Goal: Task Accomplishment & Management: Use online tool/utility

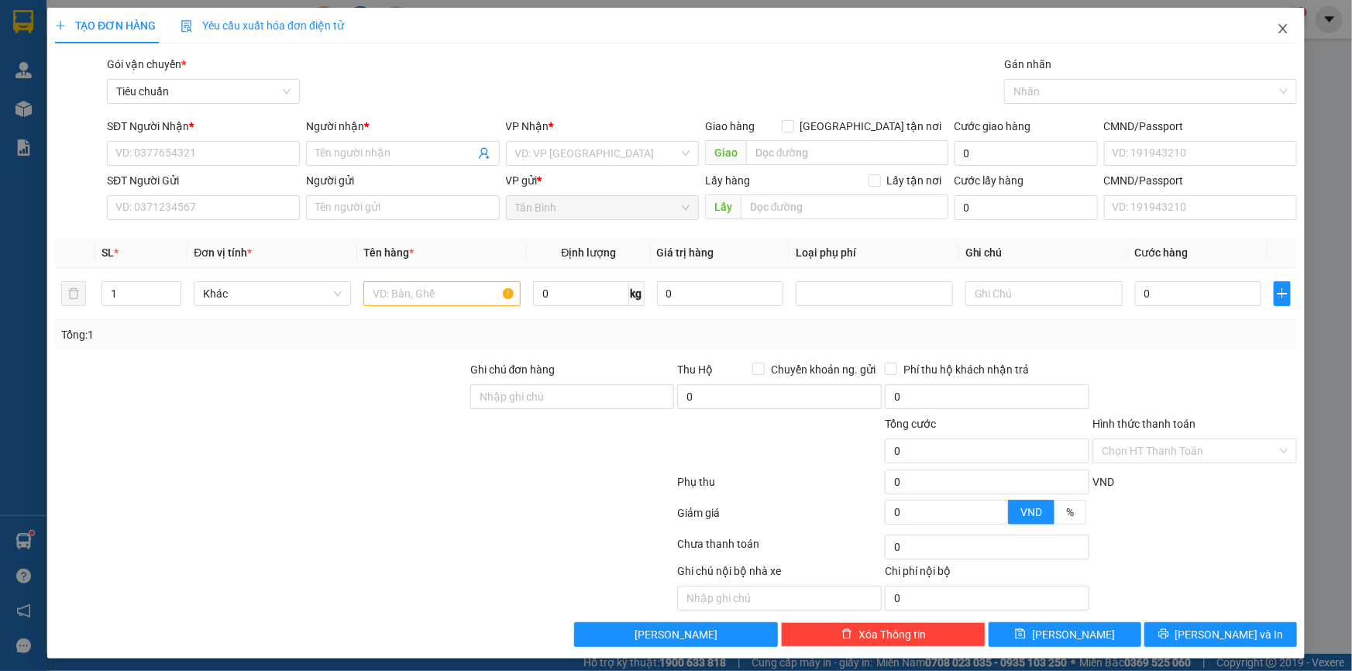
click at [1276, 34] on icon "close" at bounding box center [1282, 28] width 12 height 12
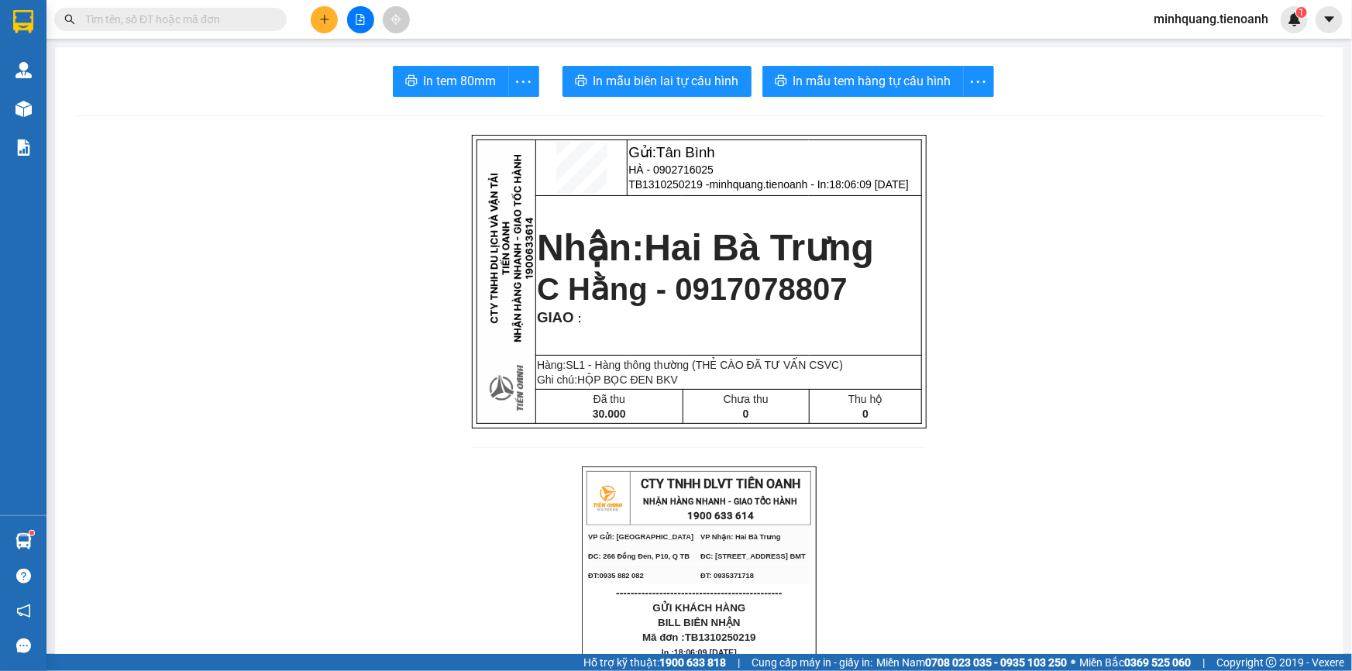
click at [237, 23] on input "text" at bounding box center [176, 19] width 183 height 17
click at [152, 22] on input "text" at bounding box center [176, 19] width 183 height 17
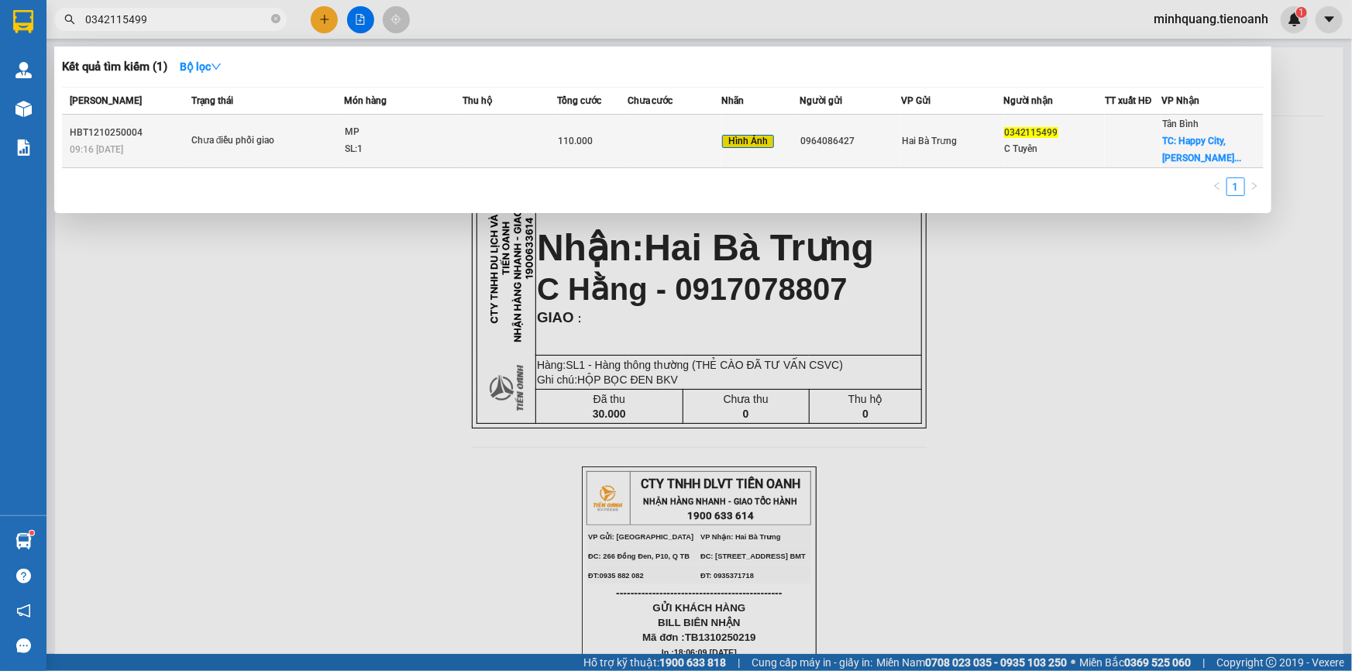
type input "0342115499"
click at [510, 145] on td at bounding box center [509, 141] width 94 height 53
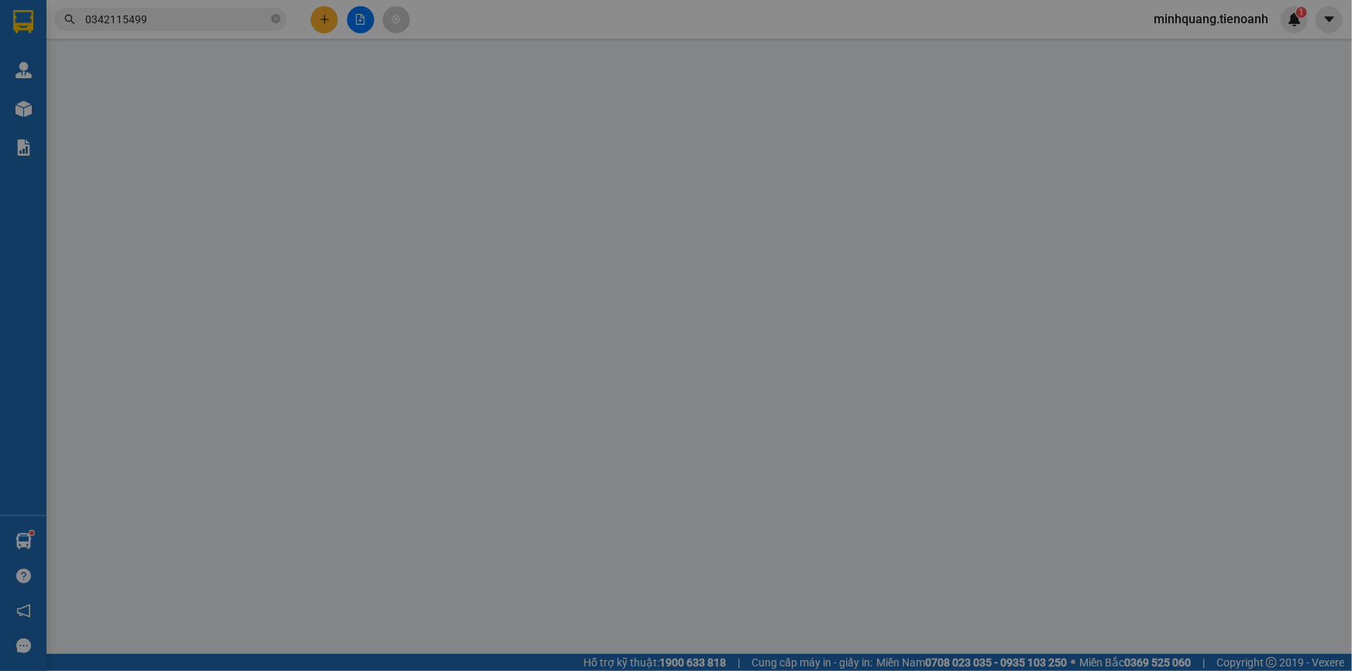
type input "0342115499"
type input "C Tuyên"
checkbox input "true"
type input "Happy City, Nguyễn Văn Linh, Bình Hưng, Bình Chánh, Hồ Chí Minh"
type input "0964086427"
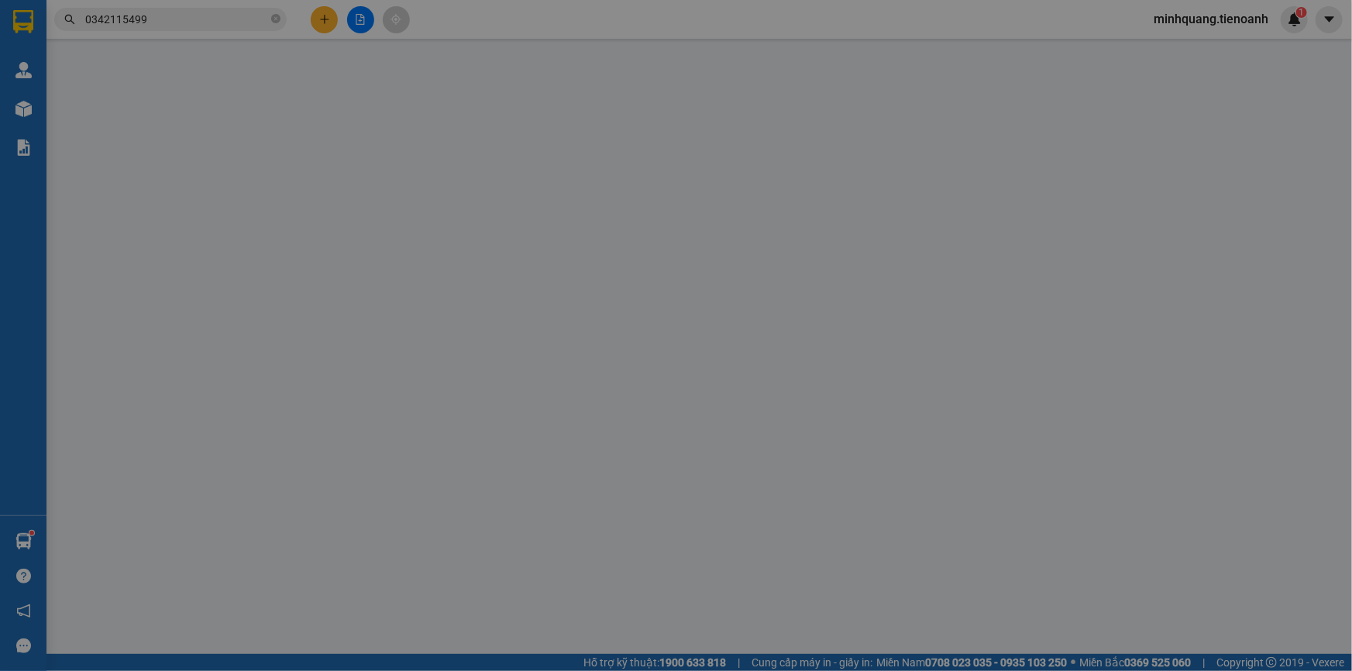
type input "KNMx2"
type input "0"
type input "110.000"
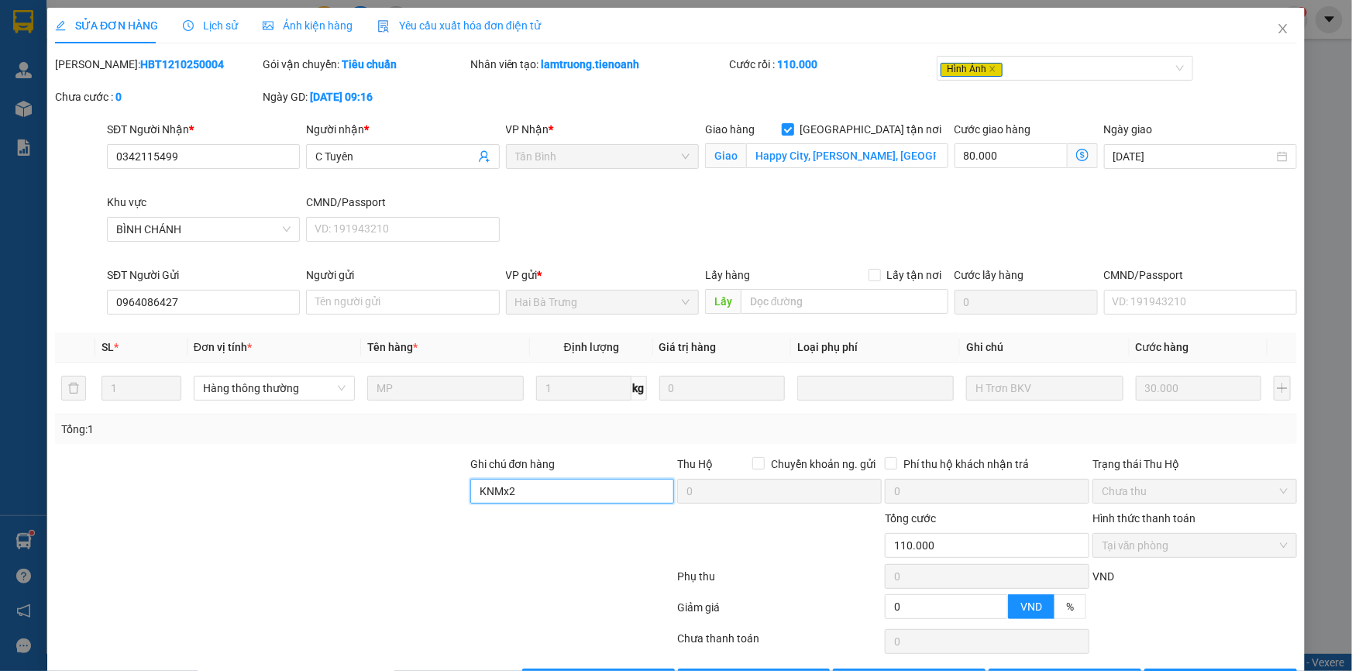
click at [534, 491] on input "KNMx2" at bounding box center [572, 491] width 204 height 25
click at [372, 490] on div at bounding box center [260, 482] width 415 height 54
click at [881, 158] on input "Happy City, Nguyễn Văn Linh, Bình Hưng, Bình Chánh, Hồ Chí Minh" at bounding box center [847, 155] width 202 height 25
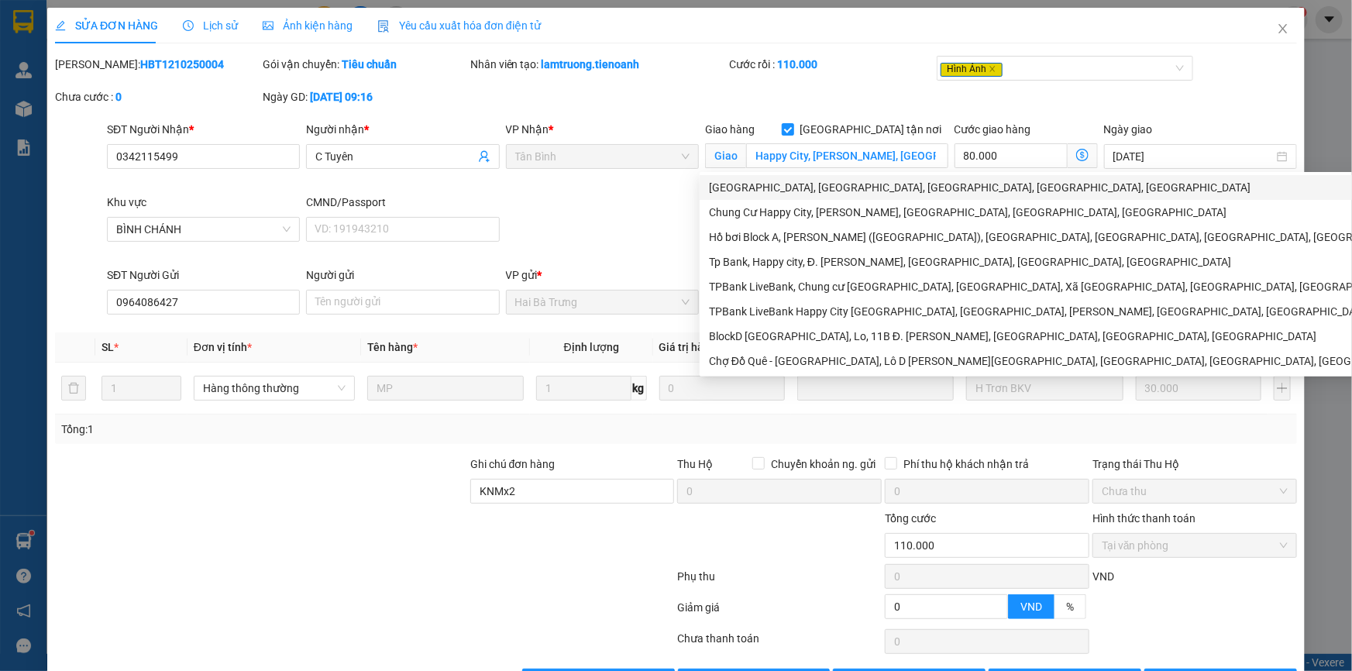
click at [616, 200] on div "SĐT Người Nhận * 0342115499 Người nhận * C Tuyên VP Nhận * Tân Bình Giao hàng G…" at bounding box center [702, 194] width 1196 height 146
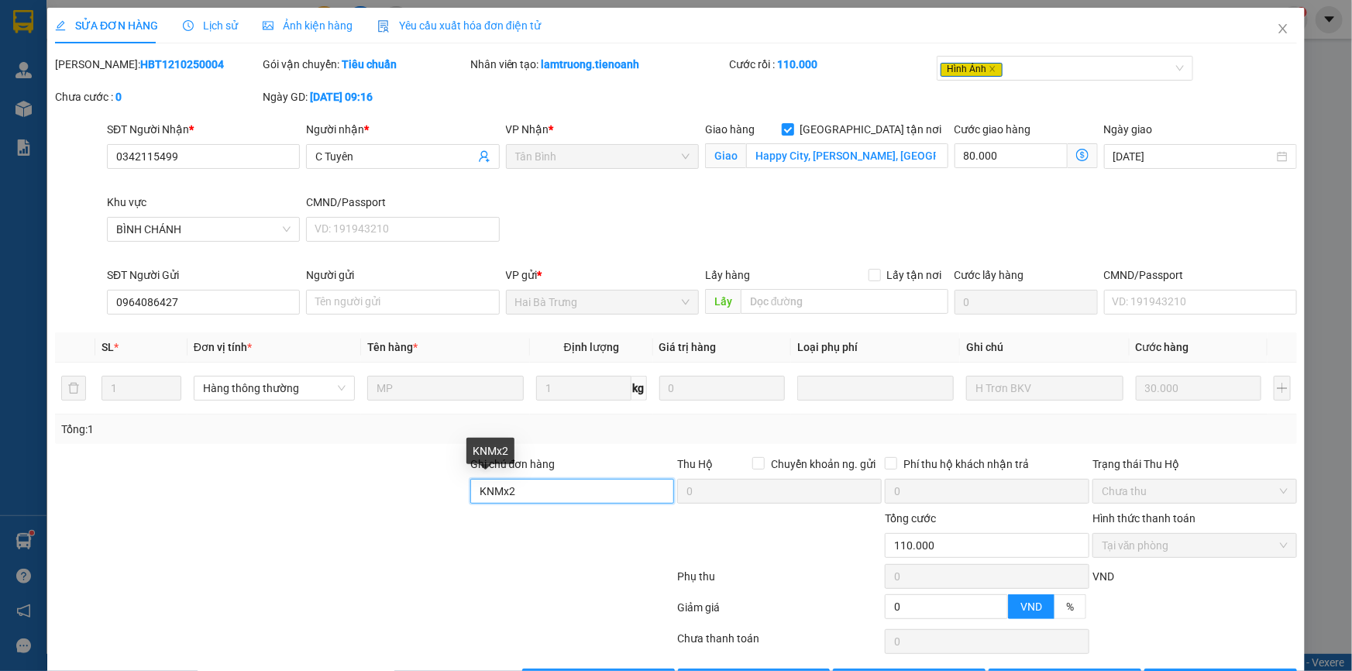
drag, startPoint x: 531, startPoint y: 491, endPoint x: 518, endPoint y: 491, distance: 12.4
click at [531, 491] on input "KNMx2" at bounding box center [572, 491] width 204 height 25
click at [372, 482] on div at bounding box center [260, 482] width 415 height 54
click at [543, 490] on input "KNMx2" at bounding box center [572, 491] width 204 height 25
type input "KNMx2"
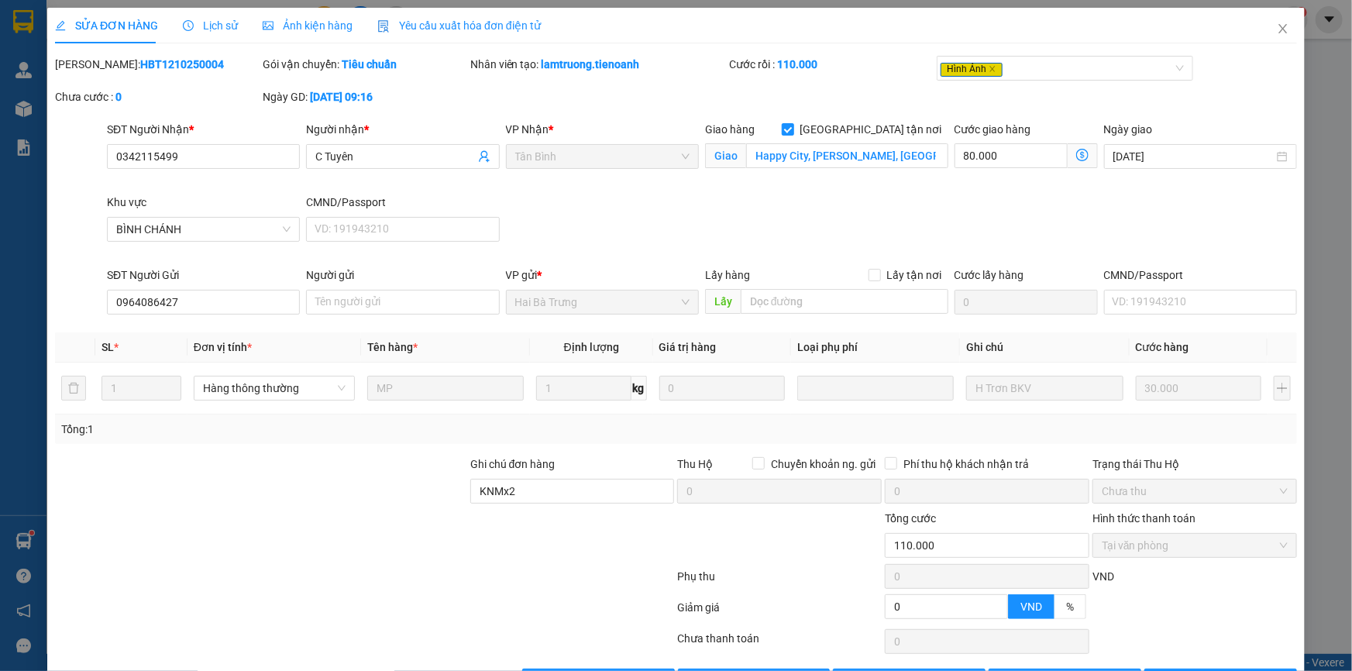
click at [211, 23] on span "Lịch sử" at bounding box center [210, 25] width 55 height 12
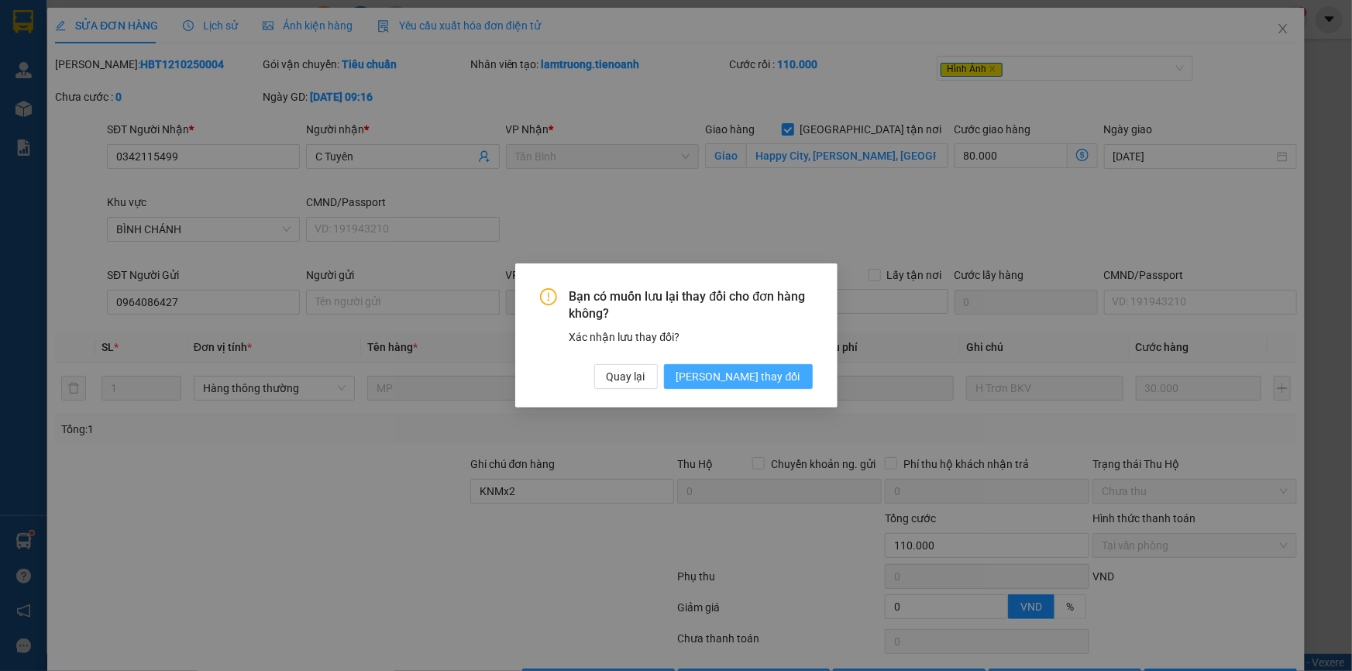
click at [764, 372] on span "Lưu thay đổi" at bounding box center [738, 376] width 124 height 17
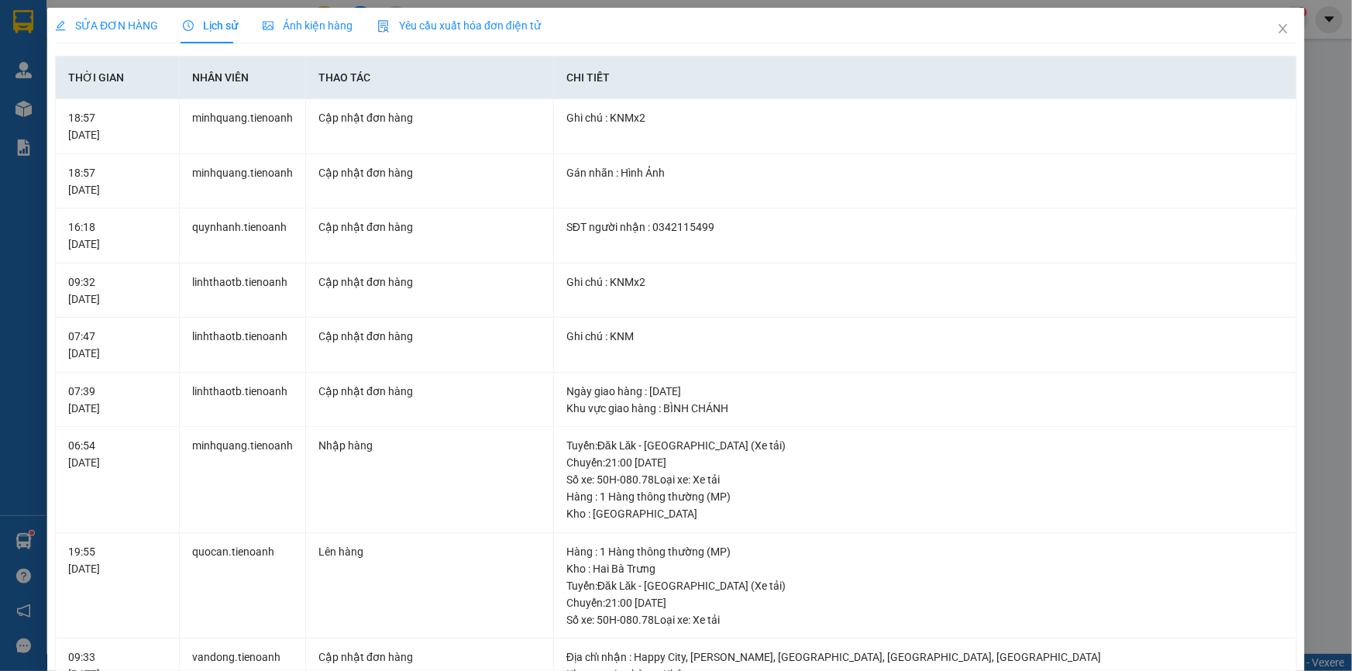
click at [137, 27] on span "SỬA ĐƠN HÀNG" at bounding box center [106, 25] width 103 height 12
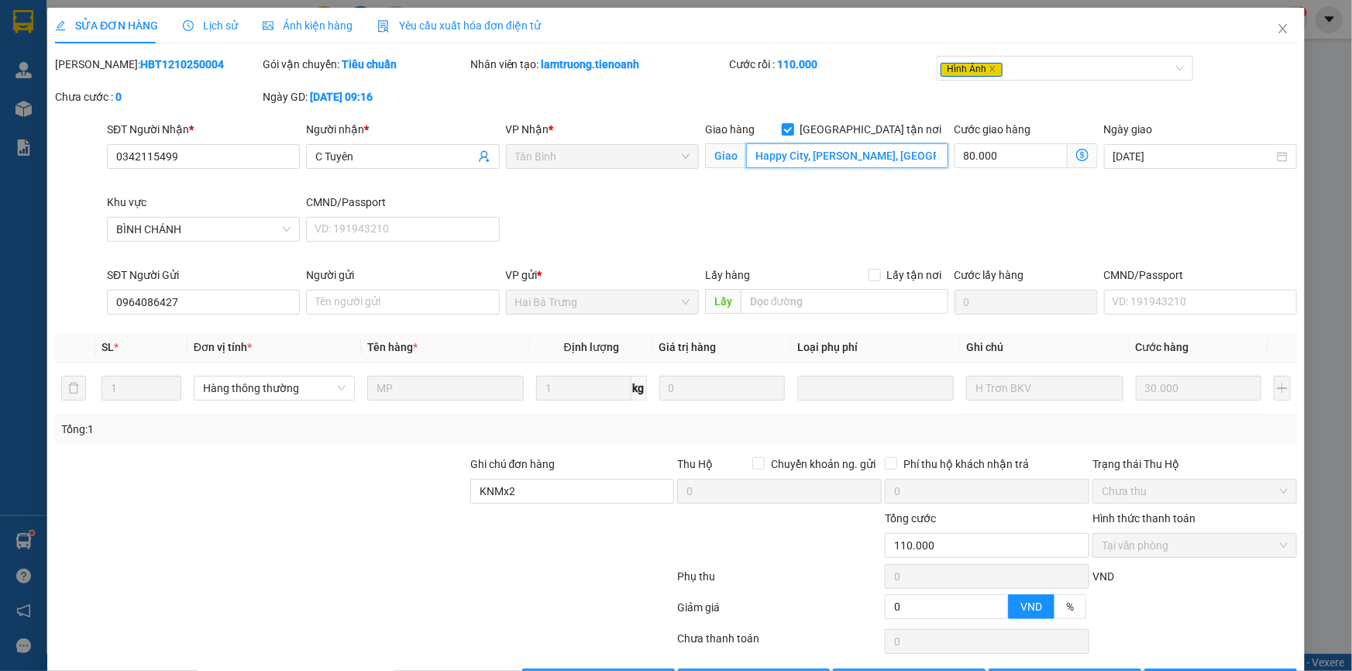
click at [894, 160] on input "Happy City, Nguyễn Văn Linh, Bình Hưng, Bình Chánh, Hồ Chí Minh" at bounding box center [847, 155] width 202 height 25
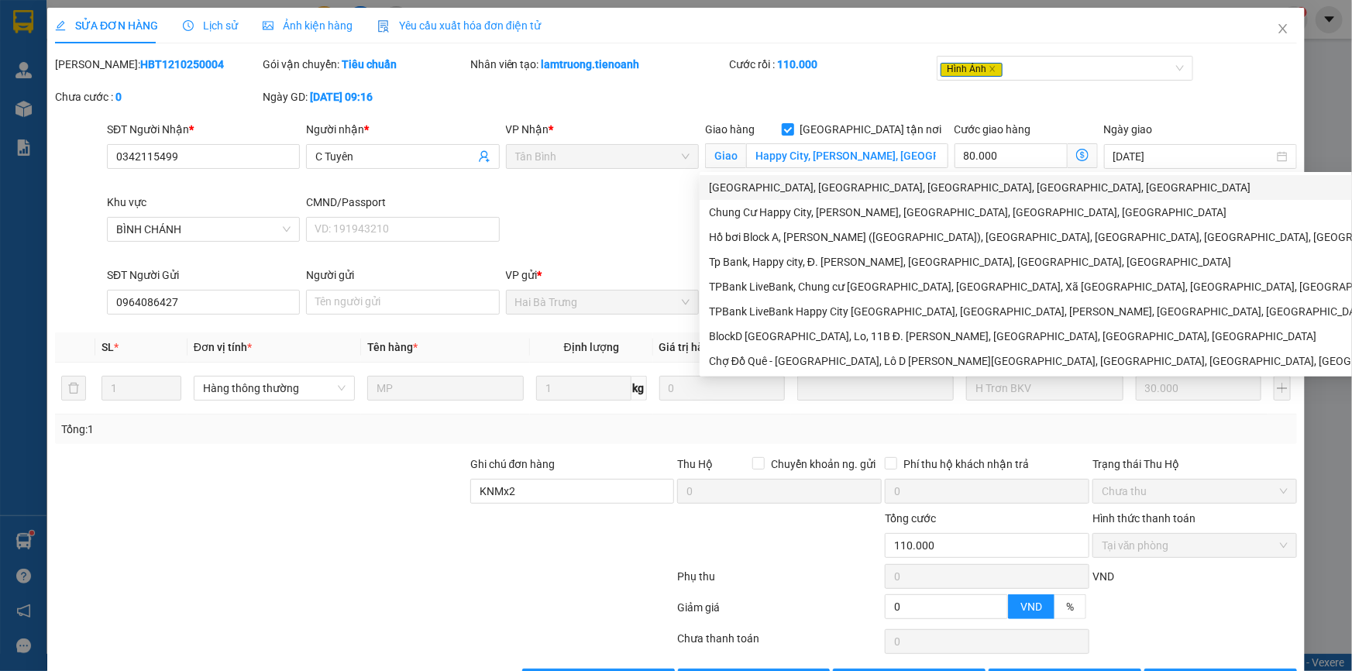
click at [643, 197] on div "SĐT Người Nhận * 0342115499 Người nhận * C Tuyên VP Nhận * Tân Bình Giao hàng G…" at bounding box center [702, 194] width 1196 height 146
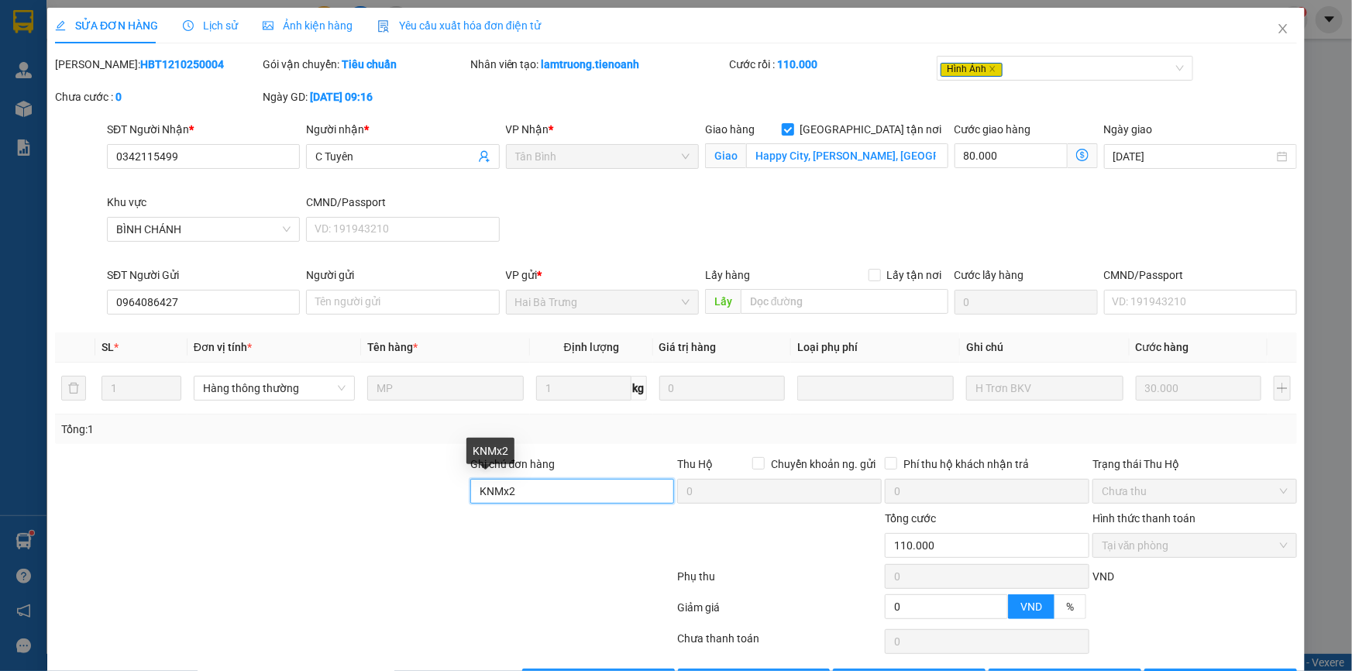
click at [551, 487] on input "KNMx2" at bounding box center [572, 491] width 204 height 25
click at [380, 489] on div at bounding box center [260, 482] width 415 height 54
click at [529, 500] on input "KNMx2" at bounding box center [572, 491] width 204 height 25
drag, startPoint x: 364, startPoint y: 479, endPoint x: 376, endPoint y: 466, distance: 17.6
click at [363, 479] on div at bounding box center [260, 482] width 415 height 54
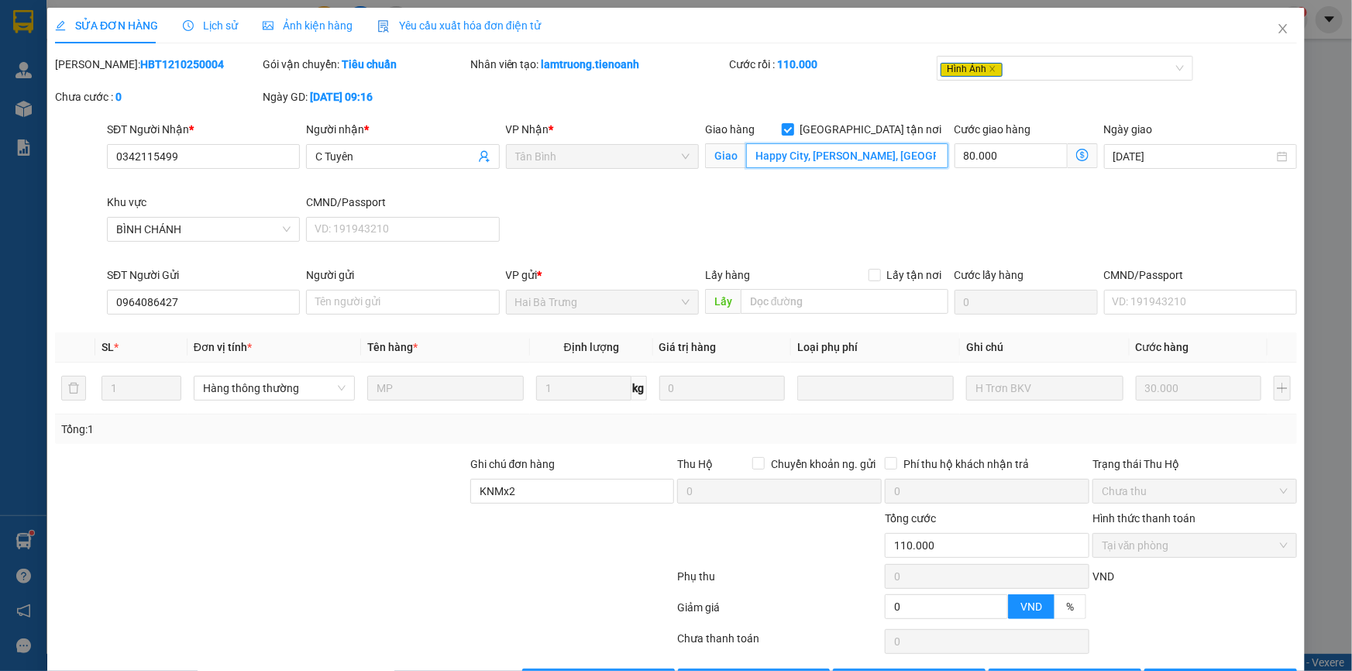
click at [867, 155] on input "Happy City, Nguyễn Văn Linh, Bình Hưng, Bình Chánh, Hồ Chí Minh" at bounding box center [847, 155] width 202 height 25
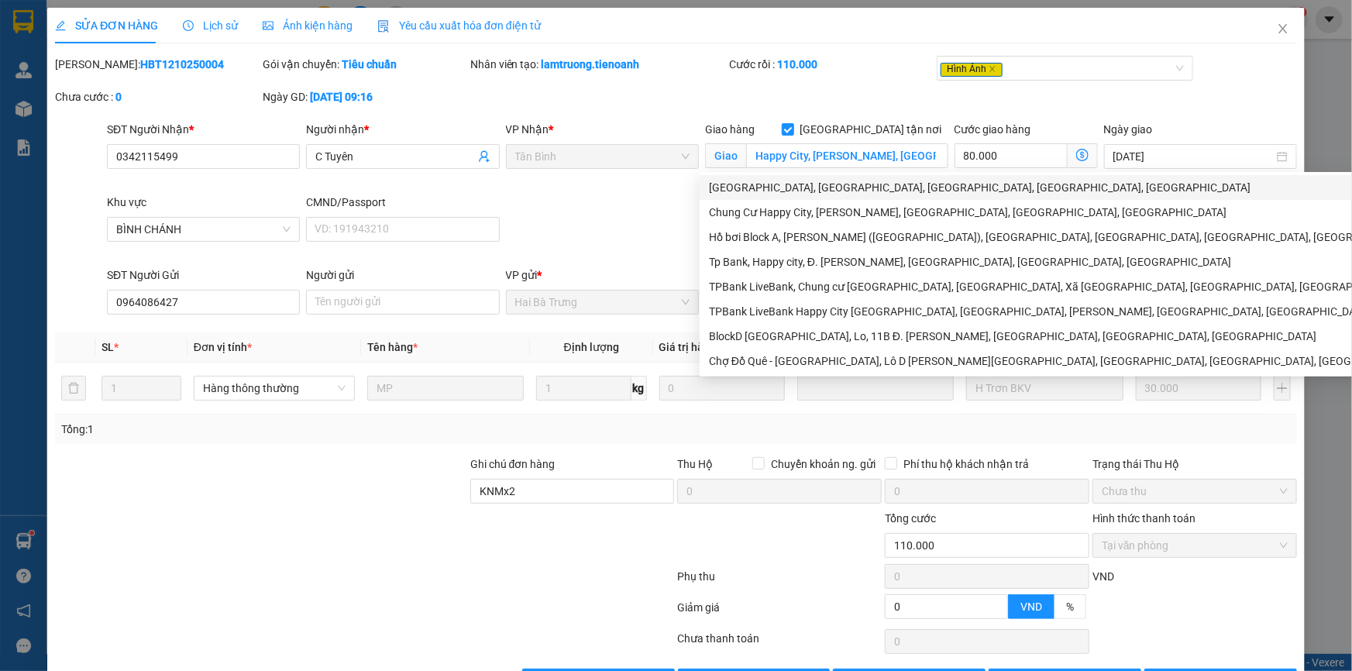
click at [626, 190] on div "VP Nhận * Tân Bình" at bounding box center [602, 157] width 199 height 73
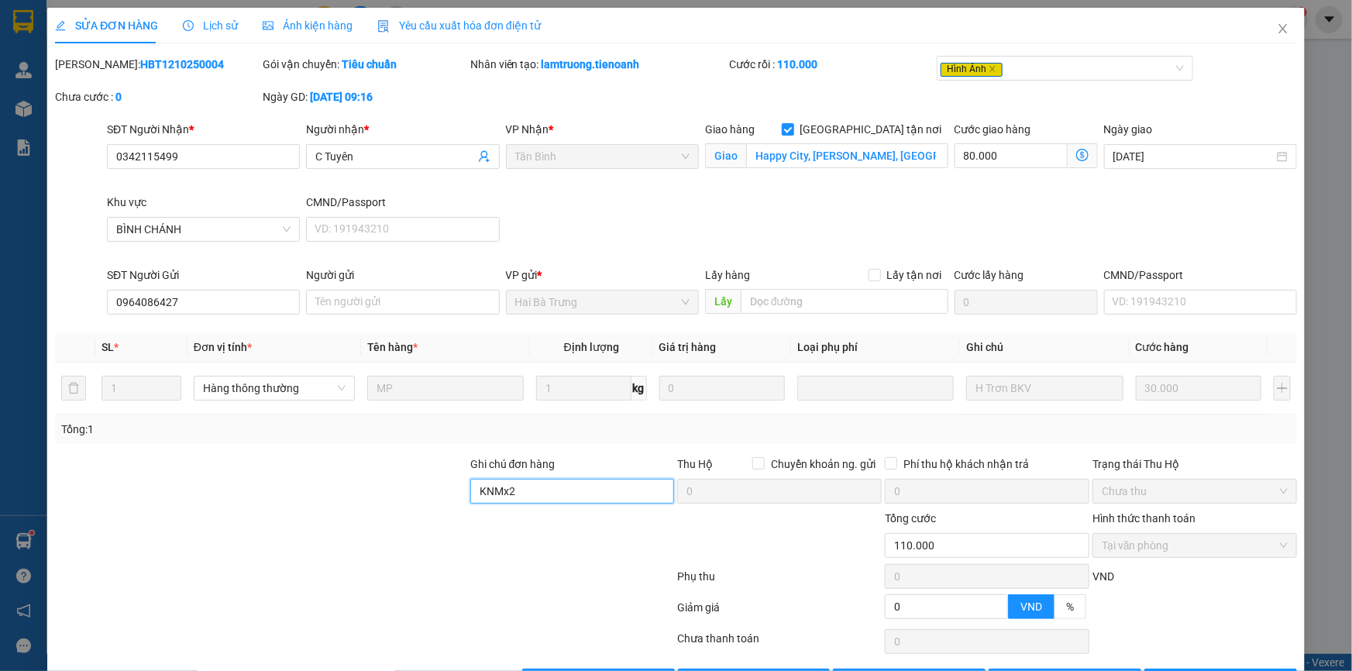
click at [540, 500] on input "KNMx2" at bounding box center [572, 491] width 204 height 25
click at [322, 492] on div at bounding box center [260, 482] width 415 height 54
click at [844, 155] on input "Happy City, Nguyễn Văn Linh, Bình Hưng, Bình Chánh, Hồ Chí Minh" at bounding box center [847, 155] width 202 height 25
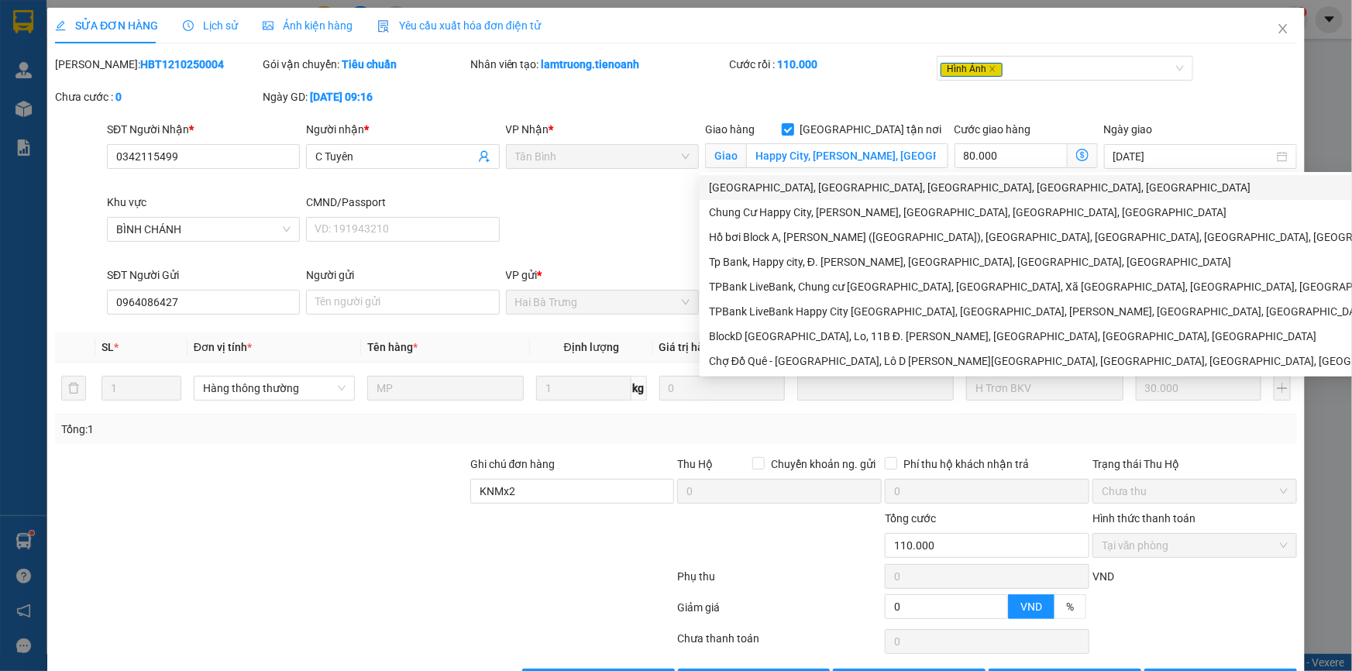
click at [612, 200] on div "SĐT Người Nhận * 0342115499 Người nhận * C Tuyên VP Nhận * Tân Bình Giao hàng G…" at bounding box center [702, 194] width 1196 height 146
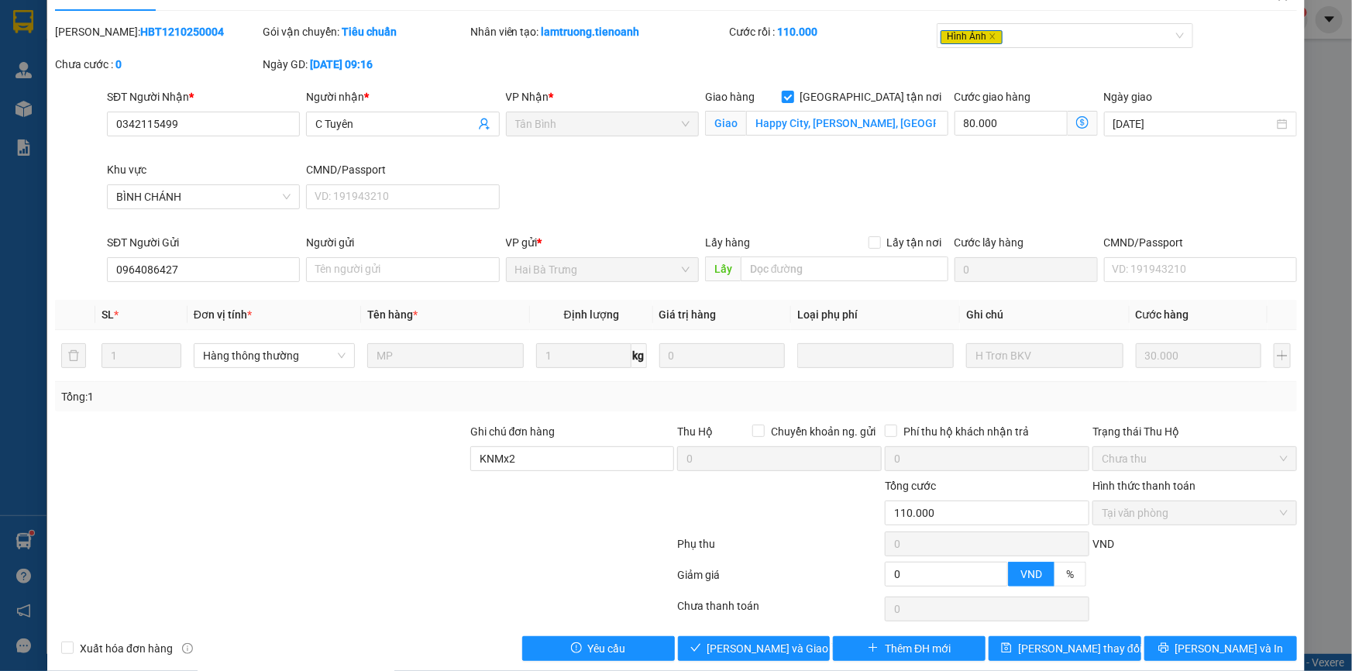
scroll to position [51, 0]
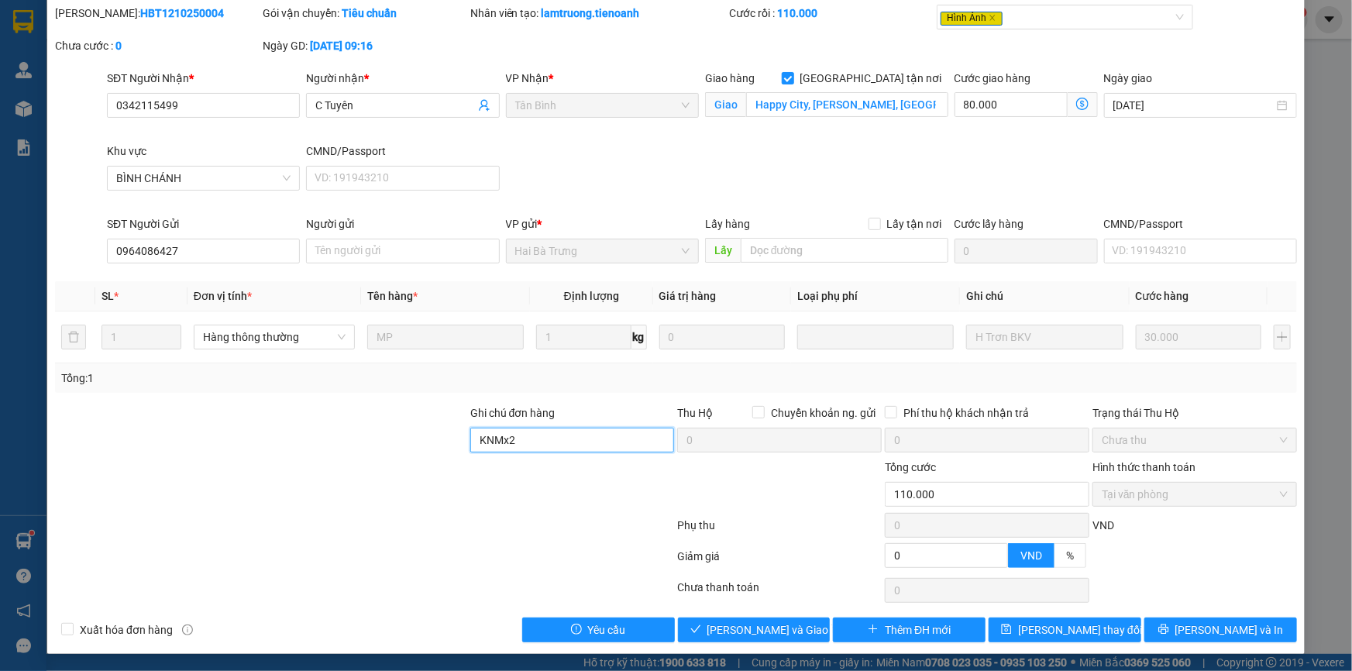
click at [542, 443] on input "KNMx2" at bounding box center [572, 440] width 204 height 25
drag, startPoint x: 300, startPoint y: 454, endPoint x: 310, endPoint y: 454, distance: 10.1
click at [303, 454] on div at bounding box center [260, 431] width 415 height 54
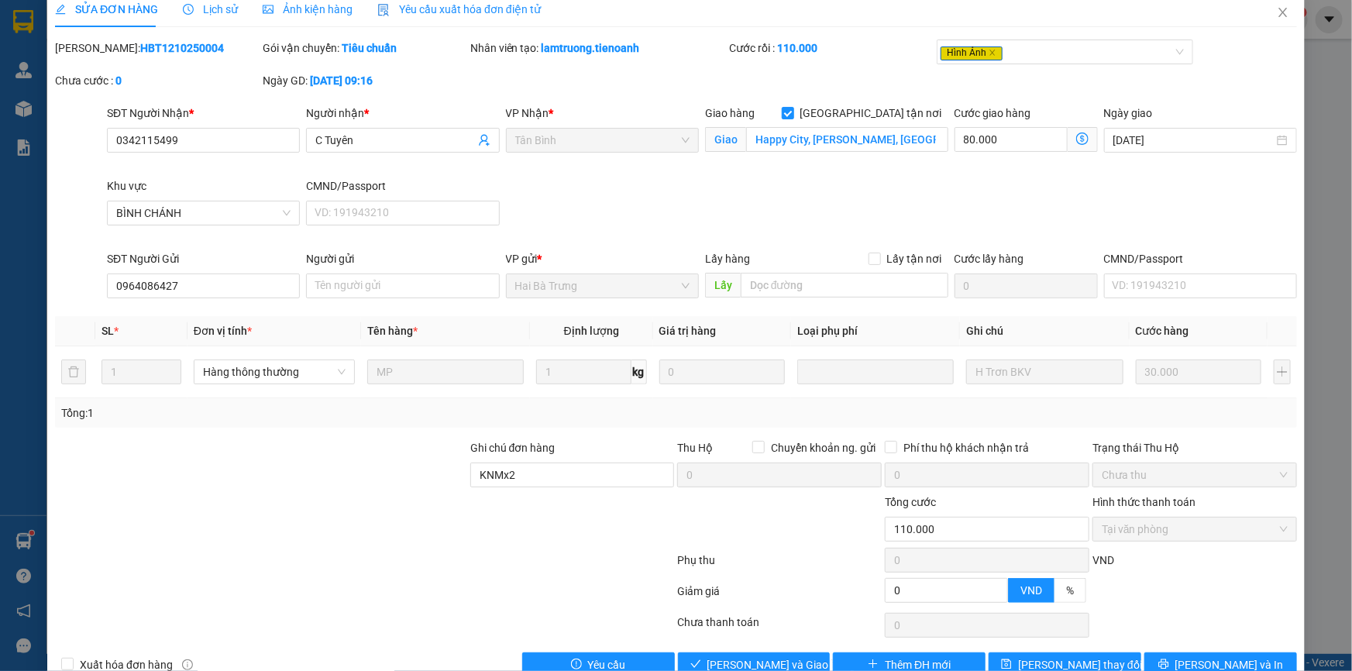
scroll to position [0, 0]
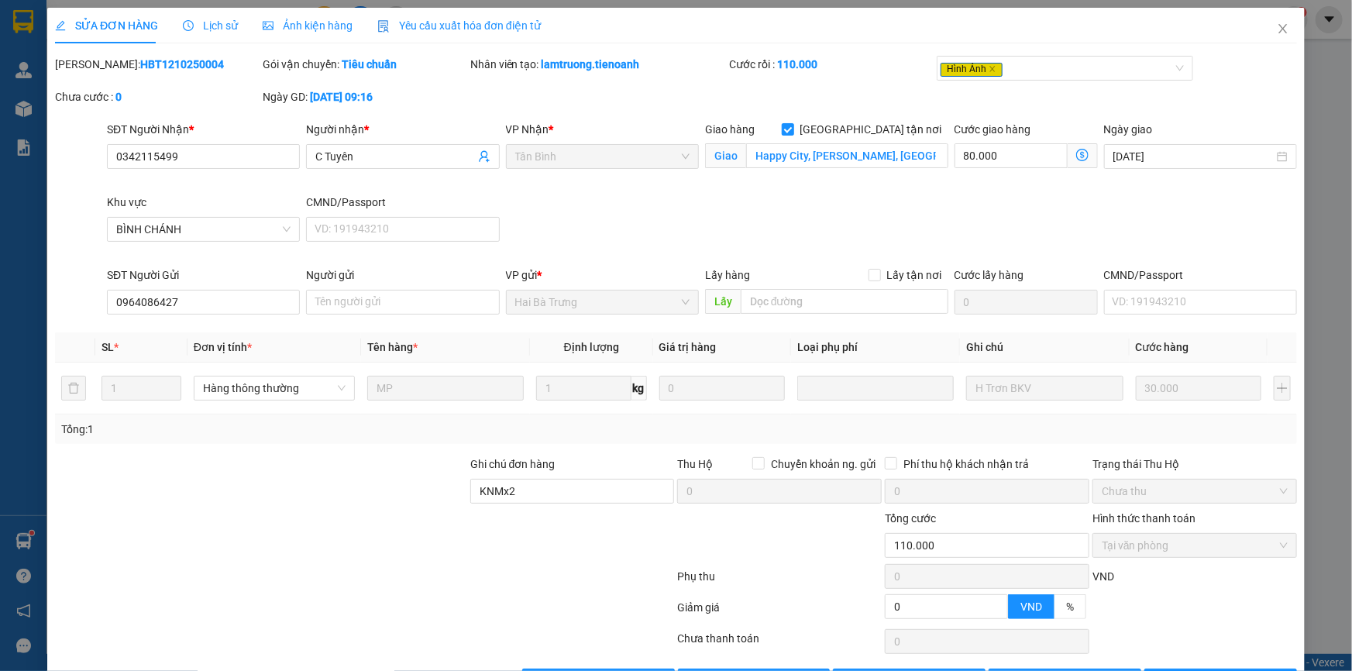
click at [290, 27] on span "Ảnh kiện hàng" at bounding box center [308, 25] width 90 height 12
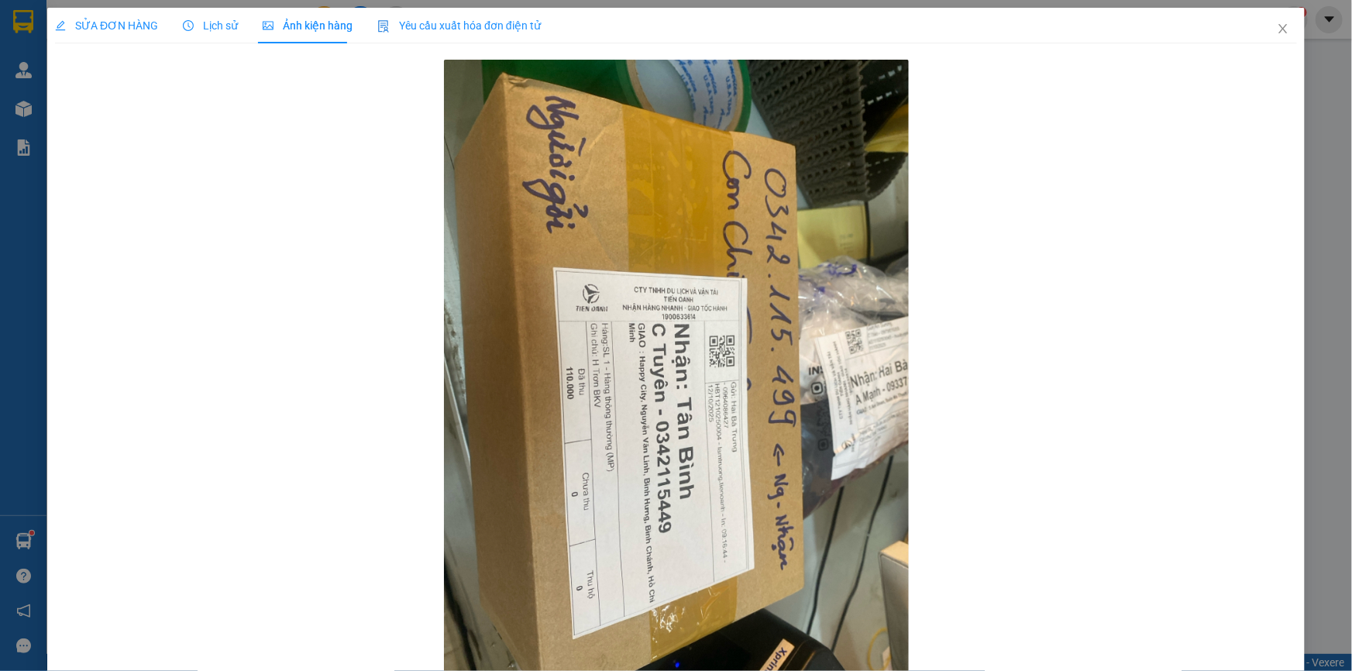
click at [144, 32] on span "SỬA ĐƠN HÀNG" at bounding box center [106, 25] width 103 height 12
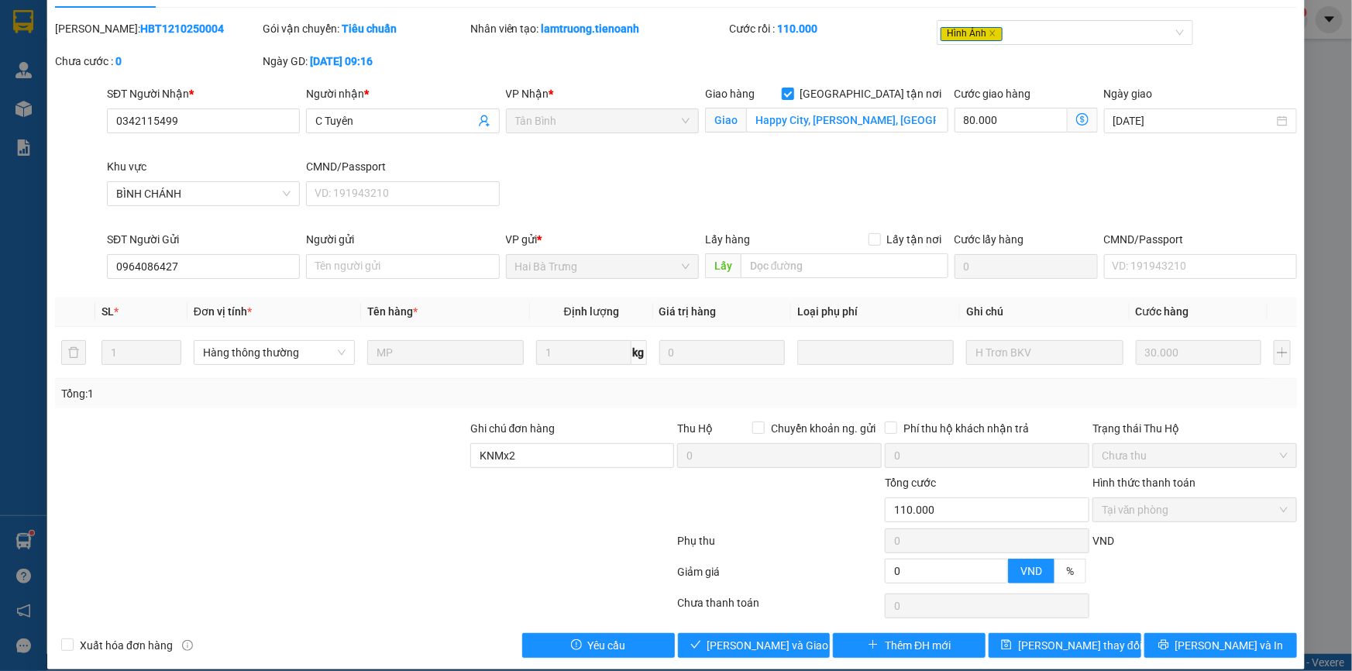
scroll to position [51, 0]
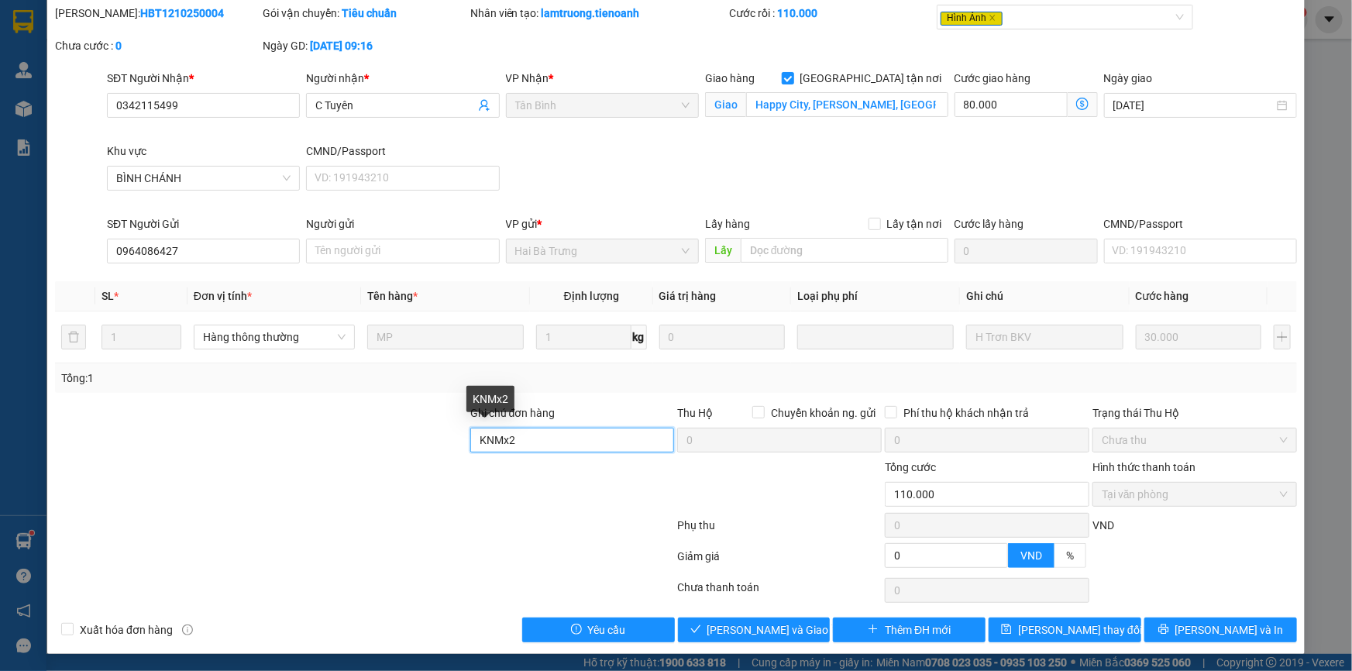
click at [559, 435] on input "KNMx2" at bounding box center [572, 440] width 204 height 25
click at [345, 418] on div at bounding box center [260, 431] width 415 height 54
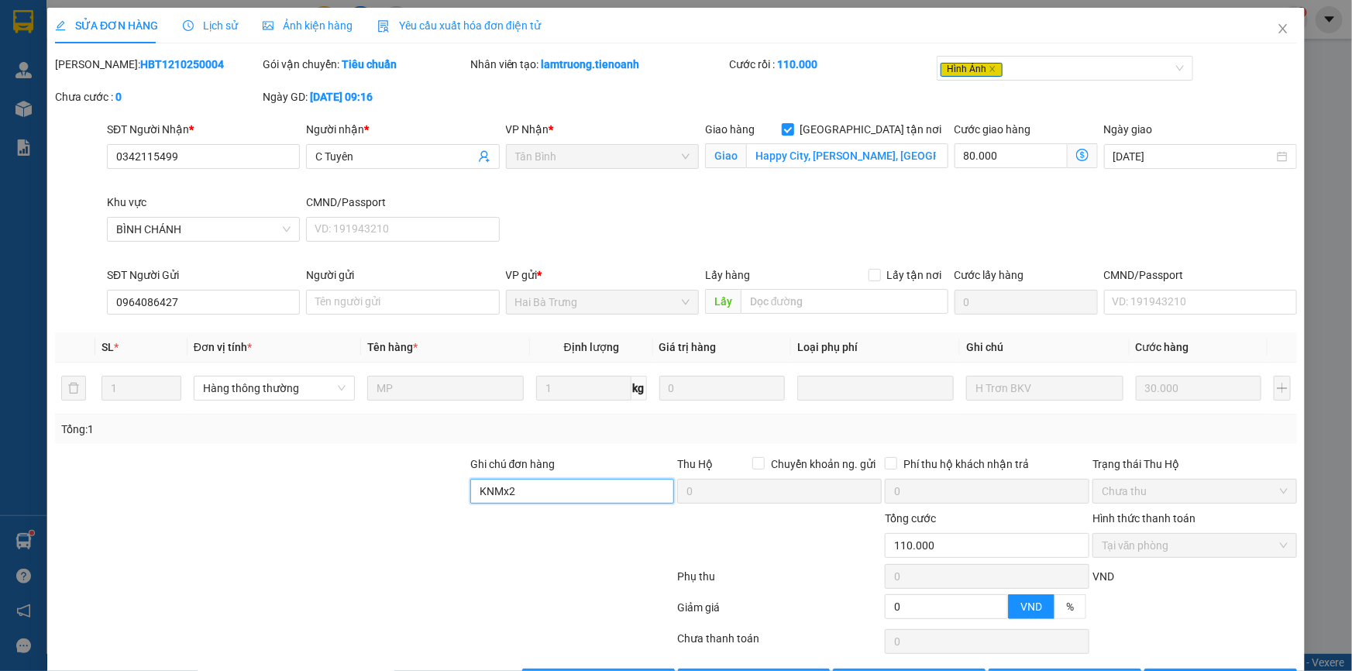
drag, startPoint x: 448, startPoint y: 492, endPoint x: 391, endPoint y: 492, distance: 57.3
click at [391, 492] on div "Ghi chú đơn hàng KNMx2 Thu Hộ Chuyển khoản ng. gửi 0 Phí thu hộ khách nhận trả …" at bounding box center [675, 482] width 1245 height 54
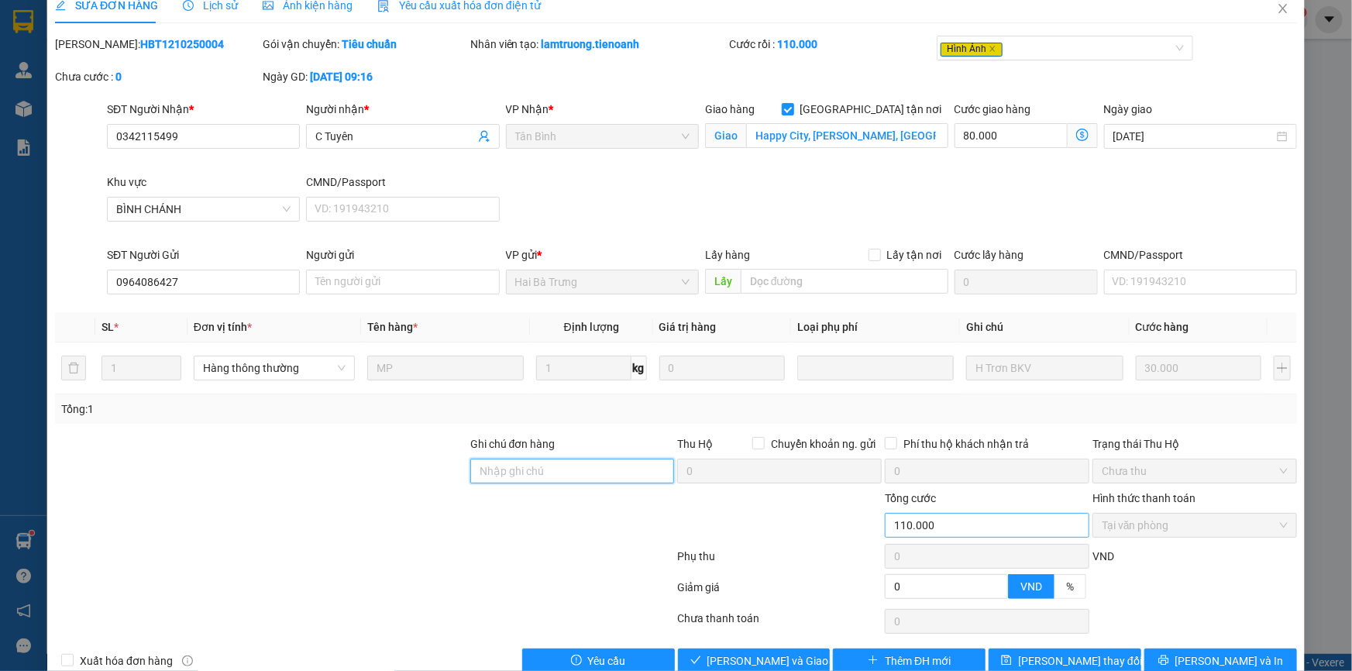
scroll to position [51, 0]
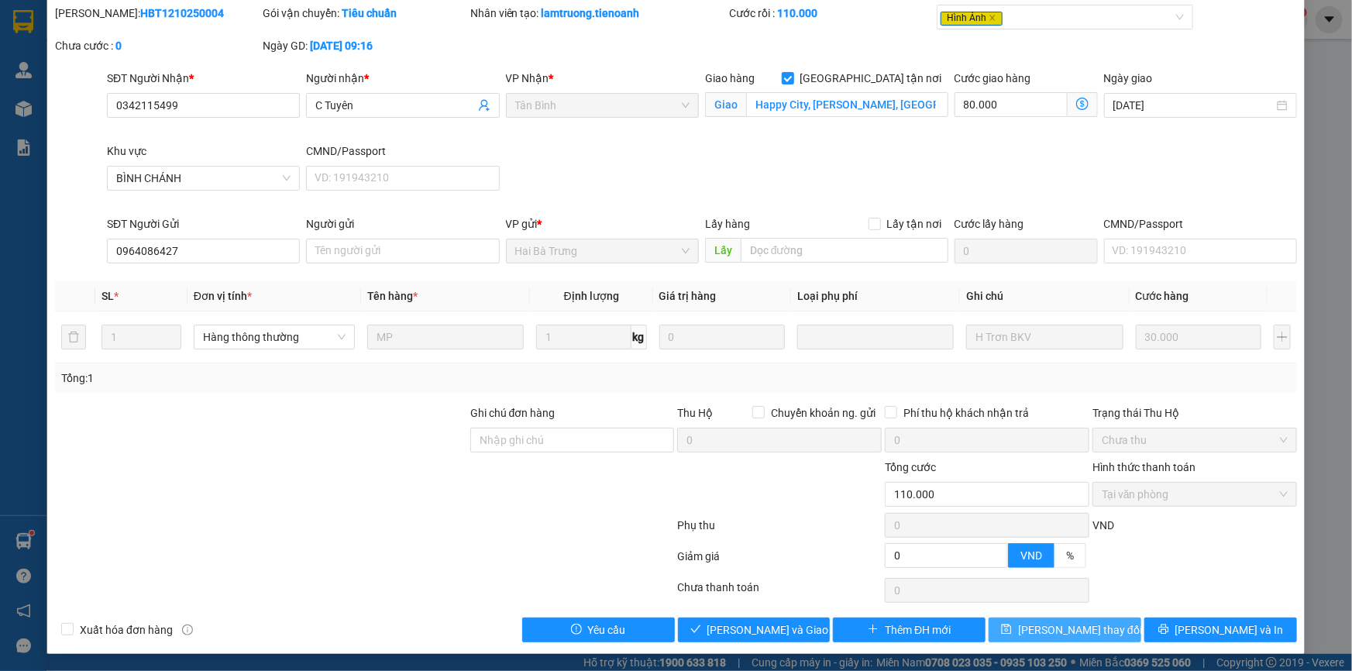
click at [1086, 630] on span "Lưu thay đổi" at bounding box center [1080, 629] width 124 height 17
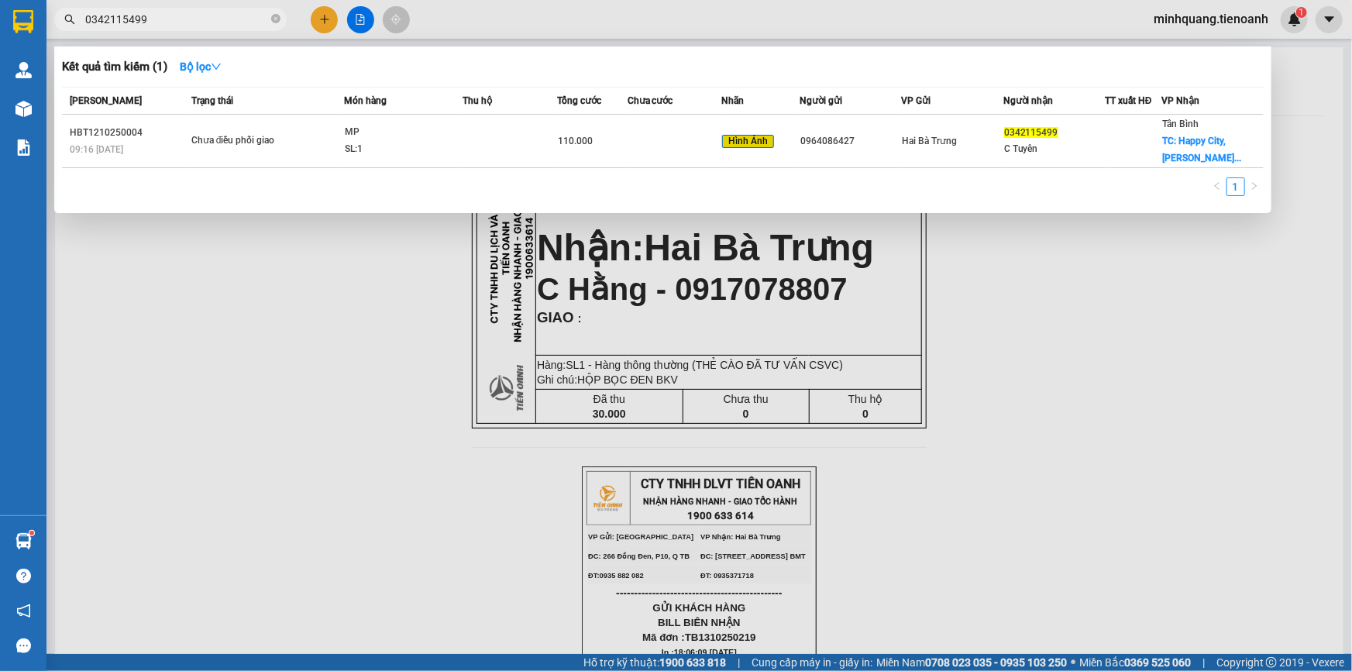
click at [174, 13] on input "0342115499" at bounding box center [176, 19] width 183 height 17
click at [287, 390] on div at bounding box center [676, 335] width 1352 height 671
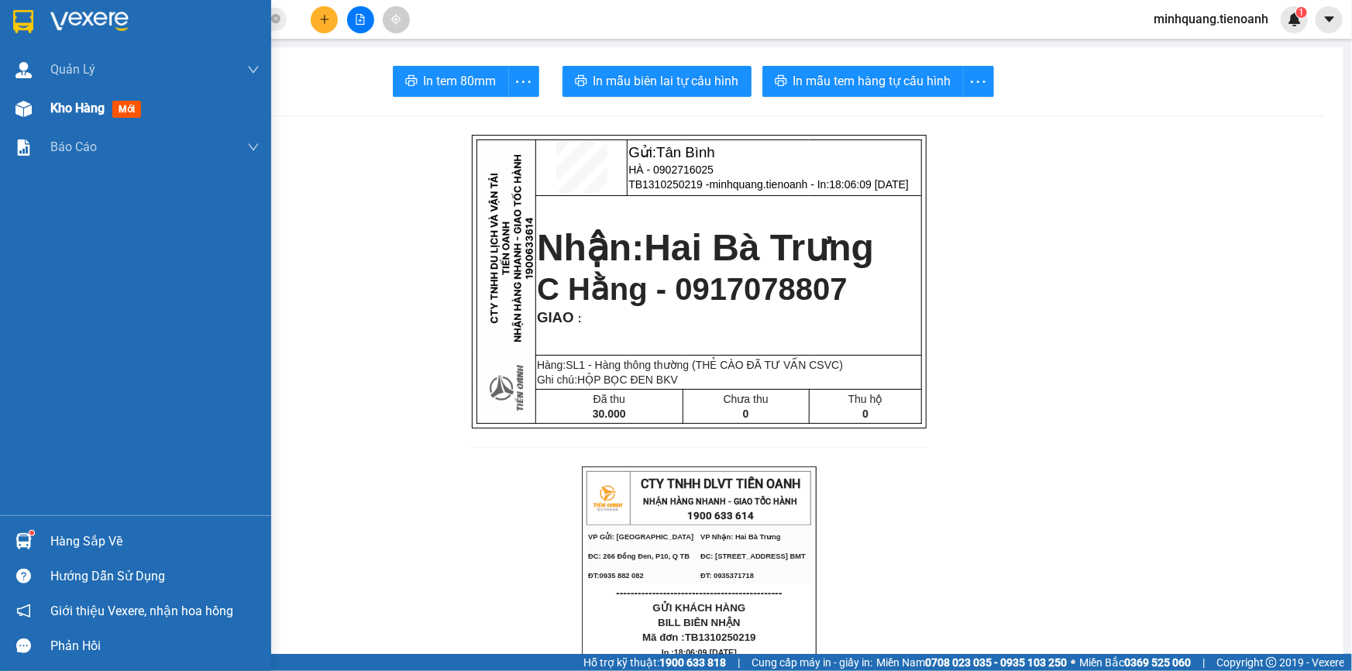
click at [77, 107] on span "Kho hàng" at bounding box center [77, 108] width 54 height 15
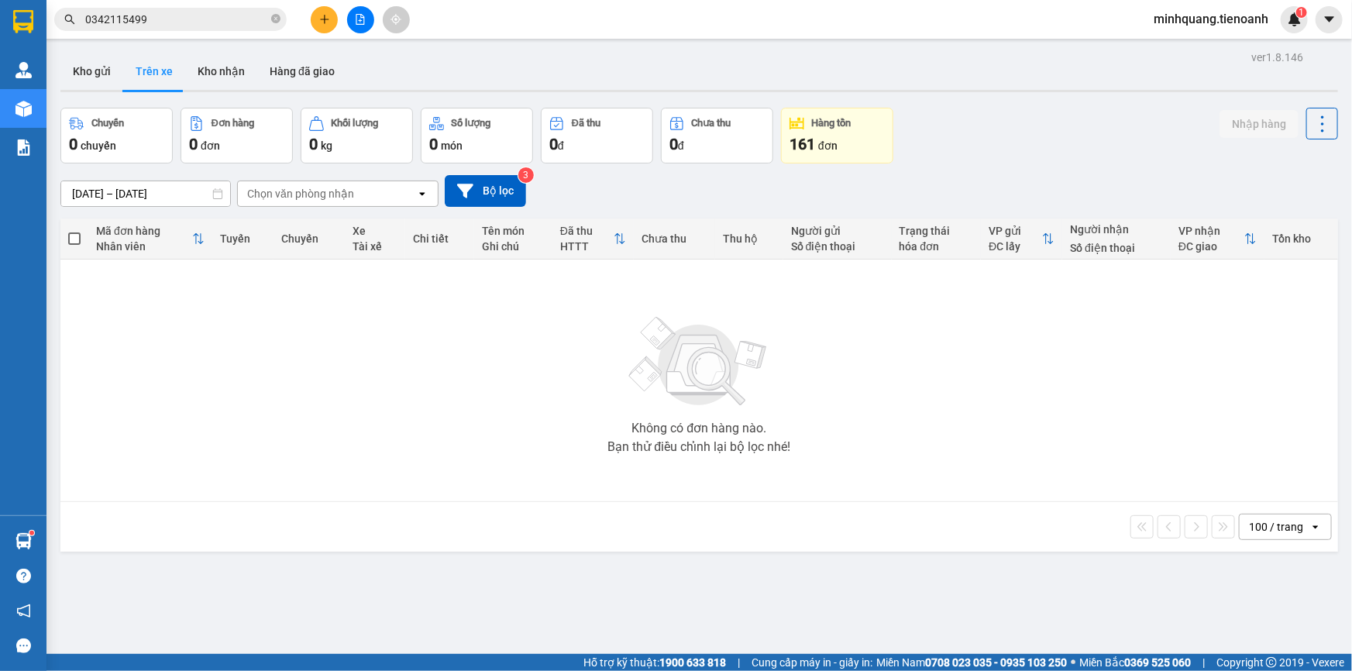
click at [321, 28] on button at bounding box center [324, 19] width 27 height 27
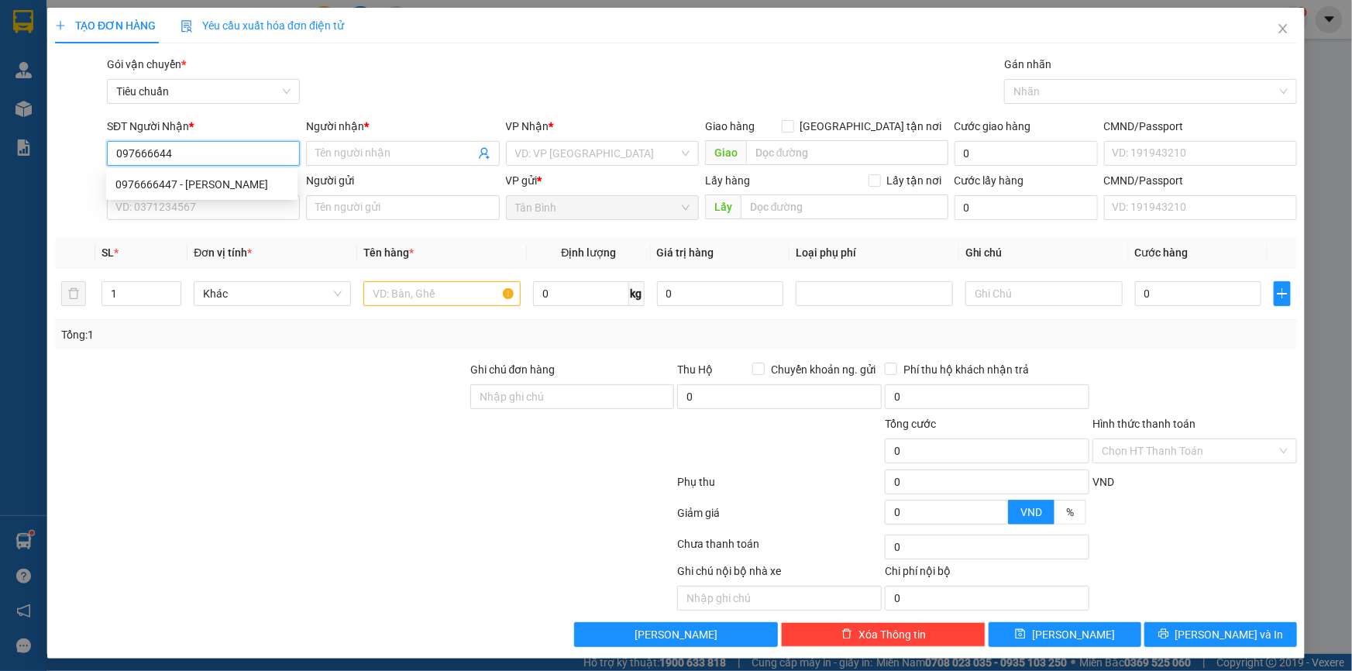
type input "0976666447"
click at [180, 185] on div "0976666447 - TUẤN ANH" at bounding box center [201, 184] width 173 height 17
type input "TUẤN ANH"
type input "0976666447"
type input "50.000"
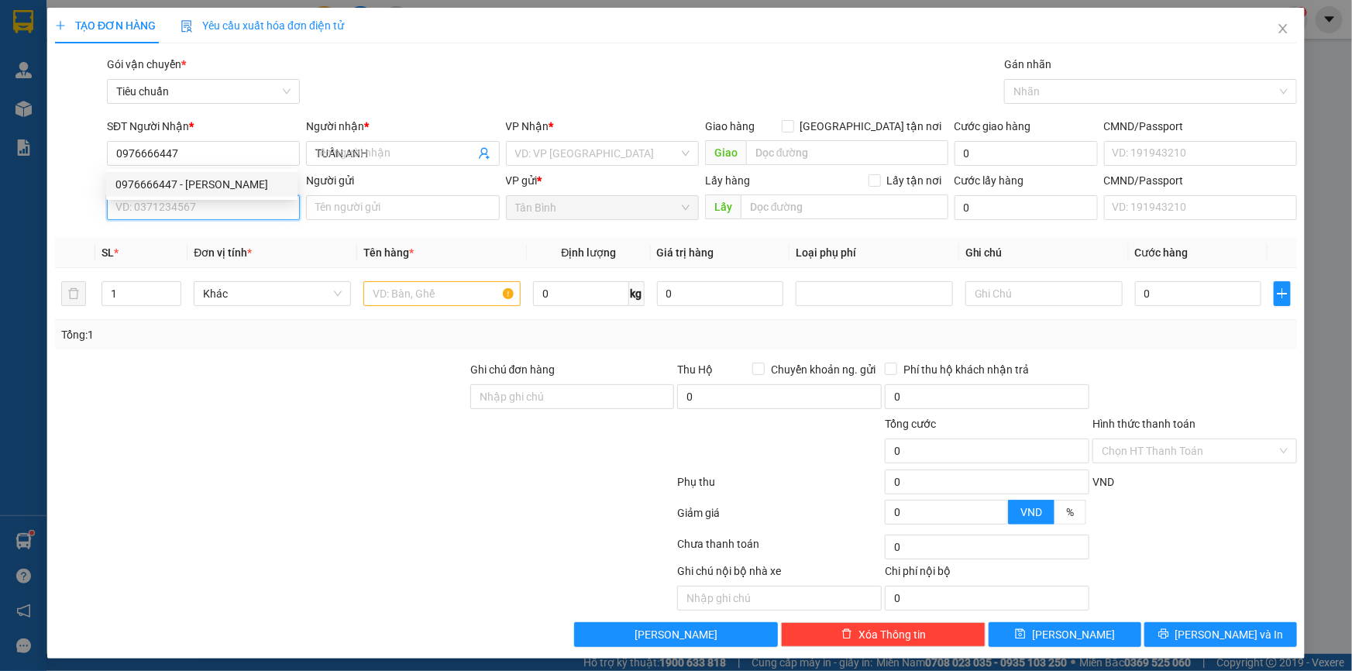
type input "50.000"
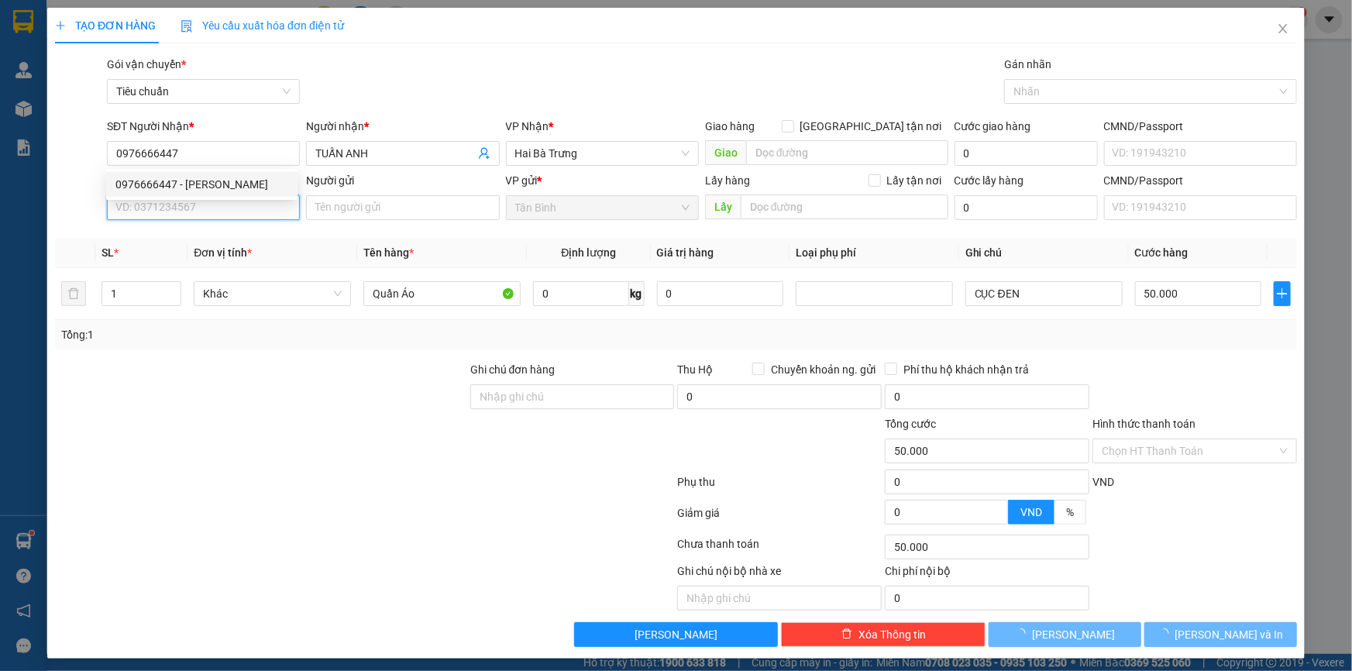
click at [182, 204] on input "SĐT Người Gửi" at bounding box center [203, 207] width 193 height 25
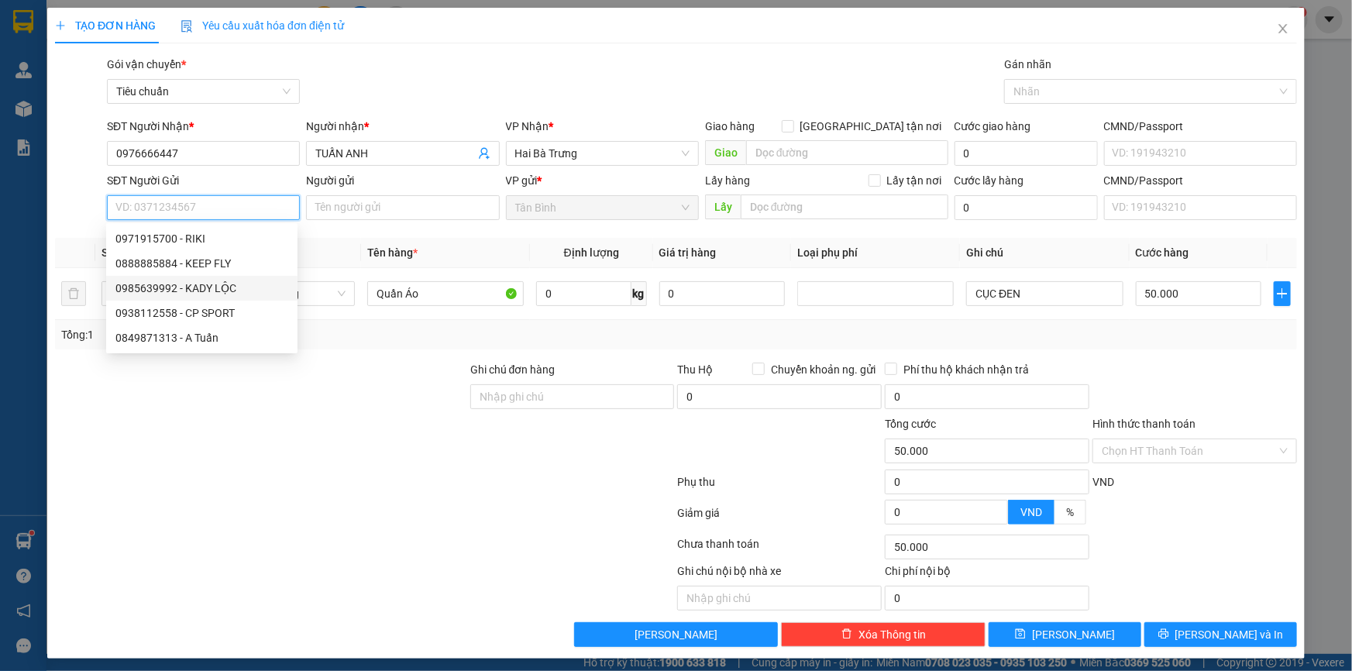
click at [219, 288] on div "0985639992 - KADY LỘC" at bounding box center [201, 288] width 173 height 17
type input "0985639992"
type input "KADY LỘC"
type input "080071010587"
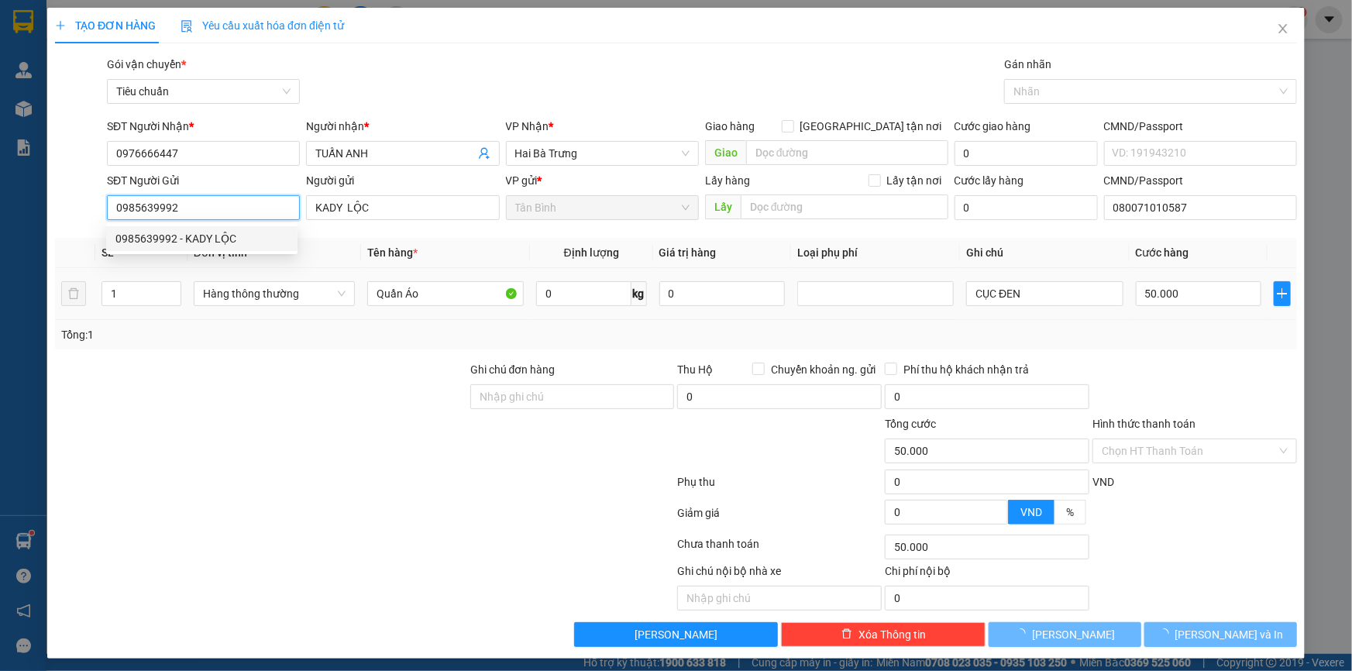
type input "60.000"
click at [267, 341] on div "Tổng: 1" at bounding box center [291, 334] width 461 height 17
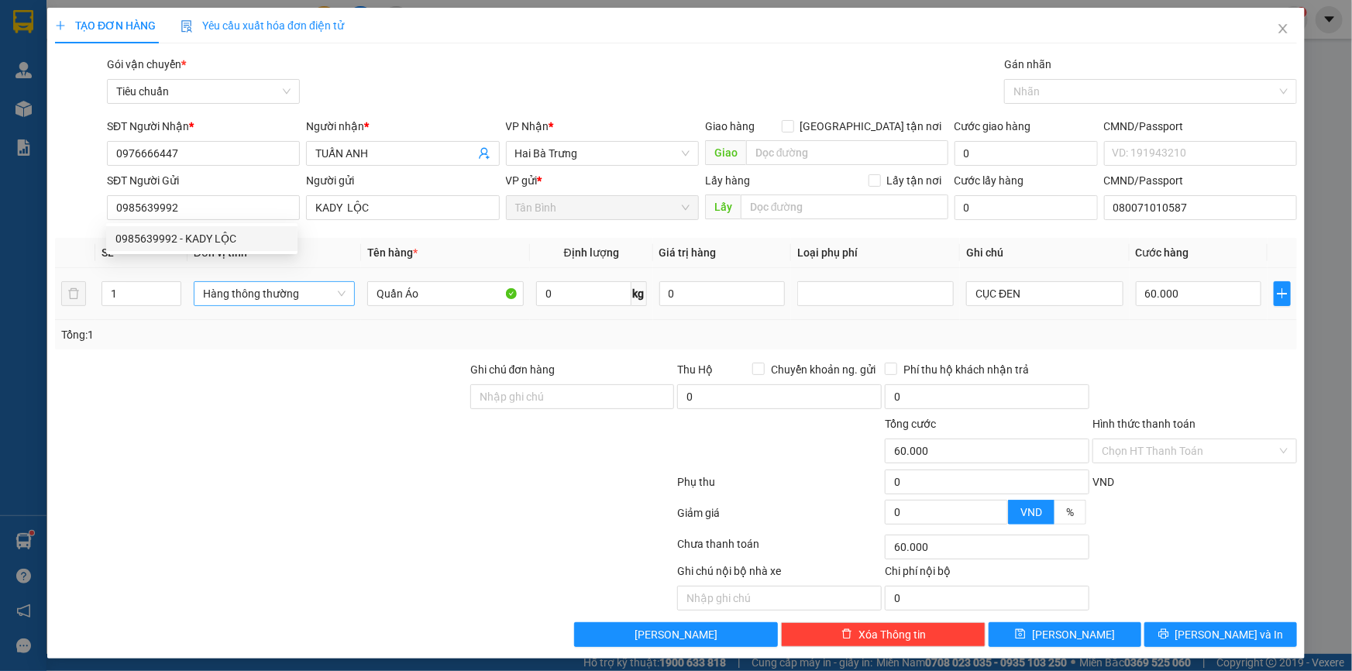
click at [236, 290] on span "Hàng thông thường" at bounding box center [274, 293] width 143 height 23
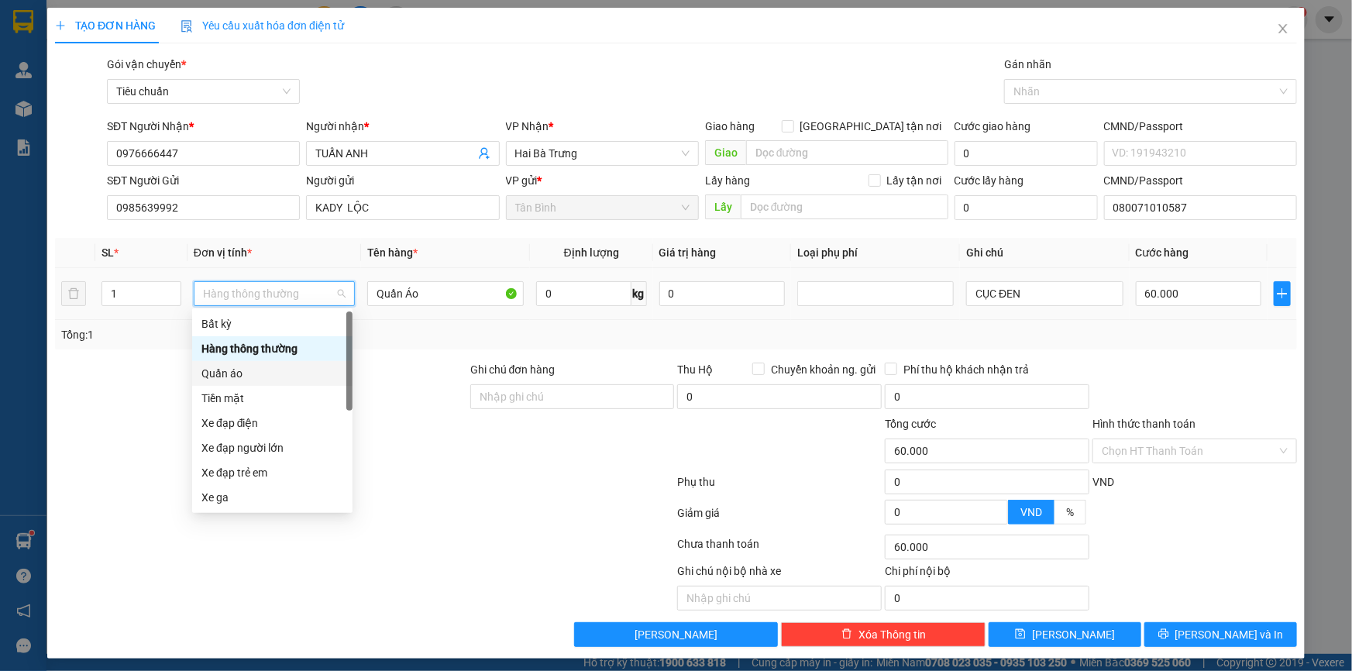
click at [264, 373] on div "Quần áo" at bounding box center [272, 373] width 142 height 17
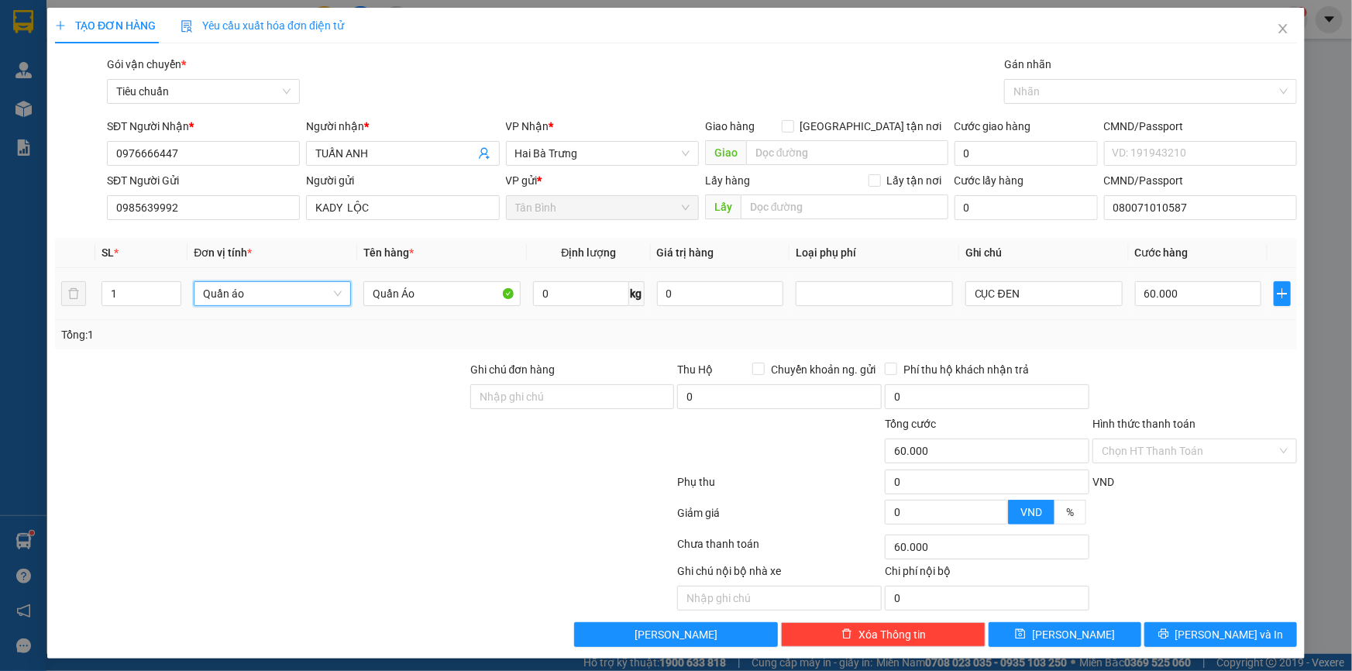
drag, startPoint x: 55, startPoint y: 346, endPoint x: 634, endPoint y: 272, distance: 583.3
click at [57, 346] on div "Tổng: 1" at bounding box center [676, 334] width 1242 height 29
type input "0"
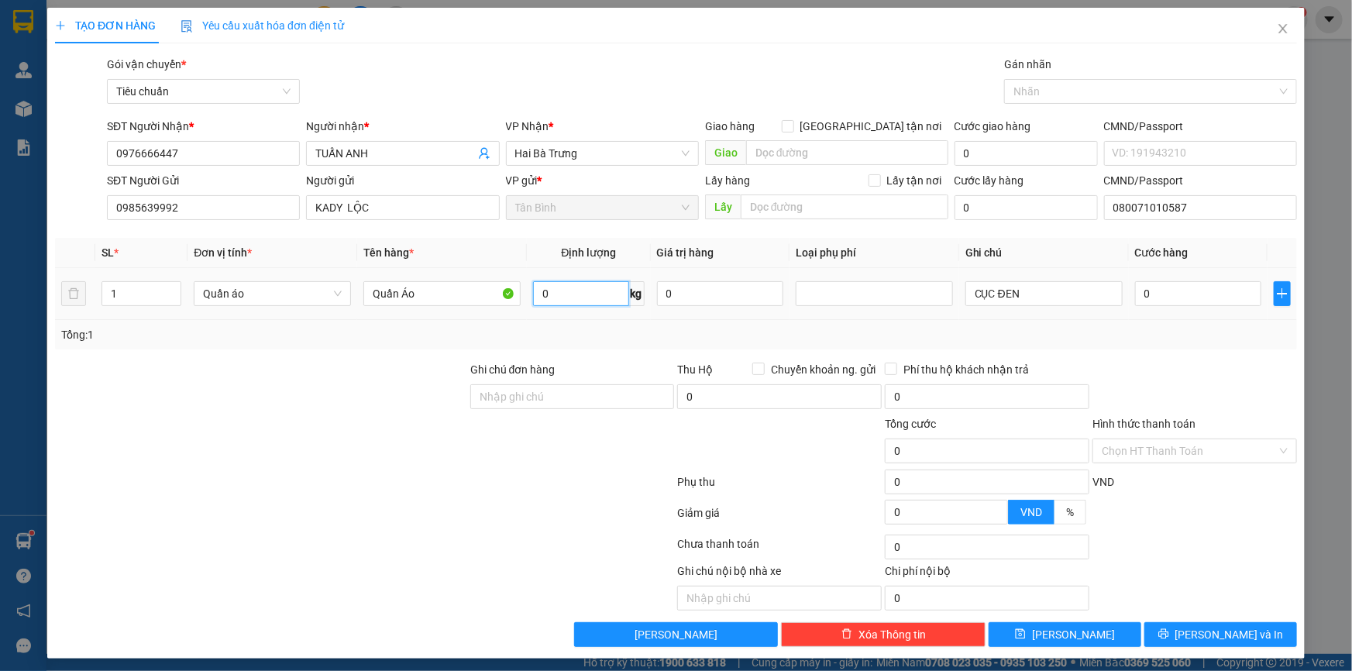
click at [576, 296] on input "0" at bounding box center [580, 293] width 95 height 25
type input "7"
click at [432, 374] on div at bounding box center [260, 388] width 415 height 54
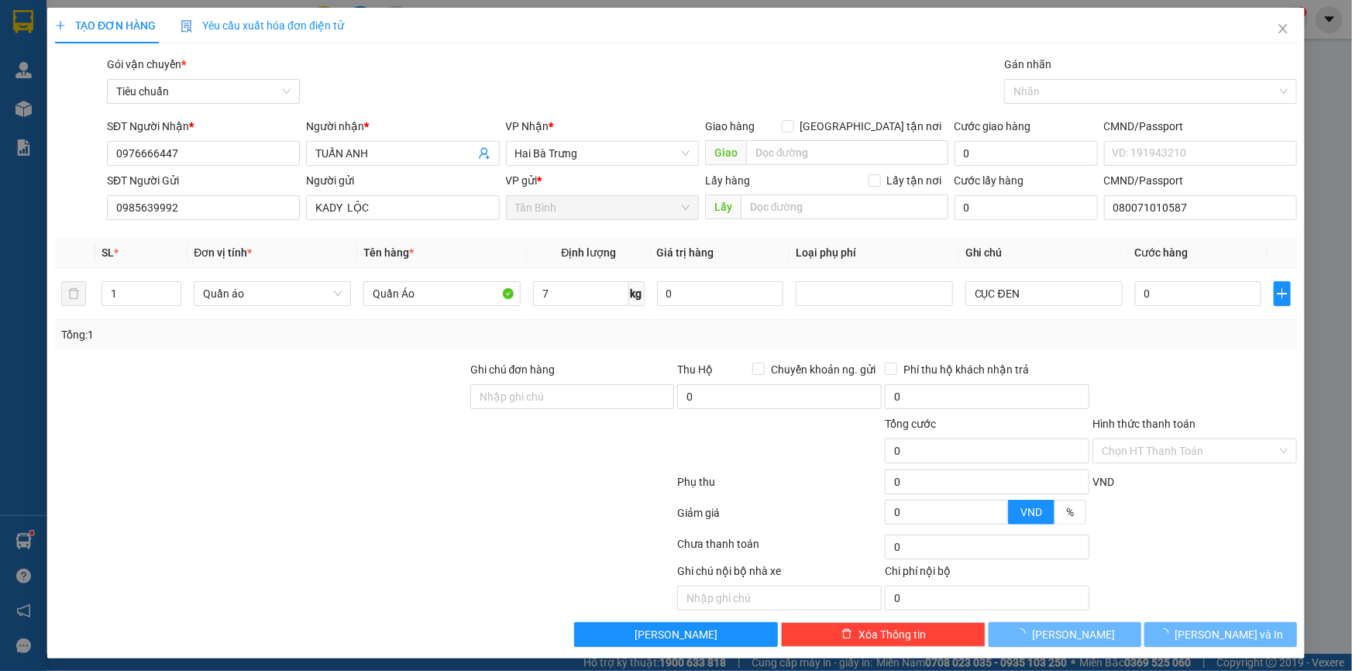
type input "40.000"
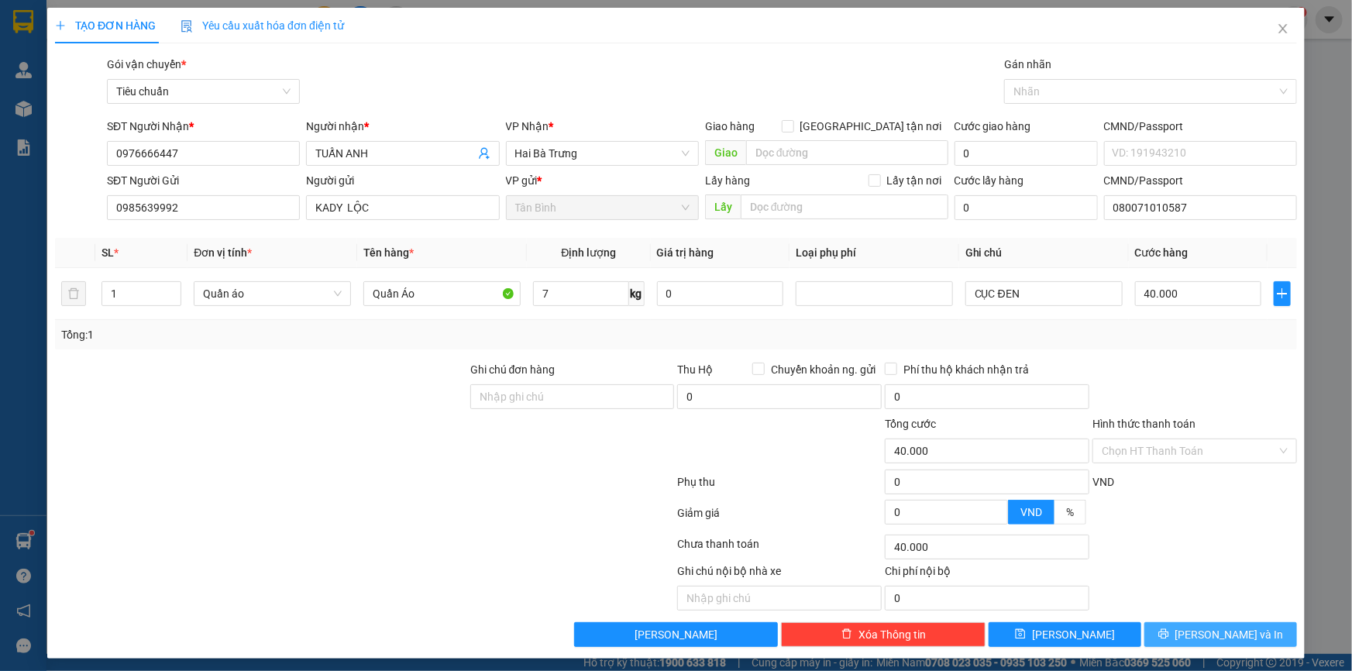
click at [1169, 638] on icon "printer" at bounding box center [1163, 633] width 11 height 11
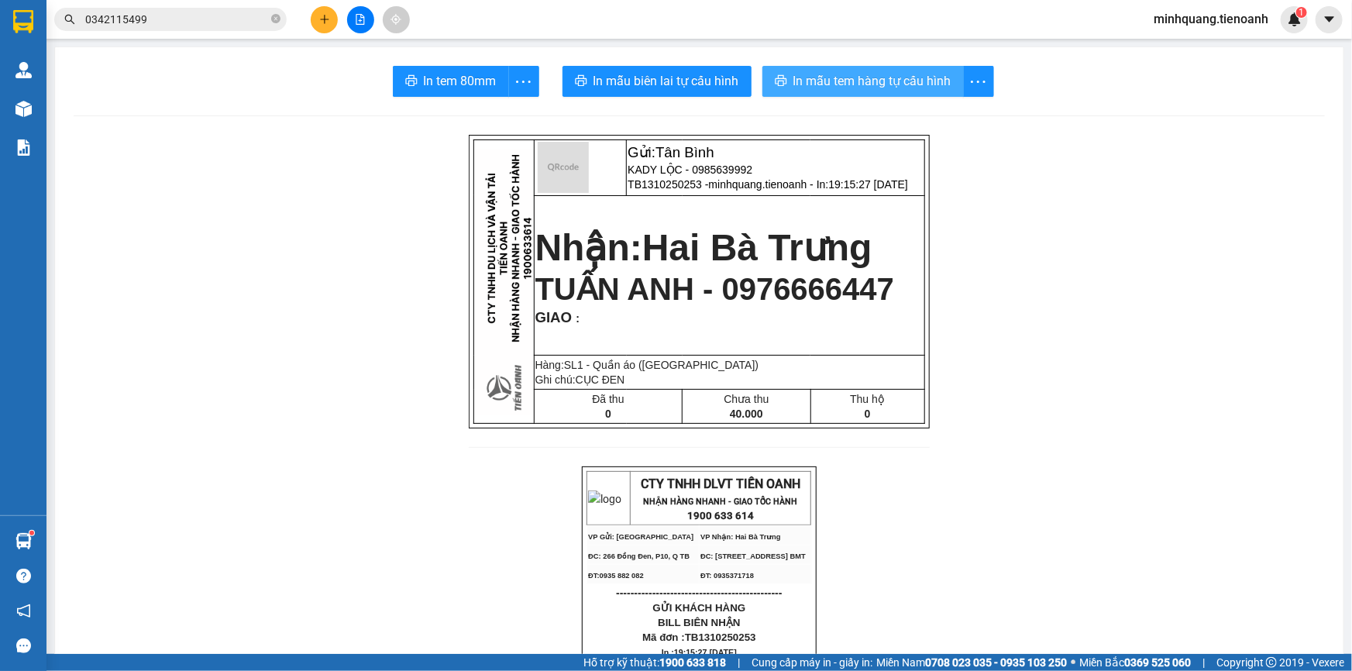
click at [806, 66] on button "In mẫu tem hàng tự cấu hình" at bounding box center [862, 81] width 201 height 31
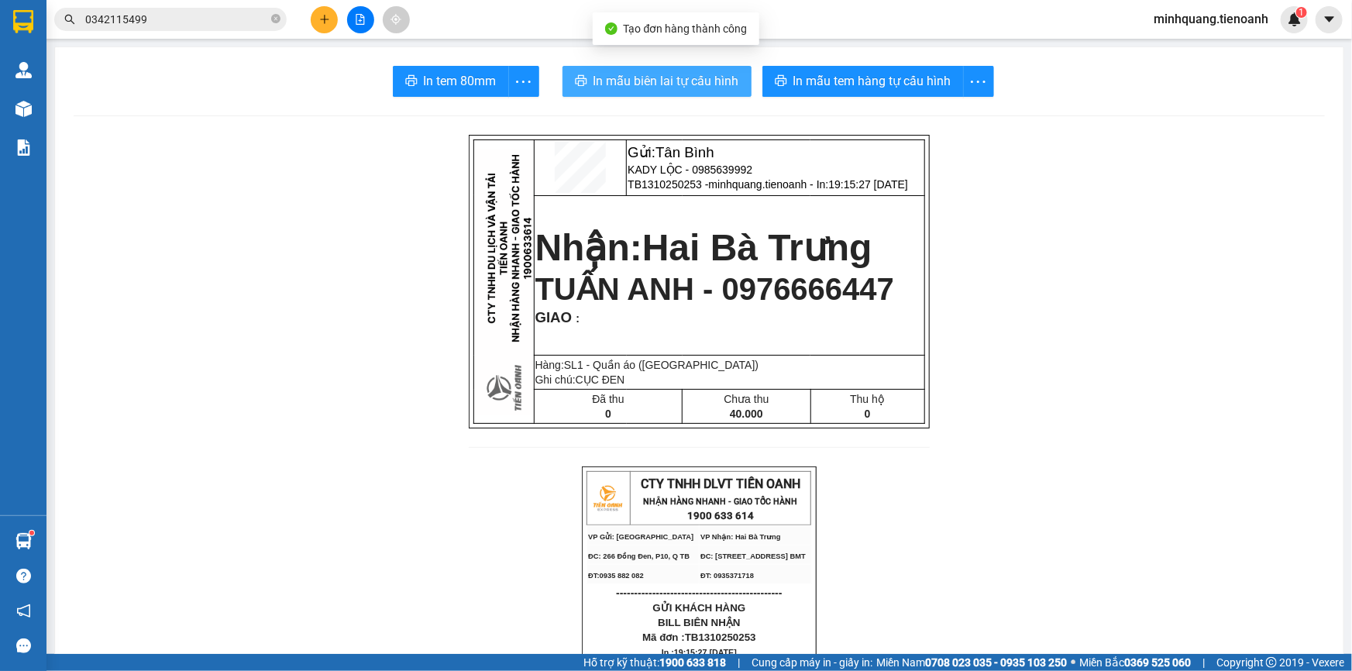
click at [673, 80] on span "In mẫu biên lai tự cấu hình" at bounding box center [666, 80] width 146 height 19
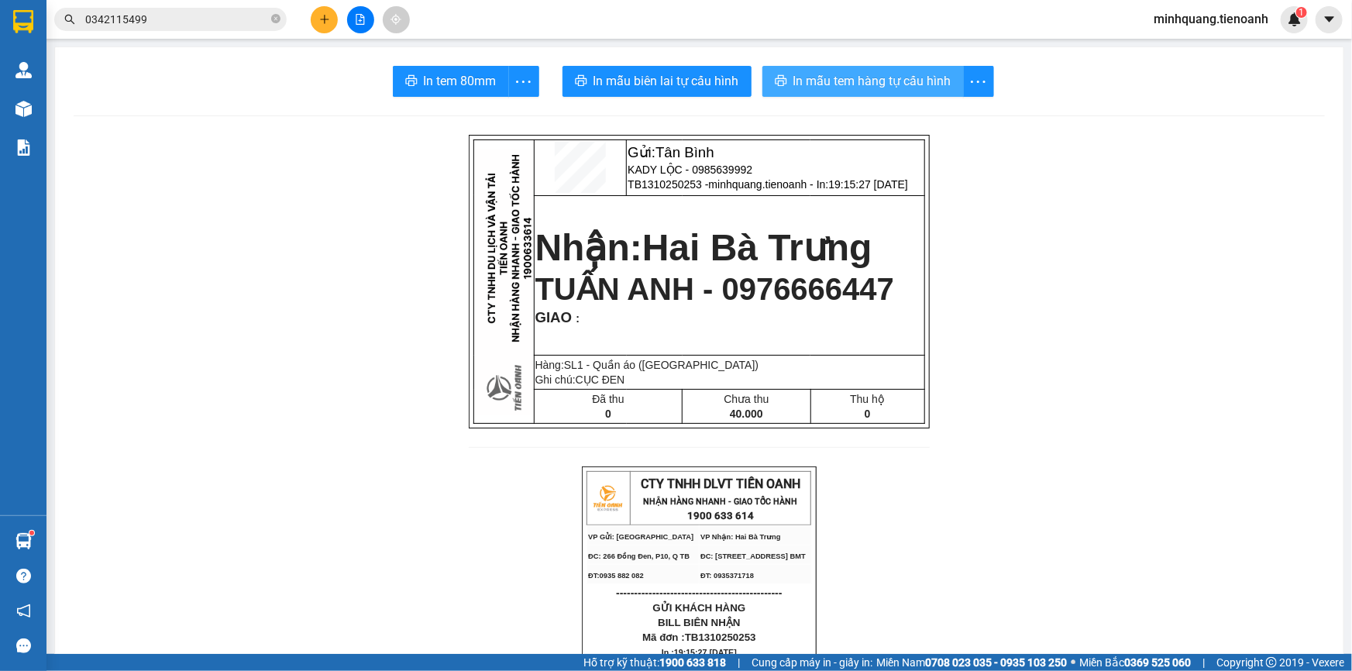
click at [794, 74] on span "In mẫu tem hàng tự cấu hình" at bounding box center [872, 80] width 158 height 19
click at [319, 15] on icon "plus" at bounding box center [324, 19] width 11 height 11
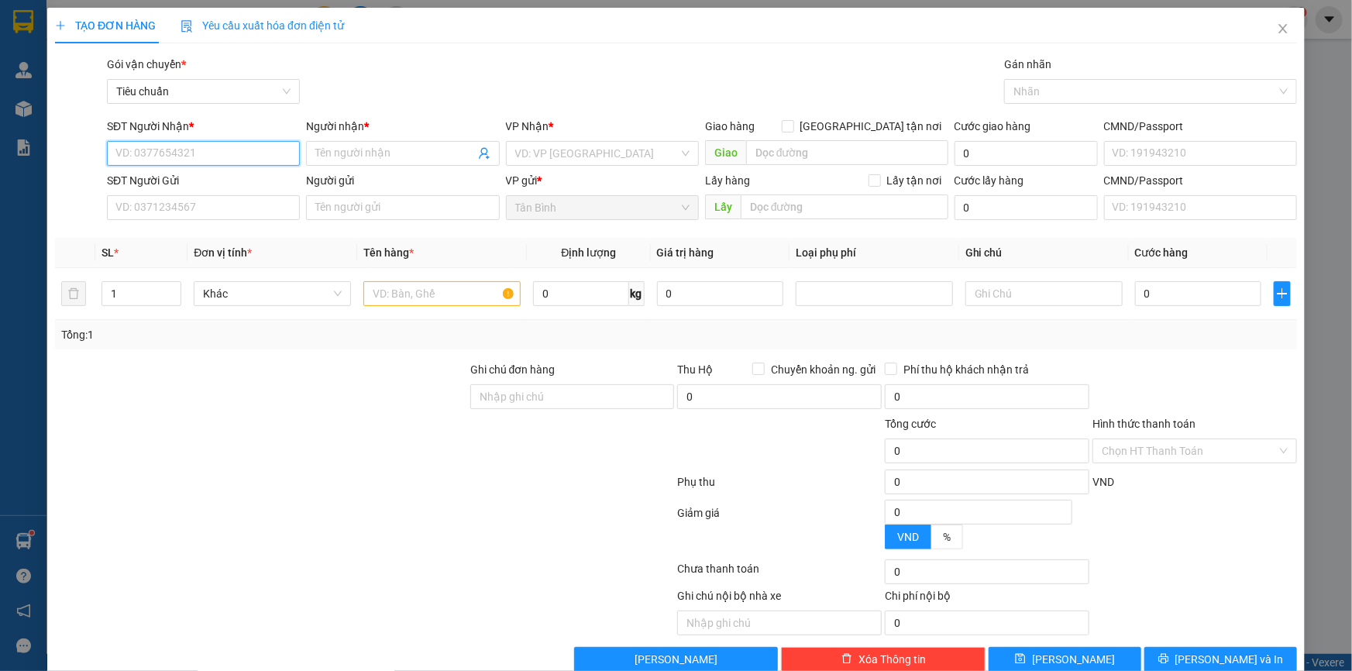
click at [229, 147] on input "SĐT Người Nhận *" at bounding box center [203, 153] width 193 height 25
click at [1276, 35] on icon "close" at bounding box center [1282, 28] width 12 height 12
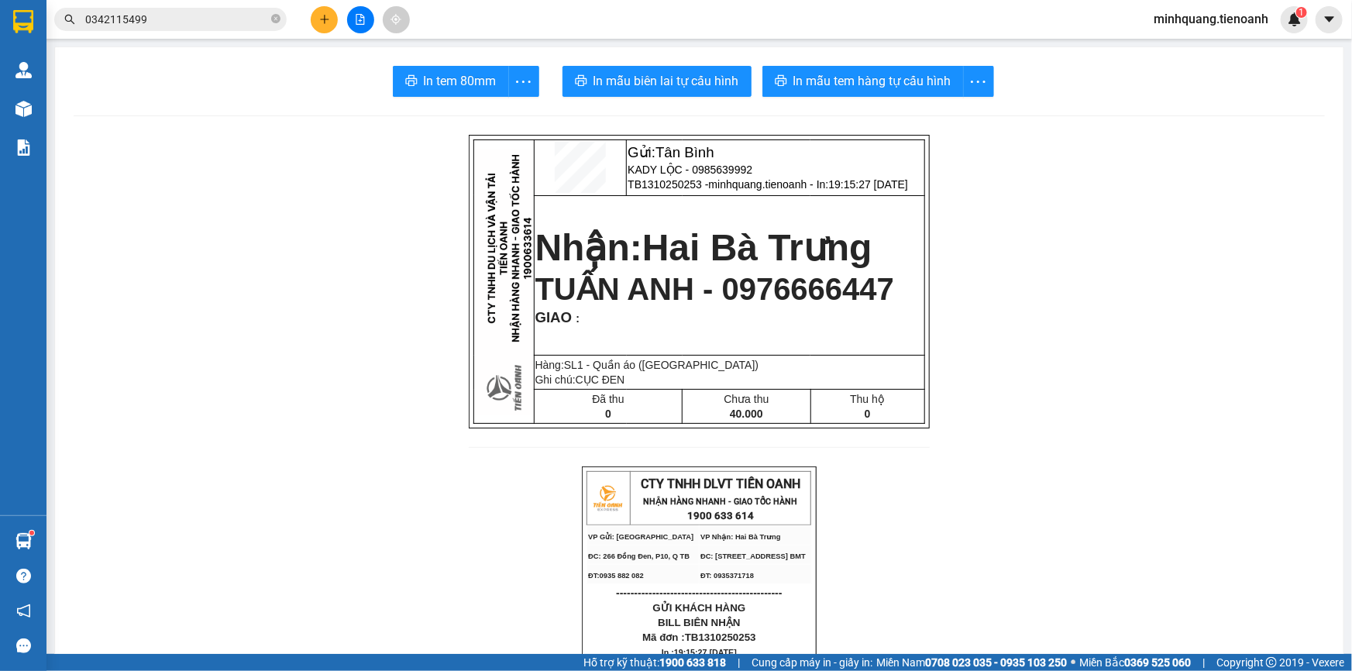
click at [214, 19] on input "0342115499" at bounding box center [176, 19] width 183 height 17
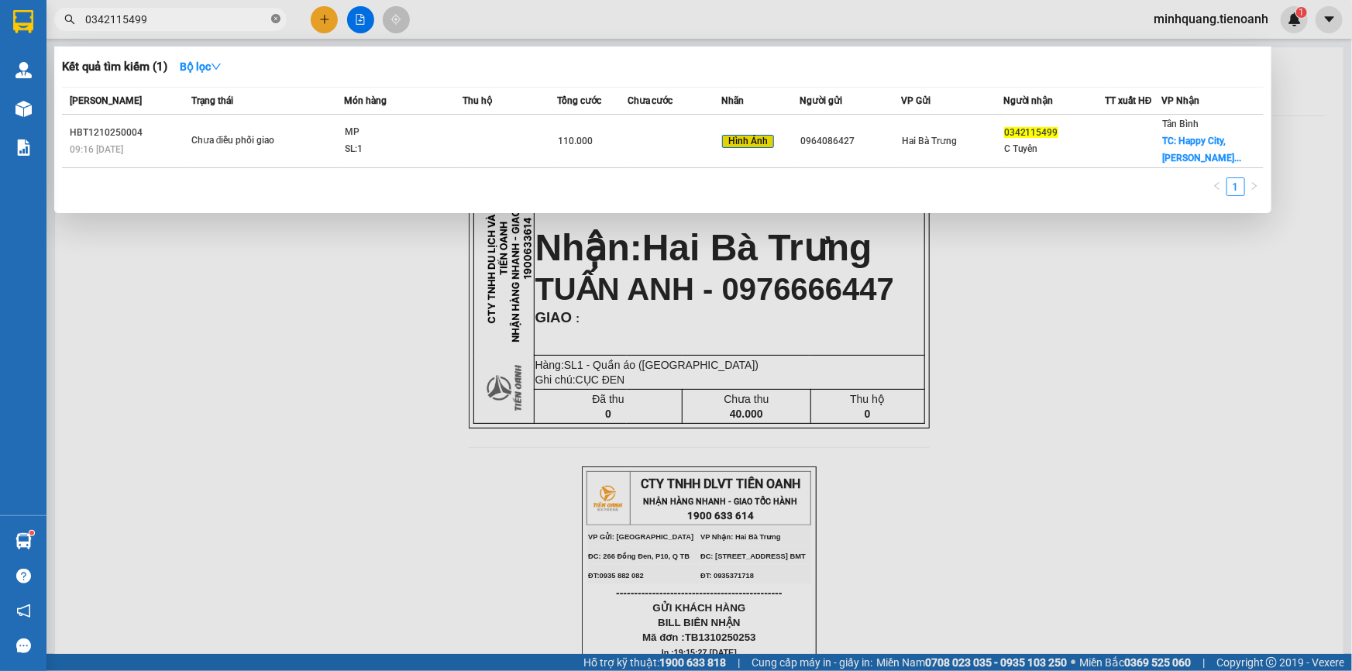
click at [278, 21] on icon "close-circle" at bounding box center [275, 18] width 9 height 9
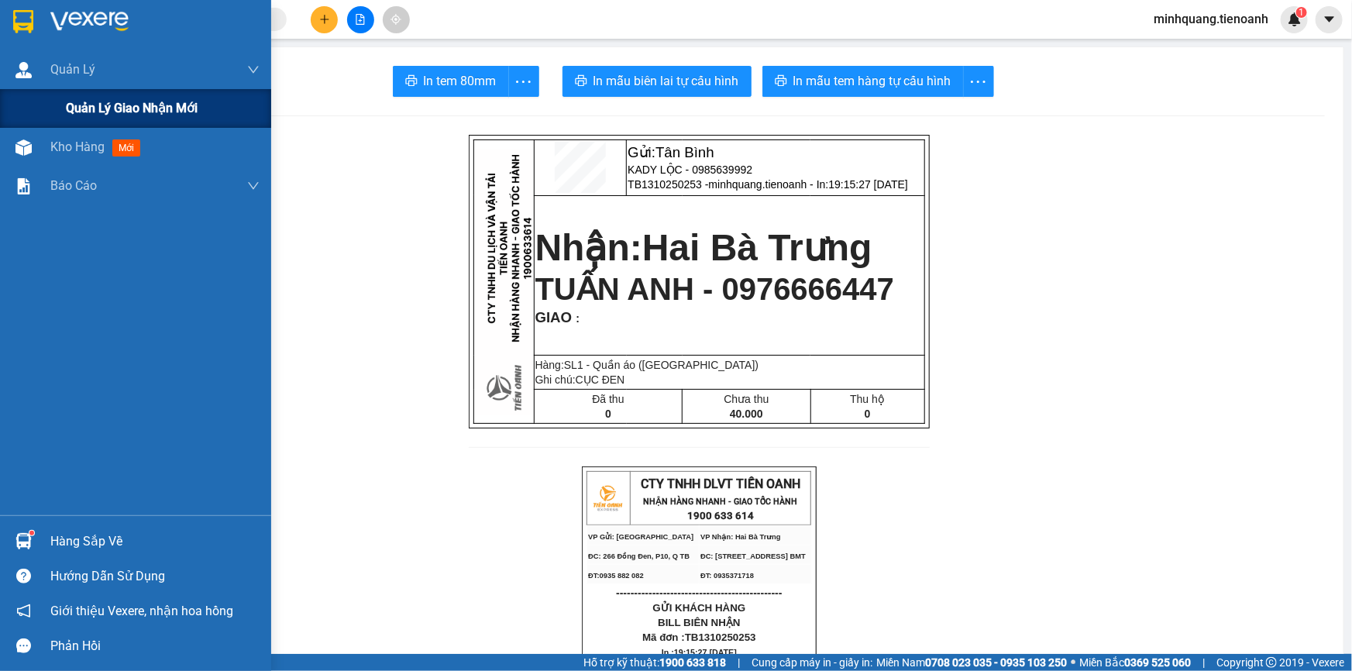
click at [92, 105] on span "Quản lý giao nhận mới" at bounding box center [132, 107] width 132 height 19
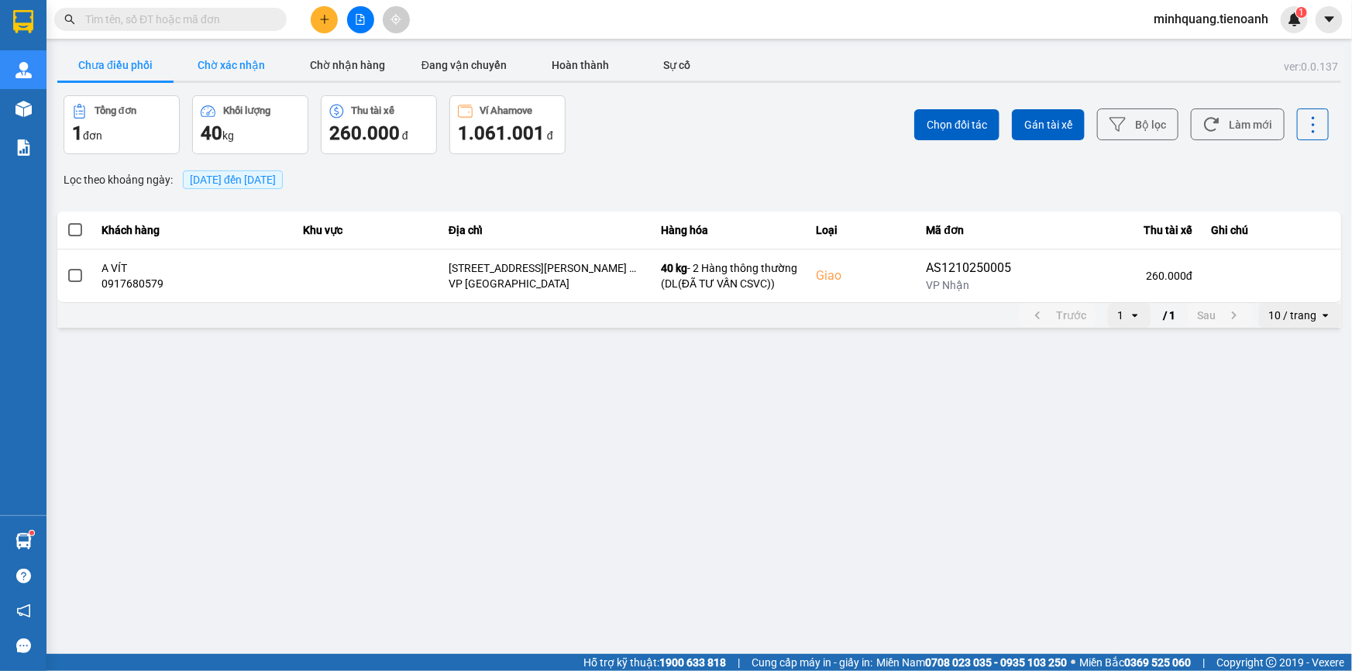
click at [240, 64] on button "Chờ xác nhận" at bounding box center [231, 65] width 116 height 31
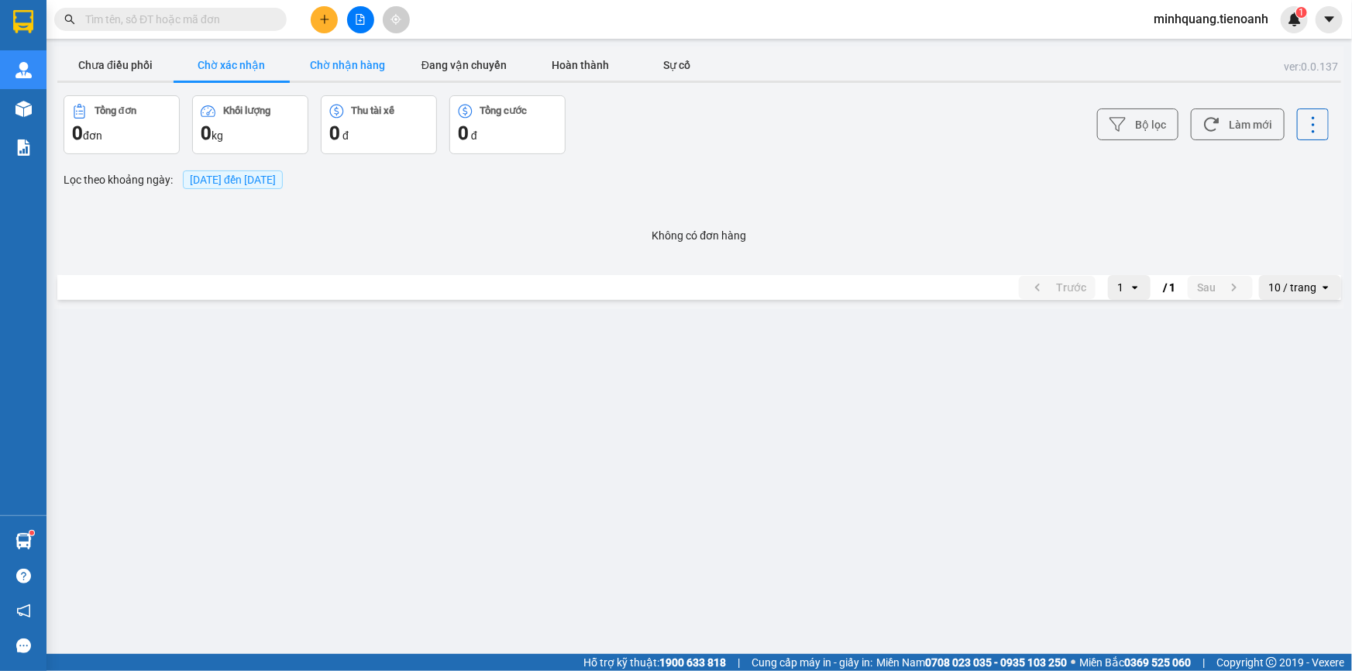
click at [326, 70] on button "Chờ nhận hàng" at bounding box center [348, 65] width 116 height 31
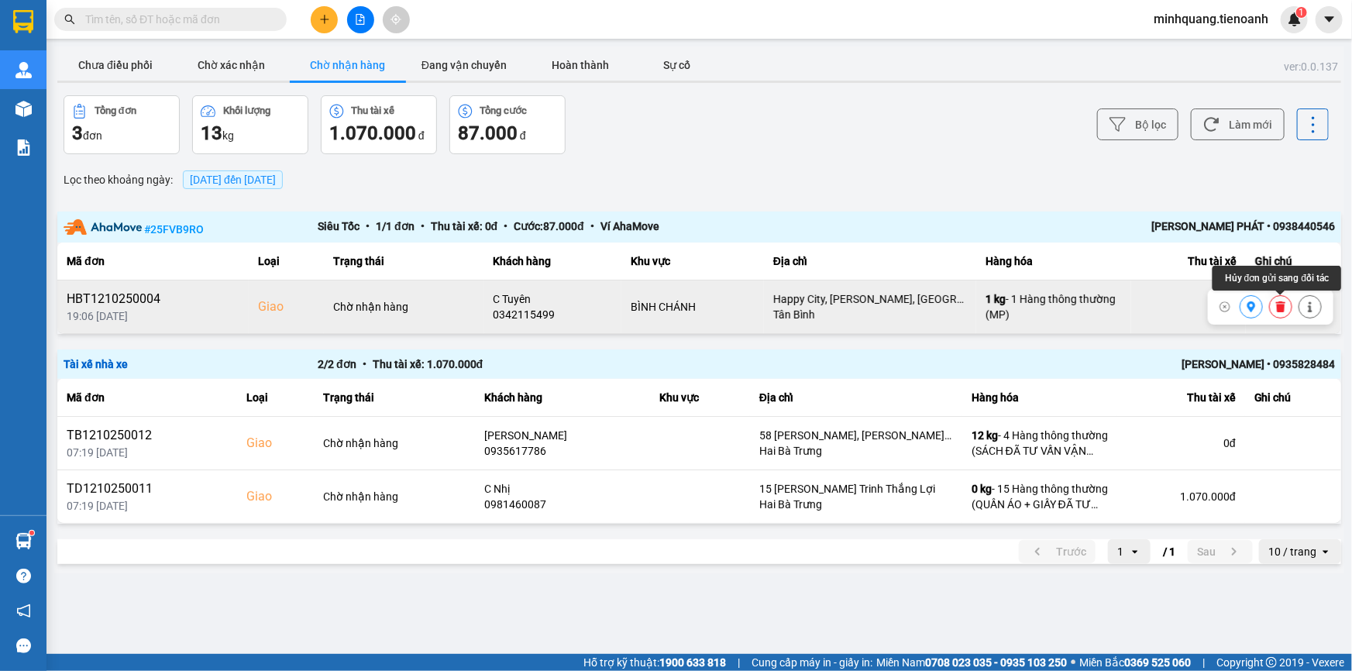
click at [1278, 307] on icon at bounding box center [1280, 306] width 9 height 11
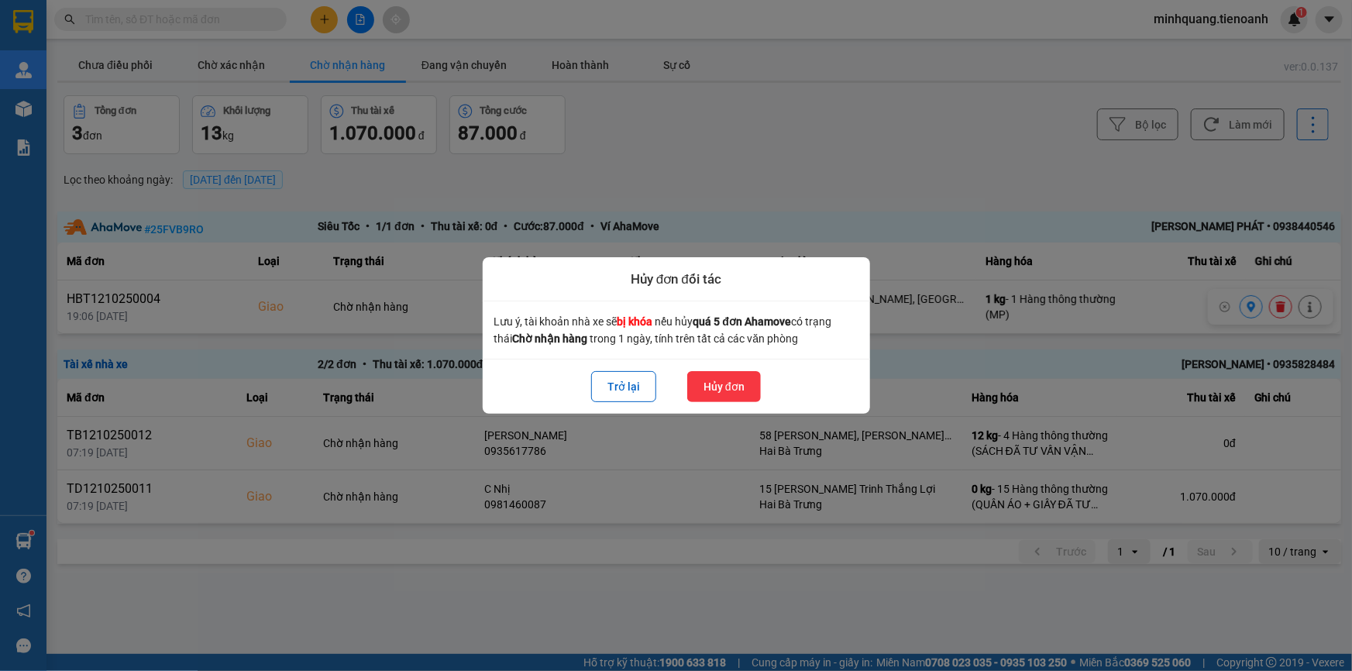
click at [711, 380] on button "Hủy đơn" at bounding box center [724, 386] width 74 height 31
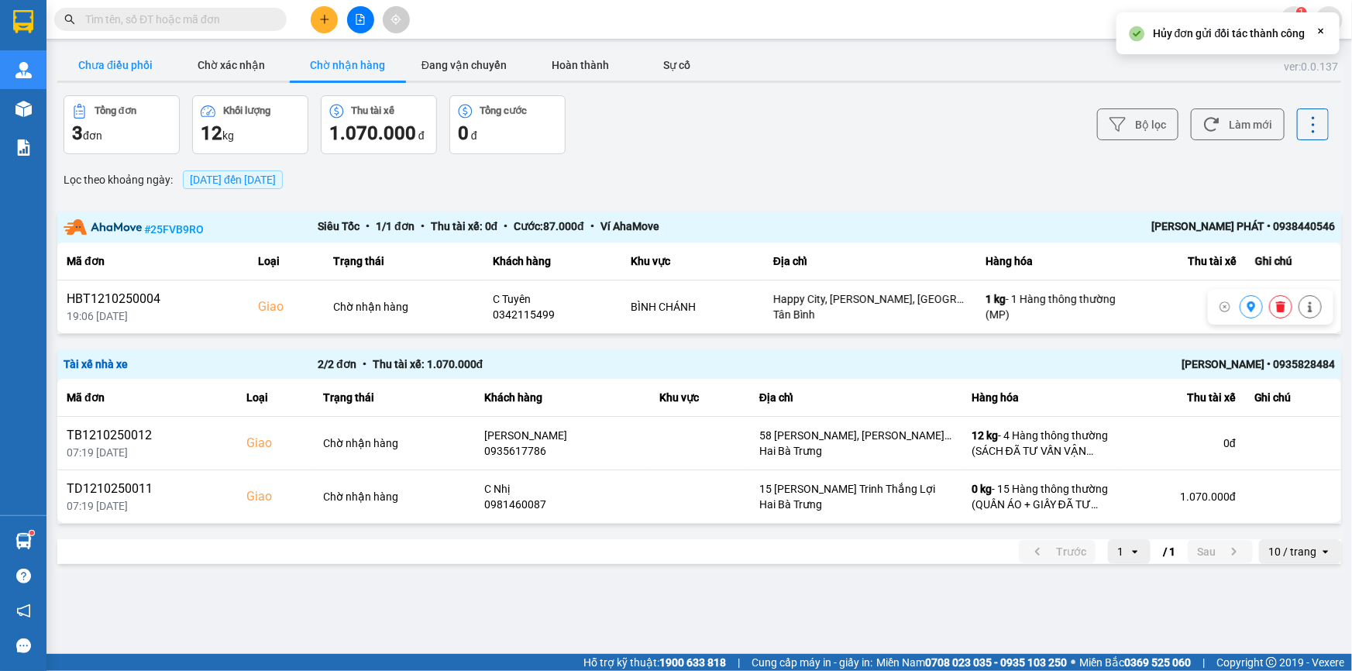
click at [141, 63] on button "Chưa điều phối" at bounding box center [115, 65] width 116 height 31
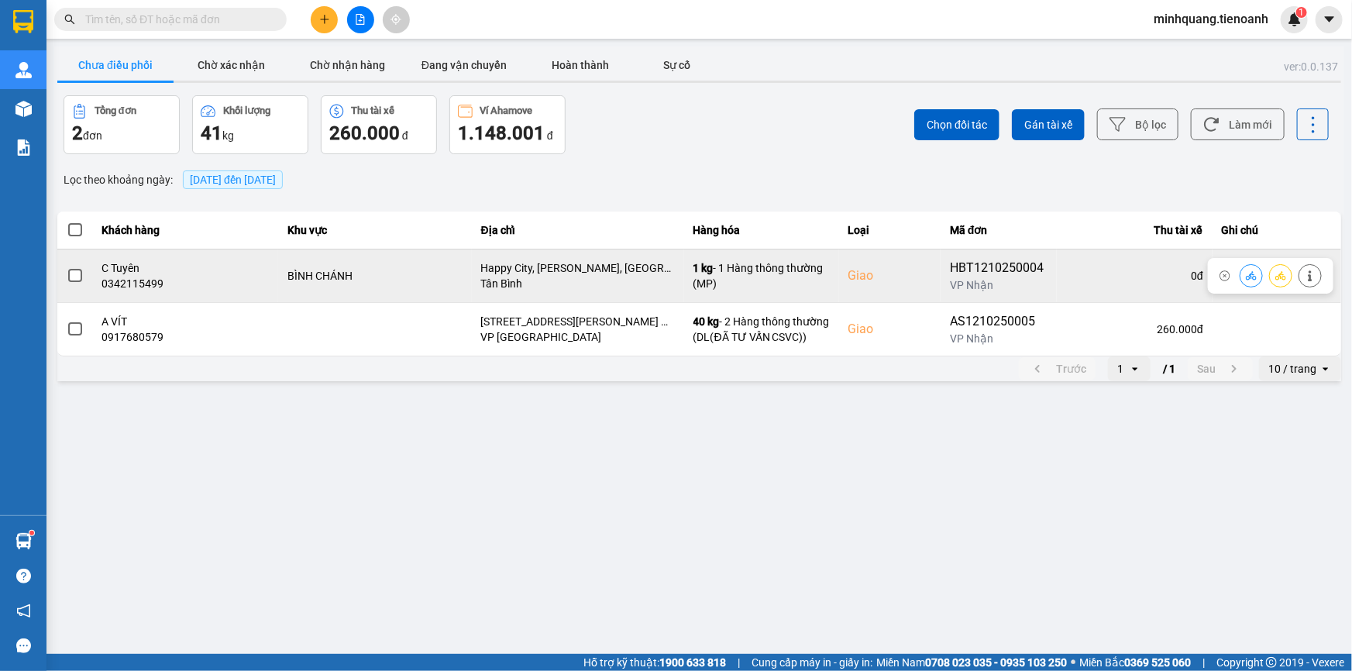
click at [81, 273] on span at bounding box center [75, 276] width 14 height 14
click at [67, 267] on input "checkbox" at bounding box center [67, 267] width 0 height 0
click at [1252, 273] on icon at bounding box center [1250, 275] width 11 height 11
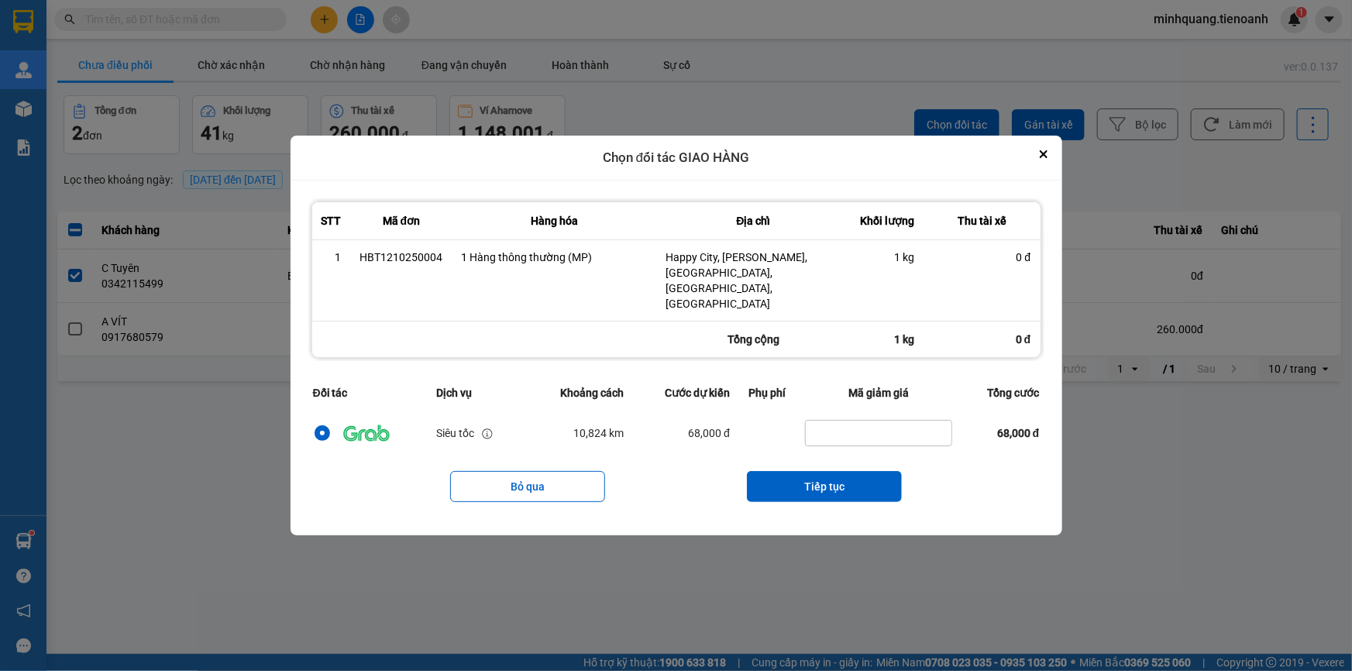
click at [751, 415] on td "dialog" at bounding box center [767, 432] width 66 height 45
click at [796, 471] on button "Tiếp tục" at bounding box center [824, 486] width 155 height 31
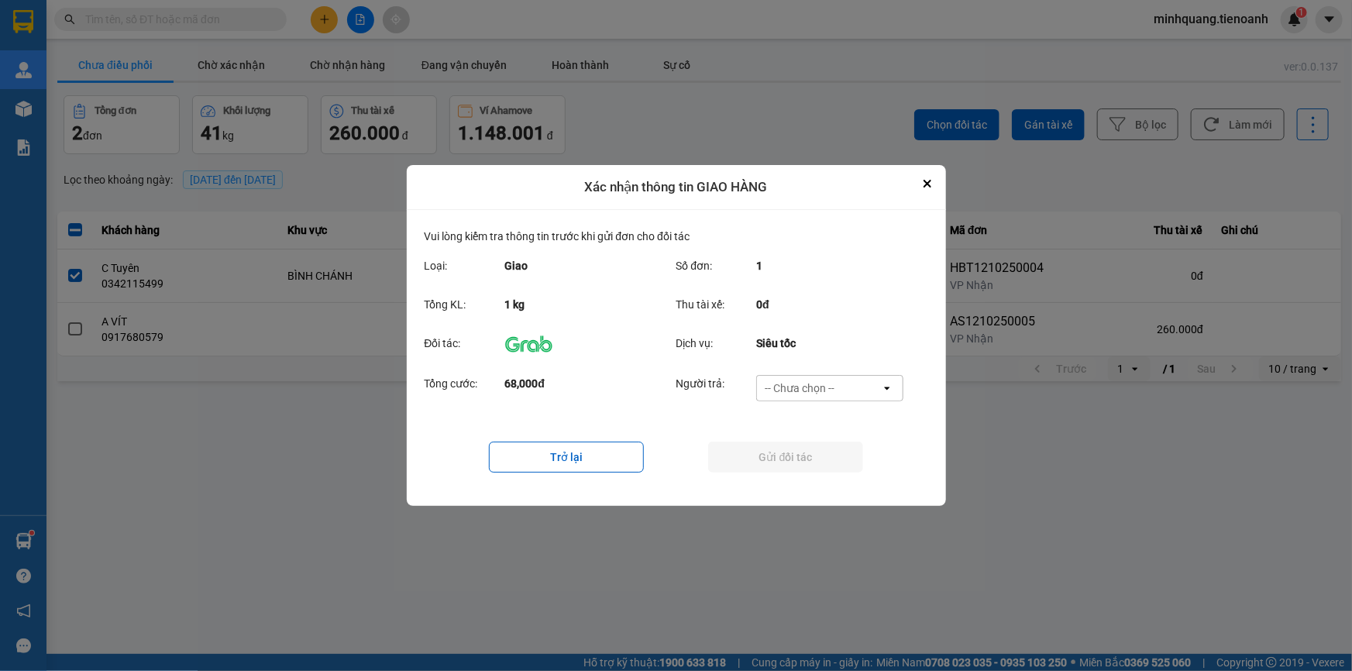
click at [798, 369] on div "Tổng cước: 68,000đ Người trả: -- Chưa chọn -- open" at bounding box center [675, 393] width 503 height 48
click at [795, 383] on div "-- Chưa chọn --" at bounding box center [799, 387] width 70 height 15
click at [923, 180] on icon "Close" at bounding box center [927, 184] width 8 height 8
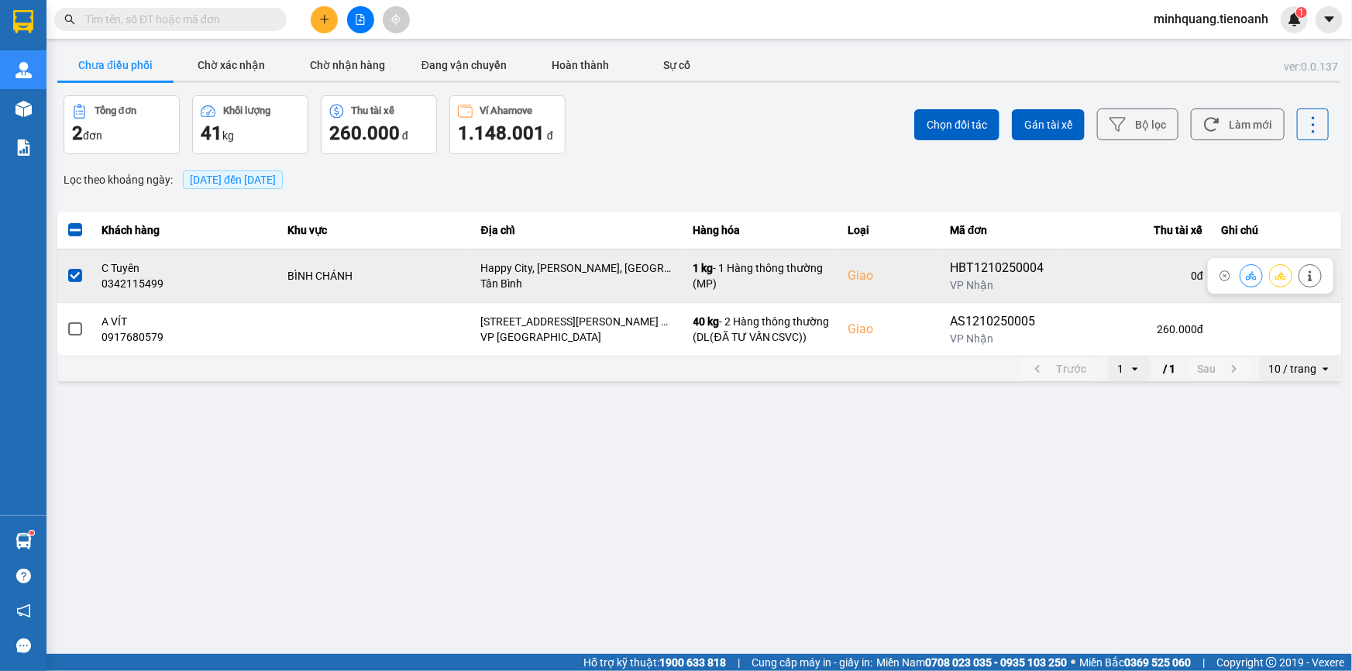
click at [1240, 274] on button at bounding box center [1251, 275] width 22 height 27
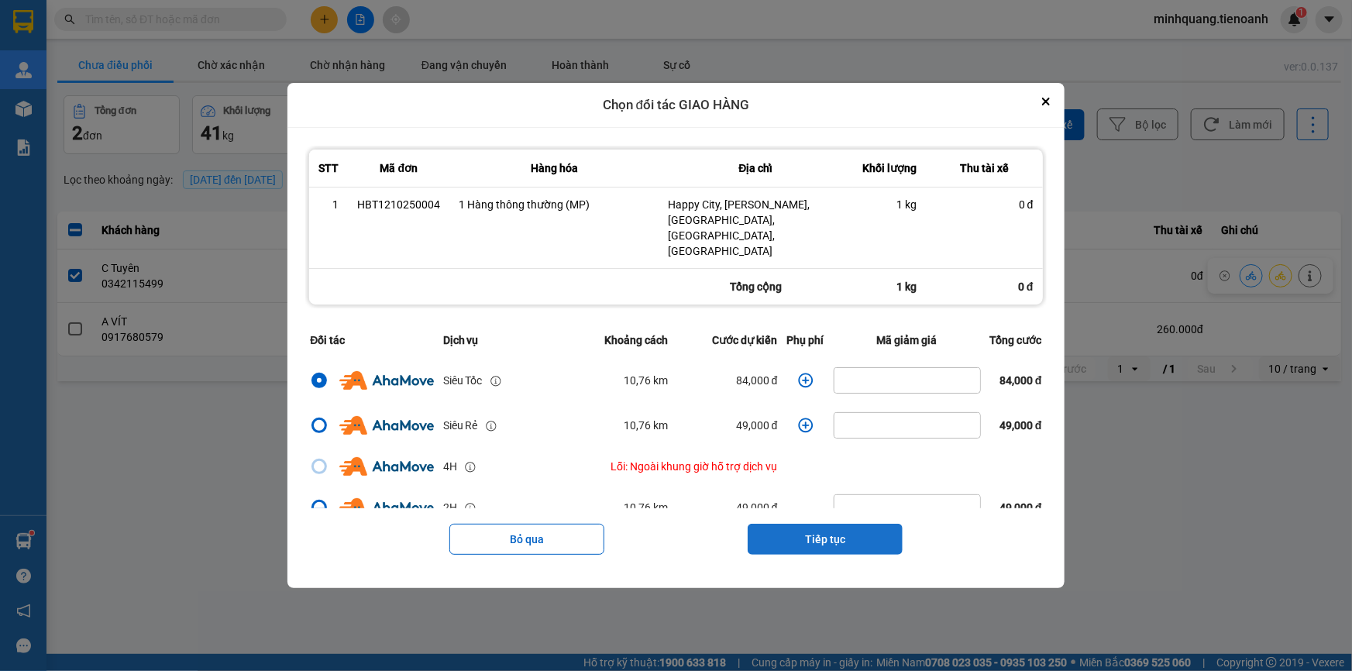
click at [853, 524] on button "Tiếp tục" at bounding box center [824, 539] width 155 height 31
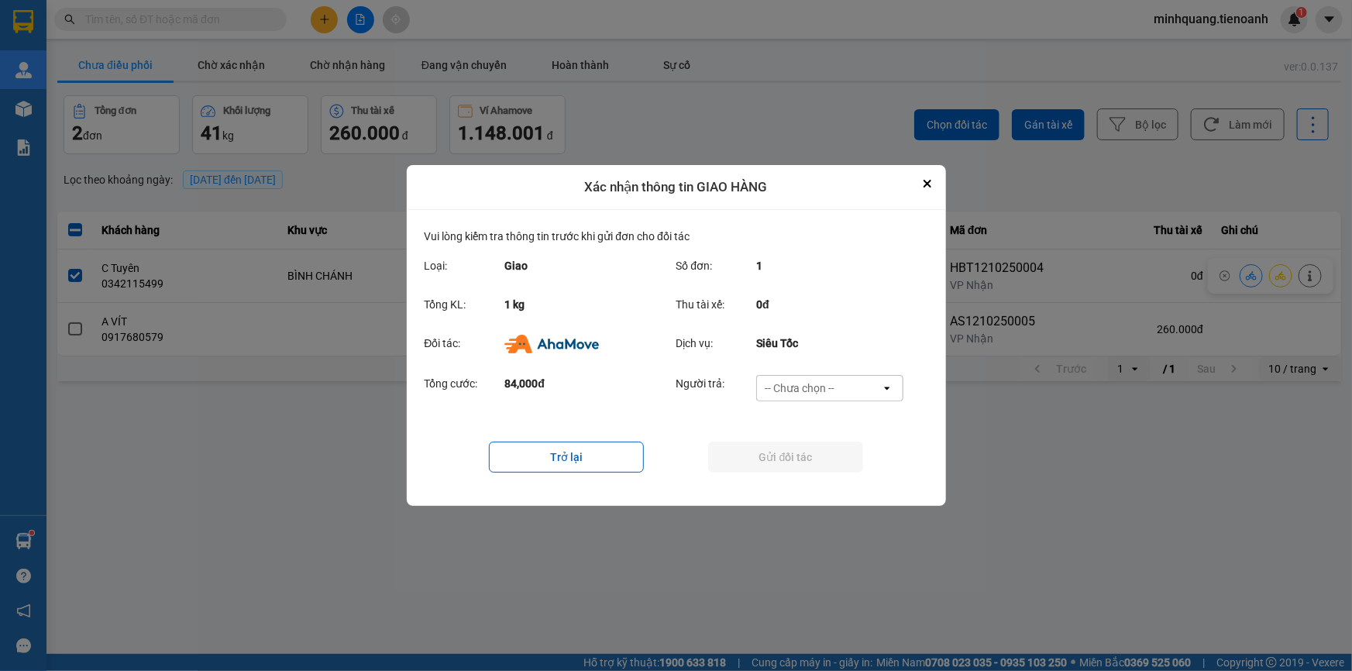
click at [813, 385] on div "-- Chưa chọn --" at bounding box center [799, 387] width 70 height 15
click at [810, 468] on div "Ví Ahamove" at bounding box center [829, 477] width 147 height 28
click at [785, 465] on button "Gửi đối tác" at bounding box center [785, 456] width 155 height 31
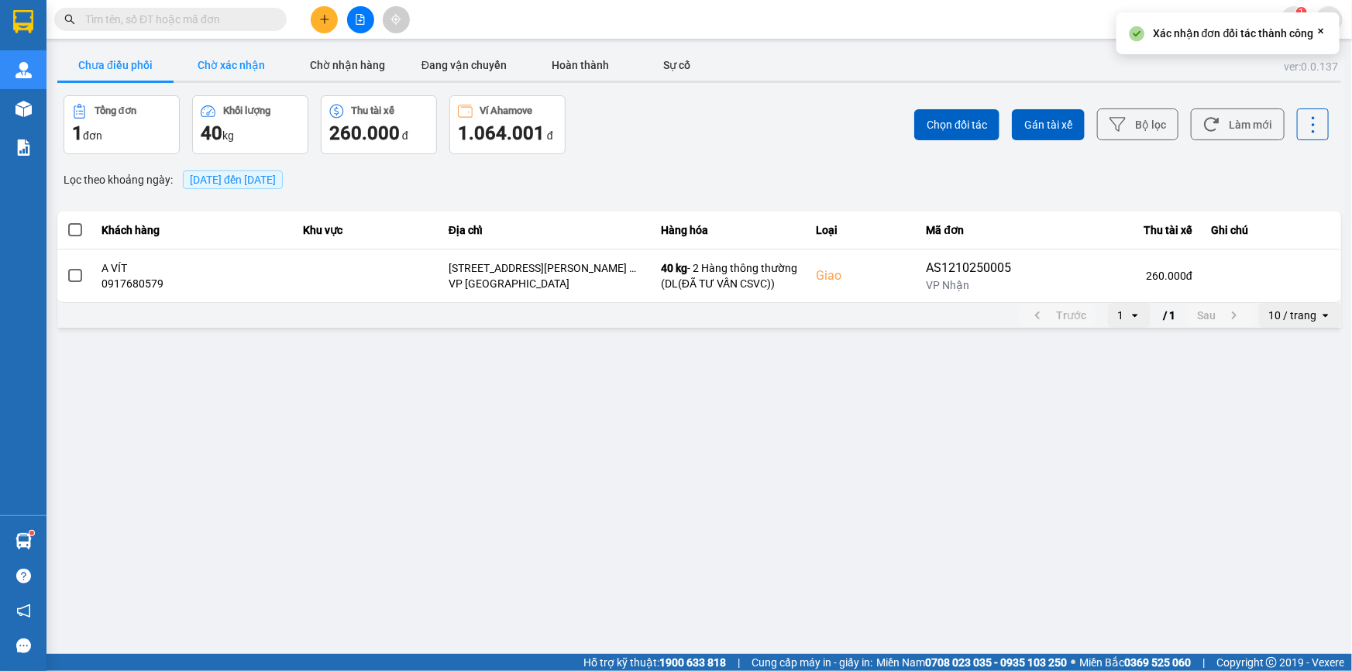
click at [224, 65] on button "Chờ xác nhận" at bounding box center [231, 65] width 116 height 31
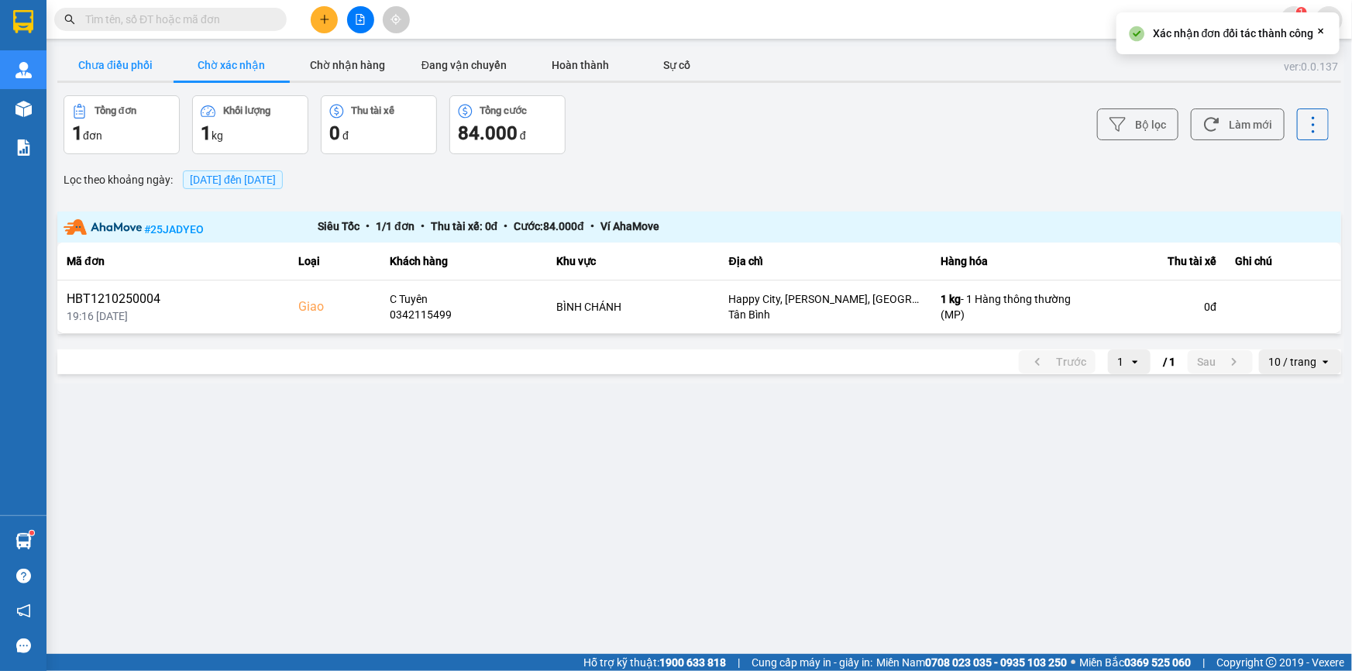
click at [108, 63] on button "Chưa điều phối" at bounding box center [115, 65] width 116 height 31
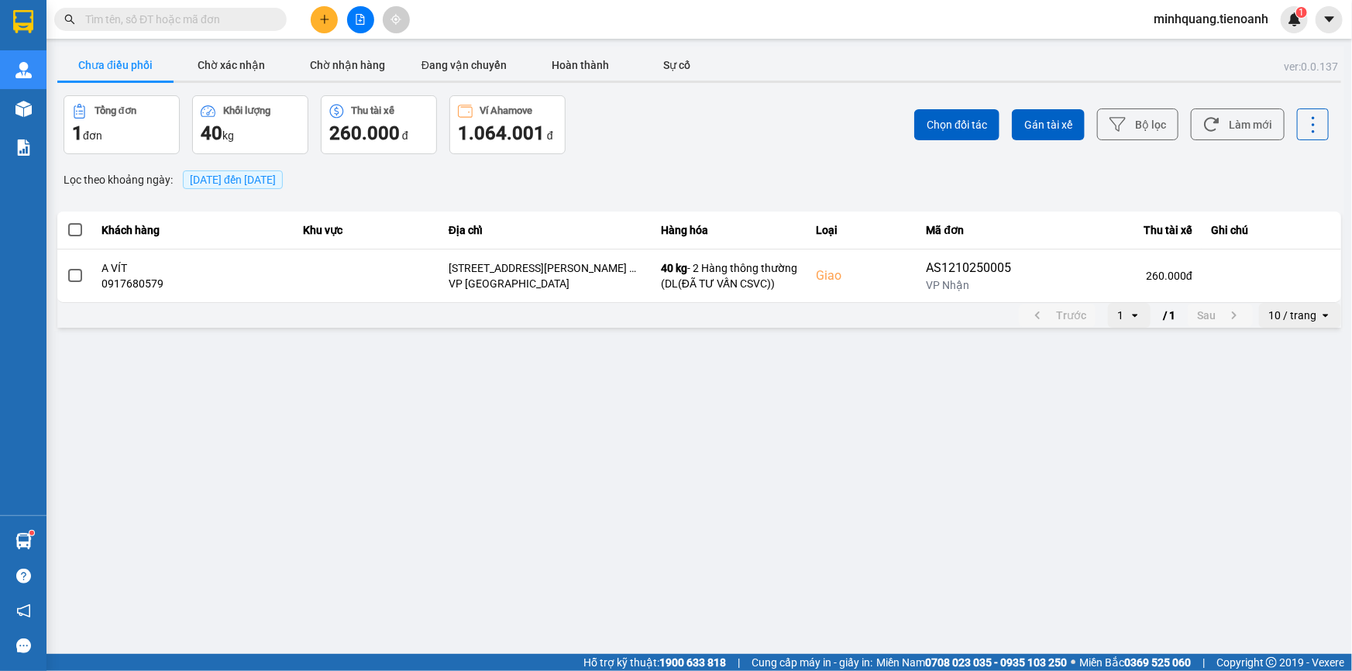
click at [325, 23] on icon "plus" at bounding box center [324, 19] width 11 height 11
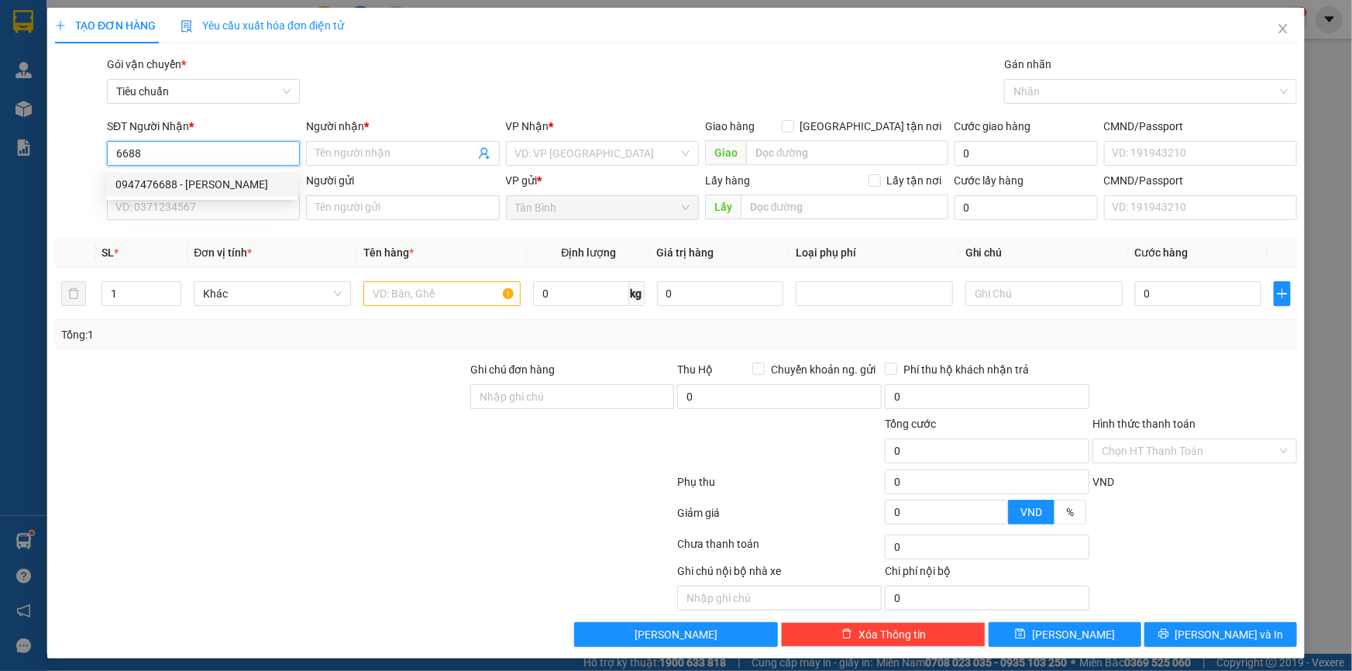
drag, startPoint x: 222, startPoint y: 191, endPoint x: 184, endPoint y: 208, distance: 40.9
click at [220, 192] on div "0947476688 - ĐẶNG LÊ" at bounding box center [201, 184] width 173 height 17
type input "0947476688"
type input "ĐẶNG LÊ"
type input "0947476688"
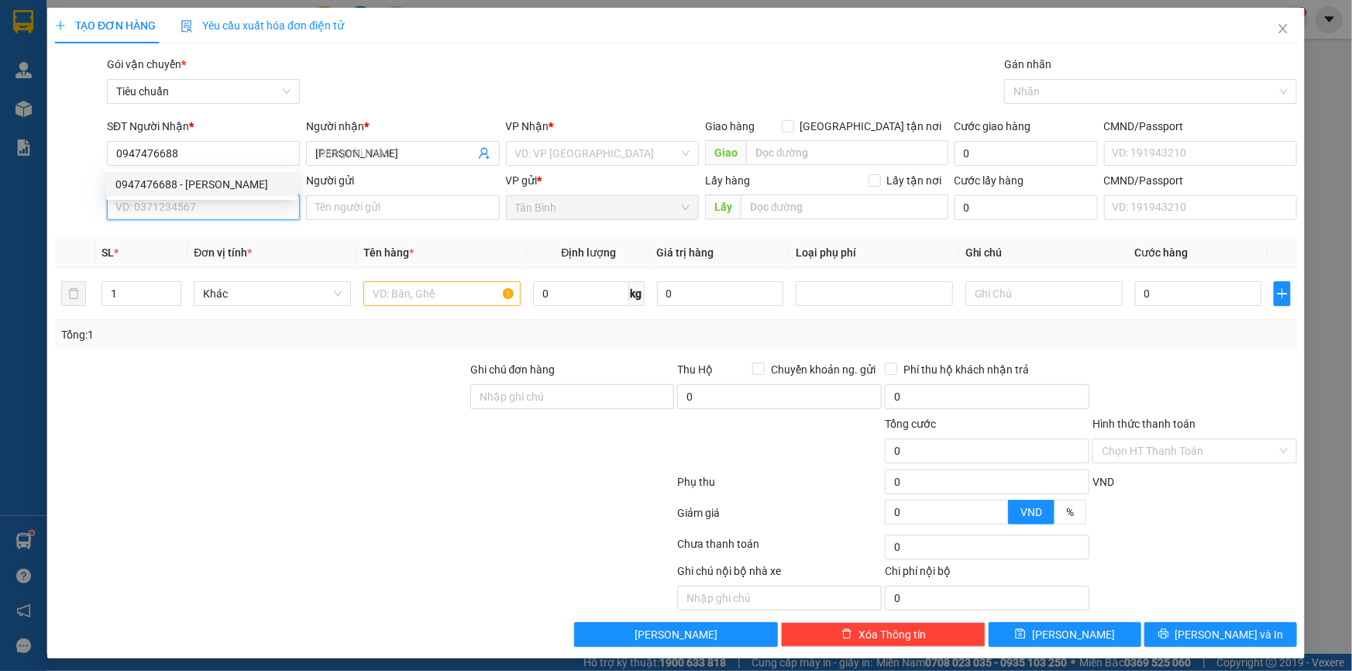
type input "50.000"
click at [184, 208] on input "SĐT Người Gửi" at bounding box center [203, 207] width 193 height 25
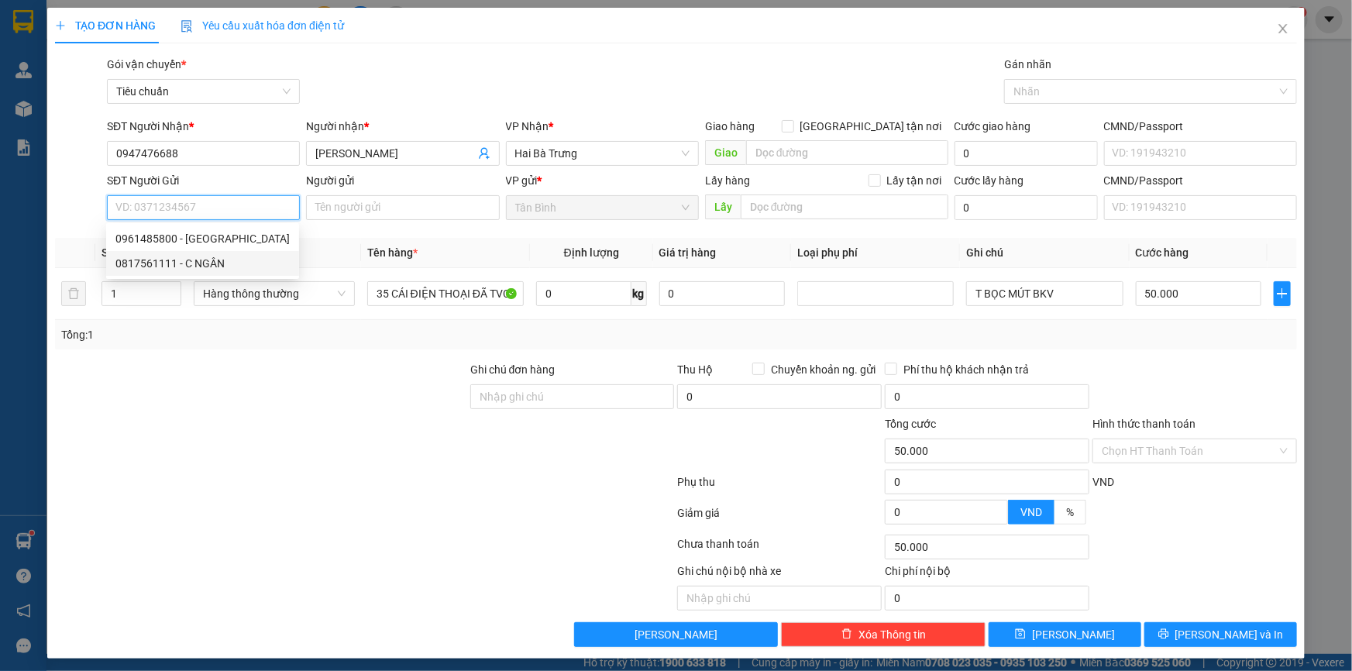
click at [215, 258] on div "0817561111 - C NGÂN" at bounding box center [202, 263] width 174 height 17
type input "0817561111"
type input "C NGÂN"
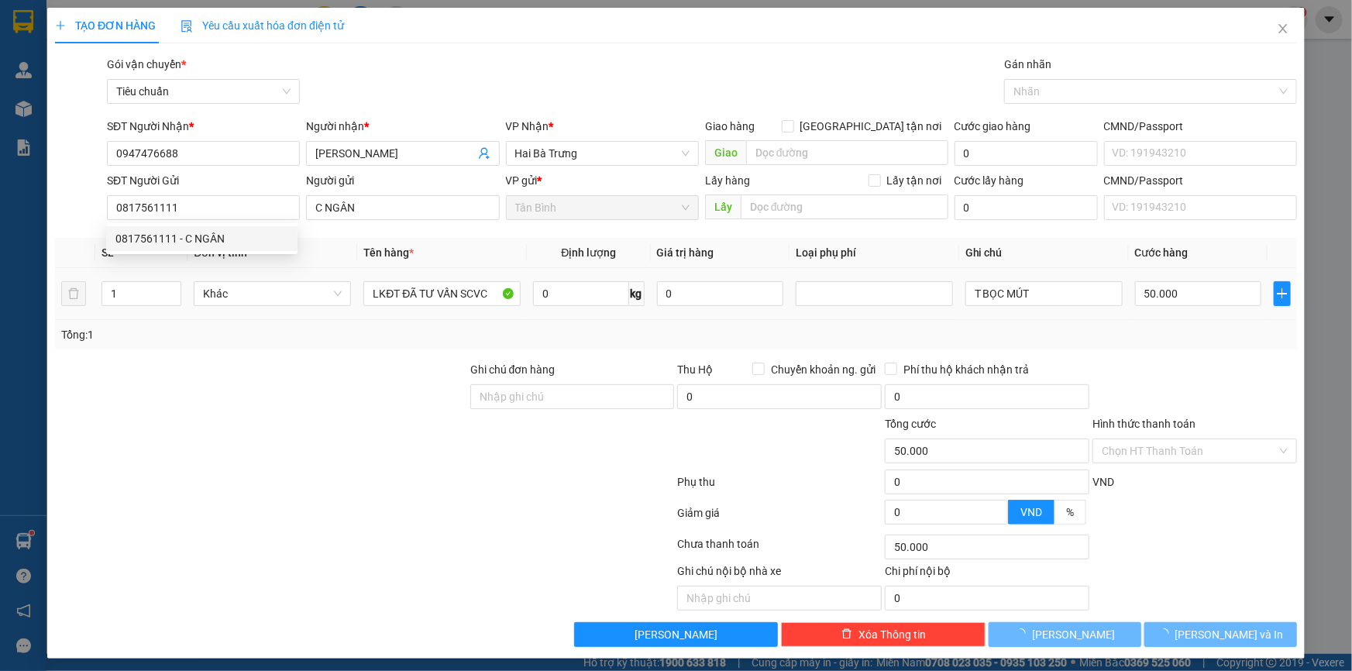
click at [352, 375] on div at bounding box center [260, 388] width 415 height 54
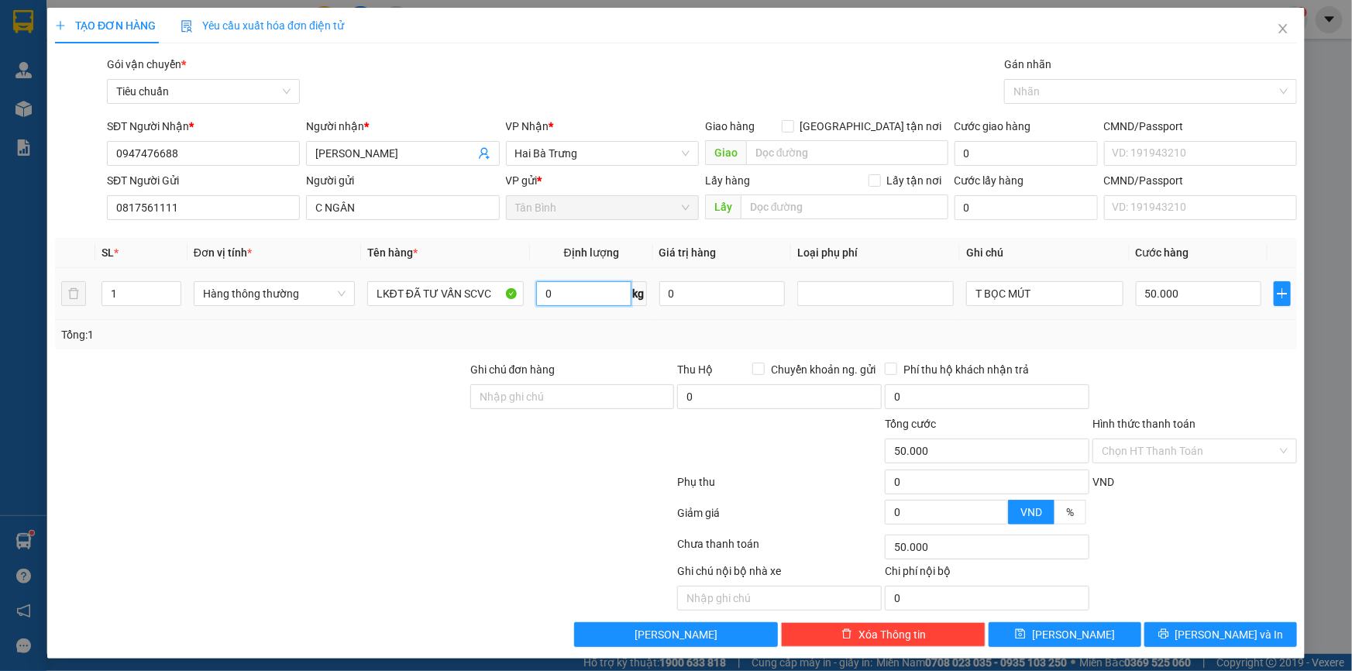
click at [593, 296] on input "0" at bounding box center [583, 293] width 95 height 25
click at [593, 295] on input "0" at bounding box center [583, 293] width 95 height 25
type input "10"
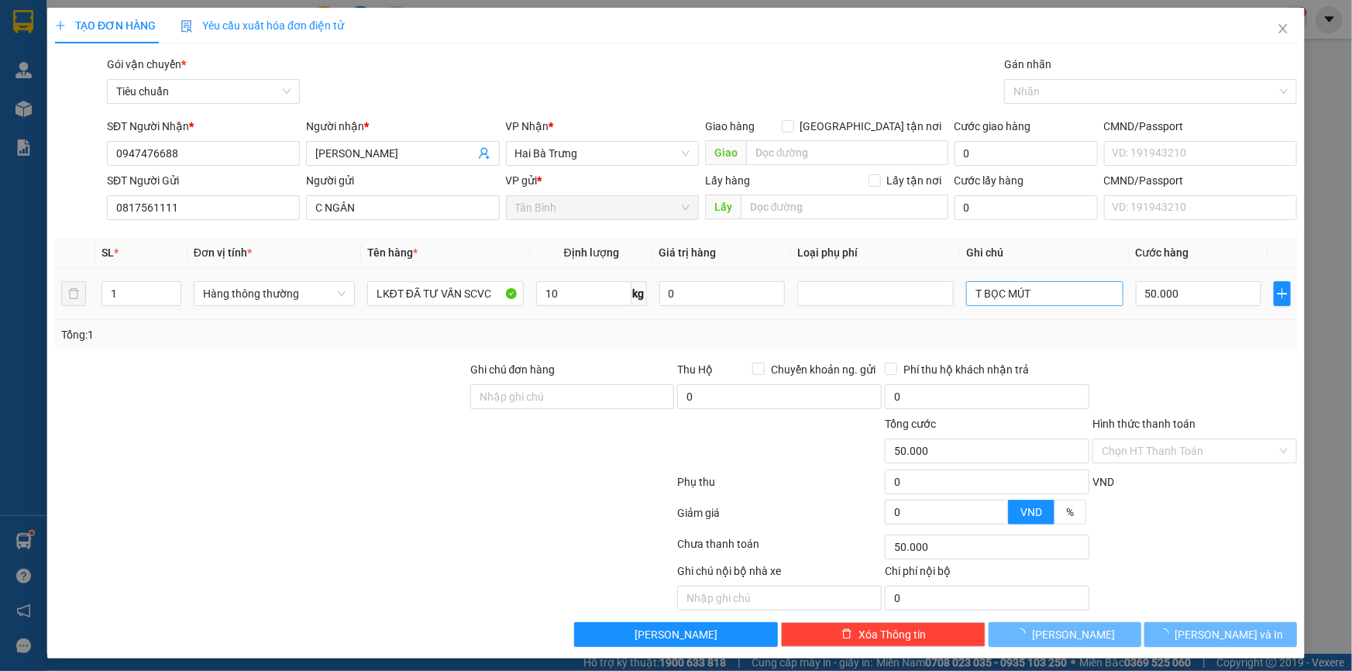
drag, startPoint x: 281, startPoint y: 433, endPoint x: 1038, endPoint y: 294, distance: 769.3
click at [293, 433] on div at bounding box center [260, 442] width 415 height 54
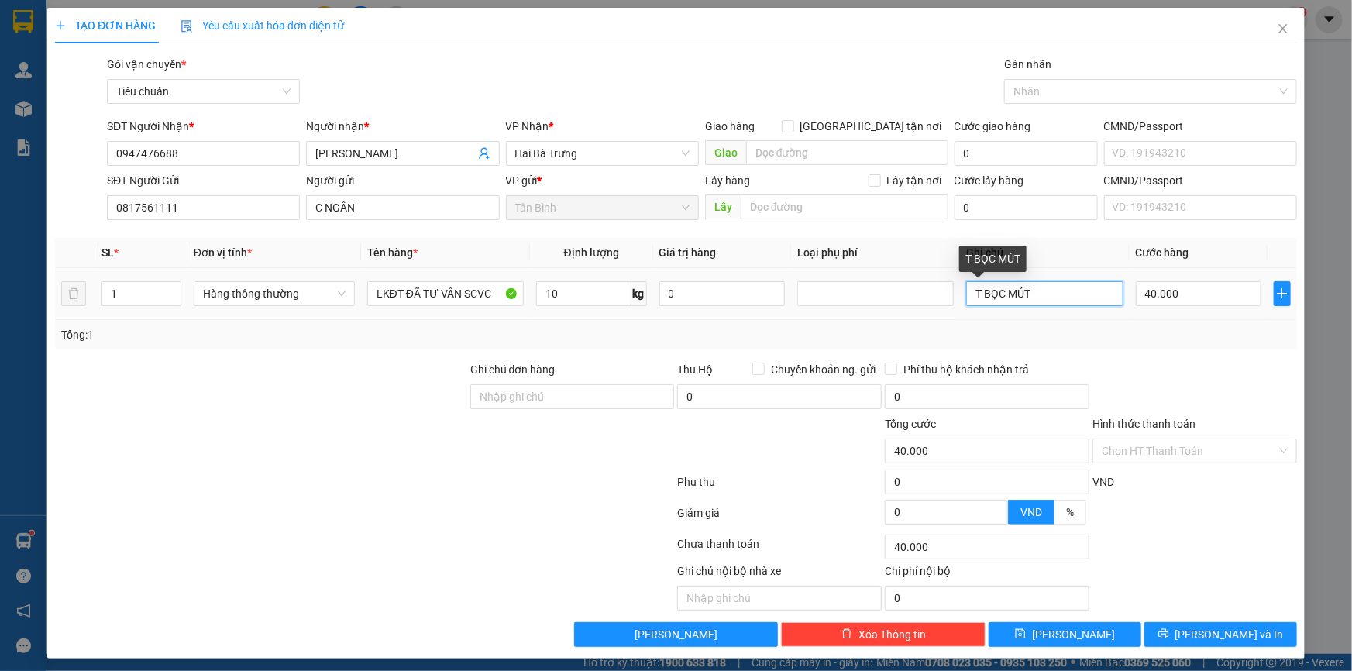
drag, startPoint x: 1037, startPoint y: 290, endPoint x: 1001, endPoint y: 294, distance: 35.9
click at [1001, 294] on input "T BỌC MÚT" at bounding box center [1044, 293] width 156 height 25
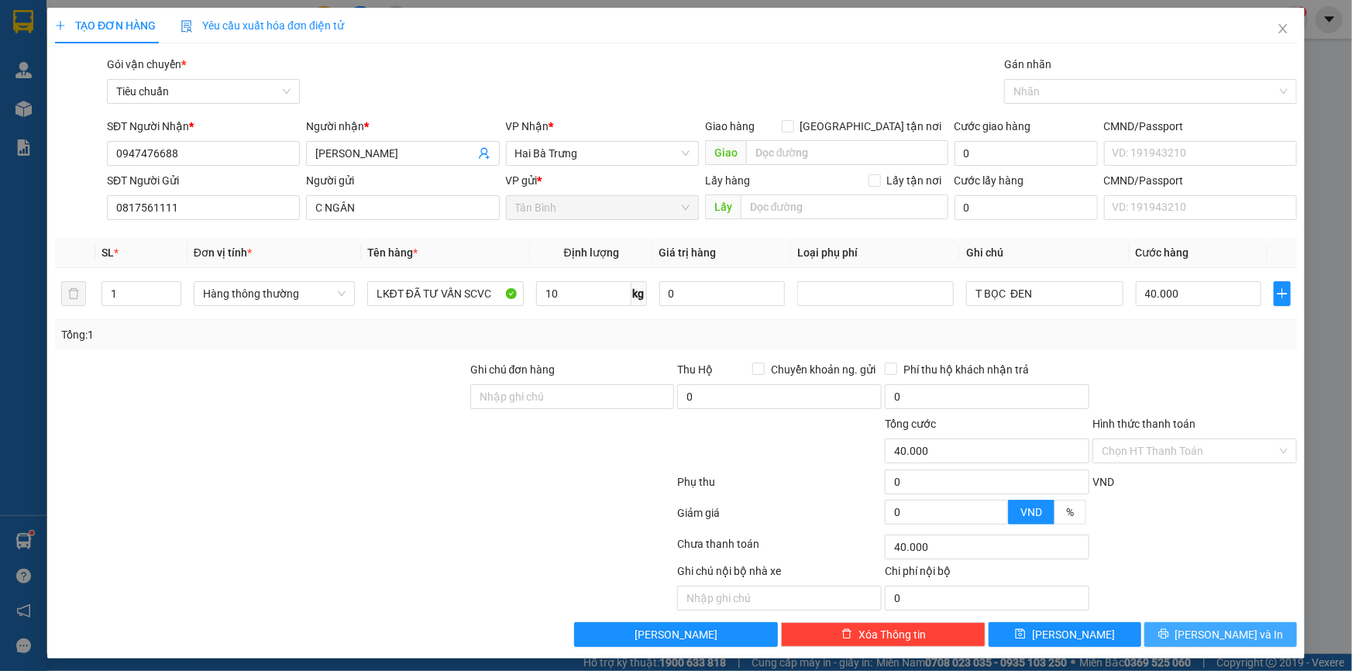
click at [1209, 634] on span "Lưu và In" at bounding box center [1229, 634] width 108 height 17
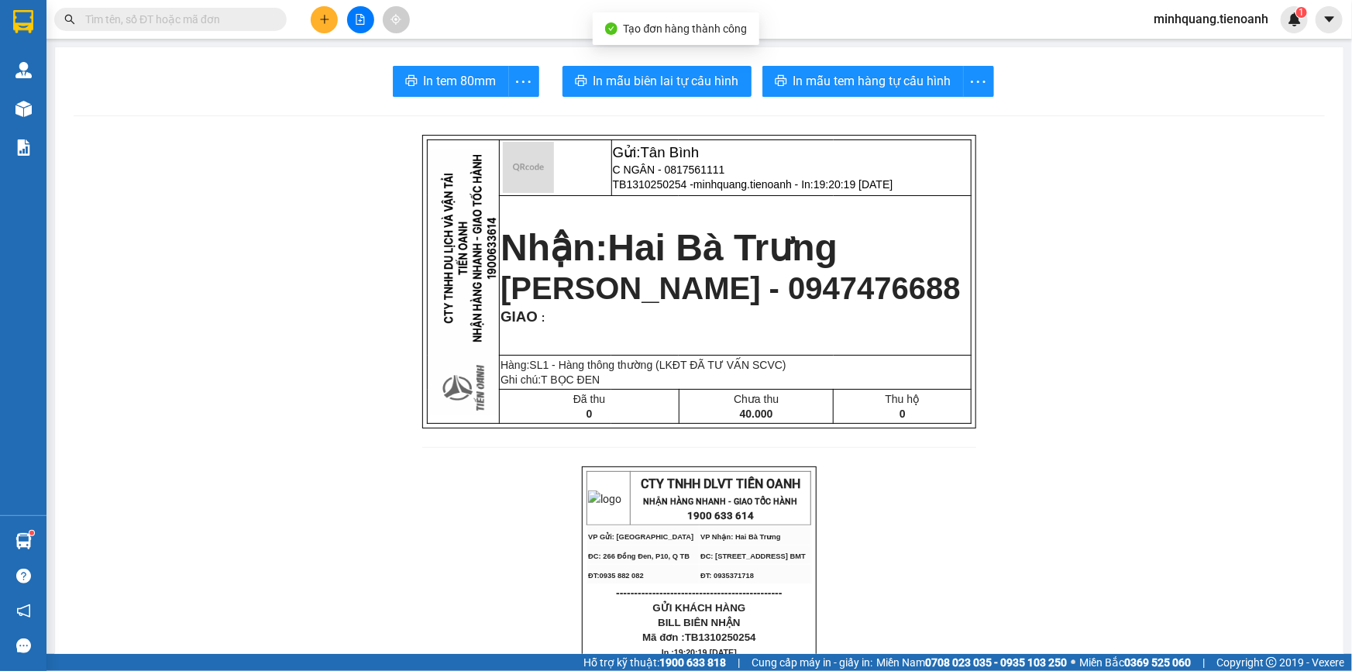
click at [662, 77] on span "In mẫu biên lai tự cấu hình" at bounding box center [666, 80] width 146 height 19
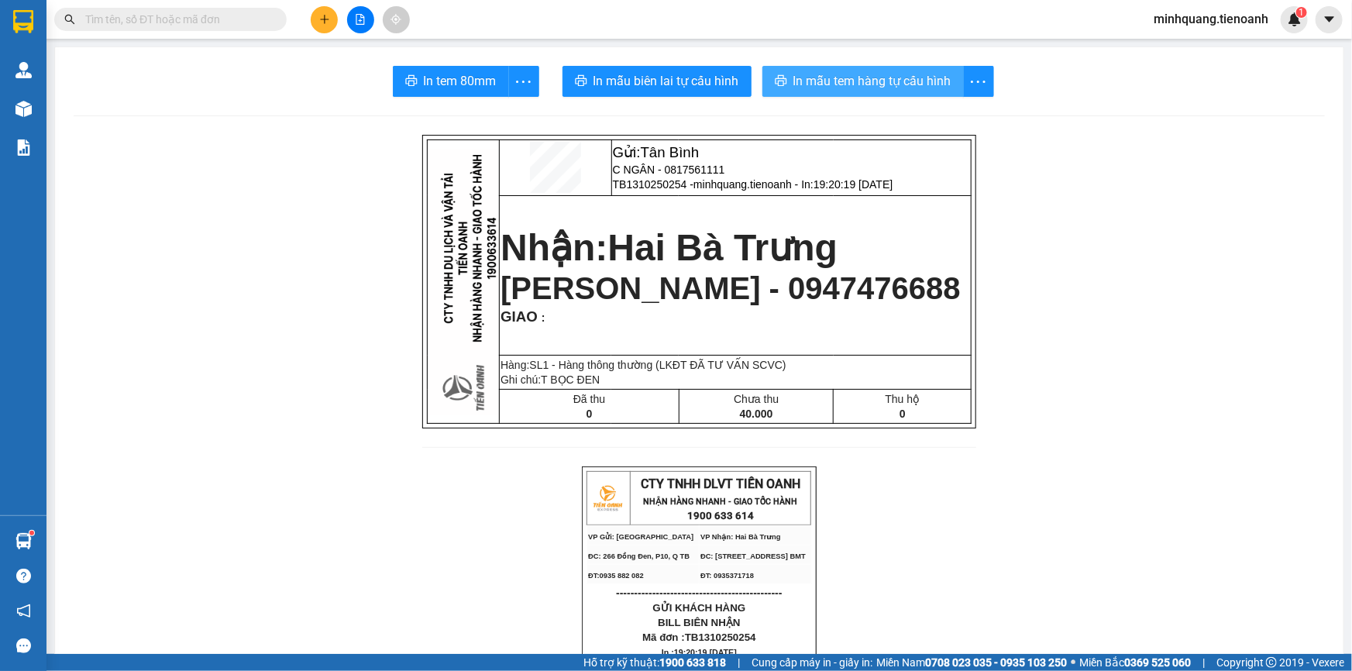
click at [844, 72] on span "In mẫu tem hàng tự cấu hình" at bounding box center [872, 80] width 158 height 19
click at [312, 15] on button at bounding box center [324, 19] width 27 height 27
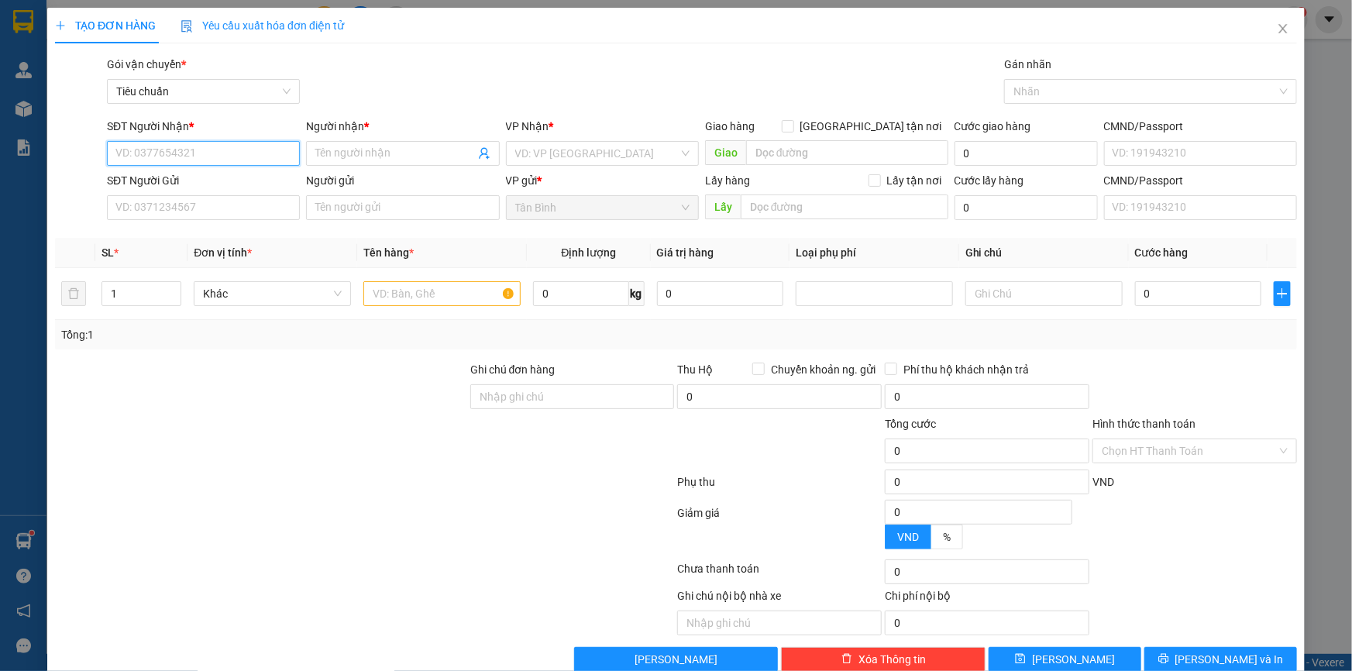
click at [173, 146] on input "SĐT Người Nhận *" at bounding box center [203, 153] width 193 height 25
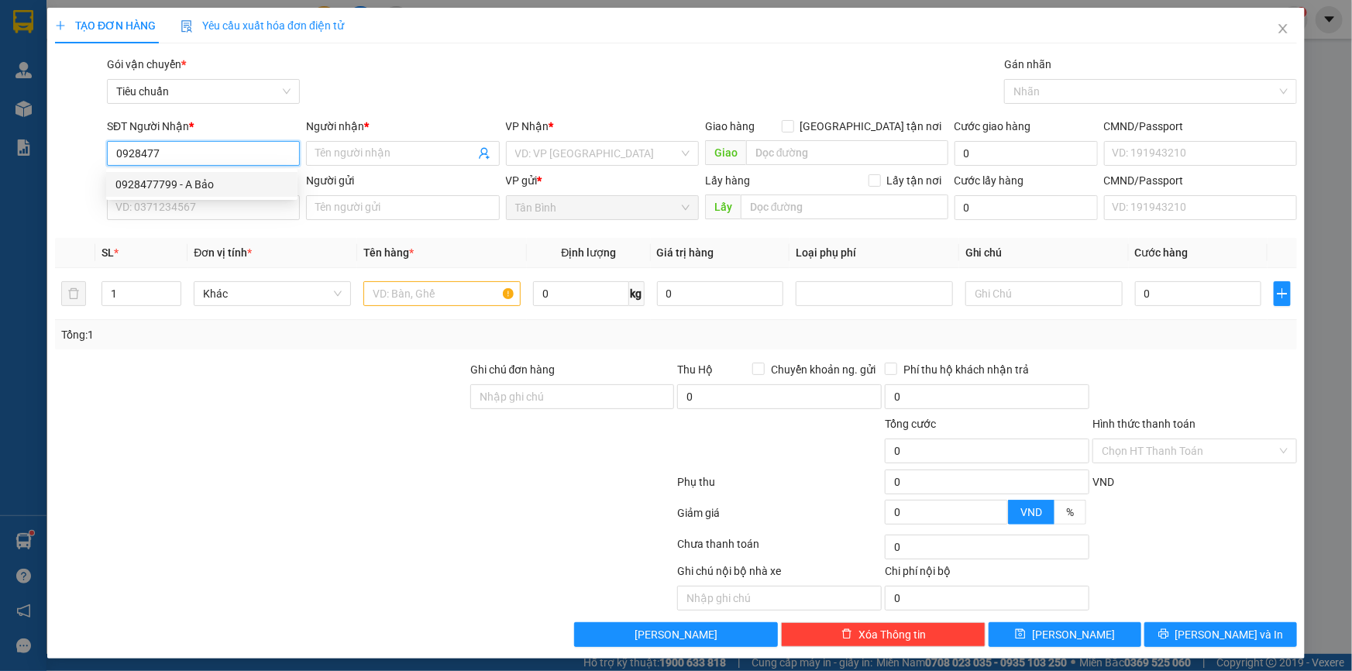
click at [210, 190] on div "0928477799 - A Bảo" at bounding box center [201, 184] width 173 height 17
type input "0928477799"
type input "A Bảo"
type input "245276426"
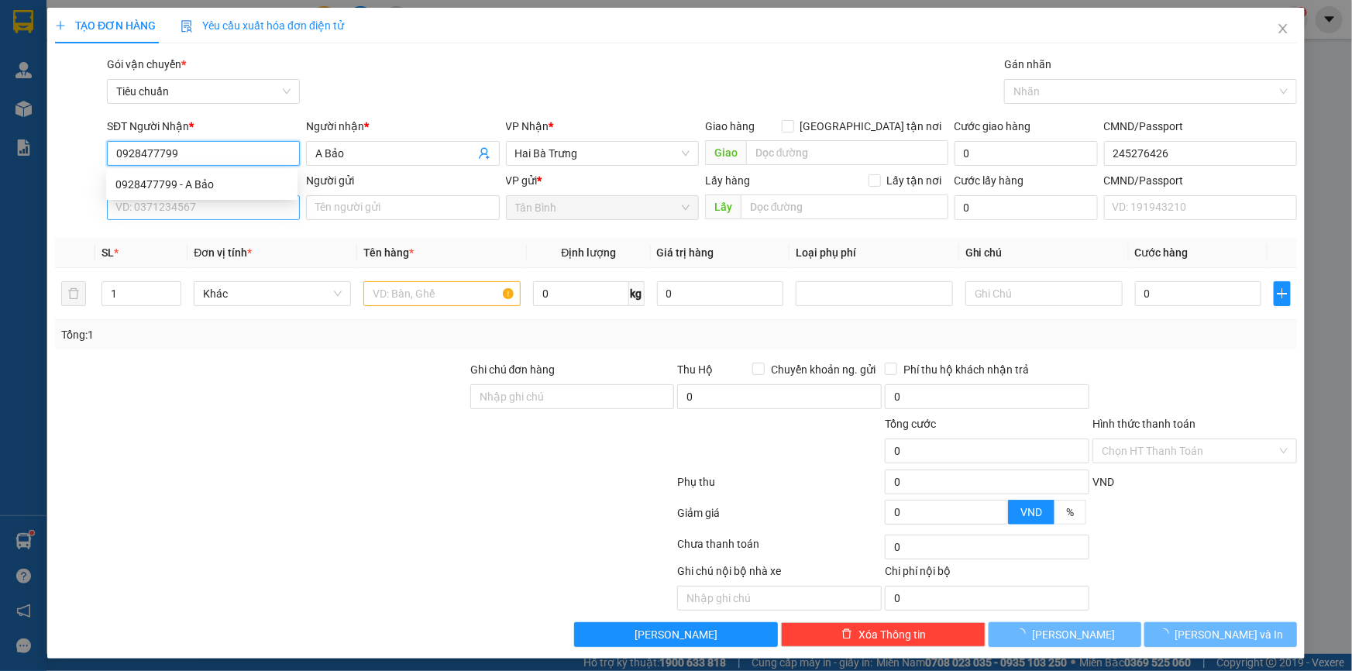
type input "30.000"
type input "0928477799"
click at [198, 210] on input "SĐT Người Gửi" at bounding box center [203, 207] width 193 height 25
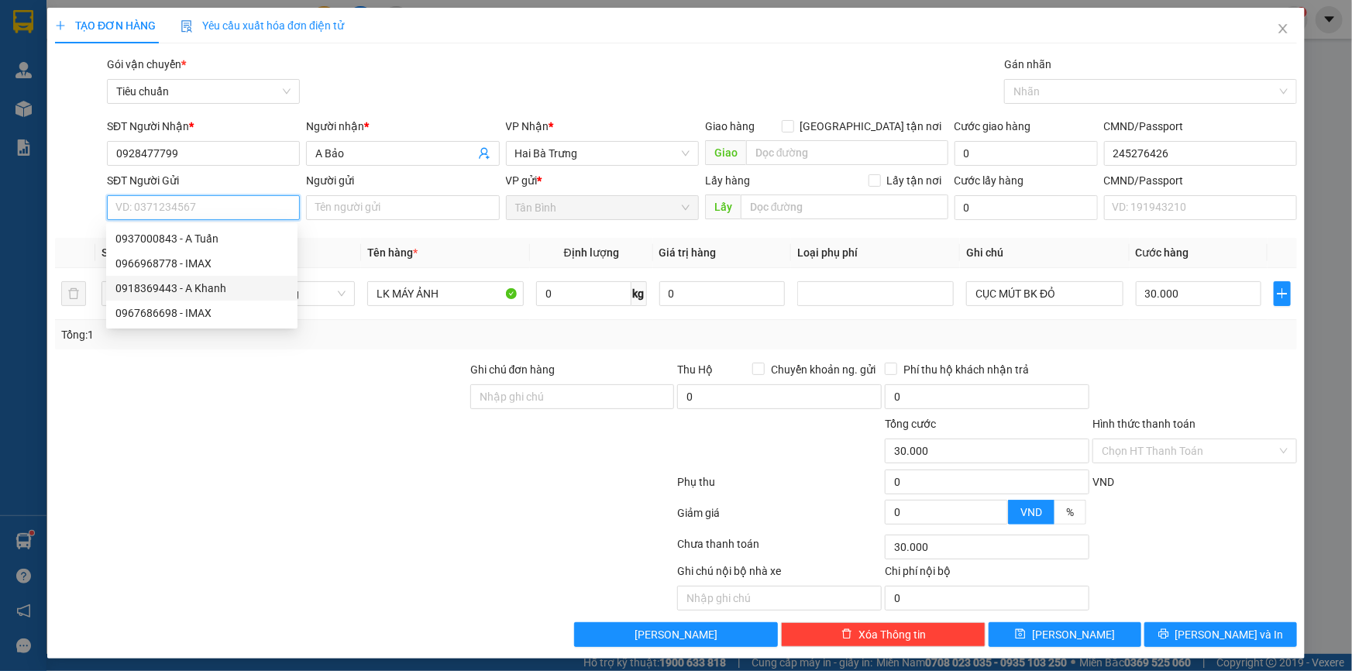
click at [184, 283] on div "0918369443 - A Khanh" at bounding box center [201, 288] width 173 height 17
type input "0918369443"
type input "A Khanh"
type input "381300308"
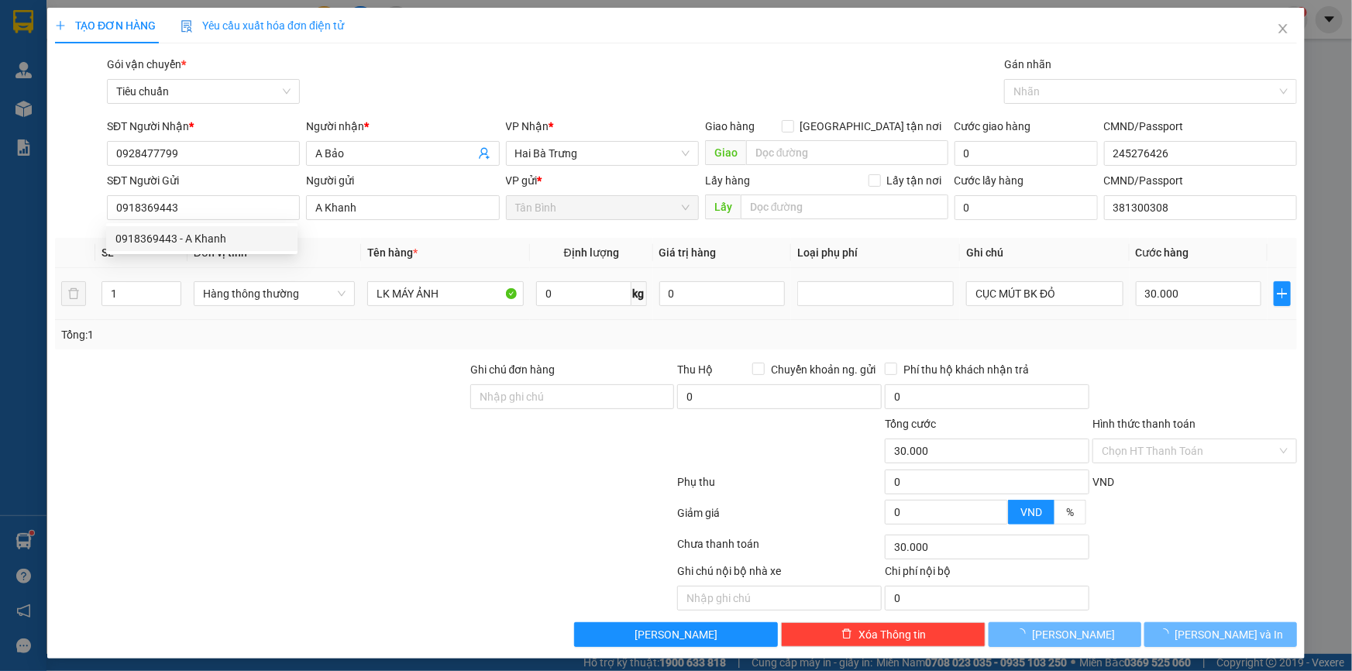
click at [366, 348] on div "Tổng: 1" at bounding box center [676, 334] width 1242 height 29
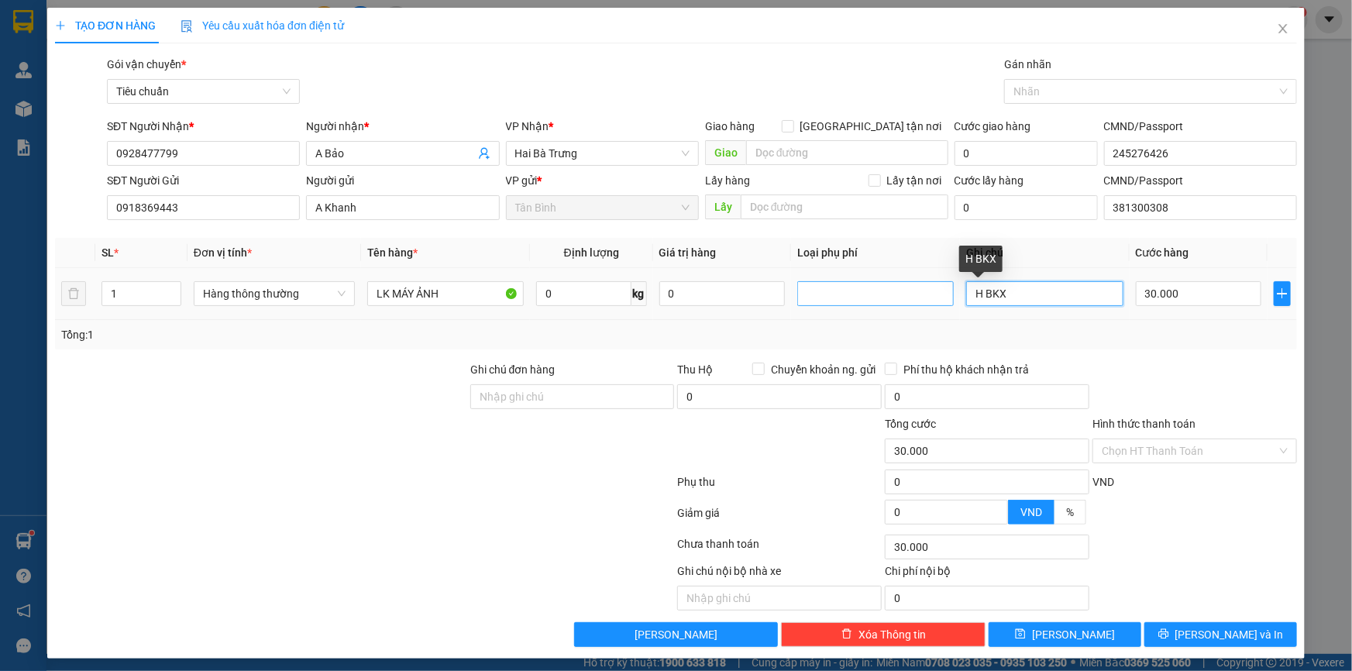
drag, startPoint x: 1031, startPoint y: 287, endPoint x: 905, endPoint y: 289, distance: 126.3
click at [905, 289] on tr "1 Hàng thông thường LK MÁY ẢNH 0 kg 0 H BKX 30.000" at bounding box center [676, 294] width 1242 height 52
type input "H BỌC TRẮNG"
click at [1139, 311] on td "30.000" at bounding box center [1198, 294] width 139 height 52
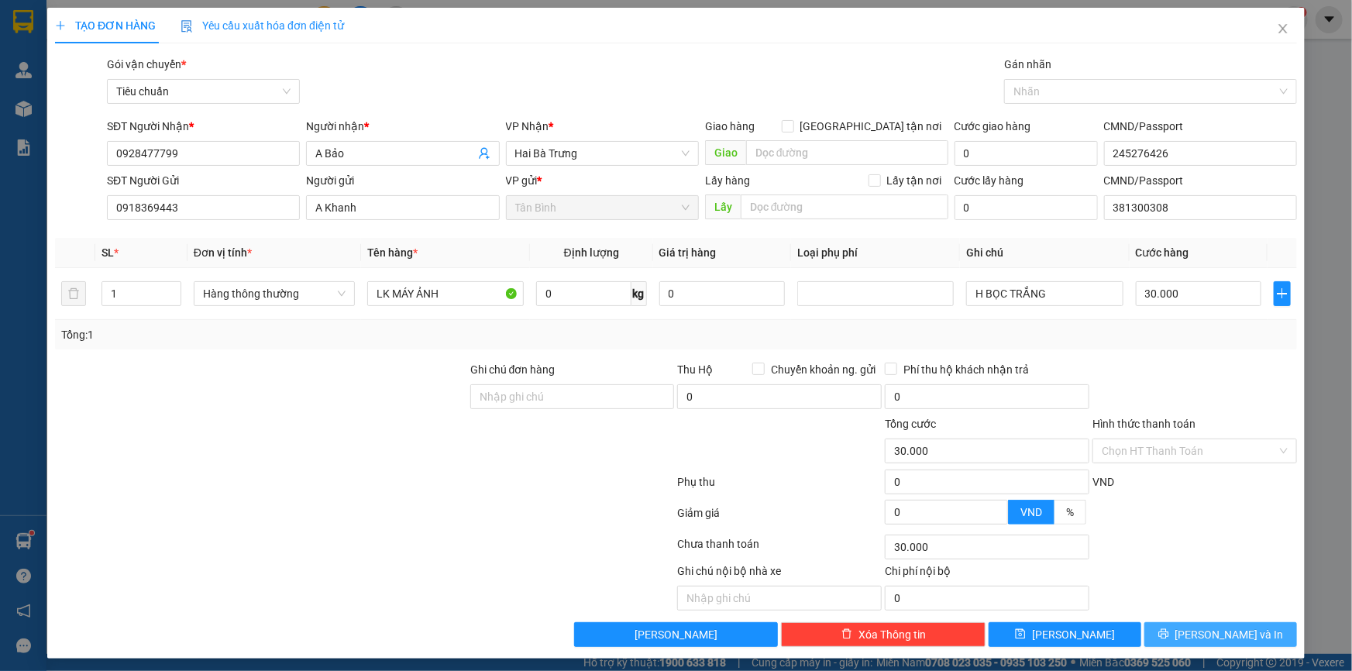
click at [1169, 630] on icon "printer" at bounding box center [1163, 633] width 11 height 11
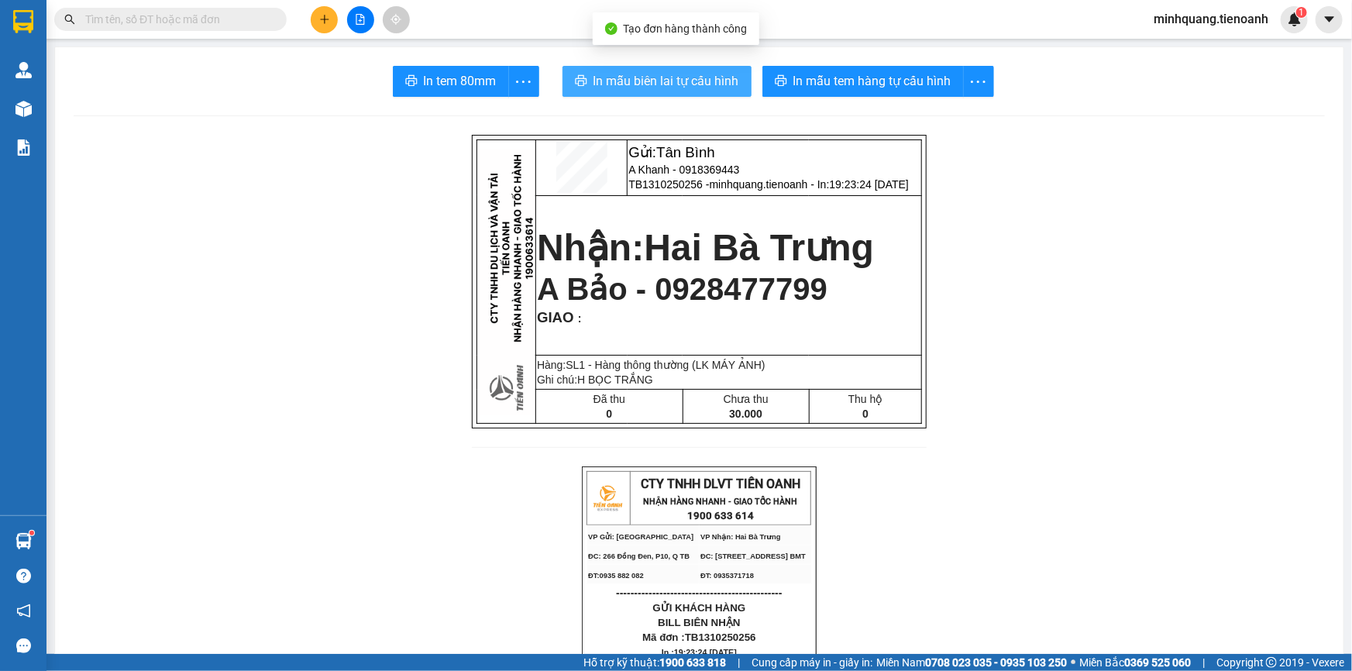
click at [709, 77] on span "In mẫu biên lai tự cấu hình" at bounding box center [666, 80] width 146 height 19
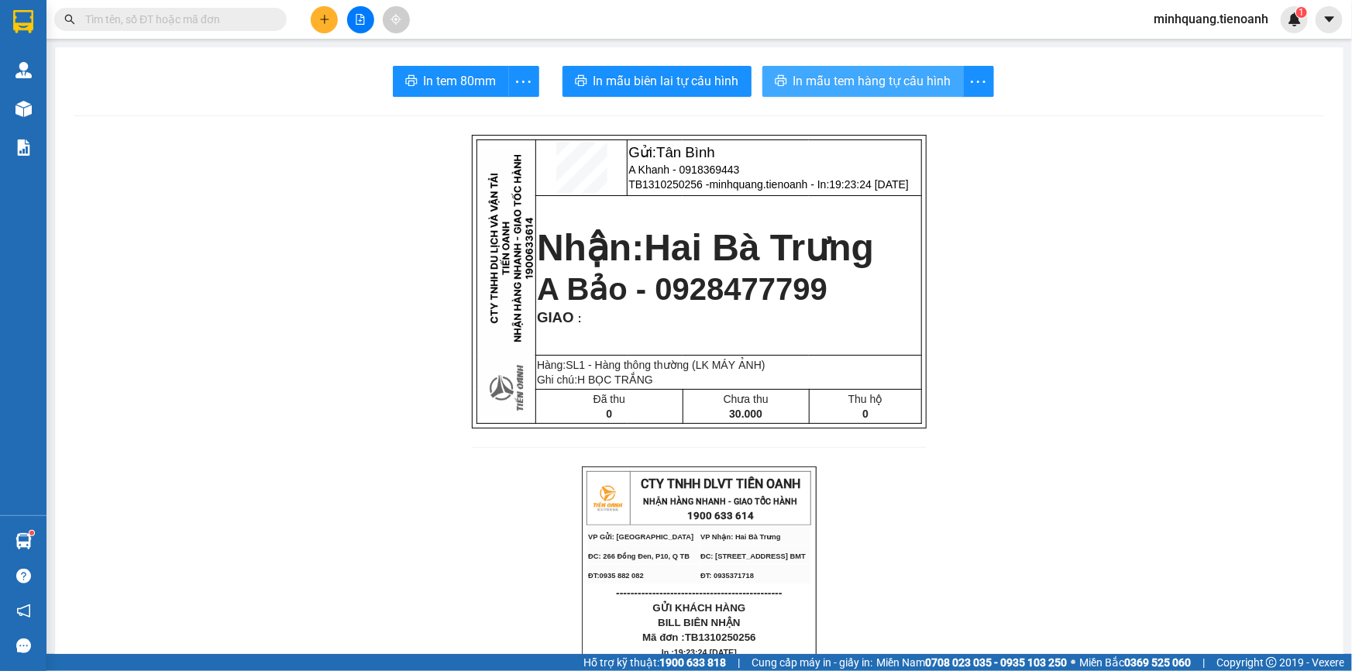
click at [814, 82] on span "In mẫu tem hàng tự cấu hình" at bounding box center [872, 80] width 158 height 19
click at [219, 19] on input "text" at bounding box center [176, 19] width 183 height 17
click at [319, 15] on icon "plus" at bounding box center [324, 19] width 11 height 11
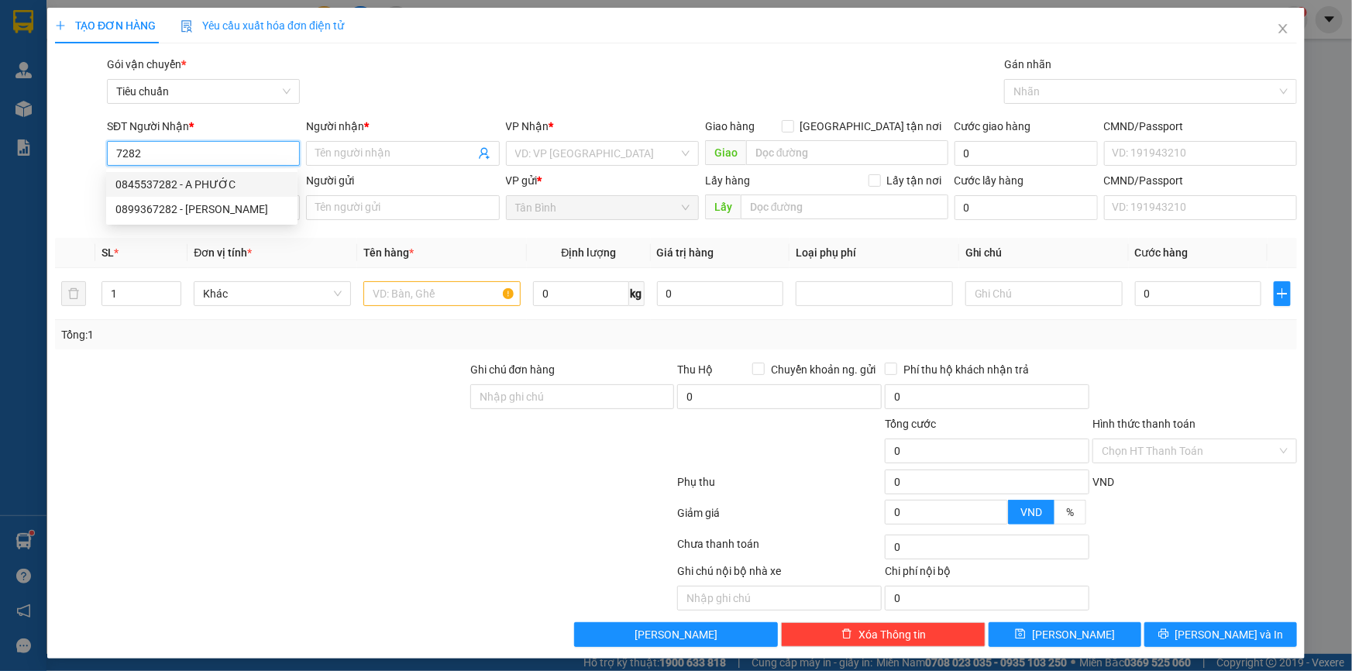
click at [200, 177] on div "0845537282 - A PHƯỚC" at bounding box center [201, 184] width 173 height 17
type input "0845537282"
type input "A PHƯỚC"
type input "30.000"
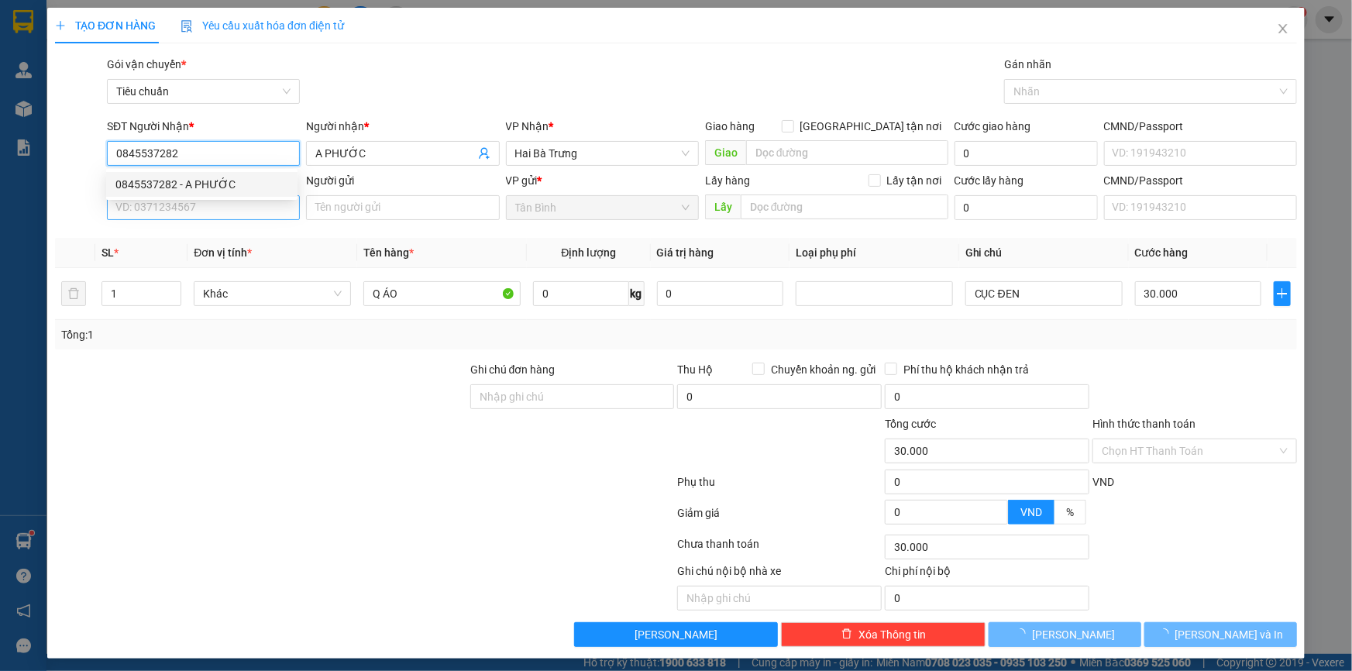
type input "0845537282"
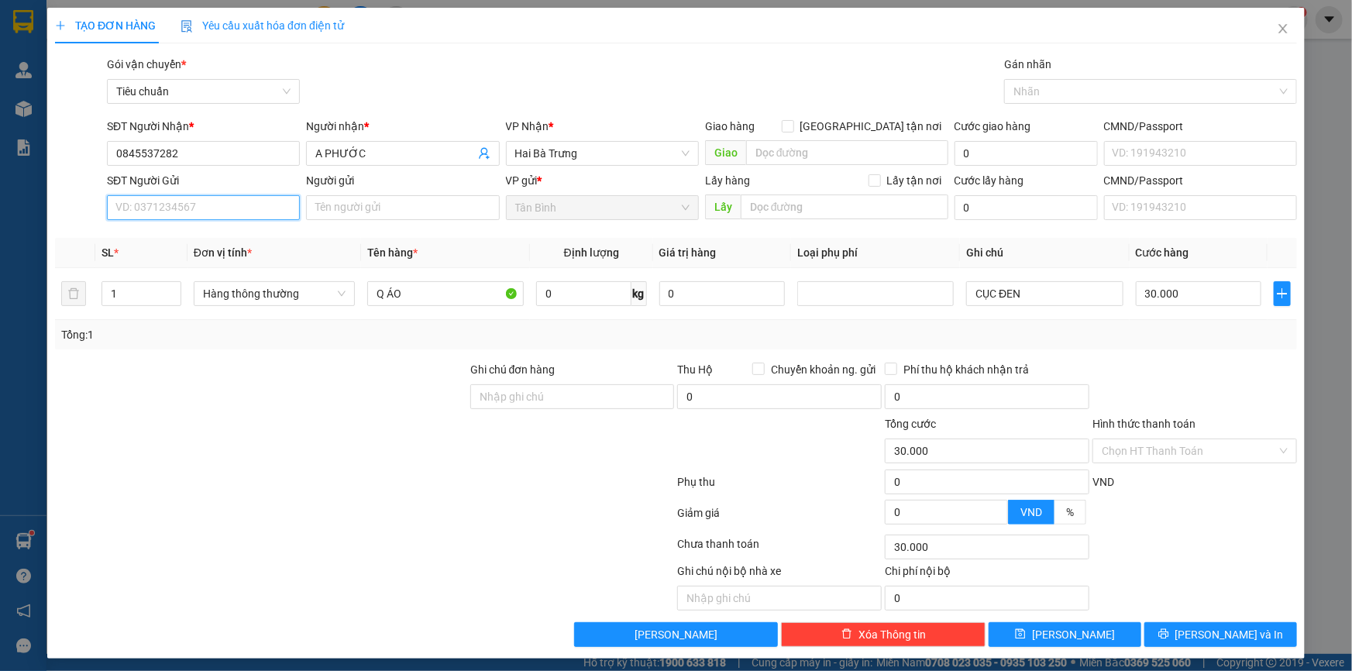
click at [186, 210] on input "SĐT Người Gửi" at bounding box center [203, 207] width 193 height 25
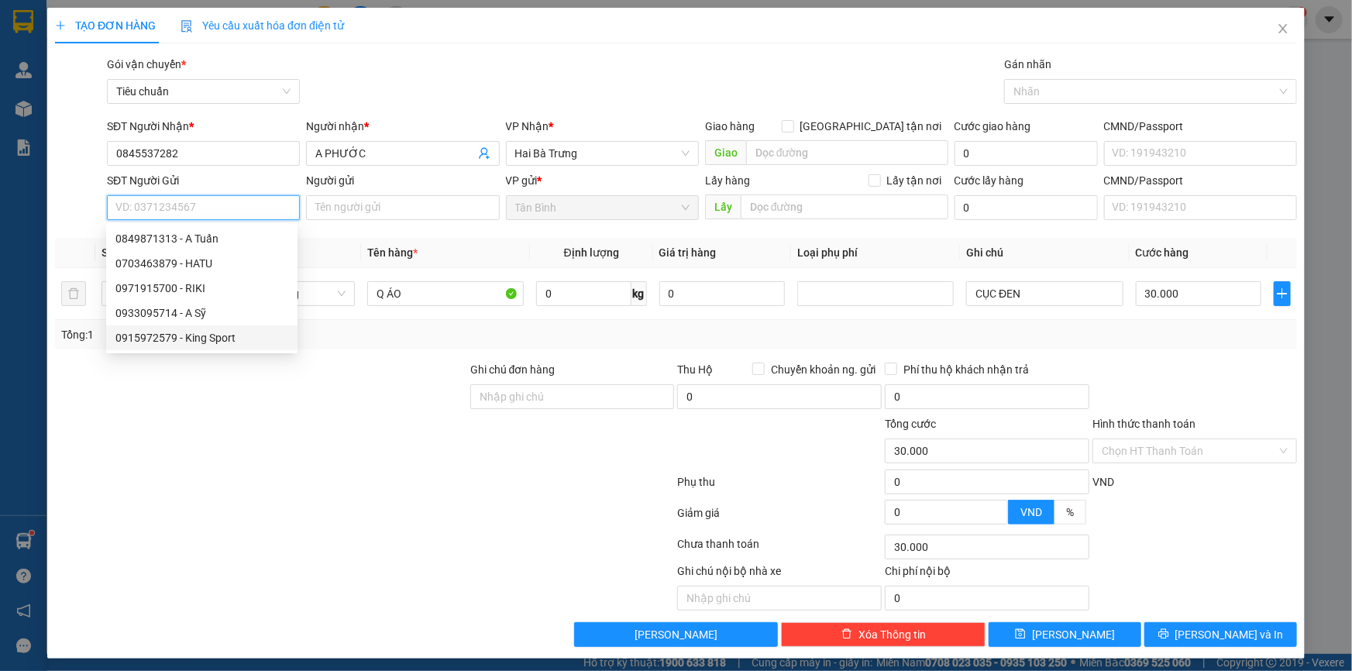
click at [215, 335] on div "0915972579 - King Sport" at bounding box center [201, 337] width 173 height 17
type input "0915972579"
type input "King Sport"
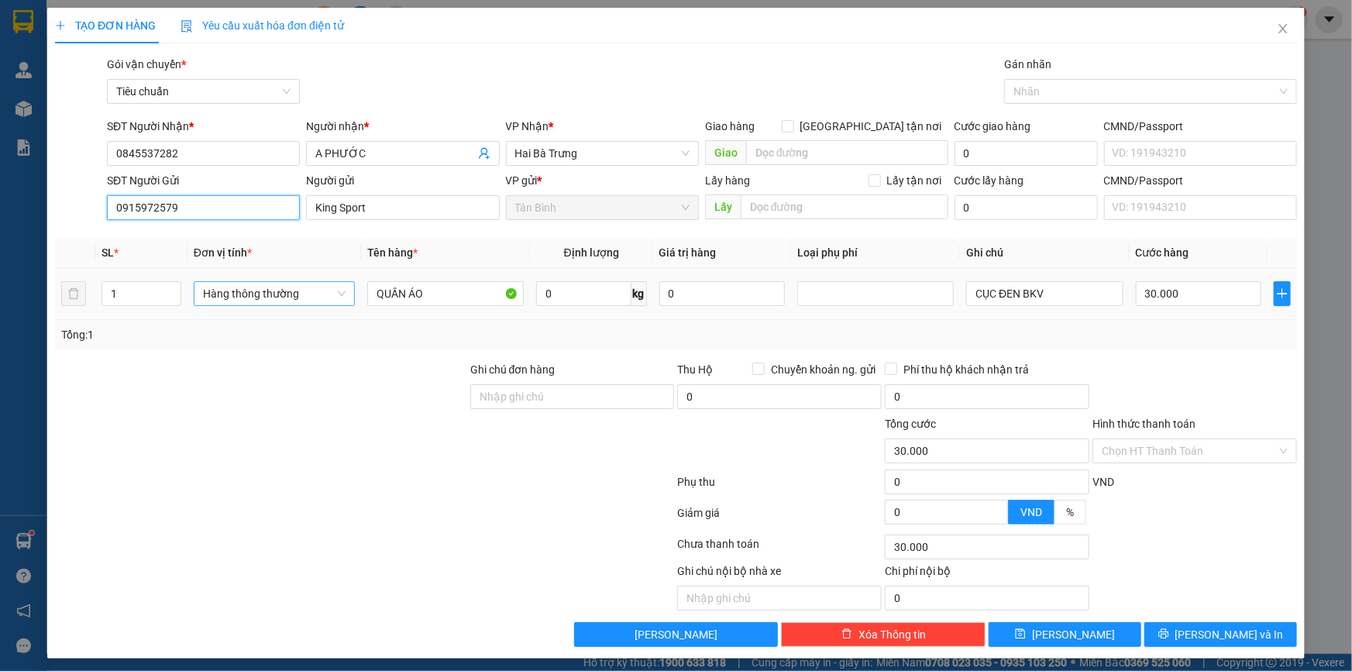
click at [223, 284] on span "Hàng thông thường" at bounding box center [274, 293] width 143 height 23
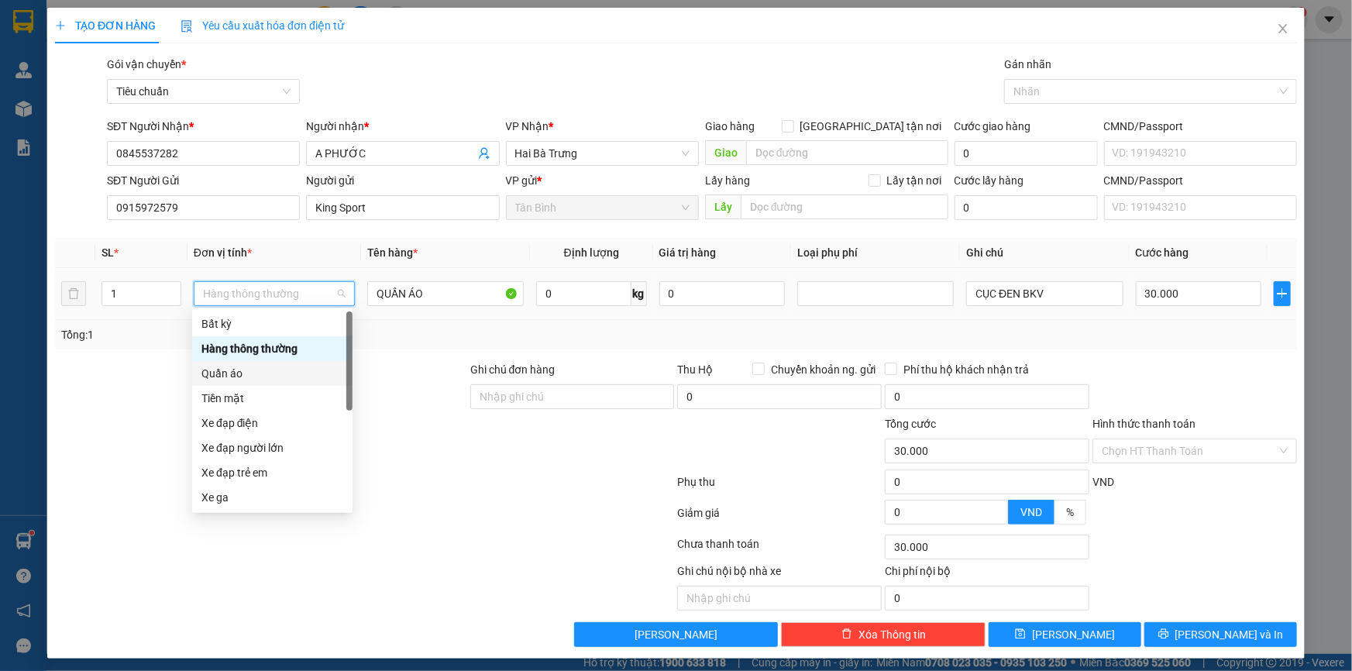
click at [240, 369] on div "Quần áo" at bounding box center [272, 373] width 142 height 17
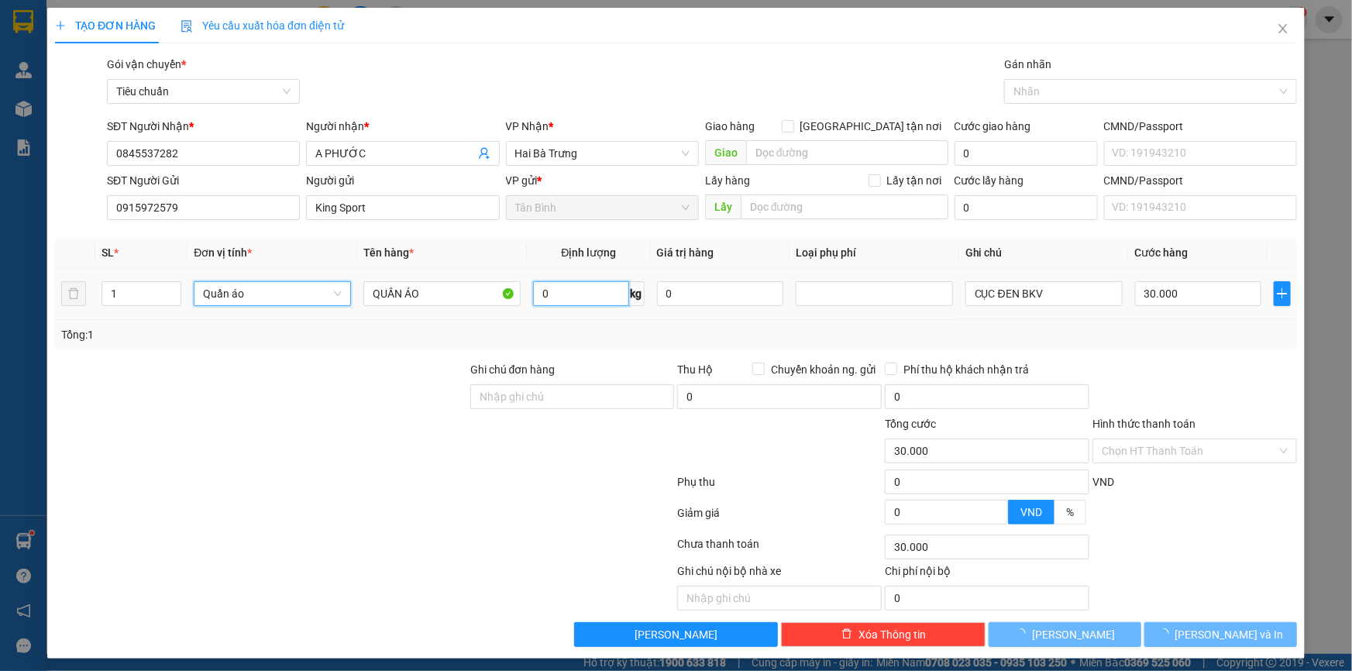
click at [541, 289] on input "0" at bounding box center [580, 293] width 95 height 25
type input "0"
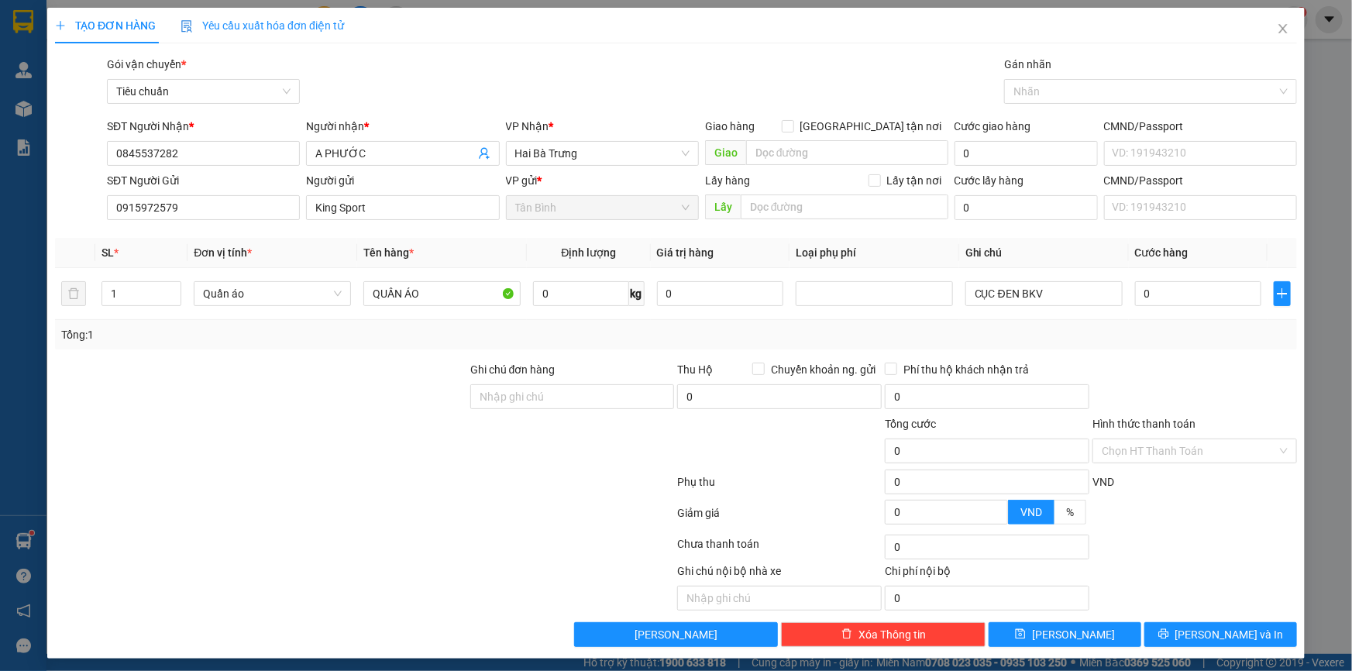
click at [319, 356] on div "Transit Pickup Surcharge Ids Transit Deliver Surcharge Ids Transit Deliver Surc…" at bounding box center [676, 351] width 1242 height 591
click at [1231, 293] on input "0" at bounding box center [1198, 293] width 126 height 25
type input "3"
type input "30"
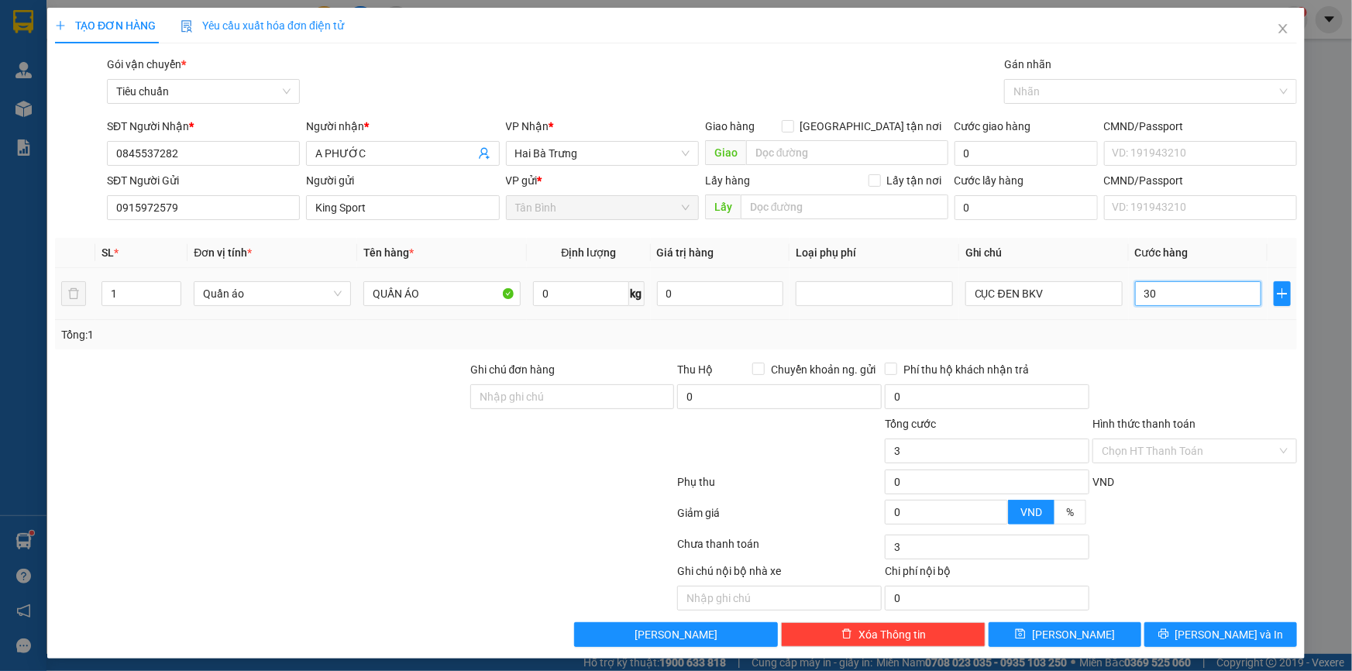
type input "30"
type input "30.000"
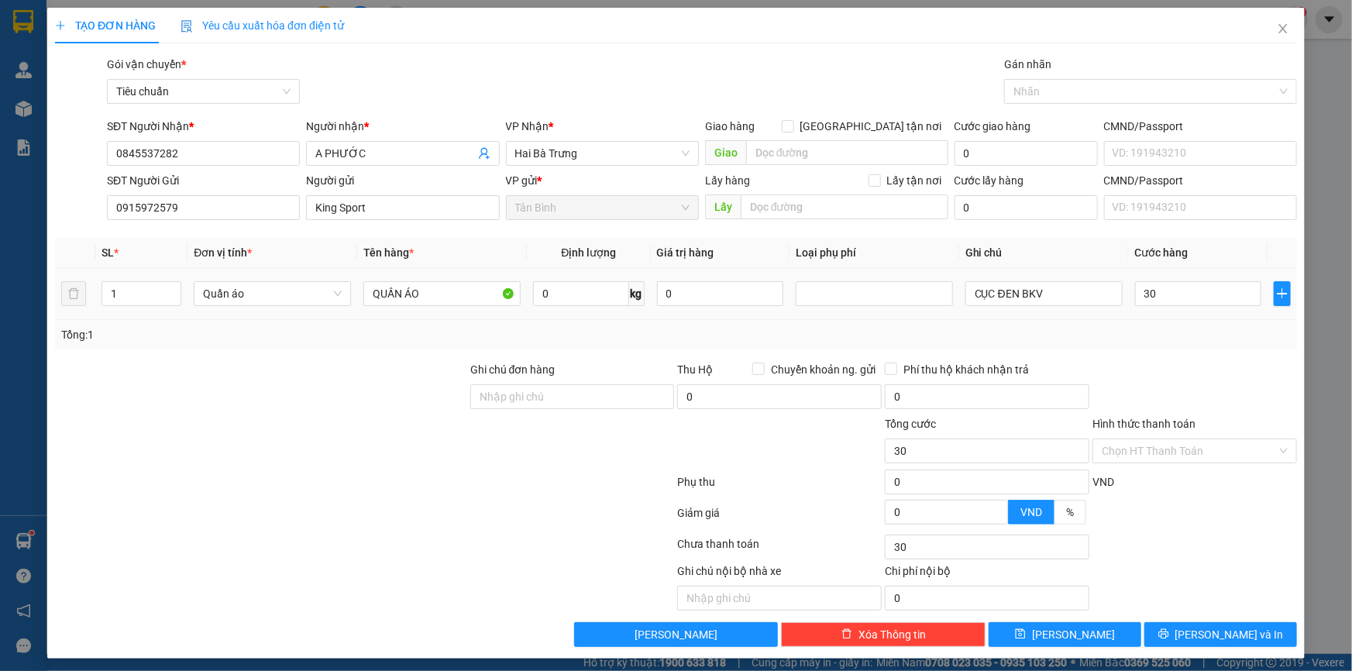
type input "30.000"
click at [1190, 347] on div "Tổng: 1" at bounding box center [676, 334] width 1242 height 29
click at [1195, 640] on button "Lưu và In" at bounding box center [1220, 634] width 153 height 25
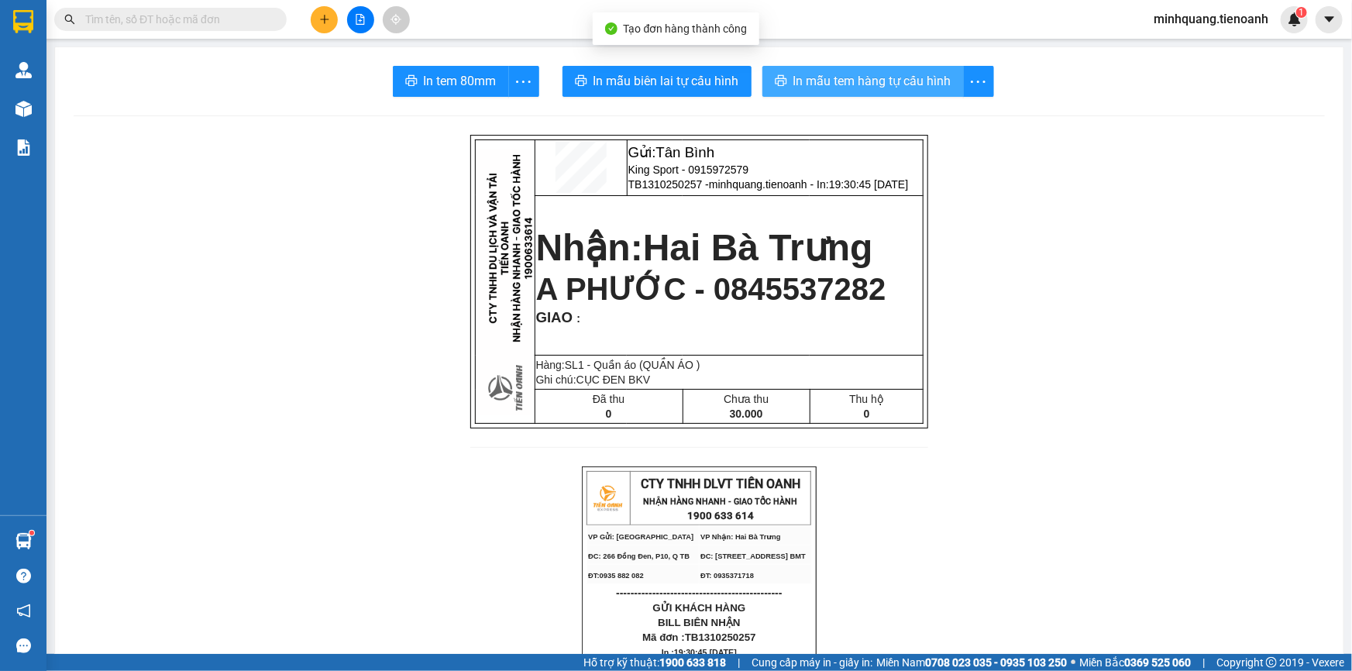
click at [830, 84] on span "In mẫu tem hàng tự cấu hình" at bounding box center [872, 80] width 158 height 19
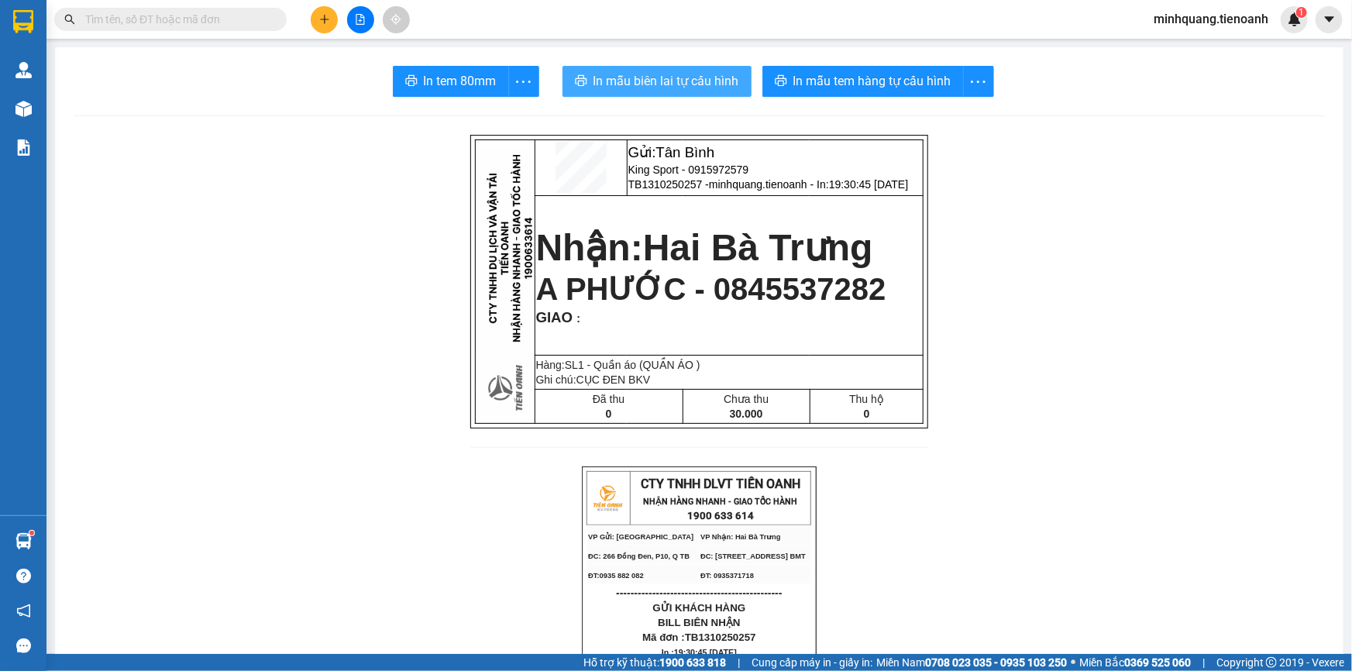
click at [665, 77] on span "In mẫu biên lai tự cấu hình" at bounding box center [666, 80] width 146 height 19
click at [696, 167] on span "King Sport - 0915972579" at bounding box center [688, 169] width 121 height 12
click at [324, 14] on icon "plus" at bounding box center [324, 19] width 11 height 11
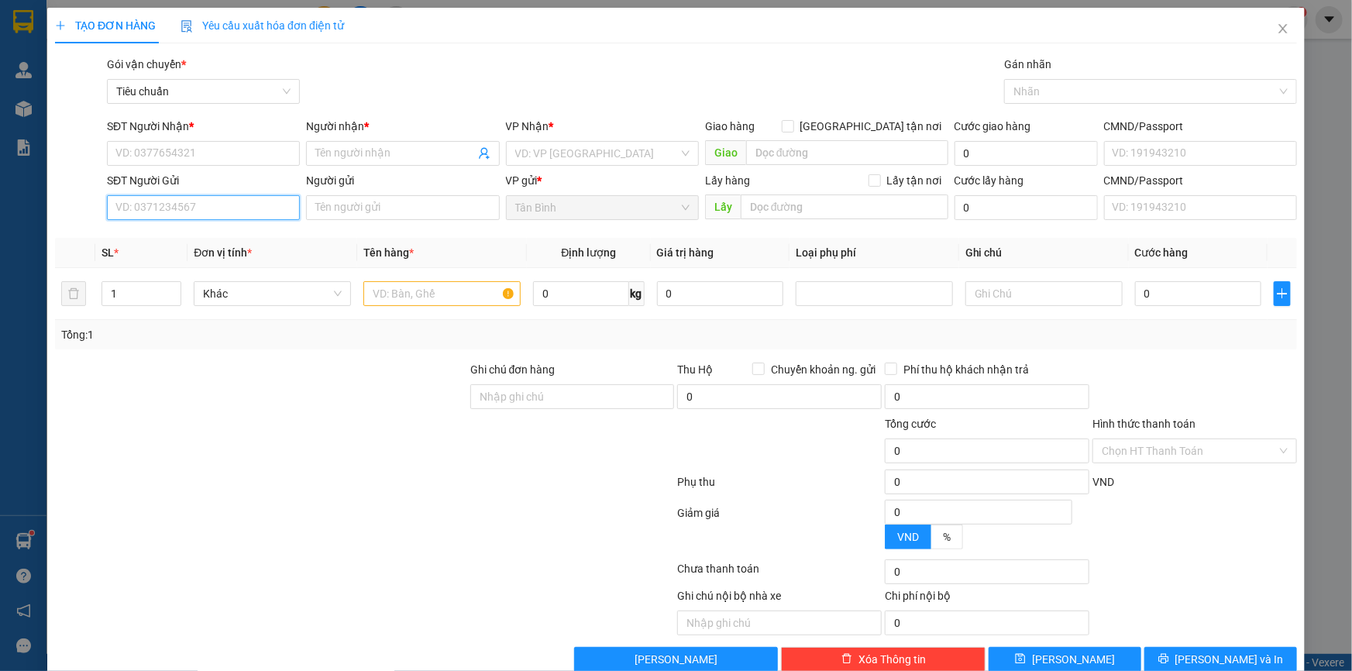
click at [189, 205] on input "SĐT Người Gửi" at bounding box center [203, 207] width 193 height 25
paste input "0915972579"
type input "0915972579"
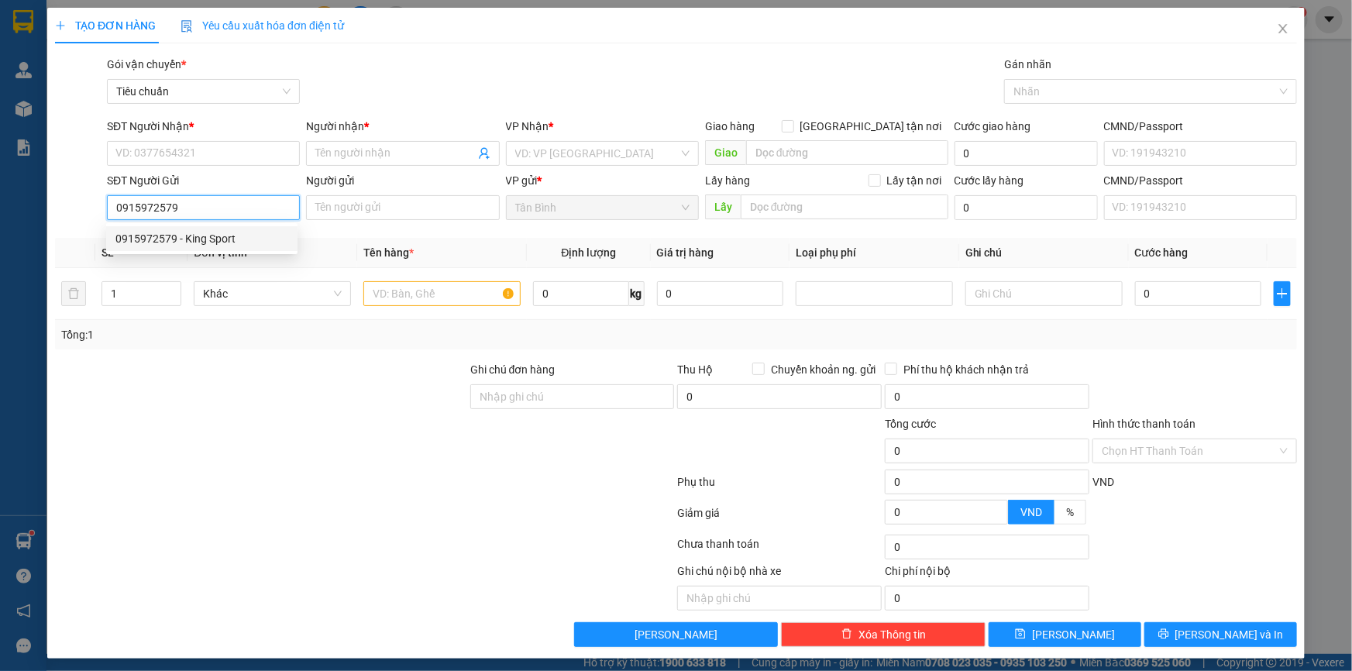
click at [206, 240] on div "0915972579 - King Sport" at bounding box center [201, 238] width 173 height 17
type input "0845537282"
type input "A PHƯỚC"
type input "King Sport"
type input "30.000"
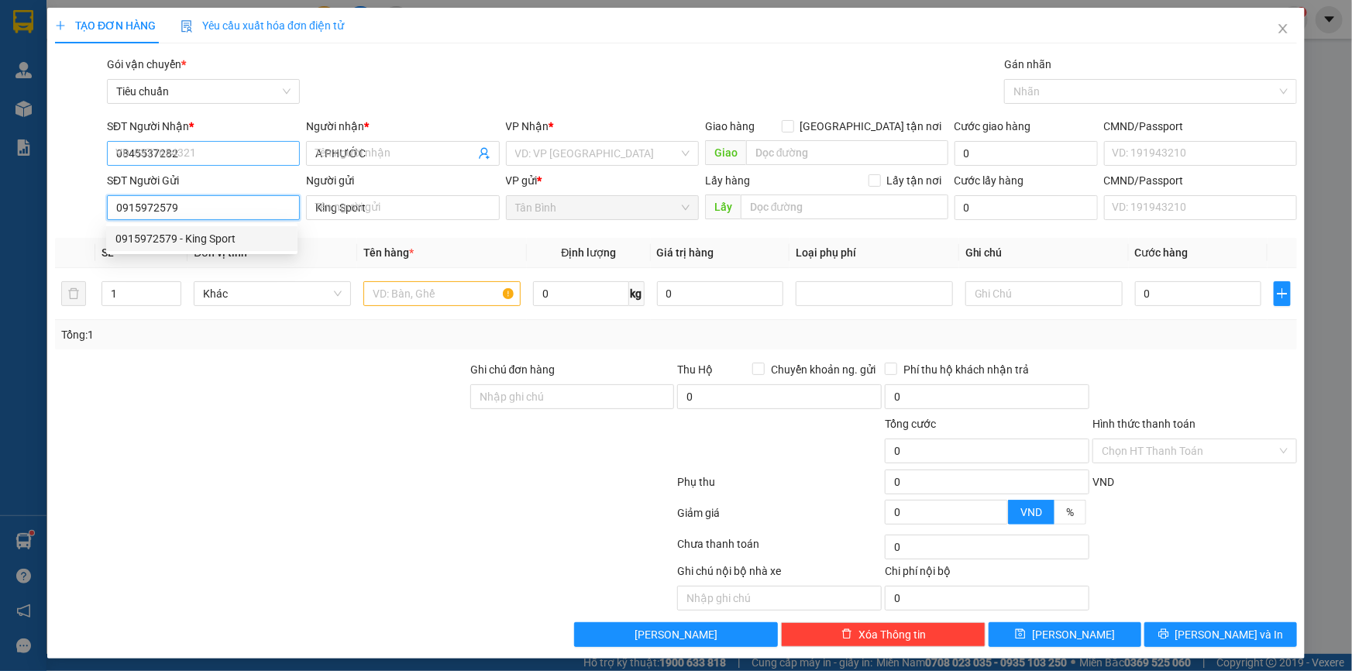
type input "30.000"
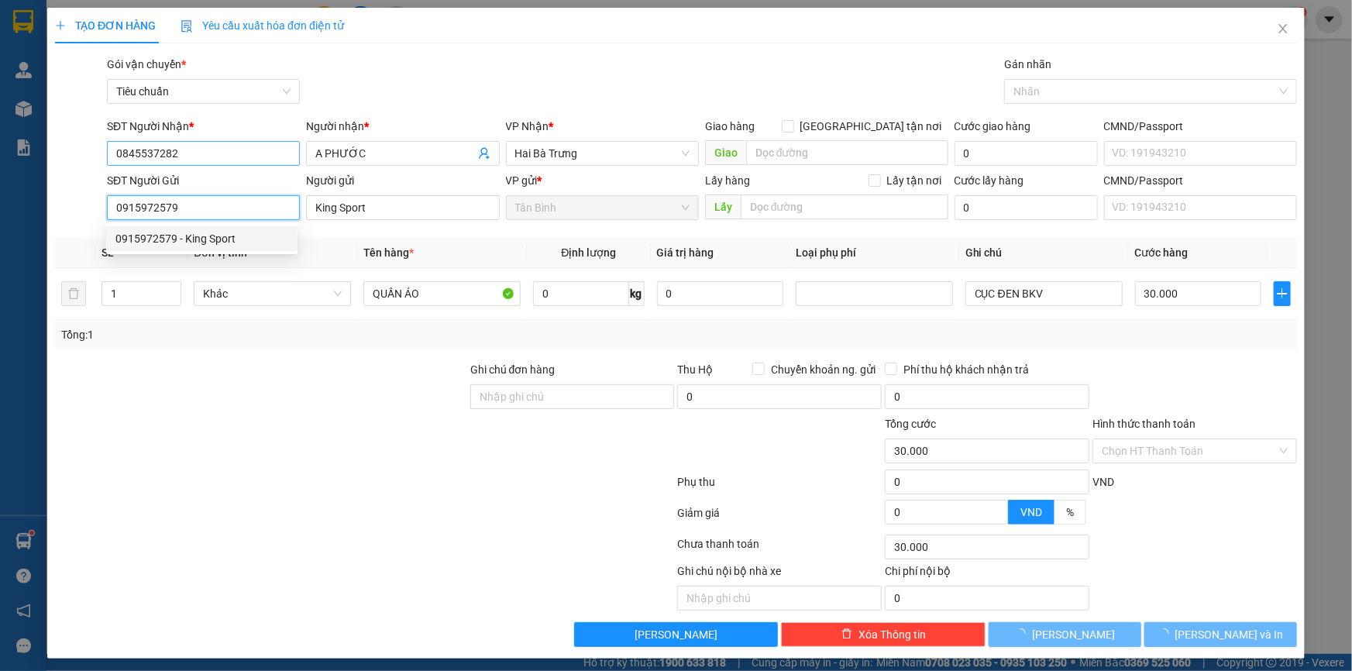
type input "0915972579"
click at [198, 153] on input "0845537282" at bounding box center [203, 153] width 193 height 25
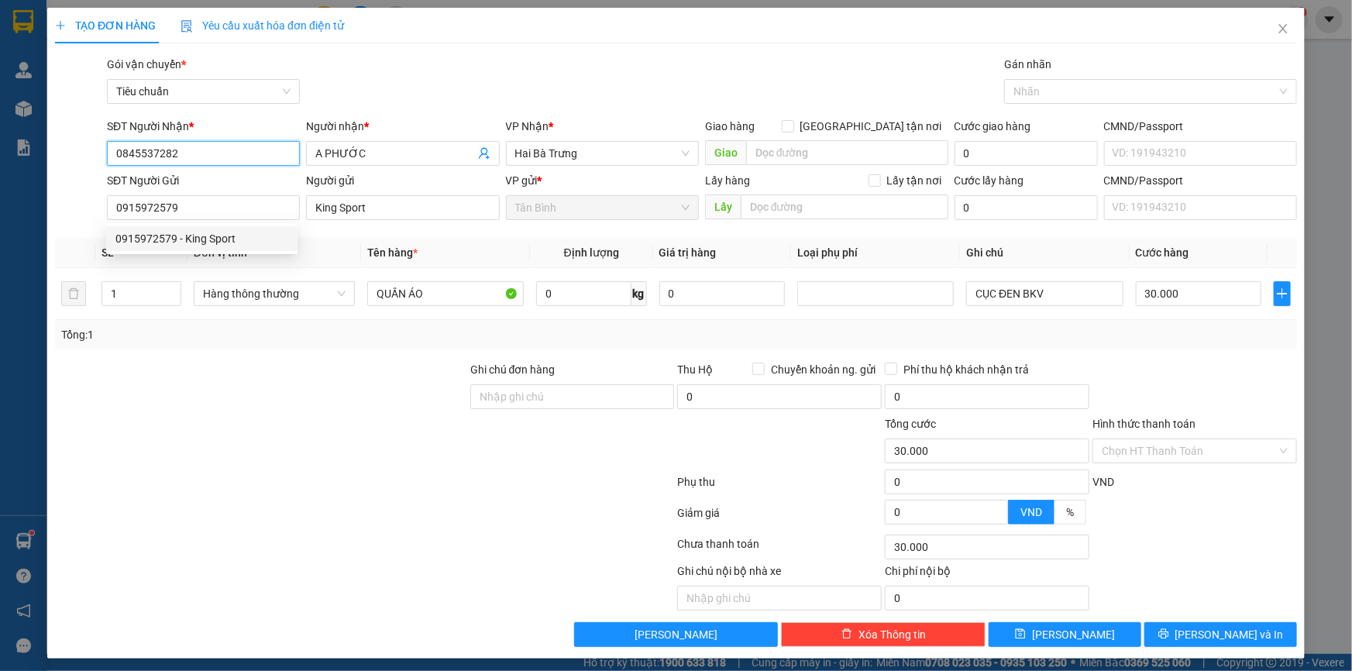
click at [198, 153] on input "0845537282" at bounding box center [203, 153] width 193 height 25
click at [187, 260] on div "0913496626 - A GIÁC" at bounding box center [201, 258] width 173 height 17
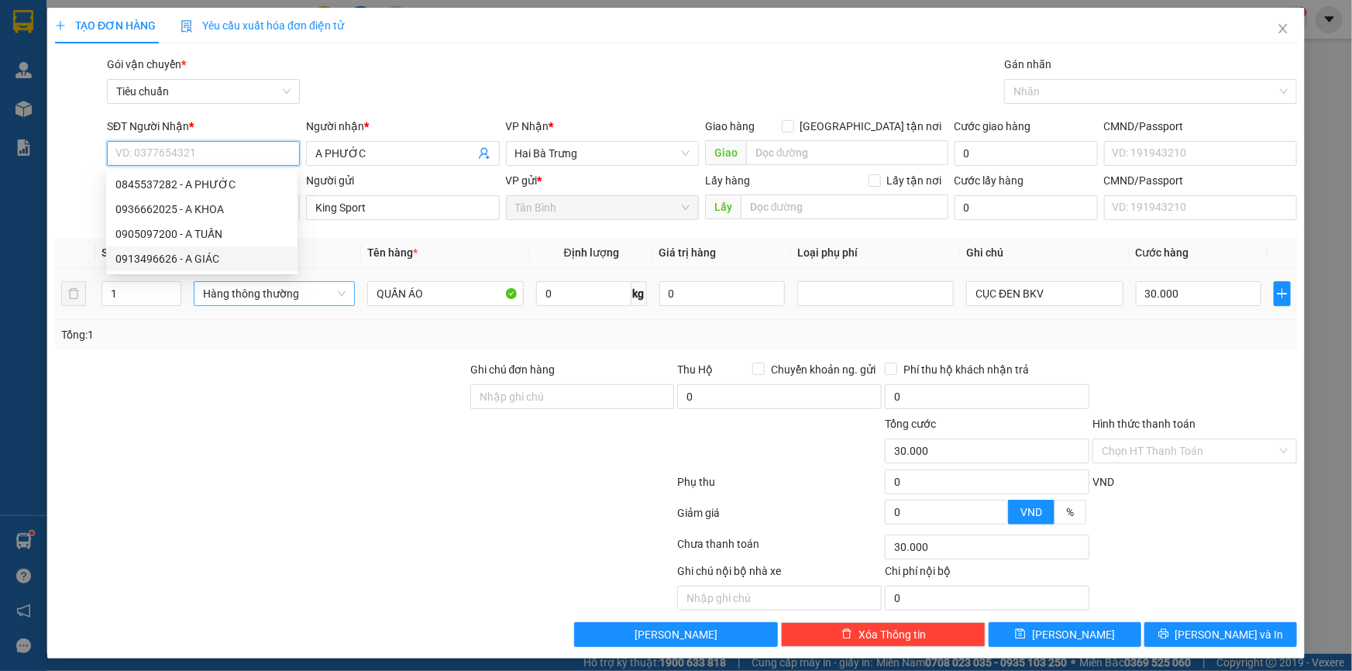
type input "0913496626"
type input "A GIÁC"
type input "123456789"
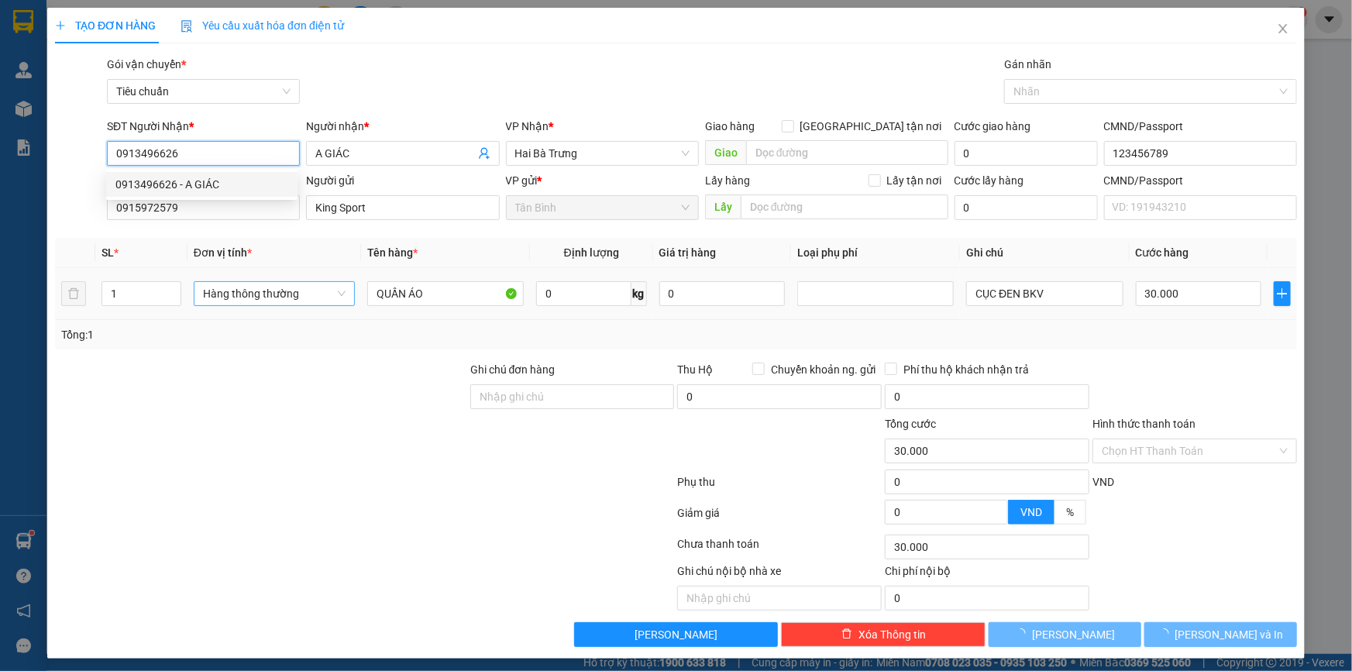
type input "0913496626"
type input "40.000"
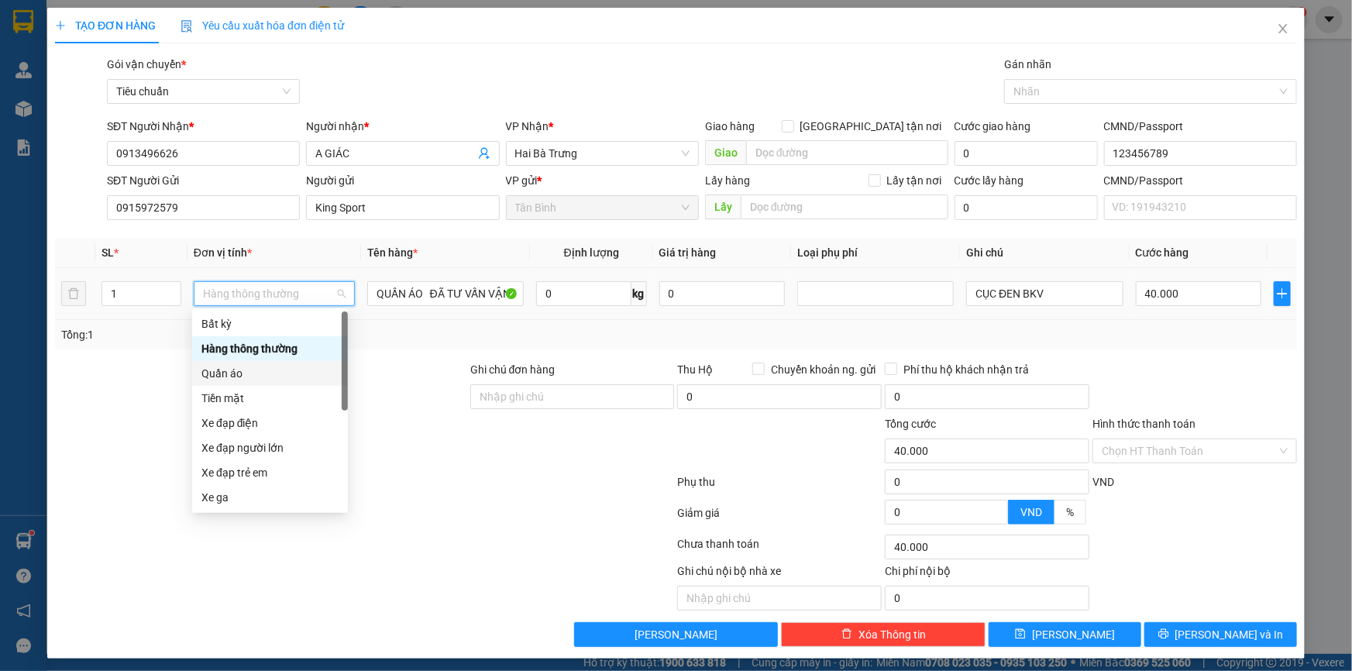
click at [256, 370] on div "Quần áo" at bounding box center [269, 373] width 137 height 17
drag, startPoint x: 169, startPoint y: 376, endPoint x: 193, endPoint y: 375, distance: 24.0
click at [173, 376] on div at bounding box center [260, 388] width 415 height 54
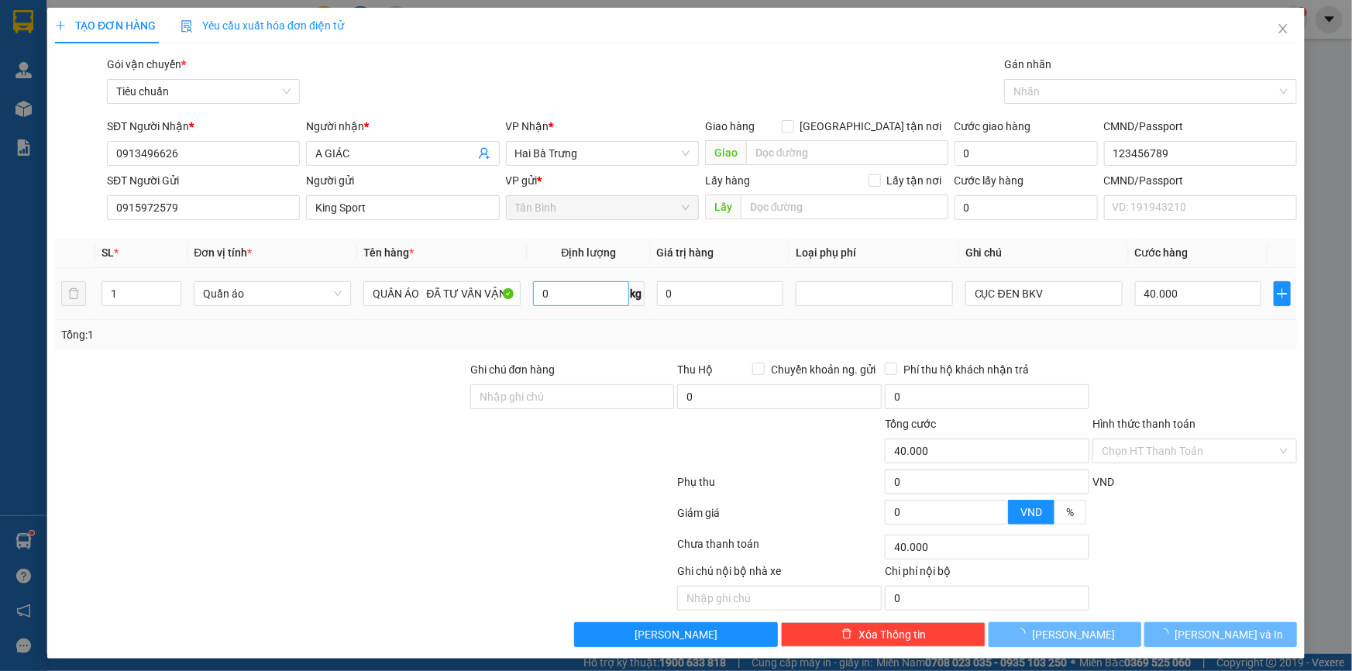
type input "0"
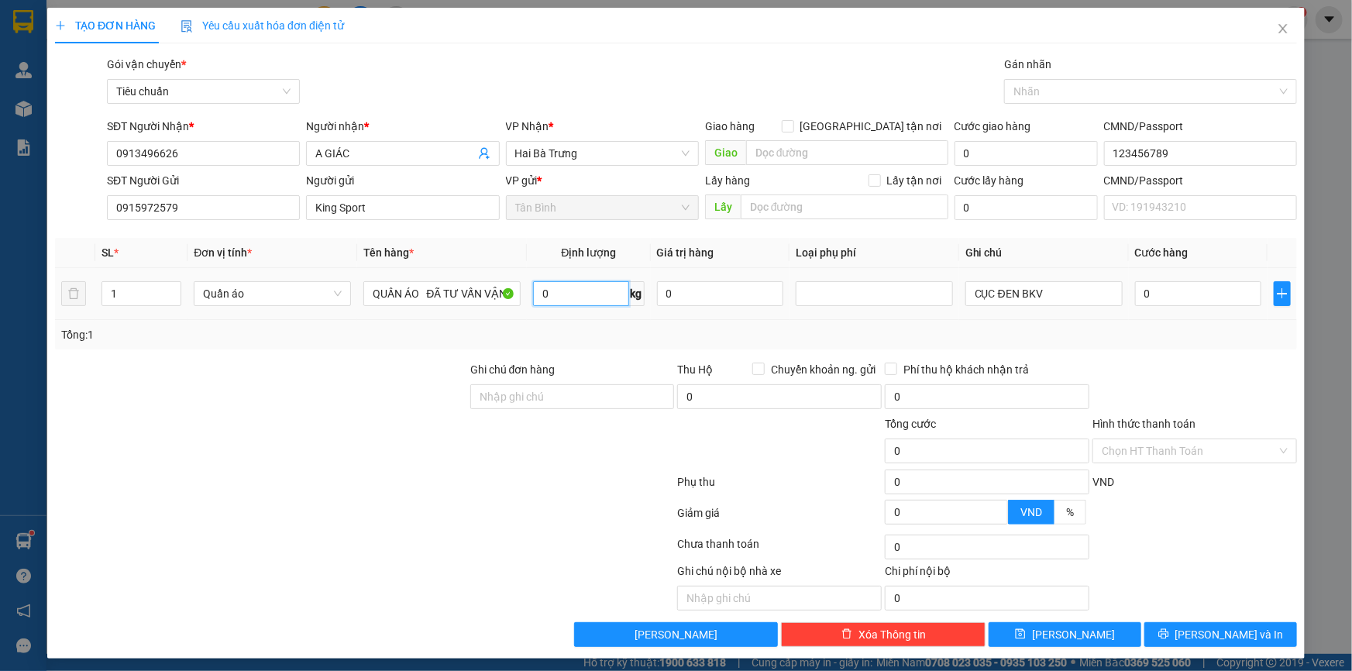
click at [558, 296] on input "0" at bounding box center [580, 293] width 95 height 25
type input "24"
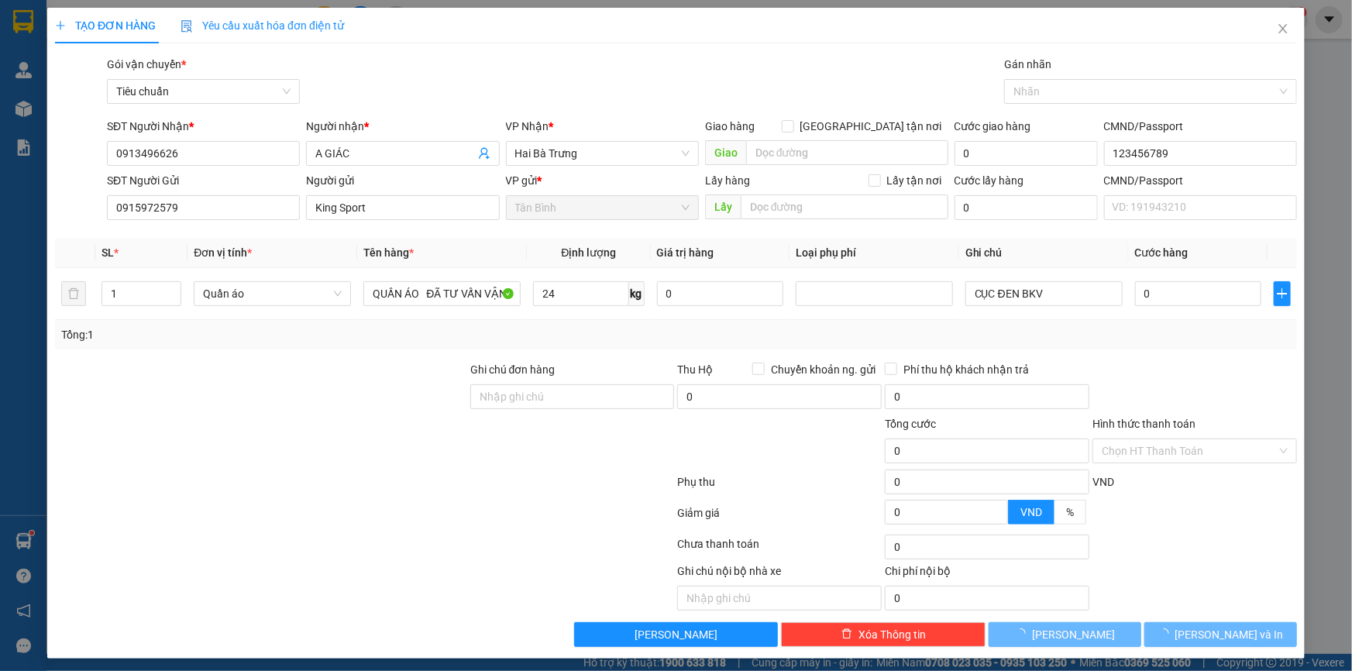
click at [279, 356] on div "Transit Pickup Surcharge Ids Transit Deliver Surcharge Ids Transit Deliver Surc…" at bounding box center [676, 351] width 1242 height 591
type input "60.000"
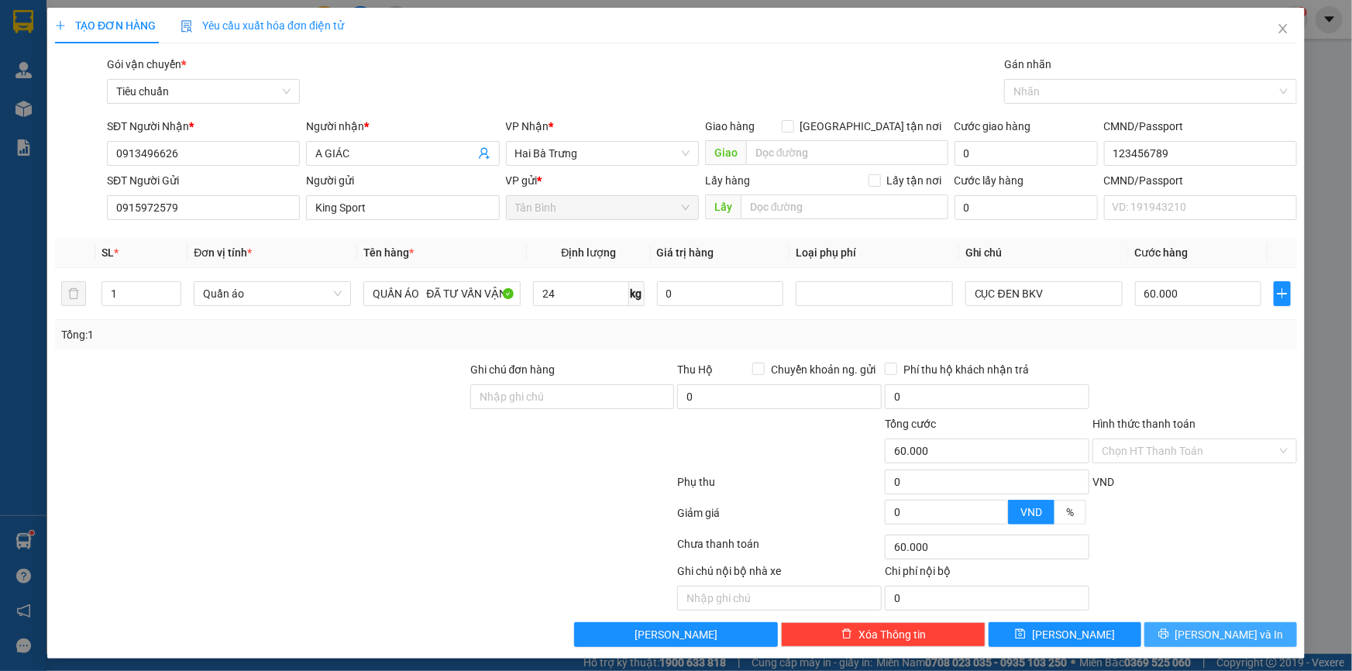
click at [1210, 637] on span "Lưu và In" at bounding box center [1229, 634] width 108 height 17
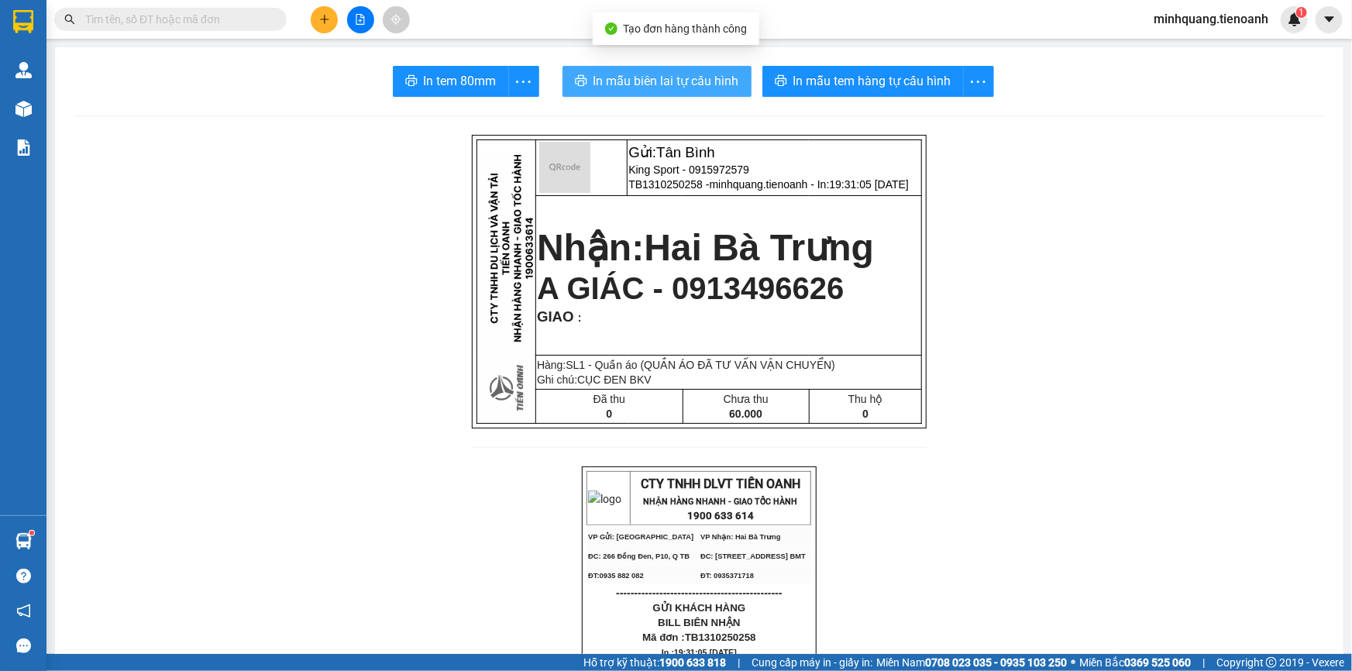
click at [688, 80] on span "In mẫu biên lai tự cấu hình" at bounding box center [666, 80] width 146 height 19
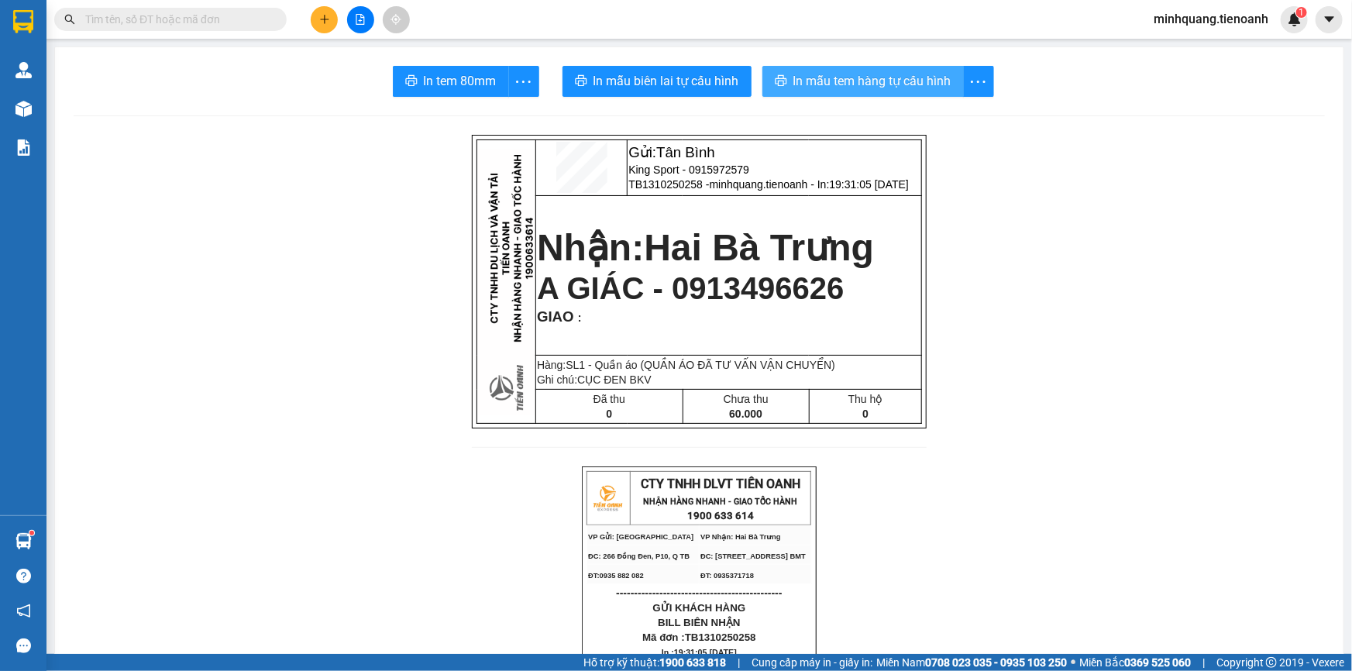
click at [858, 77] on span "In mẫu tem hàng tự cấu hình" at bounding box center [872, 80] width 158 height 19
click at [320, 19] on icon "plus" at bounding box center [324, 19] width 9 height 1
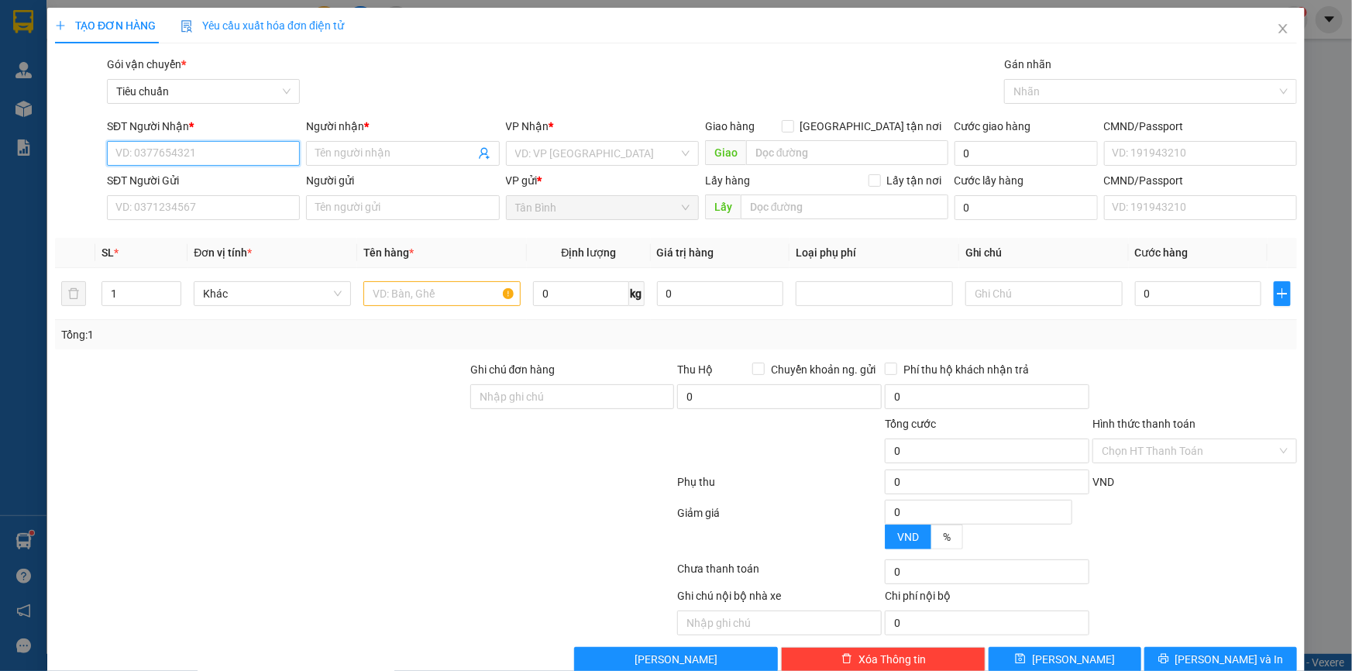
click at [204, 155] on input "SĐT Người Nhận *" at bounding box center [203, 153] width 193 height 25
type input "0"
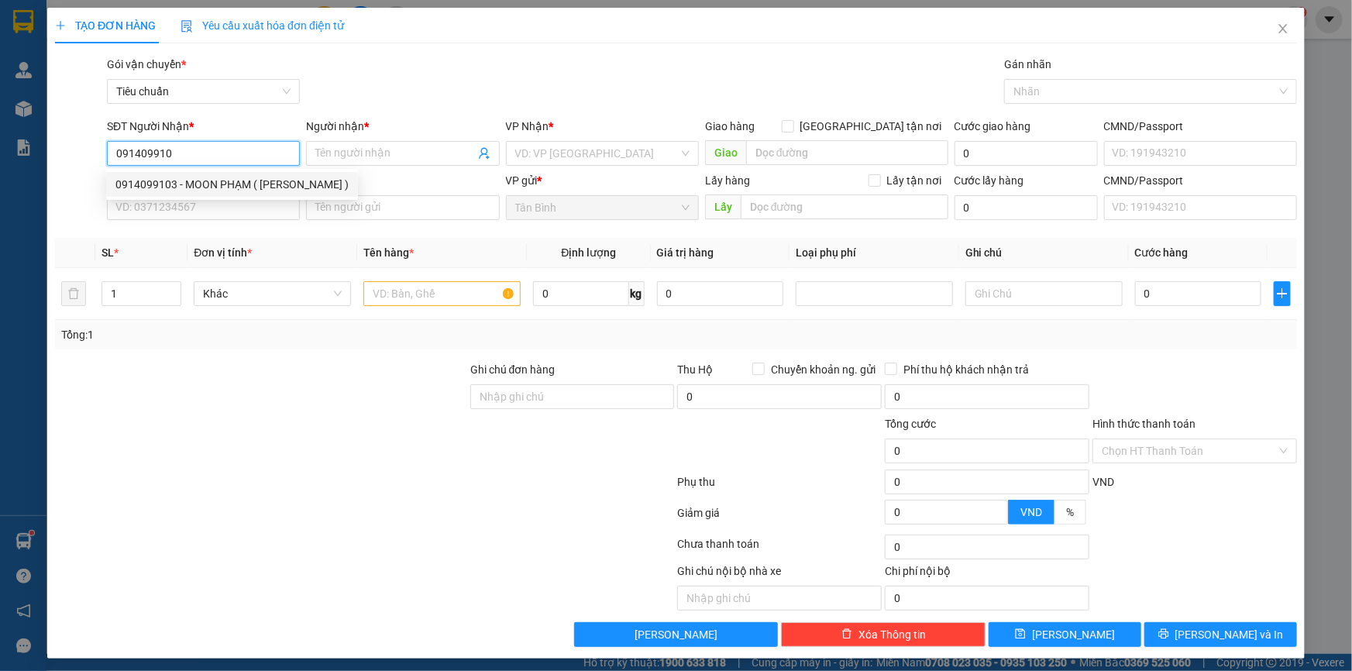
click at [218, 185] on div "0914099103 - MOON PHẠM ( TRANG )" at bounding box center [231, 184] width 233 height 17
type input "0914099103"
type input "MOON PHẠM ( TRANG )"
type input "0914099103"
type input "80.000"
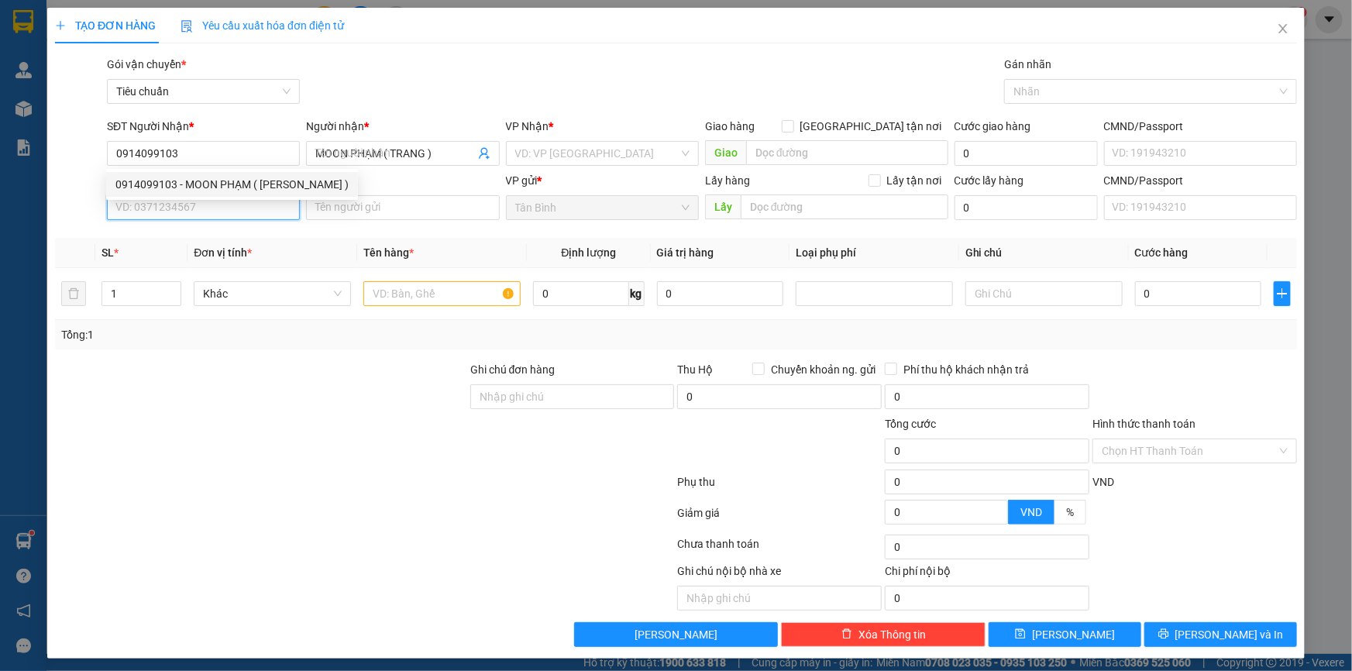
type input "80.000"
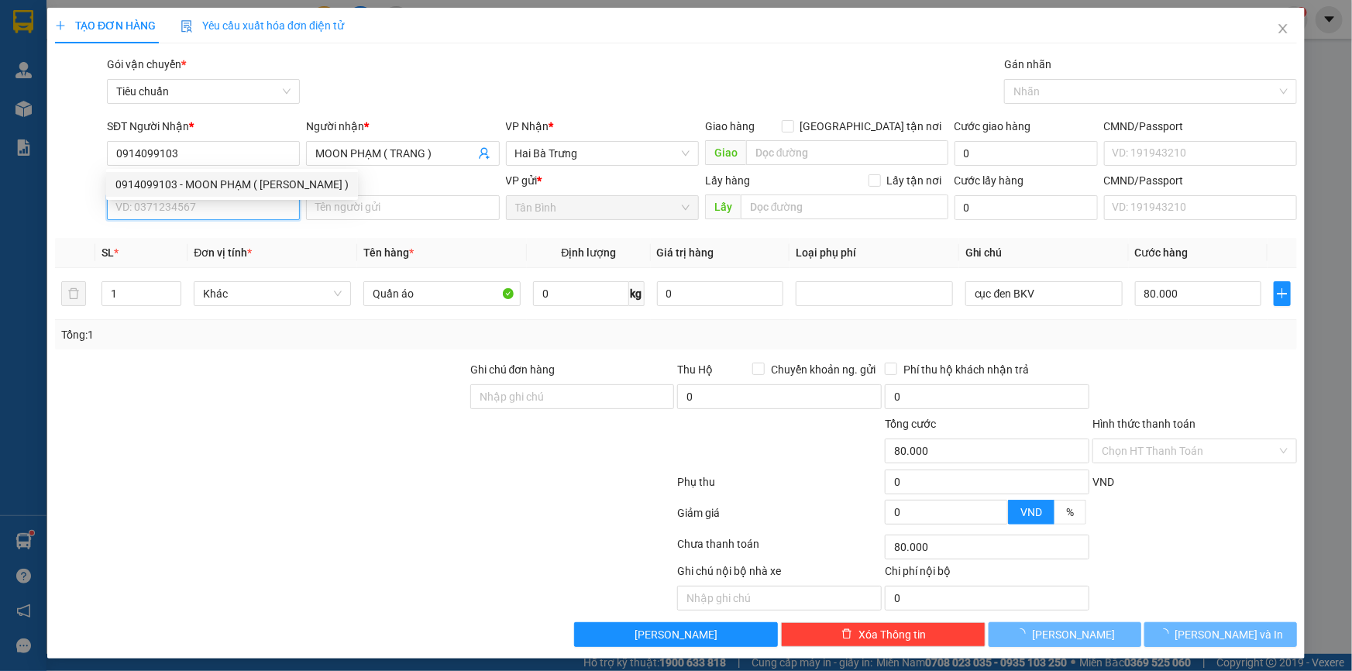
click at [204, 201] on input "SĐT Người Gửi" at bounding box center [203, 207] width 193 height 25
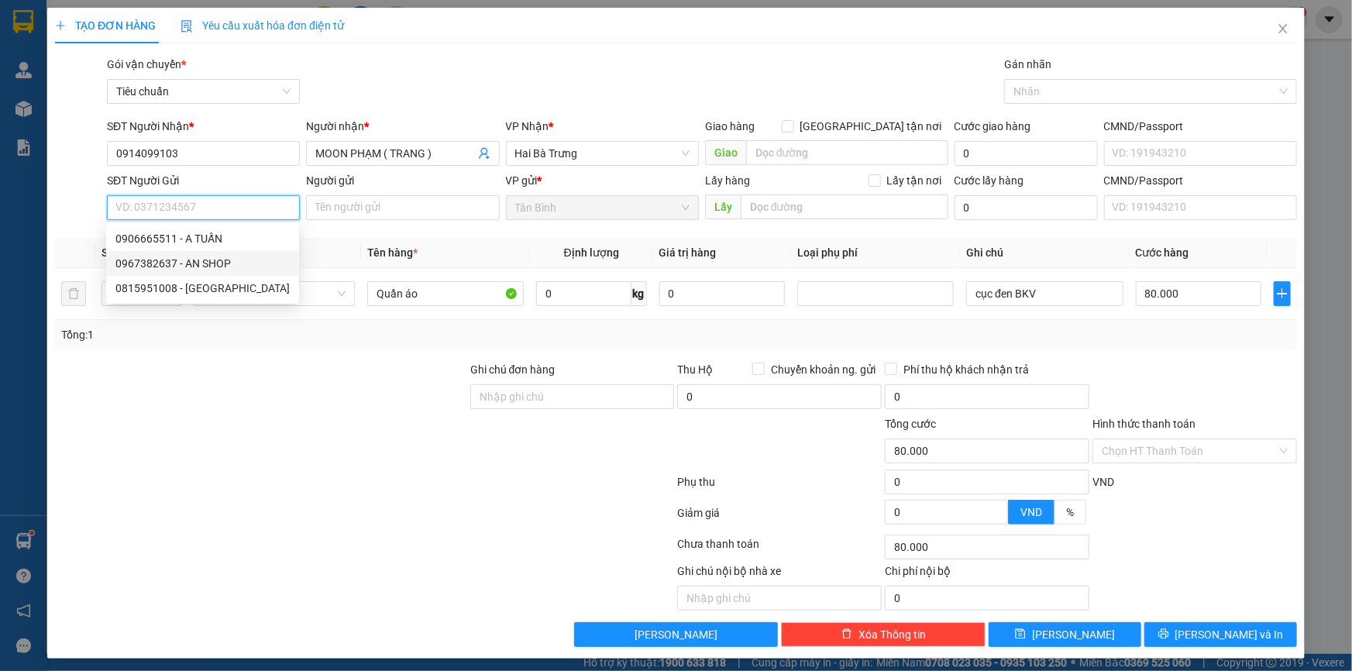
click at [215, 259] on div "0967382637 - AN SHOP" at bounding box center [202, 263] width 174 height 17
type input "0967382637"
type input "AN SHOP"
click at [292, 301] on span "Hàng thông thường" at bounding box center [274, 293] width 143 height 23
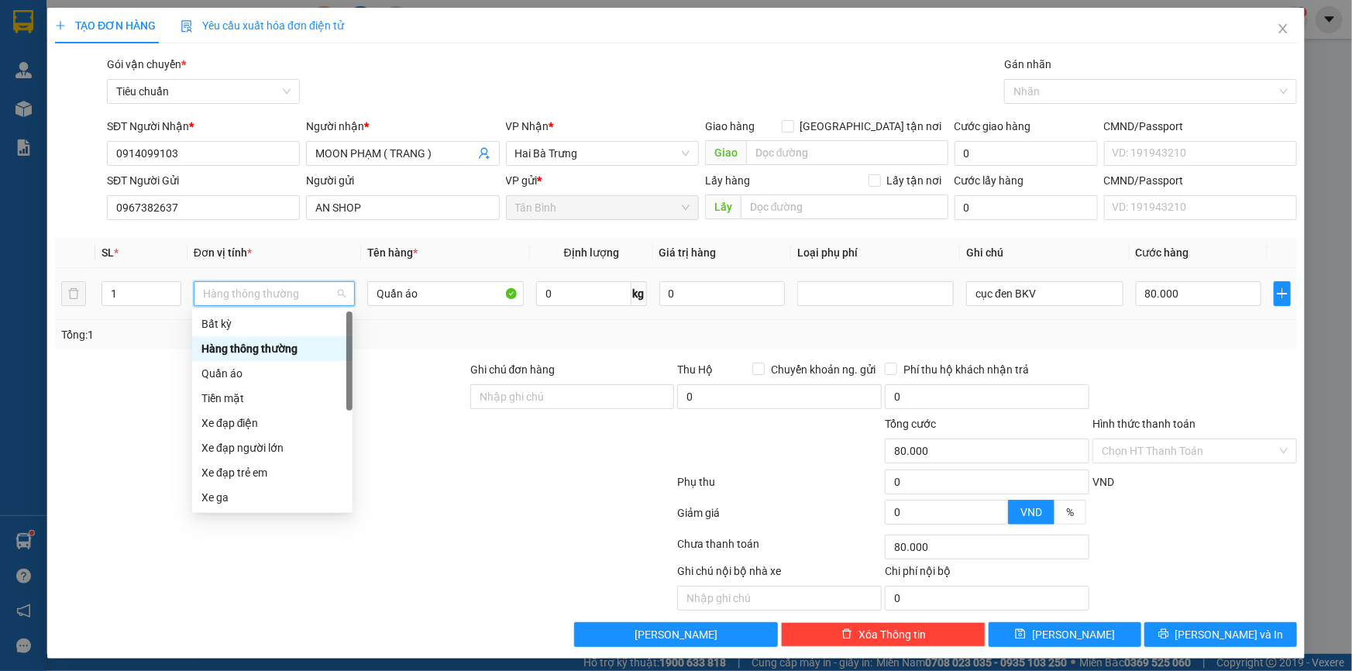
drag, startPoint x: 256, startPoint y: 359, endPoint x: 108, endPoint y: 384, distance: 149.4
click at [251, 361] on div "Bất kỳ Hàng thông thường Quần áo Tiền mặt Xe đạp điện Xe đạp người lớn Xe đạp t…" at bounding box center [272, 435] width 160 height 248
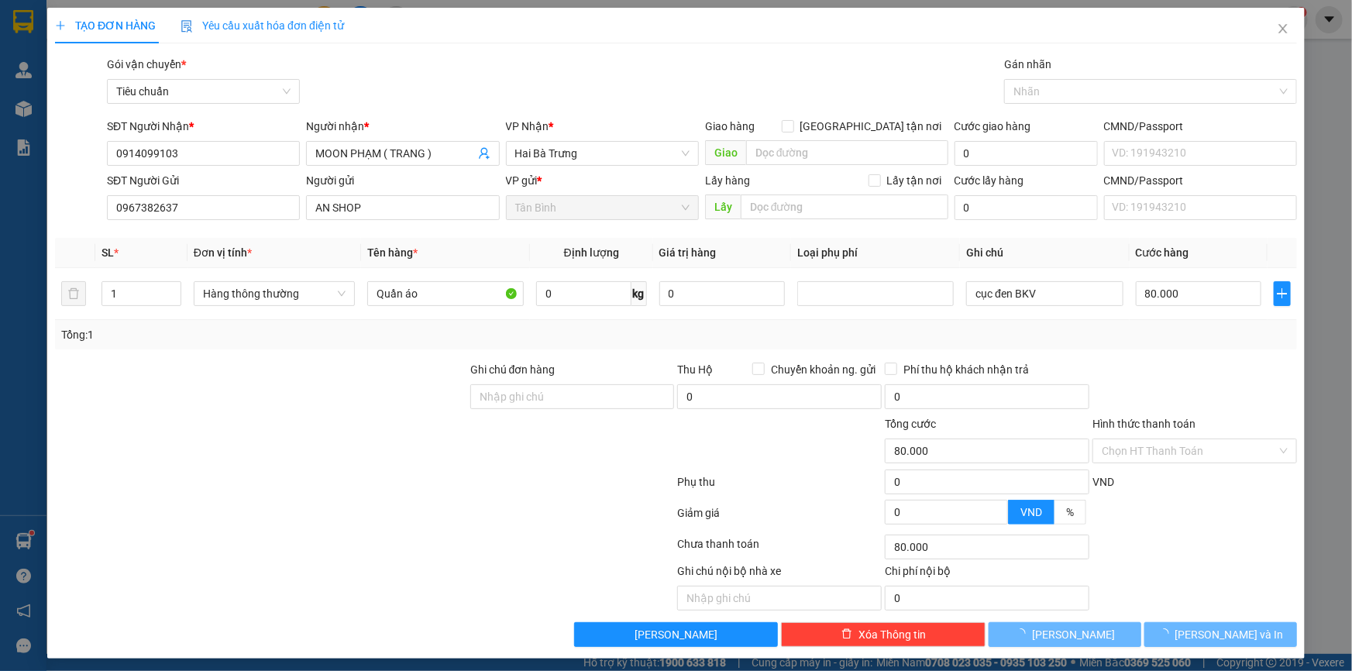
drag, startPoint x: 108, startPoint y: 384, endPoint x: 307, endPoint y: 330, distance: 205.6
click at [115, 384] on div at bounding box center [260, 388] width 415 height 54
type input "0"
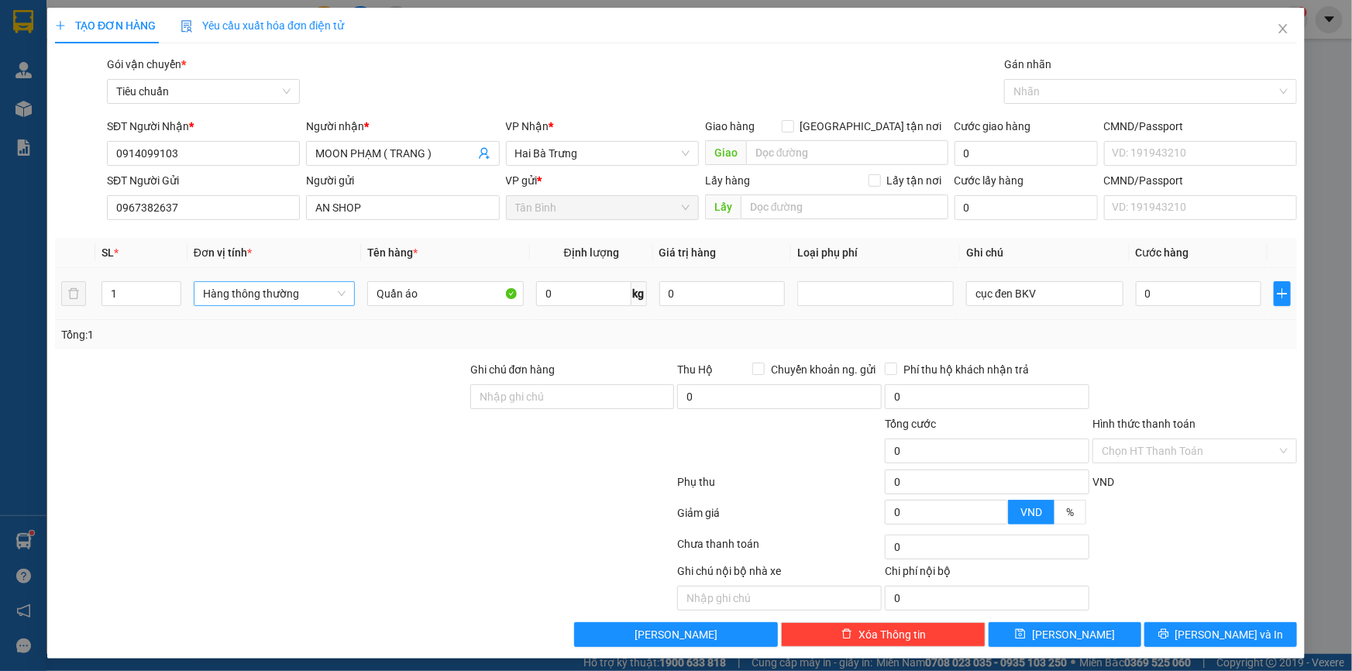
click at [283, 289] on span "Hàng thông thường" at bounding box center [274, 293] width 143 height 23
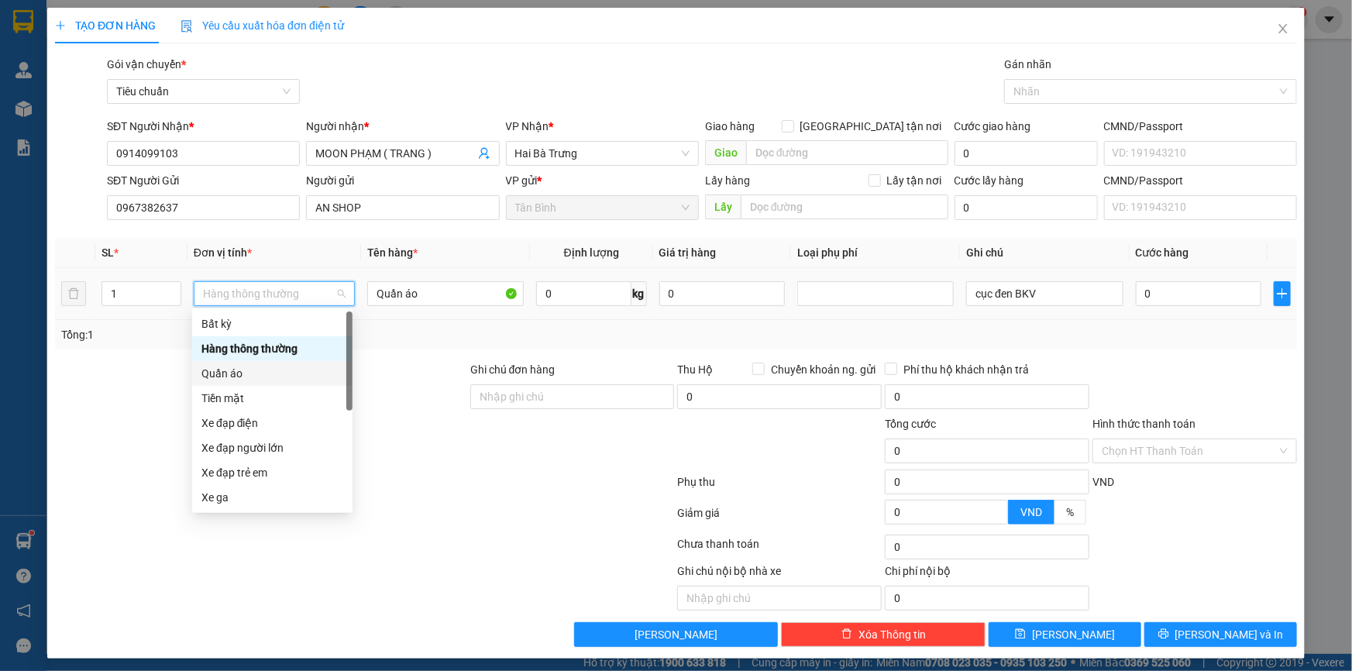
click at [256, 371] on div "Quần áo" at bounding box center [272, 373] width 142 height 17
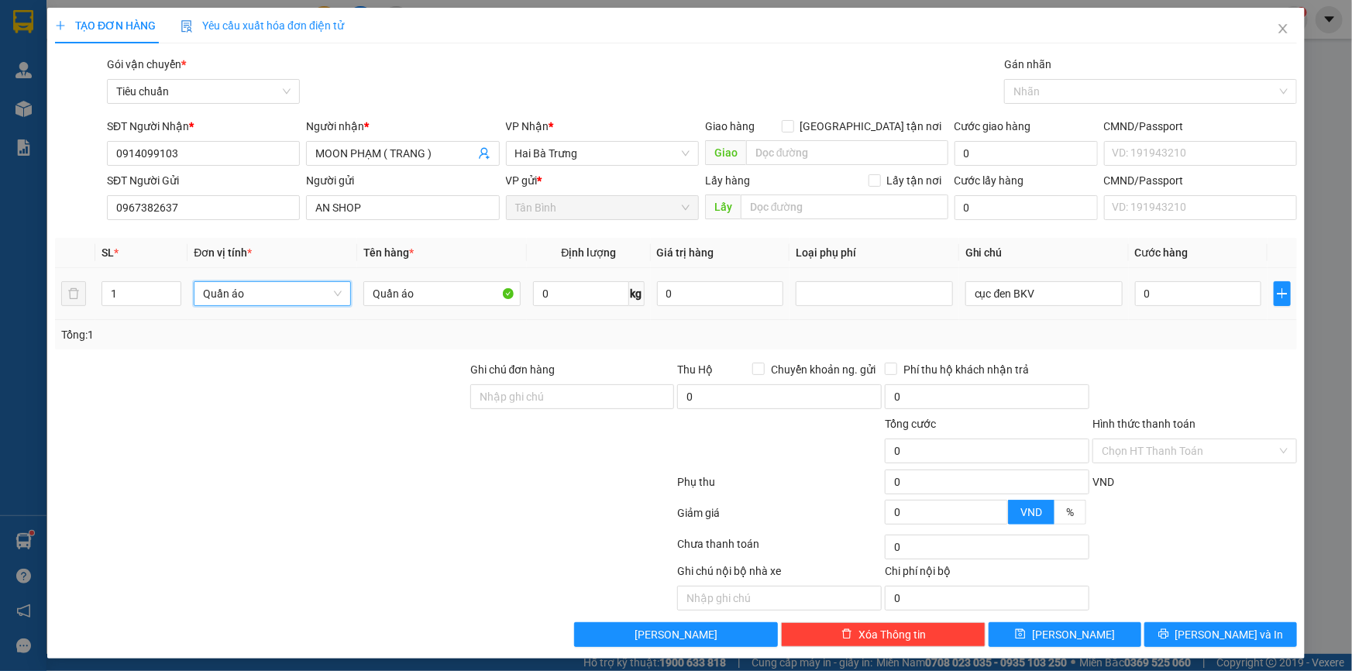
click at [49, 292] on div "TẠO ĐƠN HÀNG Yêu cầu xuất hóa đơn điện tử Transit Pickup Surcharge Ids Transit …" at bounding box center [675, 333] width 1257 height 651
type input "2"
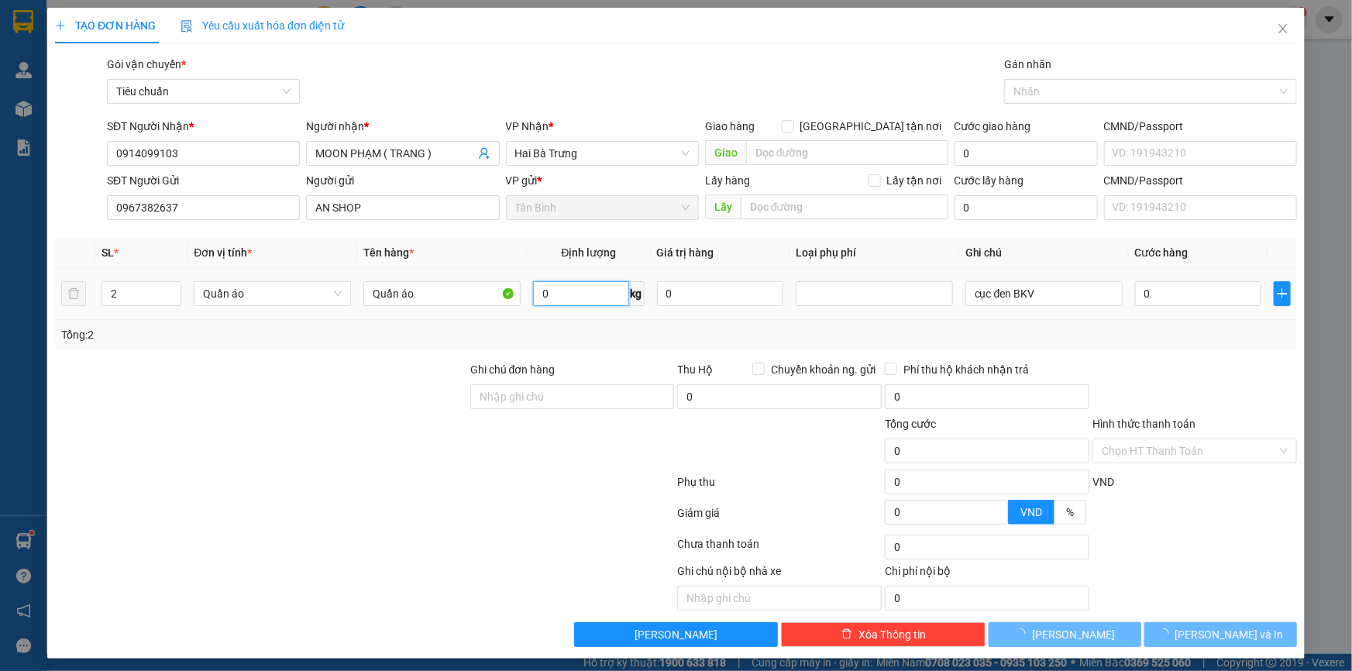
click at [547, 287] on input "0" at bounding box center [580, 293] width 95 height 25
type input "76"
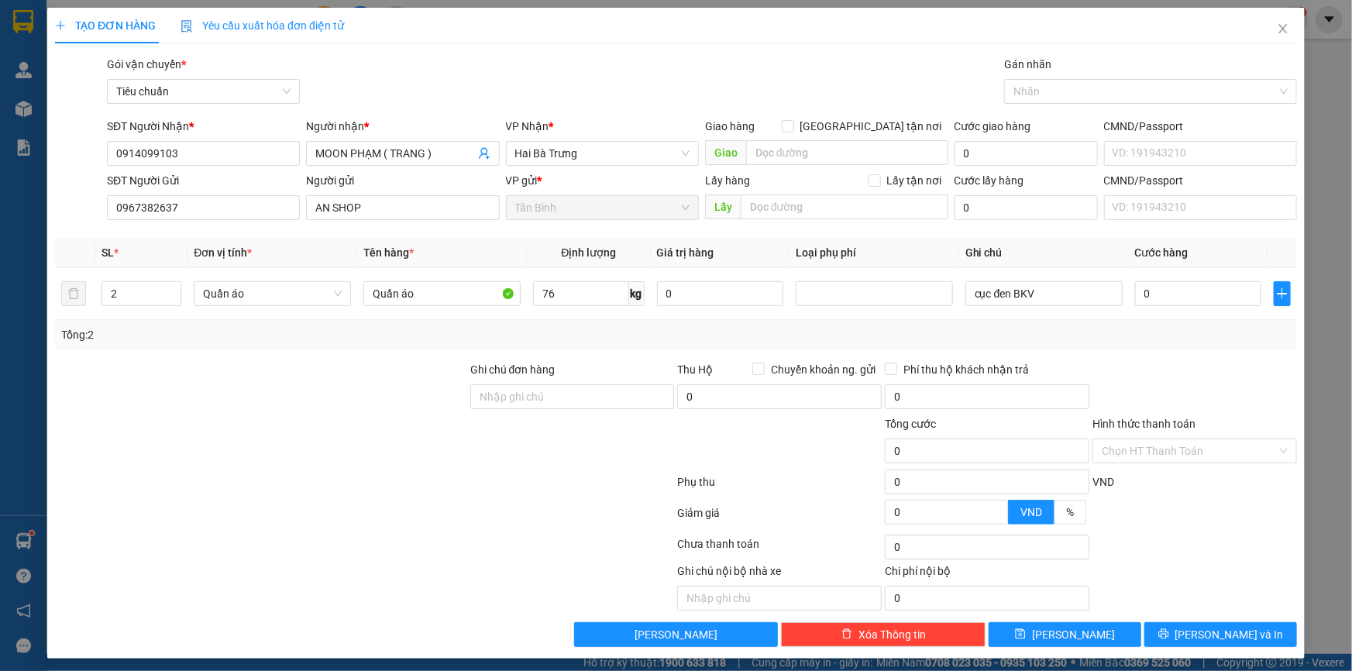
click at [390, 369] on div at bounding box center [260, 388] width 415 height 54
type input "173.000"
drag, startPoint x: 1034, startPoint y: 297, endPoint x: 916, endPoint y: 297, distance: 117.7
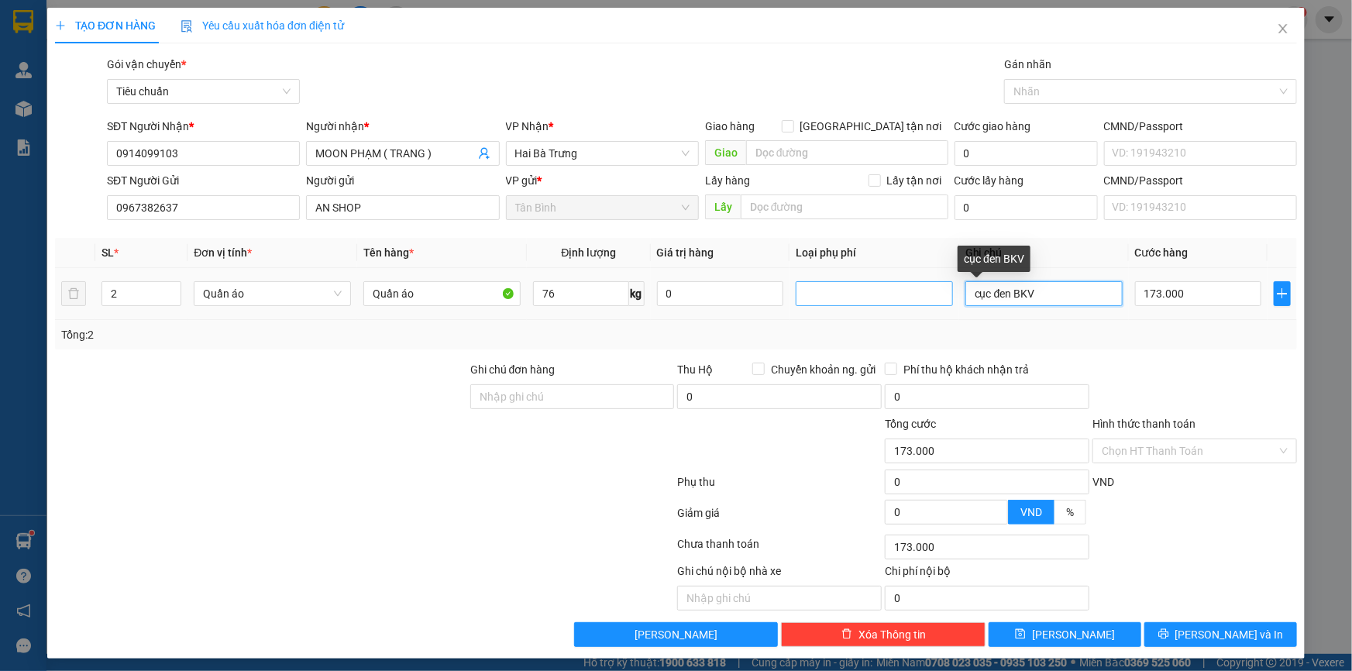
click at [924, 297] on tr "2 Quần áo Quần áo 76 kg 0 cục đen BKV 173.000" at bounding box center [676, 294] width 1242 height 52
type input "2B XANH"
click at [1158, 303] on input "173.000" at bounding box center [1198, 293] width 126 height 25
type input "1"
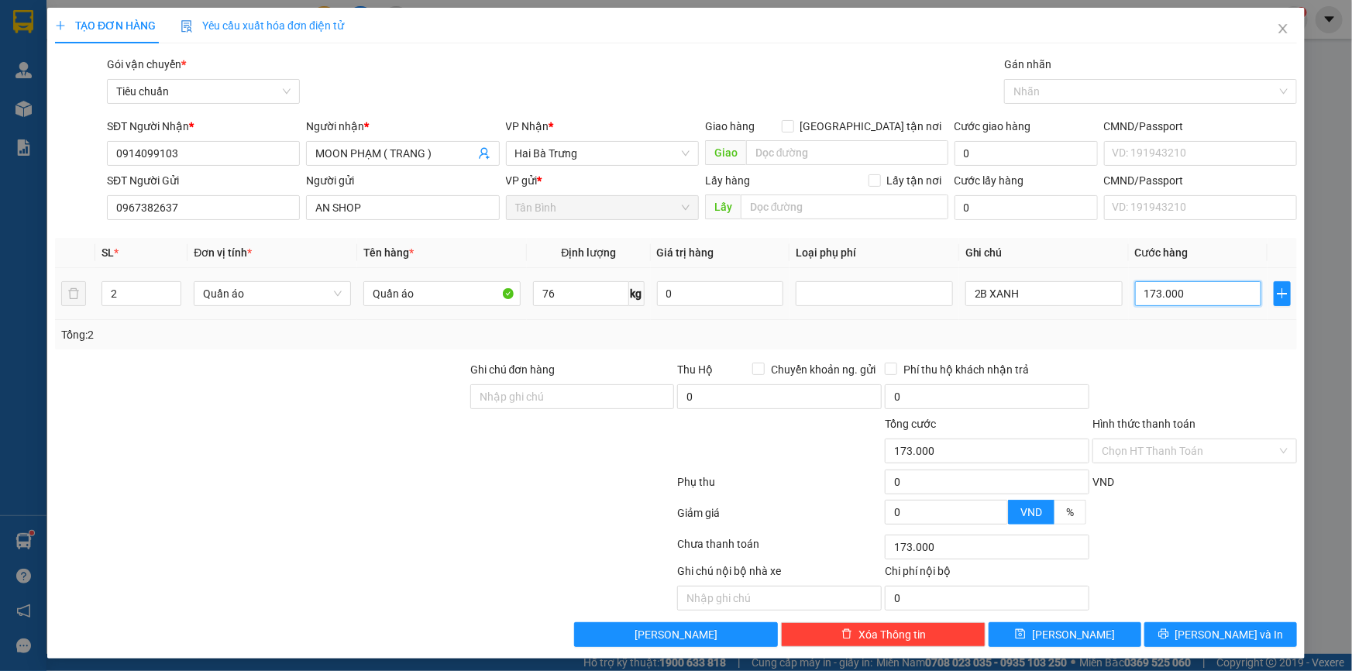
type input "1"
type input "17"
type input "170"
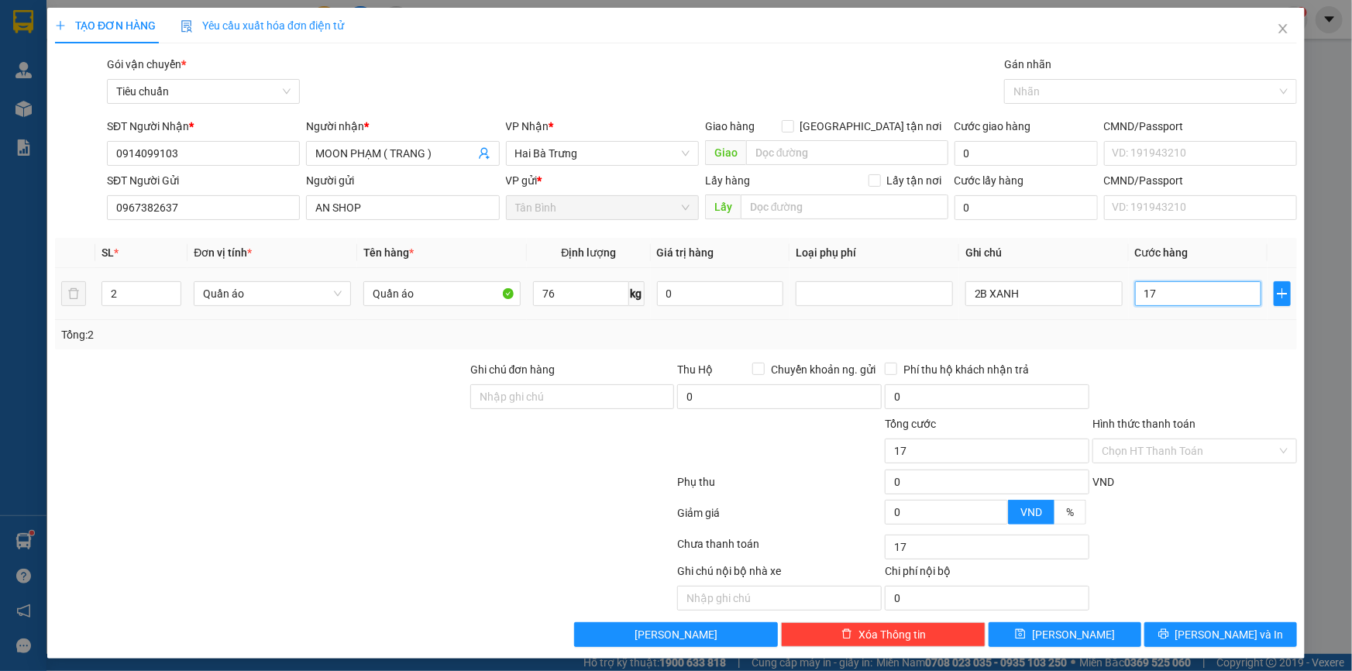
type input "170"
type input "0"
type input "340.000"
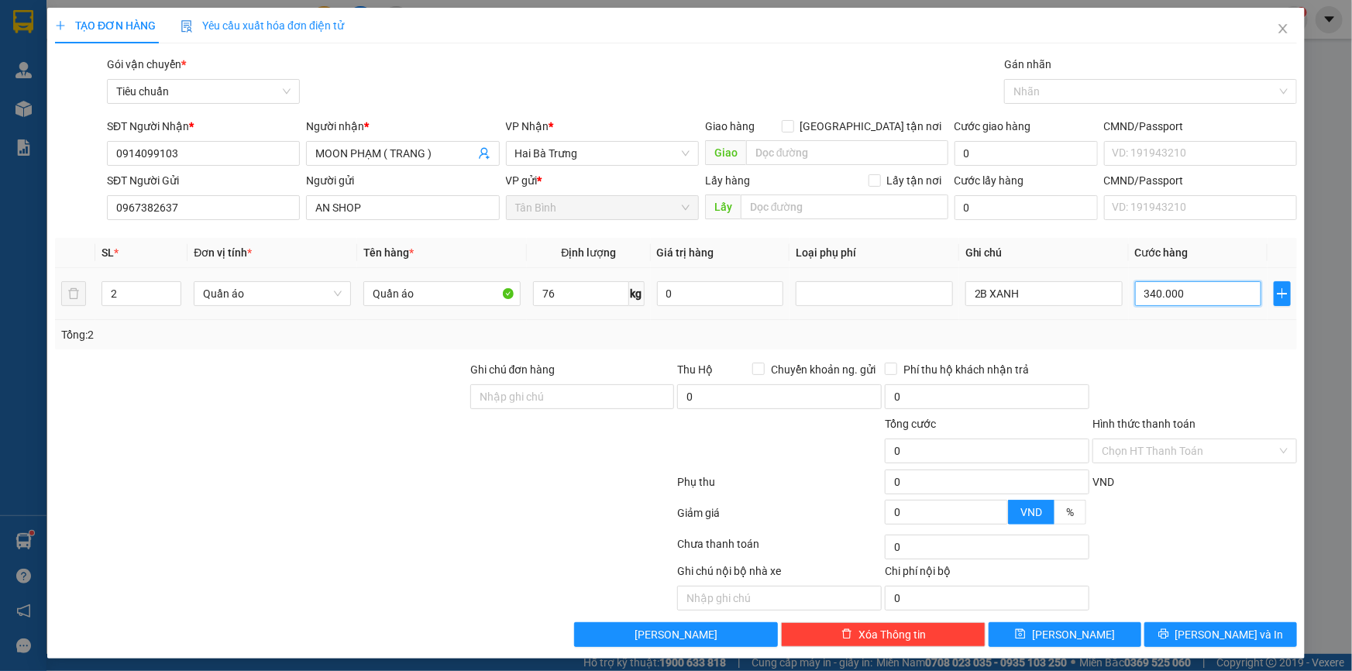
type input "340.000"
click at [1218, 636] on span "Lưu và In" at bounding box center [1229, 634] width 108 height 17
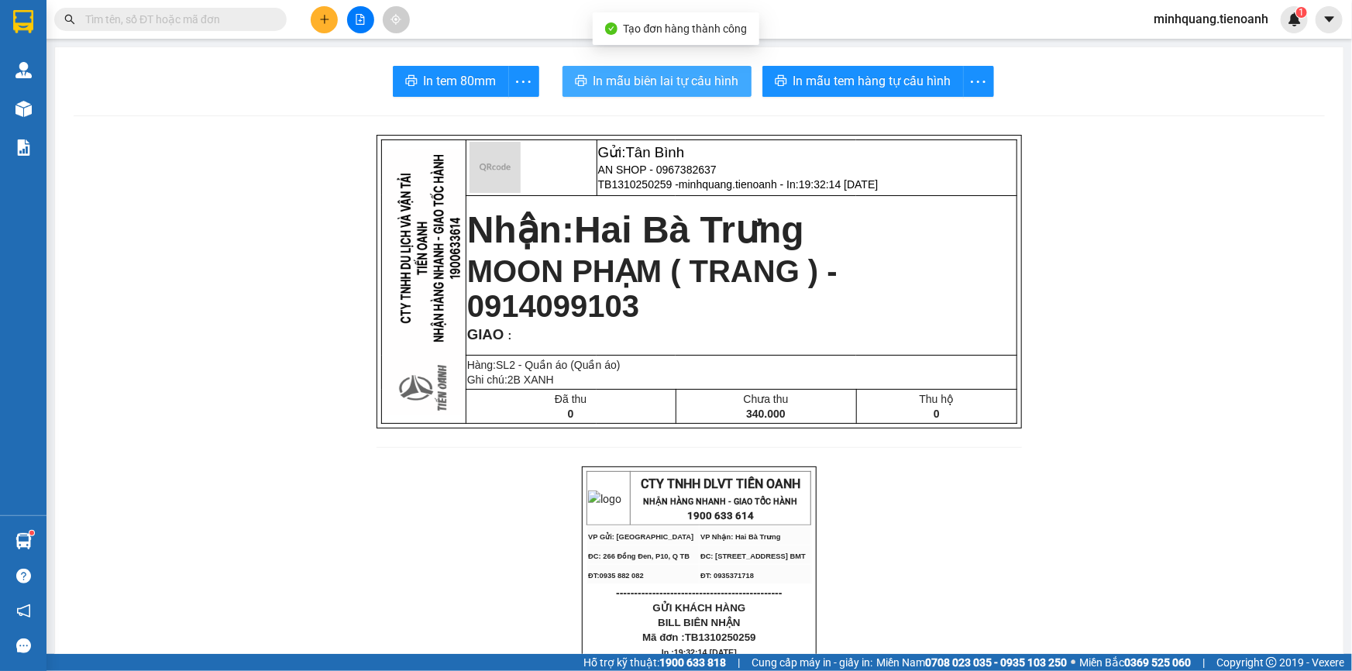
click at [684, 91] on button "In mẫu biên lai tự cấu hình" at bounding box center [656, 81] width 189 height 31
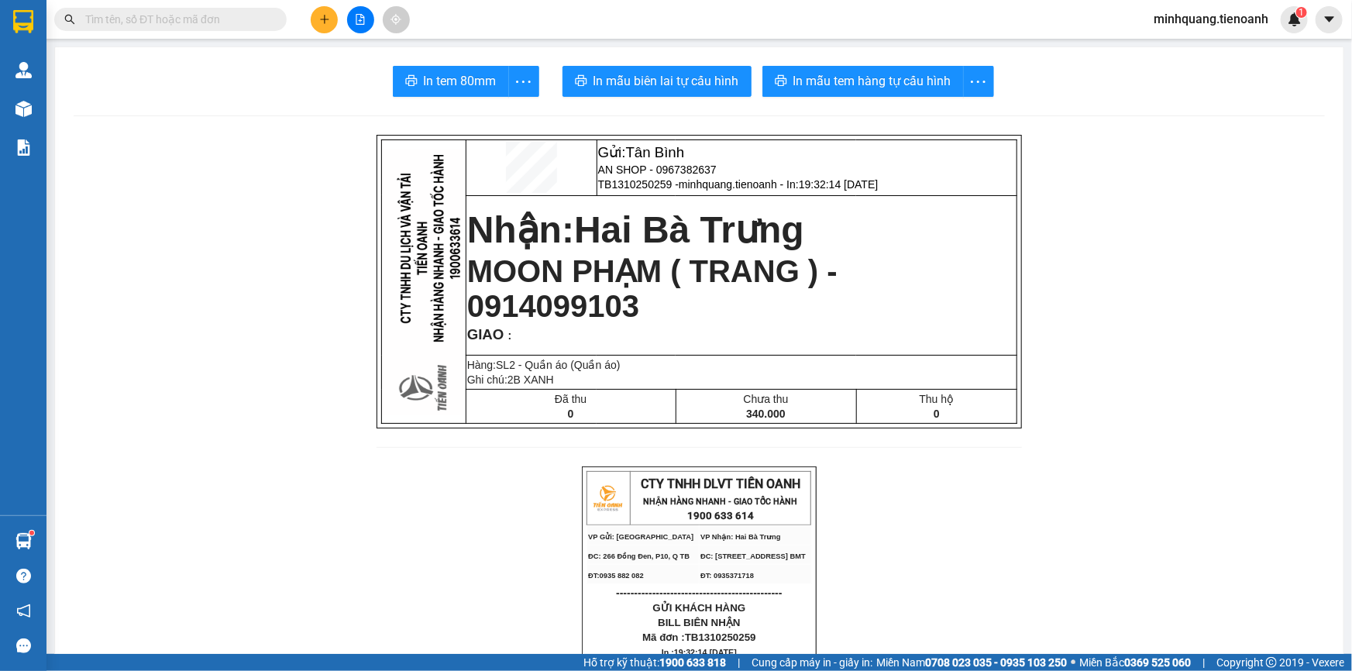
drag, startPoint x: 256, startPoint y: 11, endPoint x: 248, endPoint y: 25, distance: 15.9
click at [256, 15] on input "text" at bounding box center [176, 19] width 183 height 17
click at [248, 25] on input "text" at bounding box center [176, 19] width 183 height 17
click at [870, 84] on span "In mẫu tem hàng tự cấu hình" at bounding box center [872, 80] width 158 height 19
click at [325, 31] on button at bounding box center [324, 19] width 27 height 27
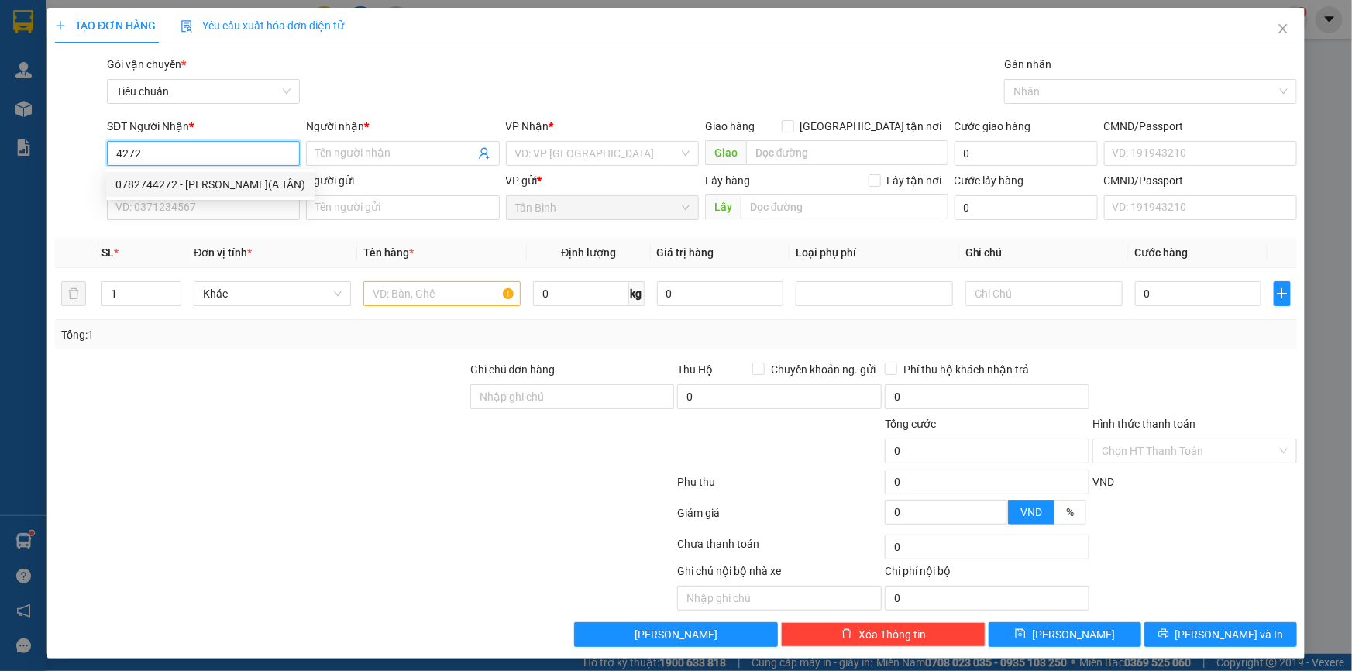
click at [199, 184] on div "0782744272 - TUYẾT NGỌC(A TÂN)" at bounding box center [210, 184] width 190 height 17
type input "0782744272"
type input "TUYẾT NGỌC(A TÂN)"
type input "50.000"
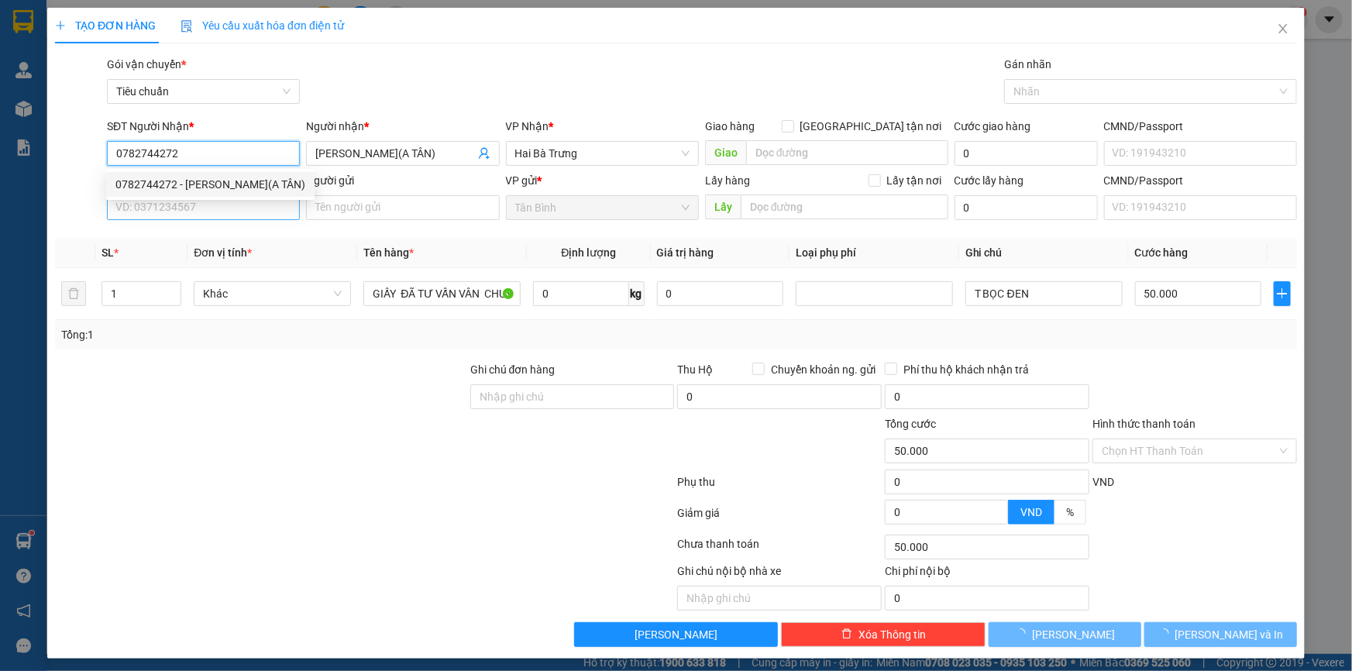
type input "0782744272"
drag, startPoint x: 191, startPoint y: 206, endPoint x: 211, endPoint y: 198, distance: 21.6
click at [191, 207] on input "SĐT Người Gửi" at bounding box center [203, 207] width 193 height 25
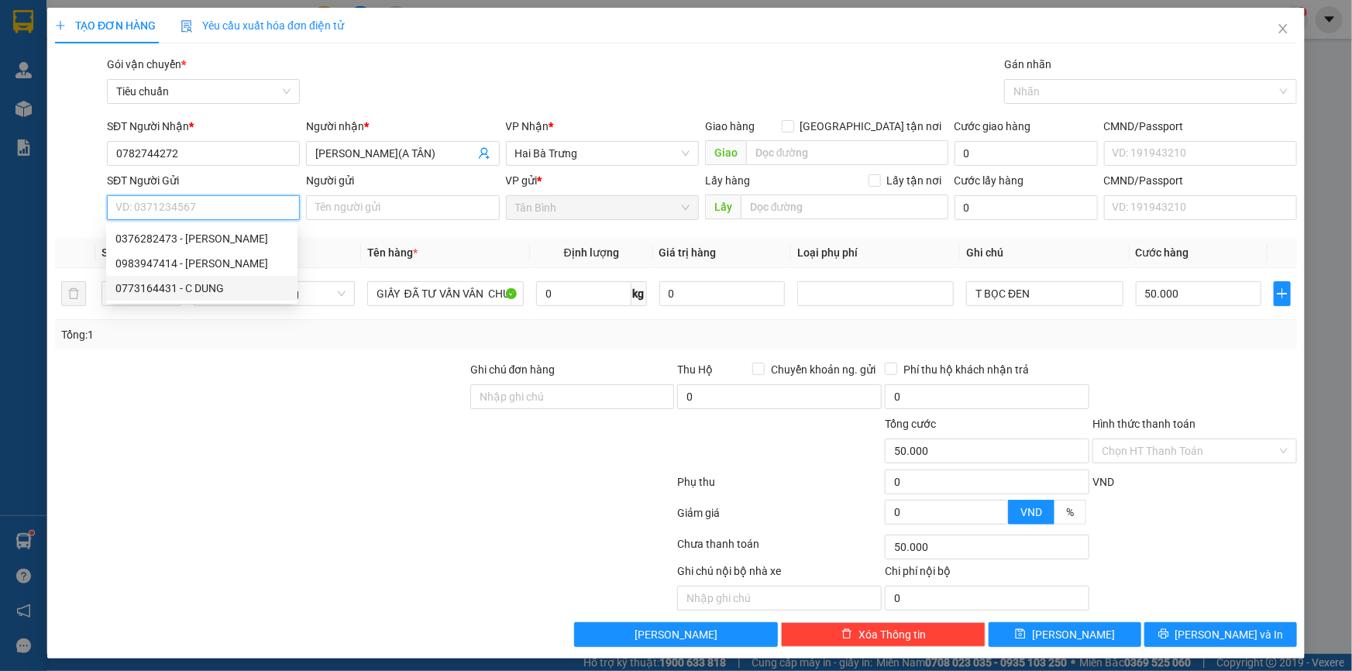
click at [218, 286] on div "0773164431 - C DUNG" at bounding box center [201, 288] width 173 height 17
type input "0773164431"
type input "C DUNG"
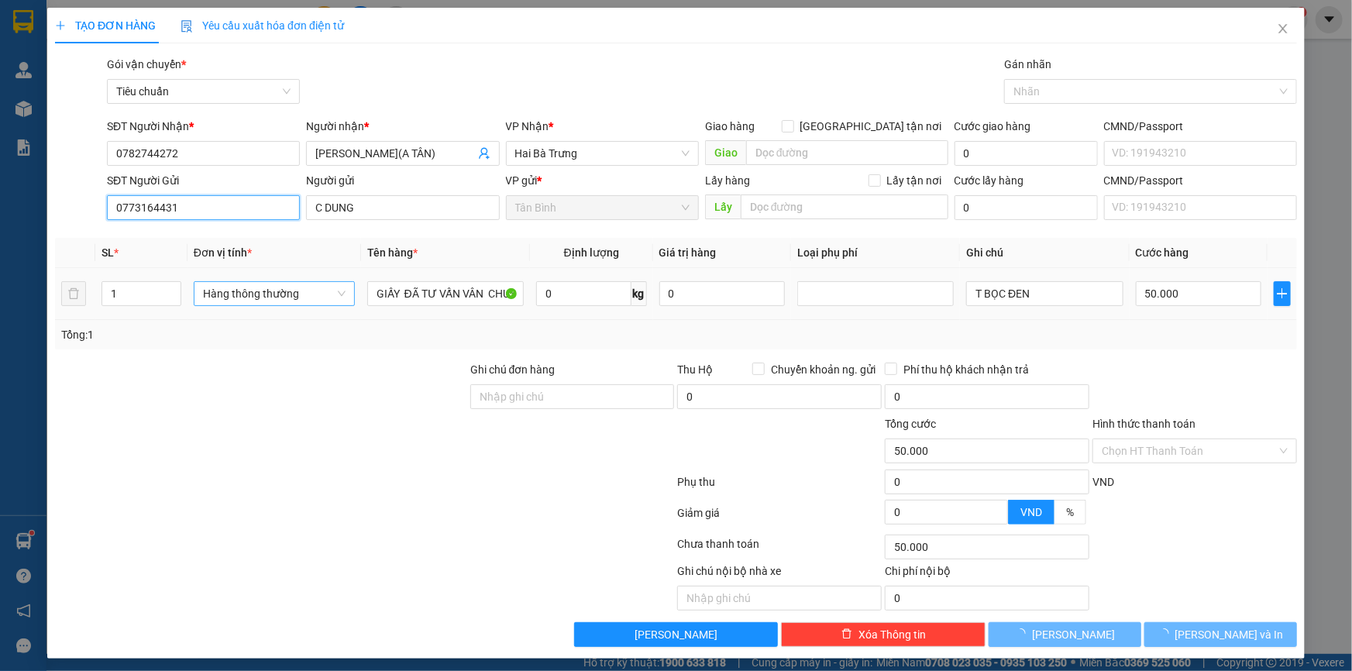
click at [321, 303] on span "Hàng thông thường" at bounding box center [274, 293] width 143 height 23
type input "60.000"
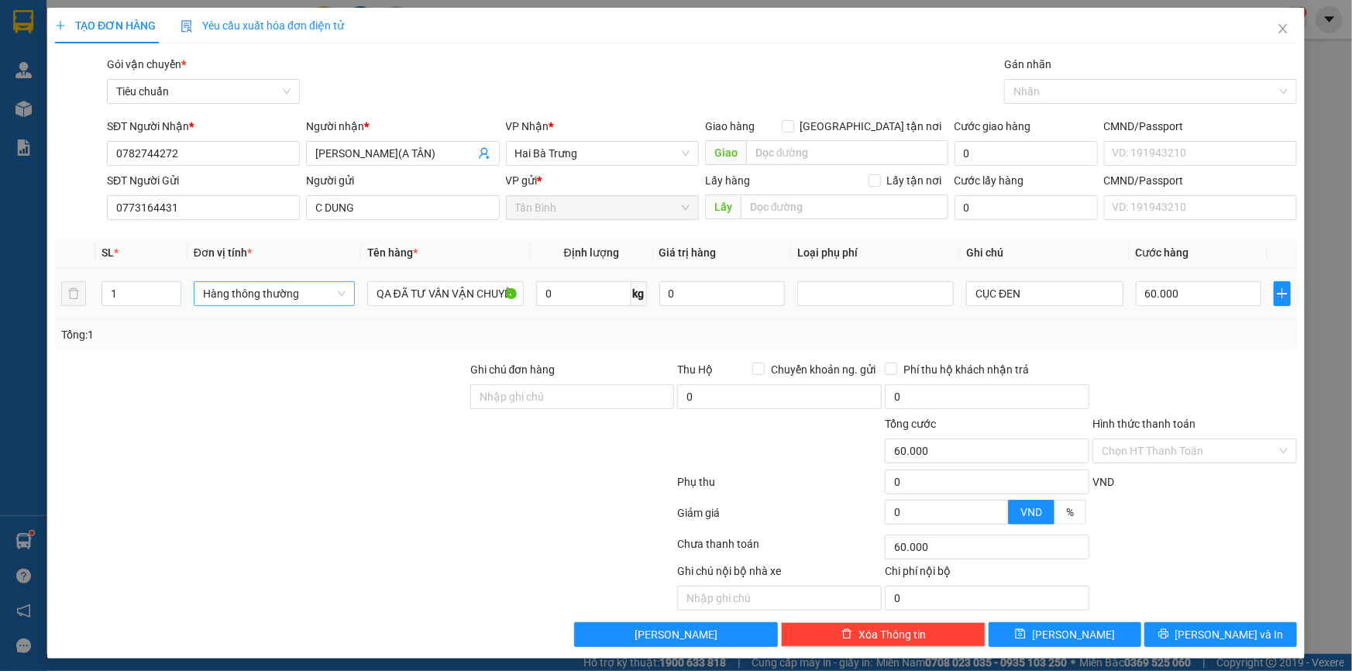
click at [273, 297] on span "Hàng thông thường" at bounding box center [274, 293] width 143 height 23
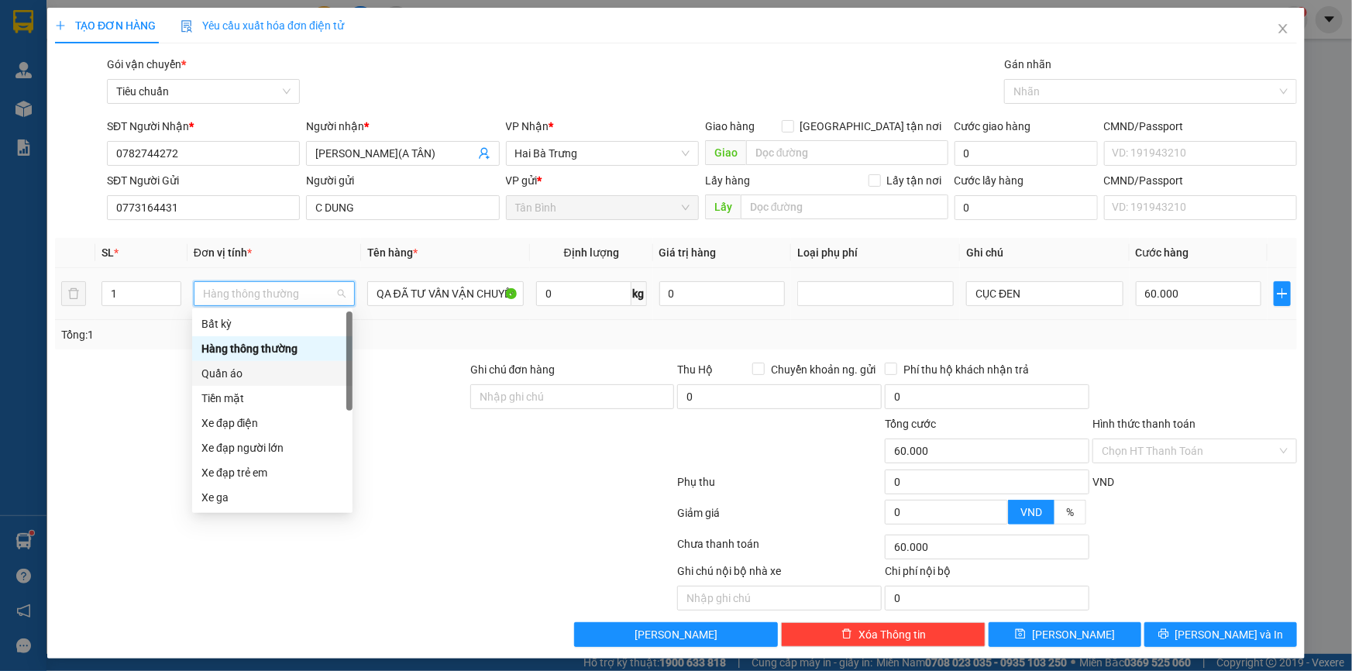
click at [240, 373] on div "Quần áo" at bounding box center [272, 373] width 142 height 17
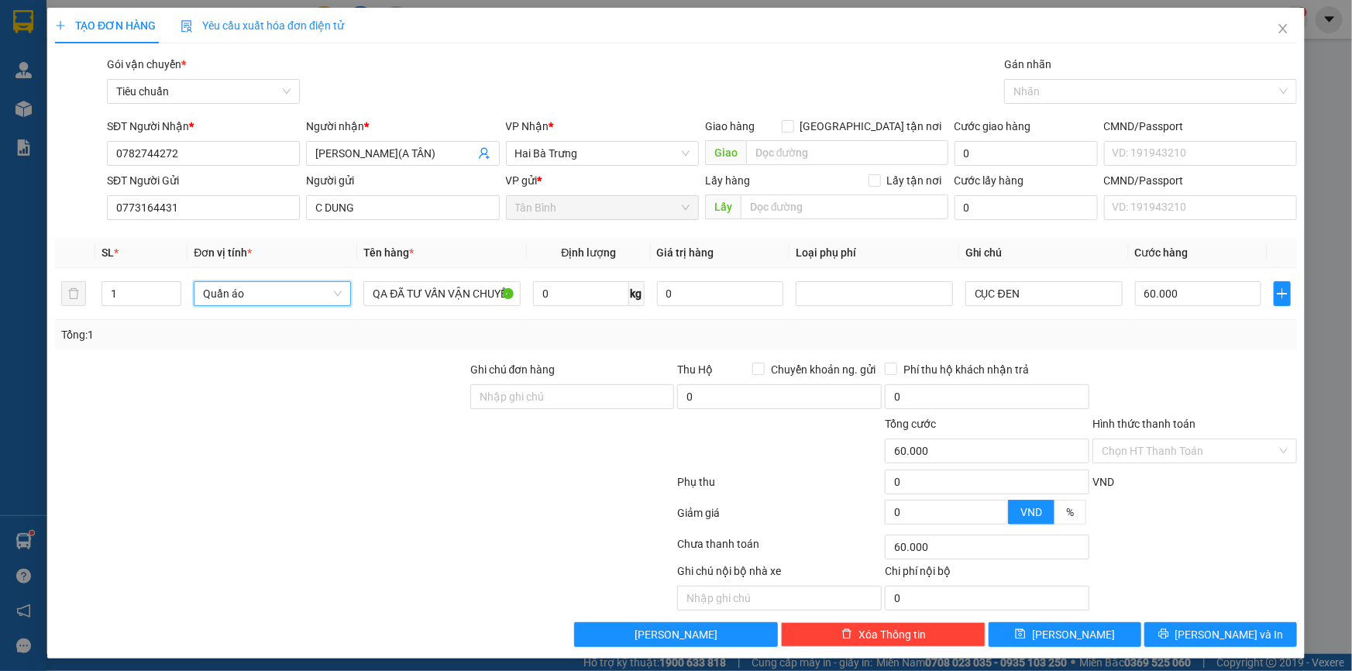
drag, startPoint x: 132, startPoint y: 356, endPoint x: 271, endPoint y: 339, distance: 140.5
click at [134, 356] on div "Transit Pickup Surcharge Ids Transit Deliver Surcharge Ids Transit Deliver Surc…" at bounding box center [676, 351] width 1242 height 591
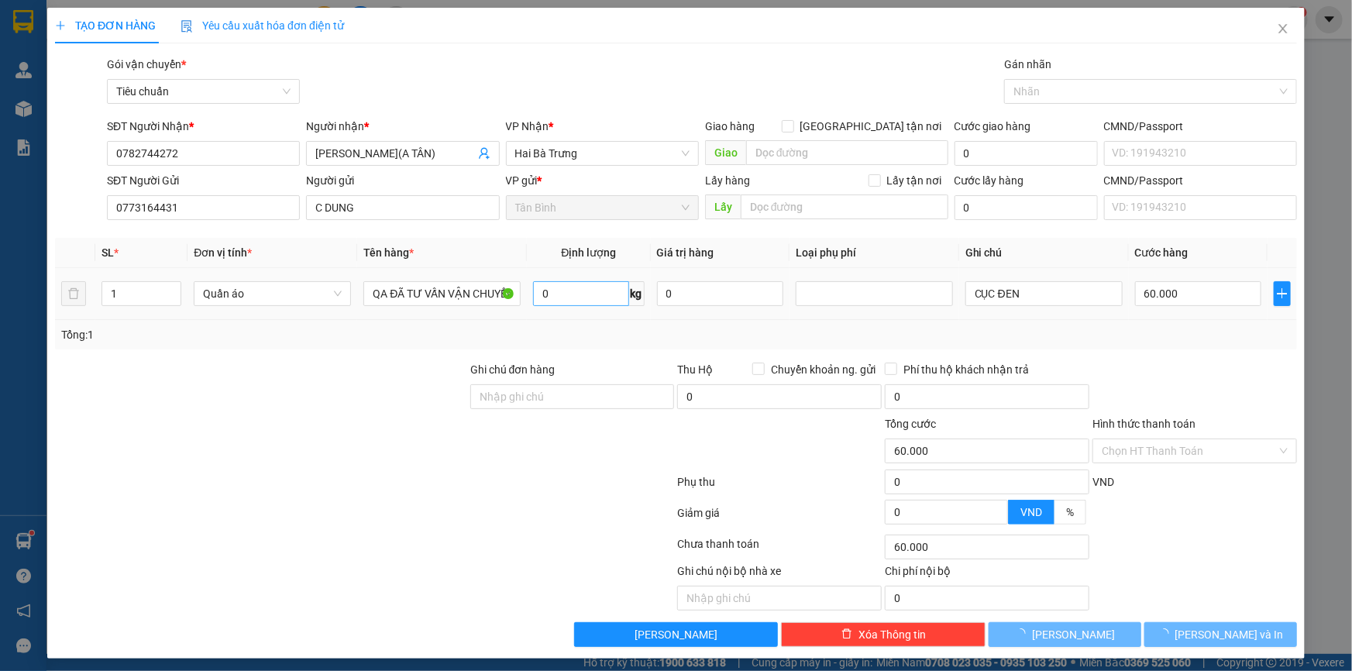
type input "0"
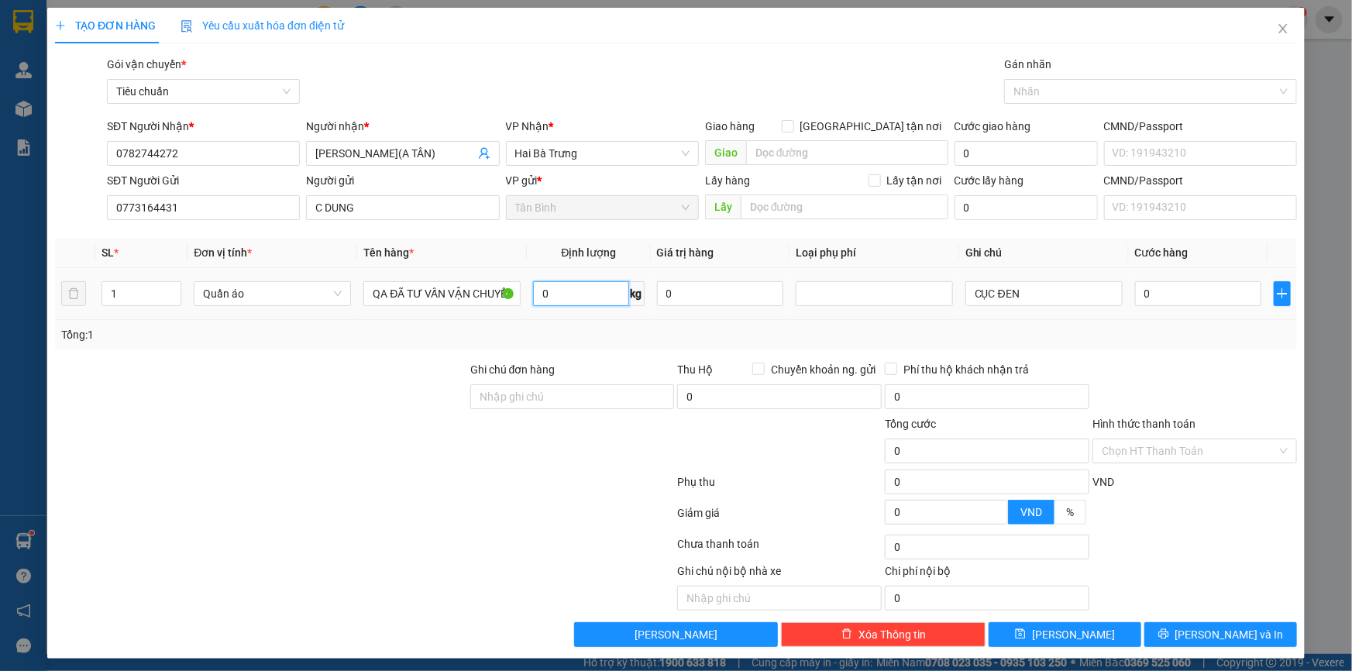
click at [557, 298] on input "0" at bounding box center [580, 293] width 95 height 25
type input "27"
click at [302, 476] on div at bounding box center [364, 484] width 622 height 31
type input "65.000"
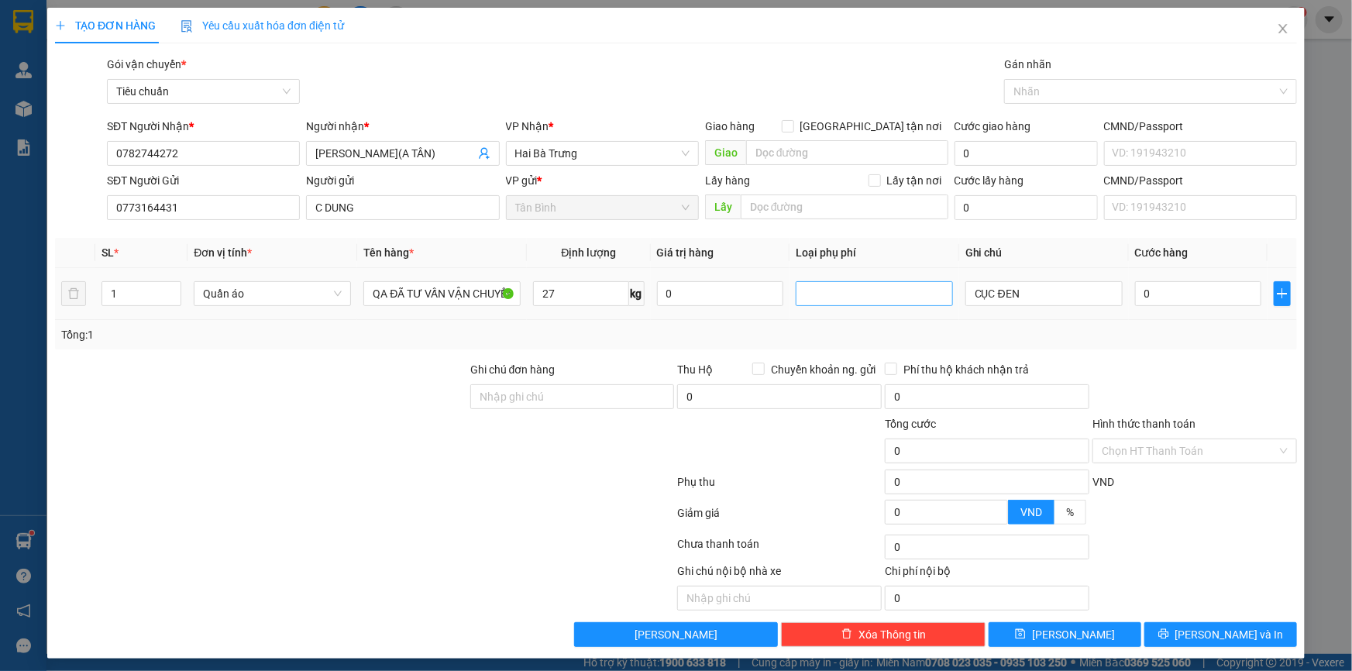
type input "65.000"
drag, startPoint x: 1033, startPoint y: 290, endPoint x: 802, endPoint y: 278, distance: 231.1
click at [813, 279] on tr "1 Quần áo QA ĐÃ TƯ VẤN VẬN CHUYỂN 27 kg 0 CỤC ĐEN 65.000" at bounding box center [676, 294] width 1242 height 52
click at [1152, 287] on input "65.000" at bounding box center [1198, 293] width 126 height 25
click at [1185, 643] on button "Lưu và In" at bounding box center [1220, 634] width 153 height 25
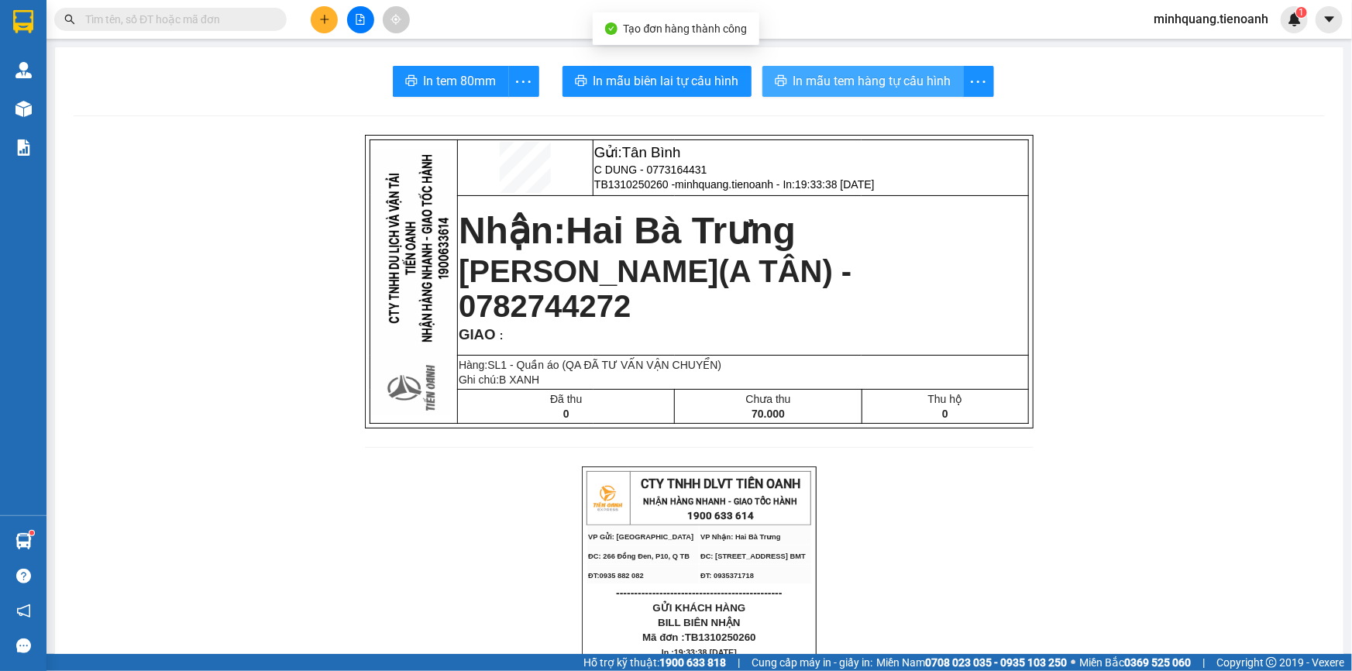
click at [807, 80] on span "In mẫu tem hàng tự cấu hình" at bounding box center [872, 80] width 158 height 19
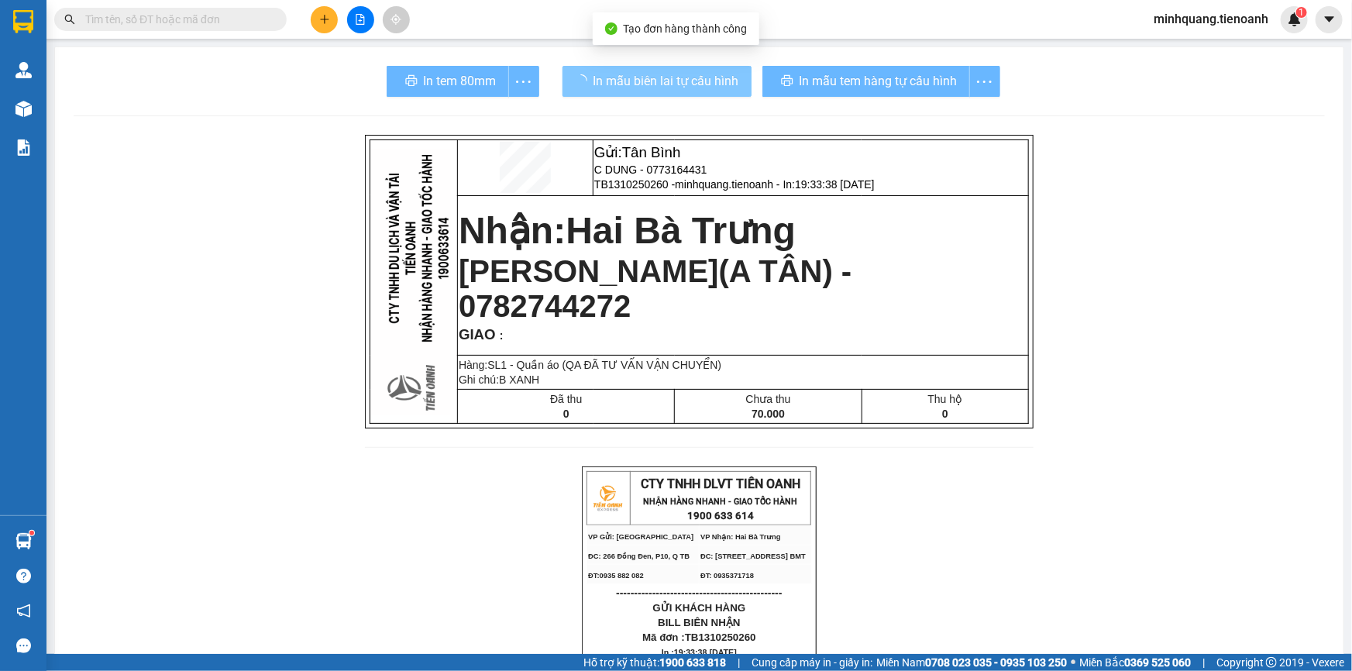
click at [678, 80] on span "In mẫu biên lai tự cấu hình" at bounding box center [666, 80] width 146 height 19
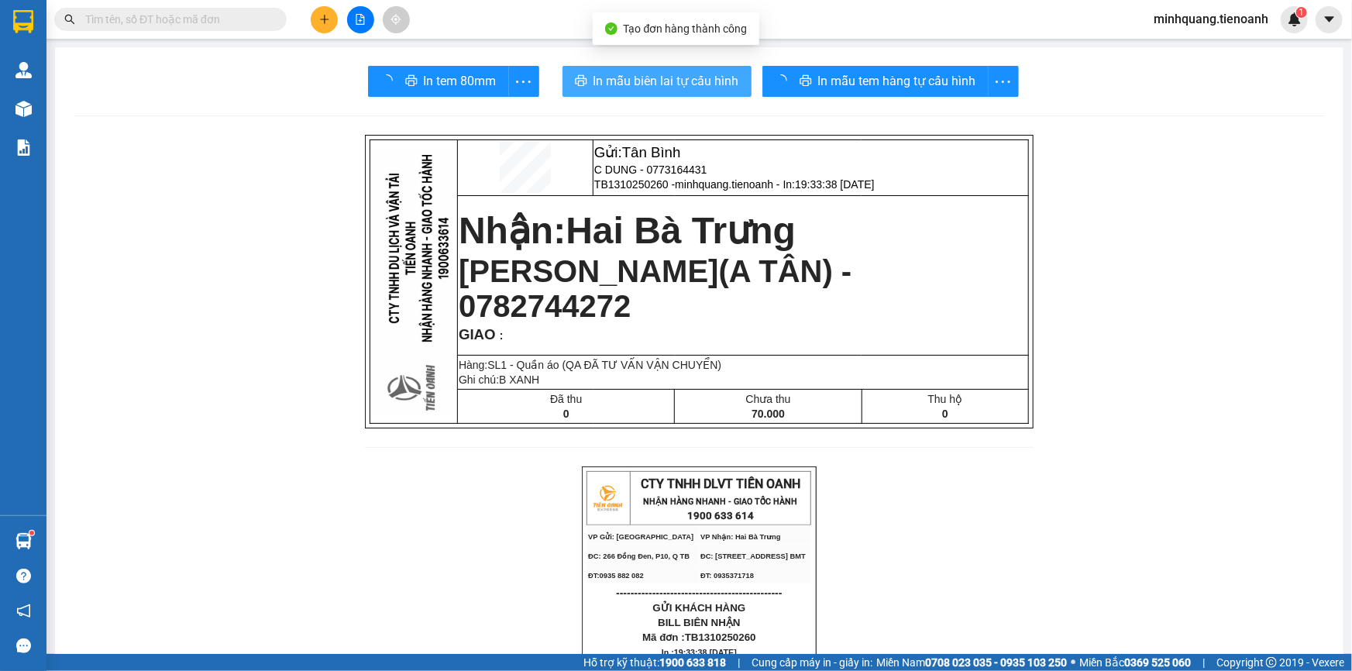
click at [678, 80] on span "In mẫu biên lai tự cấu hình" at bounding box center [666, 80] width 146 height 19
click at [326, 10] on button at bounding box center [324, 19] width 27 height 27
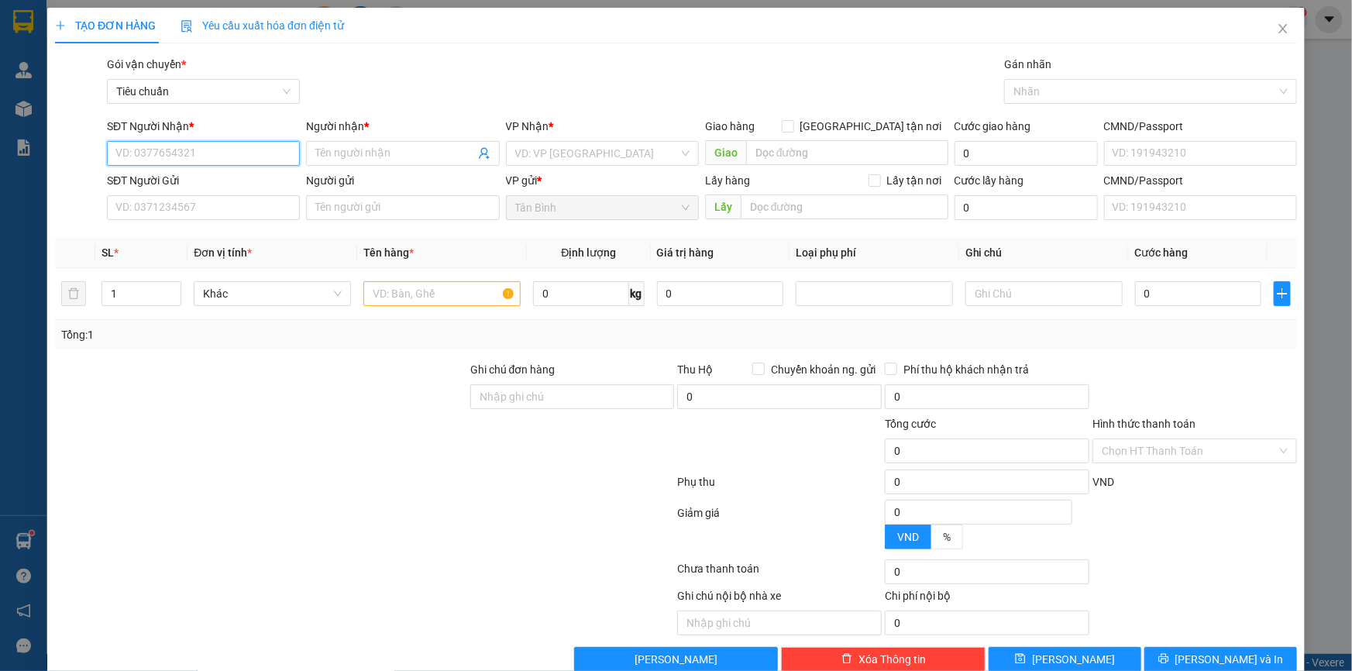
drag, startPoint x: 189, startPoint y: 157, endPoint x: 224, endPoint y: 139, distance: 39.1
click at [190, 157] on input "SĐT Người Nhận *" at bounding box center [203, 153] width 193 height 25
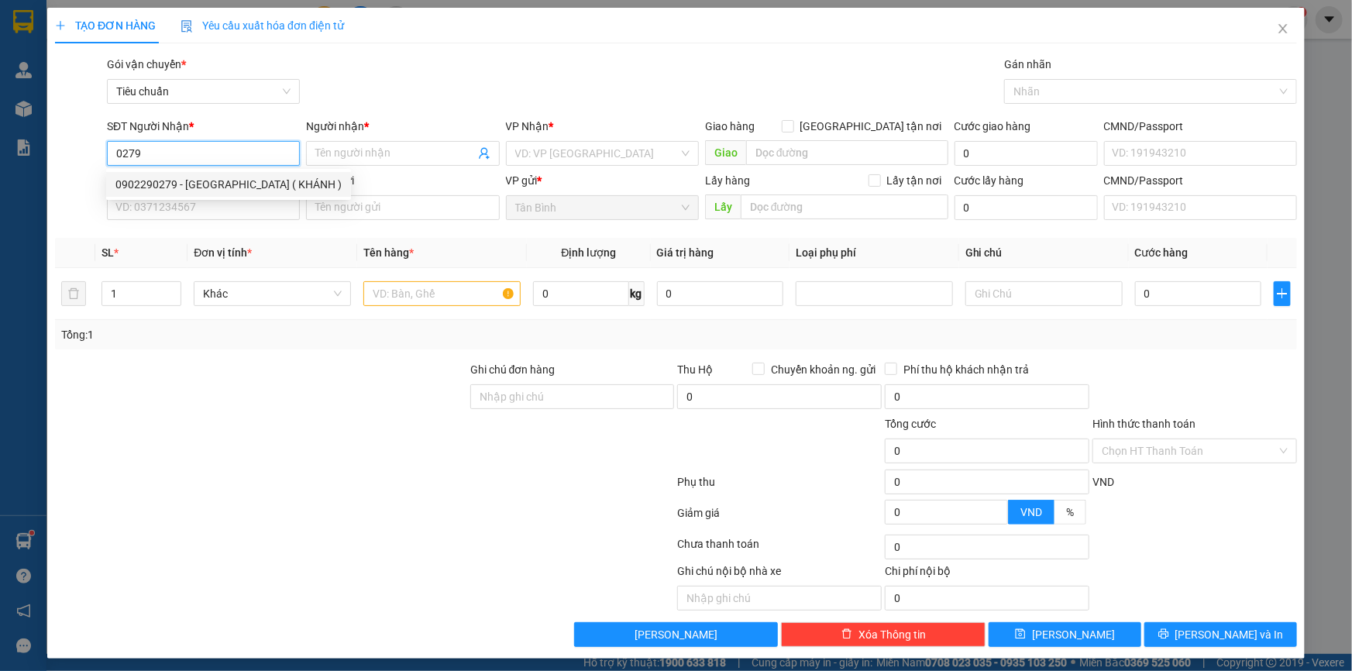
click at [194, 188] on div "0902290279 - VŨ PHONG ( KHÁNH )" at bounding box center [228, 184] width 226 height 17
type input "0902290279"
type input "VŨ PHONG ( KHÁNH )"
type input "0902290279"
type input "100.000"
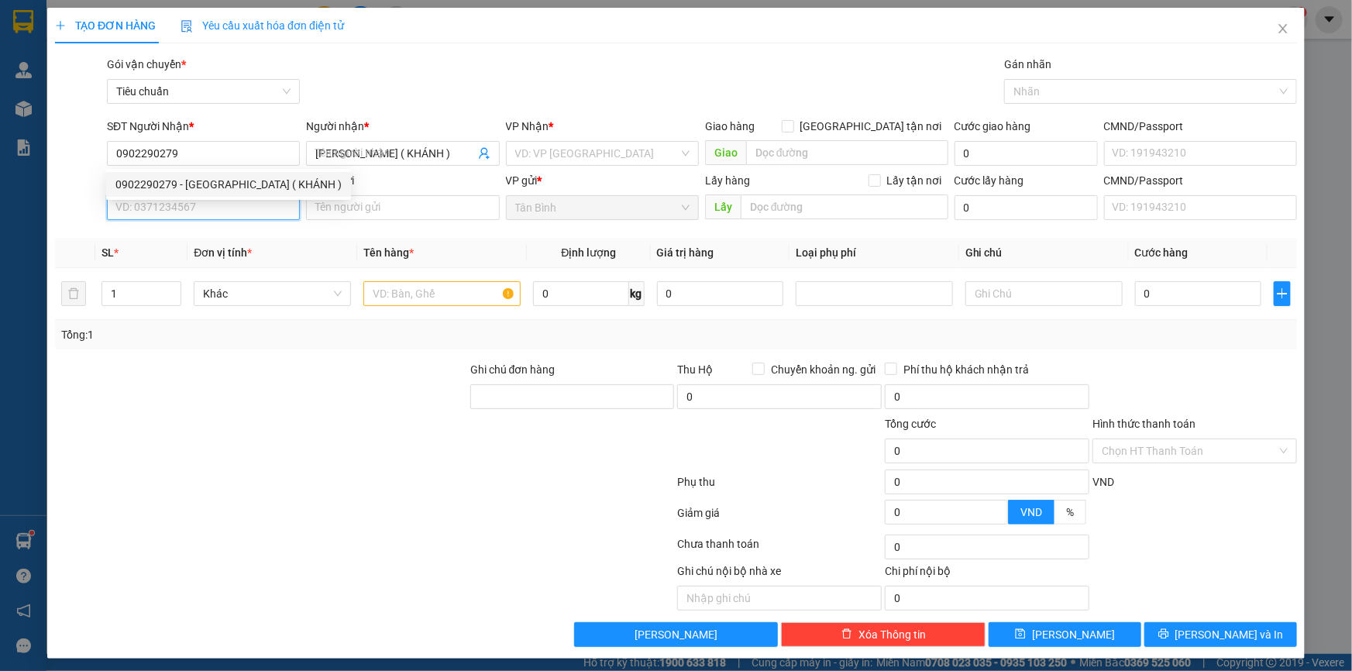
type input "100.000"
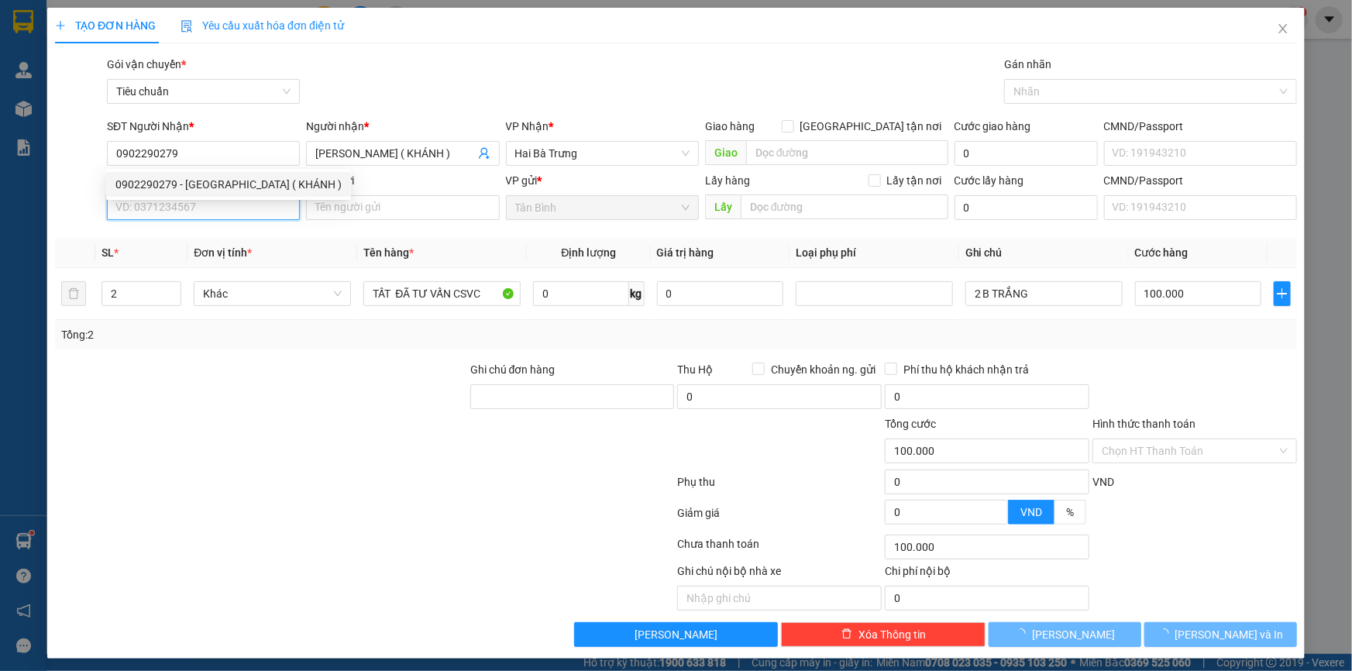
click at [188, 209] on input "SĐT Người Gửi" at bounding box center [203, 207] width 193 height 25
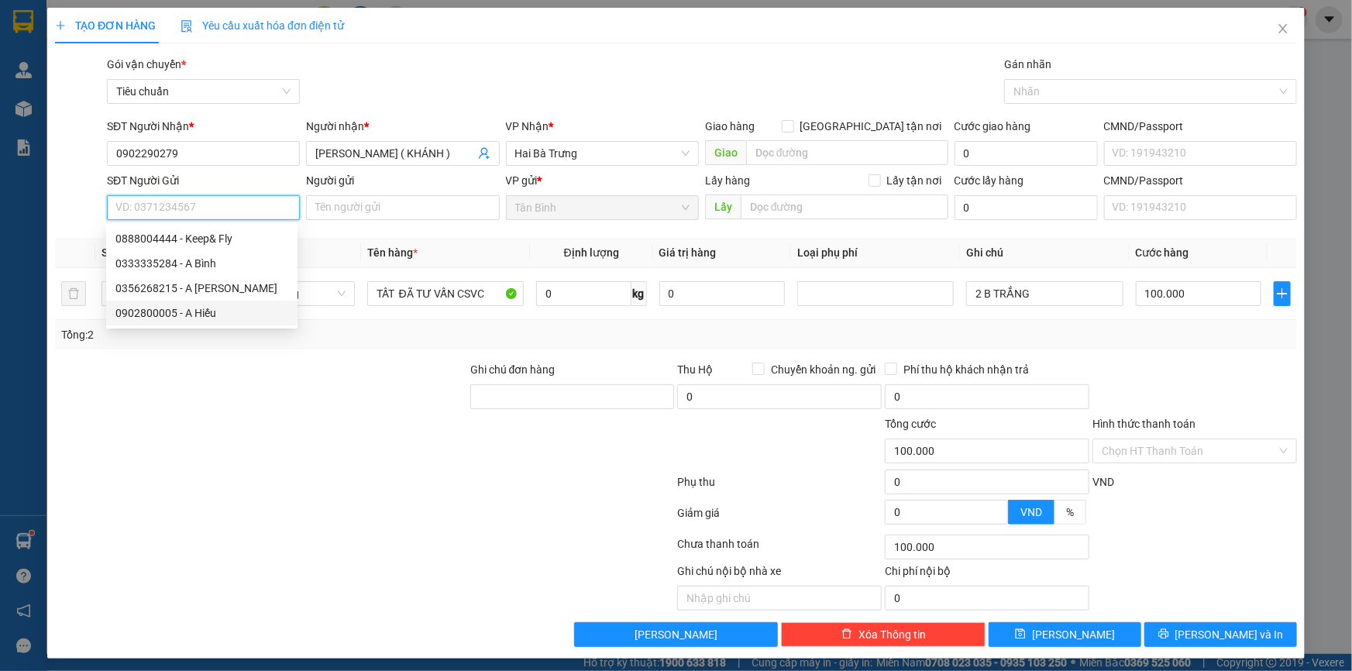
click at [212, 309] on div "0902800005 - A Hiếu" at bounding box center [201, 312] width 173 height 17
type input "0902800005"
type input "A Hiếu"
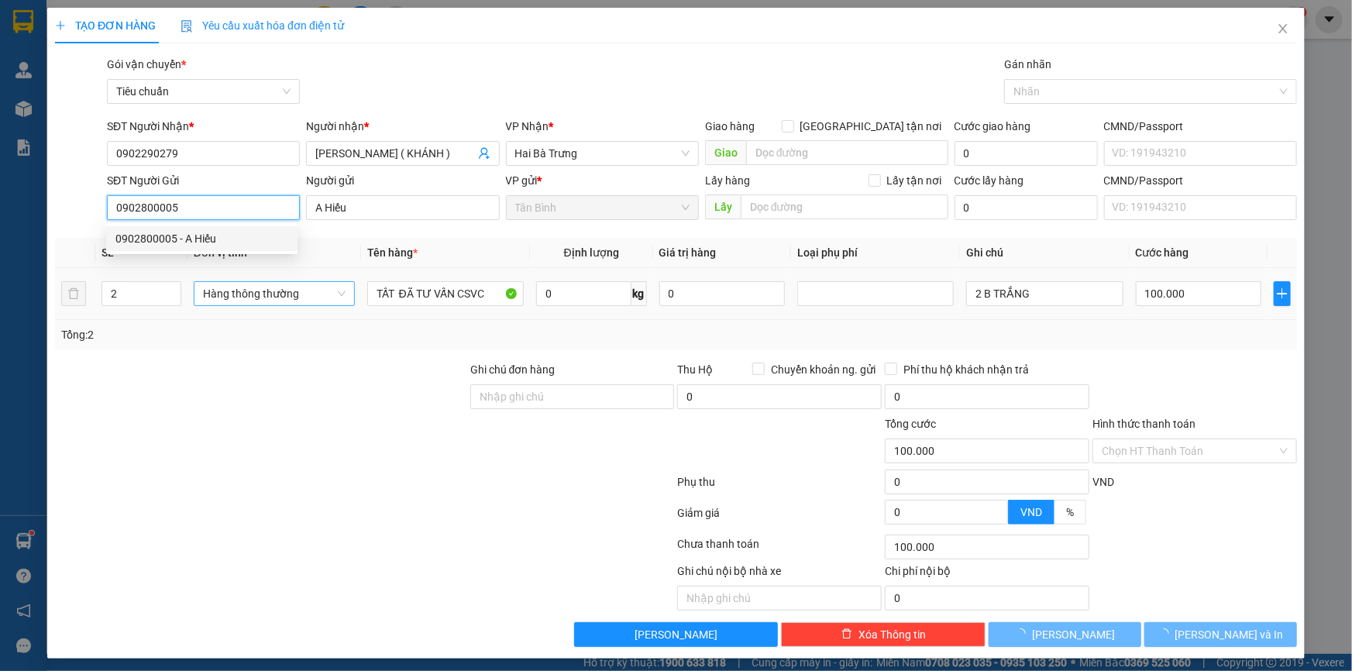
type input "60.000"
click at [217, 301] on span "Khác" at bounding box center [272, 293] width 139 height 23
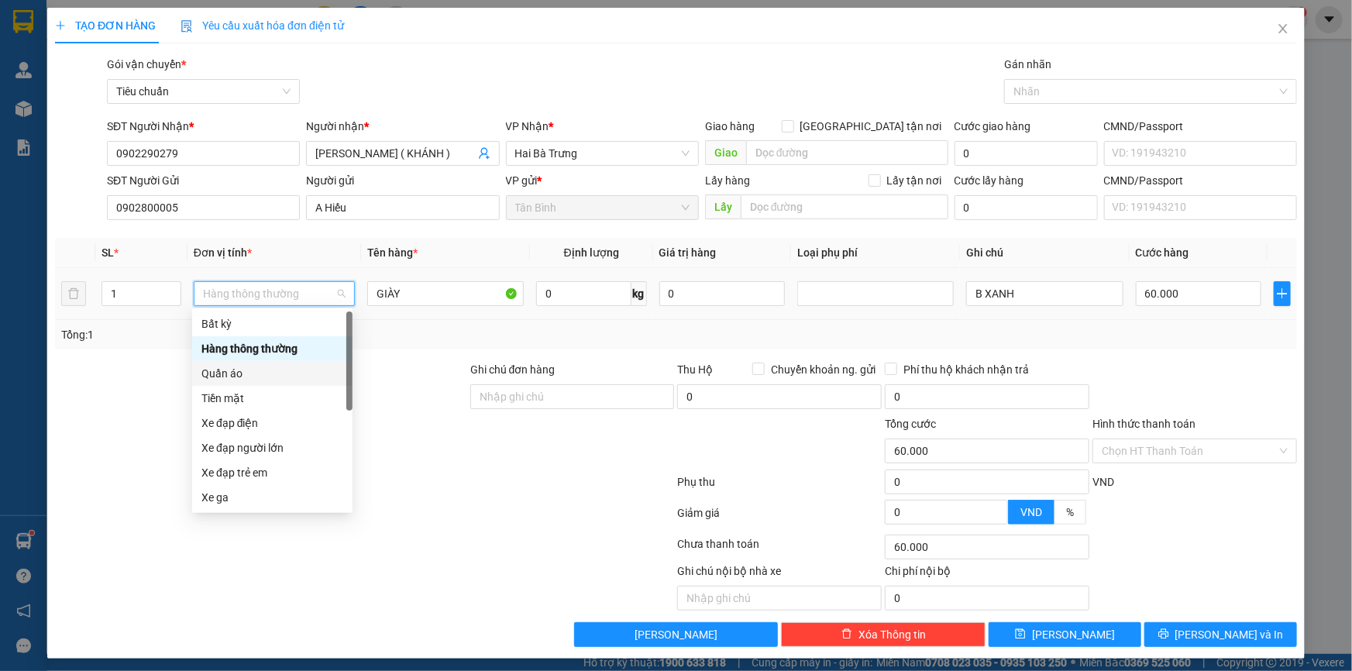
click at [231, 379] on div "Quần áo" at bounding box center [272, 373] width 142 height 17
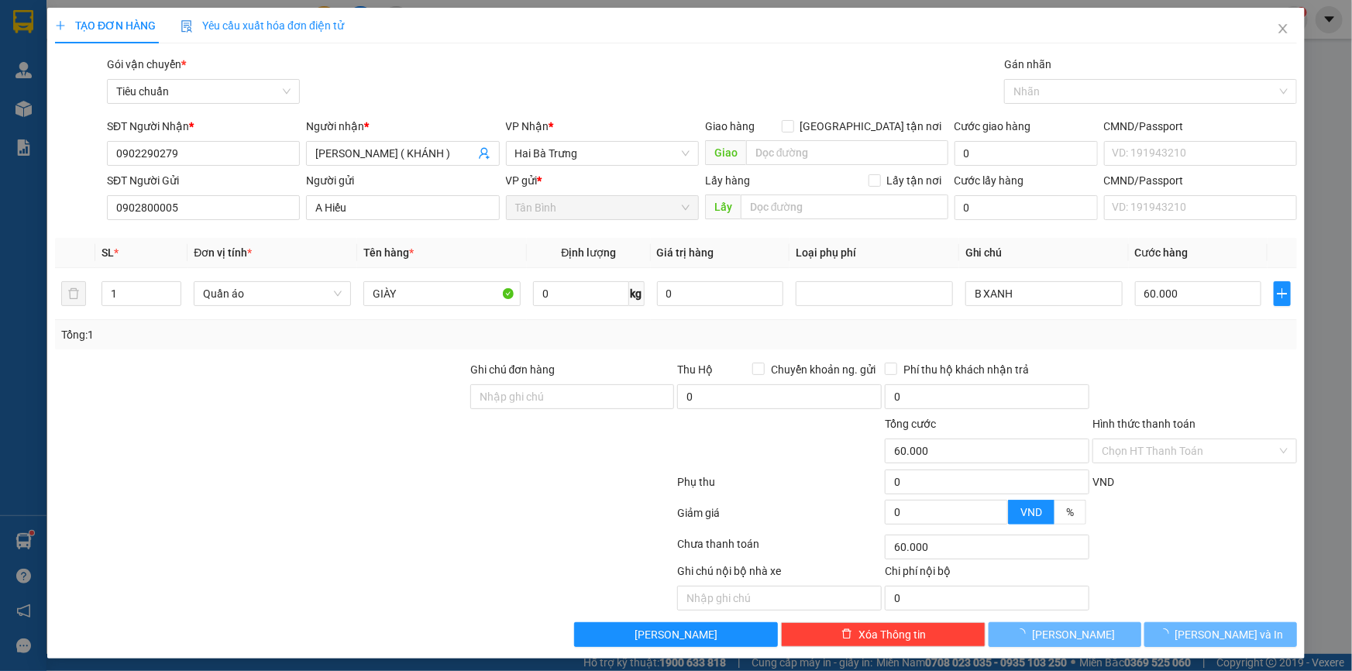
drag, startPoint x: 145, startPoint y: 368, endPoint x: 414, endPoint y: 325, distance: 273.0
click at [148, 366] on div at bounding box center [260, 388] width 415 height 54
click at [569, 298] on input "0" at bounding box center [580, 293] width 95 height 25
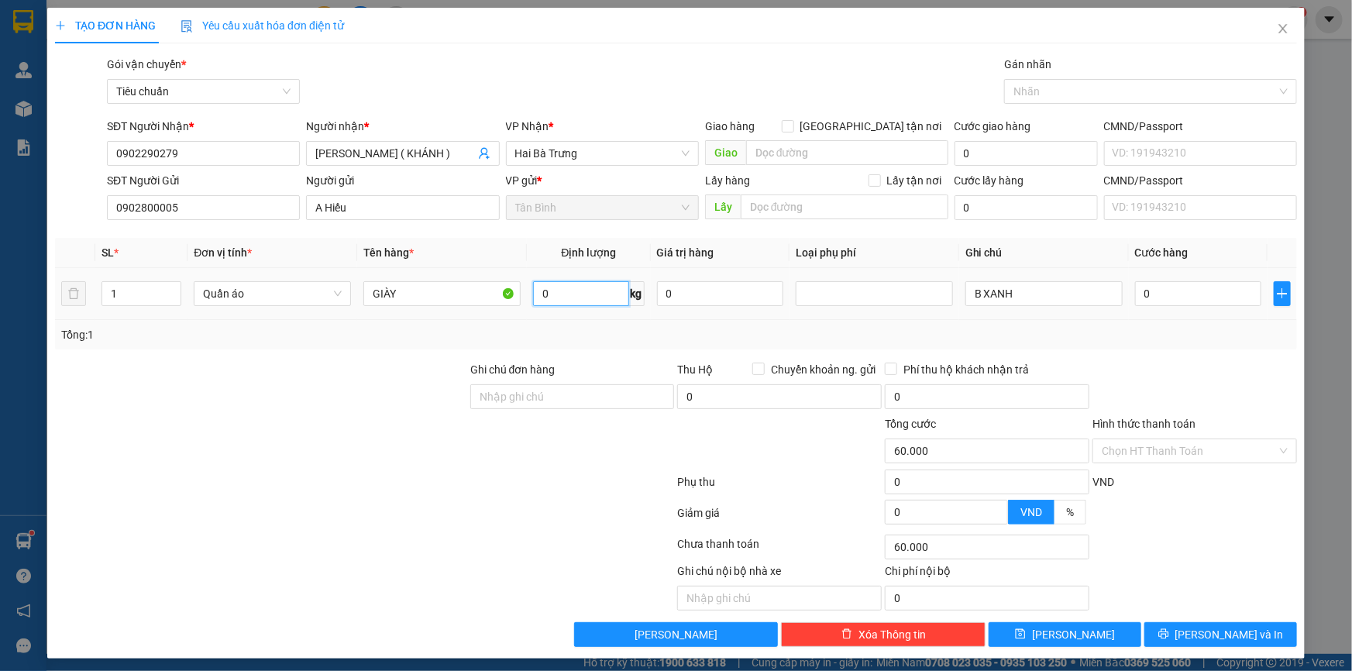
type input "0"
click at [536, 291] on input "0" at bounding box center [580, 293] width 95 height 25
type input "40"
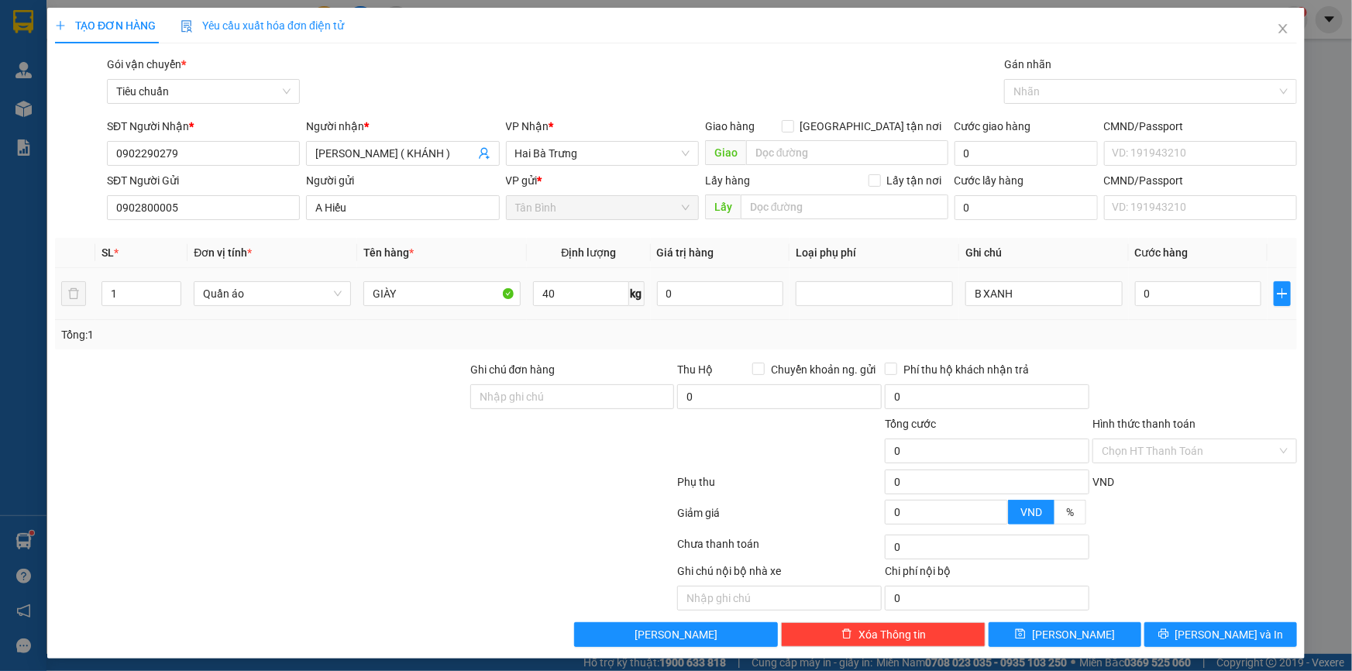
drag, startPoint x: 404, startPoint y: 340, endPoint x: 854, endPoint y: 309, distance: 451.1
click at [404, 341] on div "Tổng: 1" at bounding box center [291, 334] width 461 height 17
click at [1184, 627] on button "Lưu và In" at bounding box center [1220, 634] width 153 height 25
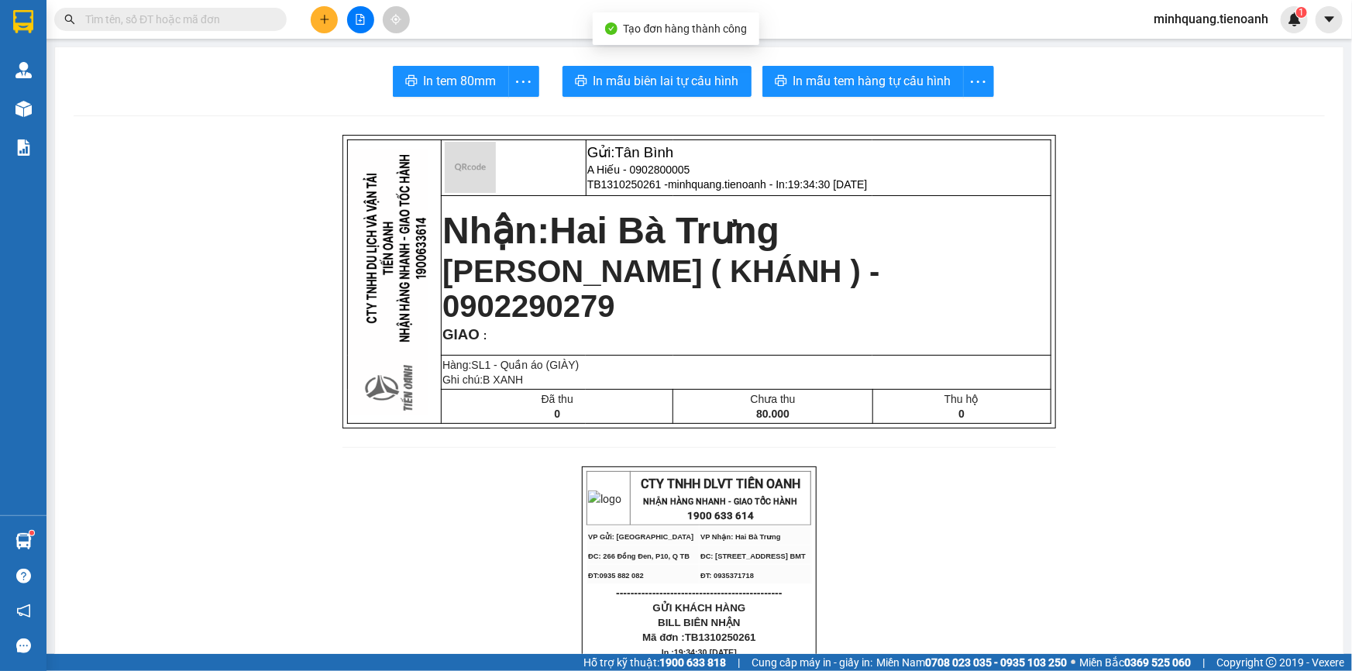
click at [675, 77] on span "In mẫu biên lai tự cấu hình" at bounding box center [666, 80] width 146 height 19
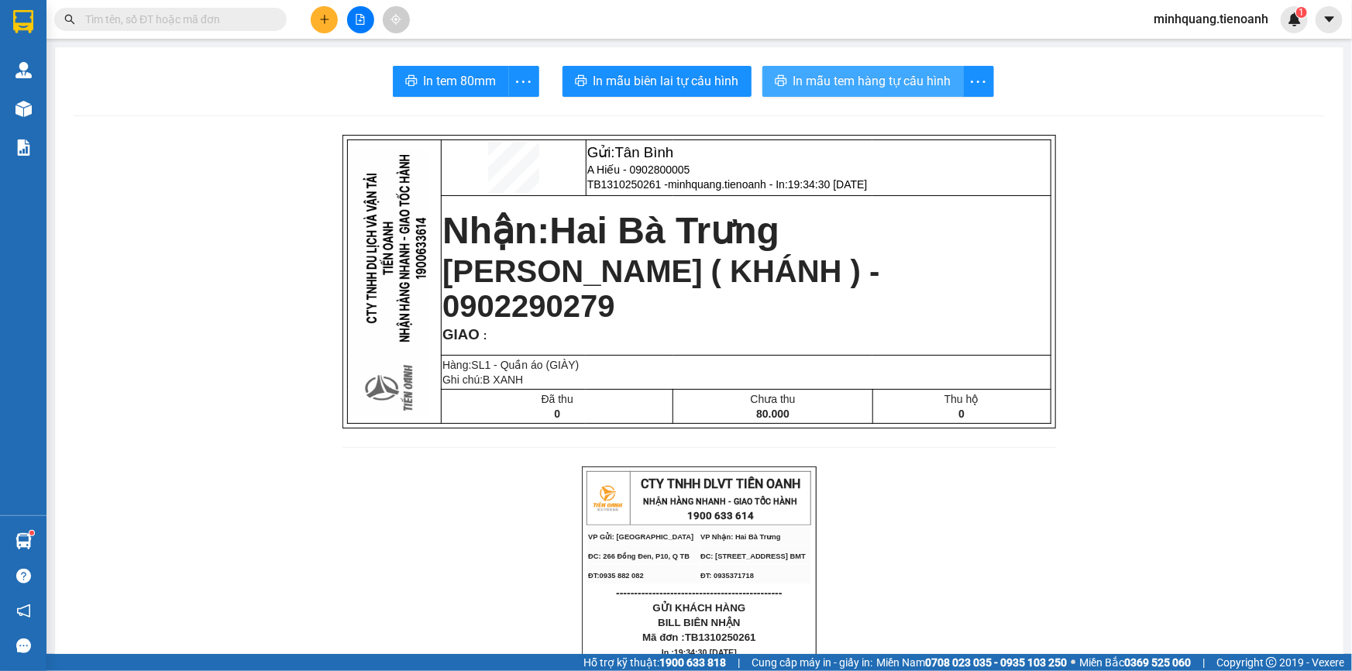
click at [855, 77] on span "In mẫu tem hàng tự cấu hình" at bounding box center [872, 80] width 158 height 19
click at [320, 18] on icon "plus" at bounding box center [324, 19] width 11 height 11
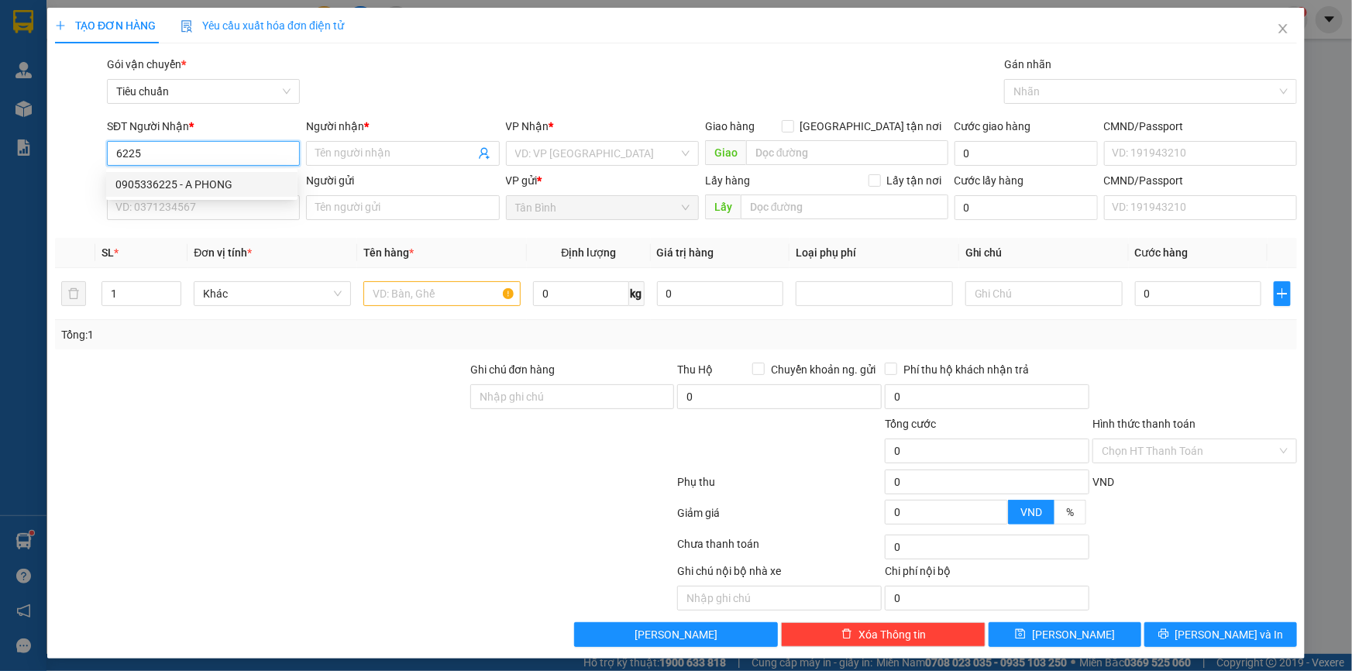
click at [212, 187] on div "0905336225 - A PHONG" at bounding box center [201, 184] width 173 height 17
type input "0905336225"
type input "A PHONG"
type input "0905336225"
type input "40.000"
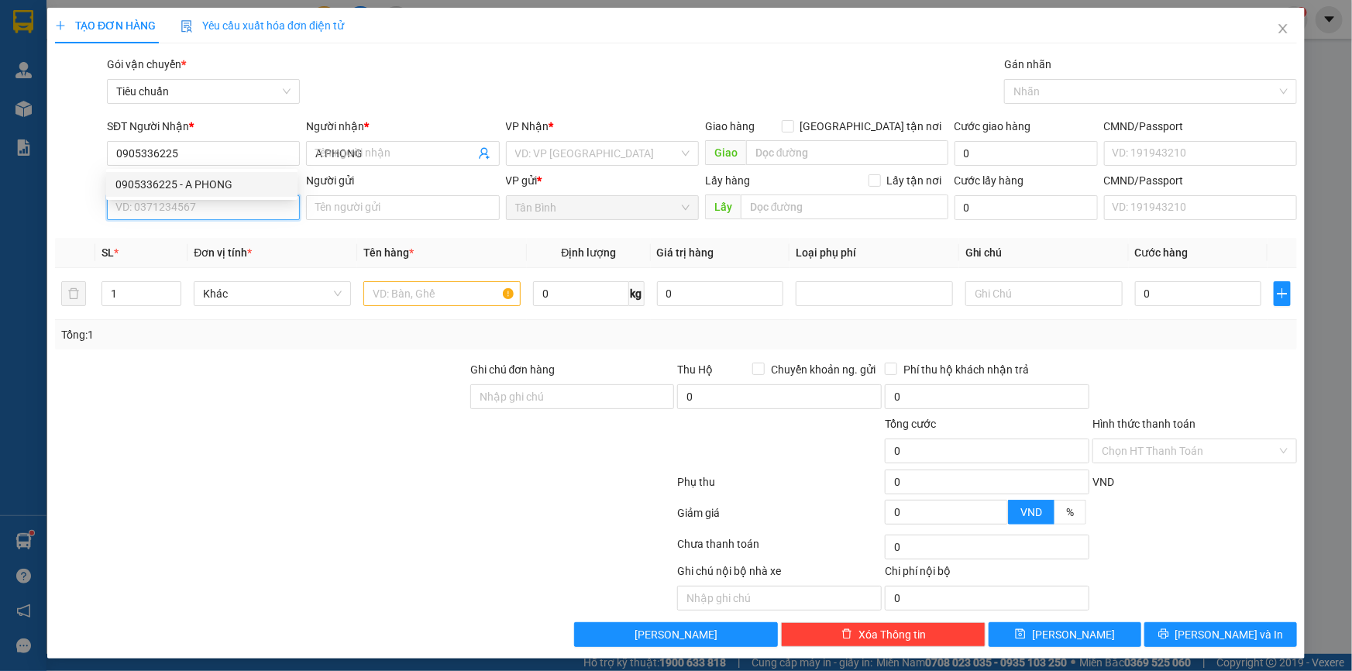
type input "40.000"
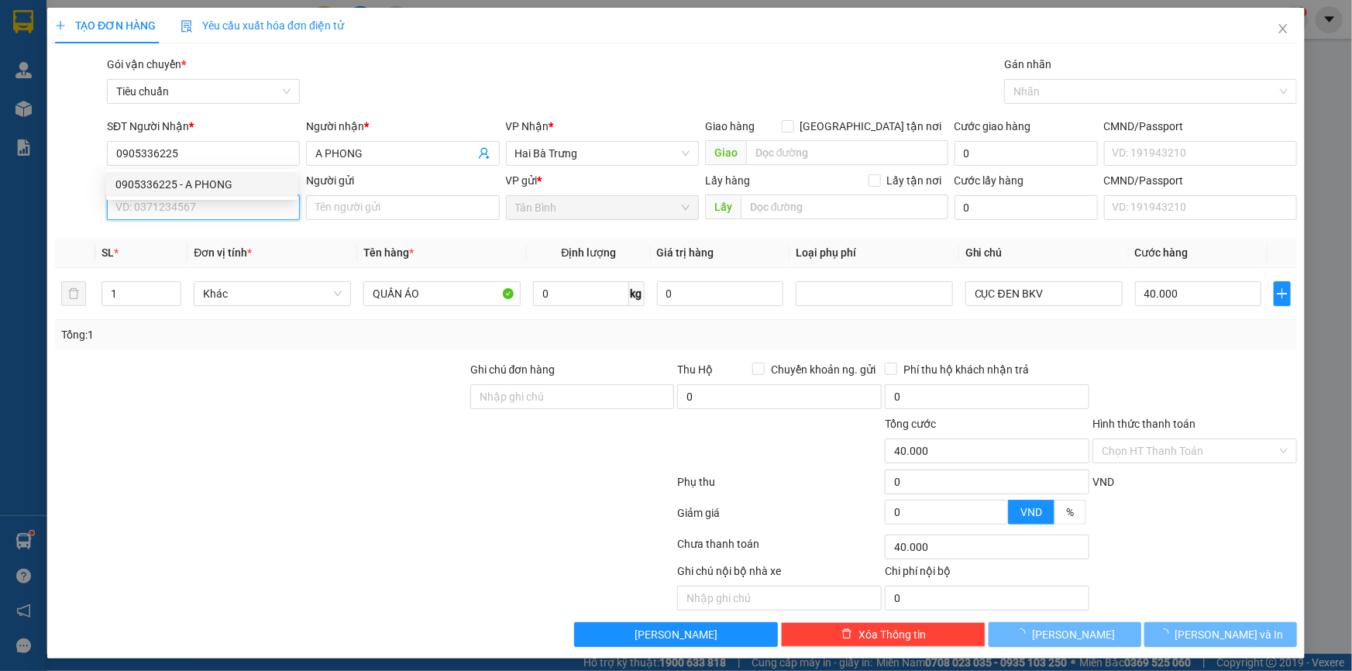
click at [193, 209] on input "SĐT Người Gửi" at bounding box center [203, 207] width 193 height 25
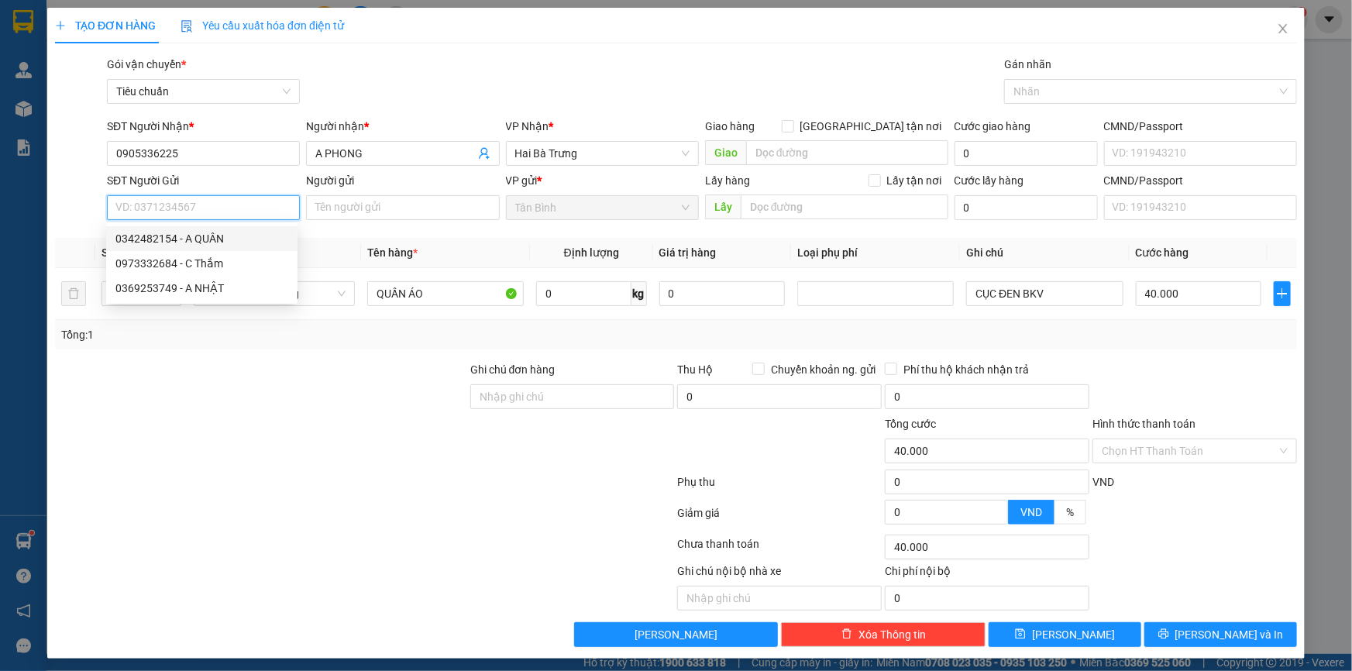
click at [209, 235] on div "0342482154 - A QUÂN" at bounding box center [201, 238] width 173 height 17
type input "0342482154"
type input "A QUÂN"
click at [240, 283] on span "Hàng thông thường" at bounding box center [274, 293] width 143 height 23
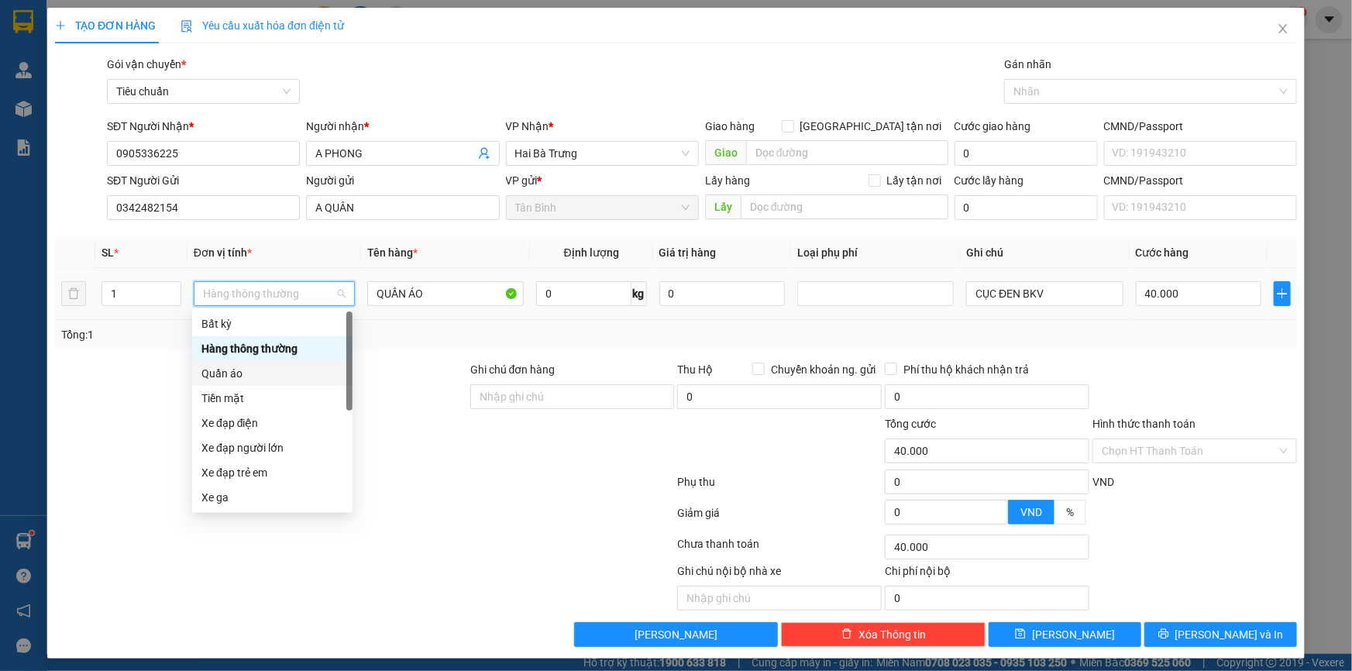
click at [242, 381] on div "Quần áo" at bounding box center [272, 373] width 142 height 17
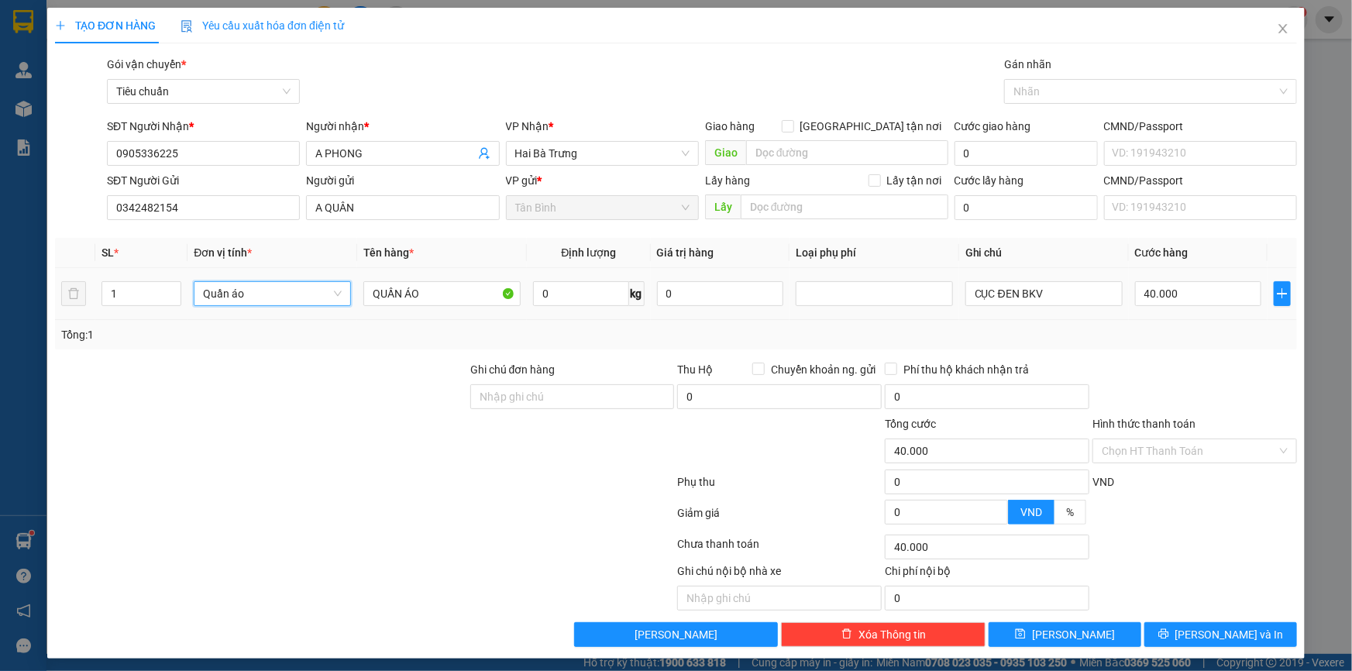
drag, startPoint x: 156, startPoint y: 369, endPoint x: 527, endPoint y: 309, distance: 375.0
click at [176, 366] on div at bounding box center [260, 388] width 415 height 54
type input "0"
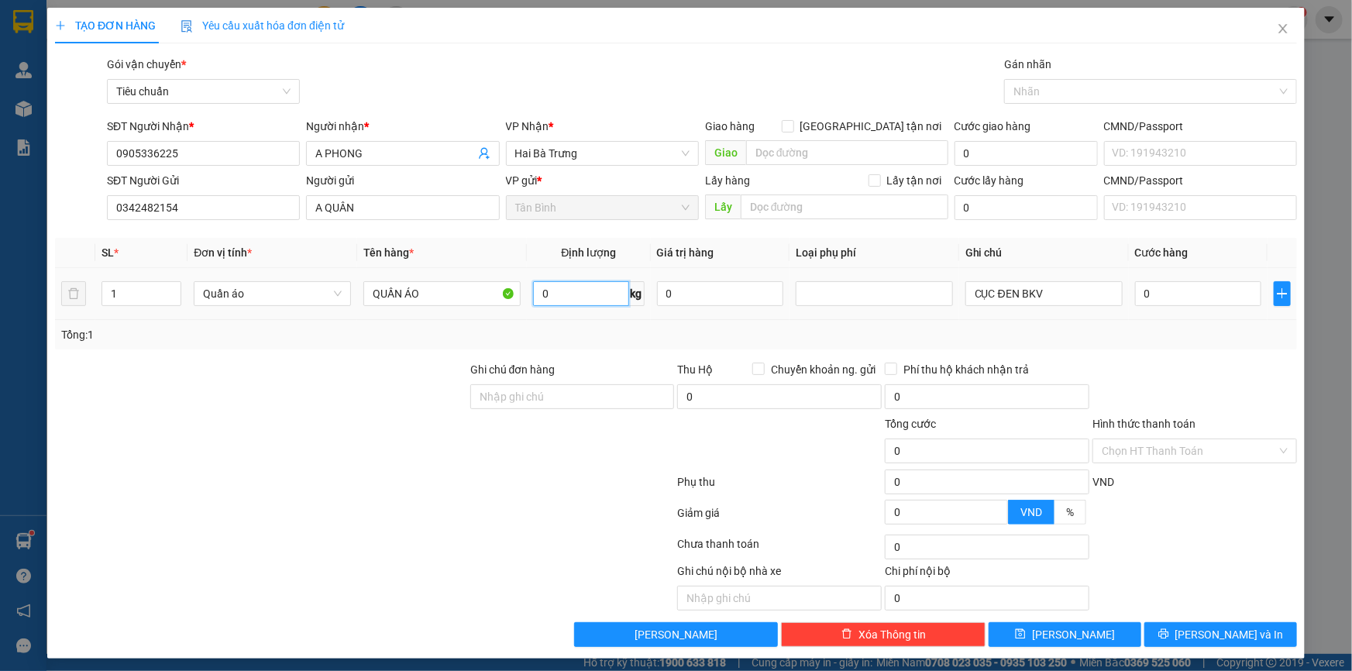
click at [551, 293] on input "0" at bounding box center [580, 293] width 95 height 25
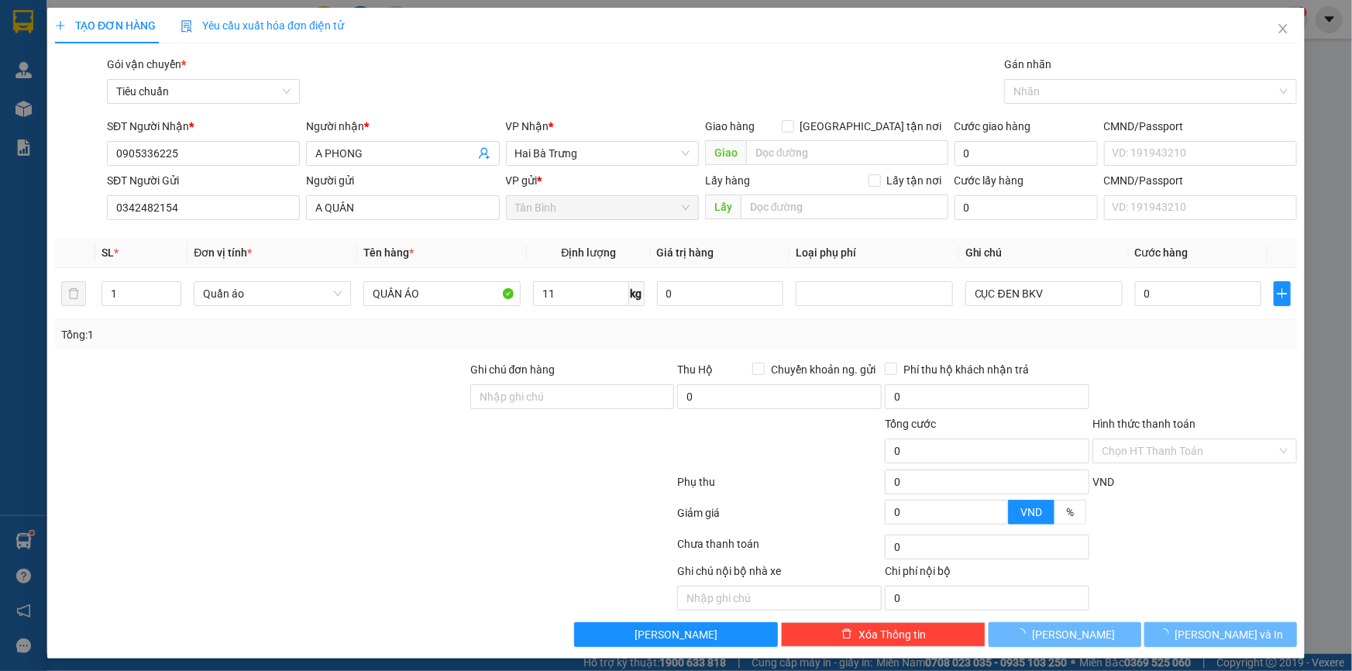
click at [287, 398] on div at bounding box center [260, 388] width 415 height 54
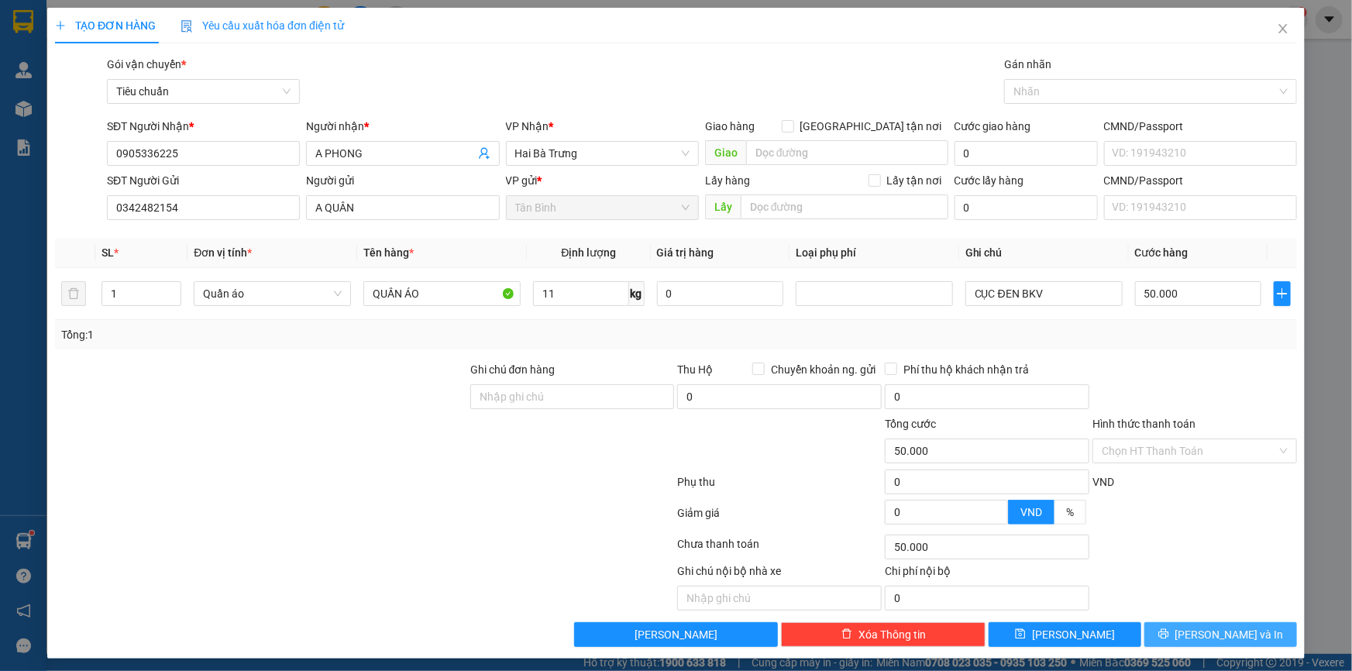
click at [1192, 641] on button "Lưu và In" at bounding box center [1220, 634] width 153 height 25
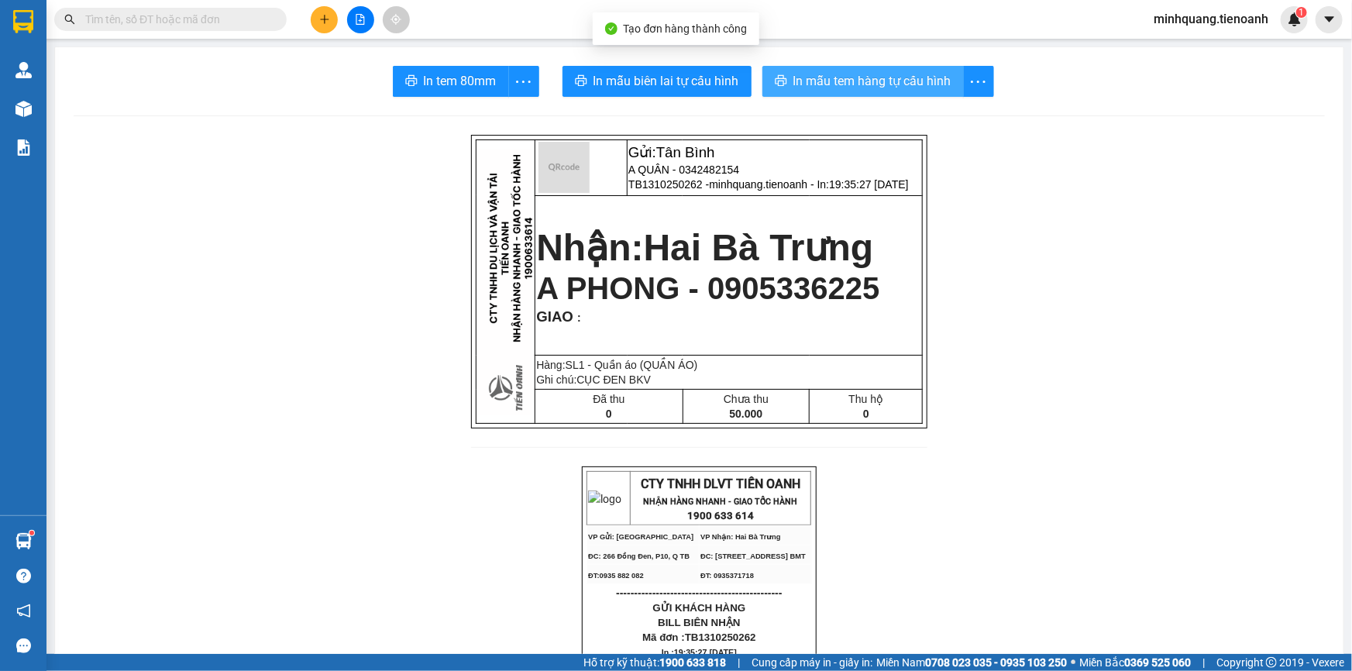
click at [838, 84] on span "In mẫu tem hàng tự cấu hình" at bounding box center [872, 80] width 158 height 19
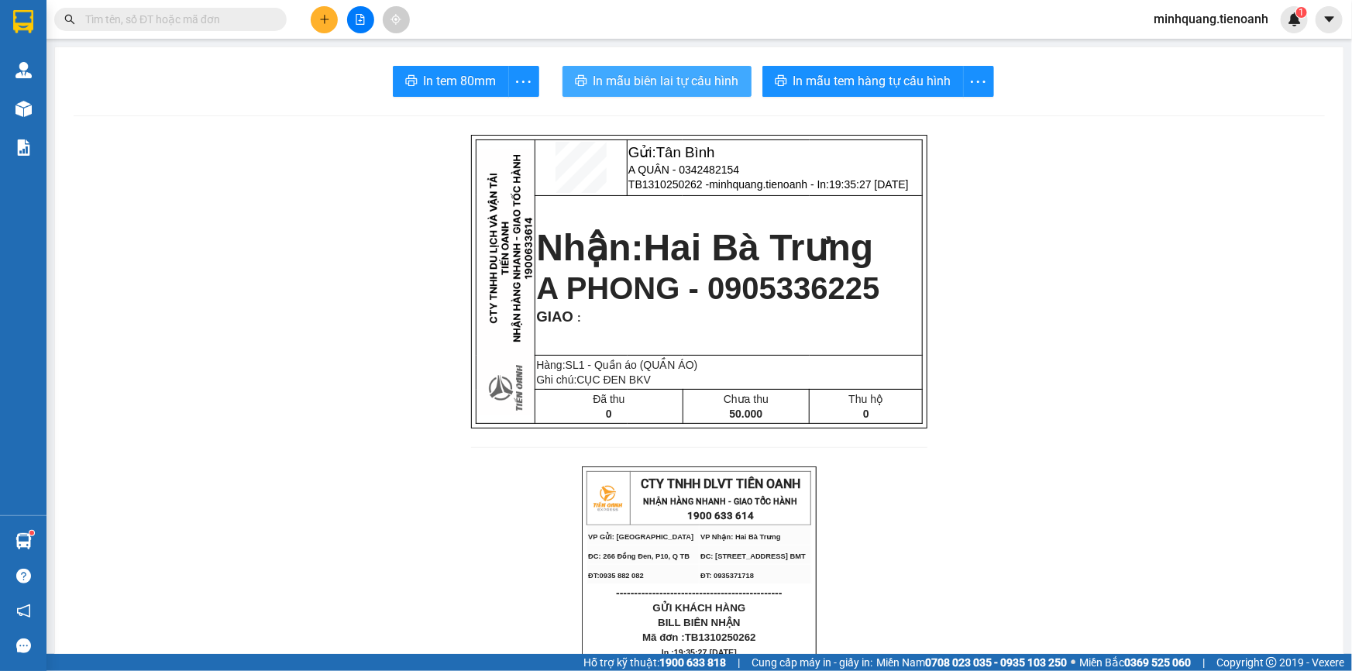
click at [648, 79] on span "In mẫu biên lai tự cấu hình" at bounding box center [666, 80] width 146 height 19
click at [314, 15] on button at bounding box center [324, 19] width 27 height 27
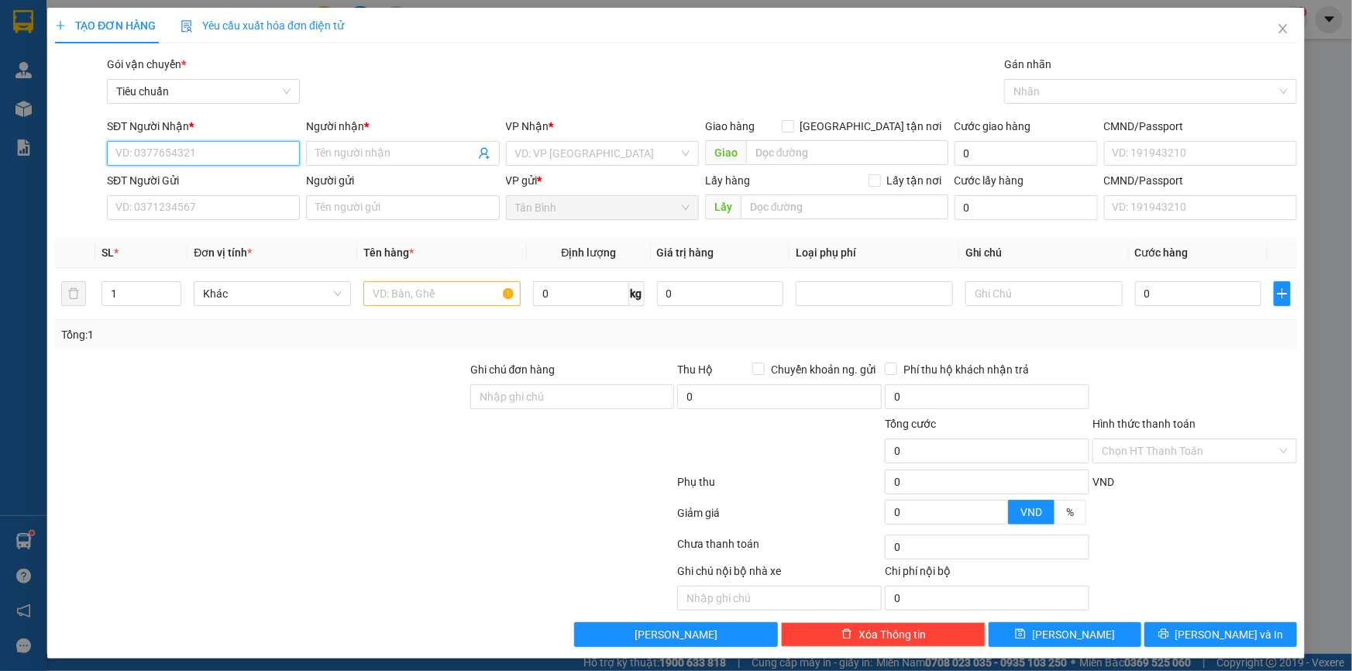
click at [234, 163] on input "SĐT Người Nhận *" at bounding box center [203, 153] width 193 height 25
click at [240, 157] on input "SĐT Người Nhận *" at bounding box center [203, 153] width 193 height 25
click at [210, 183] on div "0969691816 - A TIẾN" at bounding box center [201, 184] width 173 height 17
type input "0969691816"
type input "A TIẾN"
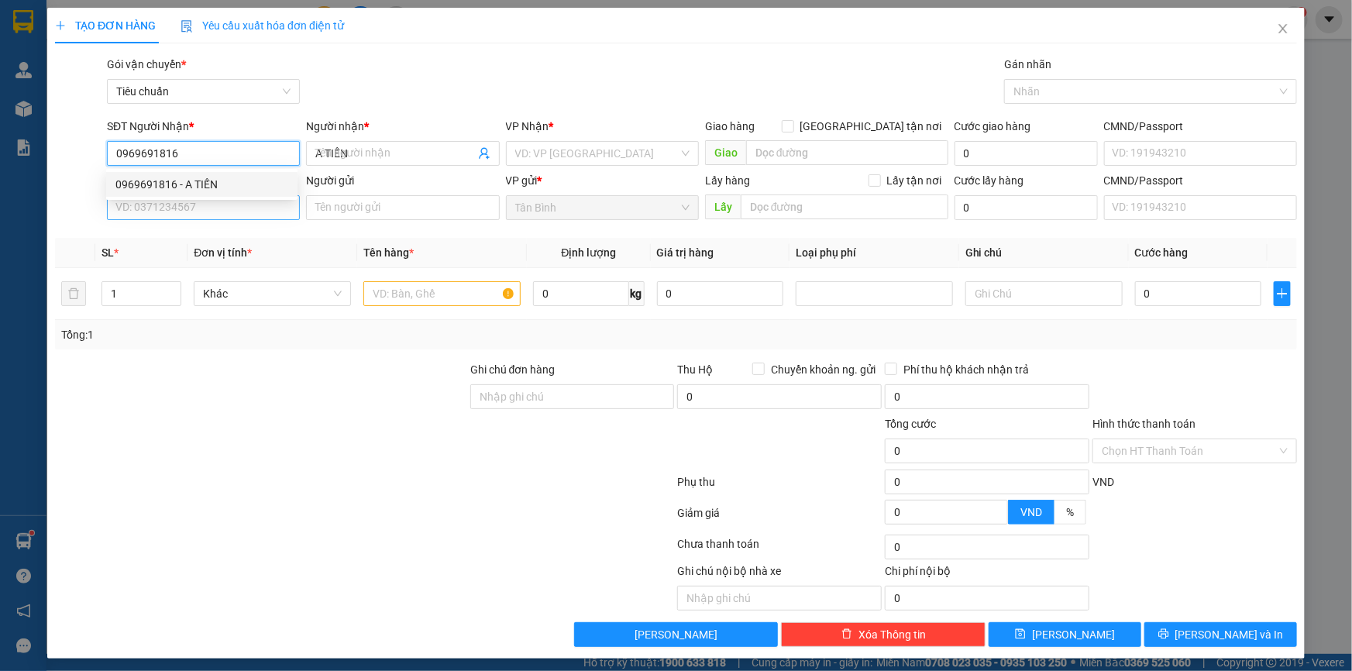
type input "0969691816"
type input "50.000"
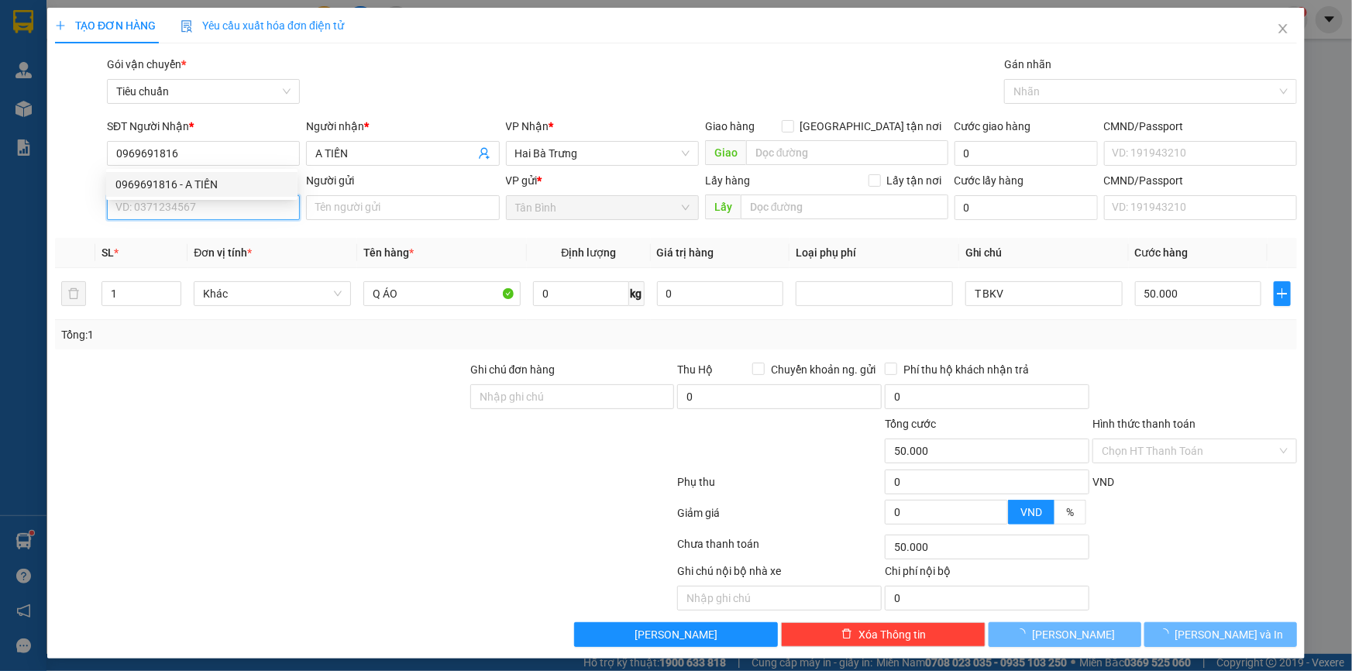
click at [200, 212] on input "SĐT Người Gửi" at bounding box center [203, 207] width 193 height 25
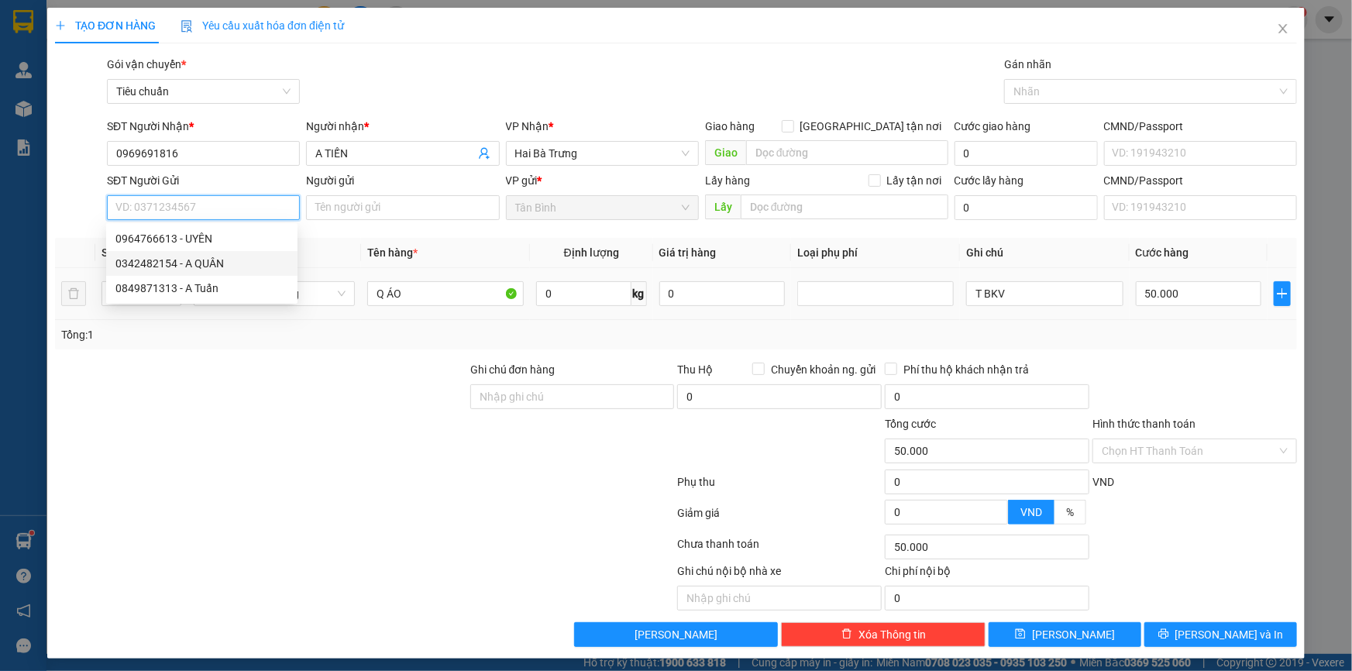
click at [216, 266] on div "0342482154 - A QUÂN" at bounding box center [201, 263] width 173 height 17
type input "0342482154"
type input "A QUÂN"
type input "40.000"
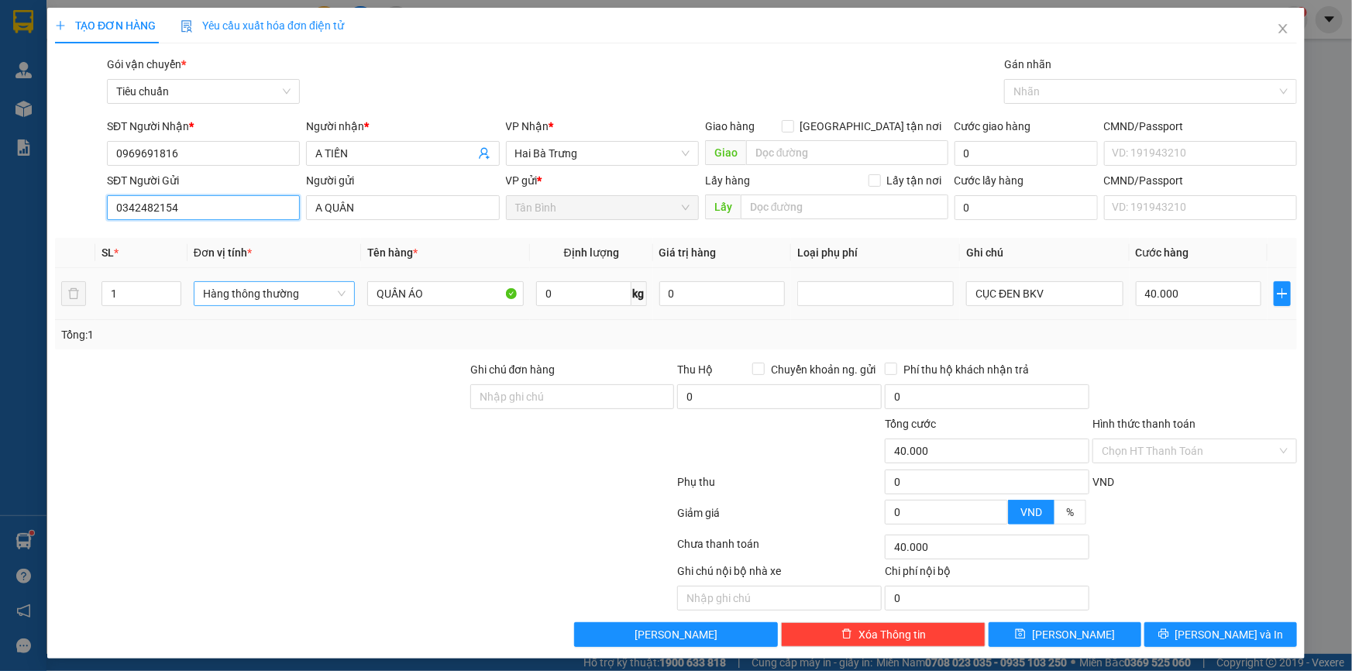
click at [301, 288] on span "Hàng thông thường" at bounding box center [274, 293] width 143 height 23
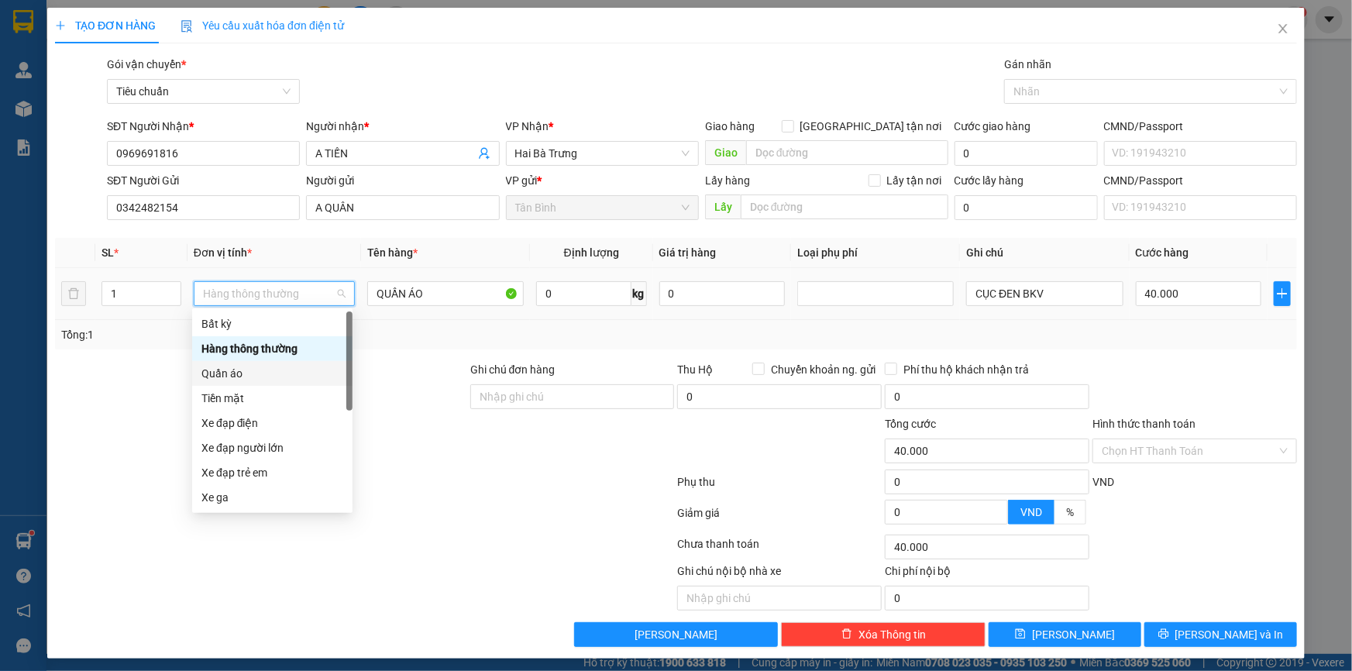
click at [228, 375] on div "Quần áo" at bounding box center [272, 373] width 142 height 17
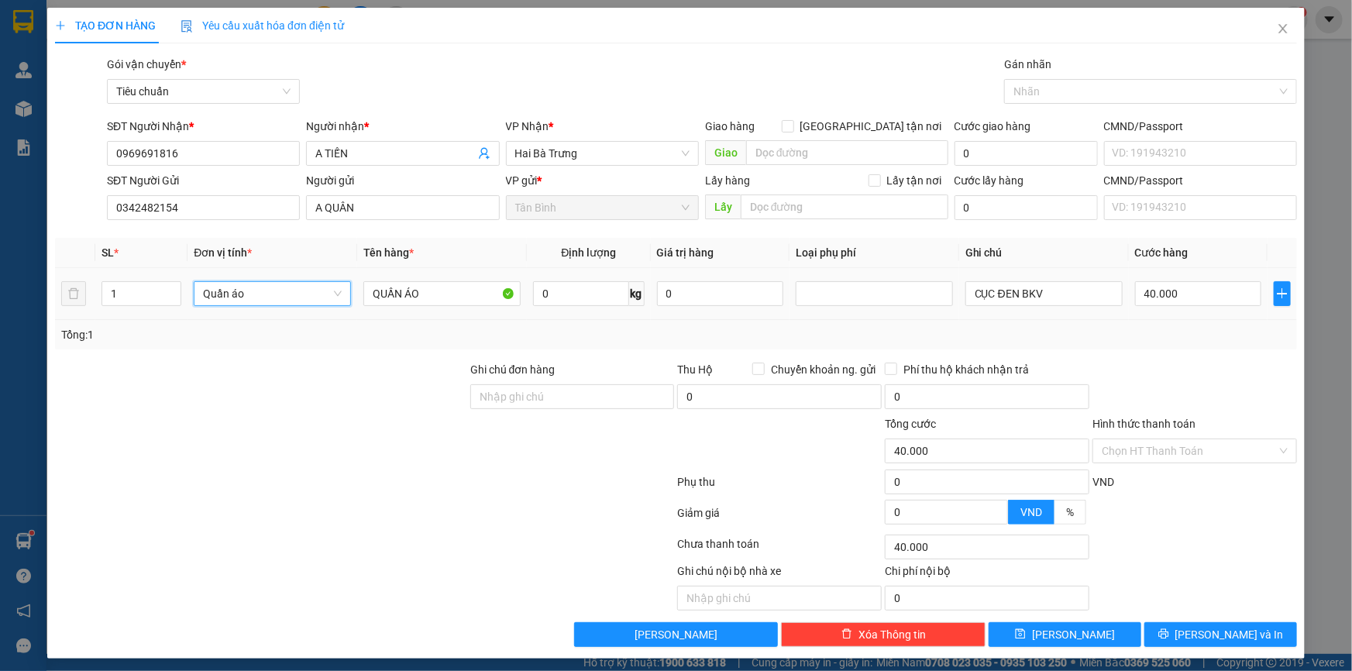
drag, startPoint x: 156, startPoint y: 364, endPoint x: 613, endPoint y: 276, distance: 466.2
click at [179, 361] on div at bounding box center [260, 388] width 415 height 54
type input "0"
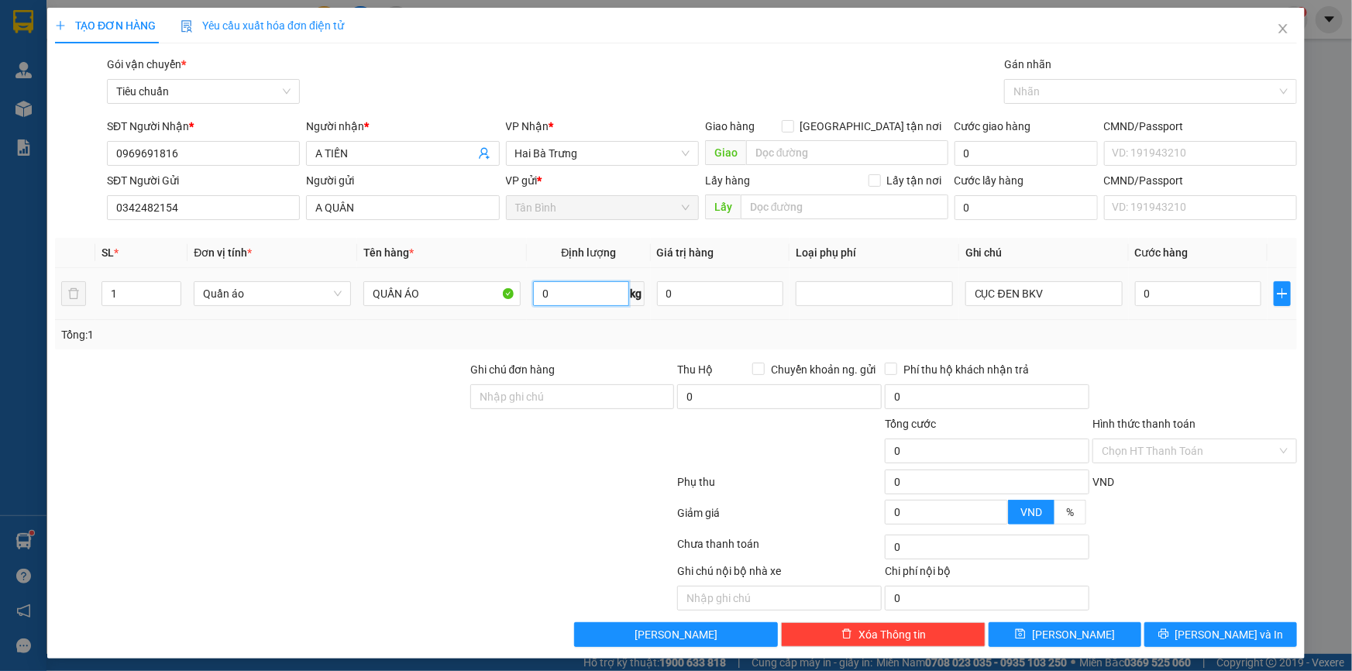
click at [545, 294] on input "0" at bounding box center [580, 293] width 95 height 25
type input "13"
click at [428, 403] on div at bounding box center [260, 388] width 415 height 54
click at [1201, 638] on span "Lưu và In" at bounding box center [1229, 634] width 108 height 17
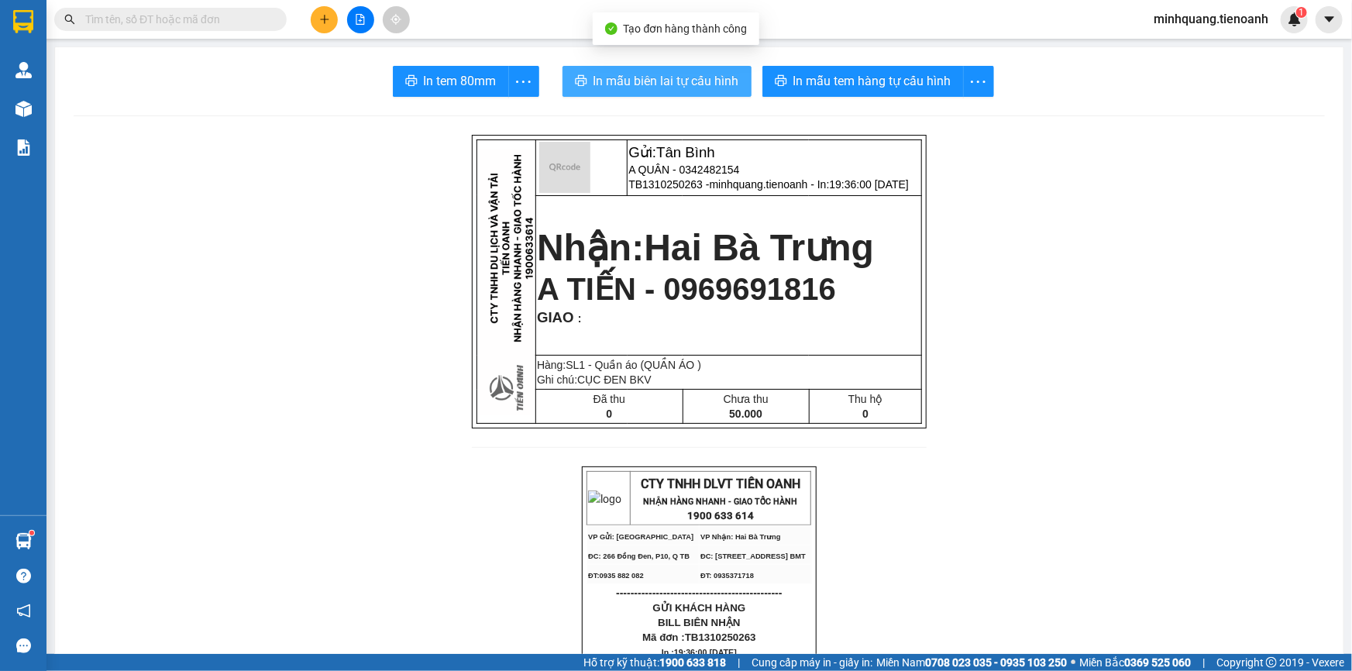
click at [662, 84] on span "In mẫu biên lai tự cấu hình" at bounding box center [666, 80] width 146 height 19
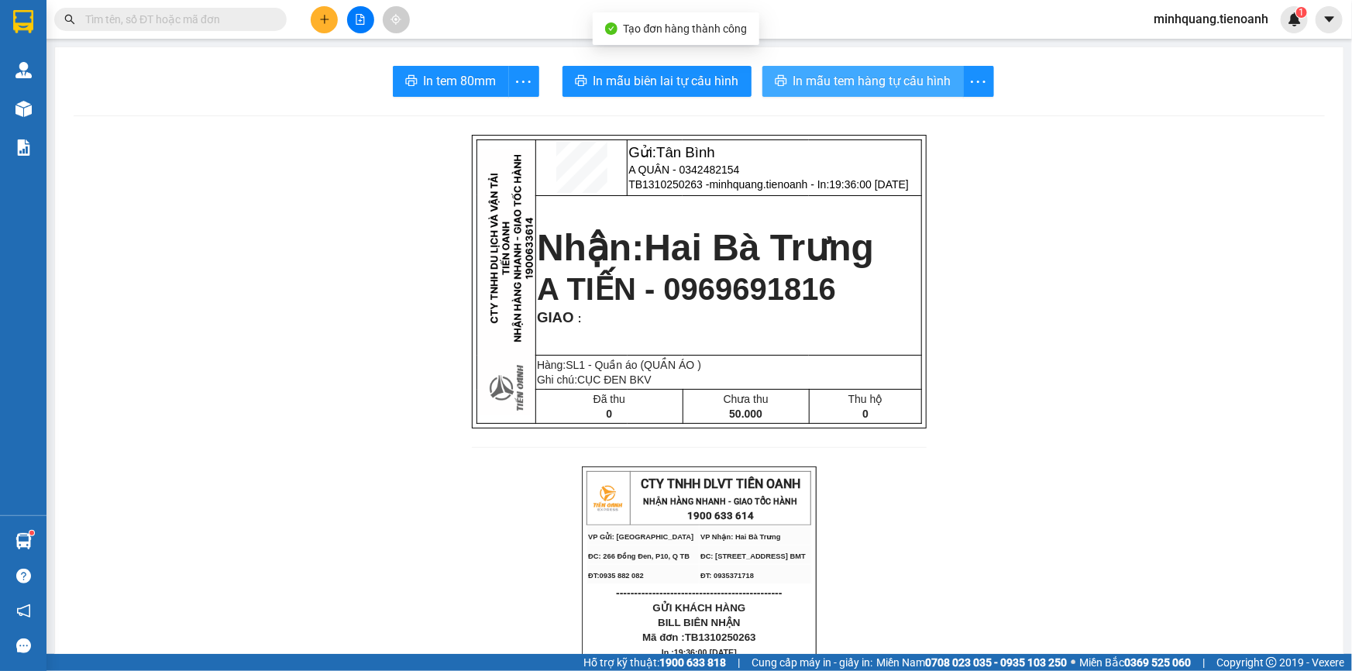
click at [865, 84] on span "In mẫu tem hàng tự cấu hình" at bounding box center [872, 80] width 158 height 19
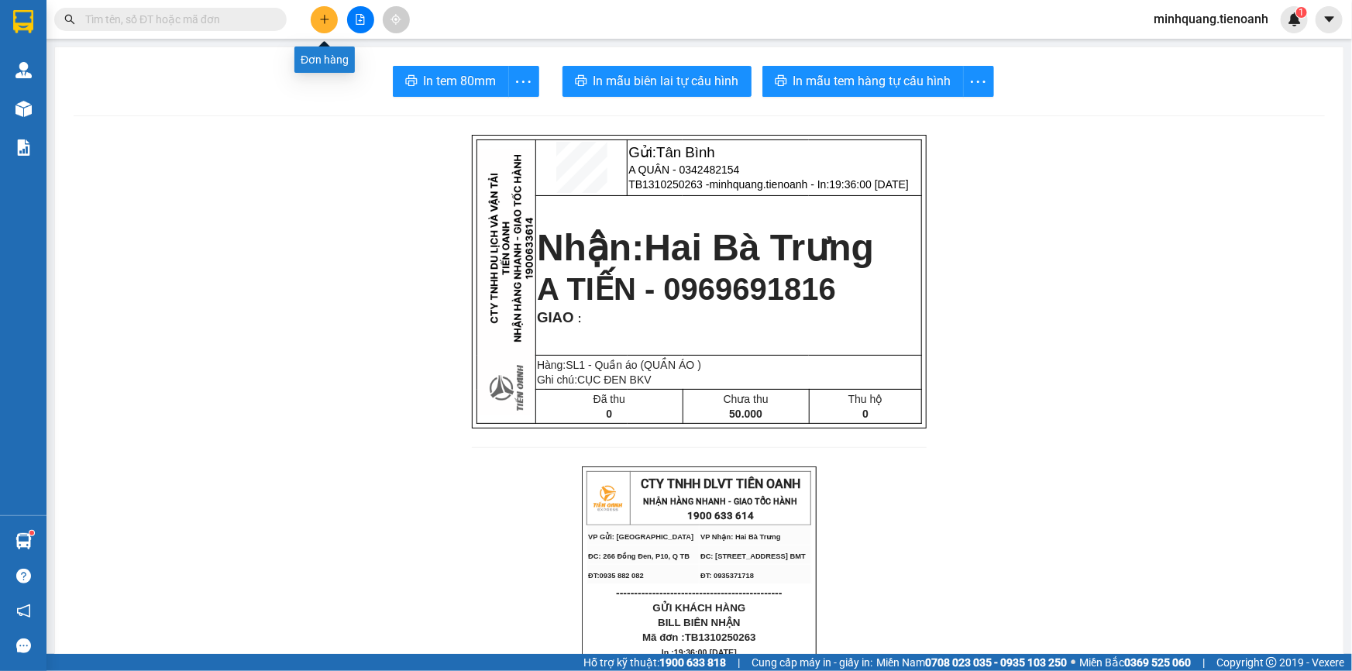
click at [323, 15] on icon "plus" at bounding box center [324, 19] width 11 height 11
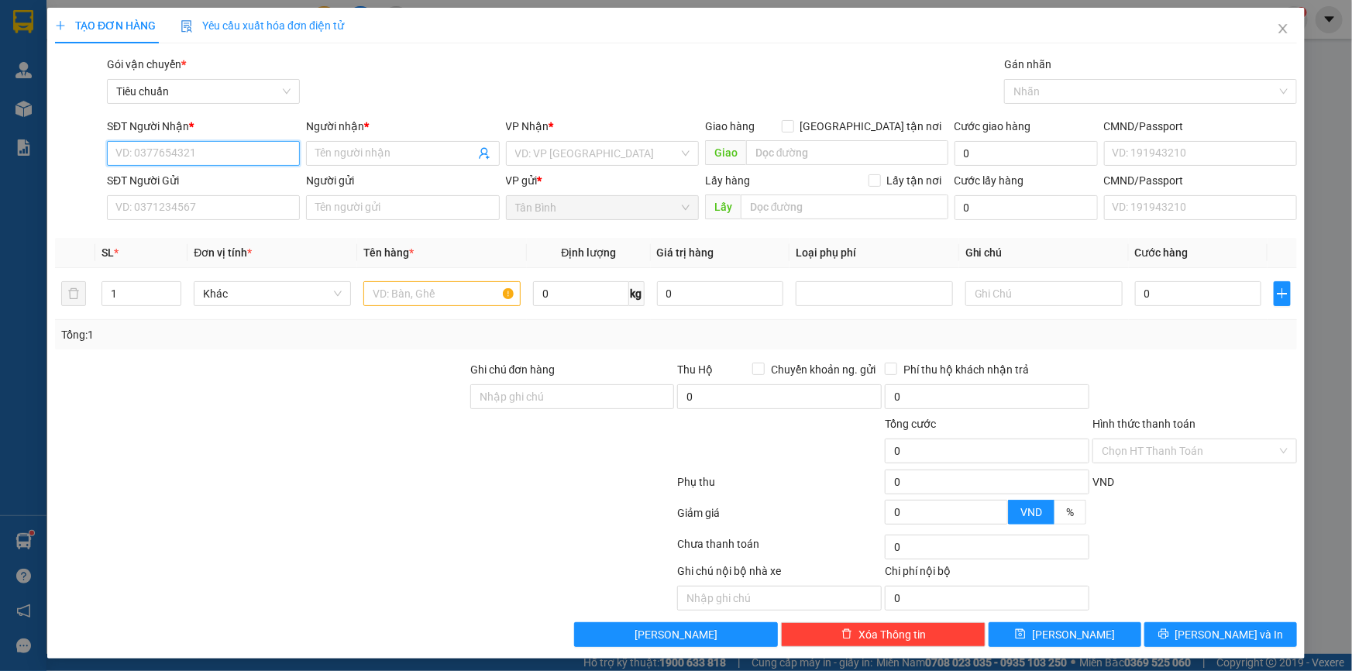
click at [215, 162] on input "SĐT Người Nhận *" at bounding box center [203, 153] width 193 height 25
click at [193, 214] on input "SĐT Người Gửi" at bounding box center [203, 207] width 193 height 25
type input "0918163535"
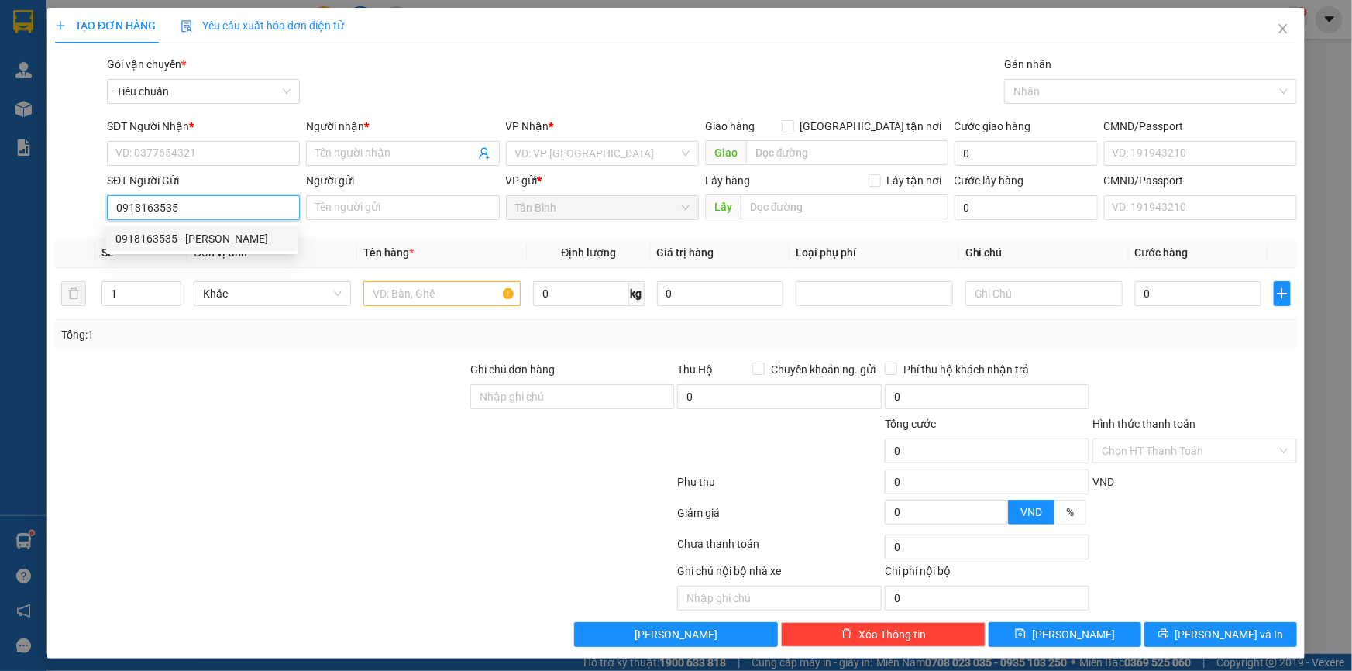
click at [222, 235] on div "0918163535 - C HỒNG" at bounding box center [201, 238] width 173 height 17
type input "0942140909"
type input "A Hòa"
type input "123456789"
type input "C HỒNG"
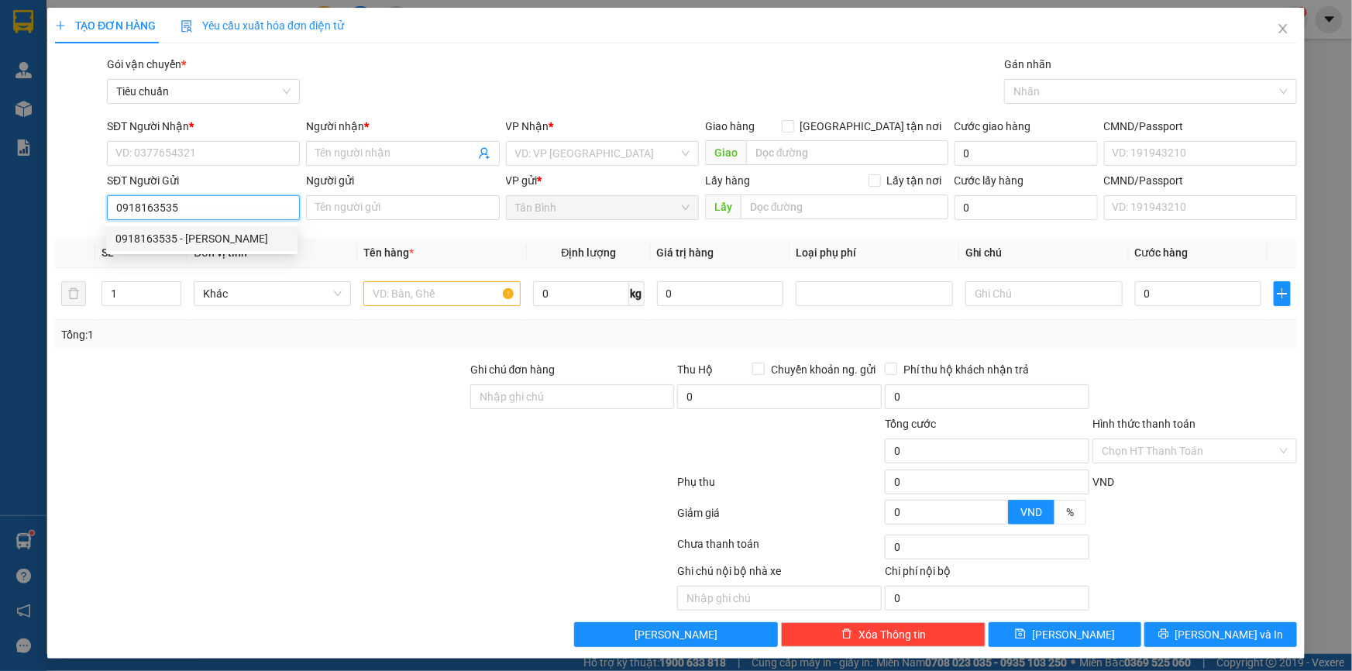
type input "0245676900"
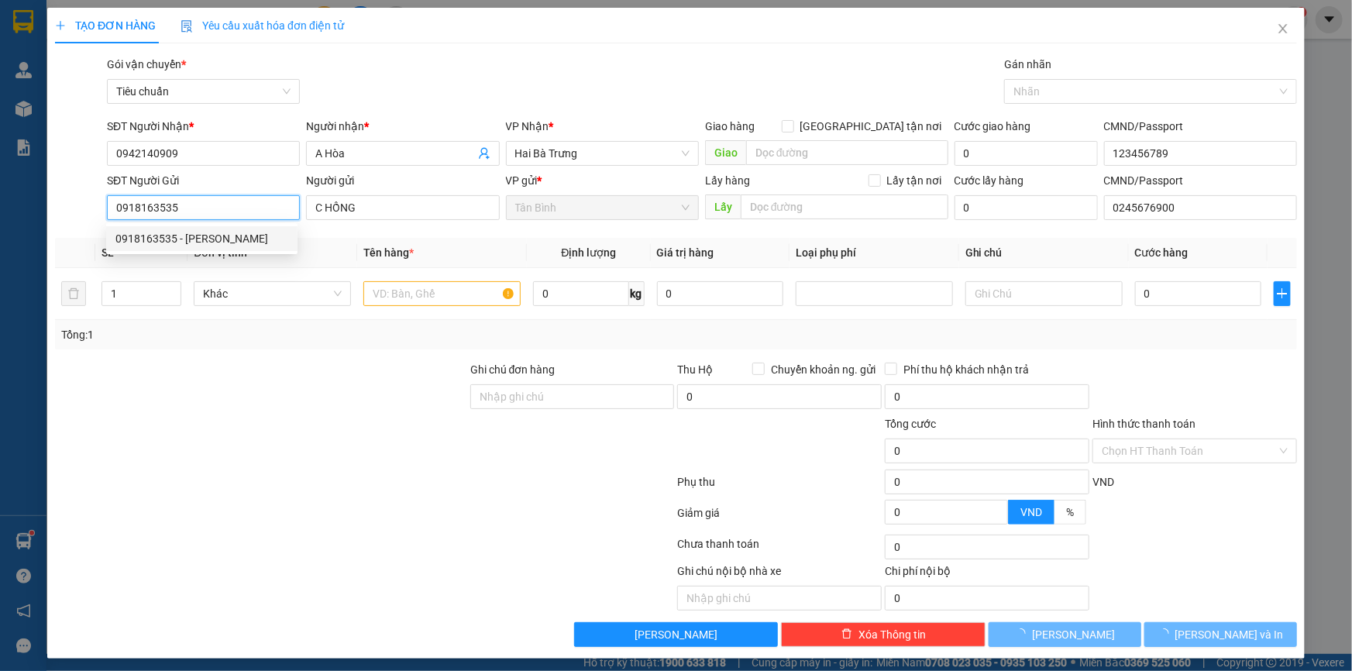
type input "50.000"
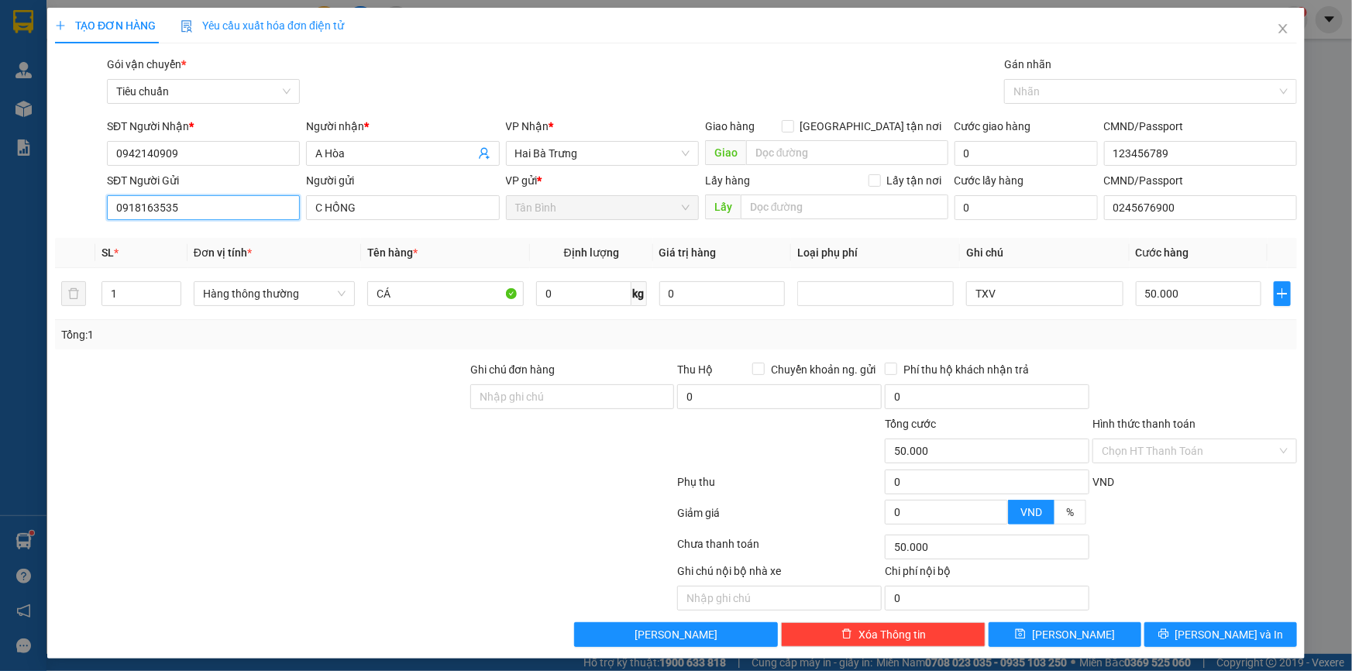
type input "0918163535"
click at [293, 332] on div "Tổng: 1" at bounding box center [291, 334] width 461 height 17
click at [431, 294] on input "CÁ" at bounding box center [445, 293] width 156 height 25
click at [558, 292] on input "0" at bounding box center [583, 293] width 95 height 25
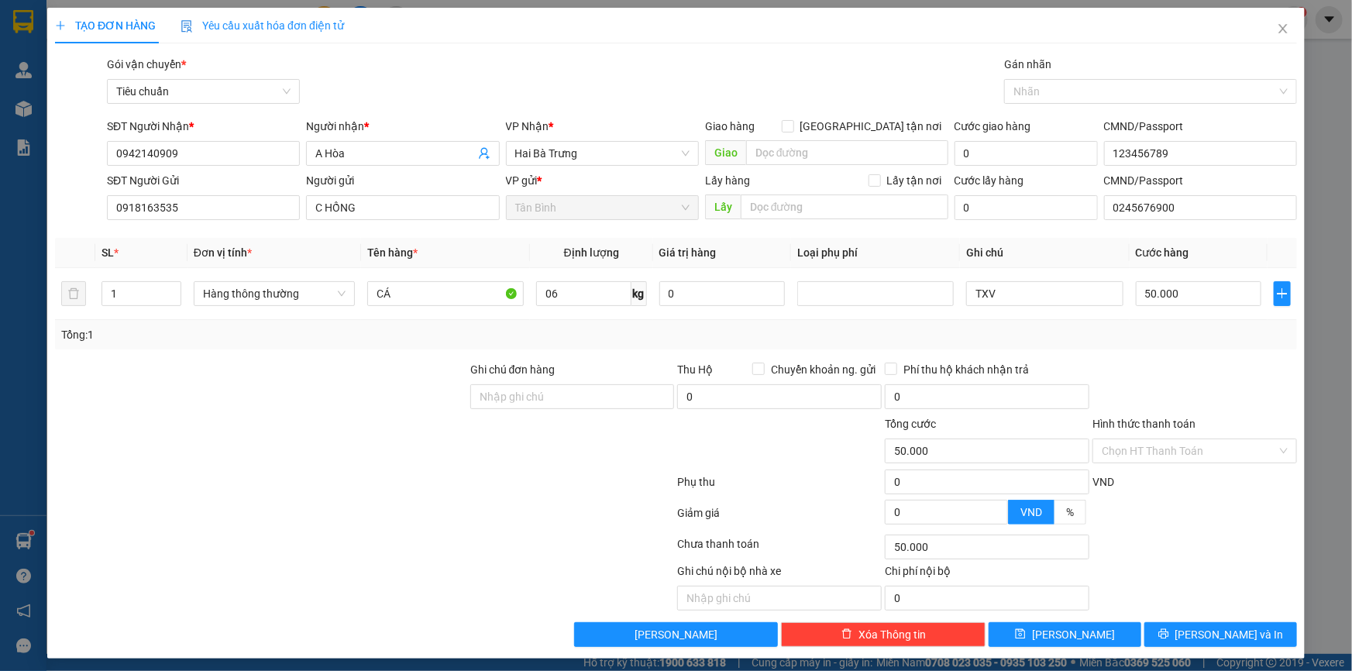
type input "6"
click at [408, 384] on div at bounding box center [260, 388] width 415 height 54
click at [1177, 289] on input "40.000" at bounding box center [1198, 293] width 126 height 25
click at [1173, 346] on div "Tổng: 1" at bounding box center [676, 334] width 1242 height 29
click at [1160, 457] on input "Hình thức thanh toán" at bounding box center [1188, 450] width 175 height 23
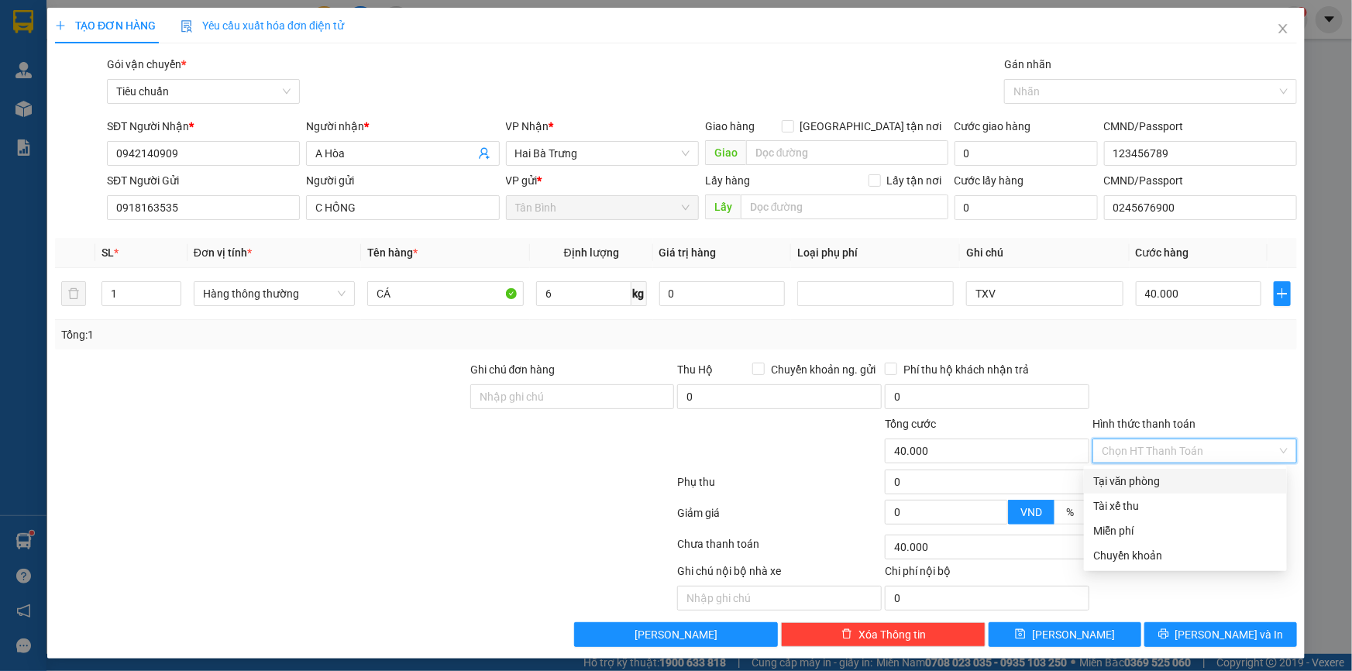
click at [1161, 469] on div "Tại văn phòng" at bounding box center [1185, 481] width 203 height 25
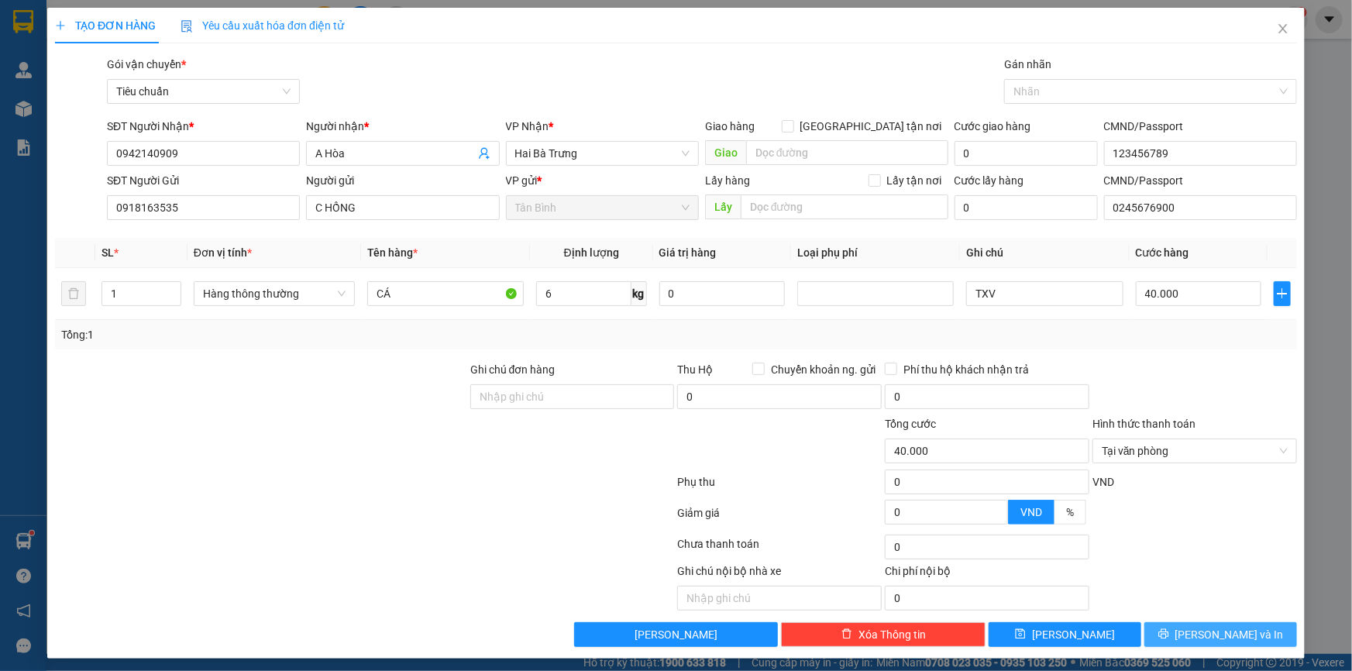
click at [1168, 633] on icon "printer" at bounding box center [1163, 634] width 10 height 10
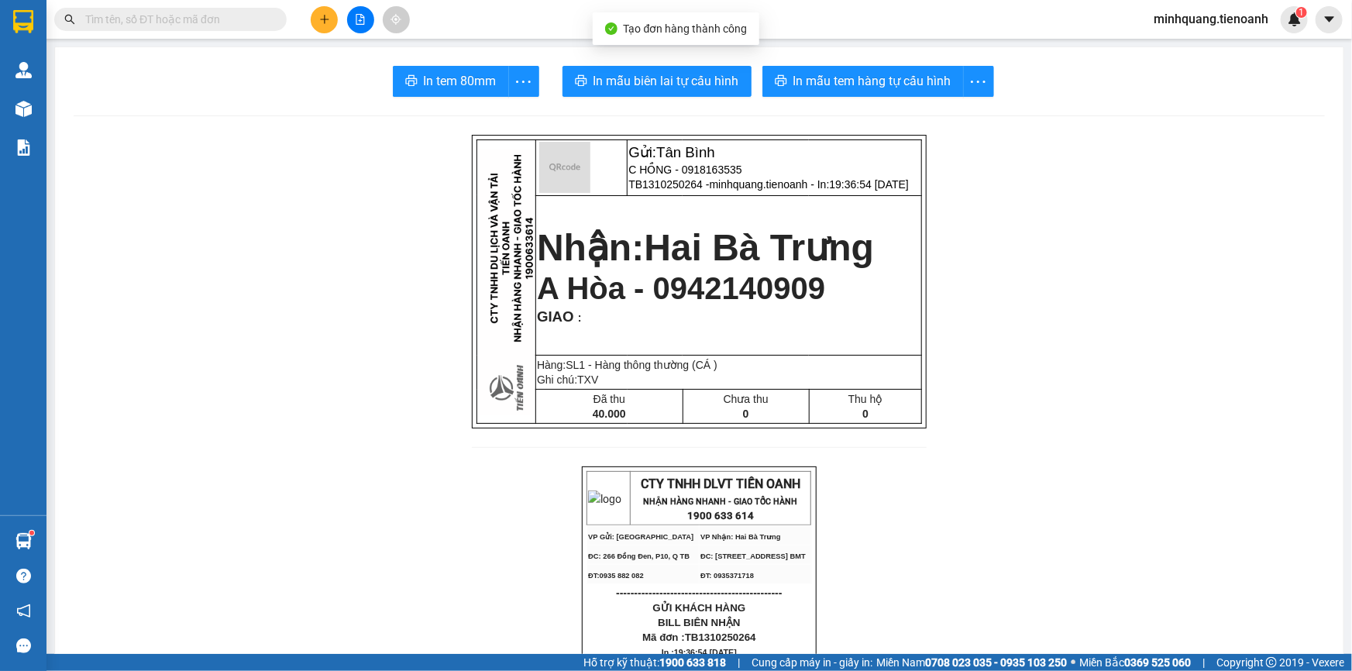
click at [644, 94] on button "In mẫu biên lai tự cấu hình" at bounding box center [656, 81] width 189 height 31
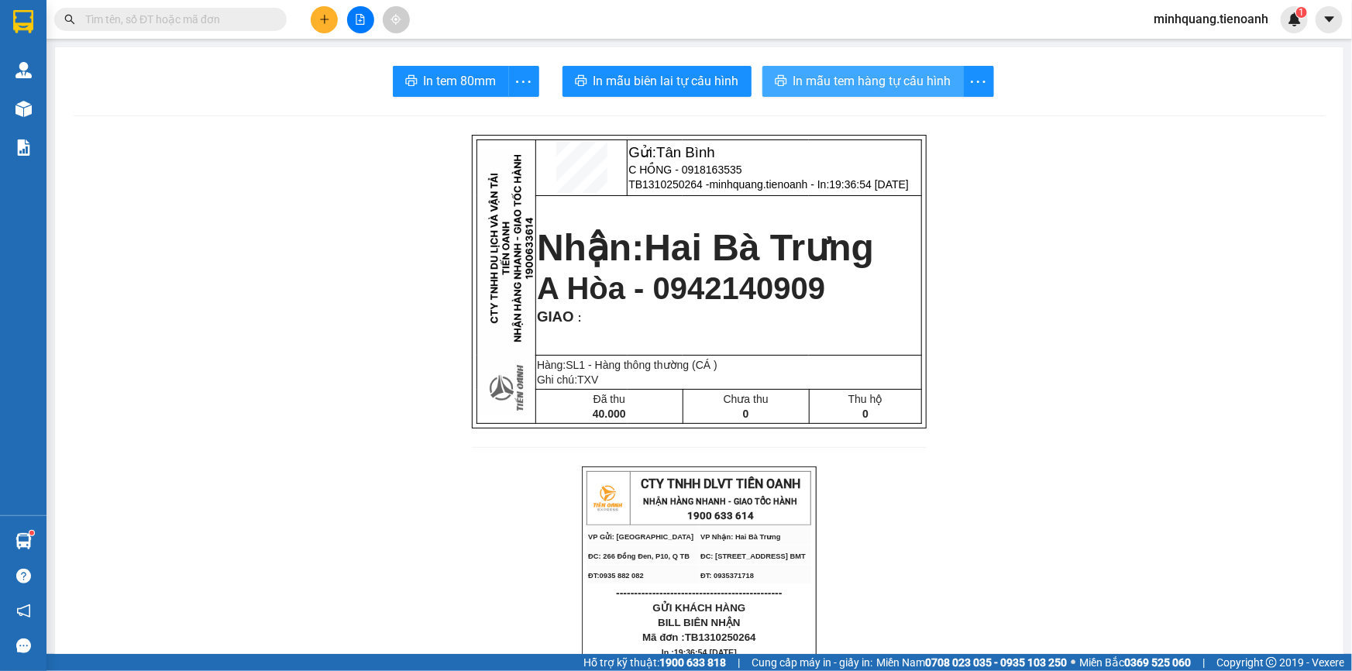
click at [875, 79] on span "In mẫu tem hàng tự cấu hình" at bounding box center [872, 80] width 158 height 19
click at [328, 22] on icon "plus" at bounding box center [324, 19] width 11 height 11
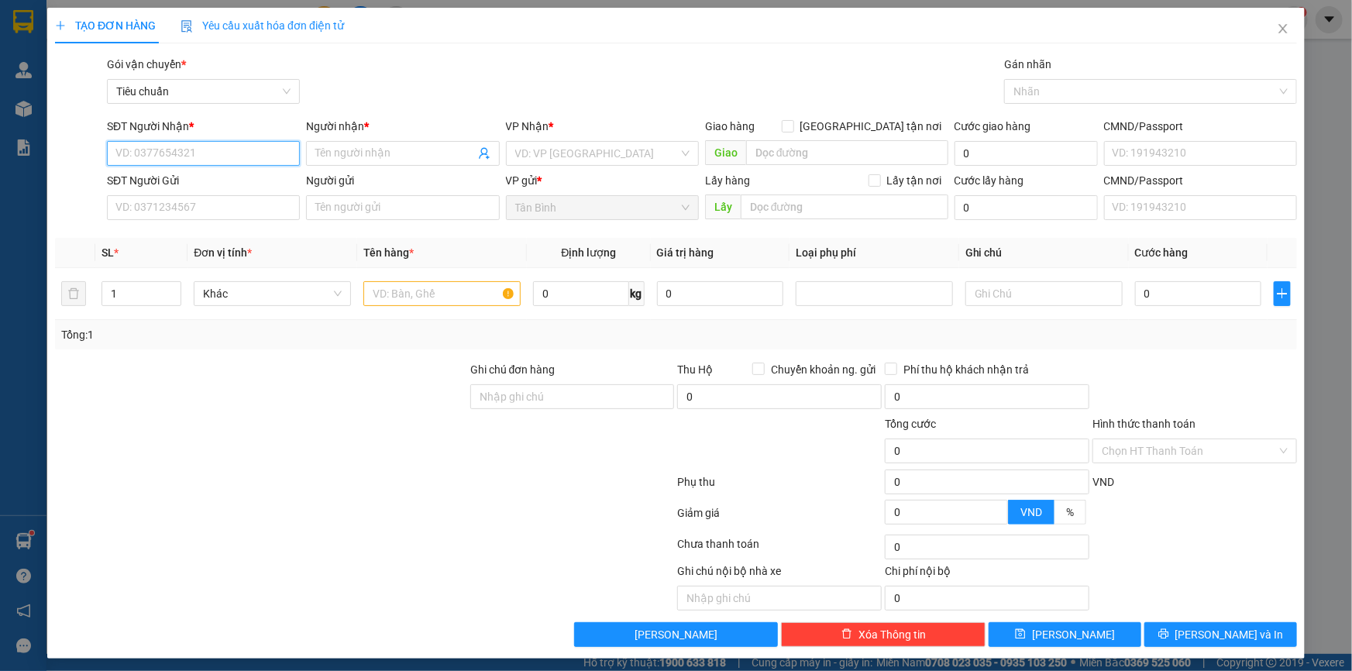
click at [217, 156] on input "SĐT Người Nhận *" at bounding box center [203, 153] width 193 height 25
type input "0971184779"
click at [366, 148] on input "Người nhận *" at bounding box center [394, 153] width 159 height 17
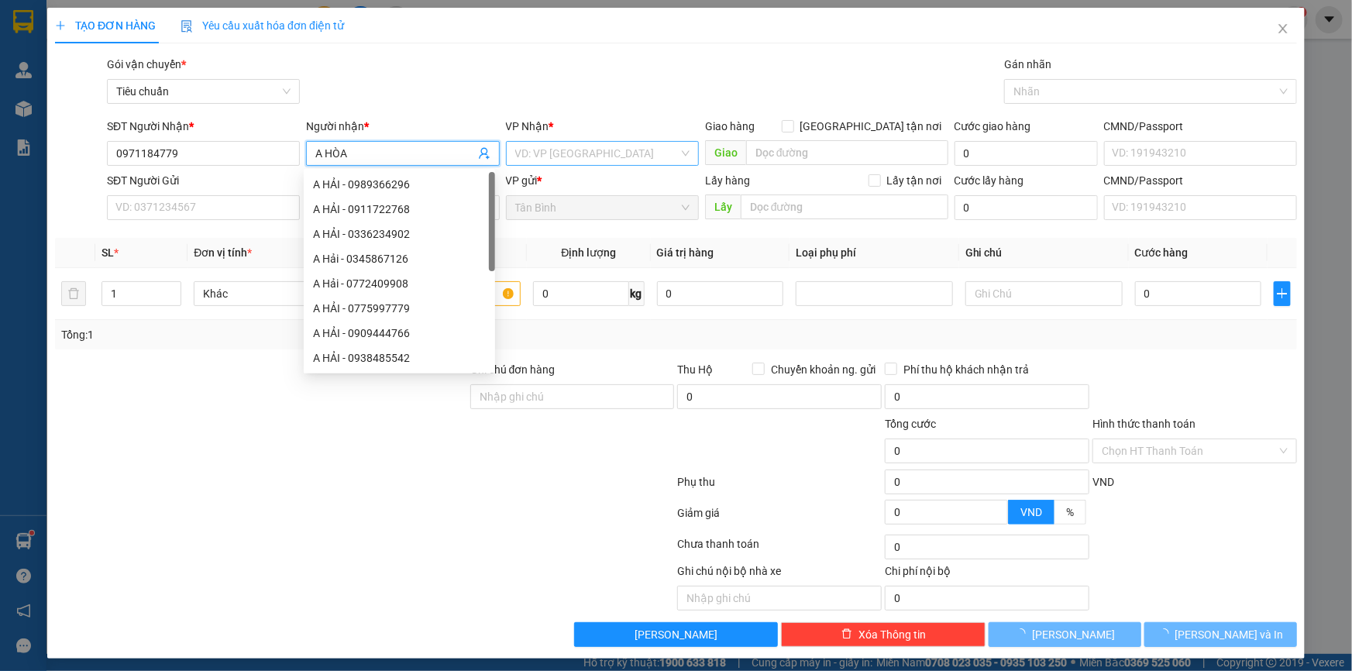
type input "A HÒA"
click at [556, 157] on input "search" at bounding box center [596, 153] width 163 height 23
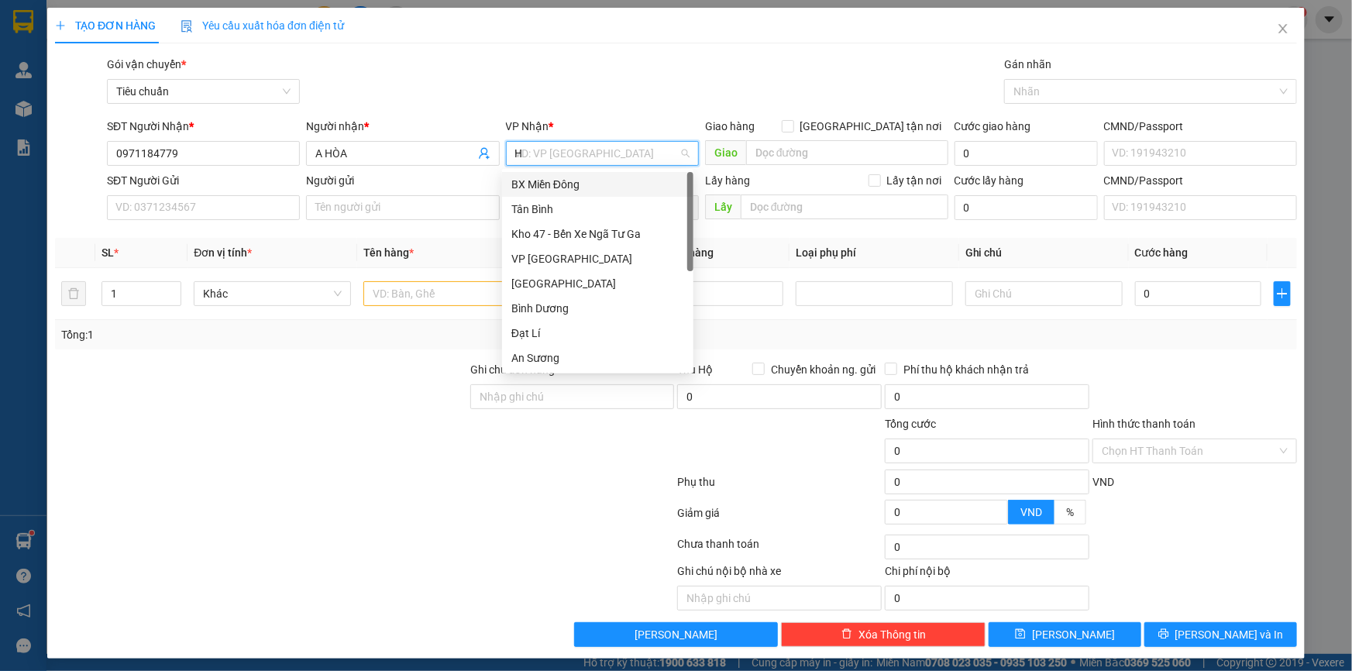
type input "HB"
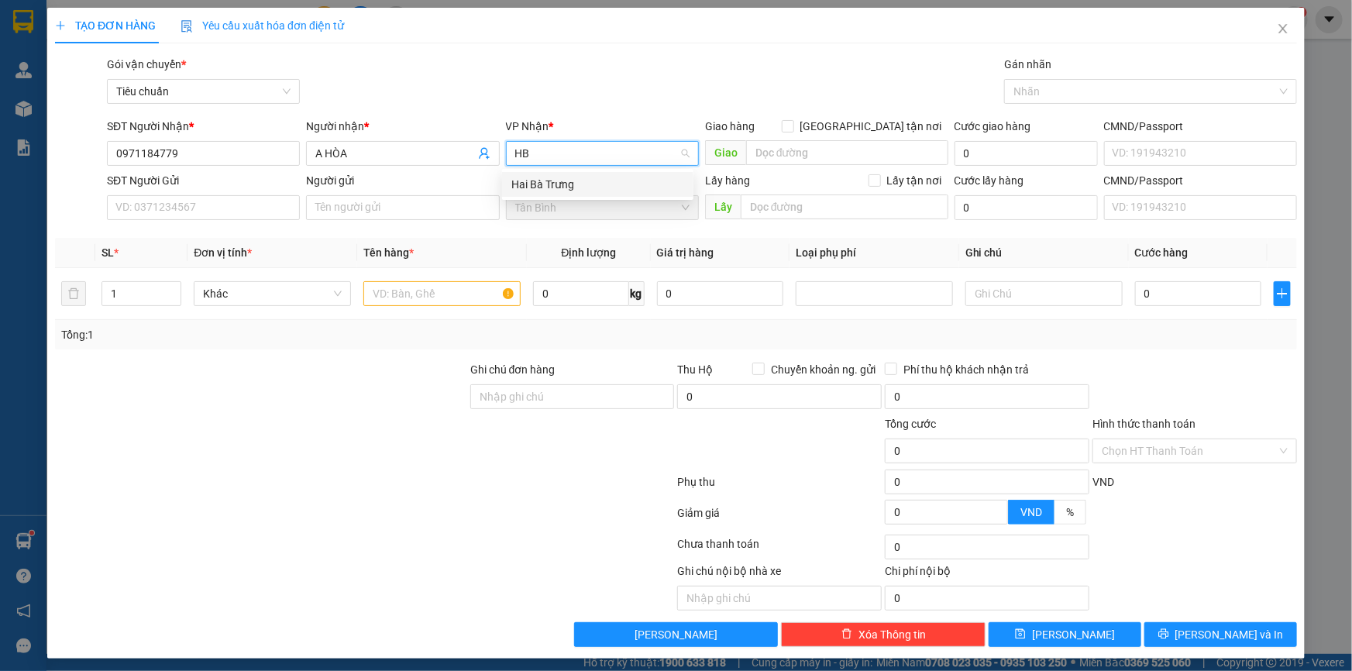
click at [546, 179] on div "Hai Bà Trưng" at bounding box center [597, 184] width 173 height 17
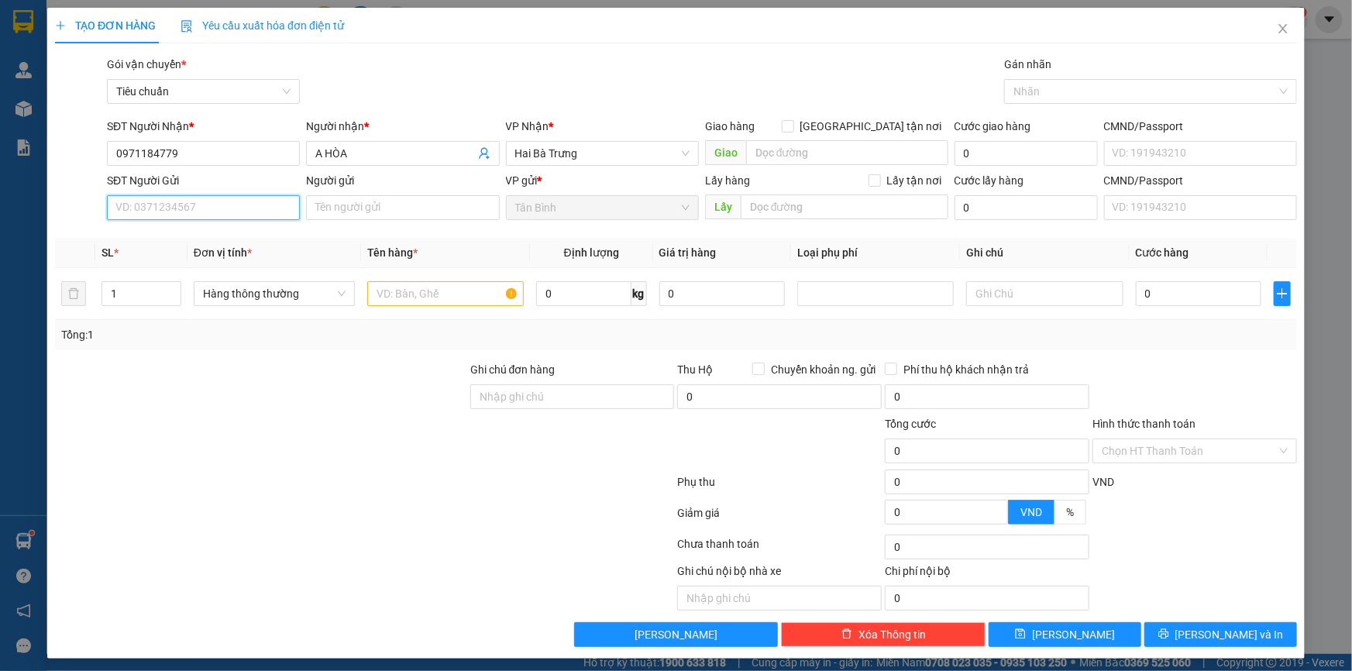
click at [212, 213] on input "SĐT Người Gửi" at bounding box center [203, 207] width 193 height 25
type input "0909984972"
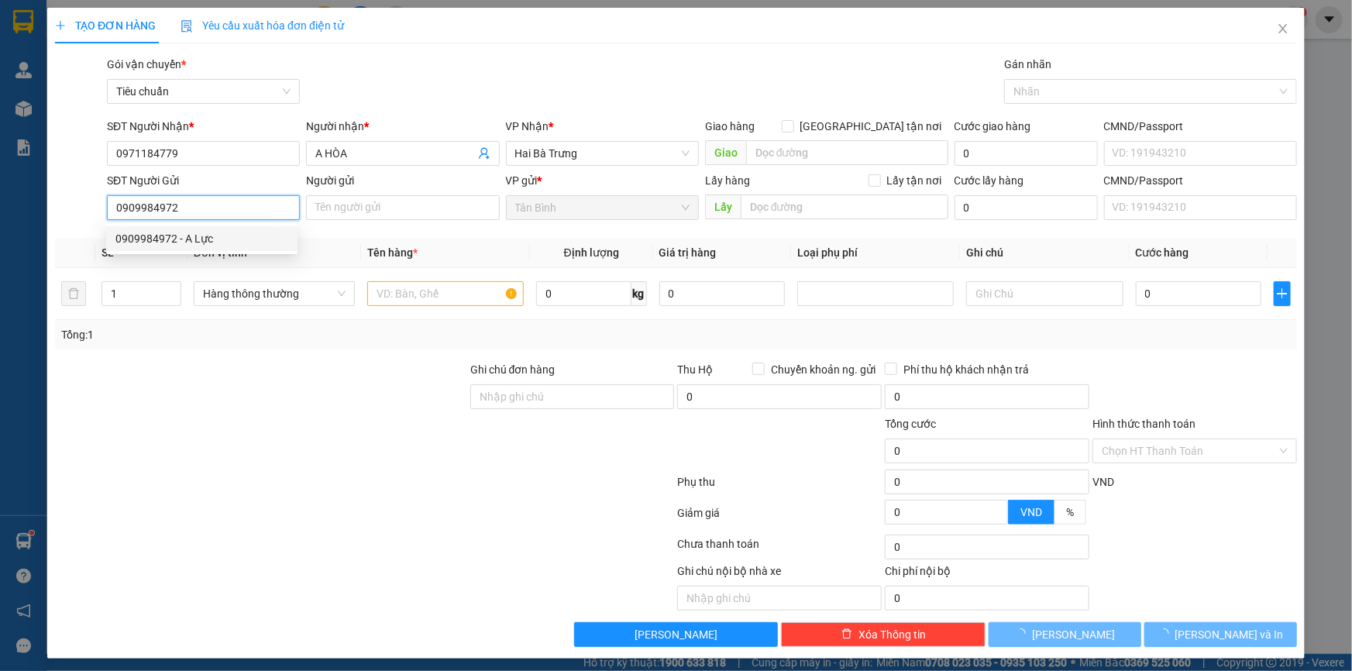
click at [210, 234] on div "0909984972 - A Lực" at bounding box center [201, 238] width 173 height 17
type input "A Lực"
type input "079091000357"
type input "250.000"
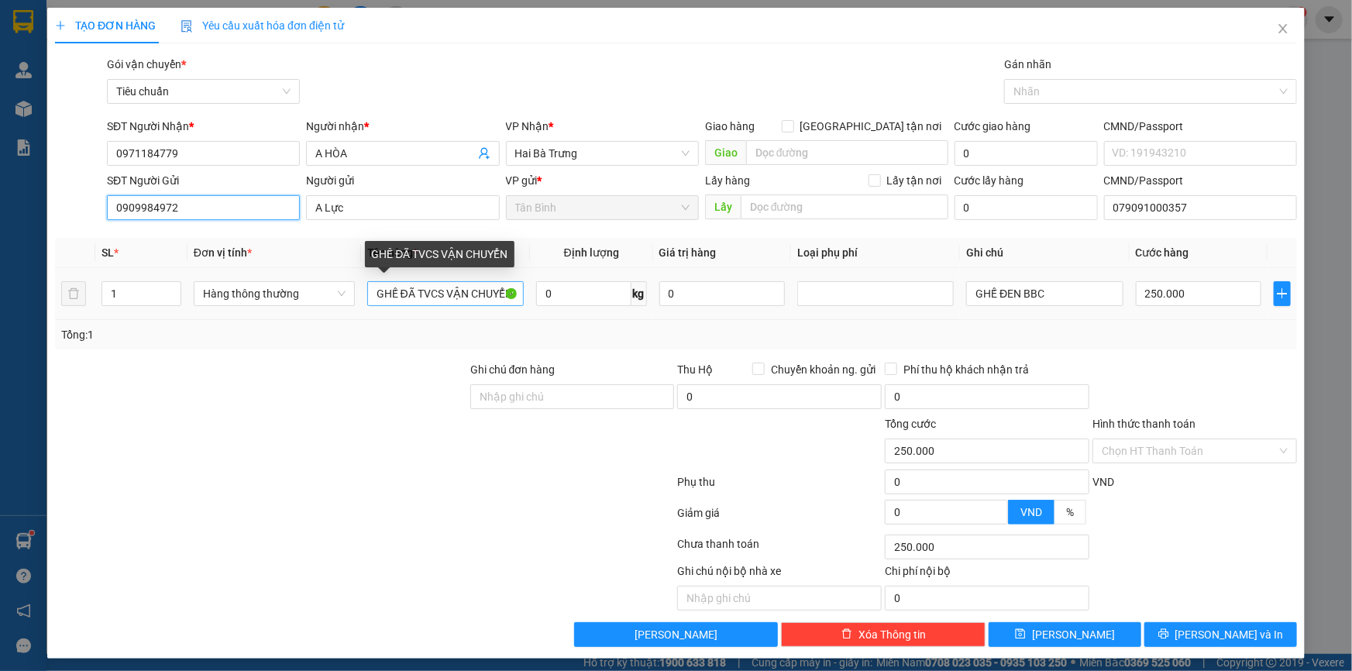
type input "0909984972"
drag, startPoint x: 393, startPoint y: 302, endPoint x: 331, endPoint y: 310, distance: 61.7
click at [331, 310] on tr "1 Hàng thông thường GHẾ ĐÃ TVCS VẬN CHUYỂN 0 kg 0 GHẾ ĐEN BBC 250.000" at bounding box center [676, 294] width 1242 height 52
type input "GIƯỜNG ĐÃ TVCS VẬN CHUYỂN"
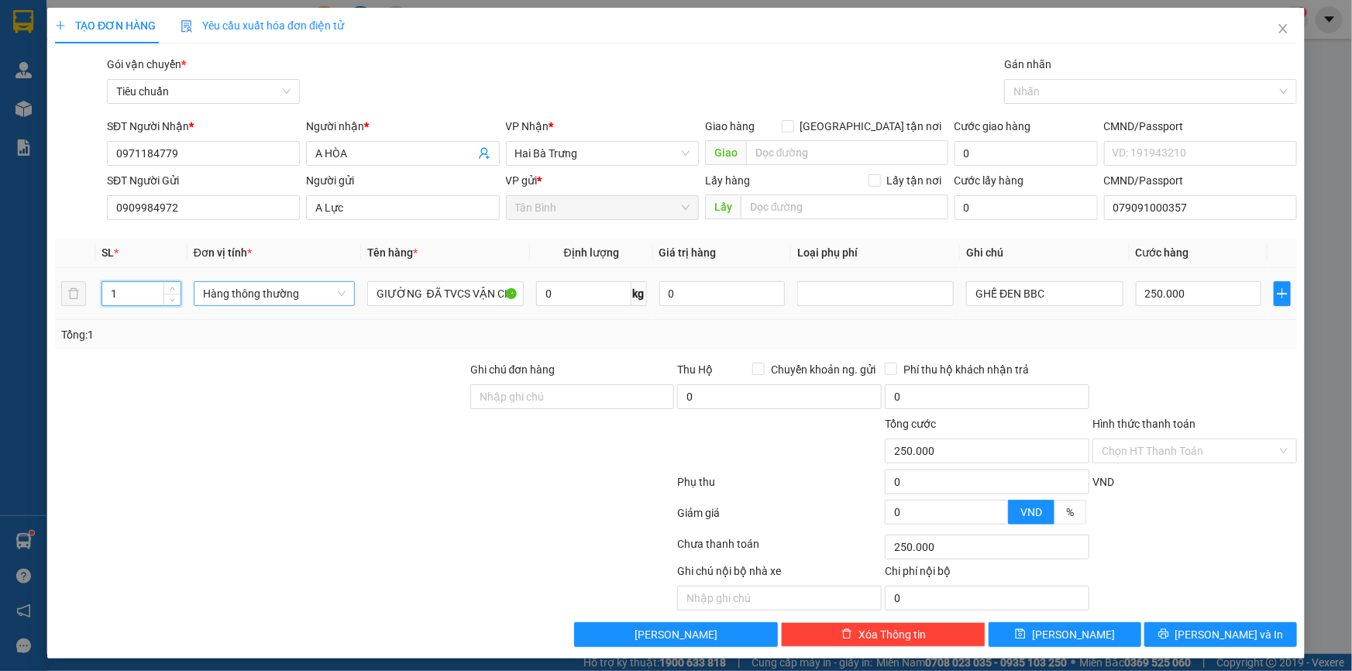
drag, startPoint x: 152, startPoint y: 289, endPoint x: 224, endPoint y: 280, distance: 72.6
click at [1, 311] on div "TẠO ĐƠN HÀNG Yêu cầu xuất hóa đơn điện tử Transit Pickup Surcharge Ids Transit …" at bounding box center [676, 335] width 1352 height 671
type input "4"
click at [300, 395] on div at bounding box center [260, 388] width 415 height 54
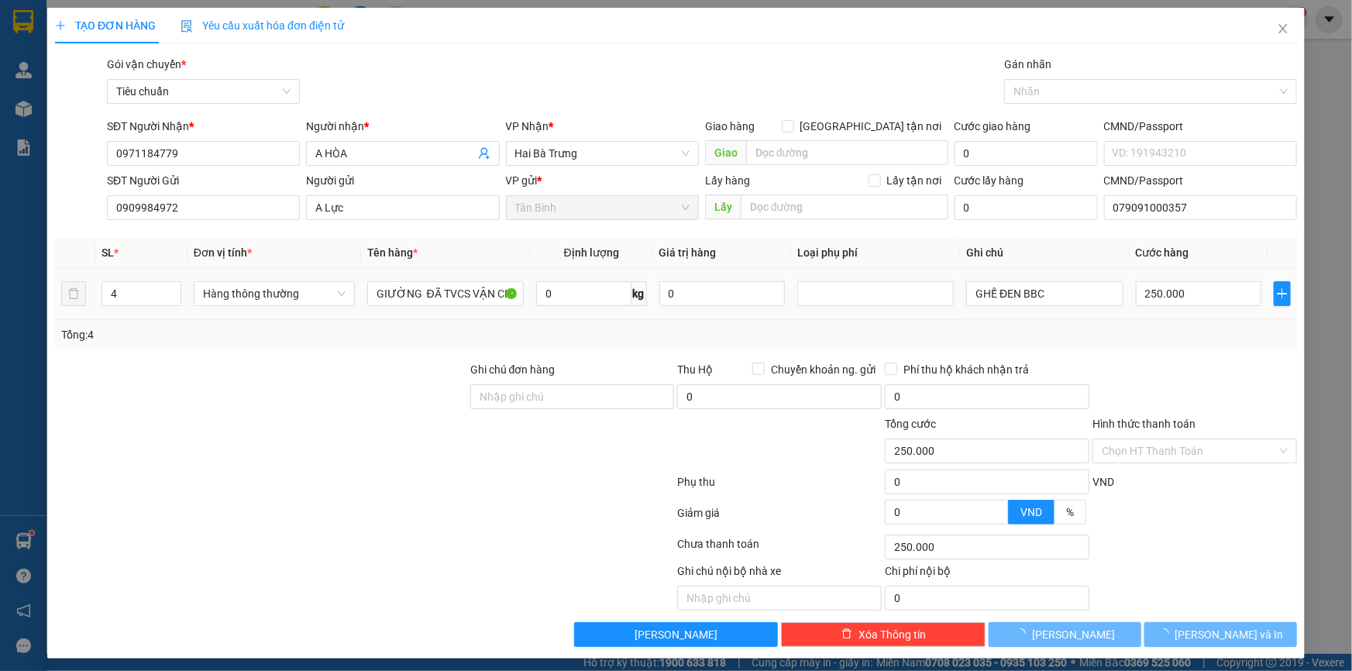
type input "0"
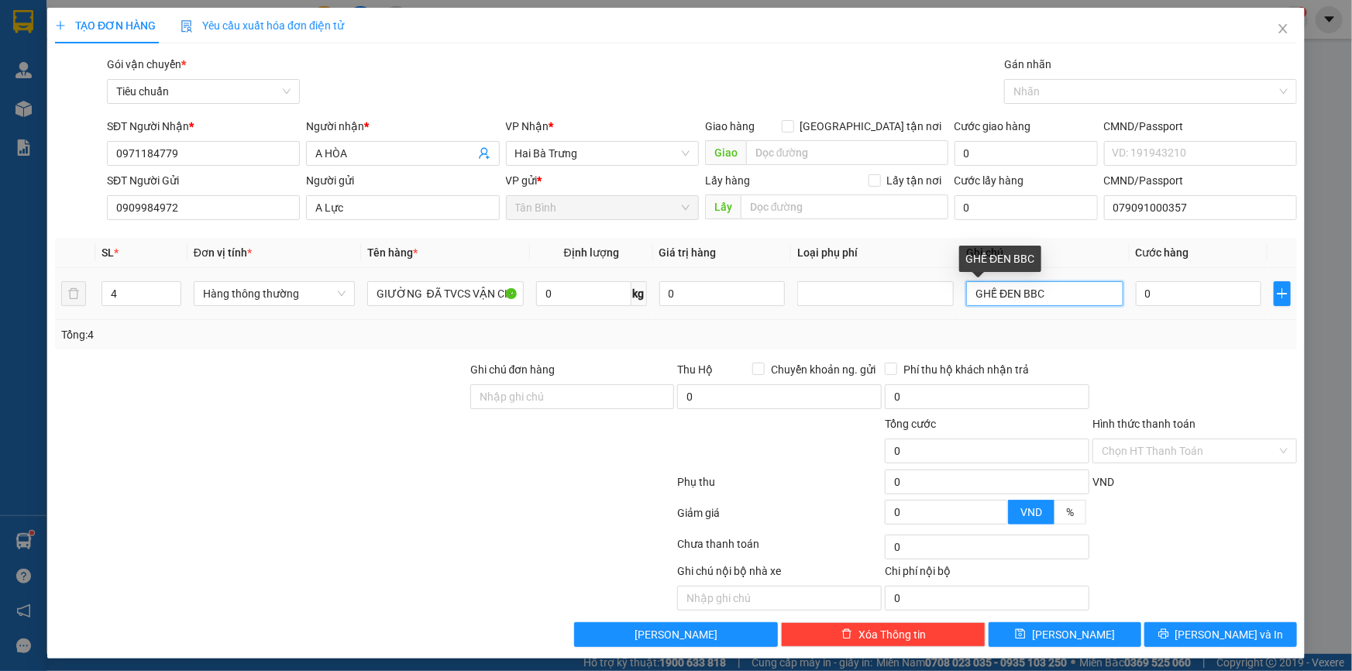
drag, startPoint x: 1051, startPoint y: 299, endPoint x: 870, endPoint y: 307, distance: 181.4
click at [870, 307] on tr "4 Hàng thông thường GIƯỜNG ĐÃ TVCS VẬN CHUYỂN 0 kg 0 GHẾ ĐEN BBC 0" at bounding box center [676, 294] width 1242 height 52
click at [1163, 299] on input "0" at bounding box center [1198, 293] width 126 height 25
click at [966, 297] on input "GIƯỜNG BBC" at bounding box center [1044, 293] width 156 height 25
type input "4GIƯỜNG BBC"
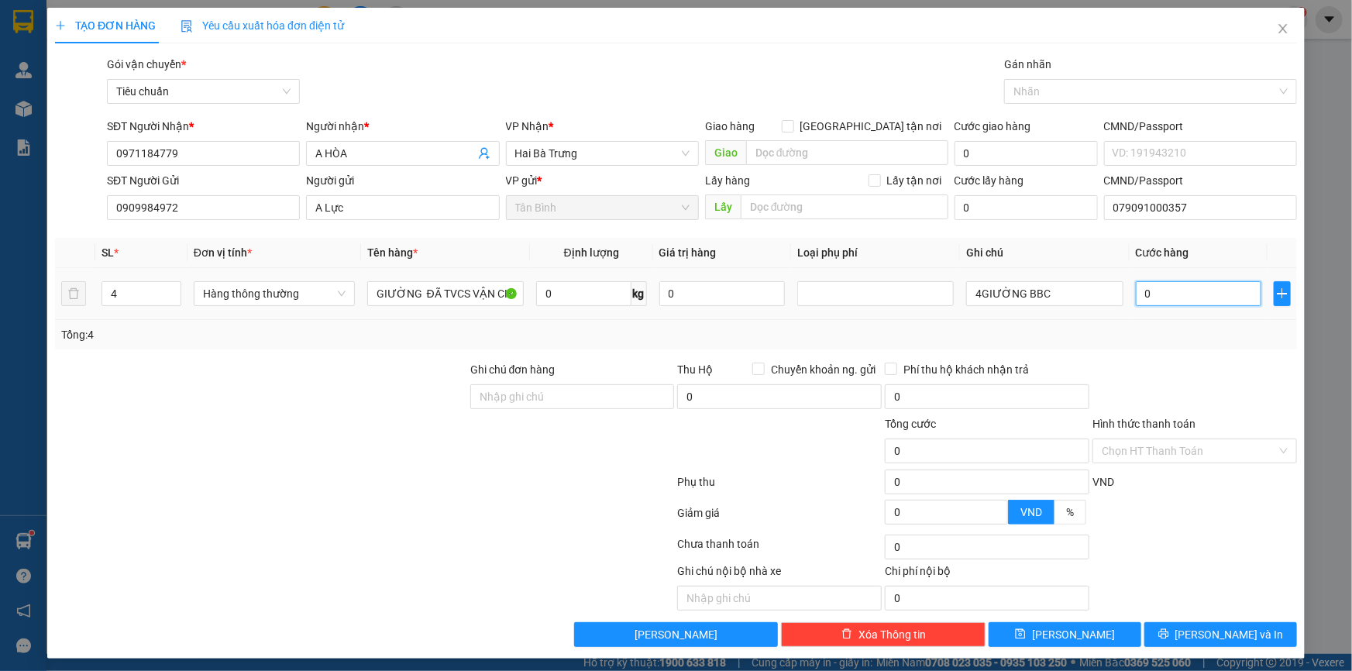
click at [1173, 301] on input "0" at bounding box center [1198, 293] width 126 height 25
type input "3"
click at [1148, 299] on input "1.200.000" at bounding box center [1198, 293] width 126 height 25
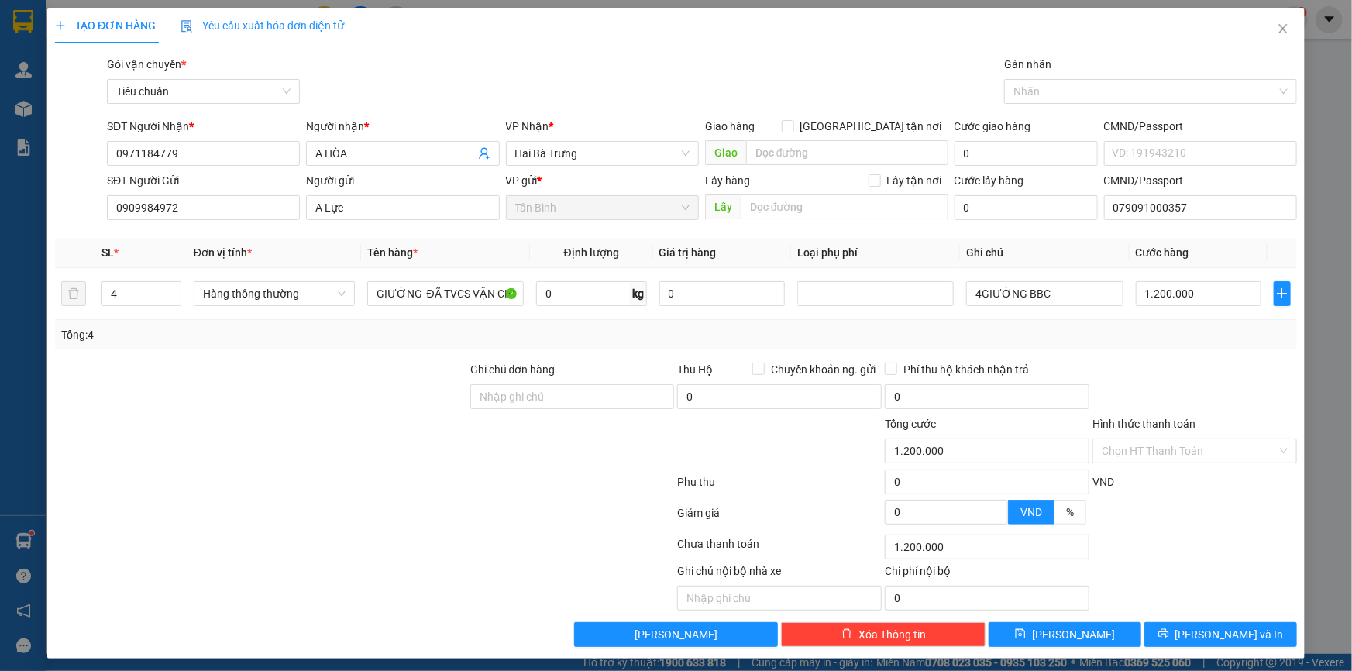
click at [1132, 331] on div "Tổng: 4" at bounding box center [675, 334] width 1229 height 17
click at [977, 302] on input "4GIƯỜNG BBC" at bounding box center [1044, 293] width 156 height 25
click at [975, 302] on input "4GIƯỜNG BBC" at bounding box center [1044, 293] width 156 height 25
click at [1194, 637] on button "Lưu và In" at bounding box center [1220, 634] width 153 height 25
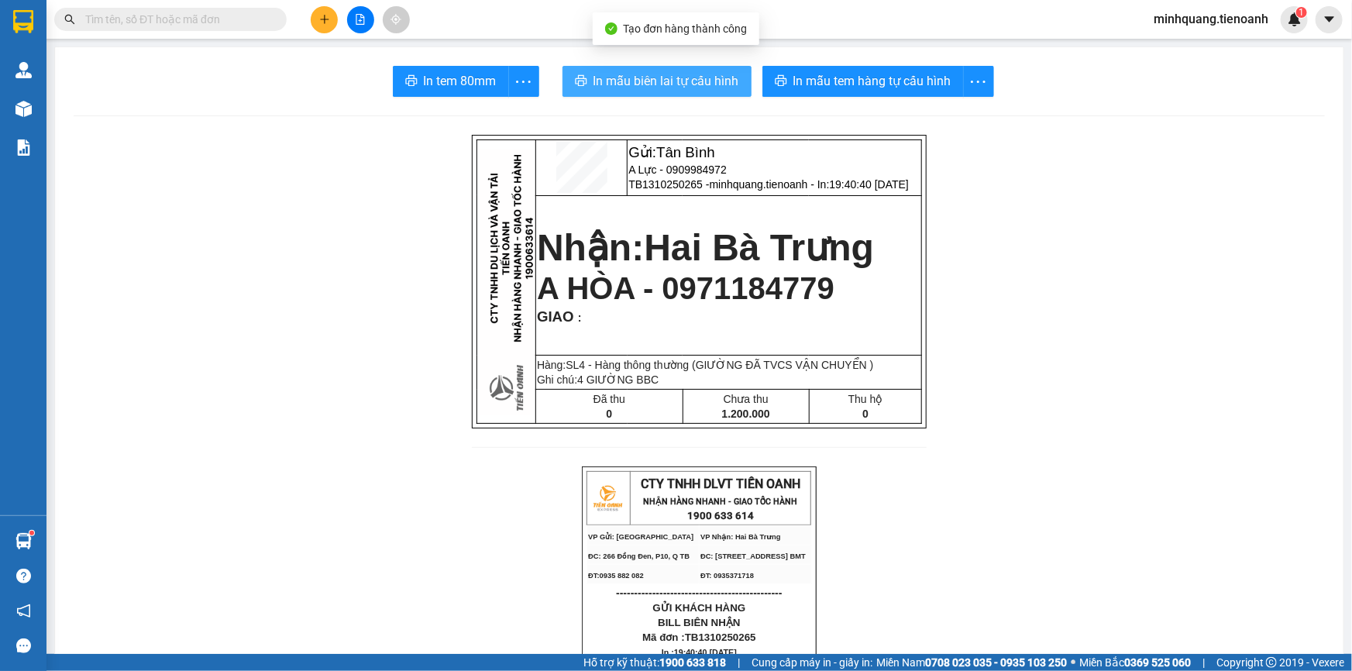
click at [656, 84] on span "In mẫu biên lai tự cấu hình" at bounding box center [666, 80] width 146 height 19
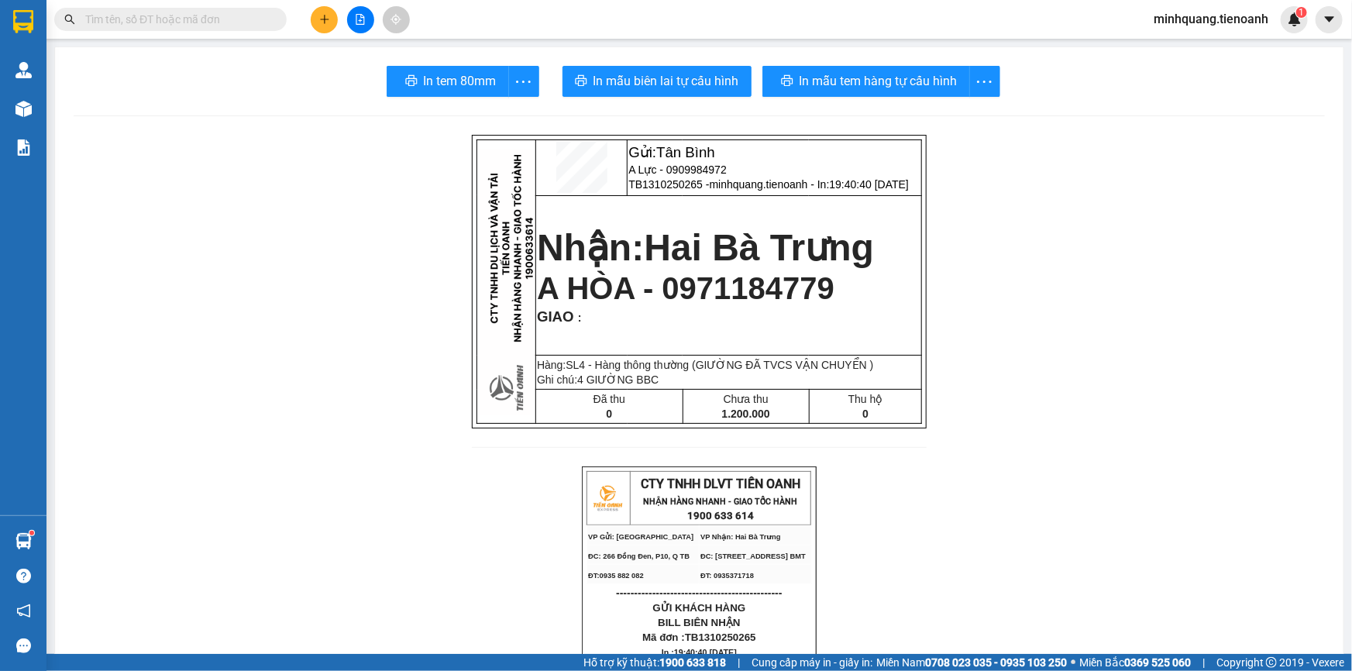
drag, startPoint x: 674, startPoint y: 72, endPoint x: 824, endPoint y: 75, distance: 150.3
click at [824, 75] on div "In mẫu tem hàng tự cấu hình" at bounding box center [881, 81] width 238 height 31
click at [824, 75] on span "In mẫu tem hàng tự cấu hình" at bounding box center [872, 80] width 158 height 19
click at [313, 21] on button at bounding box center [324, 19] width 27 height 27
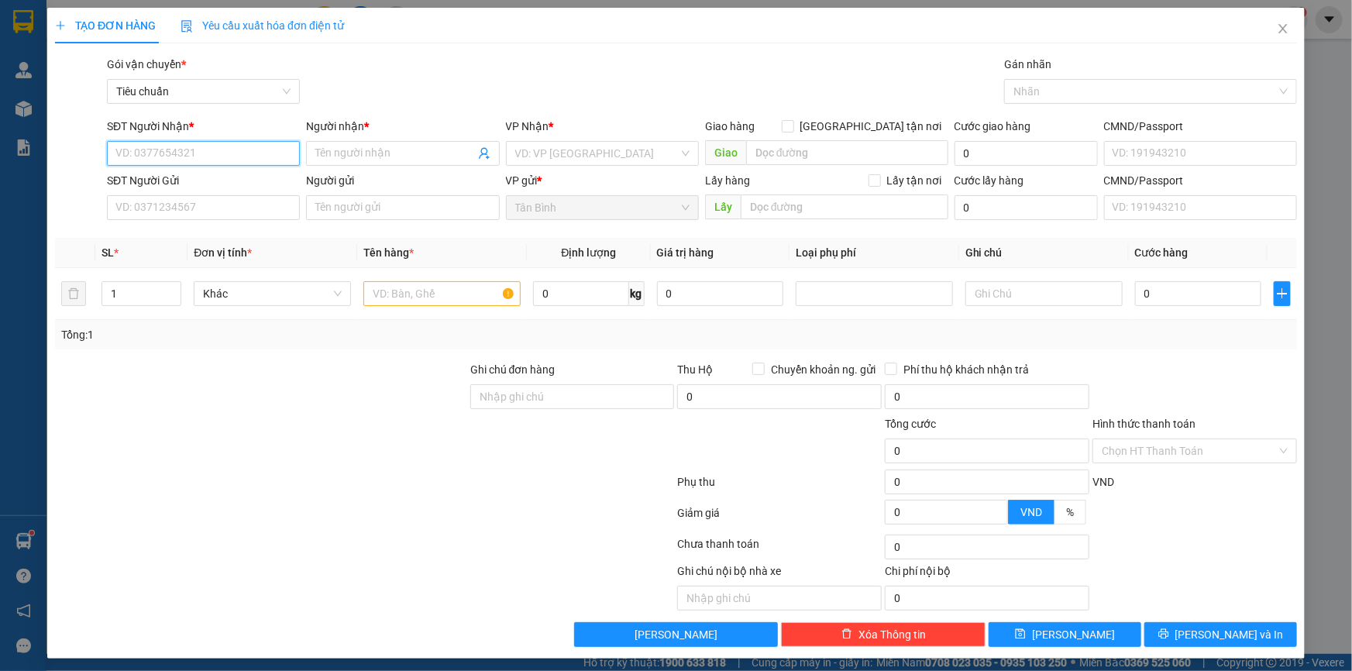
click at [209, 160] on input "SĐT Người Nhận *" at bounding box center [203, 153] width 193 height 25
click at [203, 194] on div "0976679467 - A Hưng" at bounding box center [201, 184] width 191 height 25
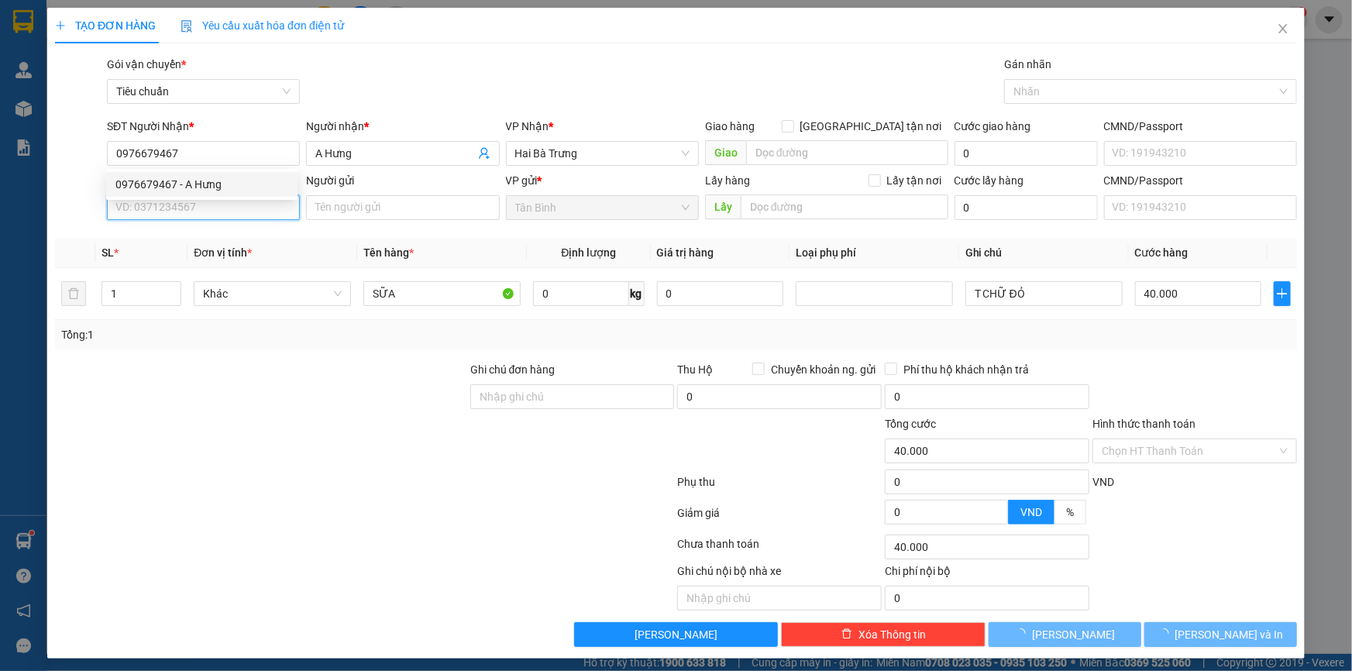
click at [208, 208] on input "SĐT Người Gửi" at bounding box center [203, 207] width 193 height 25
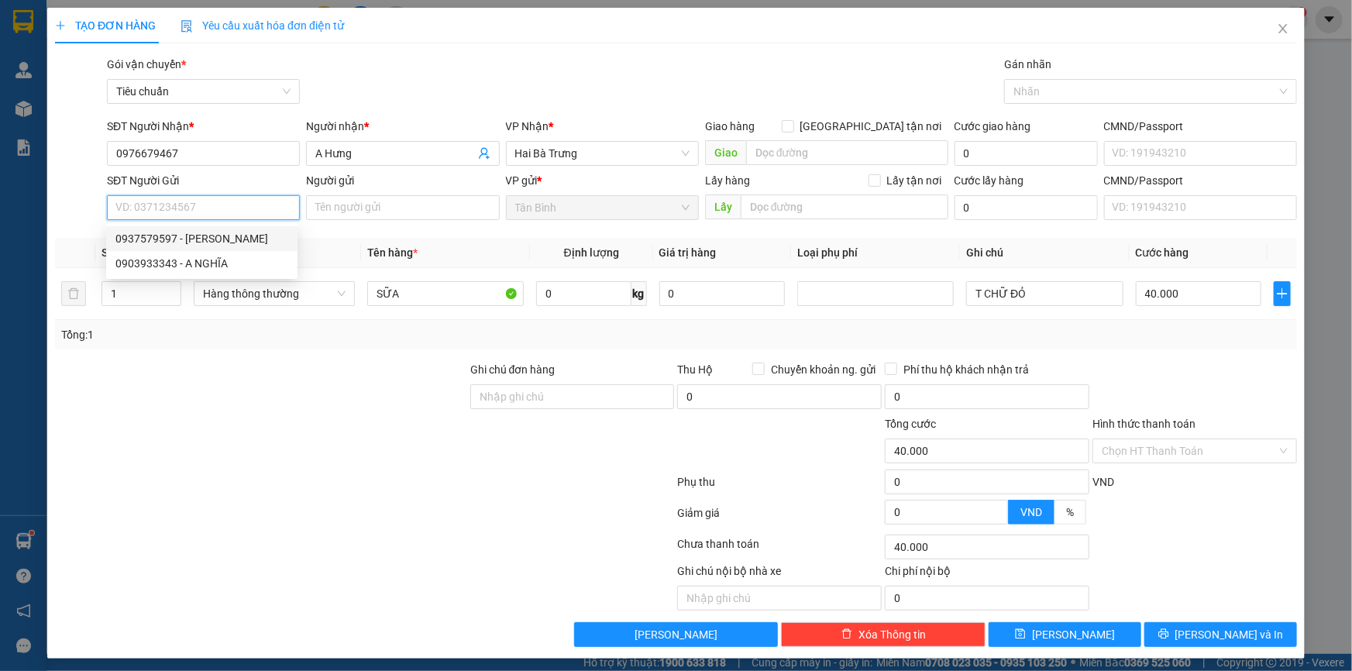
click at [228, 235] on div "0937579597 - C HƯƠNG" at bounding box center [201, 238] width 173 height 17
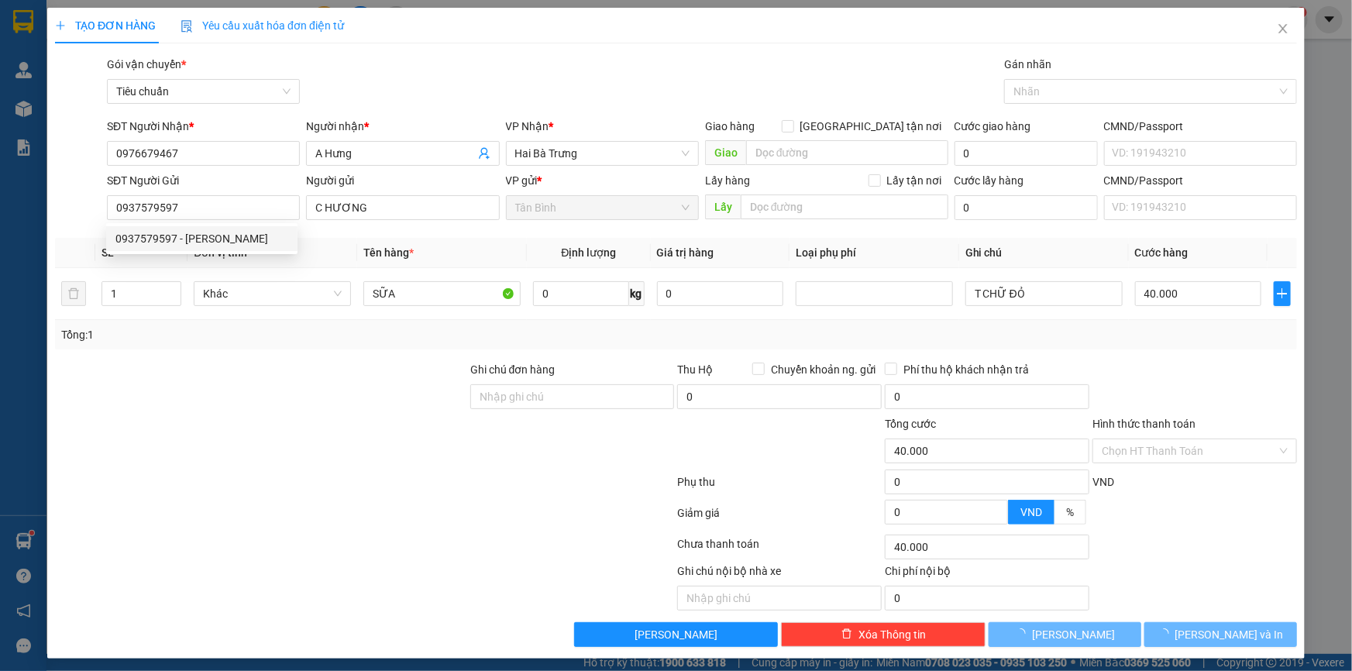
click at [312, 356] on div "Transit Pickup Surcharge Ids Transit Deliver Surcharge Ids Transit Deliver Surc…" at bounding box center [676, 351] width 1242 height 591
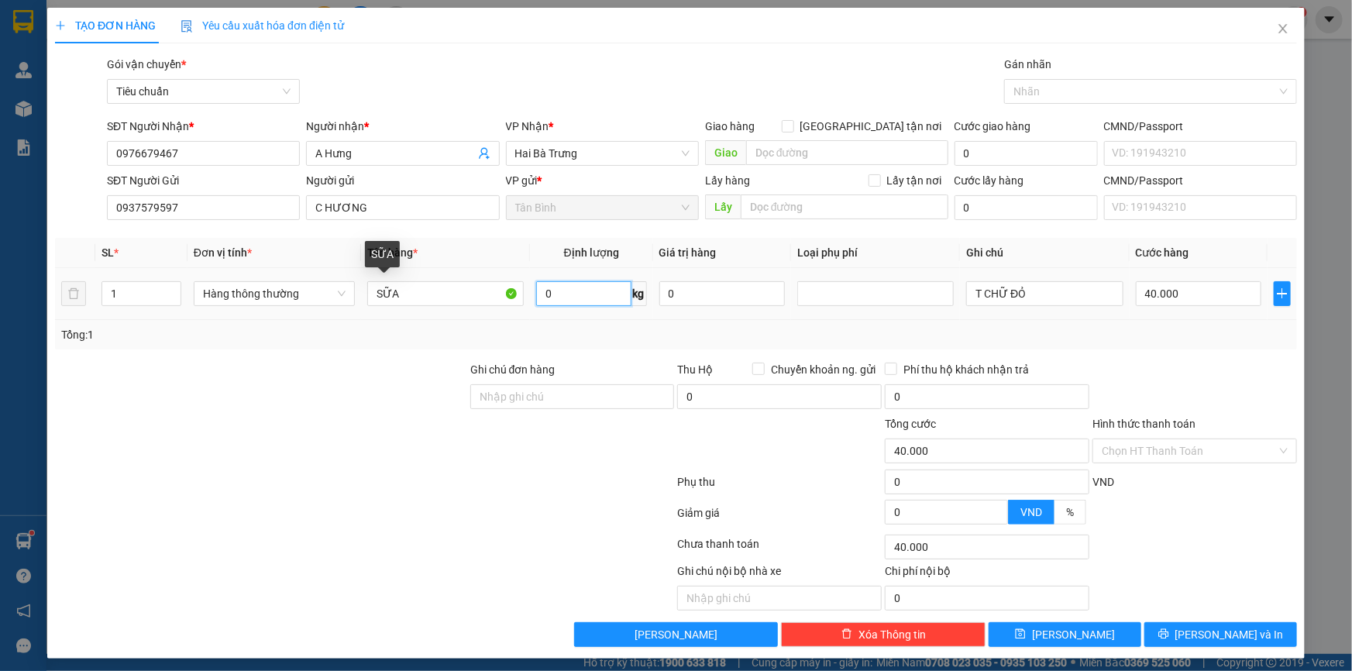
click at [553, 296] on input "0" at bounding box center [583, 293] width 95 height 25
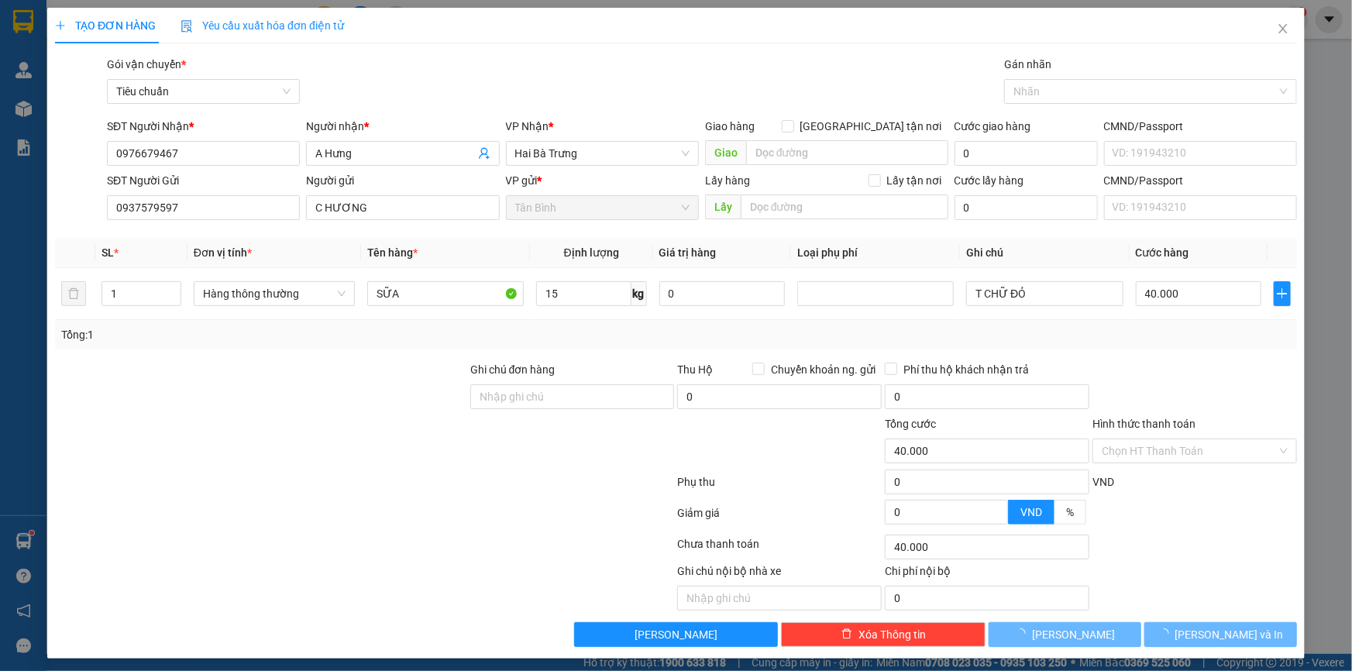
click at [340, 404] on div at bounding box center [260, 388] width 415 height 54
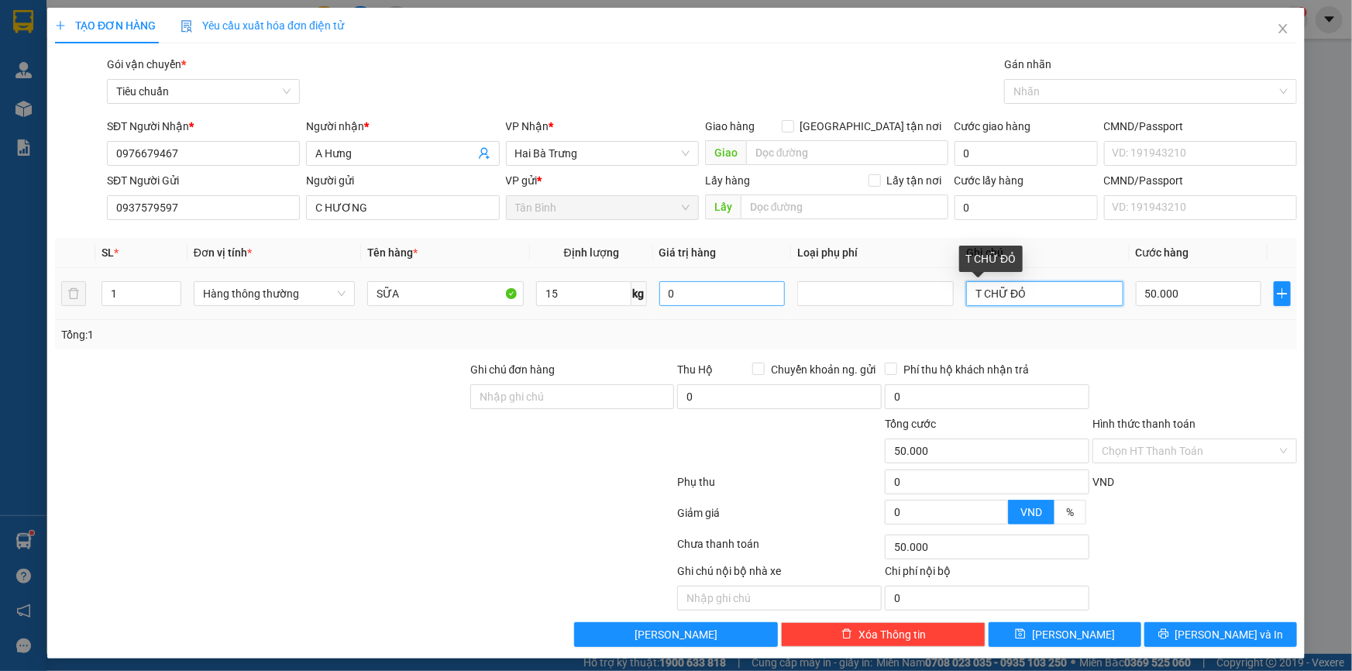
drag, startPoint x: 758, startPoint y: 283, endPoint x: 683, endPoint y: 284, distance: 75.1
click at [677, 287] on tr "1 Hàng thông thường SỮA 15 kg 0 T CHỮ ĐỎ 50.000" at bounding box center [676, 294] width 1242 height 52
click at [984, 295] on input "T CT TRẮNG XANH" at bounding box center [1044, 293] width 156 height 25
drag, startPoint x: 984, startPoint y: 295, endPoint x: 926, endPoint y: 300, distance: 57.5
click at [847, 299] on tr "1 Hàng thông thường SỮA 15 kg 0 T CT TRẮNG XANH 50.000" at bounding box center [676, 294] width 1242 height 52
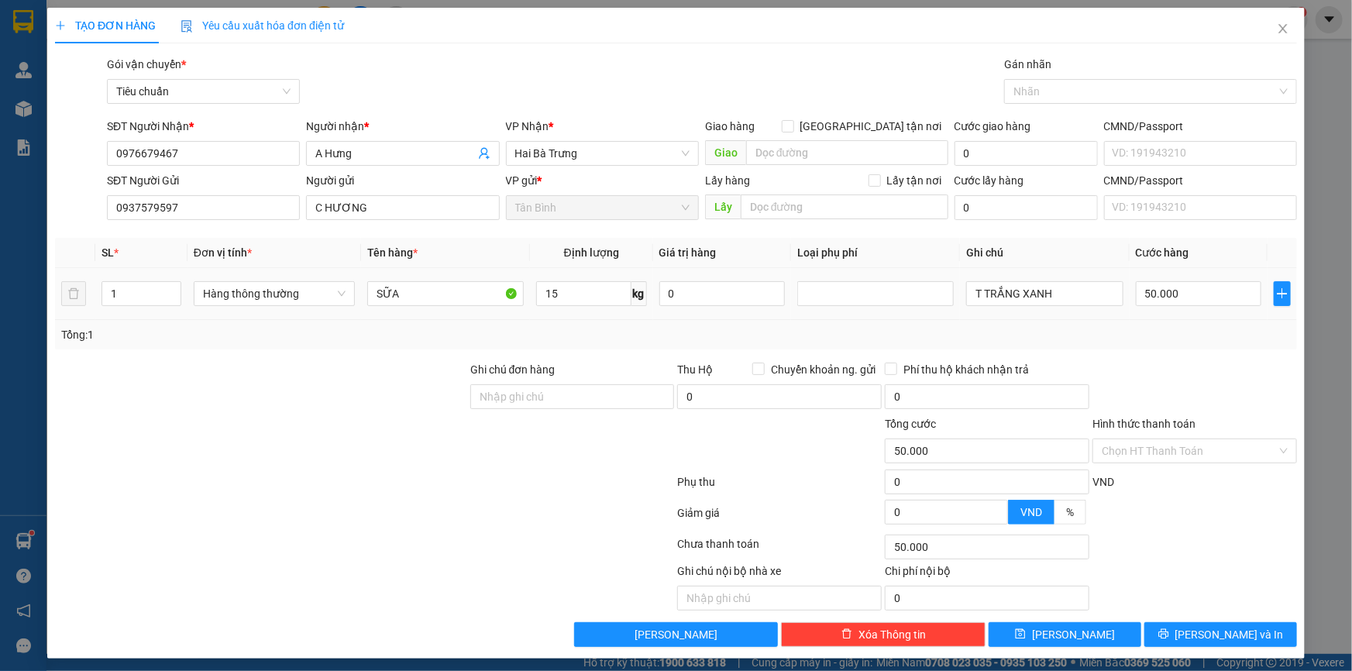
click at [1049, 279] on div "T TRẮNG XANH" at bounding box center [1044, 293] width 156 height 31
click at [1049, 284] on input "T TRẮNG XANH" at bounding box center [1044, 293] width 156 height 25
click at [451, 294] on input "SỮA" at bounding box center [445, 293] width 156 height 25
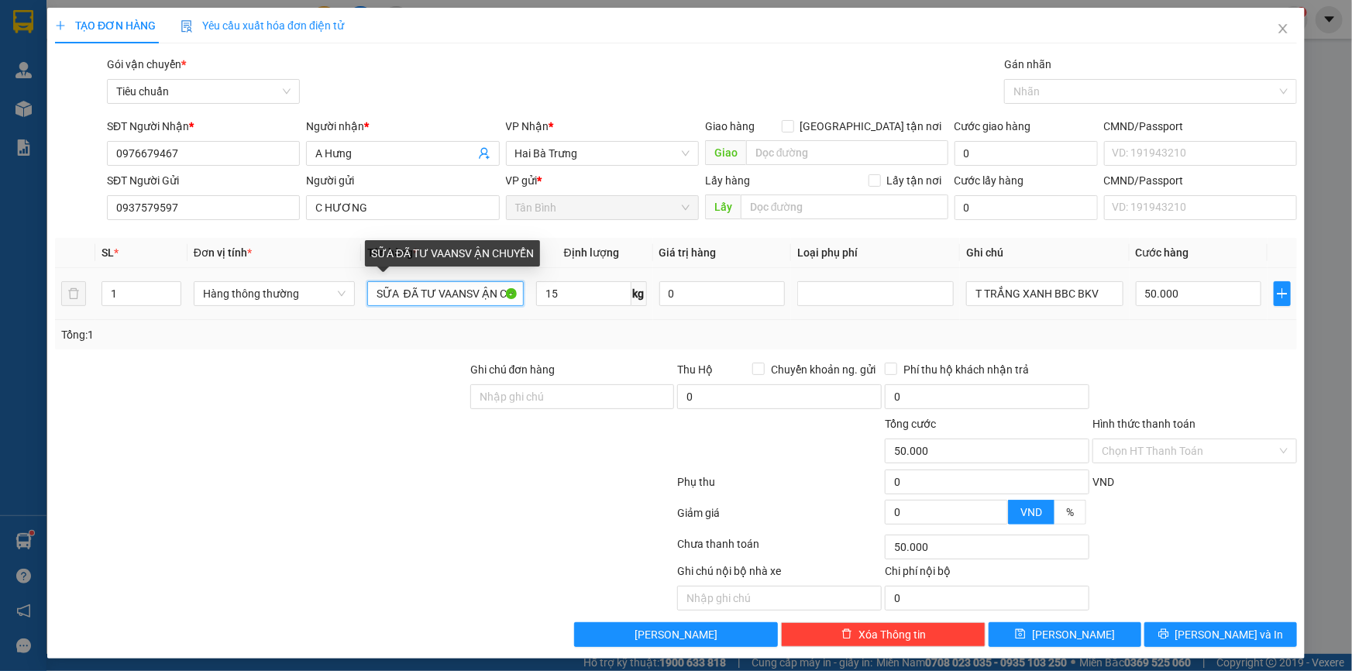
click at [445, 294] on input "SỮA ĐÃ TƯ VAANSV ẬN CHUYỂN" at bounding box center [445, 293] width 156 height 25
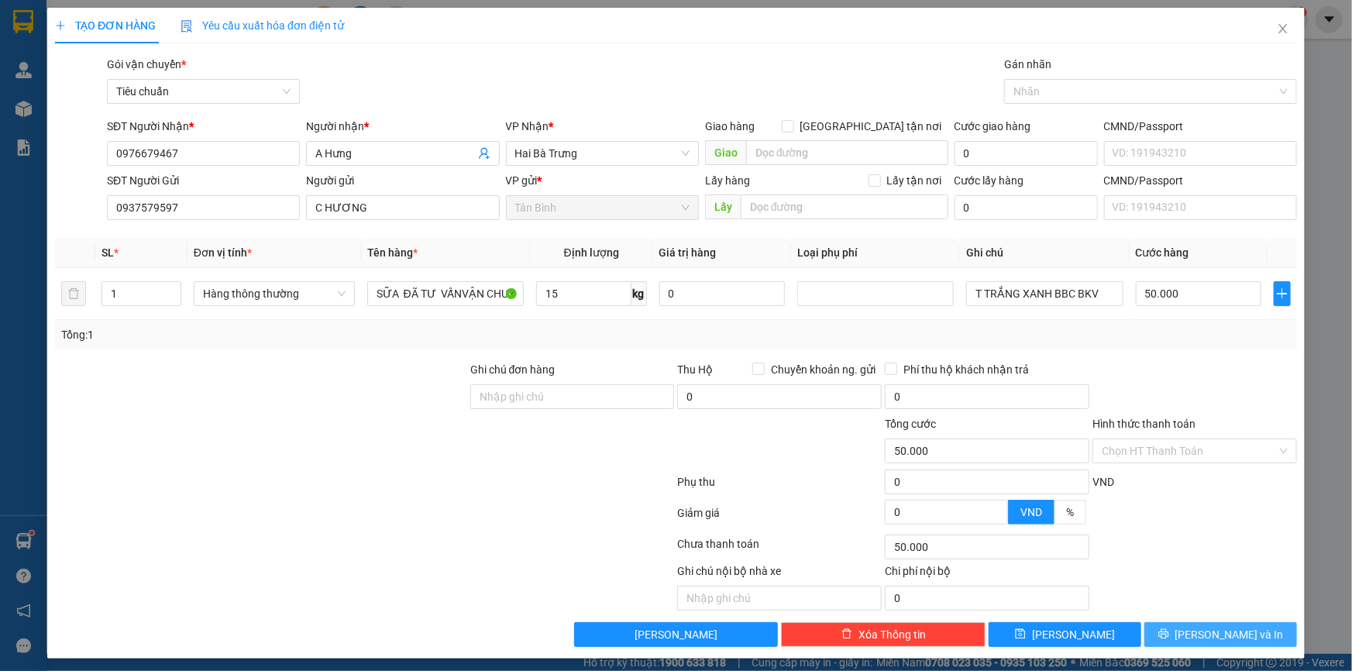
click at [1209, 627] on span "Lưu và In" at bounding box center [1229, 634] width 108 height 17
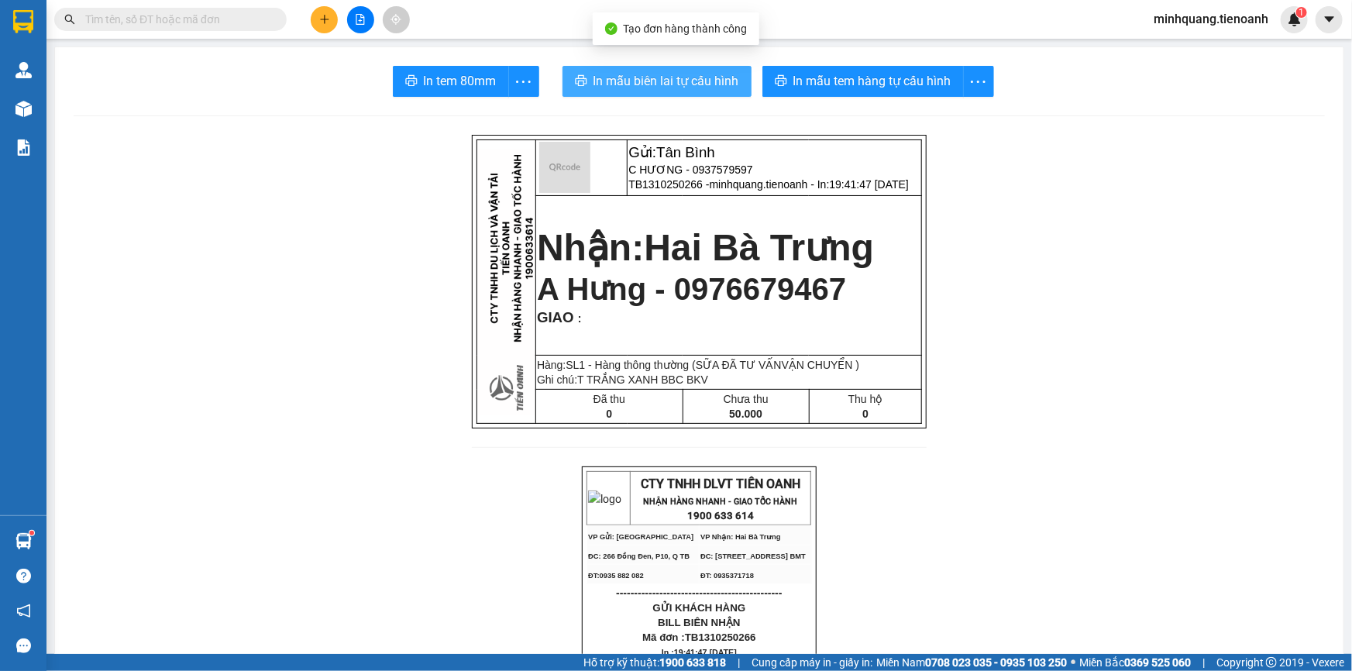
click at [689, 83] on span "In mẫu biên lai tự cấu hình" at bounding box center [666, 80] width 146 height 19
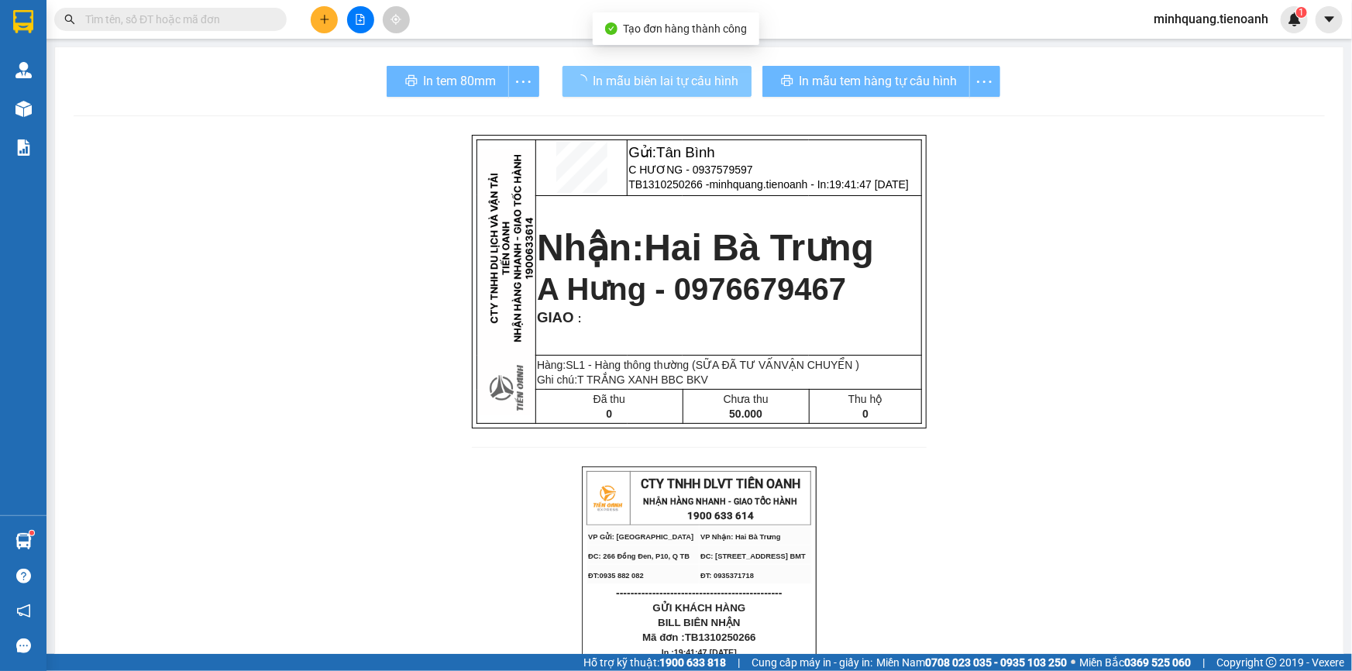
click at [856, 79] on span "In mẫu tem hàng tự cấu hình" at bounding box center [878, 80] width 158 height 19
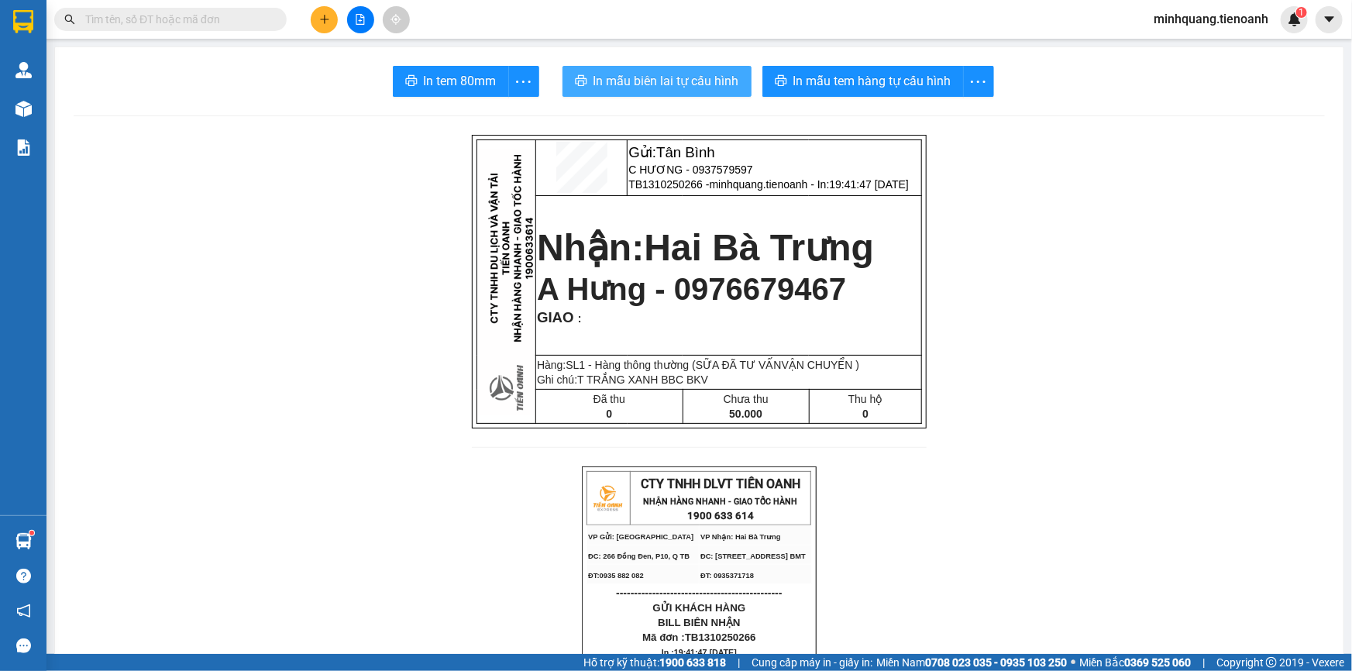
click at [856, 79] on span "In mẫu tem hàng tự cấu hình" at bounding box center [872, 80] width 158 height 19
click at [240, 29] on span at bounding box center [170, 19] width 232 height 23
click at [229, 11] on input "text" at bounding box center [176, 19] width 183 height 17
click at [326, 26] on button at bounding box center [324, 19] width 27 height 27
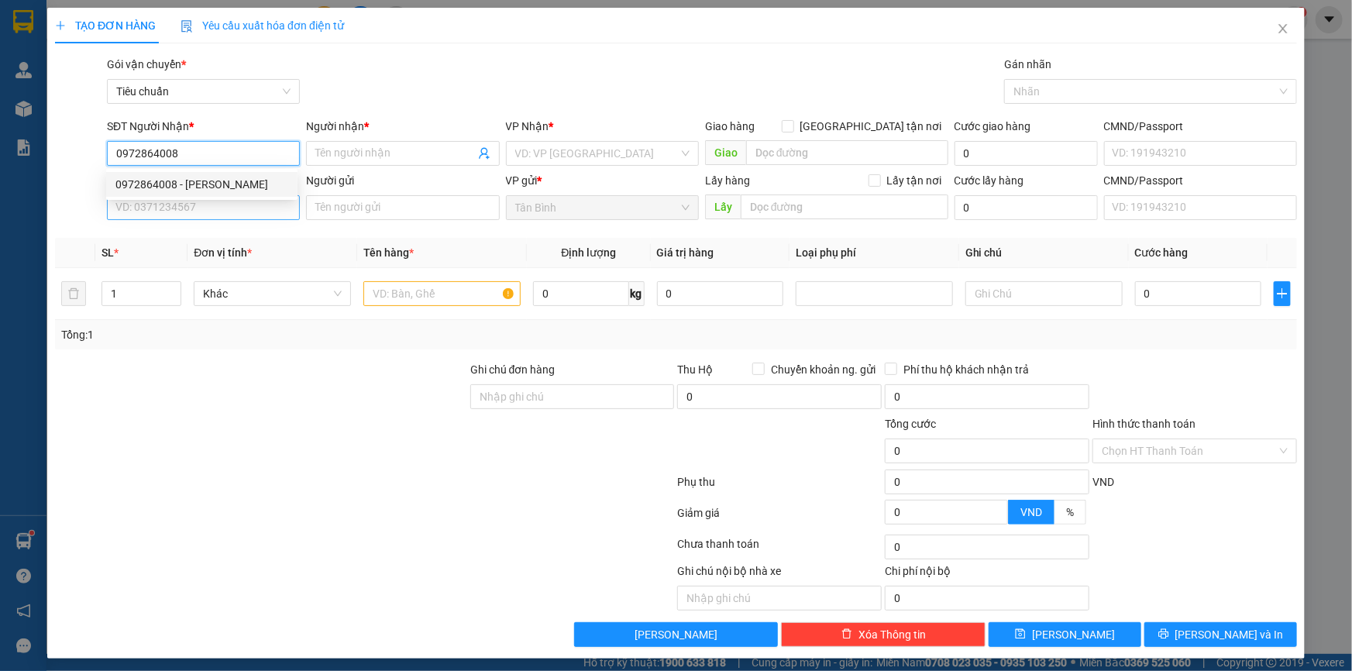
drag, startPoint x: 218, startPoint y: 182, endPoint x: 198, endPoint y: 210, distance: 34.9
click at [214, 191] on div "0972864008 - C ÁNH" at bounding box center [201, 184] width 173 height 17
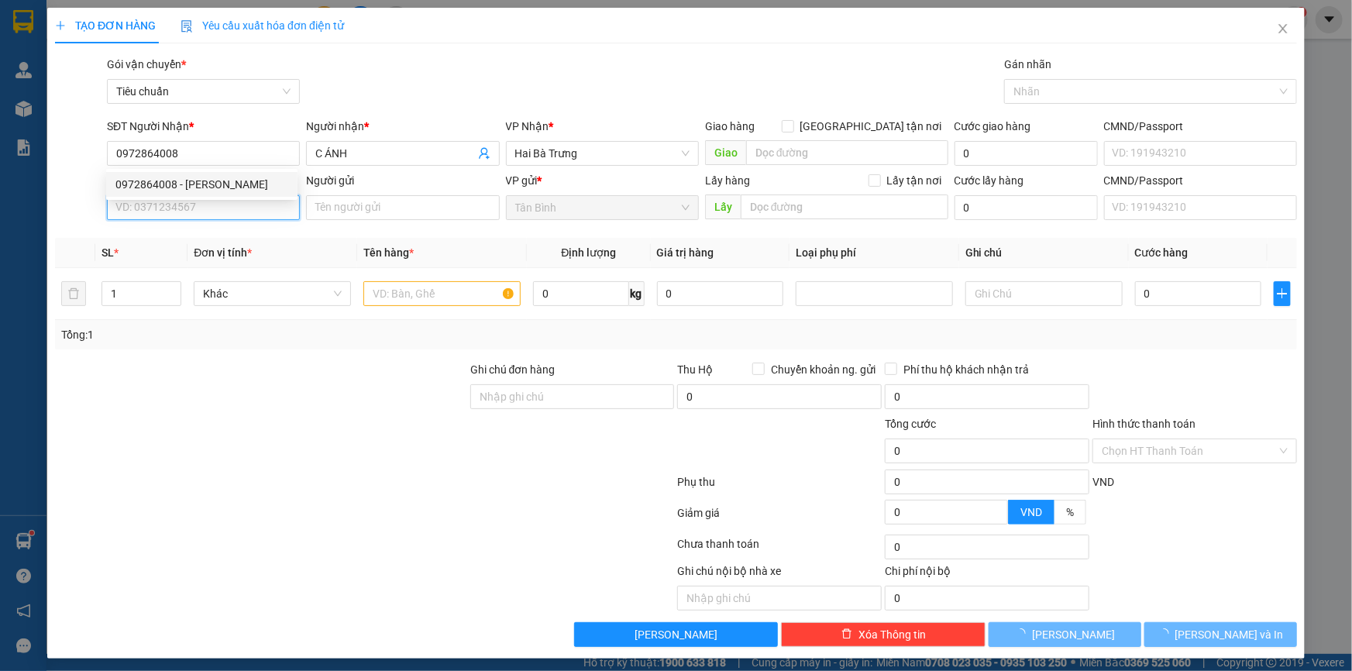
click at [198, 211] on input "SĐT Người Gửi" at bounding box center [203, 207] width 193 height 25
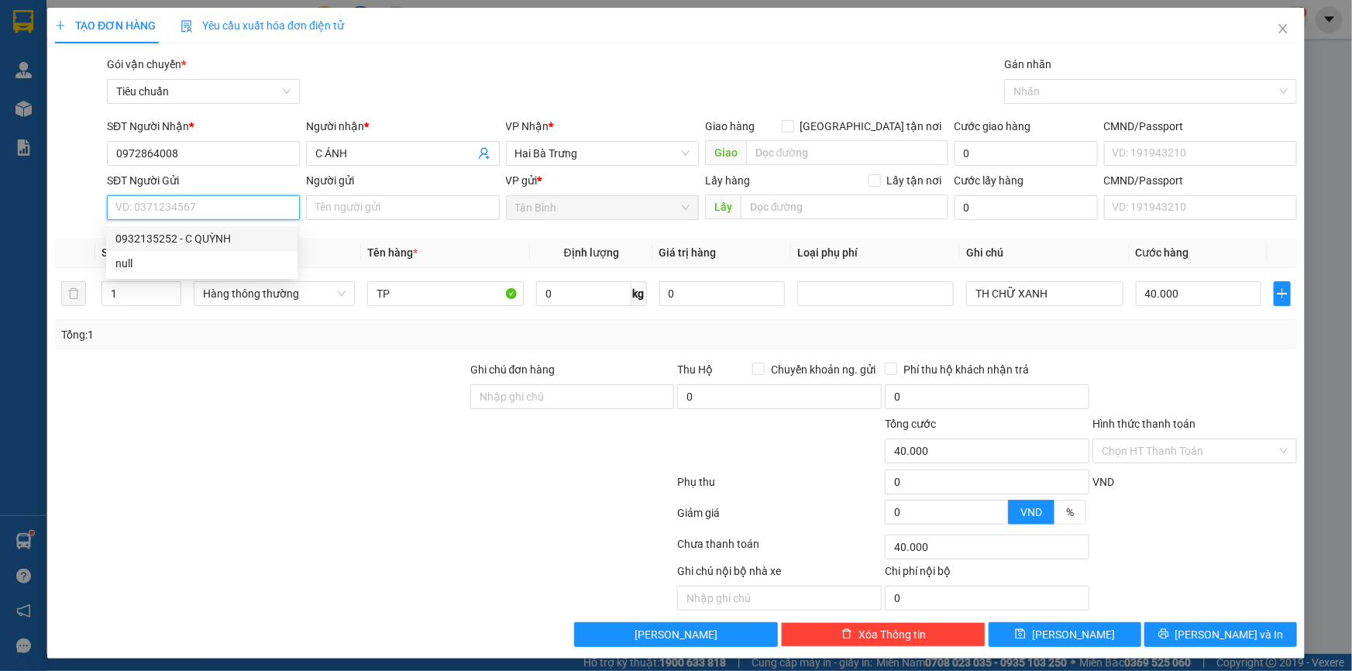
click at [203, 233] on div "0932135252 - C QUỲNH" at bounding box center [201, 238] width 173 height 17
click at [260, 369] on div at bounding box center [260, 388] width 415 height 54
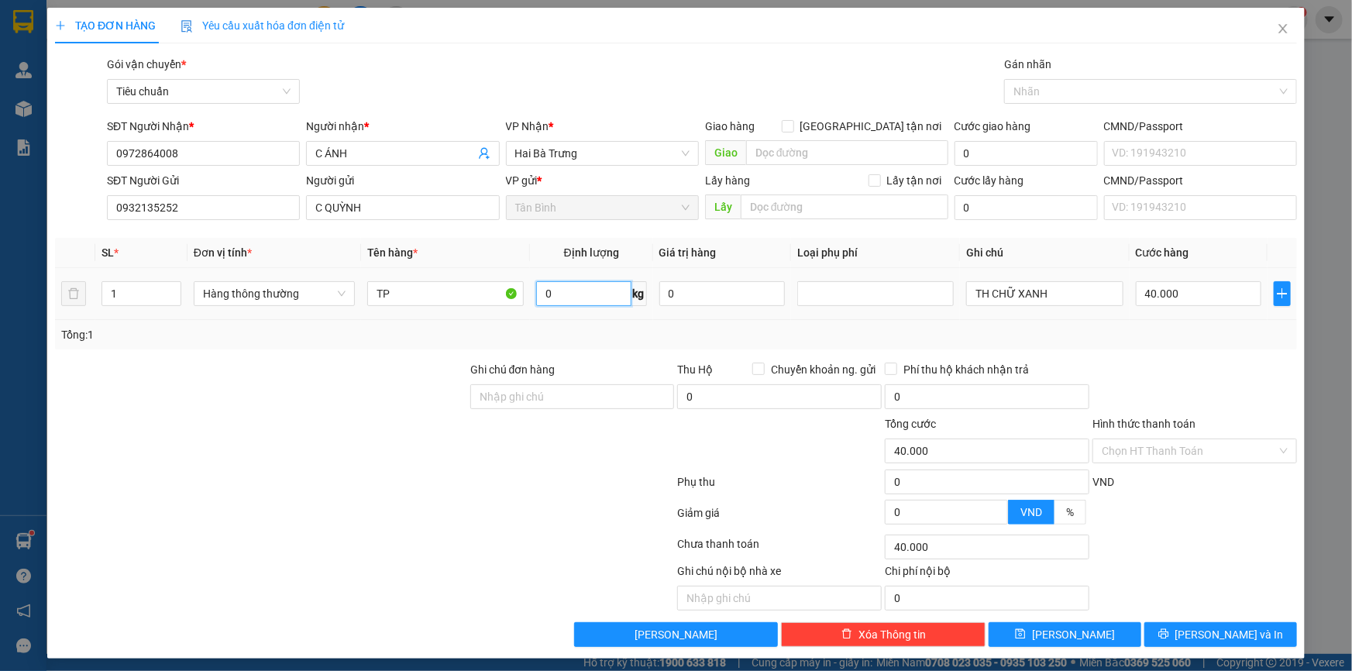
click at [562, 289] on input "0" at bounding box center [583, 293] width 95 height 25
click at [574, 294] on input "0" at bounding box center [583, 293] width 95 height 25
click at [420, 294] on input "TP" at bounding box center [445, 293] width 156 height 25
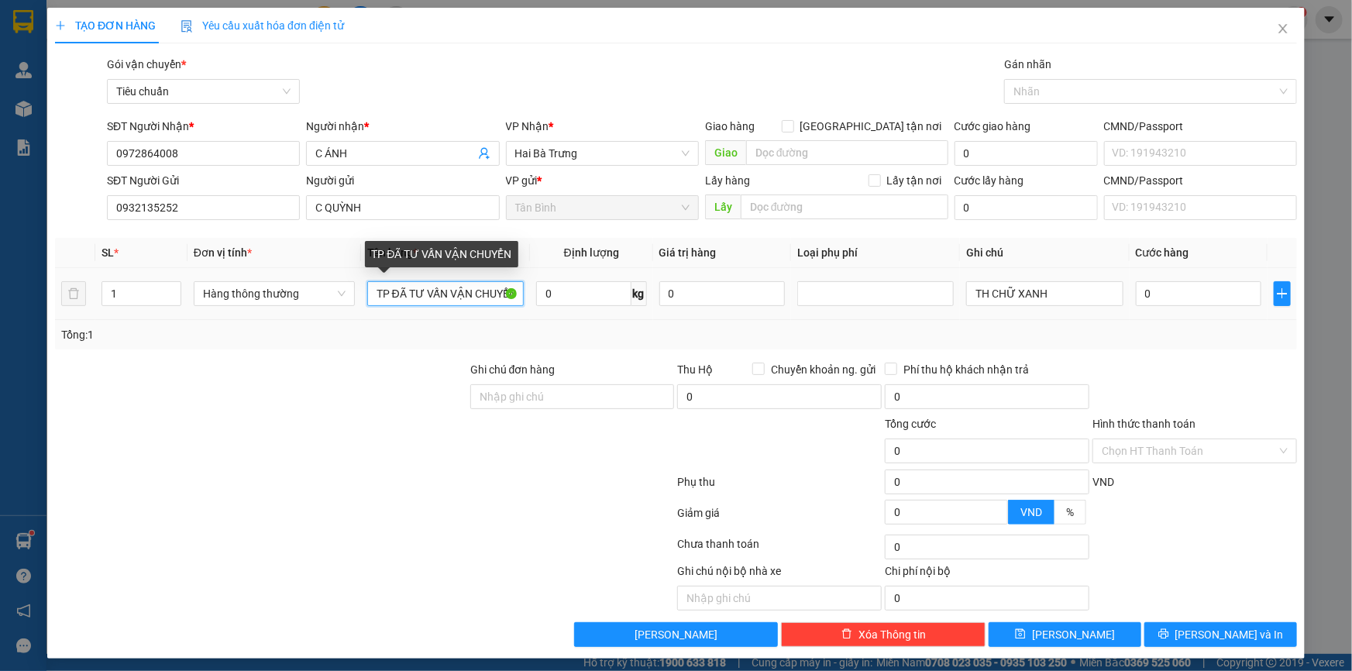
drag, startPoint x: 381, startPoint y: 301, endPoint x: 352, endPoint y: 308, distance: 29.5
click at [347, 308] on tr "1 Hàng thông thường TP ĐÃ TƯ VẤN VẬN CHUYỂN 0 kg 0 TH CHỮ XANH 0" at bounding box center [676, 294] width 1242 height 52
click at [520, 313] on td "TP ĐÃ TƯ VẤN VẬN CHUYỂN" at bounding box center [445, 294] width 169 height 52
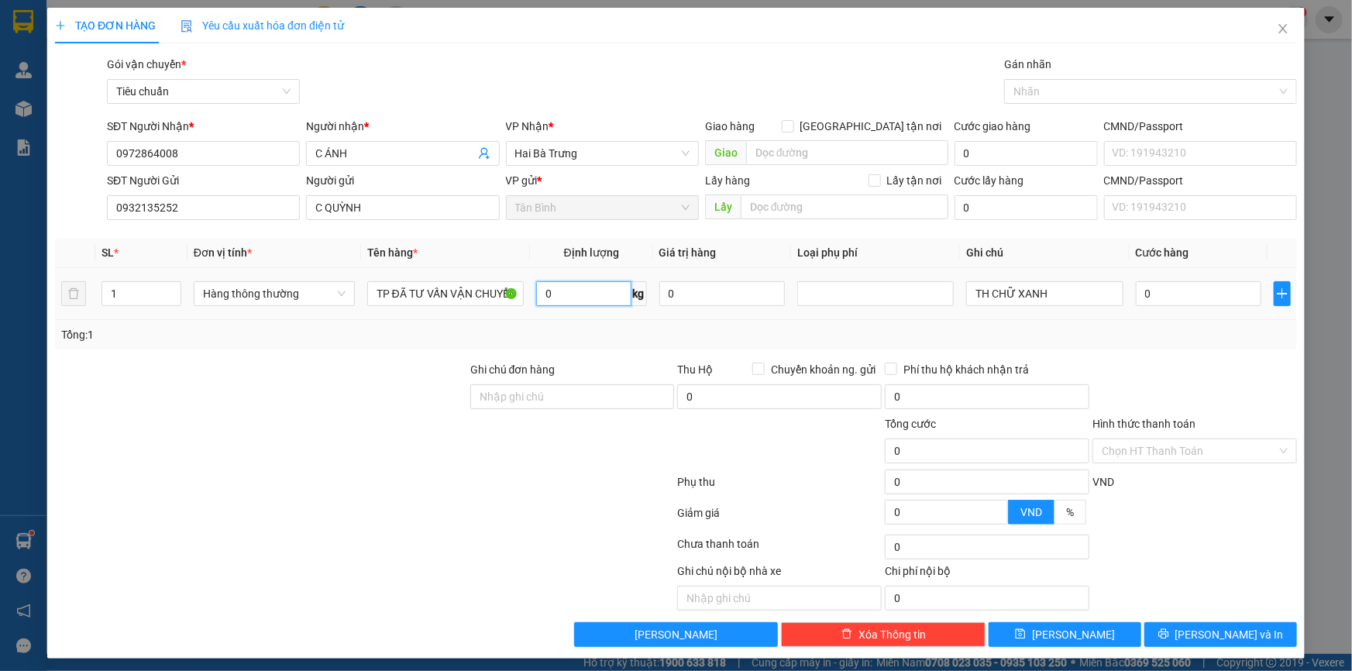
click at [551, 293] on input "0" at bounding box center [583, 293] width 95 height 25
click at [559, 291] on input "0" at bounding box center [583, 293] width 95 height 25
click at [570, 294] on input "0" at bounding box center [583, 293] width 95 height 25
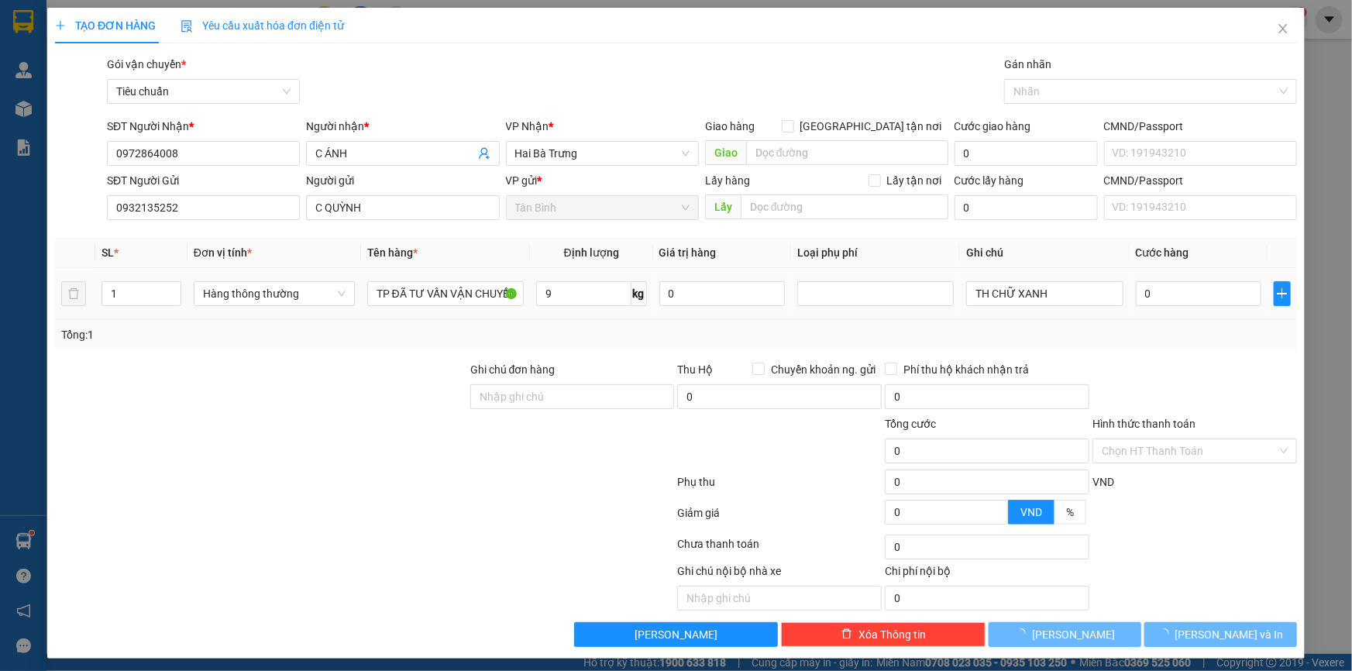
click at [365, 309] on td "TP ĐÃ TƯ VẤN VẬN CHUYỂN" at bounding box center [445, 294] width 169 height 52
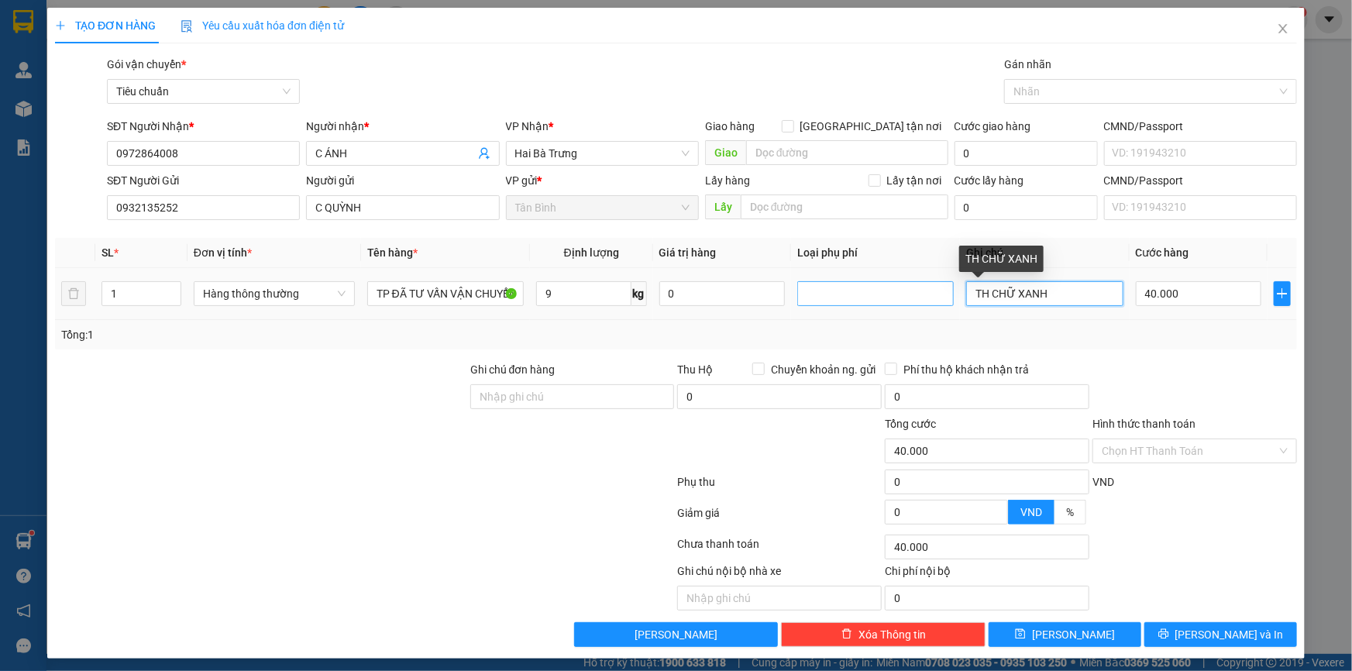
drag, startPoint x: 1060, startPoint y: 296, endPoint x: 912, endPoint y: 304, distance: 147.4
click at [922, 302] on tr "1 Hàng thông thường TP ĐÃ TƯ VẤN VẬN CHUYỂN 9 kg 0 TH CHỮ XANH 40.000" at bounding box center [676, 294] width 1242 height 52
click at [1060, 323] on div "Tổng: 1" at bounding box center [676, 334] width 1242 height 29
click at [1139, 453] on input "Hình thức thanh toán" at bounding box center [1188, 450] width 175 height 23
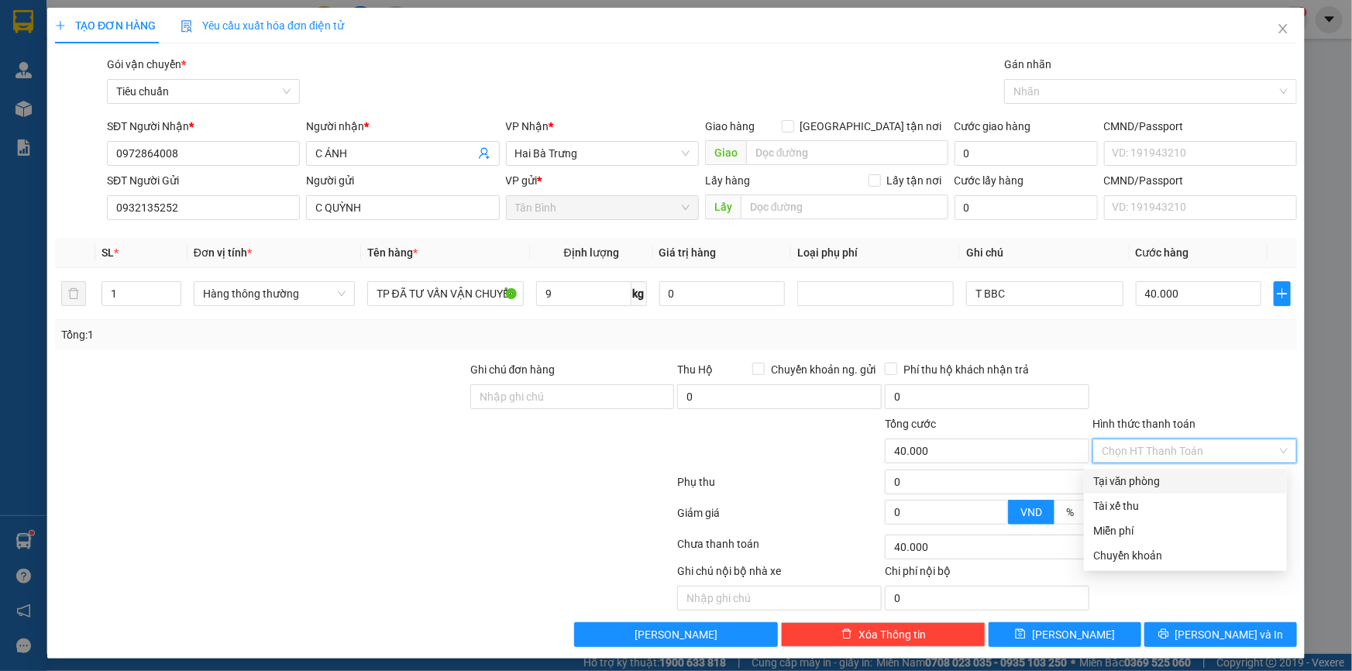
click at [1135, 485] on div "Tại văn phòng" at bounding box center [1185, 480] width 184 height 17
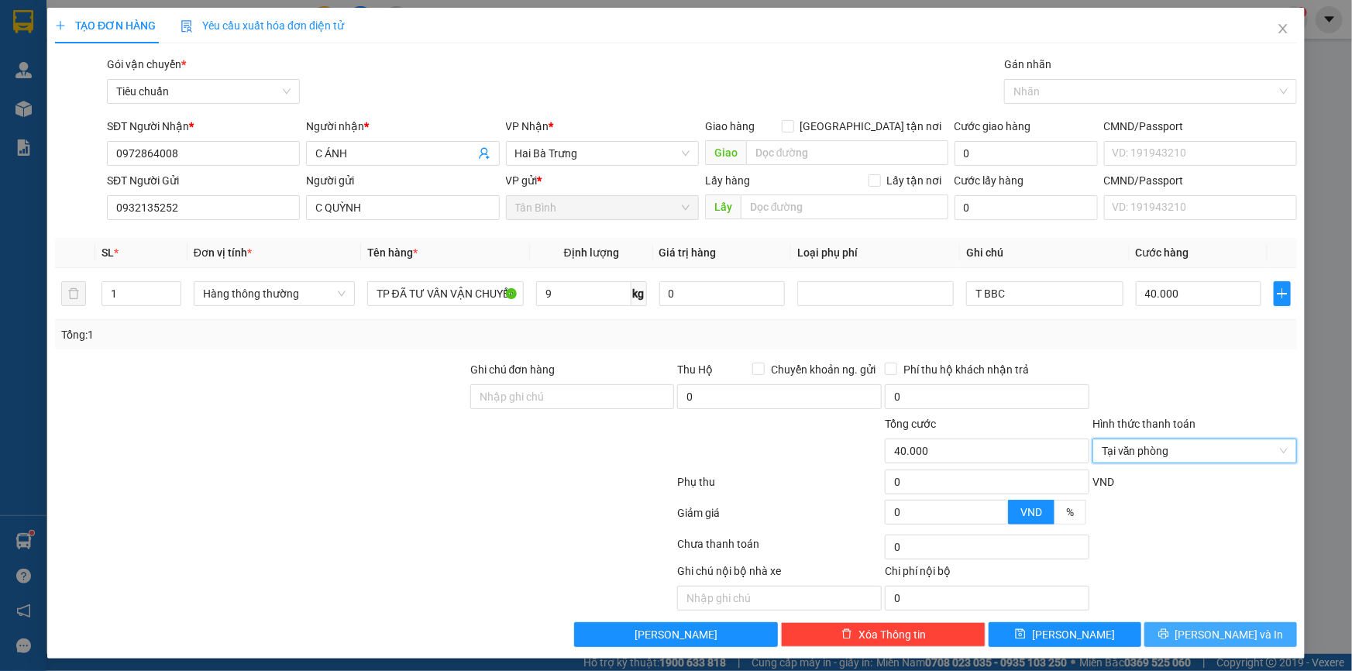
click at [1198, 641] on span "Lưu và In" at bounding box center [1229, 634] width 108 height 17
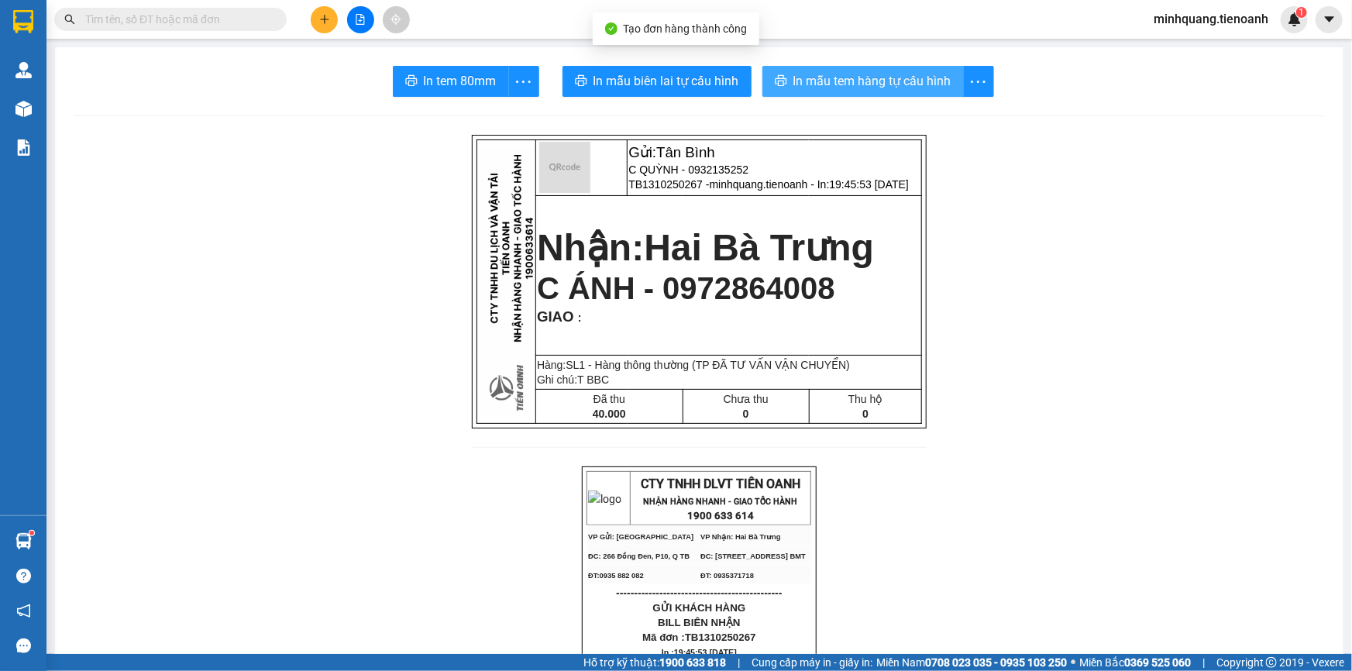
click at [895, 78] on span "In mẫu tem hàng tự cấu hình" at bounding box center [872, 80] width 158 height 19
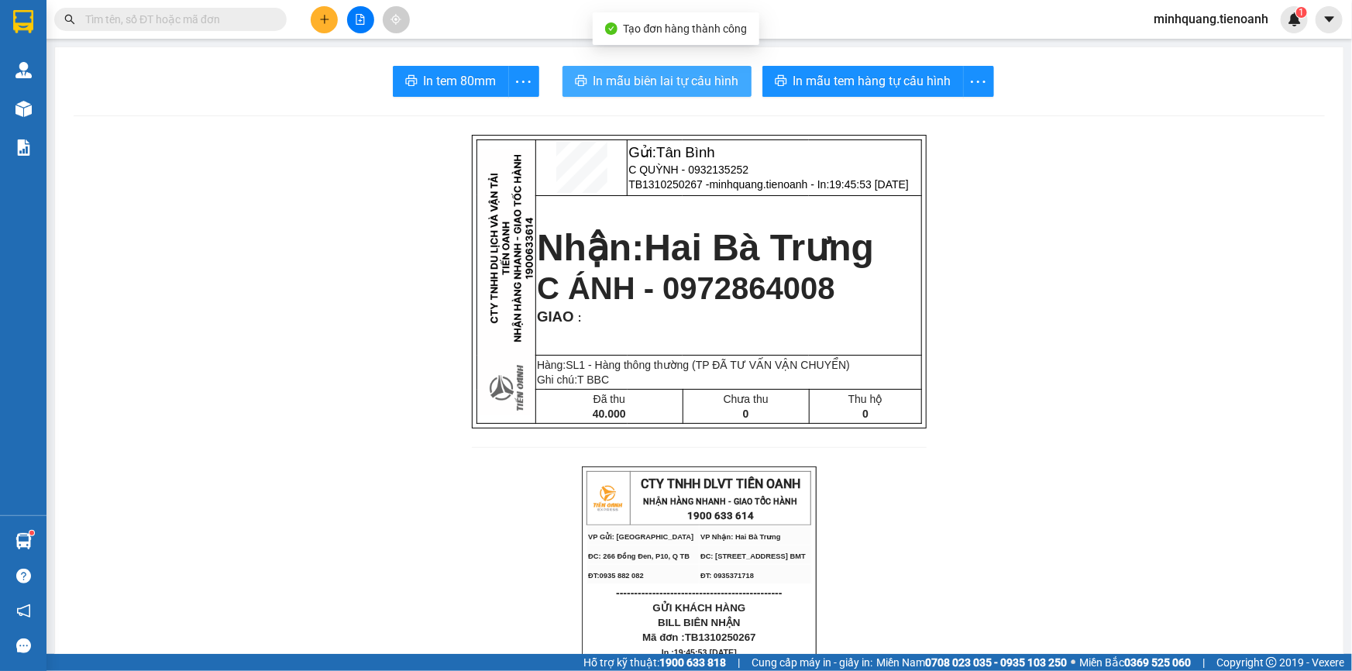
click at [654, 71] on span "In mẫu biên lai tự cấu hình" at bounding box center [666, 80] width 146 height 19
click at [249, 23] on input "text" at bounding box center [176, 19] width 183 height 17
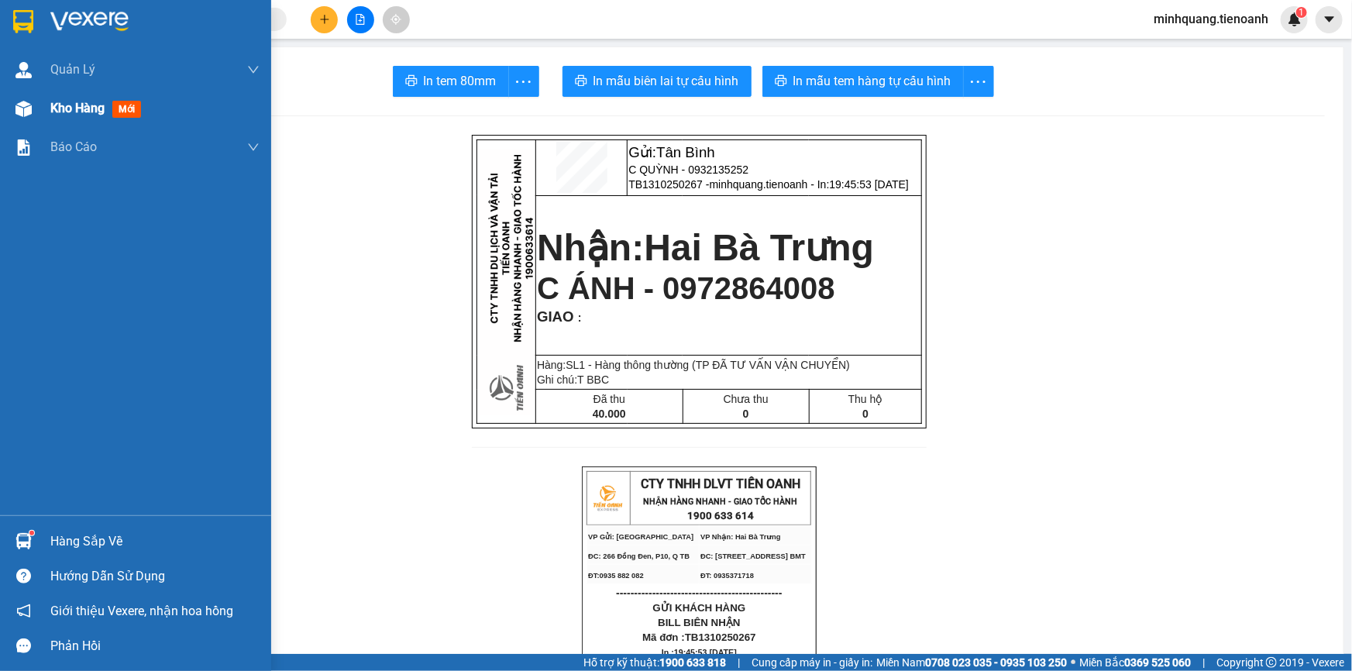
click at [95, 107] on span "Kho hàng" at bounding box center [77, 108] width 54 height 15
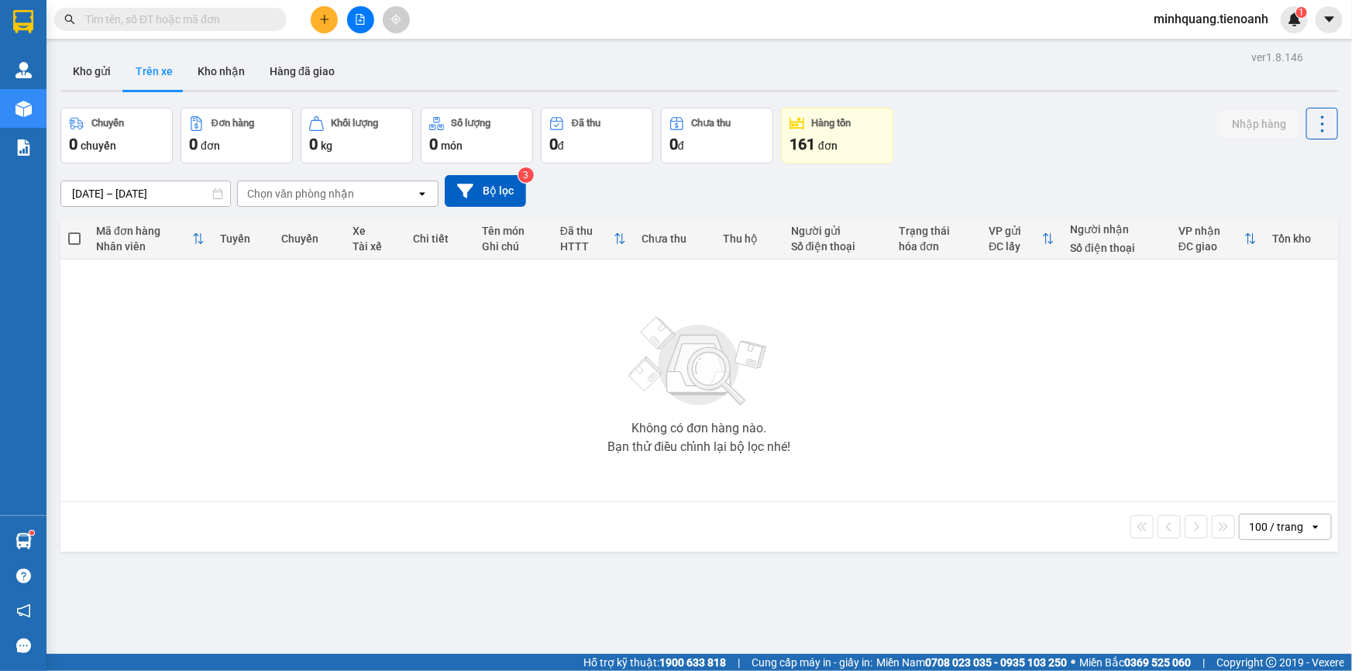
click at [218, 32] on div "Kết quả tìm kiếm ( 1 ) Bộ lọc Mã ĐH Trạng thái Món hàng Thu hộ Tổng cước Chưa c…" at bounding box center [151, 19] width 302 height 27
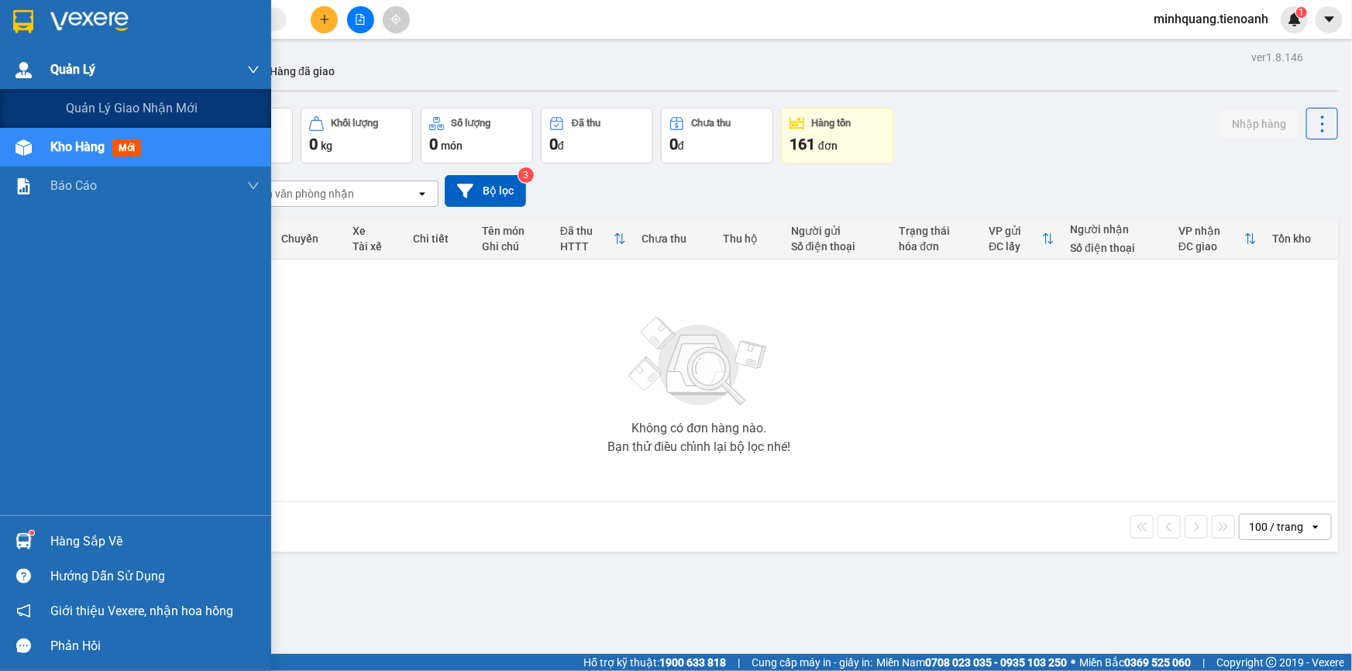
click at [101, 65] on div "Quản Lý" at bounding box center [154, 69] width 209 height 39
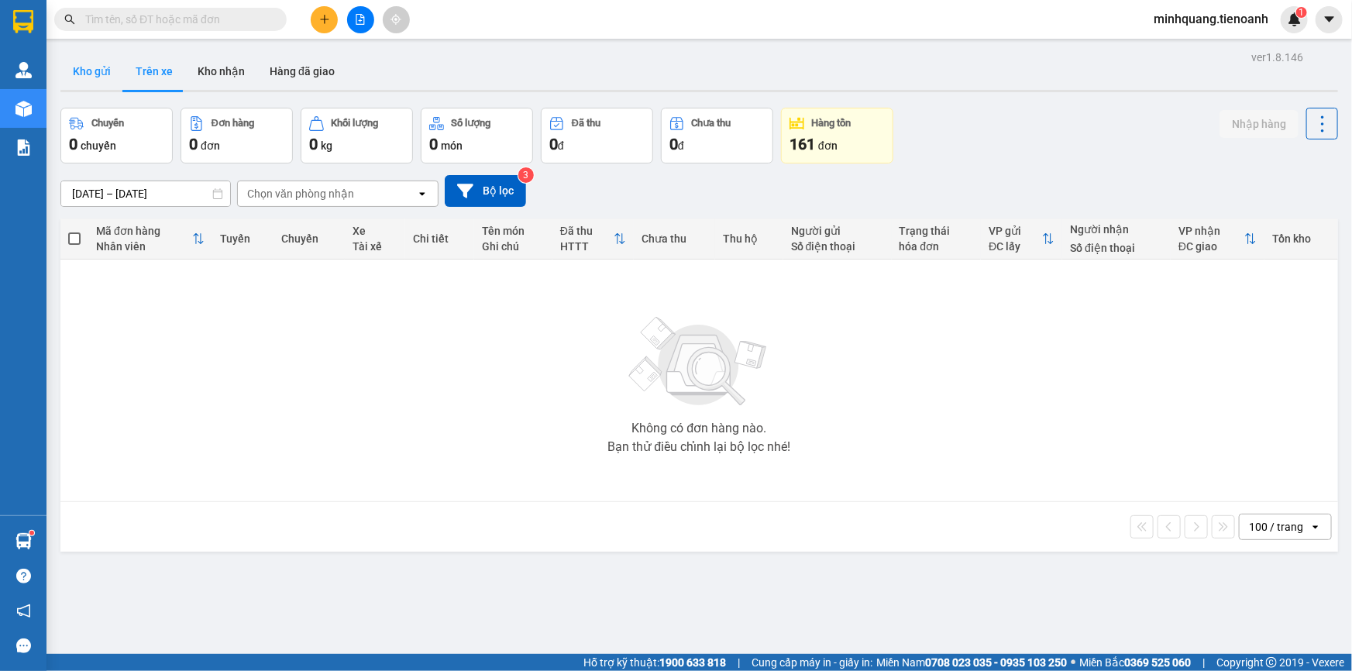
click at [99, 74] on button "Kho gửi" at bounding box center [91, 71] width 63 height 37
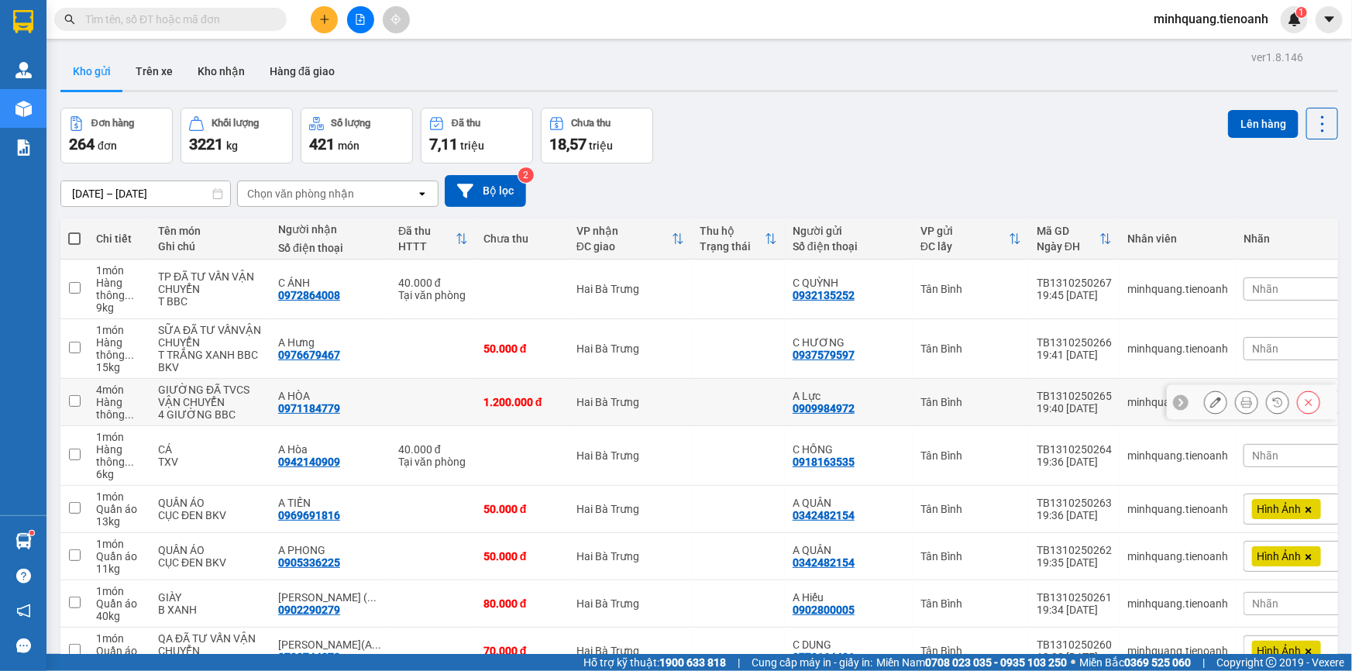
drag, startPoint x: 788, startPoint y: 448, endPoint x: 847, endPoint y: 448, distance: 58.9
click at [847, 414] on div "A Lực 0909984972" at bounding box center [848, 402] width 112 height 25
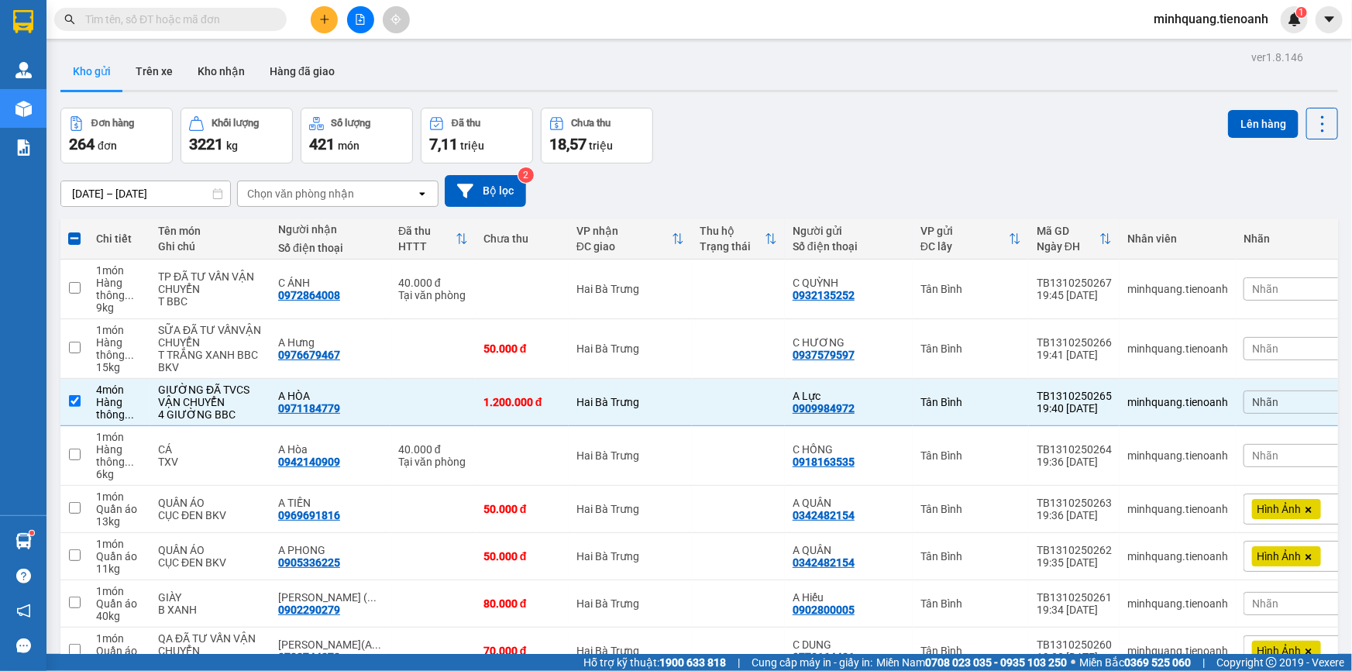
click at [240, 24] on input "text" at bounding box center [176, 19] width 183 height 17
click at [240, 19] on input "text" at bounding box center [176, 19] width 183 height 17
paste input "0909984972"
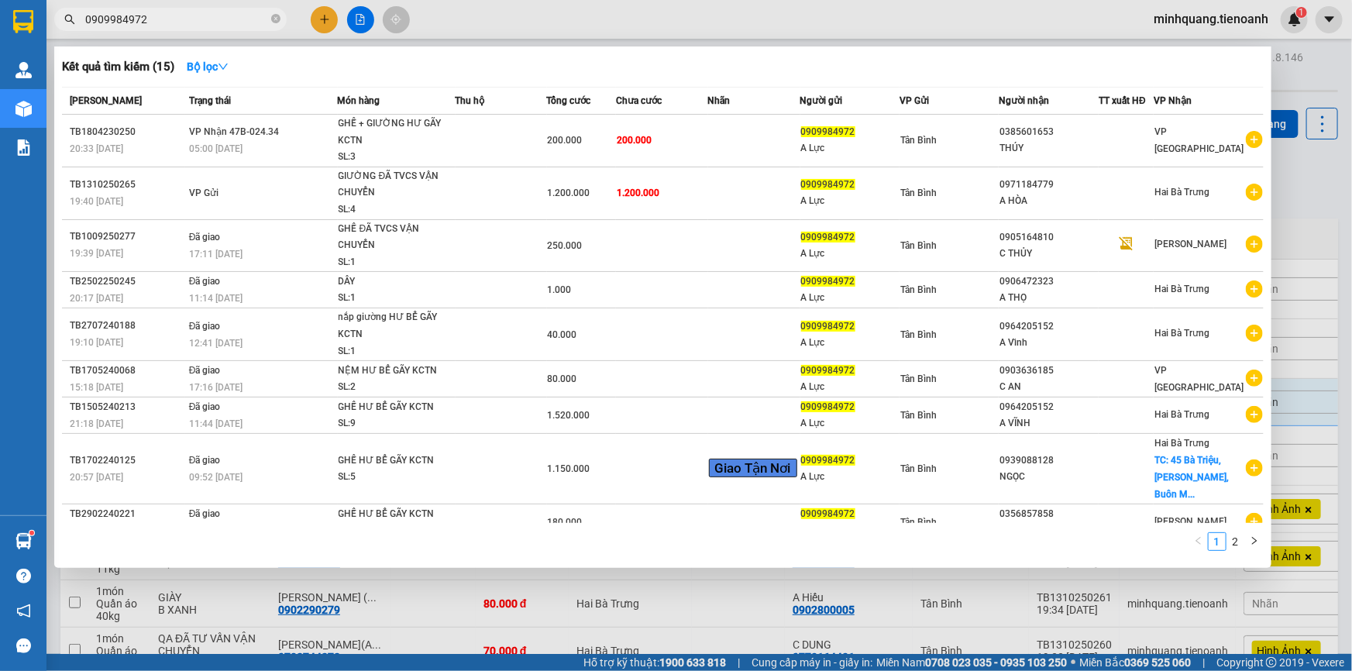
click at [301, 22] on div "0909984972" at bounding box center [151, 19] width 302 height 23
click at [558, 590] on div at bounding box center [676, 335] width 1352 height 671
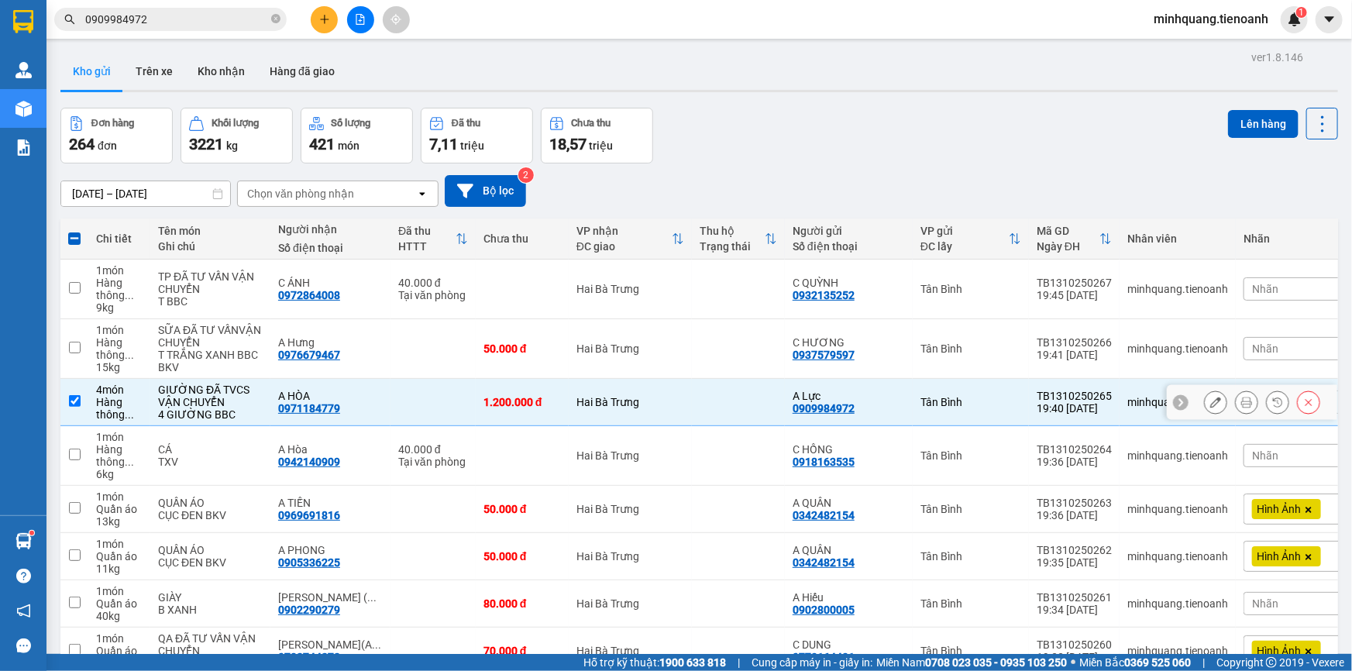
click at [1297, 416] on button at bounding box center [1308, 402] width 22 height 27
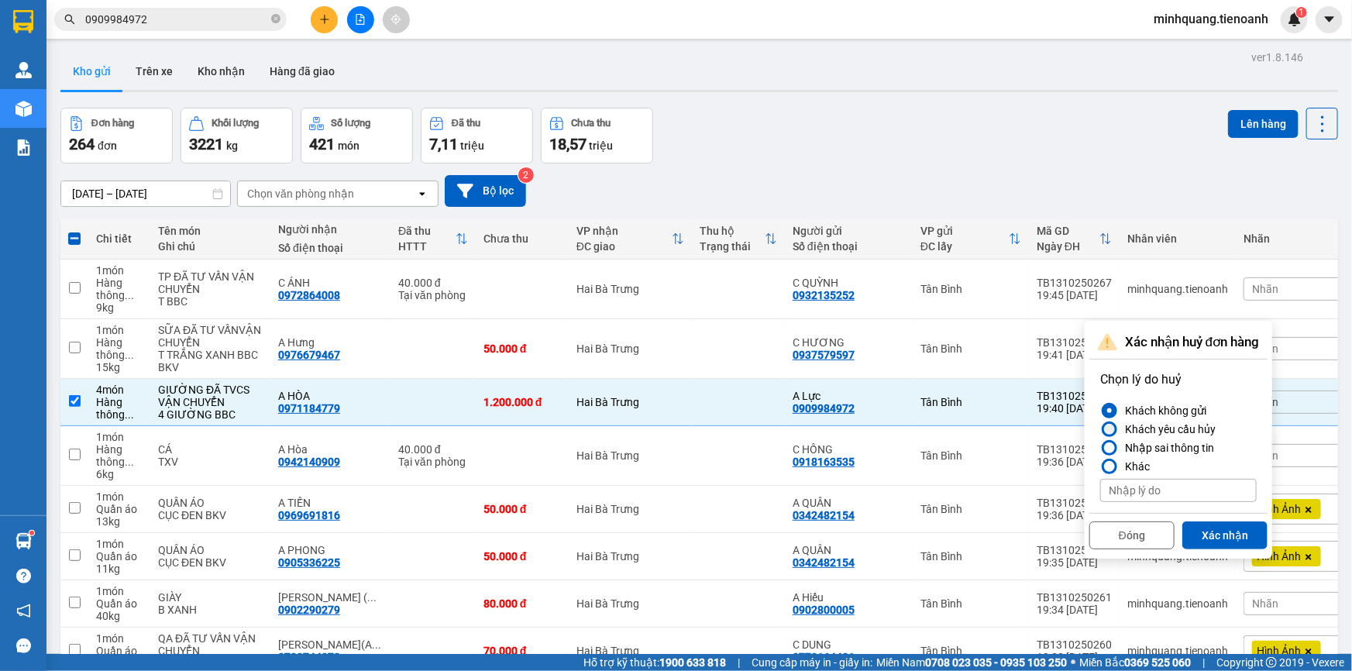
click at [1184, 435] on div "Khách yêu cầu hủy" at bounding box center [1166, 429] width 97 height 19
click at [1171, 443] on div "Nhập sai thông tin" at bounding box center [1165, 447] width 95 height 19
click at [1100, 448] on input "Nhập sai thông tin" at bounding box center [1100, 448] width 0 height 0
click at [1216, 534] on button "Xác nhận" at bounding box center [1224, 535] width 85 height 28
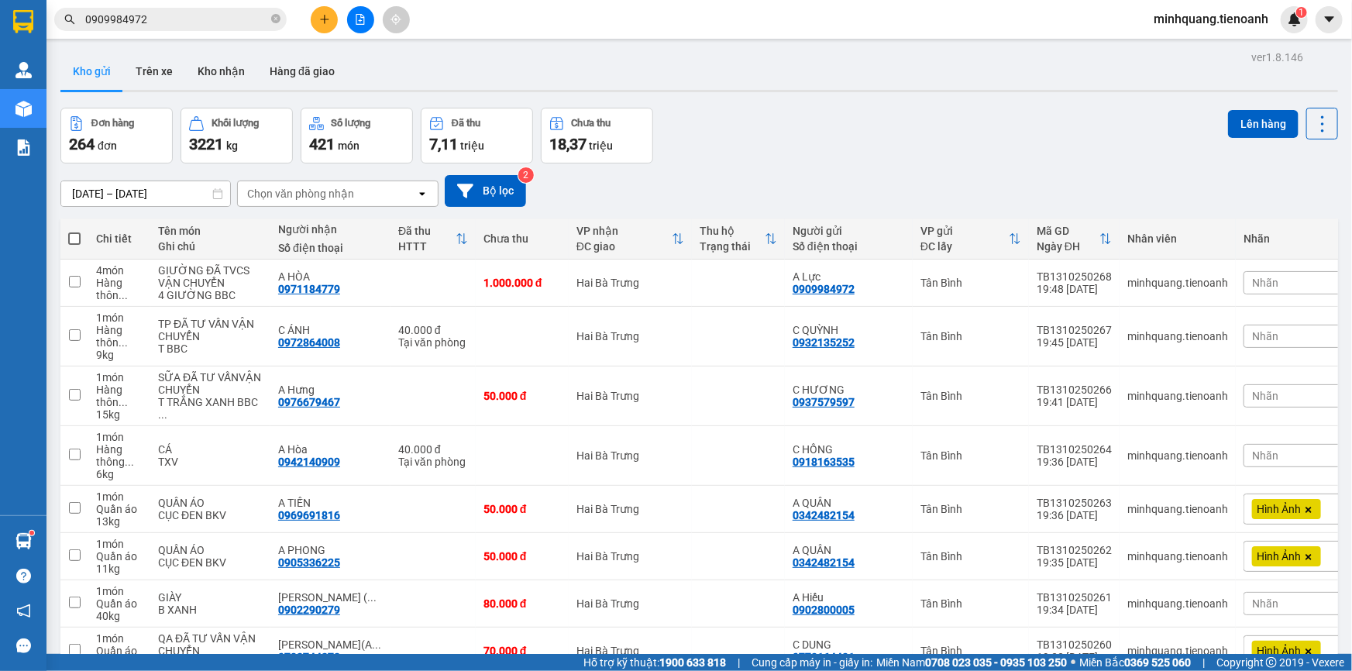
click at [236, 21] on input "0909984972" at bounding box center [176, 19] width 183 height 17
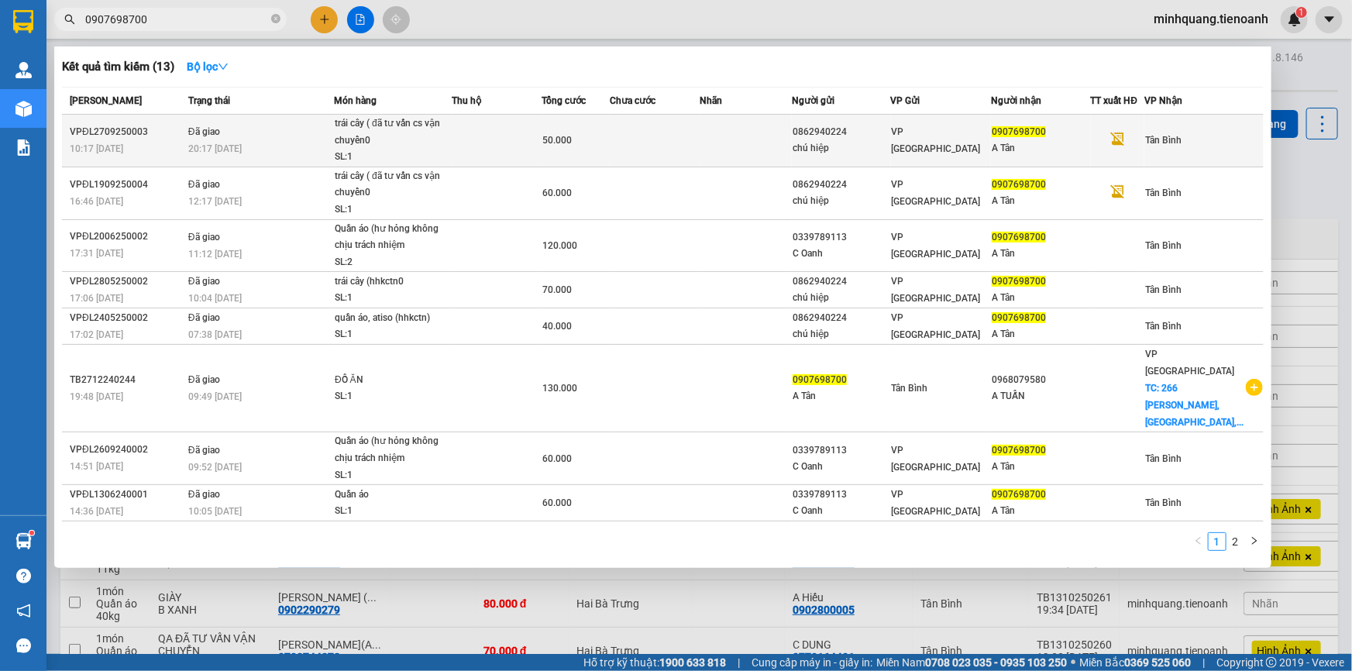
click at [449, 139] on div "trái cây ( đã tư vấn cs vận chuyển0" at bounding box center [393, 131] width 116 height 33
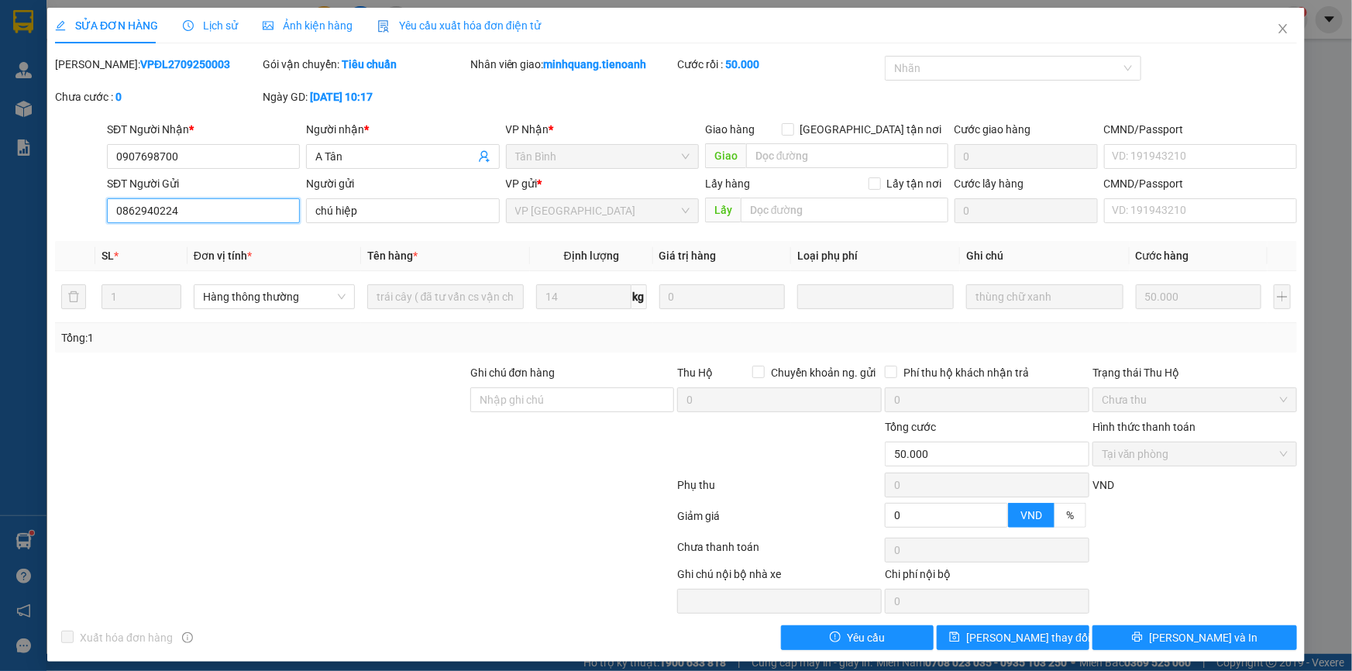
drag, startPoint x: 177, startPoint y: 219, endPoint x: 0, endPoint y: 230, distance: 177.7
click at [0, 231] on div "SỬA ĐƠN HÀNG Lịch sử Ảnh kiện hàng Yêu cầu xuất hóa đơn điện tử Total Paid Fee …" at bounding box center [676, 335] width 1352 height 671
click at [1262, 32] on span "Close" at bounding box center [1282, 29] width 43 height 43
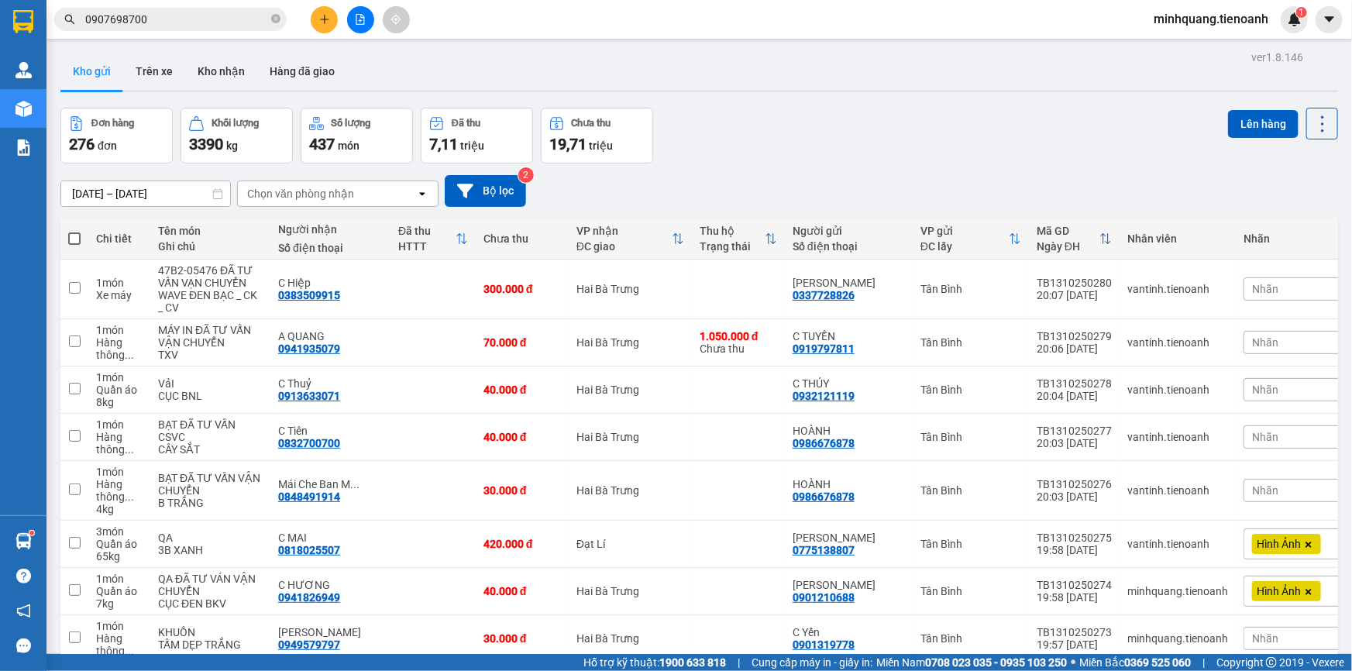
click at [203, 8] on span "0907698700" at bounding box center [170, 19] width 232 height 23
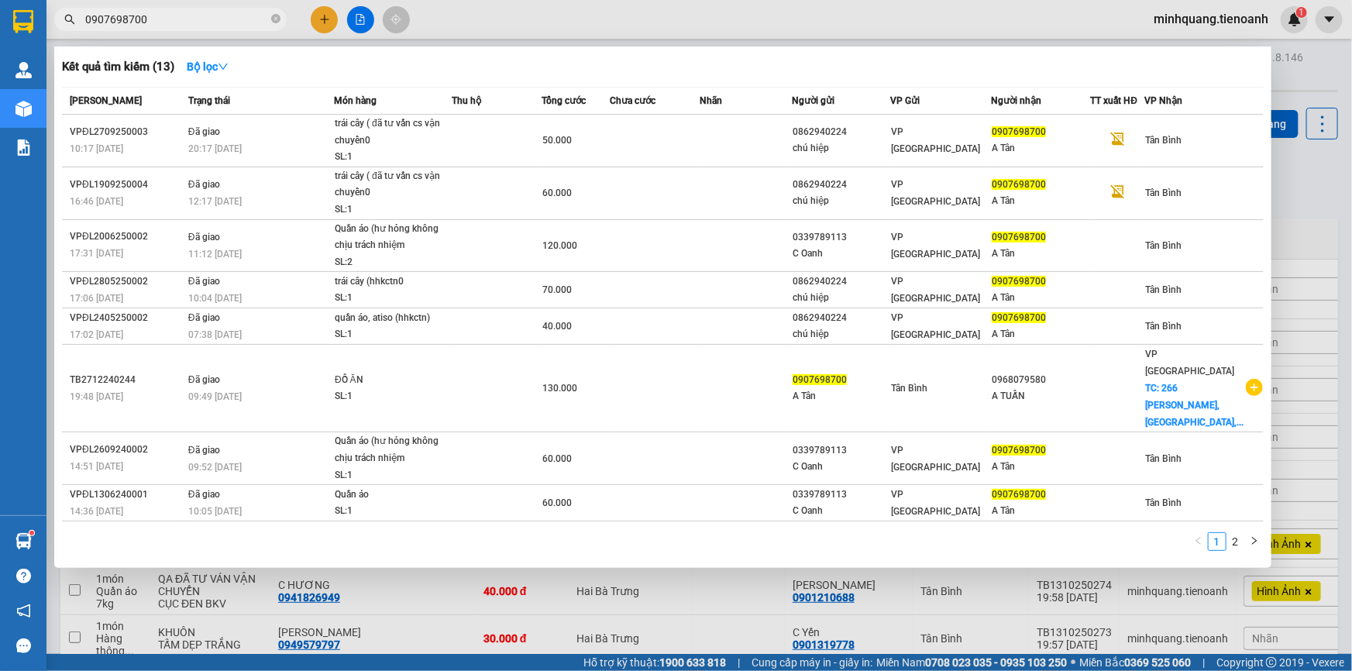
drag, startPoint x: 201, startPoint y: 20, endPoint x: 40, endPoint y: 27, distance: 161.3
click at [41, 27] on section "Kết quả tìm kiếm ( 13 ) Bộ lọc Mã ĐH Trạng thái Món hàng Thu hộ Tổng cước Chưa …" at bounding box center [676, 335] width 1352 height 671
click at [271, 22] on icon "close-circle" at bounding box center [275, 18] width 9 height 9
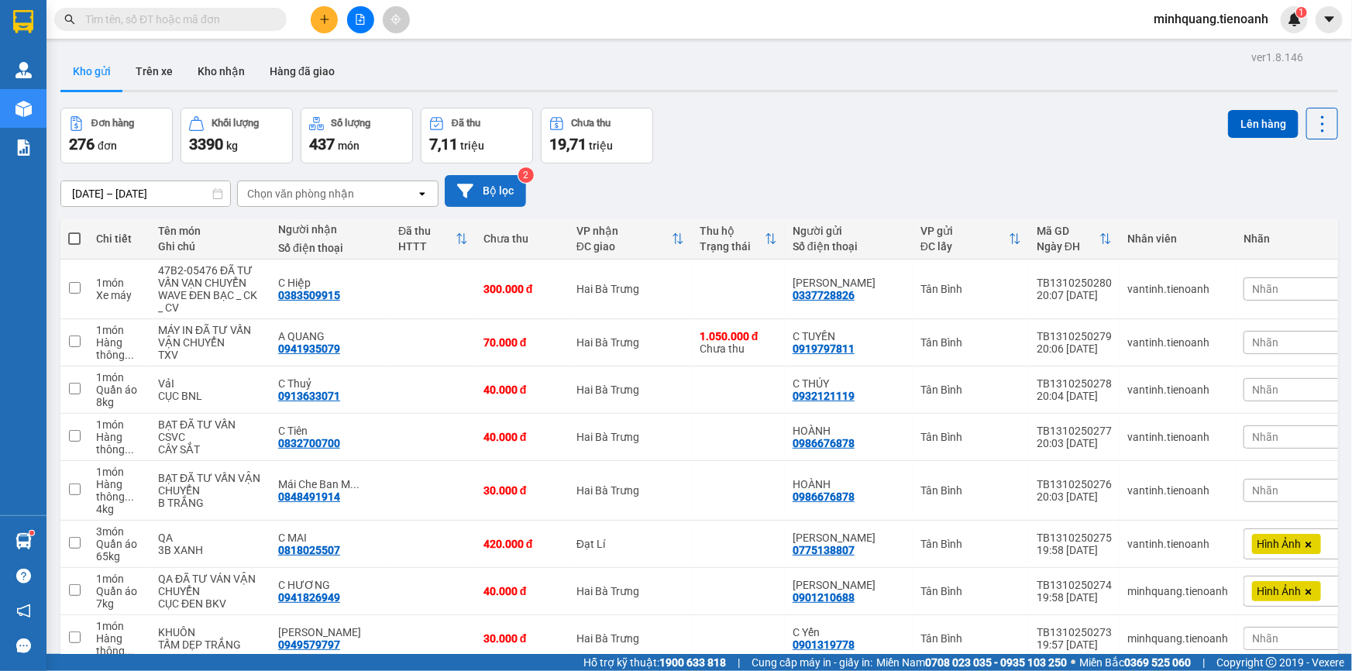
click at [494, 187] on button "Bộ lọc" at bounding box center [485, 191] width 81 height 32
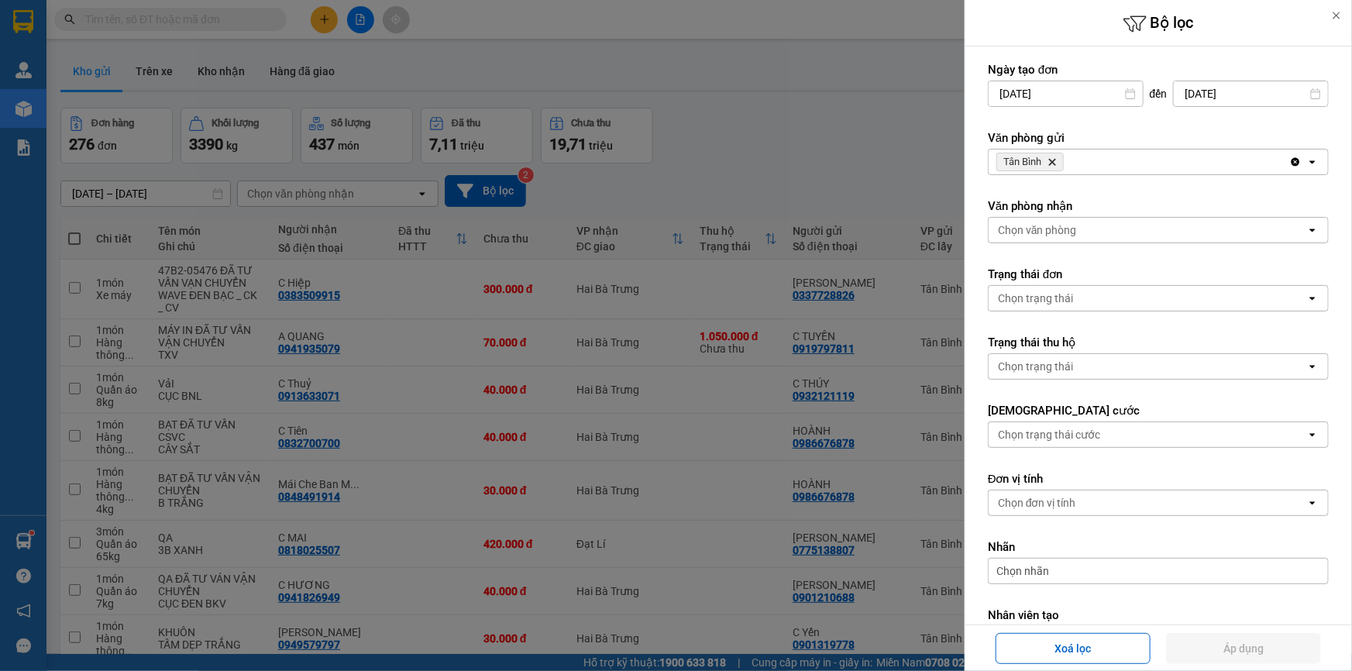
click at [1069, 354] on div "Chọn trạng thái" at bounding box center [1147, 366] width 318 height 25
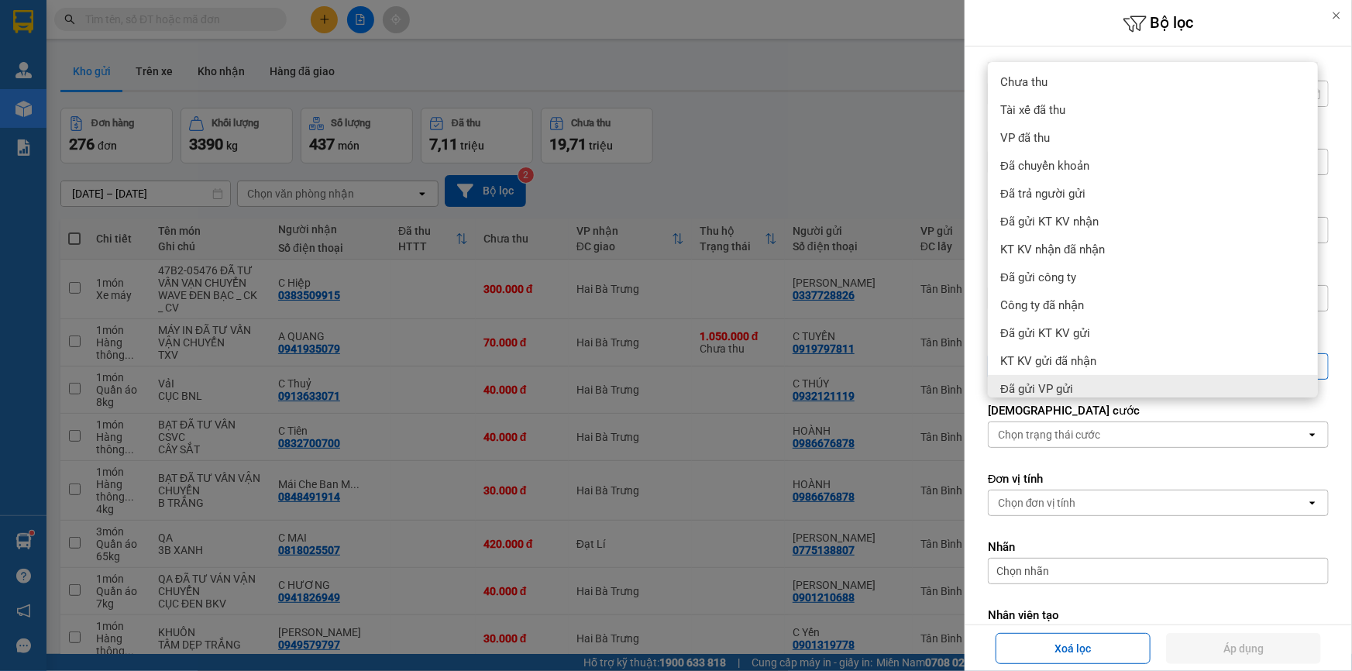
click at [1098, 465] on form "Ngày tạo đơn 11/10/2025 Press the down arrow key to interact with the calendar …" at bounding box center [1158, 392] width 341 height 660
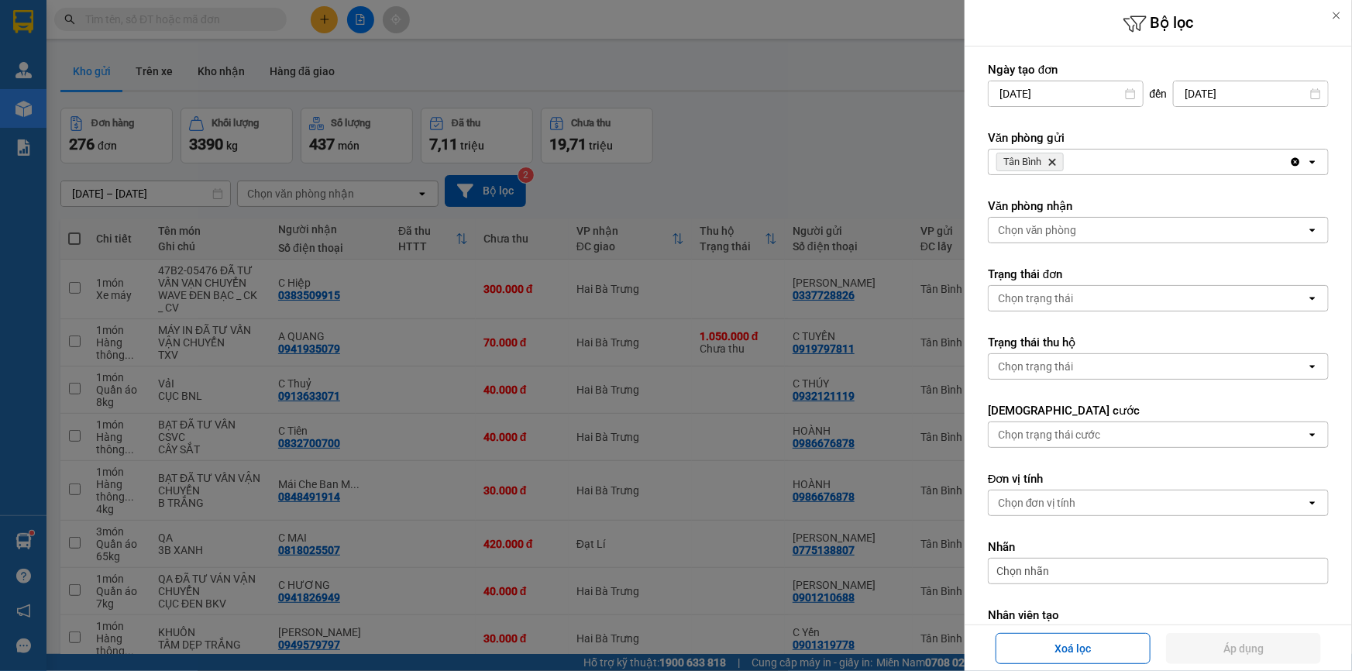
click at [1067, 301] on div "Chọn trạng thái" at bounding box center [1035, 297] width 75 height 15
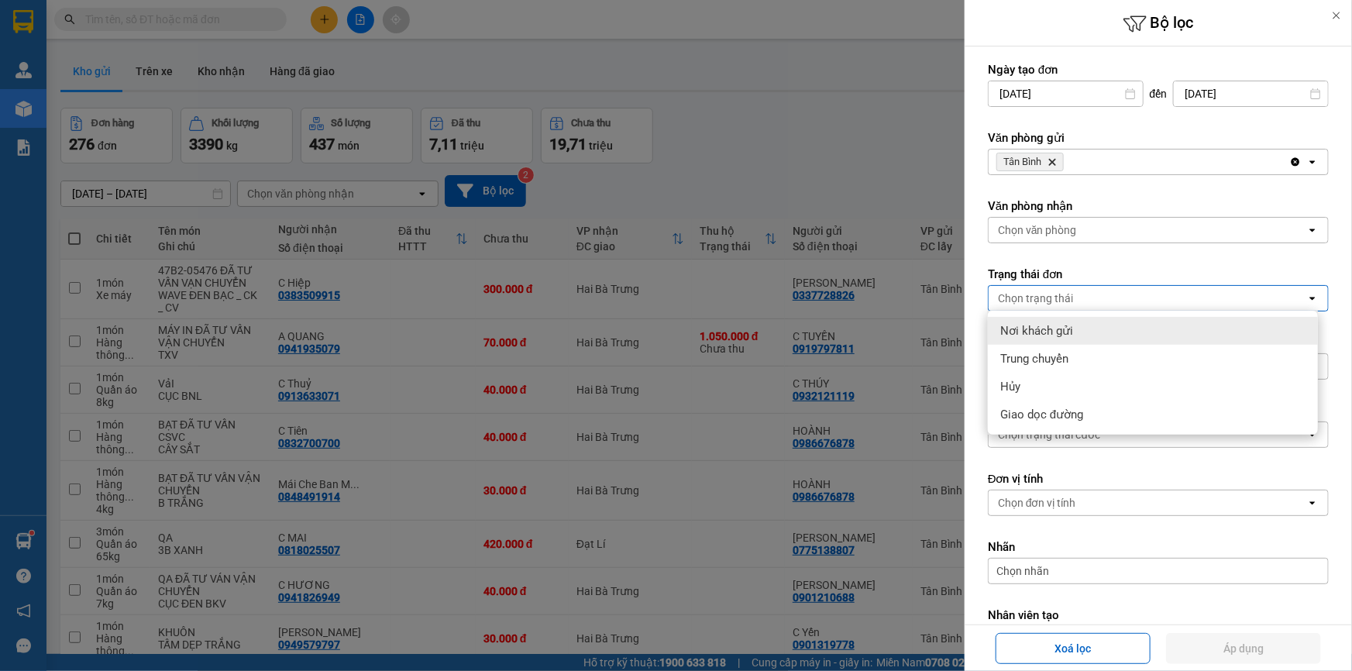
click at [1078, 287] on div "Chọn trạng thái" at bounding box center [1147, 298] width 318 height 25
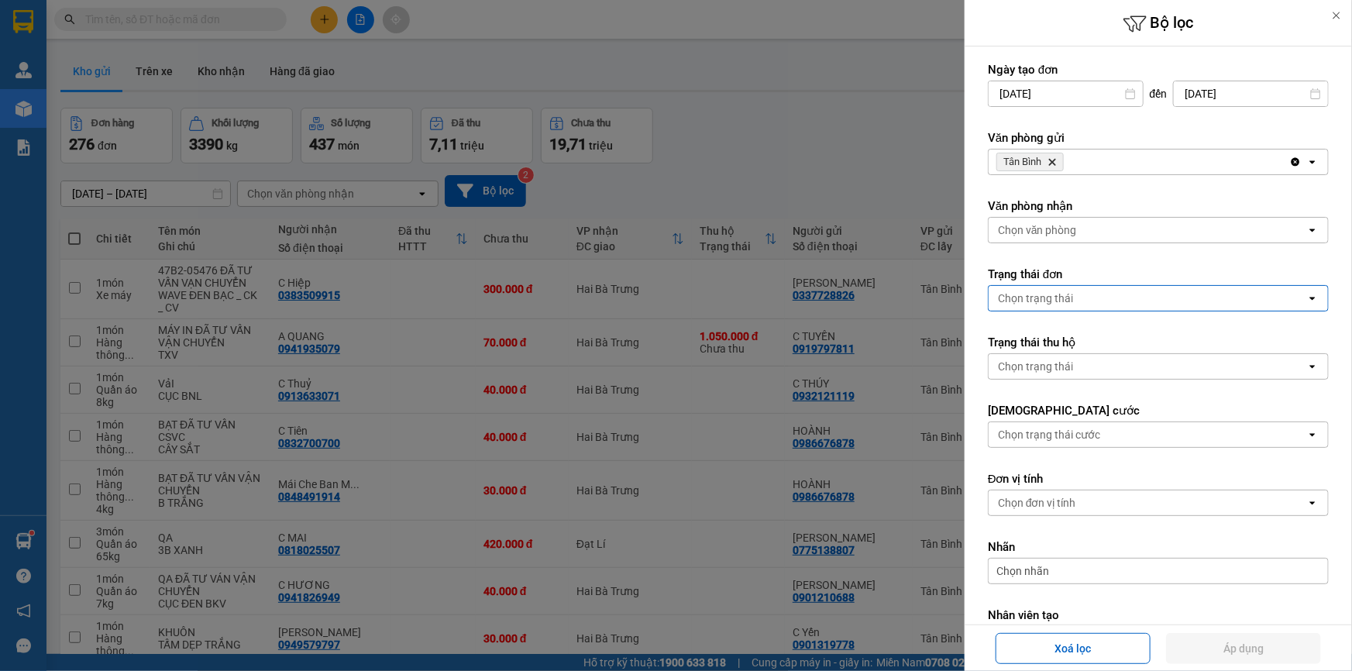
click at [1078, 287] on div "Chọn trạng thái" at bounding box center [1147, 298] width 318 height 25
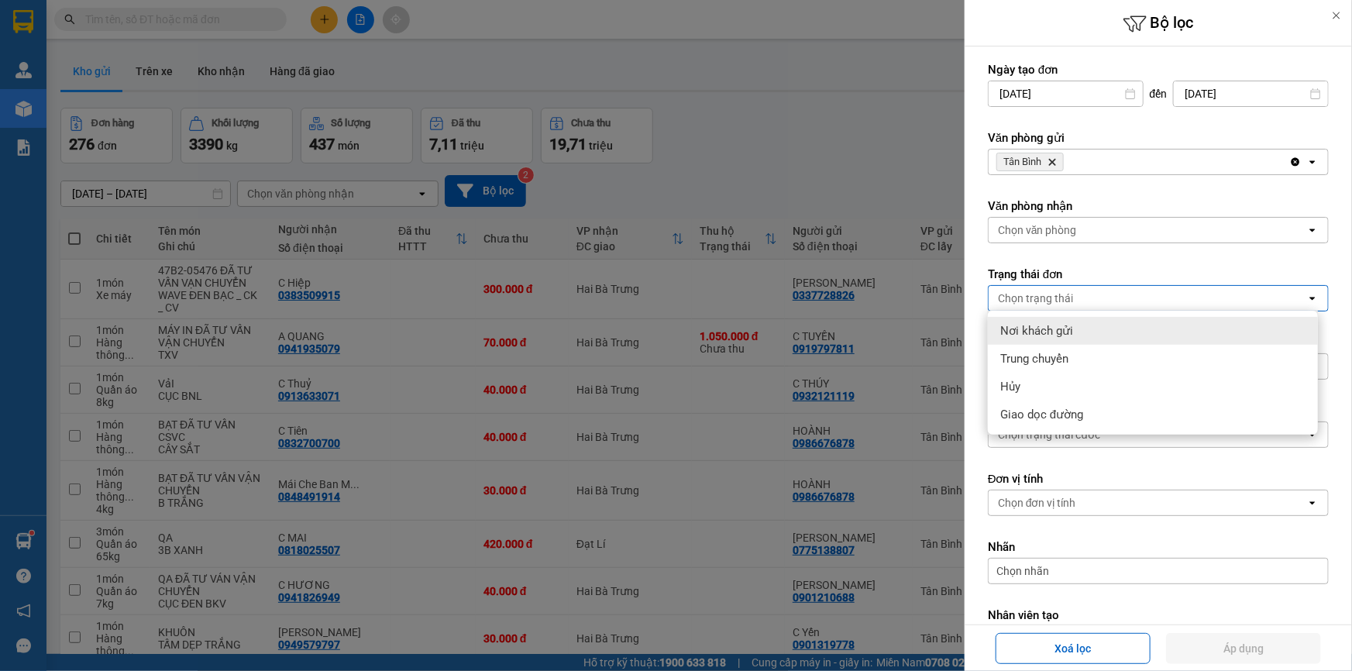
click at [1057, 249] on form "Ngày tạo đơn 11/10/2025 Press the down arrow key to interact with the calendar …" at bounding box center [1158, 392] width 341 height 660
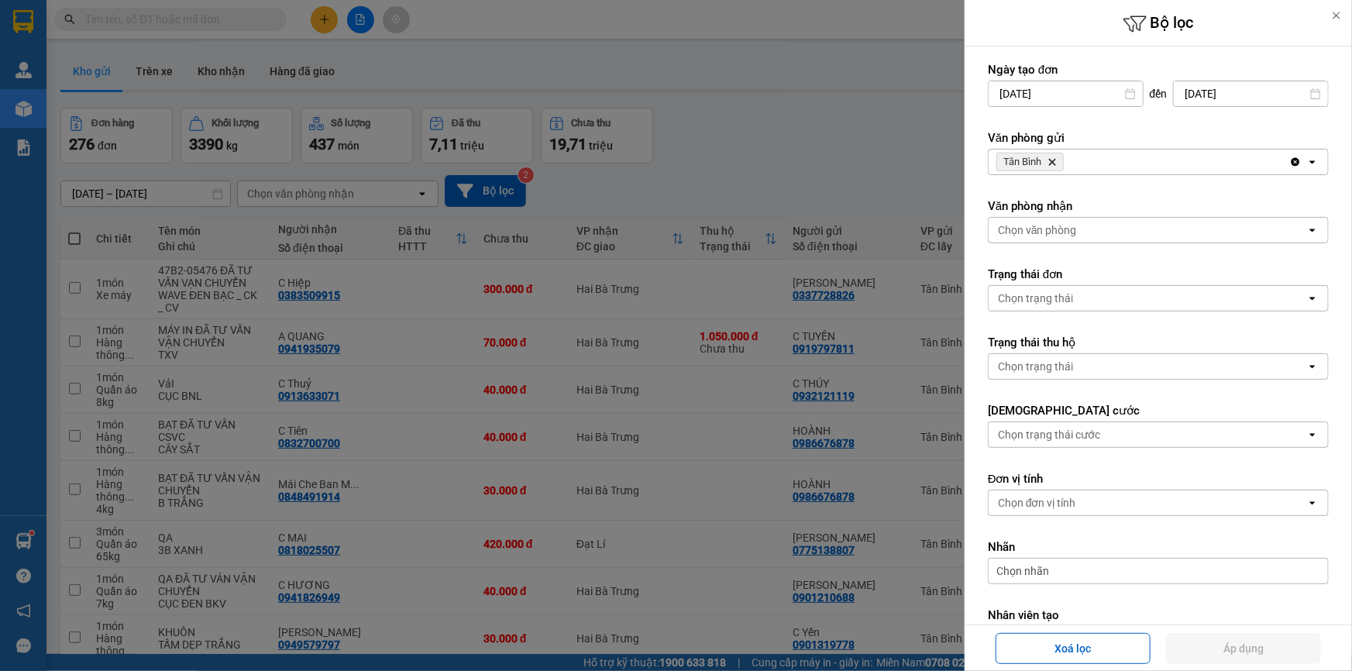
click at [1051, 296] on div "Chọn trạng thái" at bounding box center [1035, 297] width 75 height 15
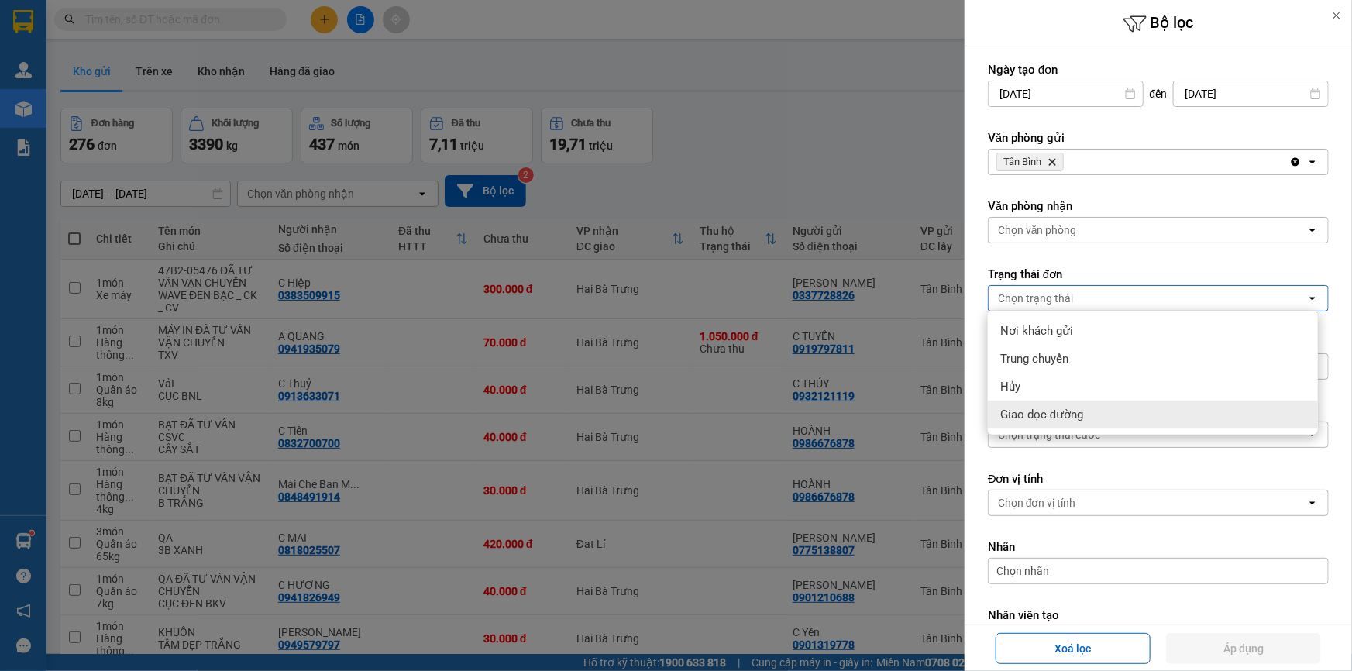
click at [1049, 414] on span "Giao dọc đường" at bounding box center [1041, 414] width 83 height 15
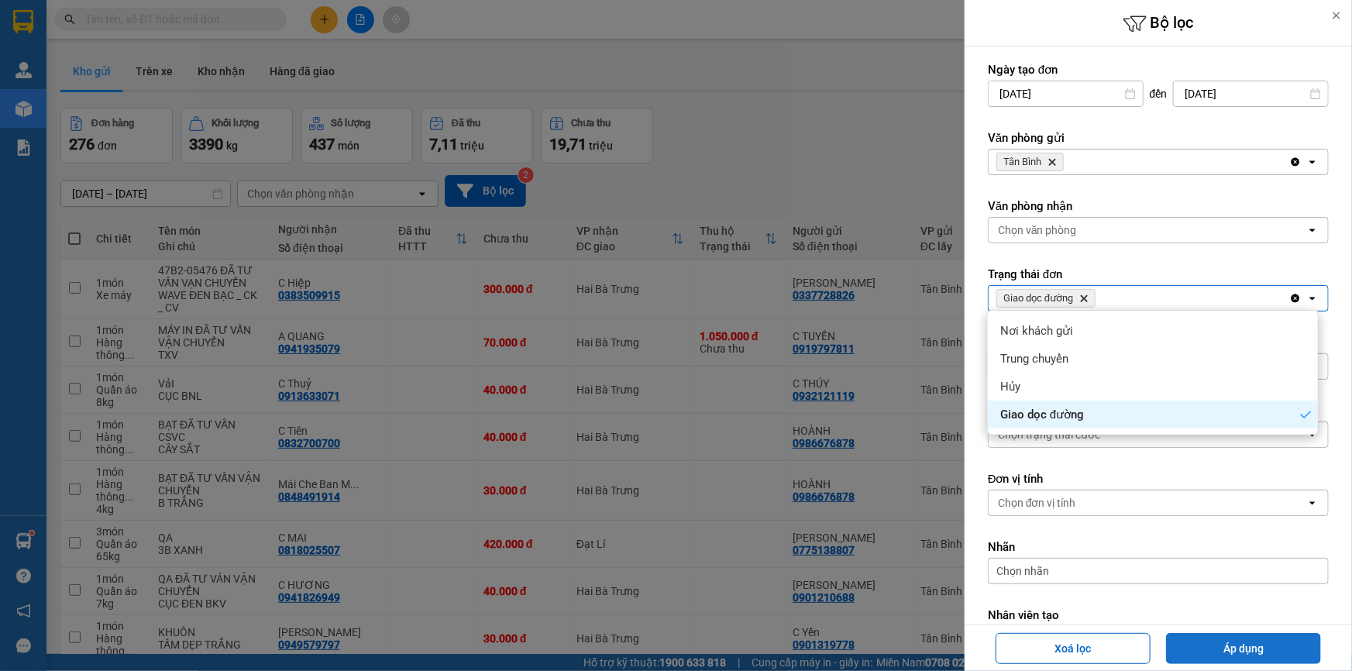
click at [1214, 637] on button "Áp dụng" at bounding box center [1243, 648] width 155 height 31
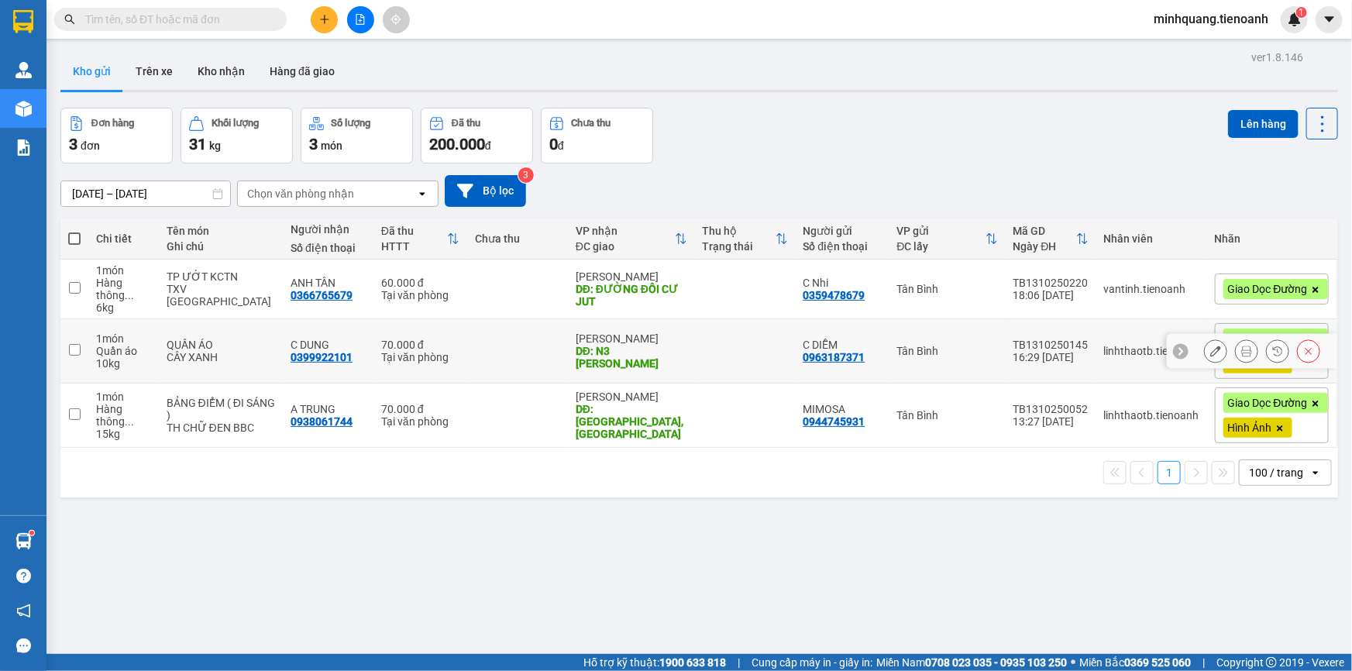
click at [487, 348] on td at bounding box center [517, 351] width 101 height 64
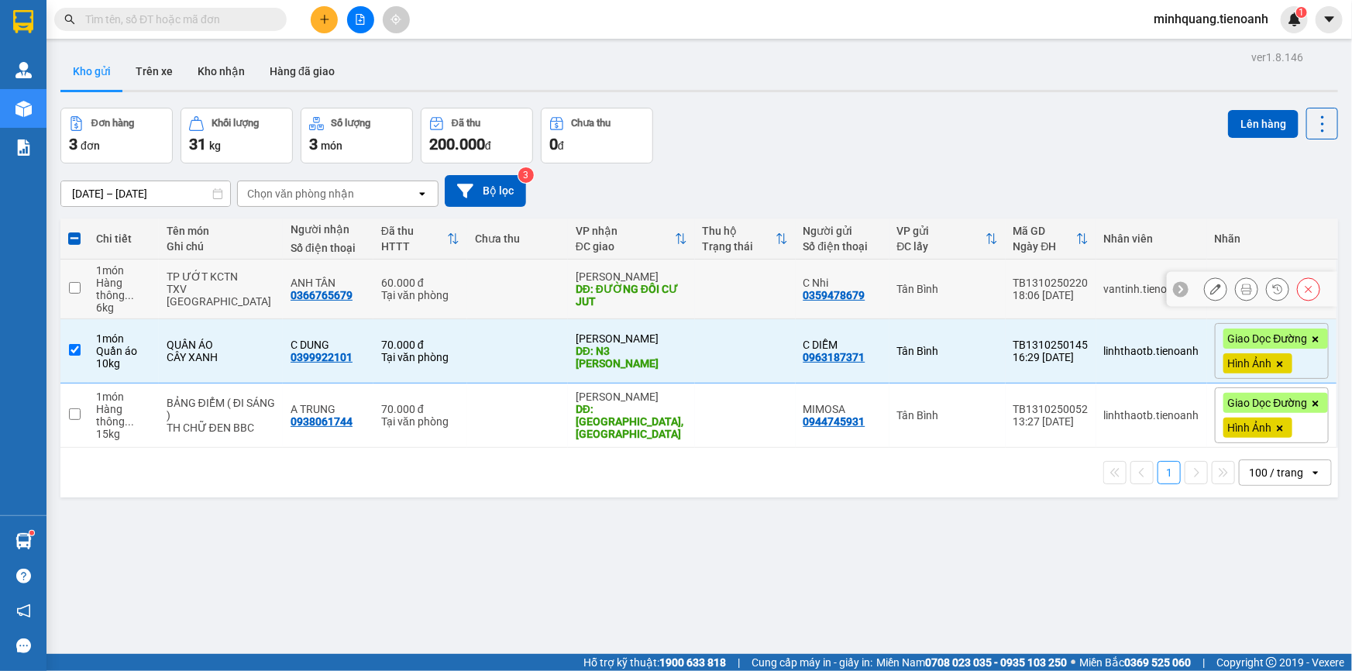
click at [469, 272] on td at bounding box center [517, 289] width 101 height 60
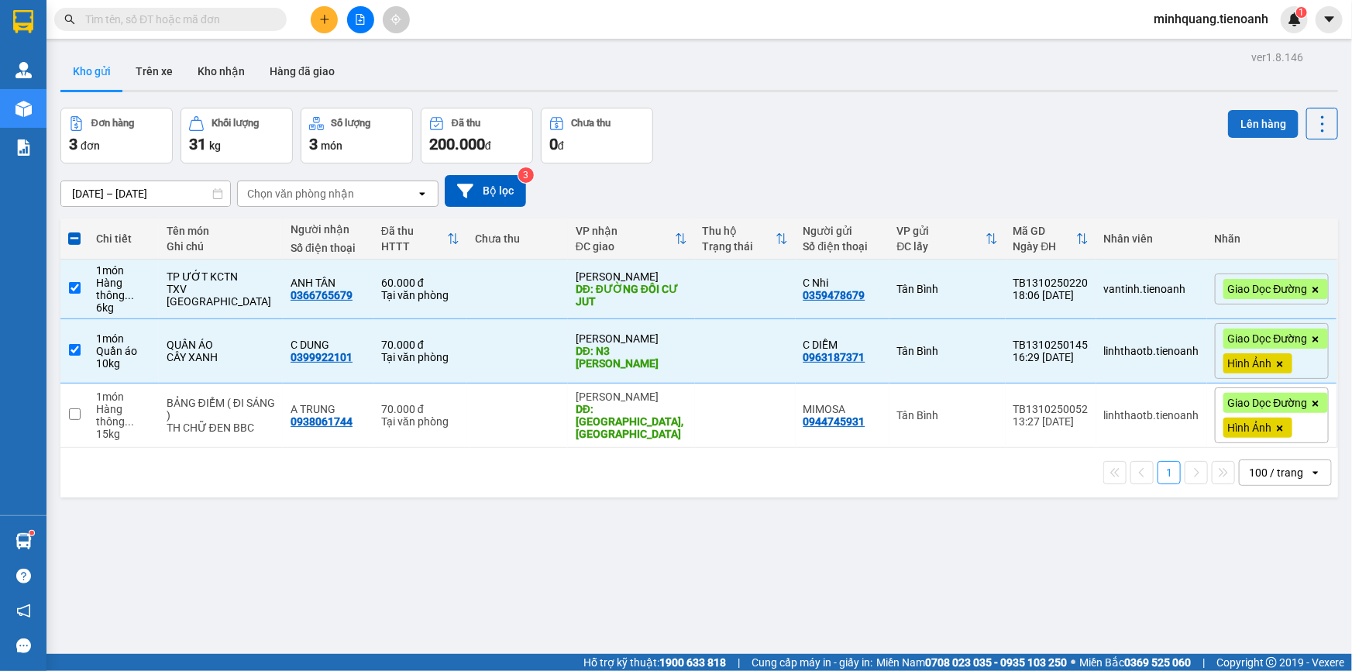
click at [1252, 134] on button "Lên hàng" at bounding box center [1263, 124] width 70 height 28
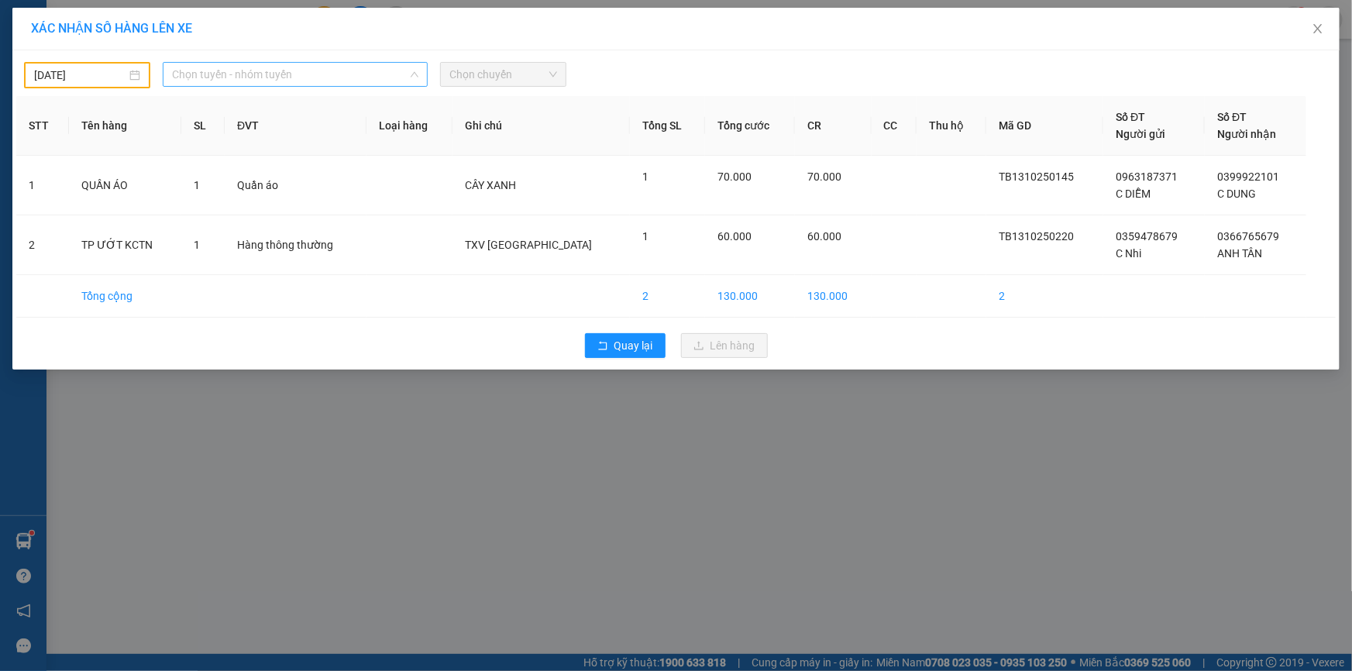
click at [313, 74] on span "Chọn tuyến - nhóm tuyến" at bounding box center [295, 74] width 246 height 23
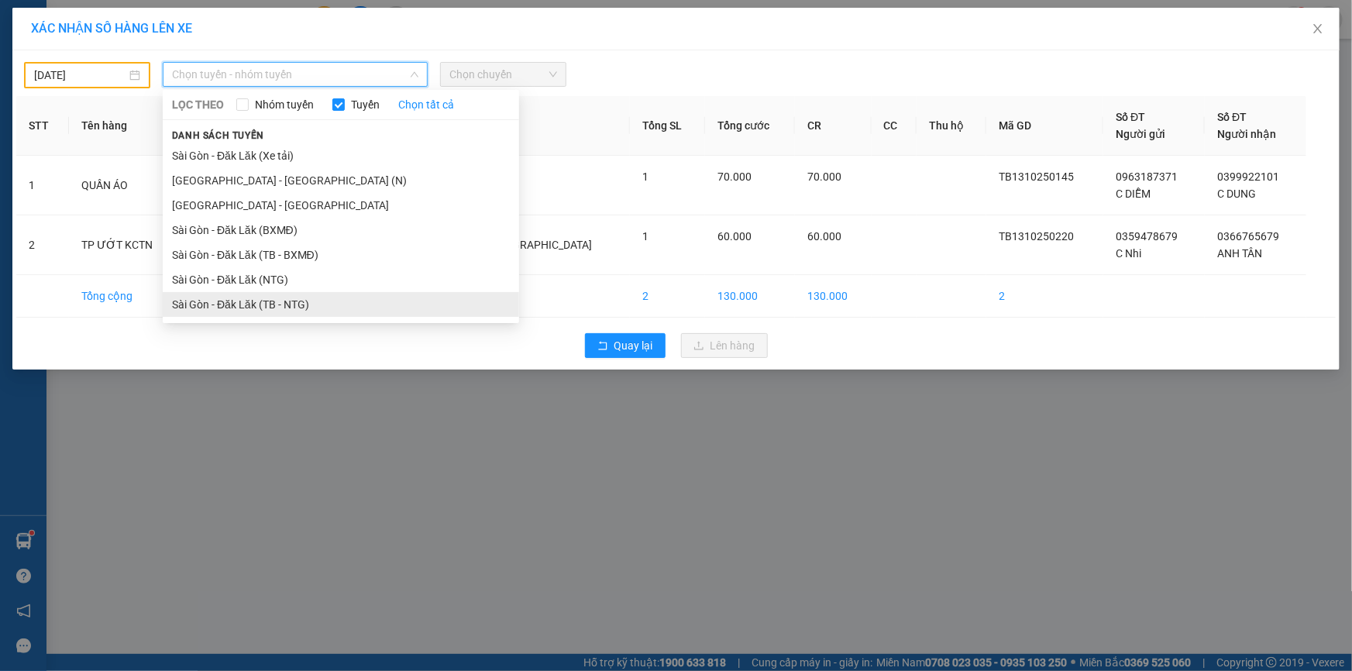
click at [283, 303] on li "Sài Gòn - Đăk Lăk (TB - NTG)" at bounding box center [341, 304] width 356 height 25
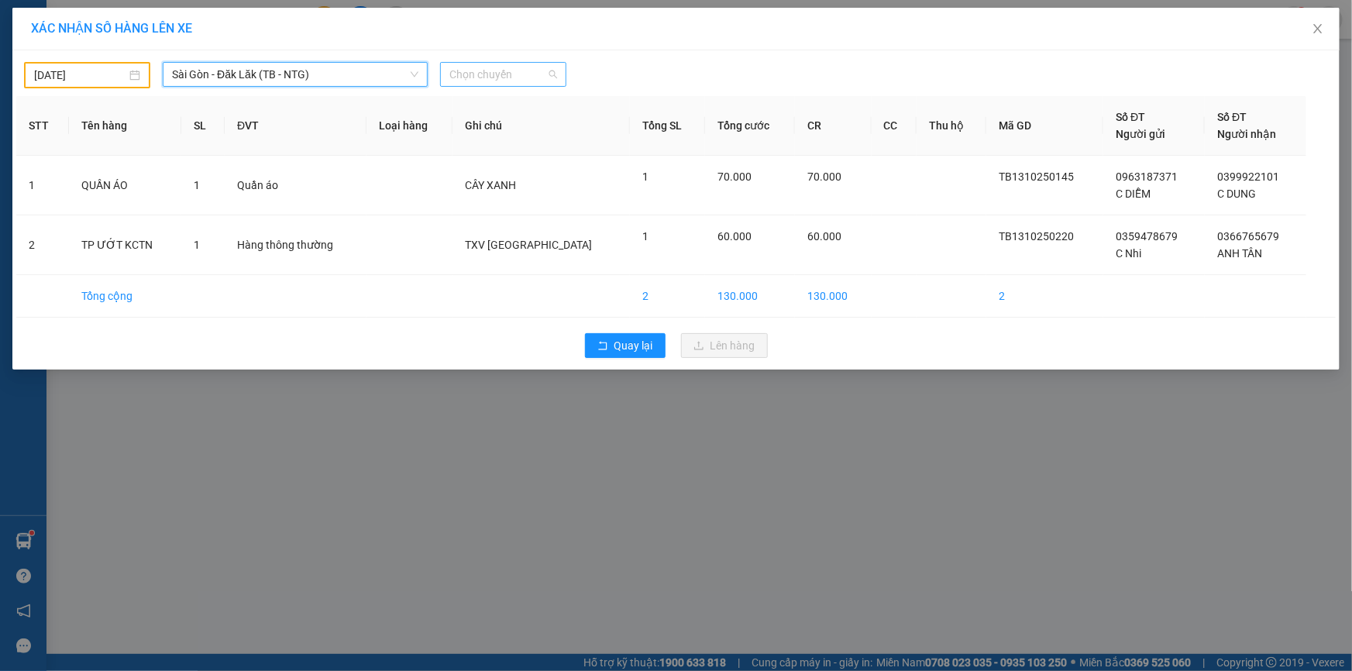
click at [459, 81] on span "Chọn chuyến" at bounding box center [503, 74] width 108 height 23
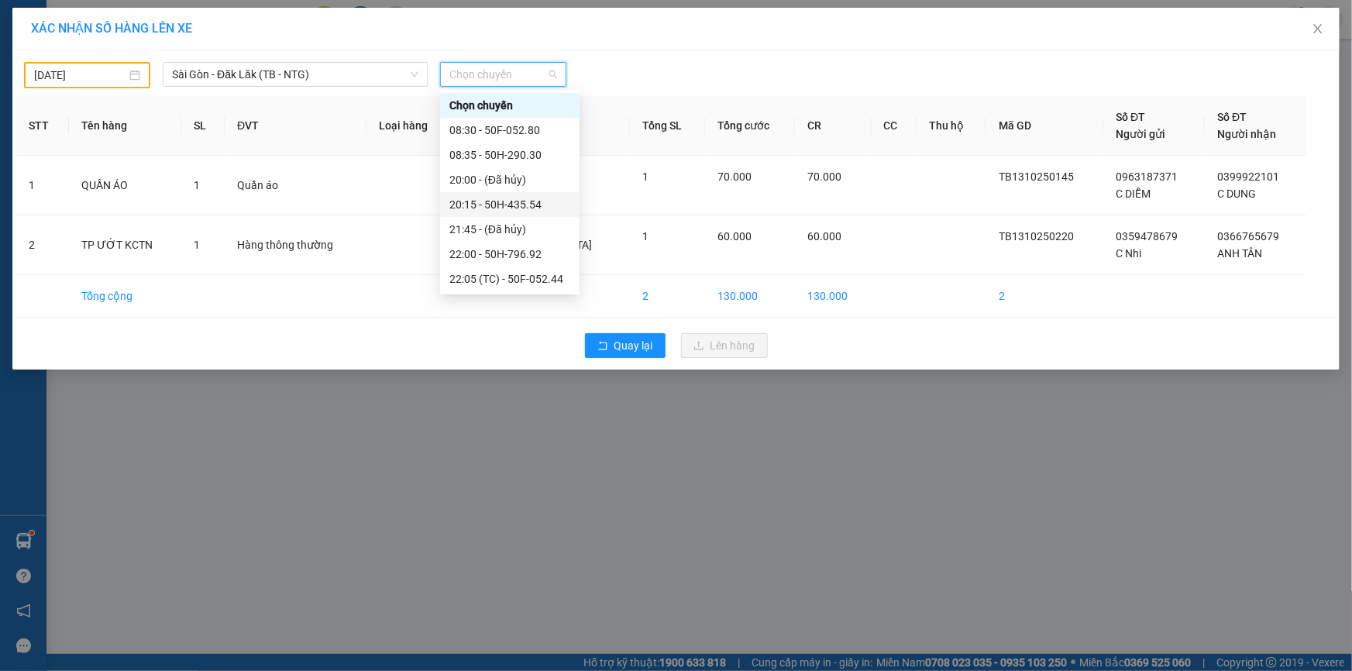
click at [84, 67] on input "12/10/2025" at bounding box center [80, 75] width 92 height 17
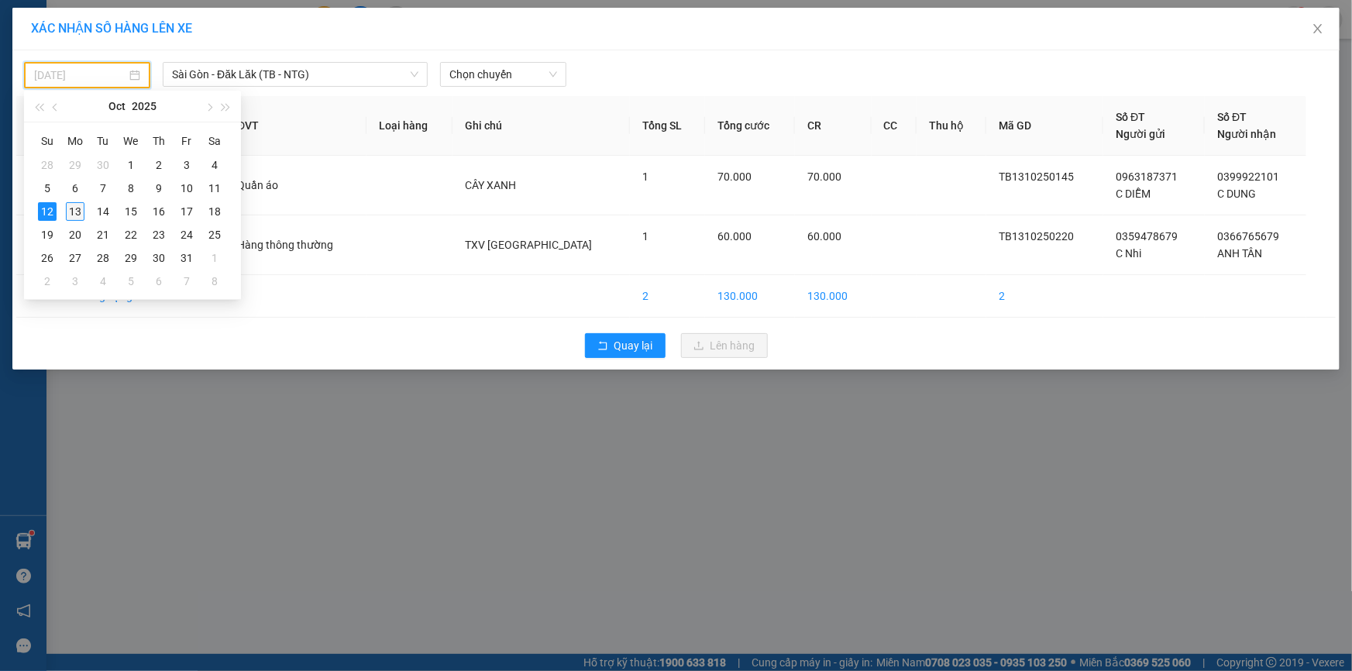
click at [66, 209] on div "13" at bounding box center [75, 211] width 19 height 19
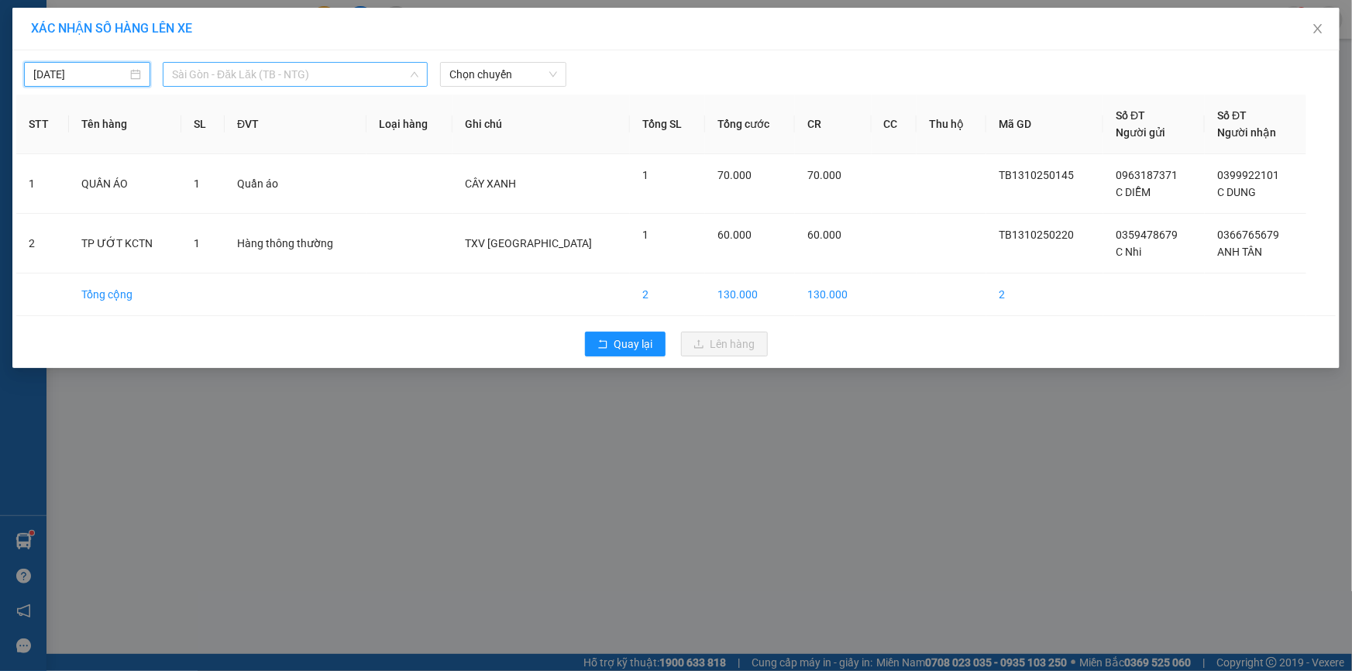
click at [259, 82] on span "Sài Gòn - Đăk Lăk (TB - NTG)" at bounding box center [295, 74] width 246 height 23
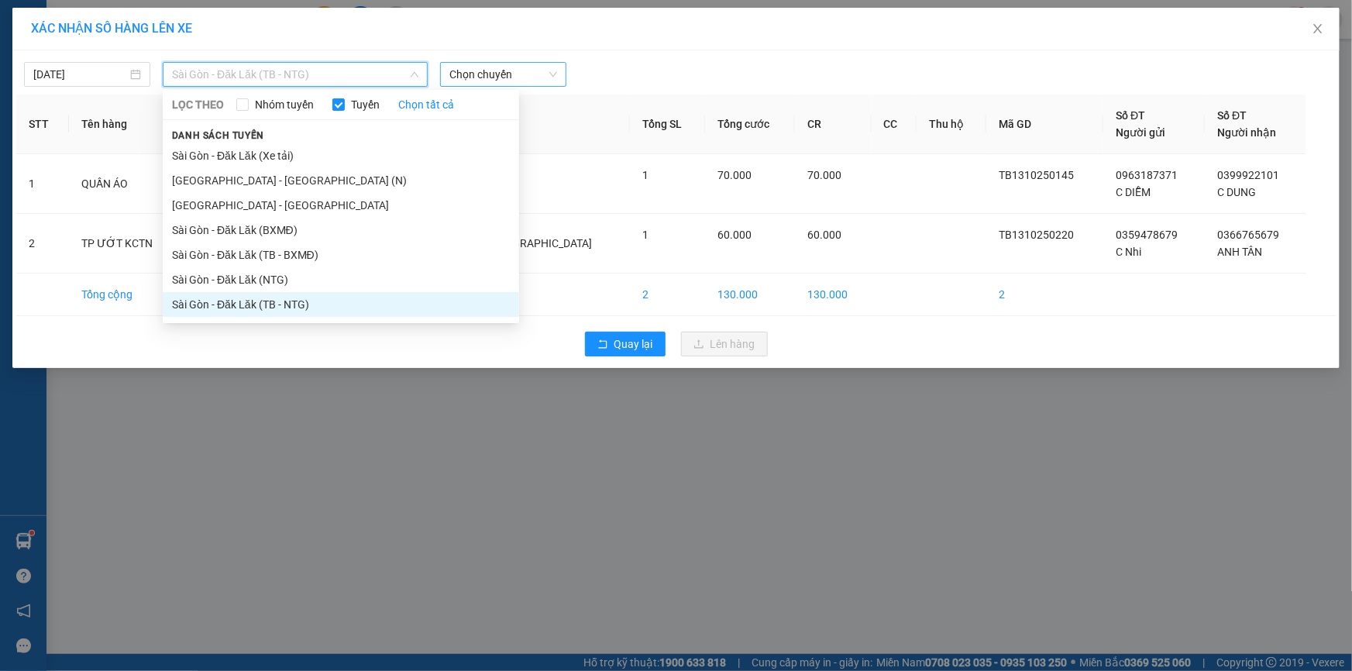
drag, startPoint x: 480, startPoint y: 70, endPoint x: 486, endPoint y: 58, distance: 12.8
click at [479, 70] on span "Chọn chuyến" at bounding box center [503, 74] width 108 height 23
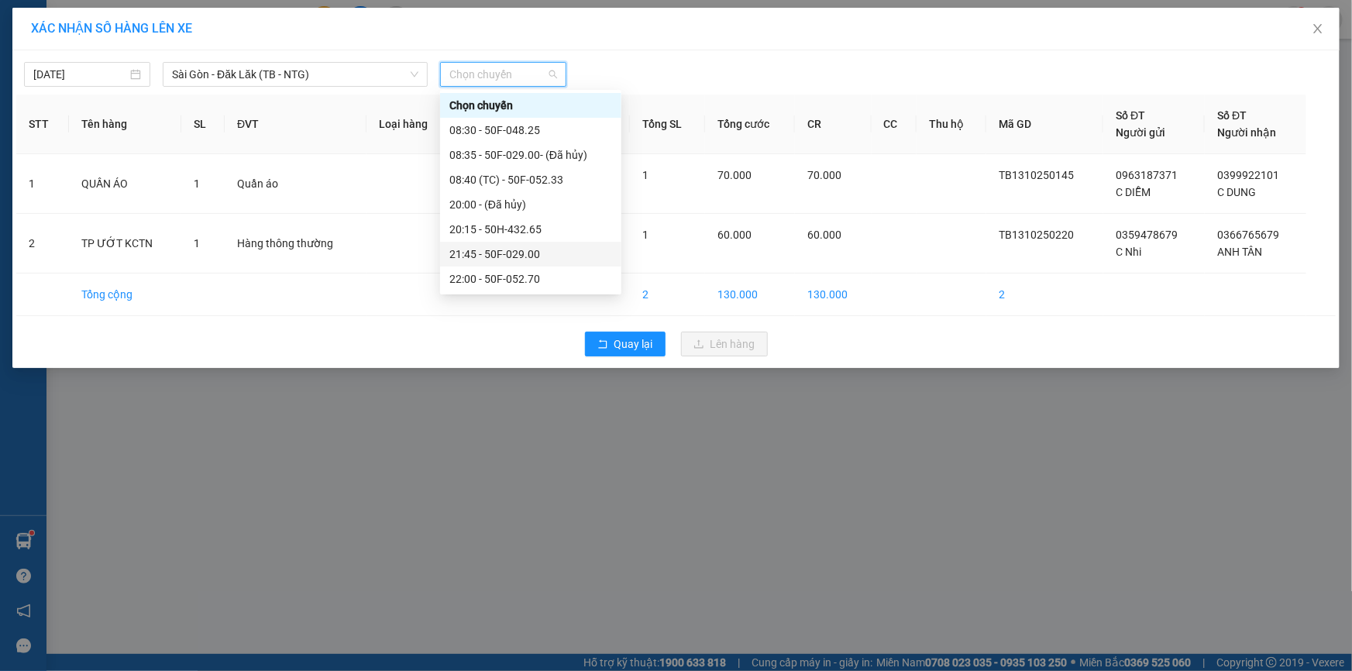
click at [530, 246] on div "21:45 - 50F-029.00" at bounding box center [530, 254] width 163 height 17
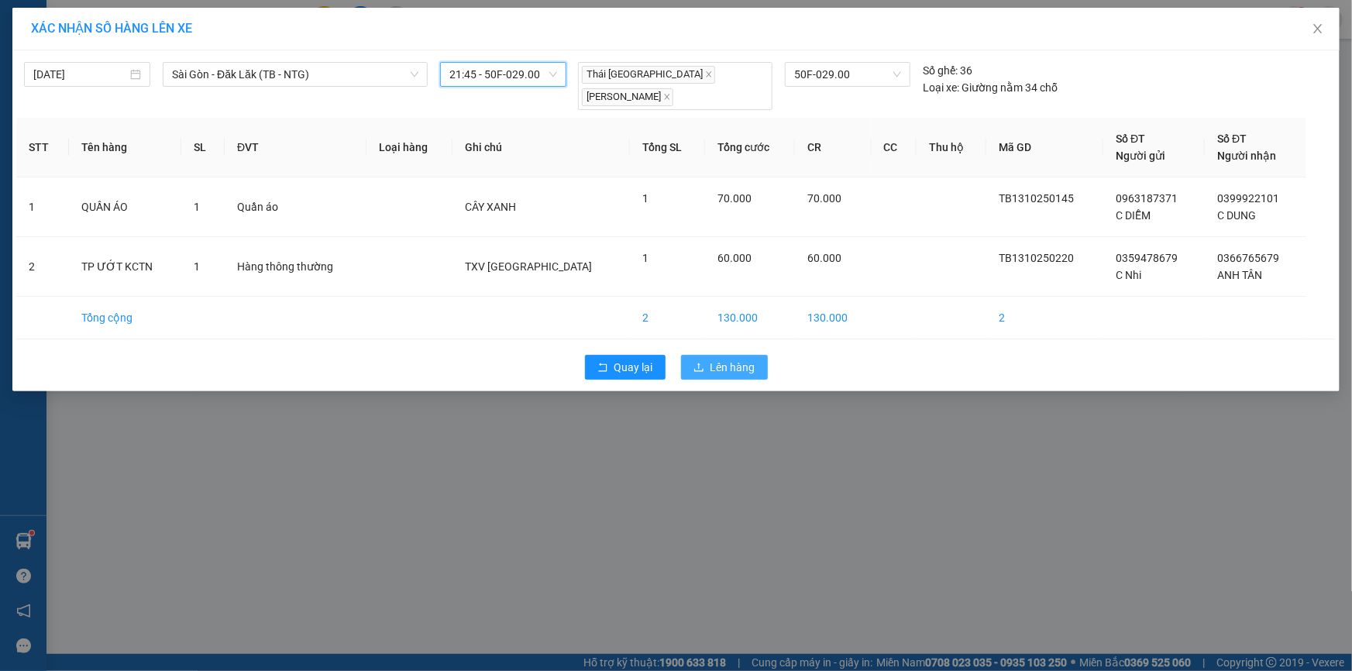
click at [719, 359] on span "Lên hàng" at bounding box center [732, 367] width 45 height 17
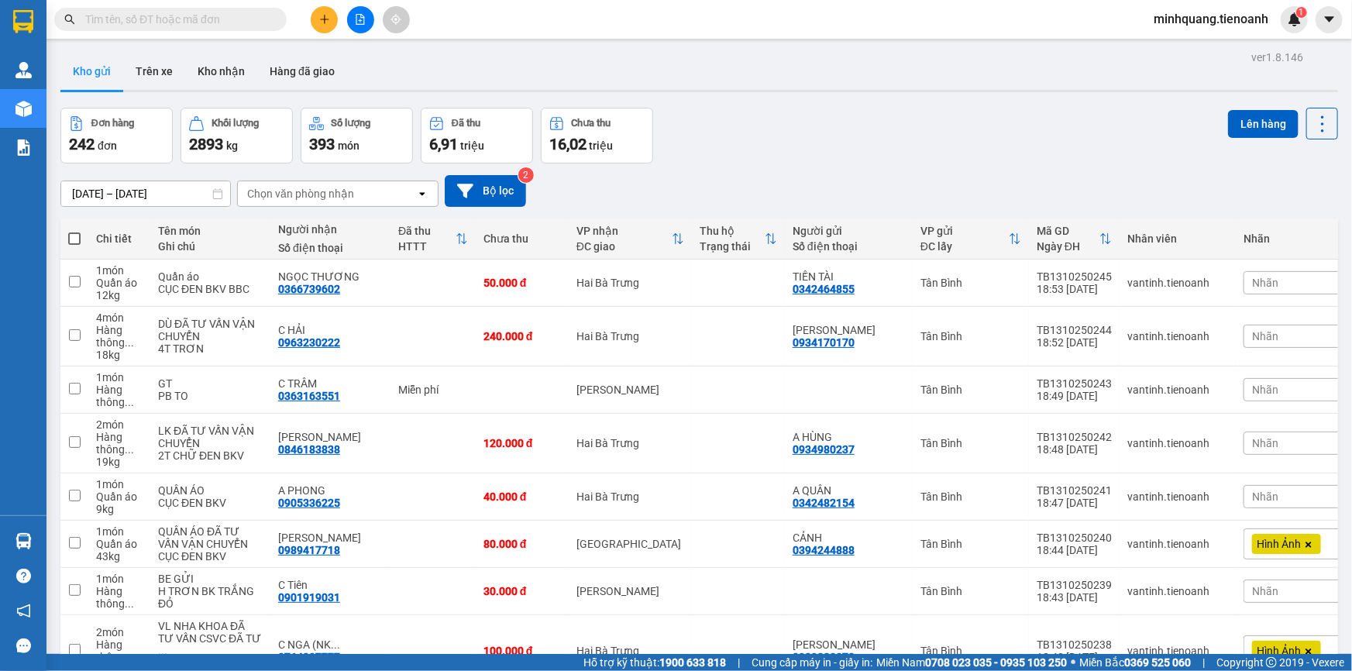
click at [332, 23] on button at bounding box center [324, 19] width 27 height 27
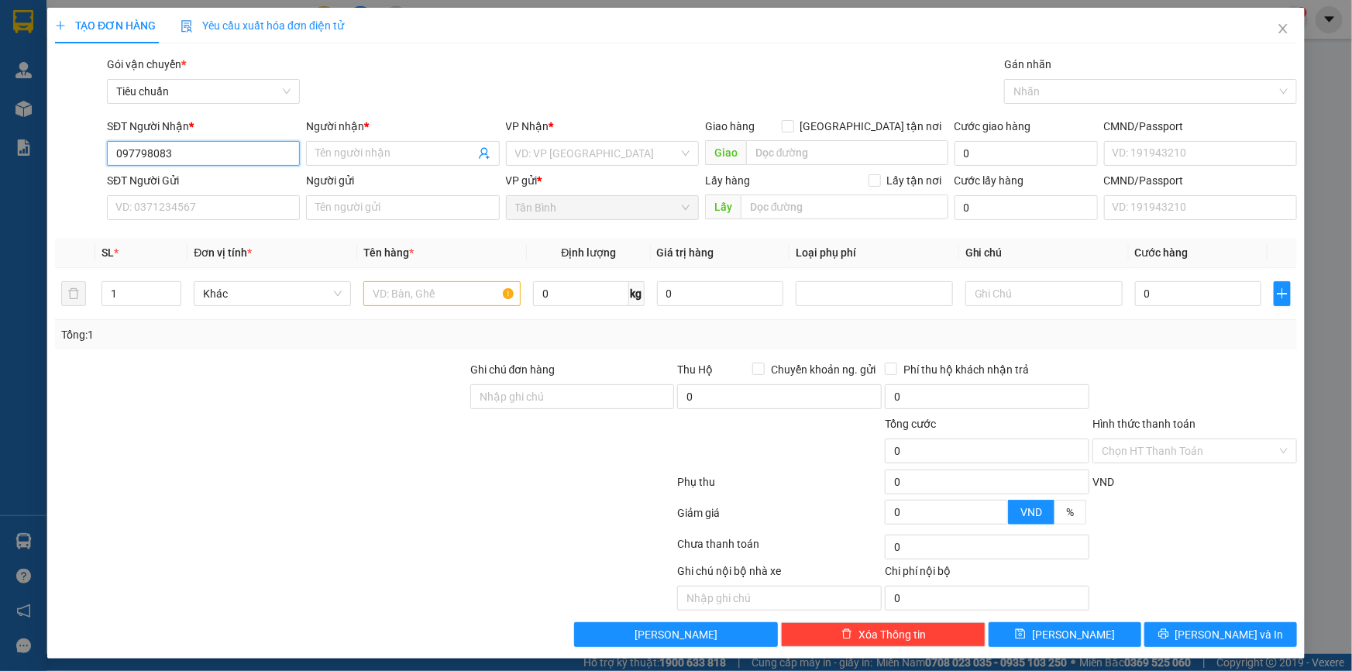
type input "0977958083"
click at [152, 180] on div "0977958083 - A THẾ" at bounding box center [201, 184] width 173 height 17
type input "A THẾ"
type input "19190972714"
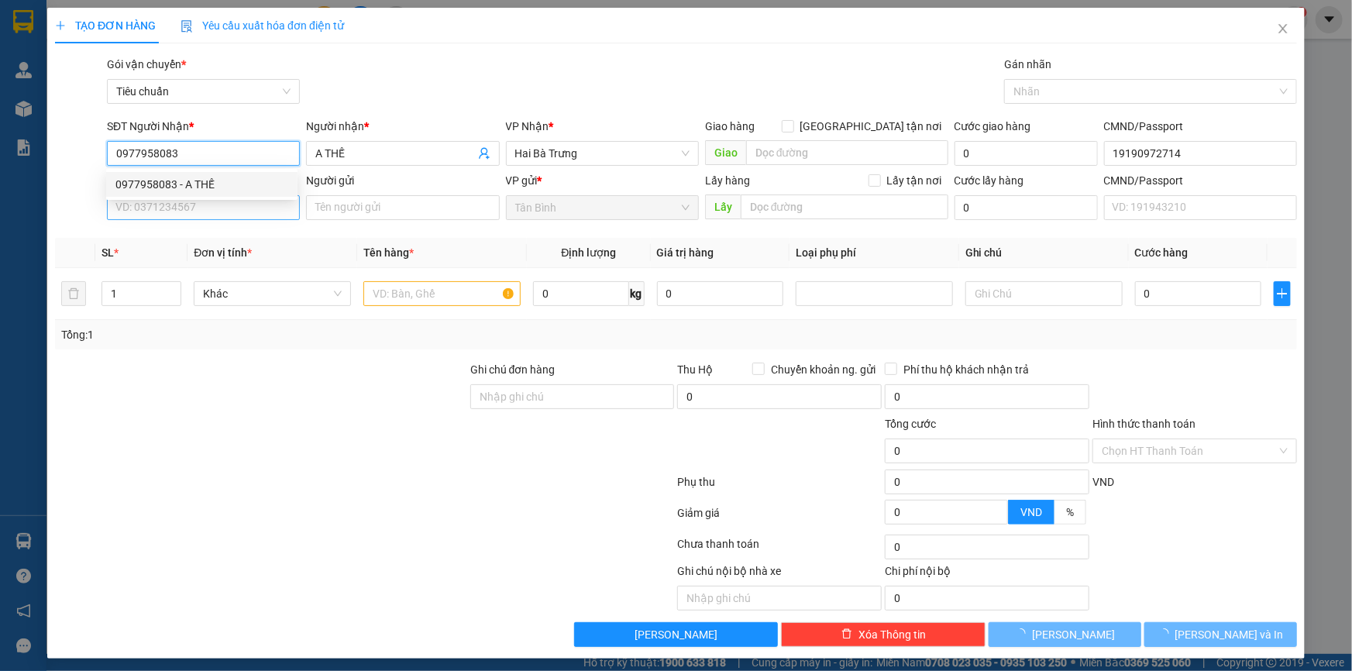
type input "0977958083"
type input "80.000"
click at [156, 206] on input "SĐT Người Gửi" at bounding box center [203, 207] width 193 height 25
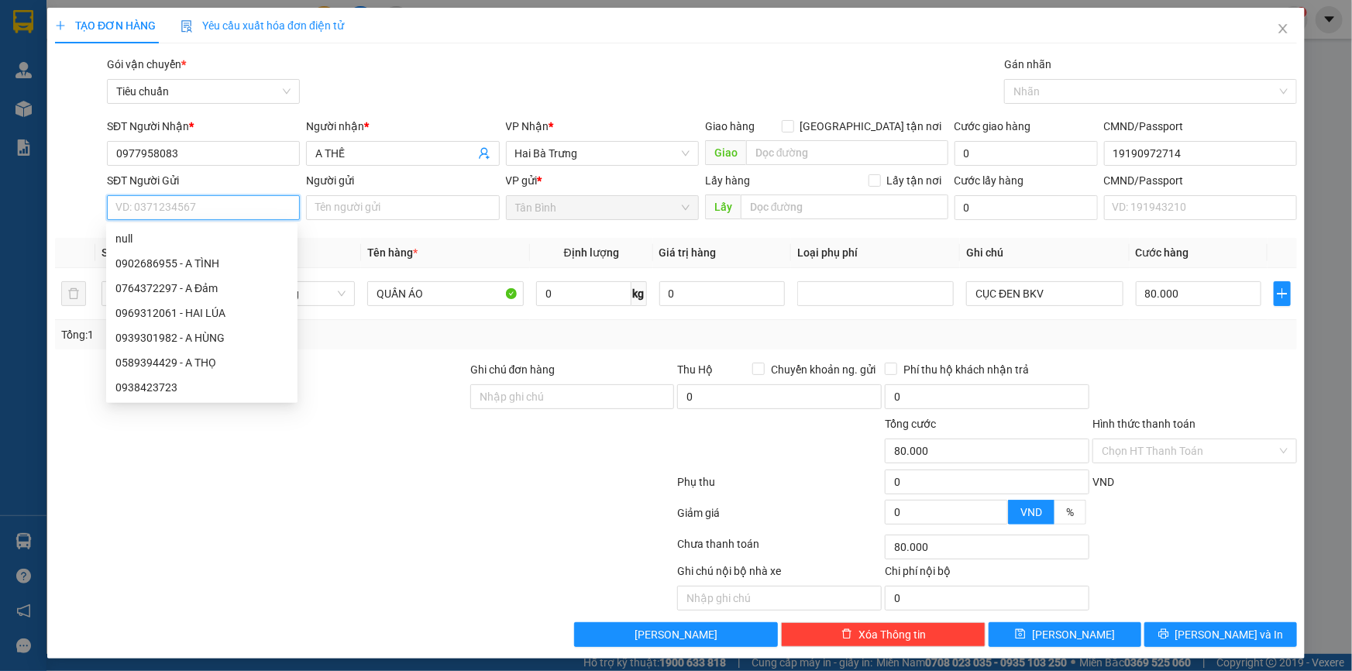
click at [173, 208] on input "SĐT Người Gửi" at bounding box center [203, 207] width 193 height 25
click at [209, 206] on input "SĐT Người Gửi" at bounding box center [203, 207] width 193 height 25
type input "0"
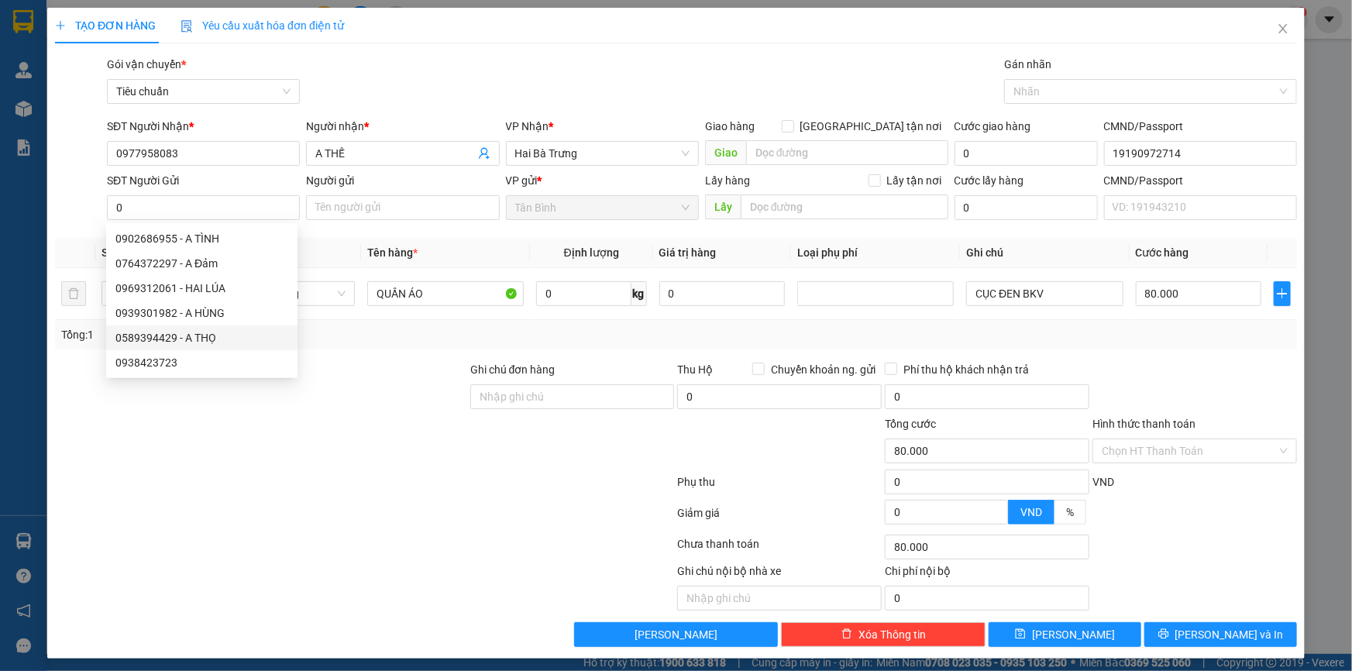
click at [391, 509] on div at bounding box center [364, 515] width 622 height 31
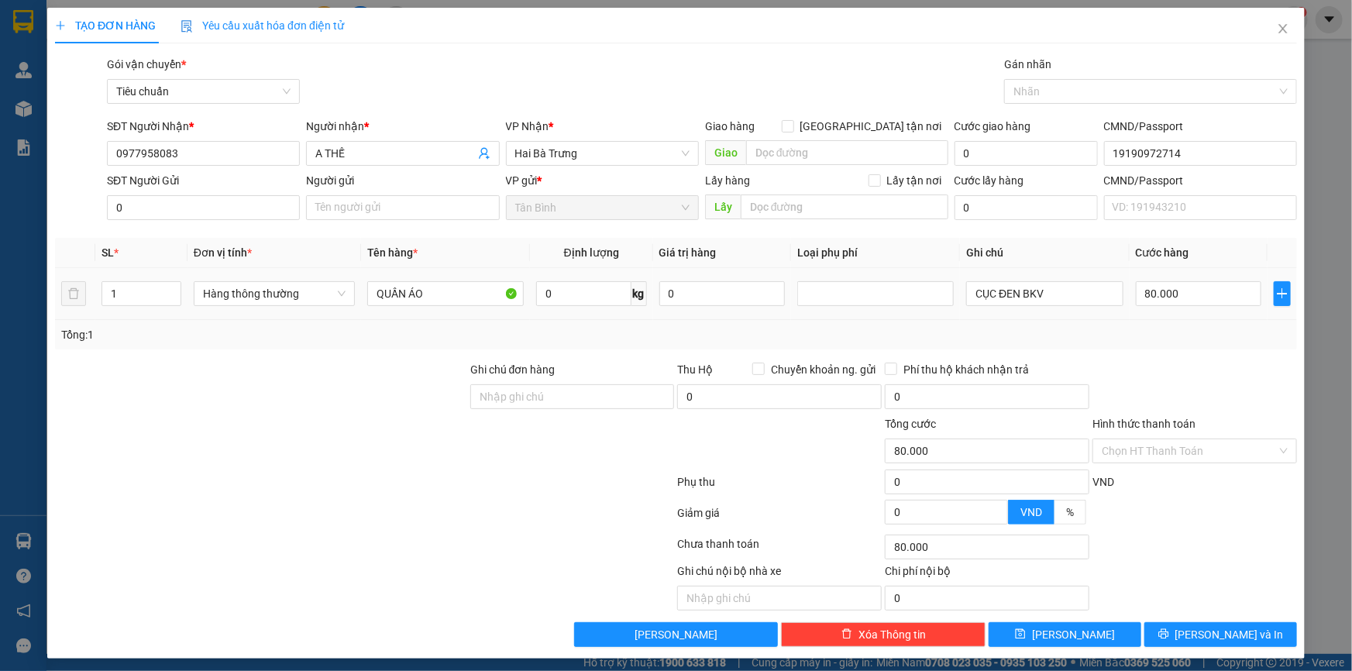
click at [72, 287] on tr "1 Hàng thông thường QUẦN ÁO 0 kg 0 CỤC ĐEN BKV 80.000" at bounding box center [676, 294] width 1242 height 52
type input "3"
click at [252, 363] on div at bounding box center [260, 388] width 415 height 54
click at [242, 283] on span "Hàng thông thường" at bounding box center [274, 293] width 143 height 23
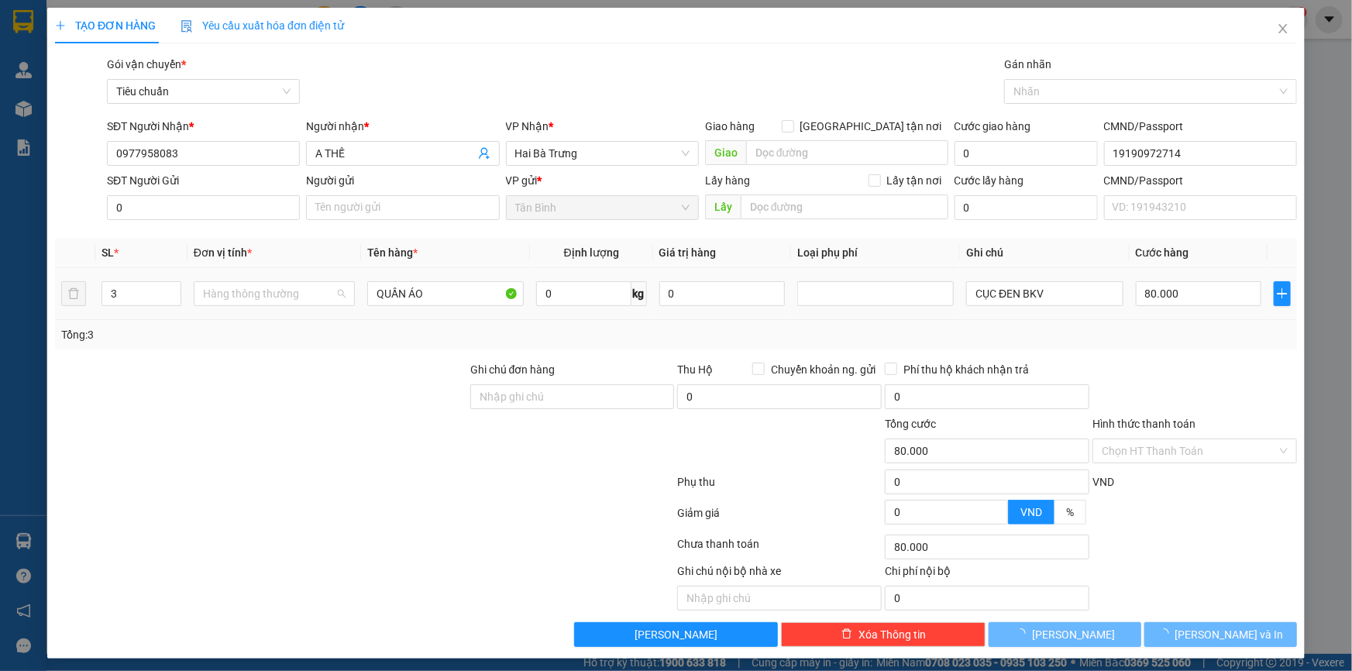
type input "0"
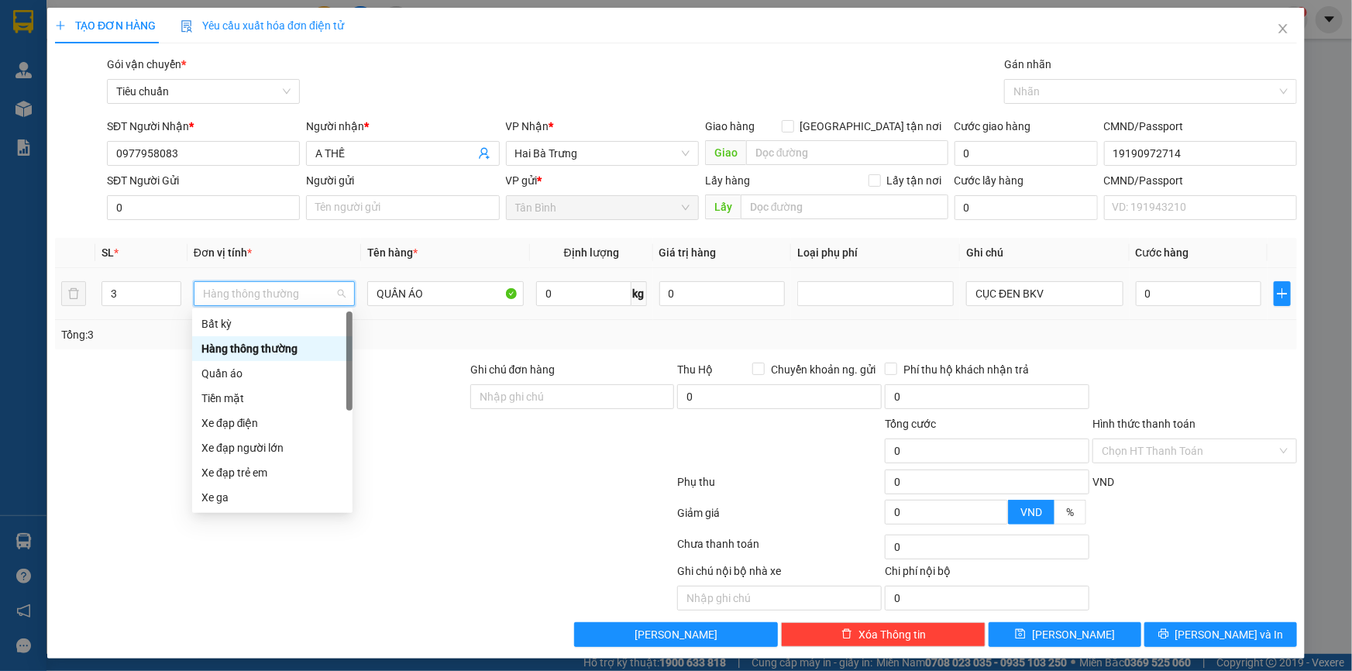
drag, startPoint x: 253, startPoint y: 365, endPoint x: 214, endPoint y: 369, distance: 39.8
click at [252, 366] on div "Quần áo" at bounding box center [272, 373] width 142 height 17
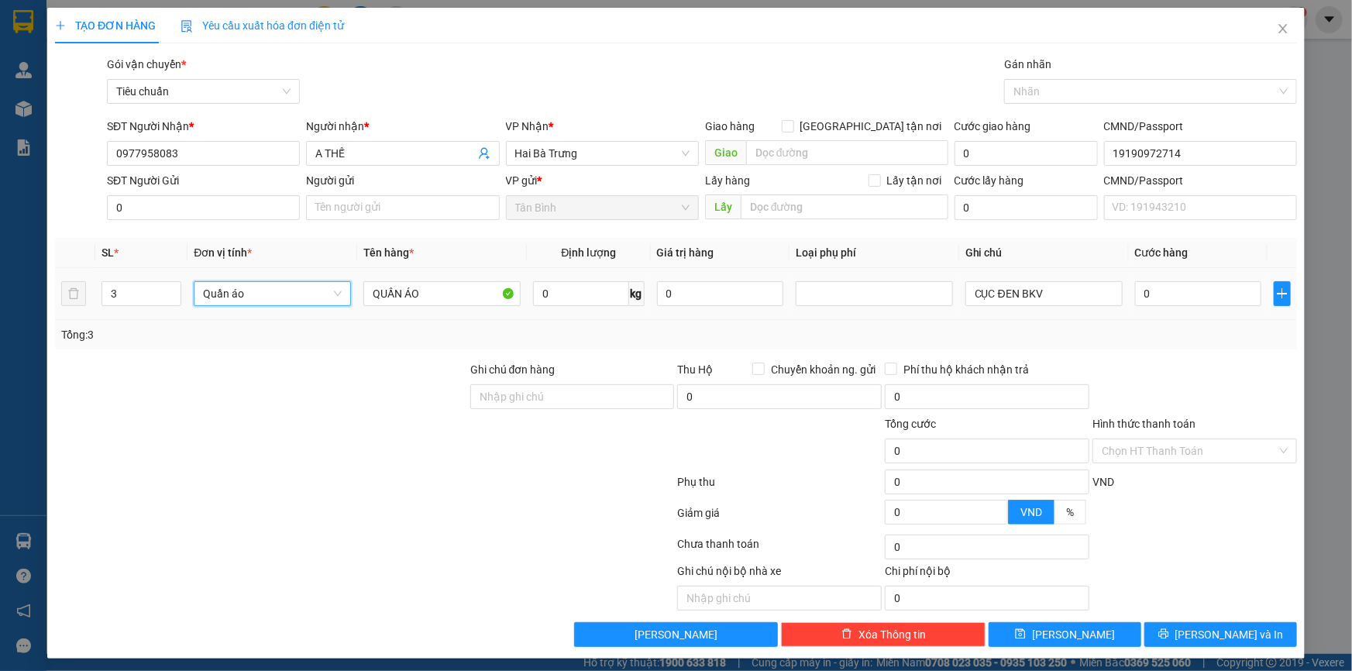
click at [148, 370] on div at bounding box center [260, 388] width 415 height 54
click at [570, 286] on input "0" at bounding box center [580, 293] width 95 height 25
type input "63"
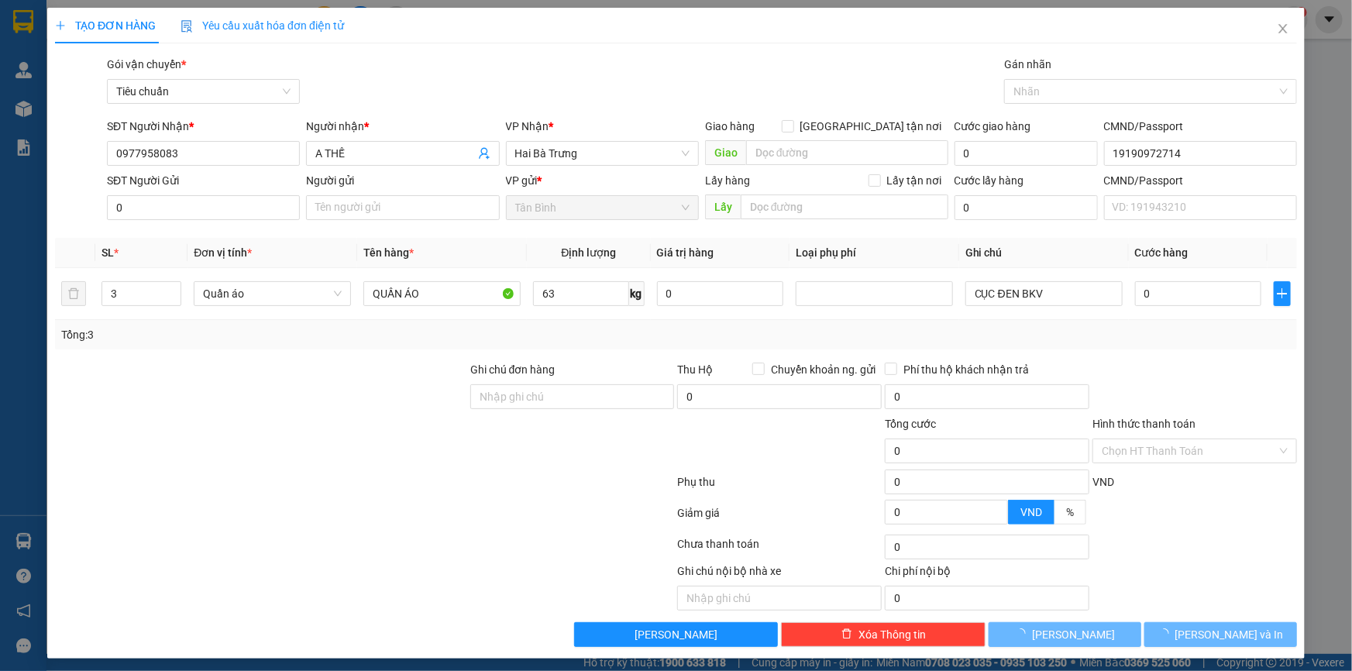
drag, startPoint x: 326, startPoint y: 361, endPoint x: 863, endPoint y: 368, distance: 536.8
click at [338, 361] on div at bounding box center [260, 388] width 415 height 54
type input "134.000"
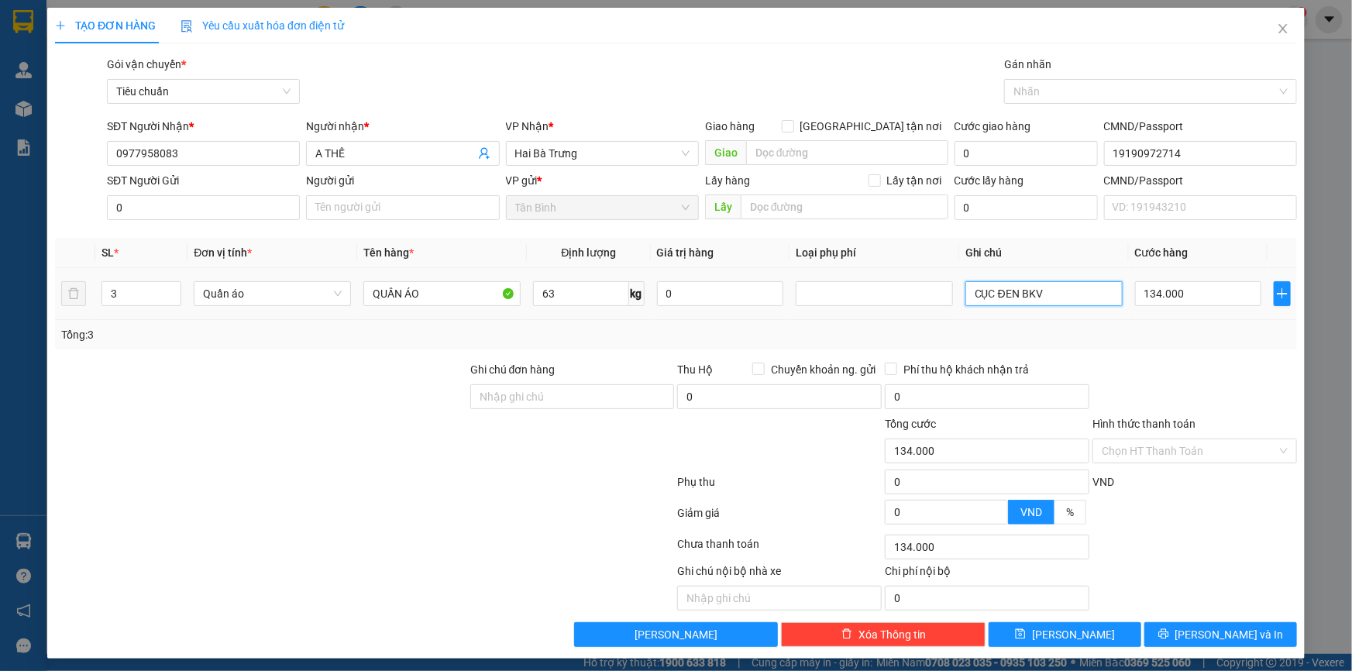
click at [1070, 294] on input "CỤC ĐEN BKV" at bounding box center [1043, 293] width 157 height 25
type input "CỤC ĐEN BKV+ 2 B XANH"
click at [1225, 304] on input "134.000" at bounding box center [1198, 293] width 126 height 25
type input "1"
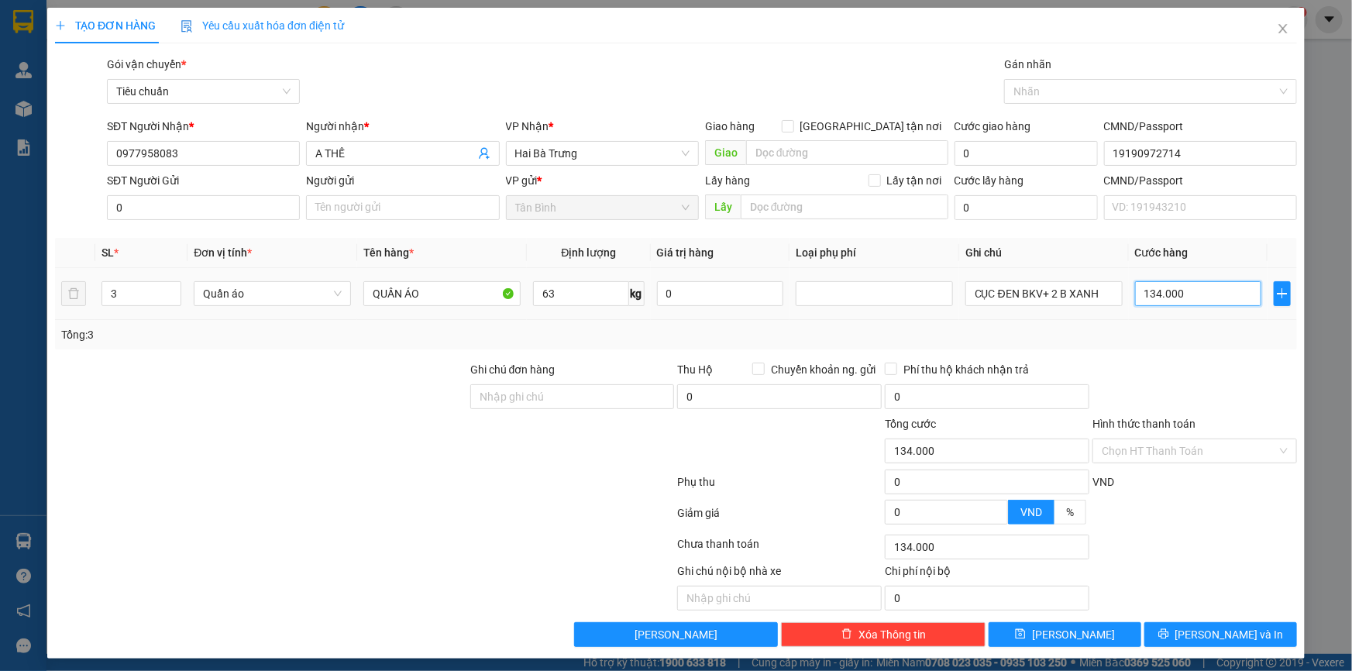
type input "1"
type input "13"
type input "130"
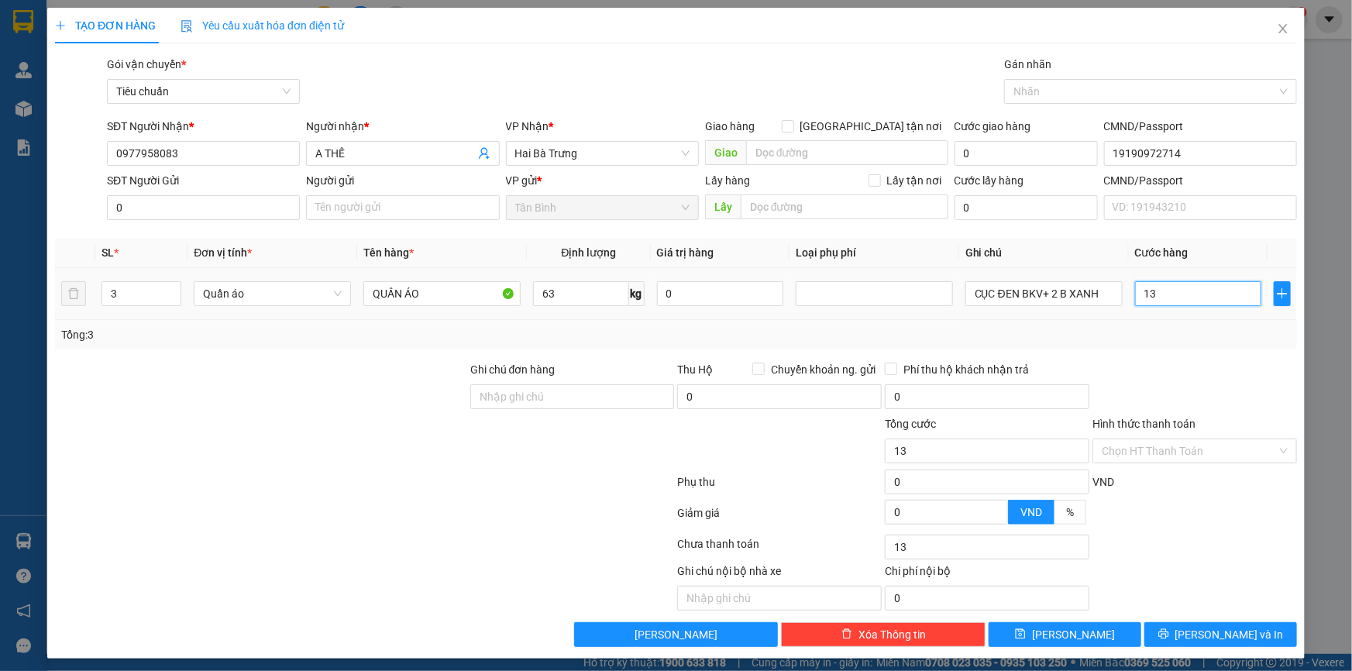
type input "130"
type input "0"
type input "390.000"
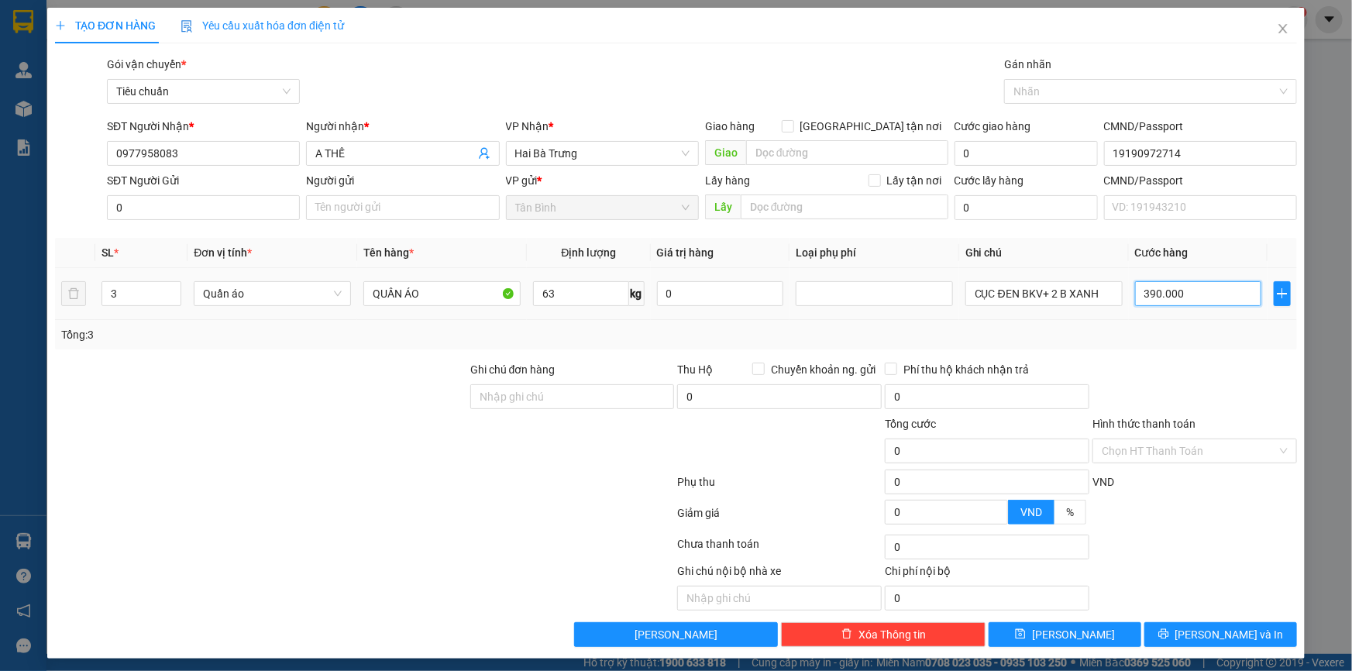
type input "390.000"
click at [1128, 379] on div at bounding box center [1195, 388] width 208 height 54
click at [204, 193] on div "SĐT Người Gửi" at bounding box center [203, 183] width 193 height 23
click at [201, 207] on input "0" at bounding box center [203, 207] width 193 height 25
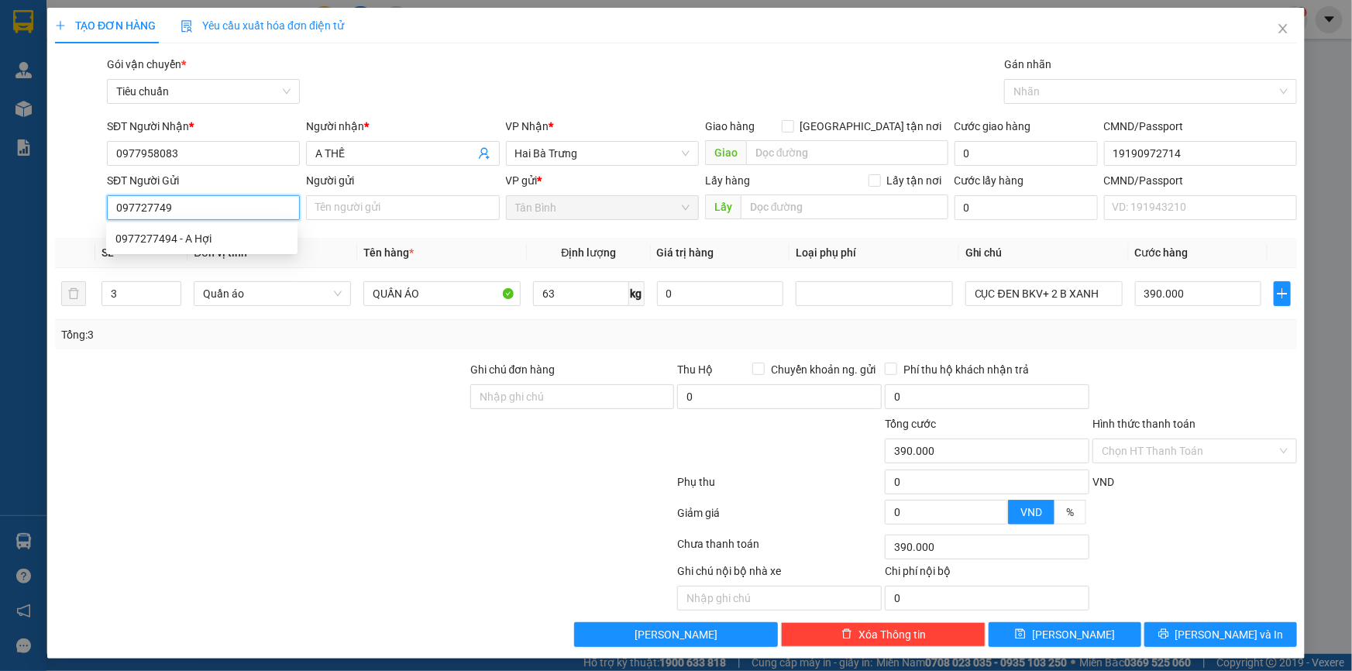
type input "0977277494"
click at [205, 232] on div "0977277494 - A Hợi" at bounding box center [201, 238] width 173 height 17
type input "A Hợi"
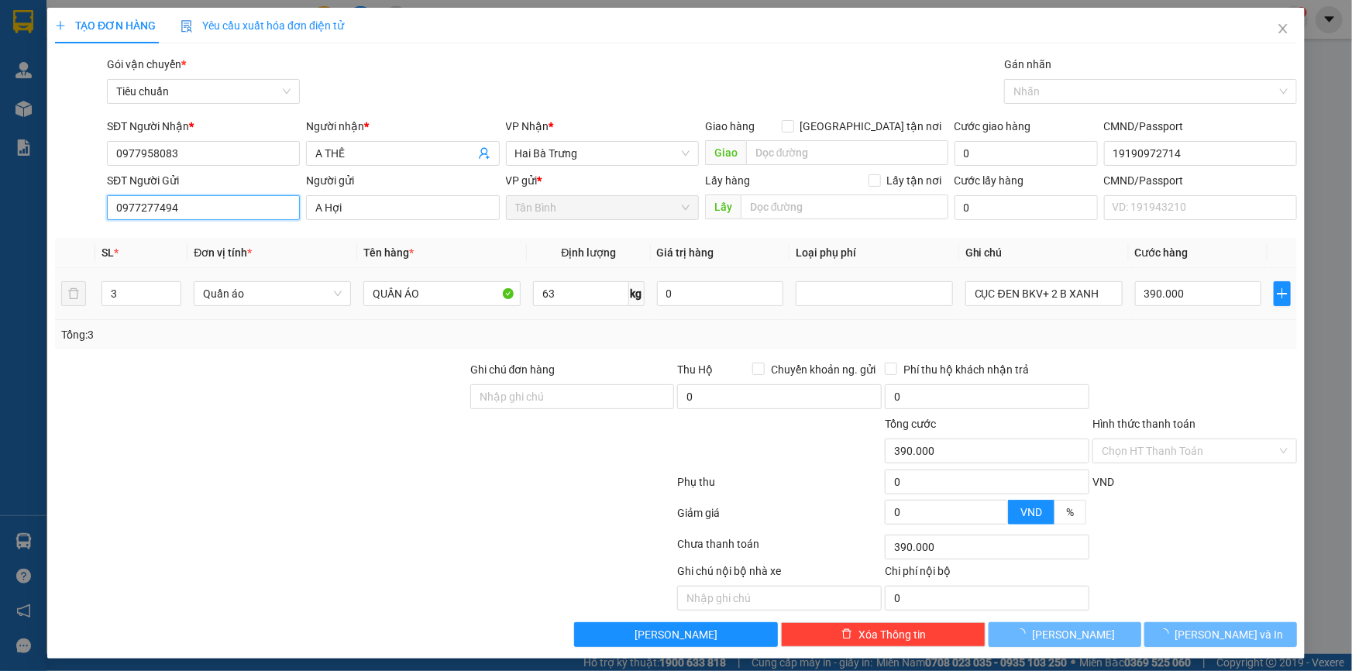
type input "230.000"
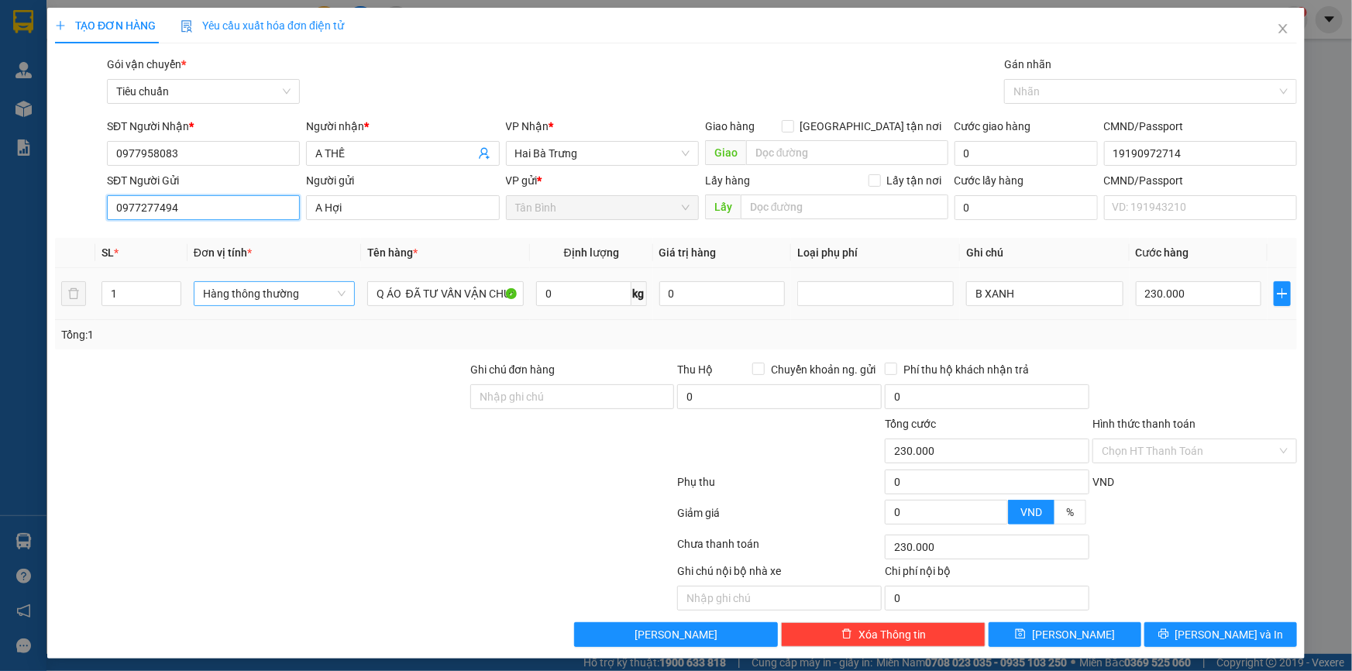
click at [240, 291] on span "Hàng thông thường" at bounding box center [274, 293] width 143 height 23
type input "0977277494"
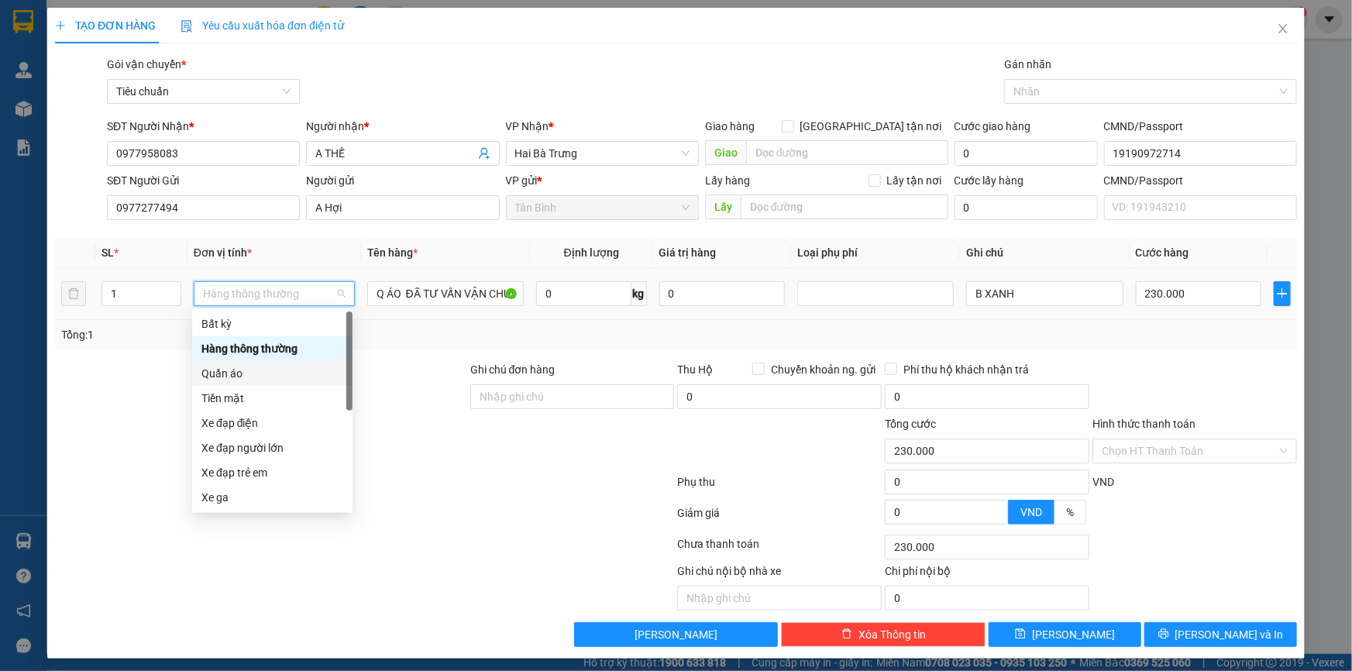
click at [237, 373] on div "Quần áo" at bounding box center [272, 373] width 142 height 17
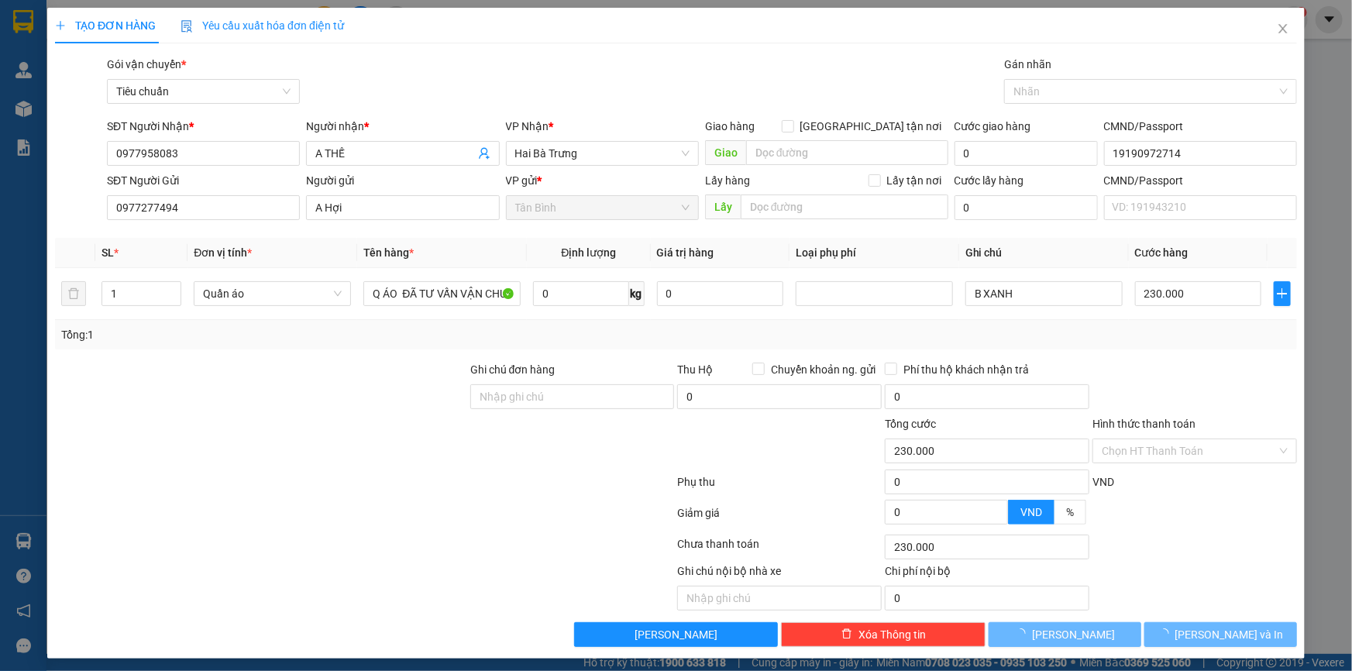
click at [99, 372] on div at bounding box center [260, 388] width 415 height 54
type input "0"
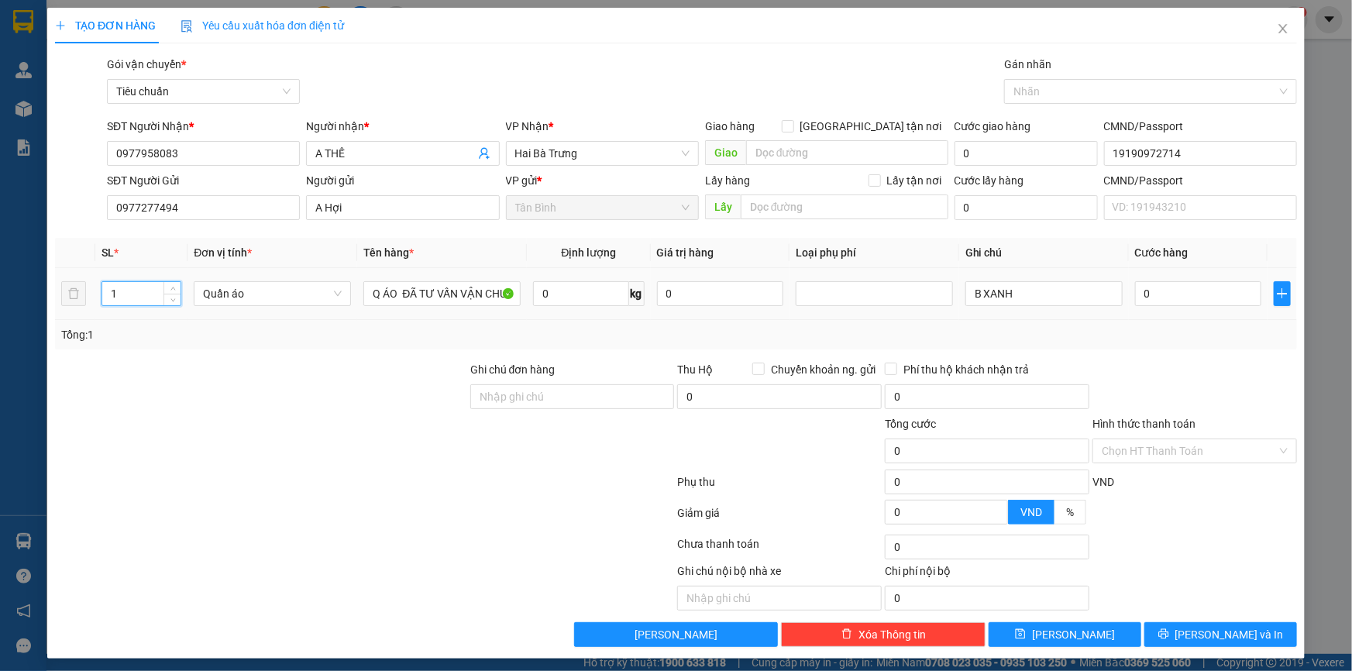
click at [82, 297] on tr "1 Quần áo Q ÁO ĐÃ TƯ VẤN VẬN CHUYỂN 0 kg 0 B XANH 0" at bounding box center [676, 294] width 1242 height 52
type input "3"
click at [155, 351] on div "Transit Pickup Surcharge Ids Transit Deliver Surcharge Ids Transit Deliver Surc…" at bounding box center [676, 351] width 1242 height 591
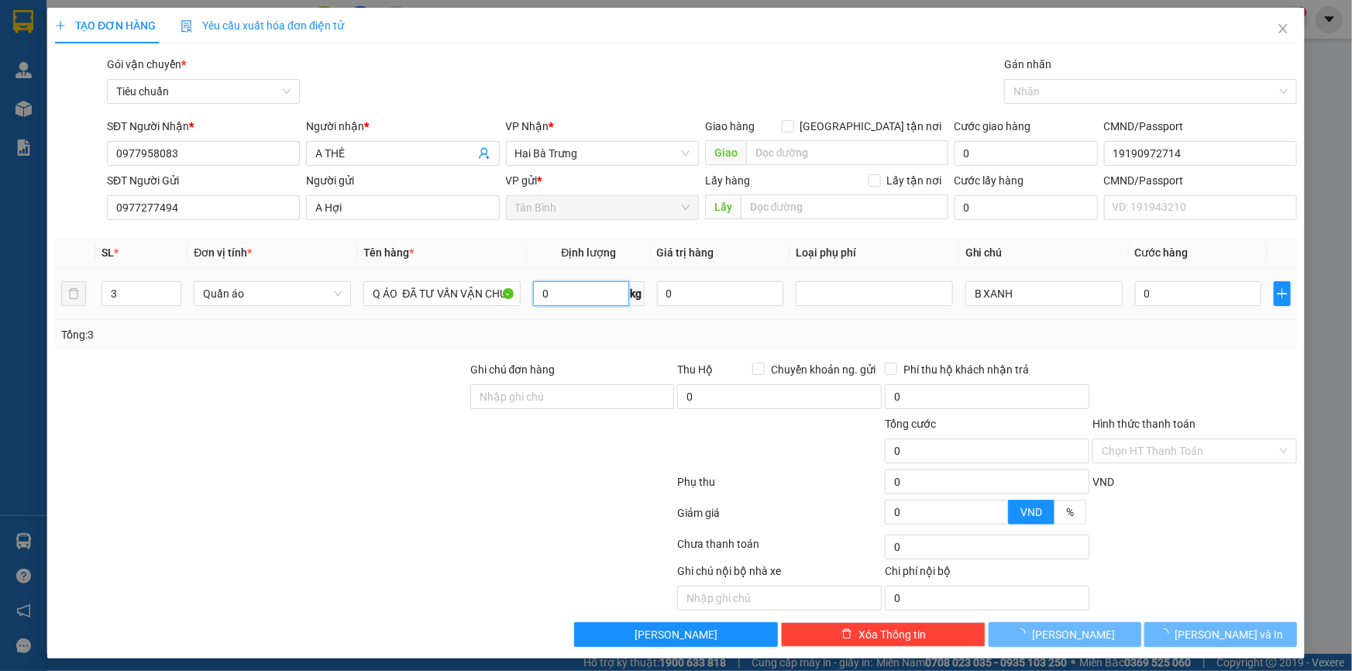
click at [558, 294] on input "0" at bounding box center [580, 293] width 95 height 25
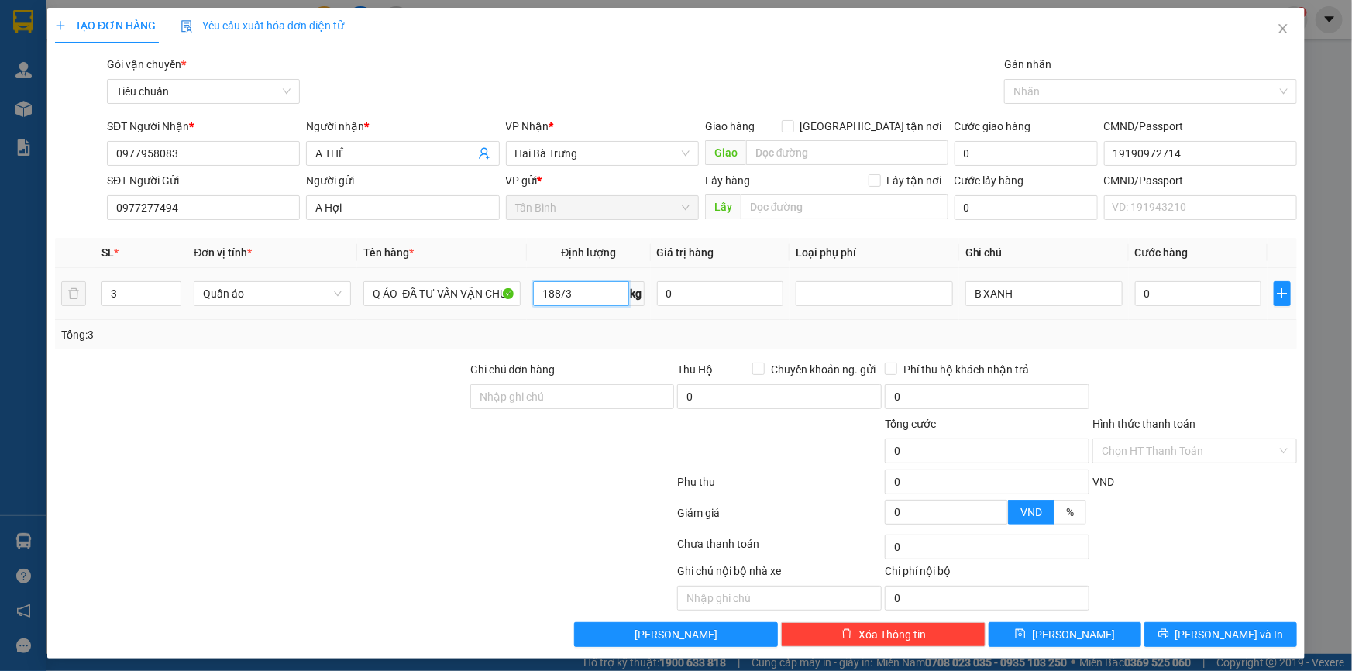
type input "63"
drag, startPoint x: 287, startPoint y: 409, endPoint x: 929, endPoint y: 311, distance: 649.6
click at [293, 409] on div at bounding box center [260, 388] width 415 height 54
type input "134.000"
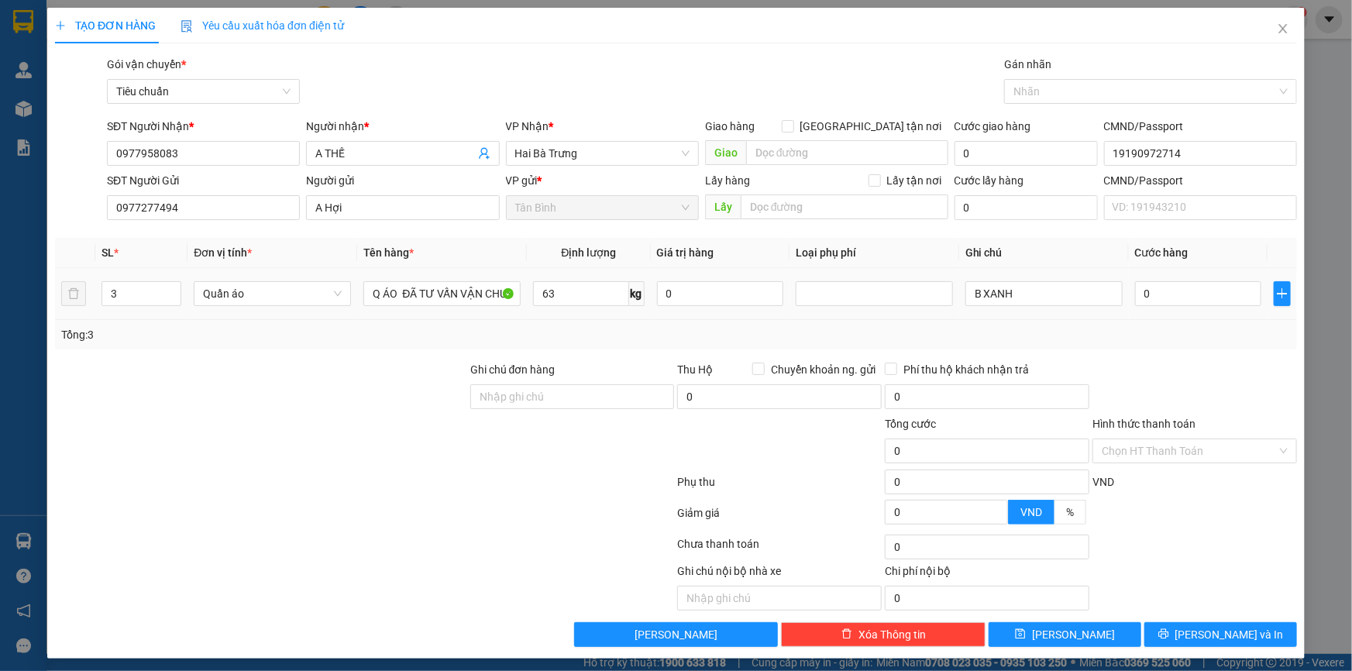
type input "134.000"
drag, startPoint x: 960, startPoint y: 297, endPoint x: 1010, endPoint y: 296, distance: 49.6
click at [965, 297] on input "B XANH" at bounding box center [1043, 293] width 157 height 25
click at [1015, 294] on input "2B XANH" at bounding box center [1043, 293] width 157 height 25
type input "2B XANH = CỤC ĐEN BKV"
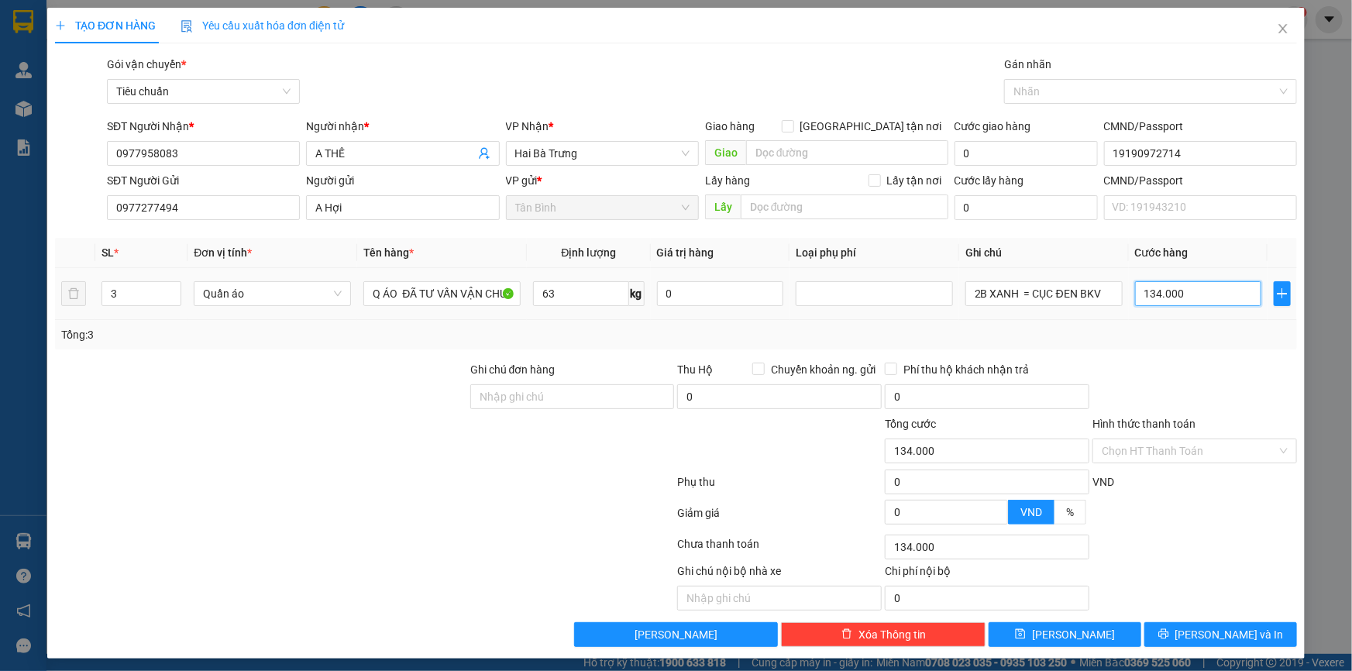
click at [1149, 301] on input "134.000" at bounding box center [1198, 293] width 126 height 25
type input "1"
type input "13"
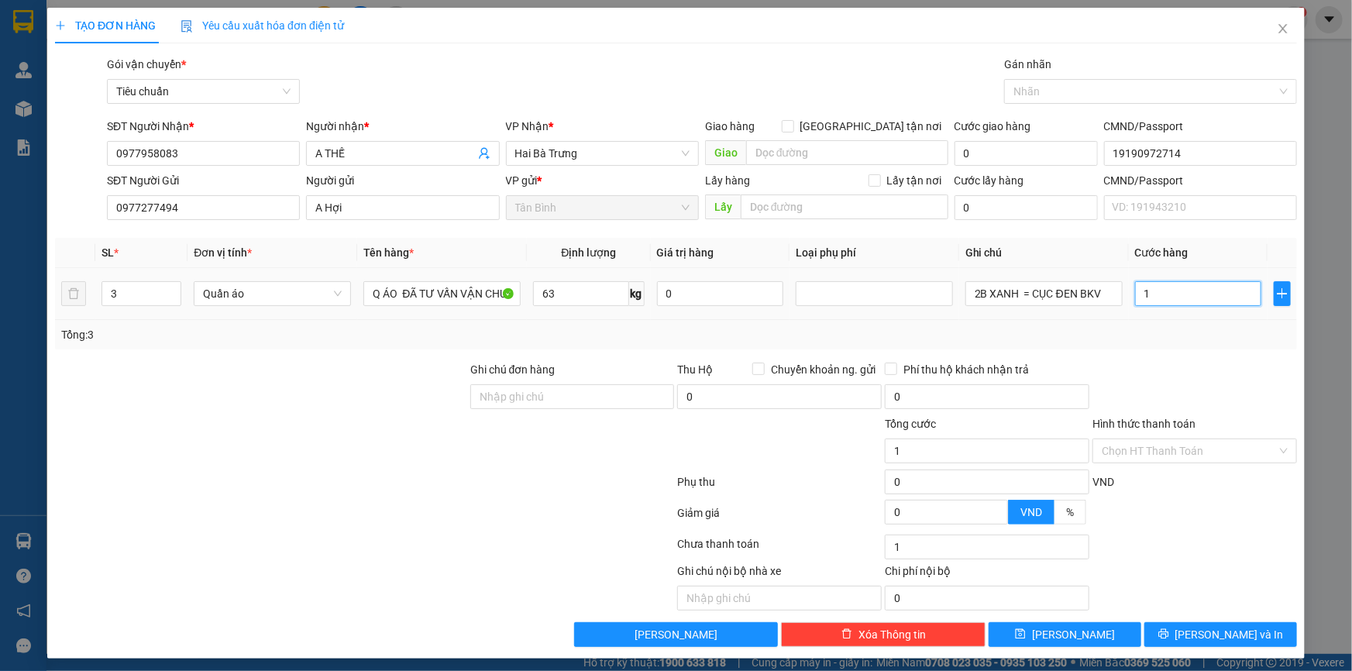
type input "13"
type input "0"
type input "390.000"
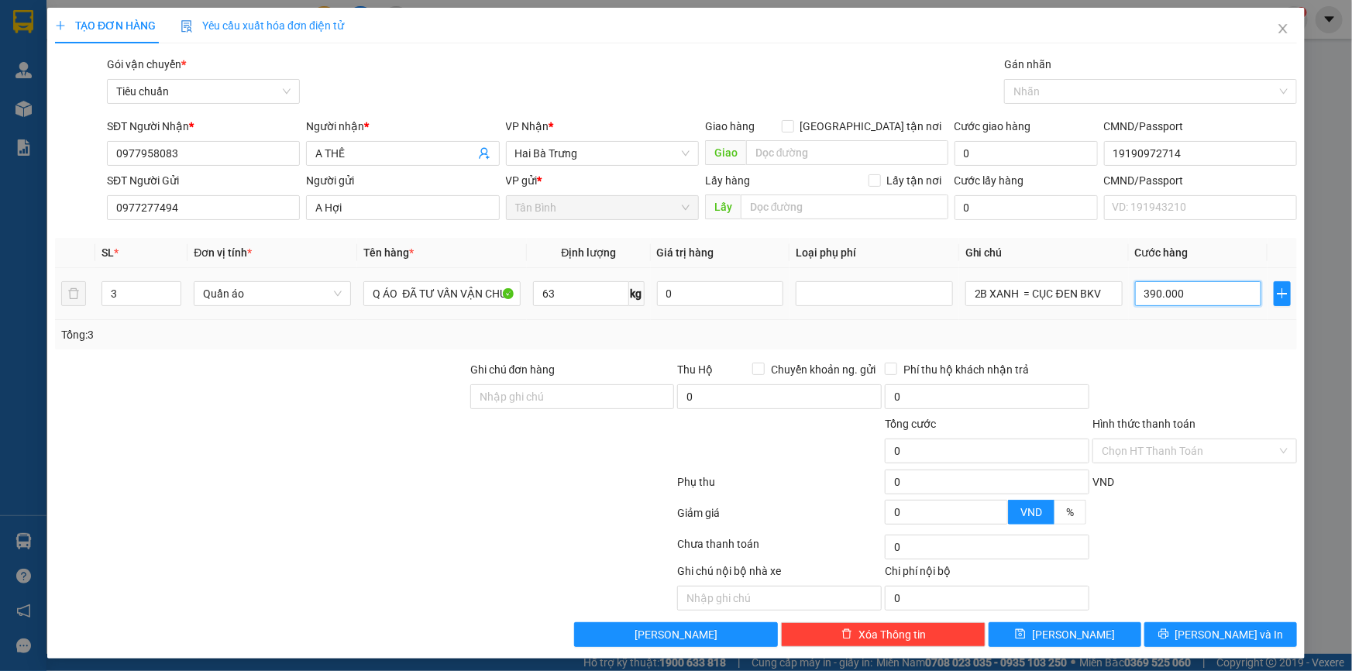
type input "390.000"
drag, startPoint x: 1249, startPoint y: 647, endPoint x: 1234, endPoint y: 644, distance: 15.0
click at [1249, 646] on div "TẠO ĐƠN HÀNG Yêu cầu xuất hóa đơn điện tử Transit Pickup Surcharge Ids Transit …" at bounding box center [675, 333] width 1257 height 651
click at [1222, 600] on div "Ghi chú nội bộ nhà xe Chi phí nội bộ 0" at bounding box center [675, 586] width 1245 height 48
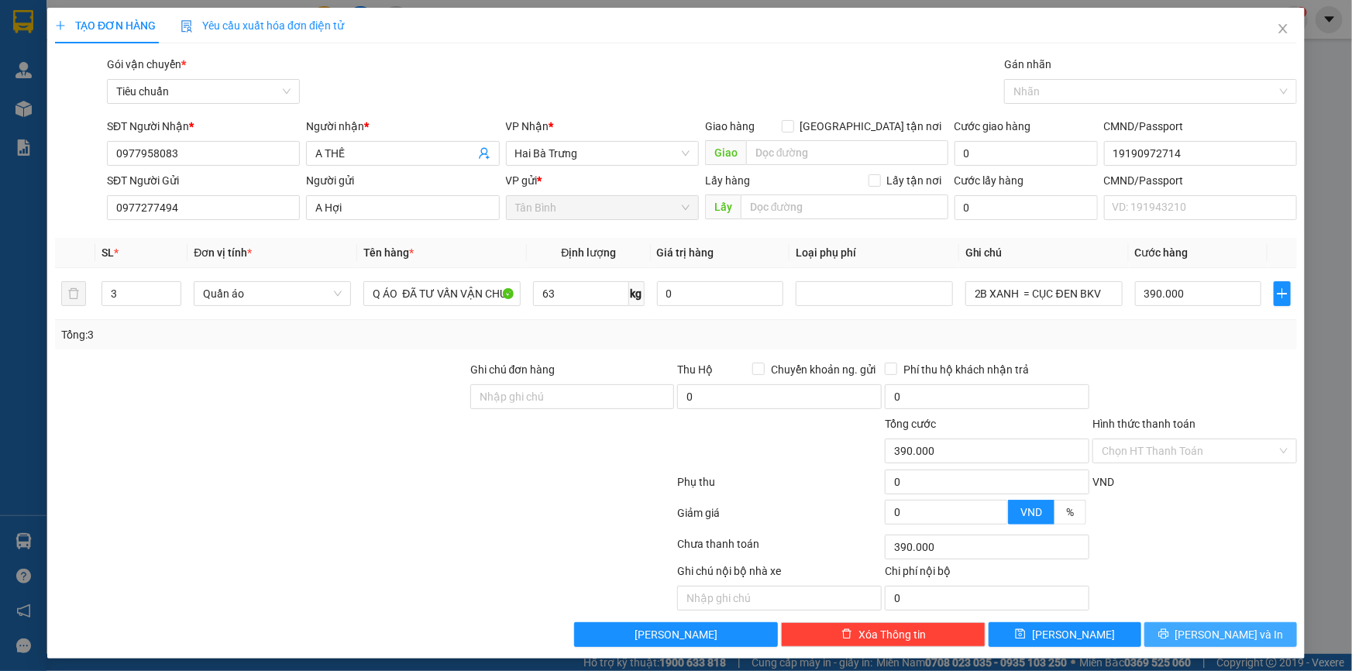
click at [1228, 634] on span "Lưu và In" at bounding box center [1229, 634] width 108 height 17
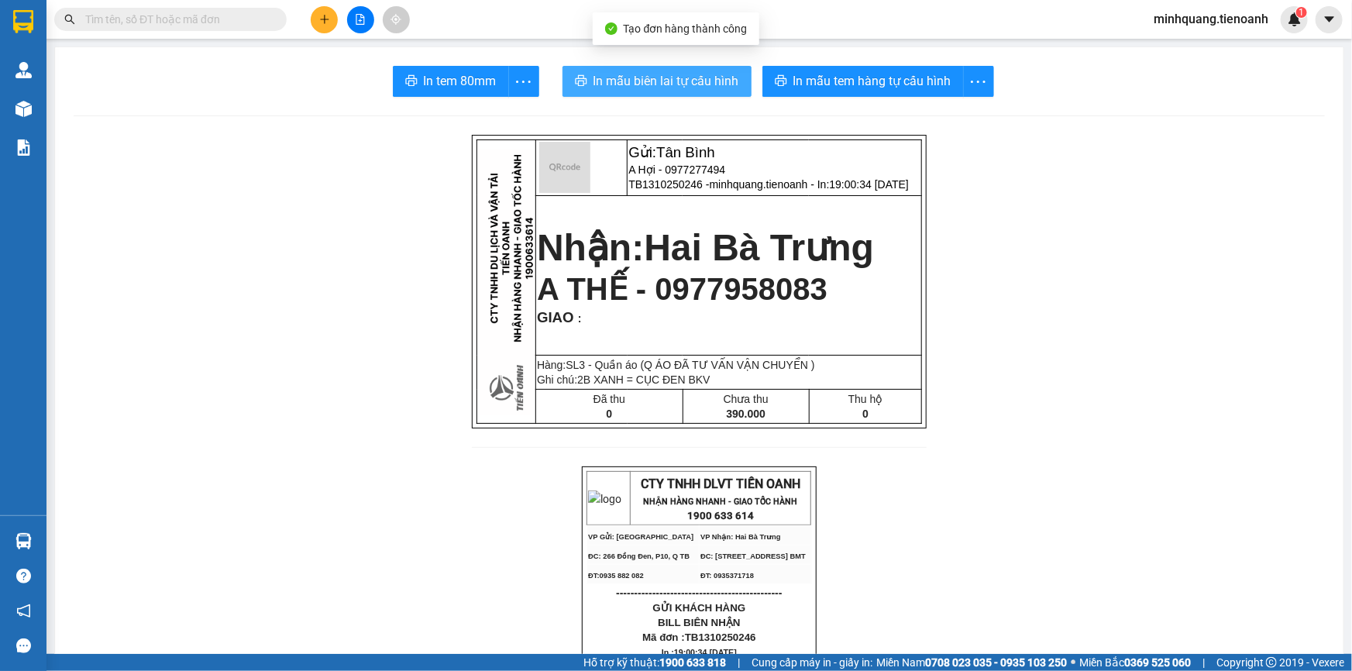
click at [651, 92] on button "In mẫu biên lai tự cấu hình" at bounding box center [656, 81] width 189 height 31
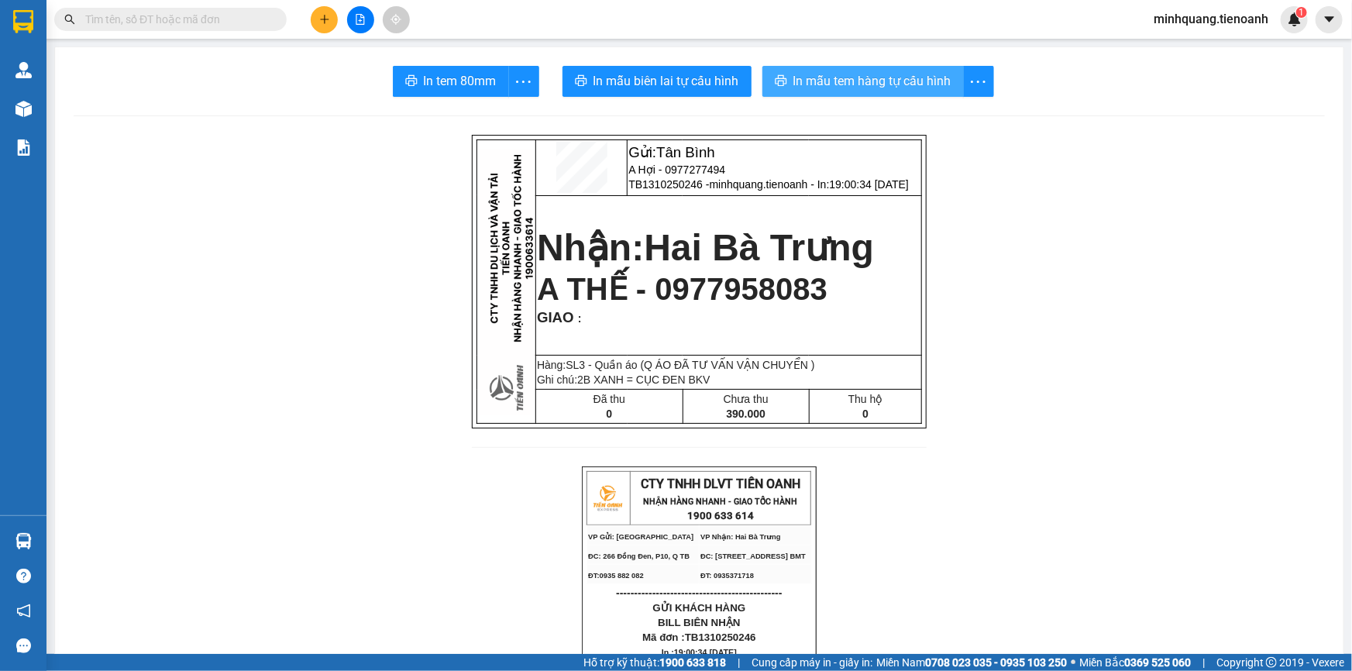
click at [876, 84] on span "In mẫu tem hàng tự cấu hình" at bounding box center [872, 80] width 158 height 19
click at [325, 14] on icon "plus" at bounding box center [324, 19] width 11 height 11
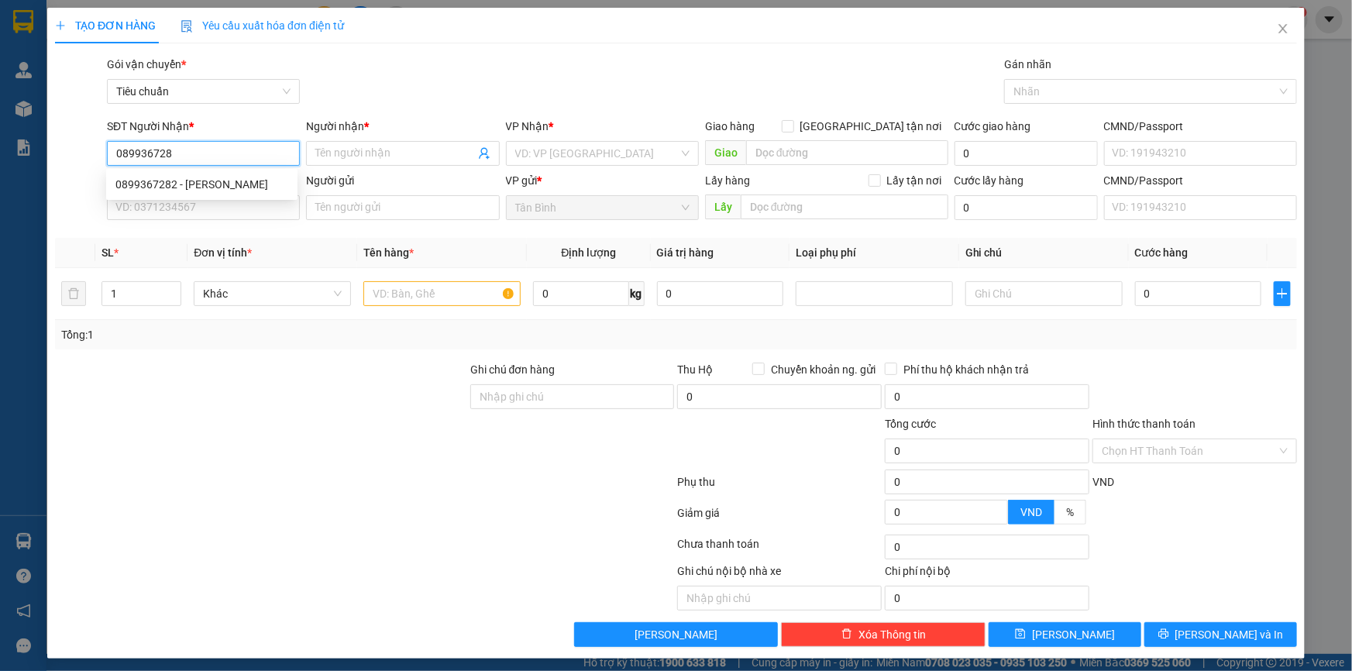
type input "0899367282"
drag, startPoint x: 215, startPoint y: 187, endPoint x: 209, endPoint y: 198, distance: 12.5
click at [215, 187] on div "0899367282 - C Uyên" at bounding box center [201, 184] width 173 height 17
type input "C Uyên"
type input "241568201"
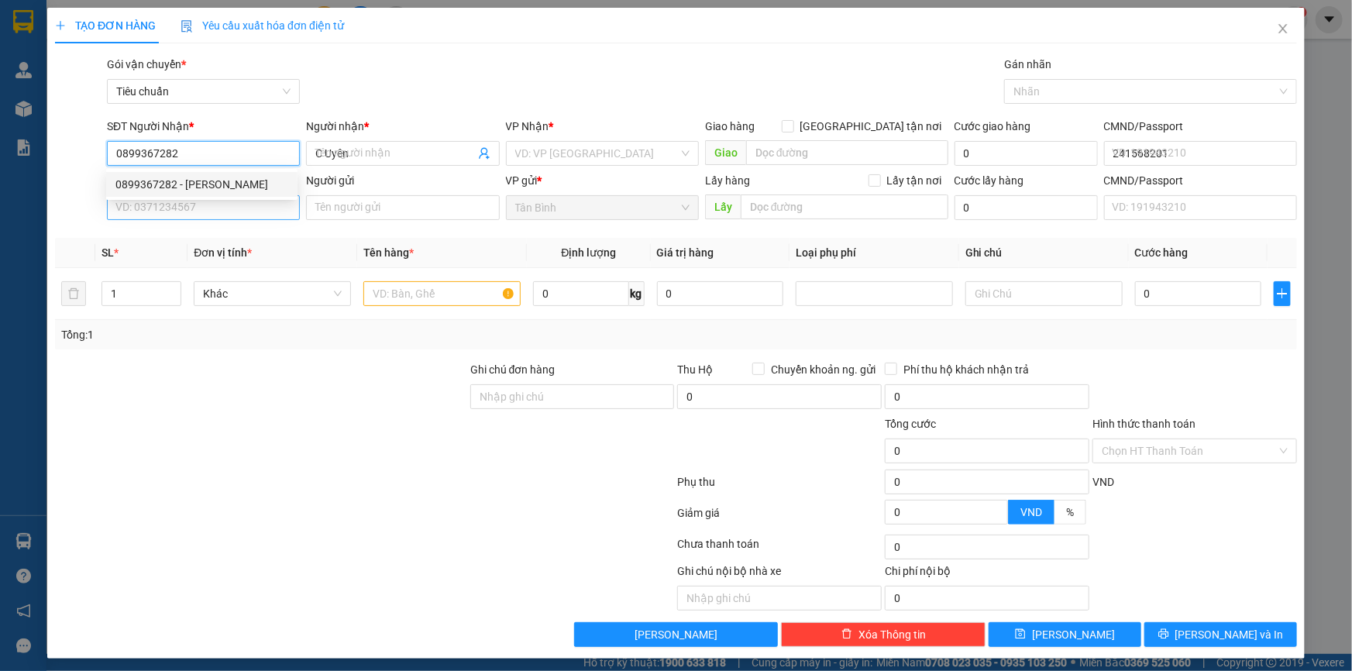
type input "0899367282"
type input "30.000"
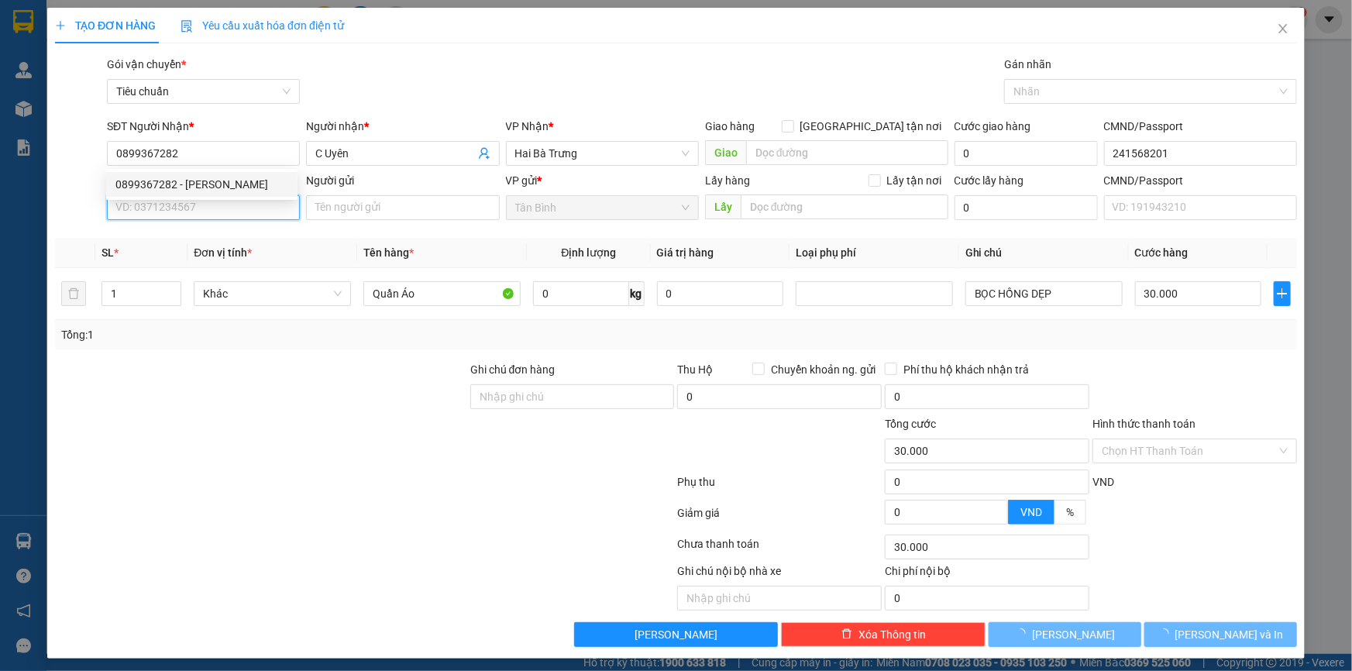
click at [205, 212] on input "SĐT Người Gửi" at bounding box center [203, 207] width 193 height 25
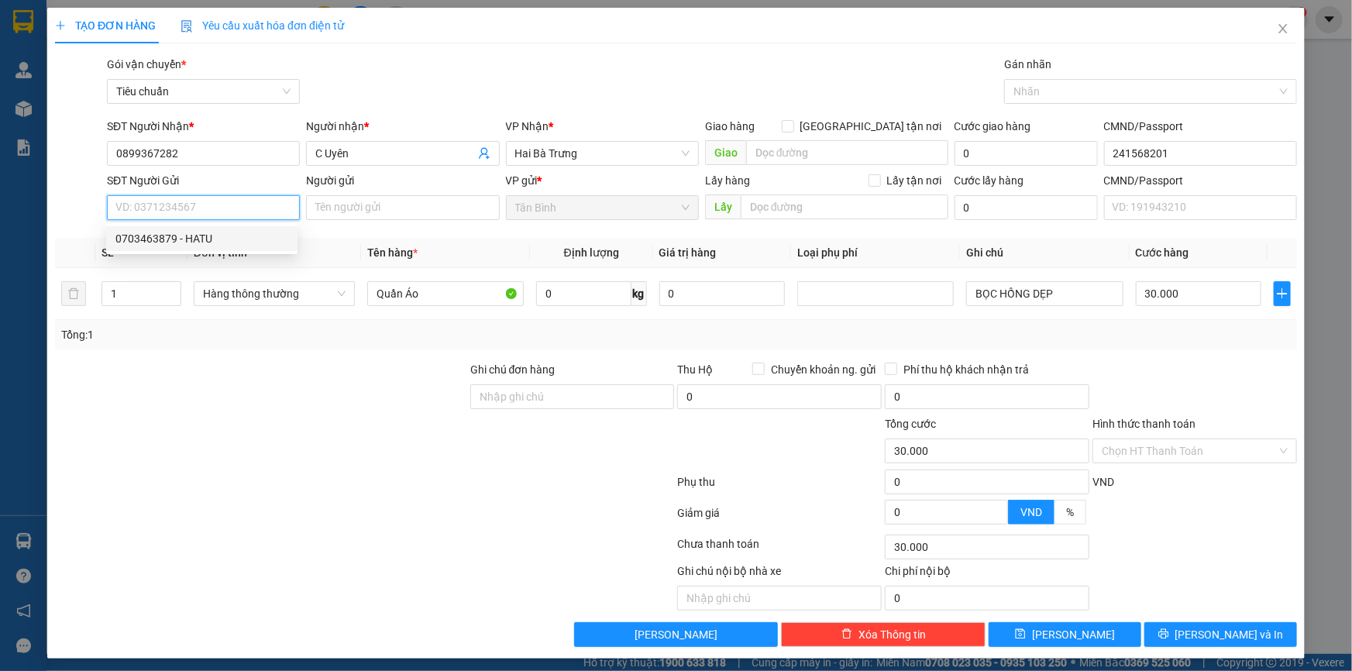
drag, startPoint x: 215, startPoint y: 244, endPoint x: 304, endPoint y: 369, distance: 153.7
click at [215, 245] on div "0703463879 - HATU" at bounding box center [201, 238] width 173 height 17
type input "0703463879"
type input "HATU"
type input "075095000218"
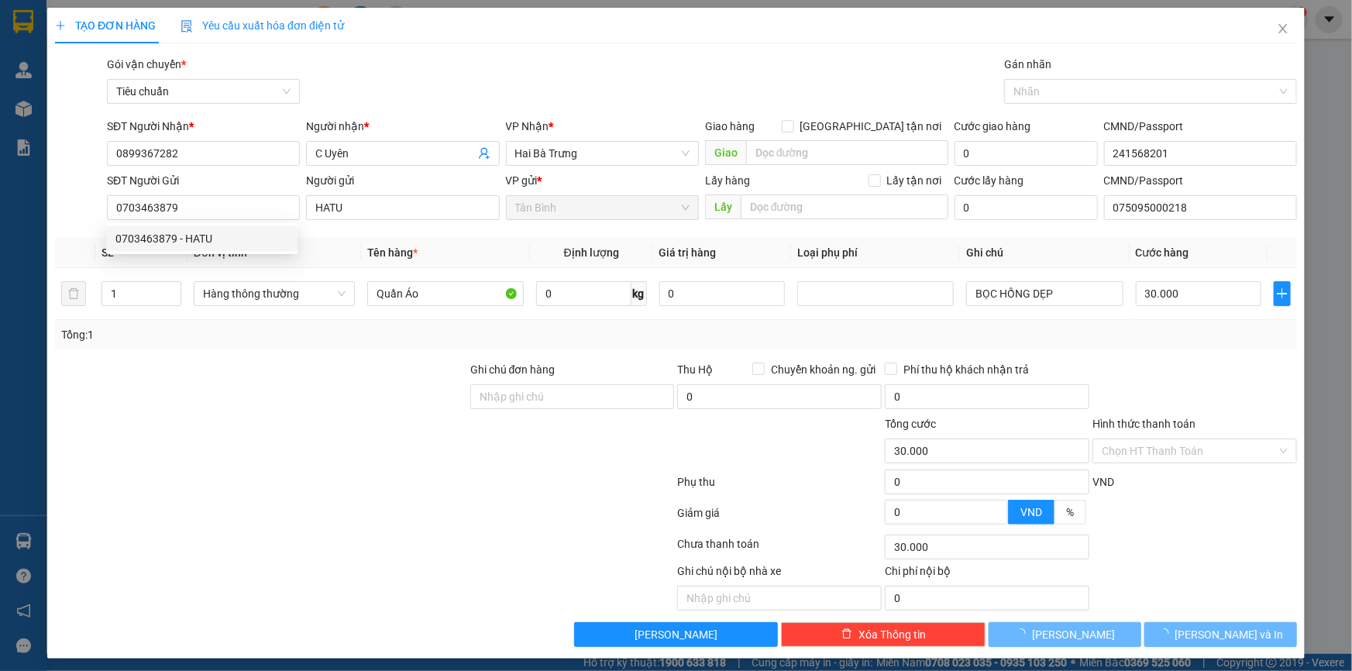
drag, startPoint x: 318, startPoint y: 391, endPoint x: 302, endPoint y: 342, distance: 51.4
click at [318, 374] on div at bounding box center [260, 388] width 415 height 54
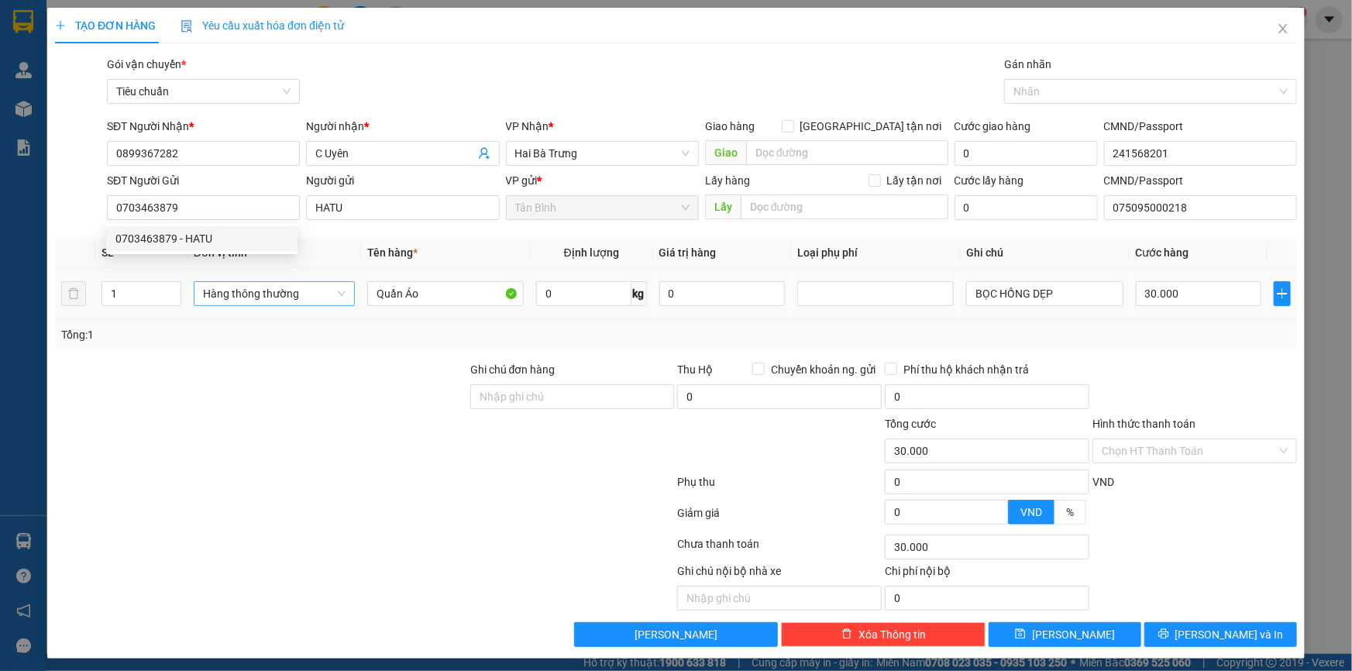
click at [273, 296] on span "Hàng thông thường" at bounding box center [274, 293] width 143 height 23
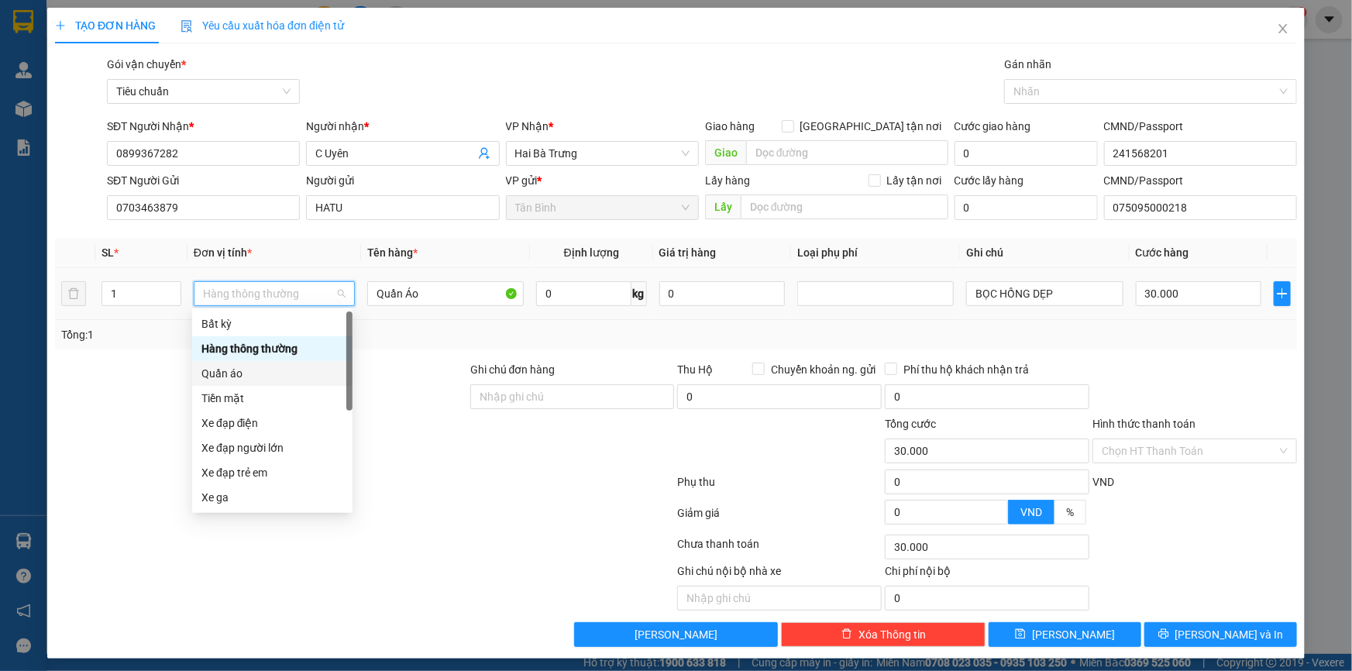
click at [242, 375] on div "Quần áo" at bounding box center [272, 373] width 142 height 17
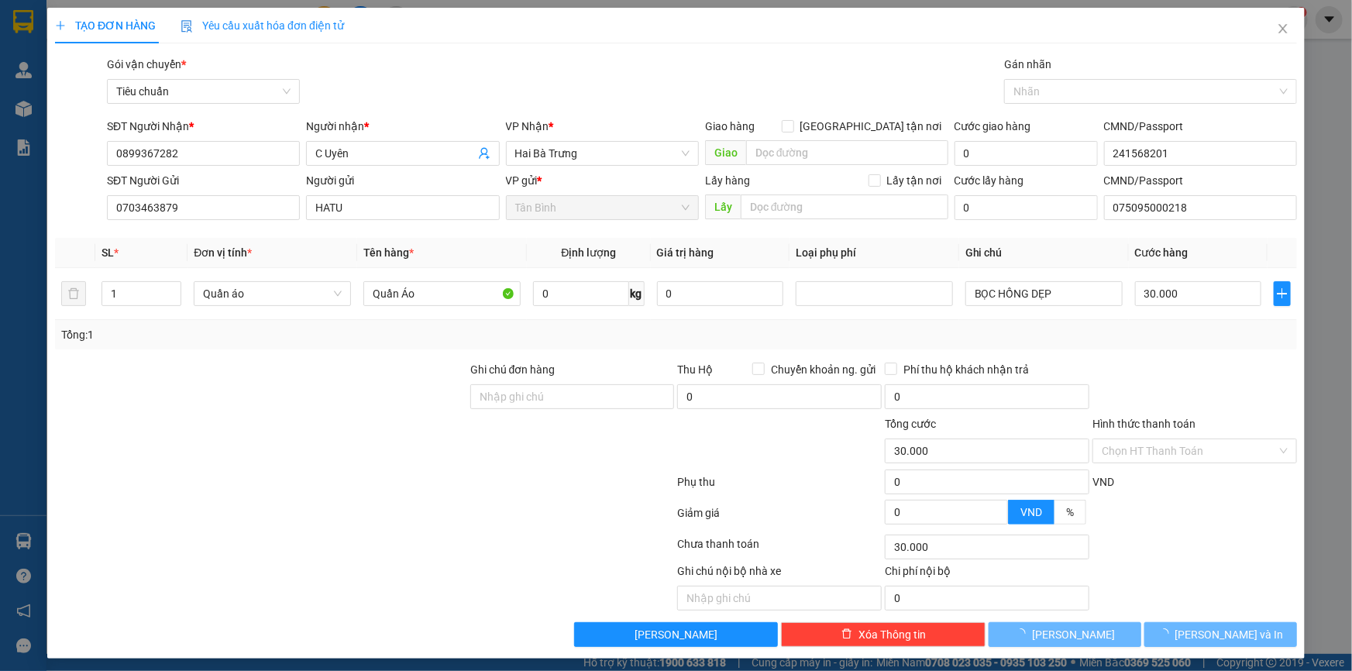
drag, startPoint x: 135, startPoint y: 375, endPoint x: 954, endPoint y: 263, distance: 827.1
click at [145, 366] on div at bounding box center [260, 388] width 415 height 54
type input "0"
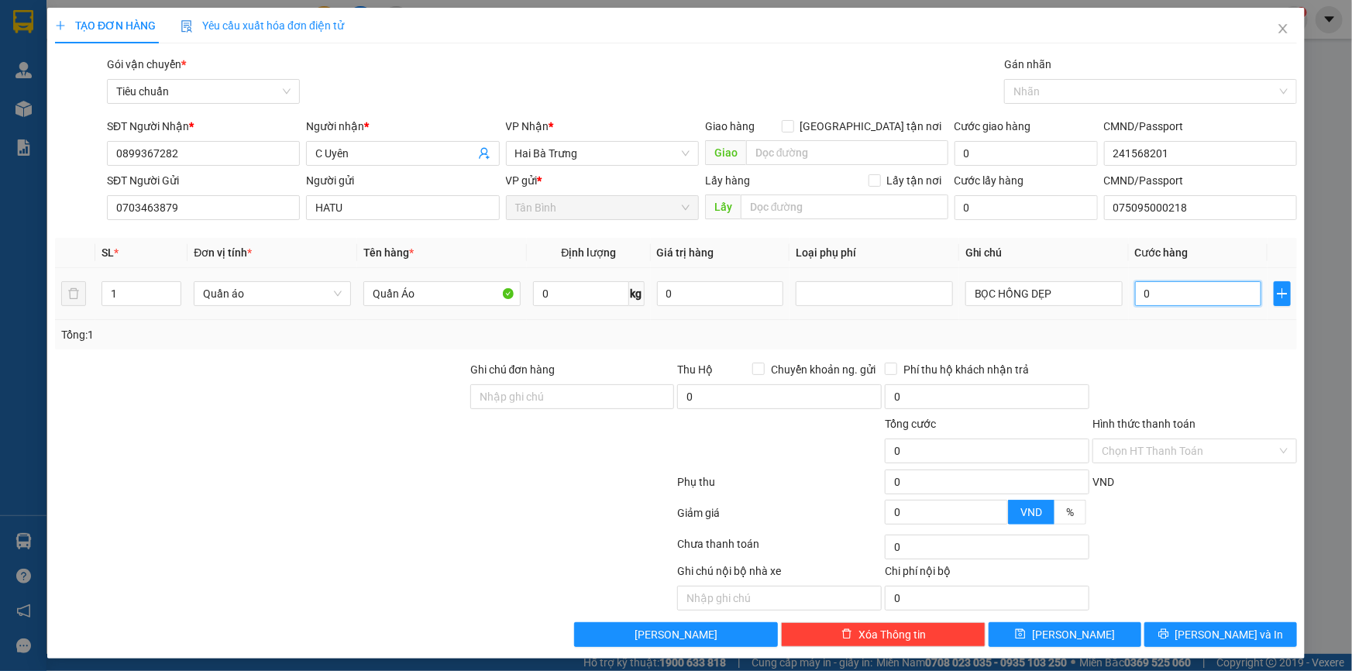
click at [1160, 294] on input "0" at bounding box center [1198, 293] width 126 height 25
type input "3"
type input "30"
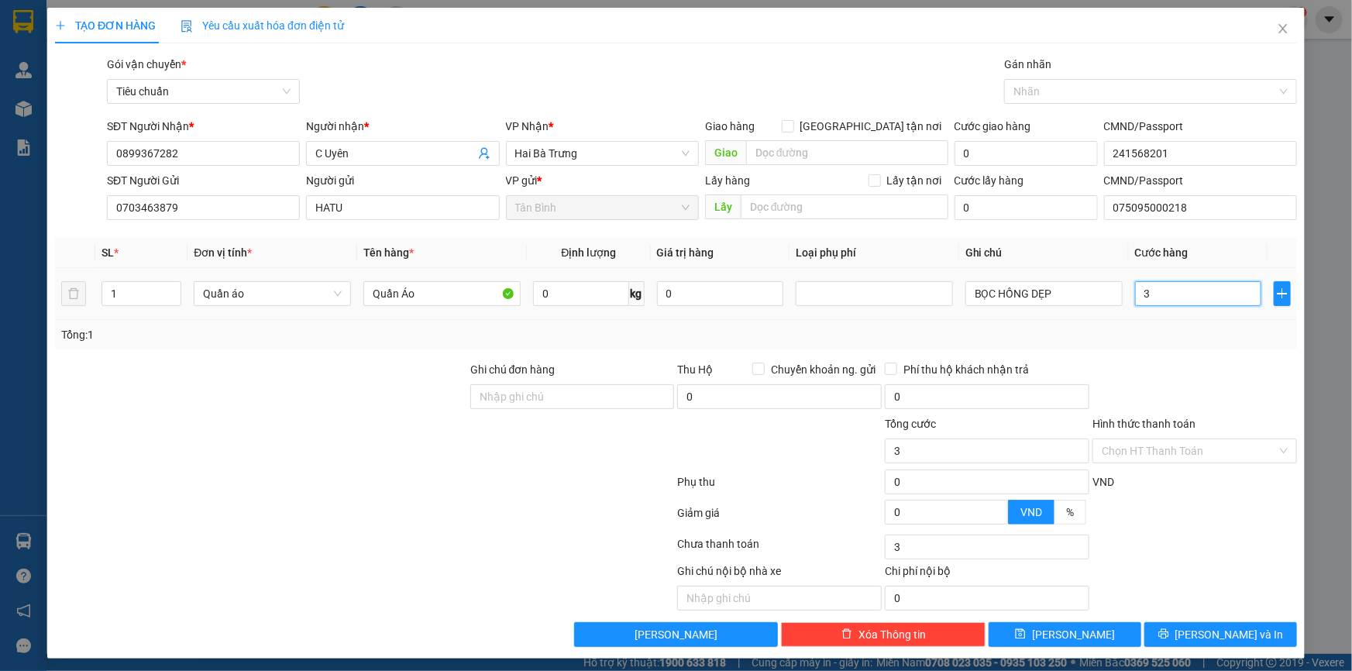
type input "30"
type input "30.000"
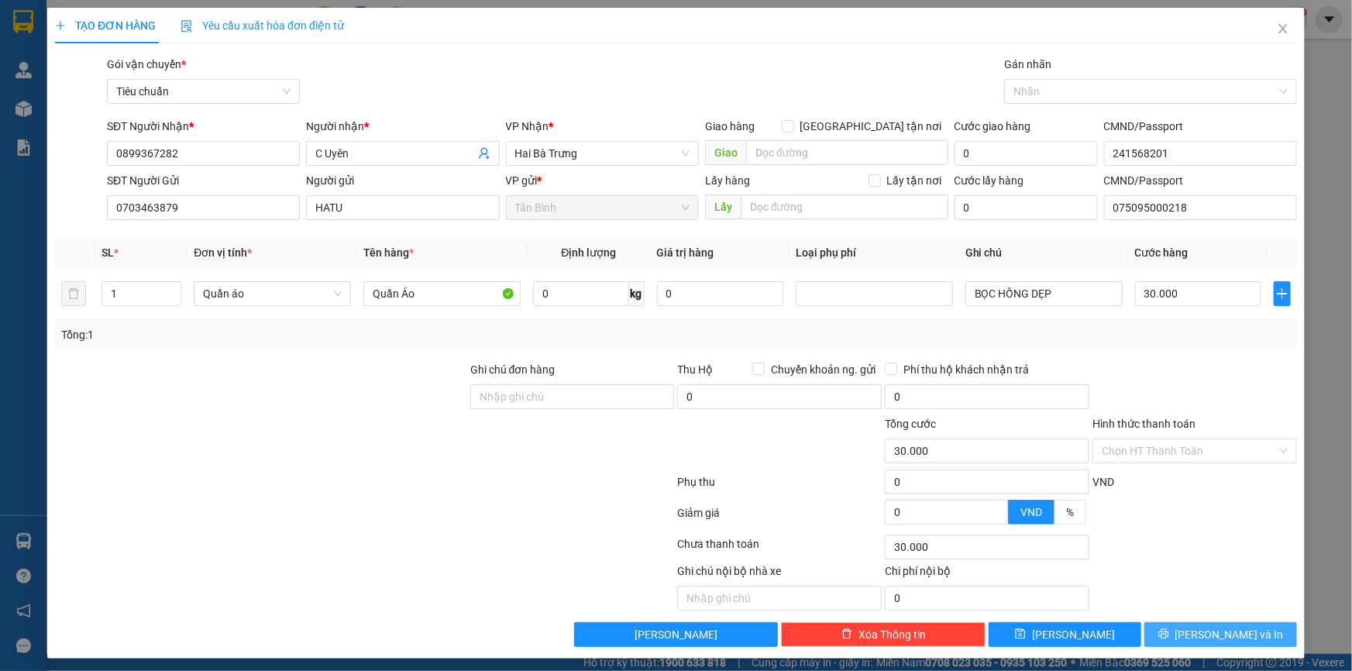
click at [1204, 628] on span "Lưu và In" at bounding box center [1229, 634] width 108 height 17
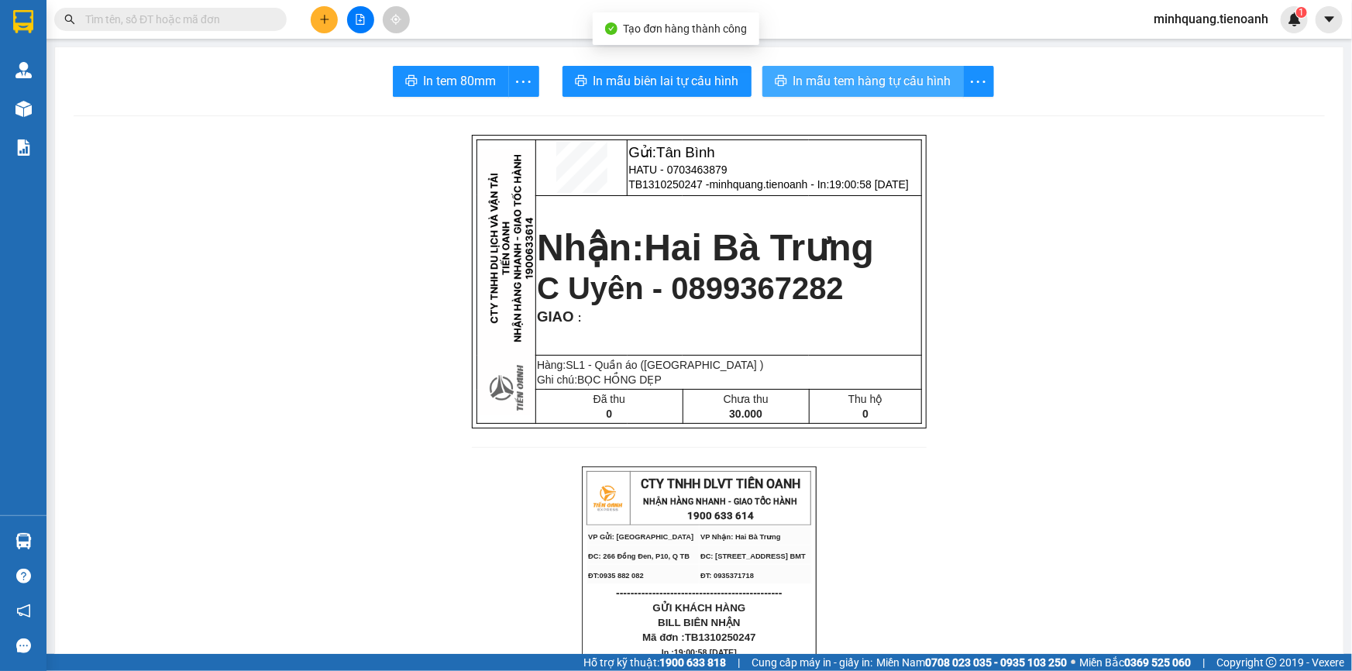
click at [818, 70] on button "In mẫu tem hàng tự cấu hình" at bounding box center [862, 81] width 201 height 31
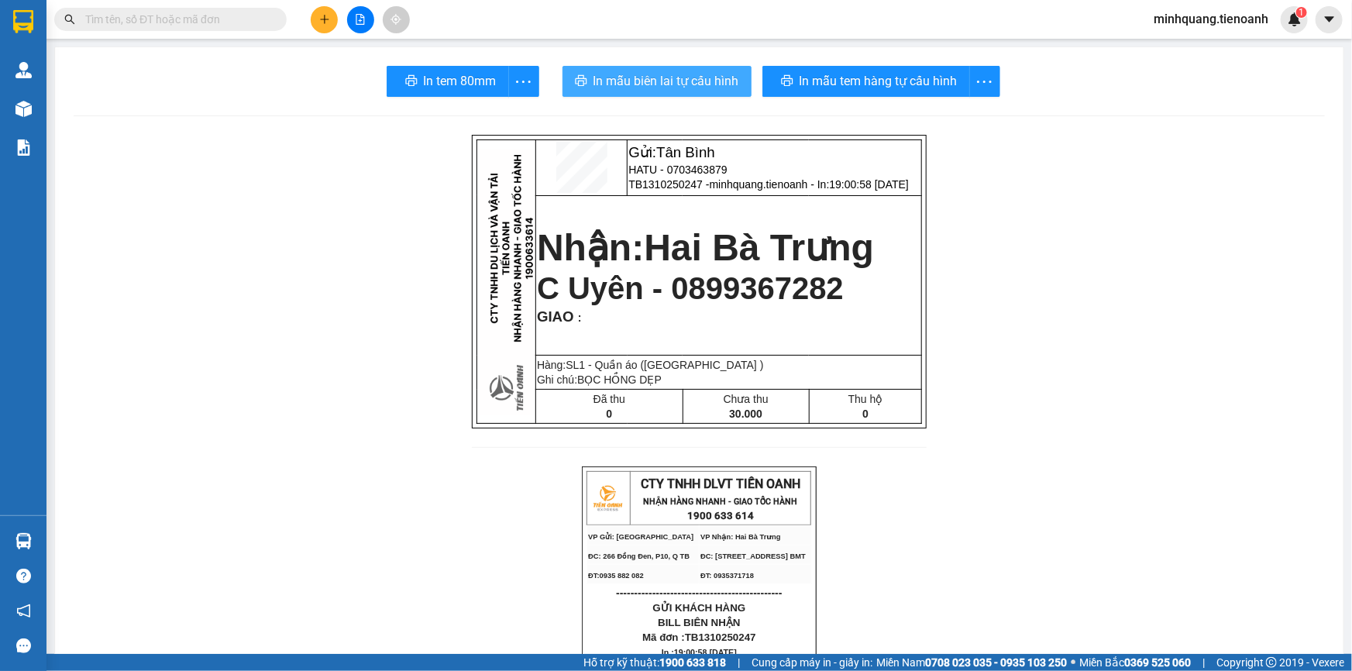
click at [619, 77] on span "In mẫu biên lai tự cấu hình" at bounding box center [666, 80] width 146 height 19
click at [321, 20] on icon "plus" at bounding box center [324, 19] width 11 height 11
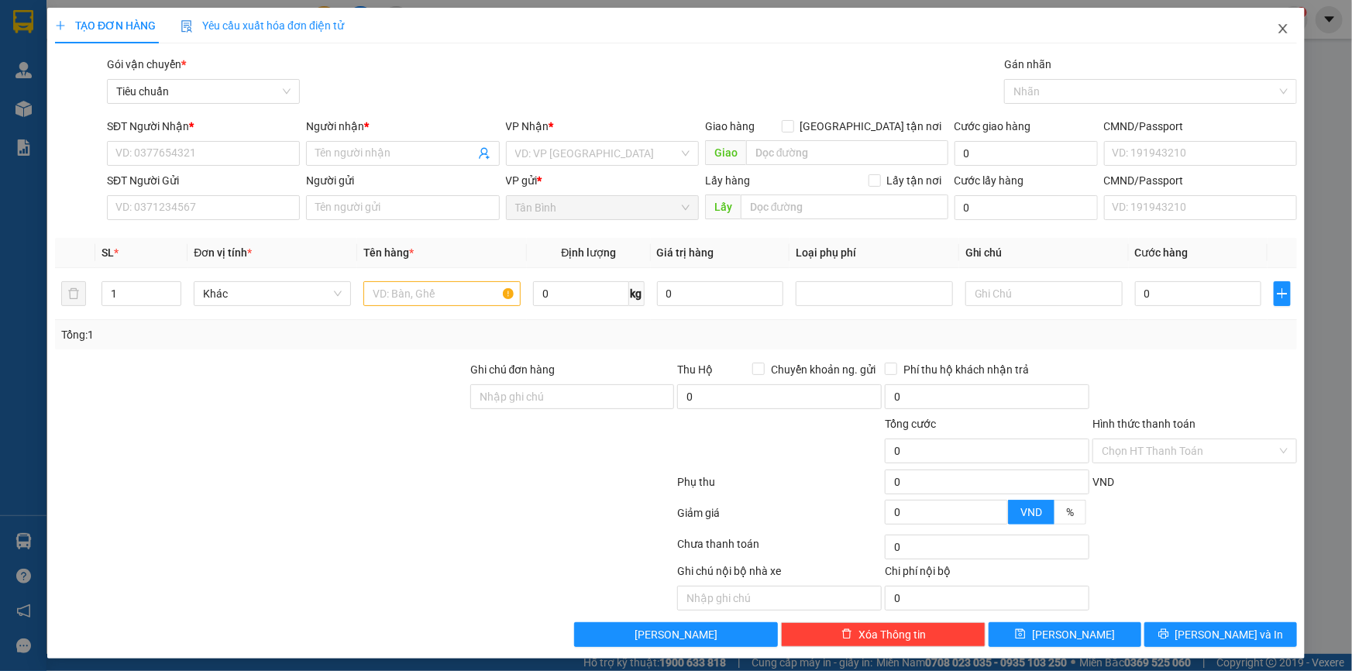
click at [1276, 25] on icon "close" at bounding box center [1282, 28] width 12 height 12
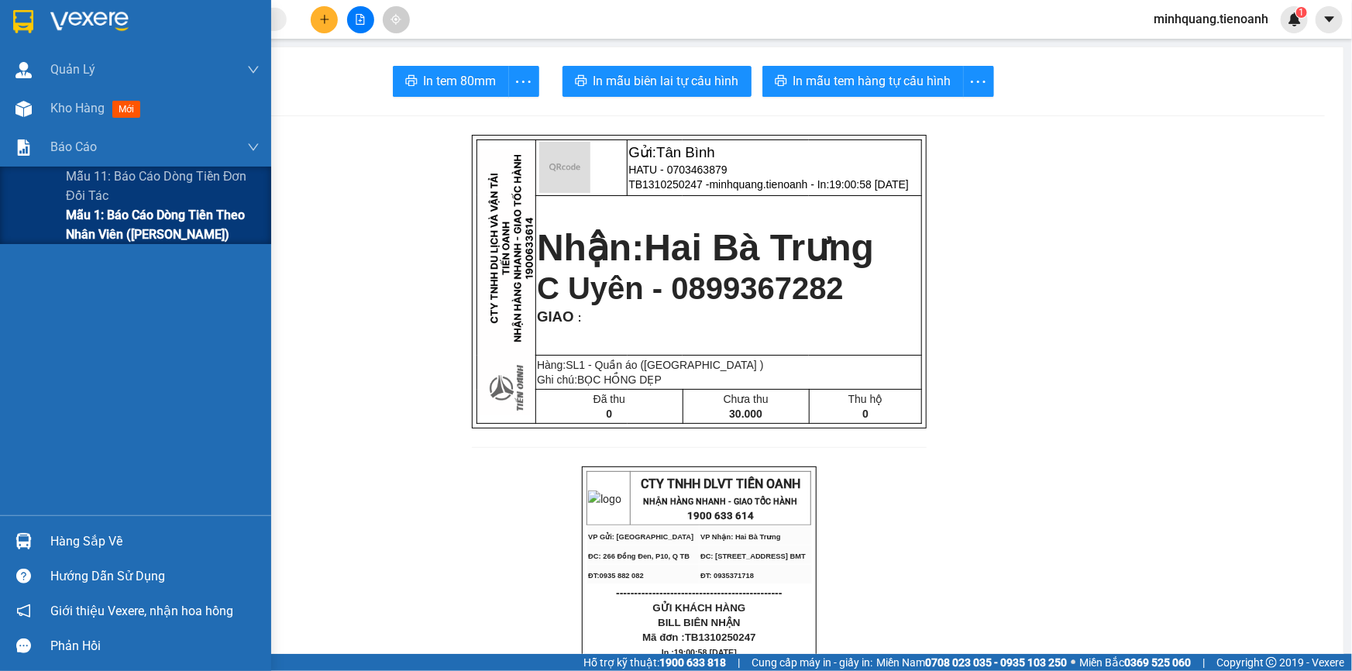
click at [105, 228] on span "Mẫu 1: Báo cáo dòng tiền theo nhân viên ([PERSON_NAME])" at bounding box center [163, 224] width 194 height 39
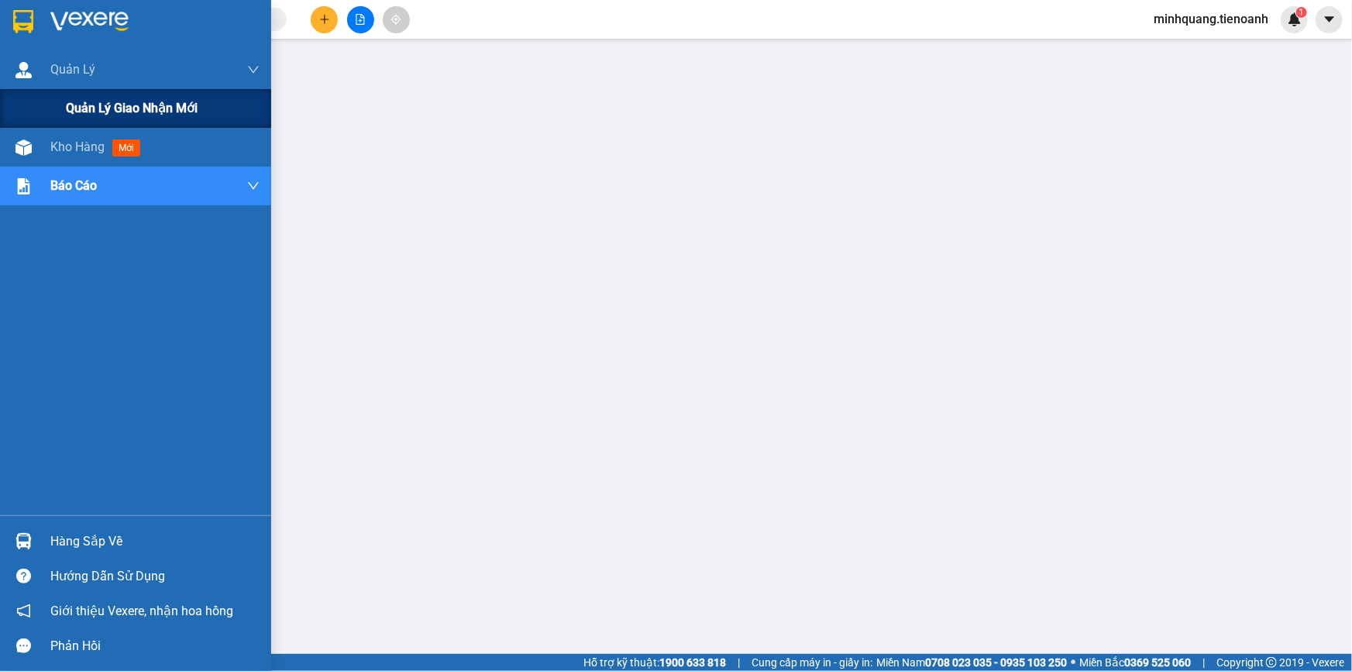
click at [77, 101] on span "Quản lý giao nhận mới" at bounding box center [132, 107] width 132 height 19
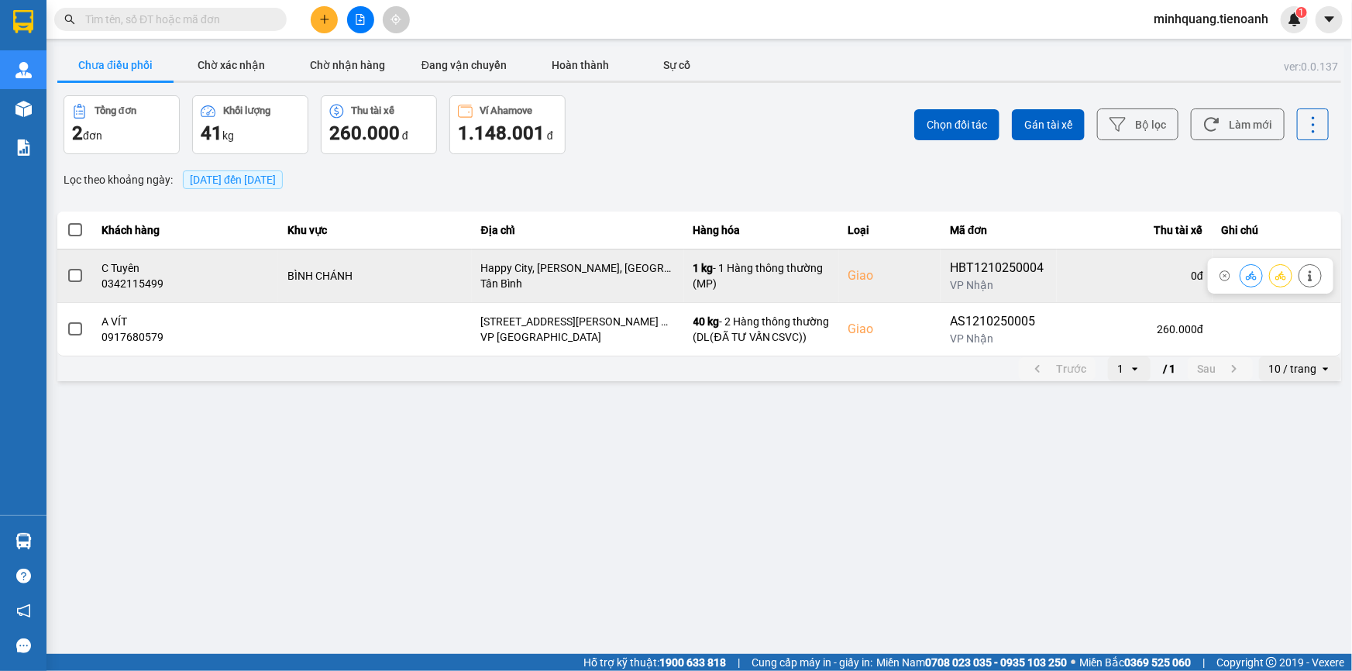
click at [232, 278] on div "0342115499" at bounding box center [185, 283] width 167 height 15
click at [63, 278] on td at bounding box center [75, 275] width 36 height 53
click at [77, 277] on span at bounding box center [75, 276] width 14 height 14
click at [67, 267] on input "checkbox" at bounding box center [67, 267] width 0 height 0
click at [1247, 276] on icon at bounding box center [1250, 275] width 11 height 11
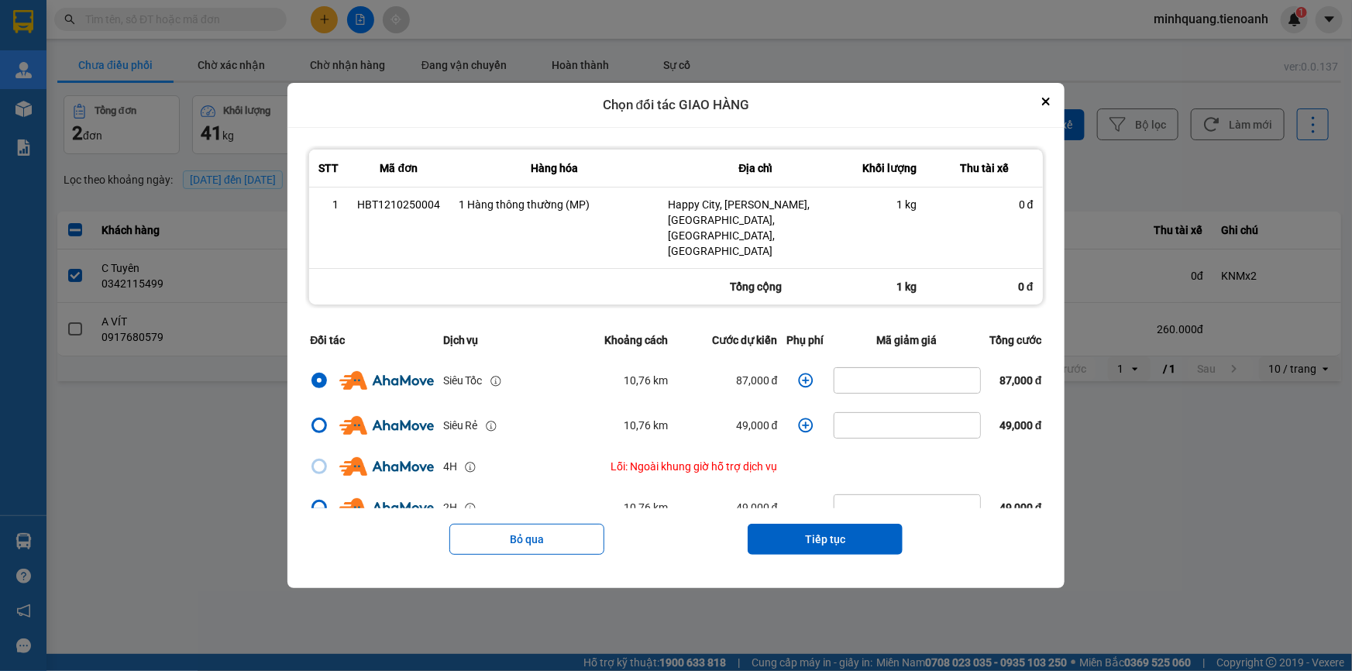
click at [834, 541] on div "Bỏ qua Tiếp tục" at bounding box center [675, 539] width 740 height 62
click at [833, 527] on button "Tiếp tục" at bounding box center [824, 539] width 155 height 31
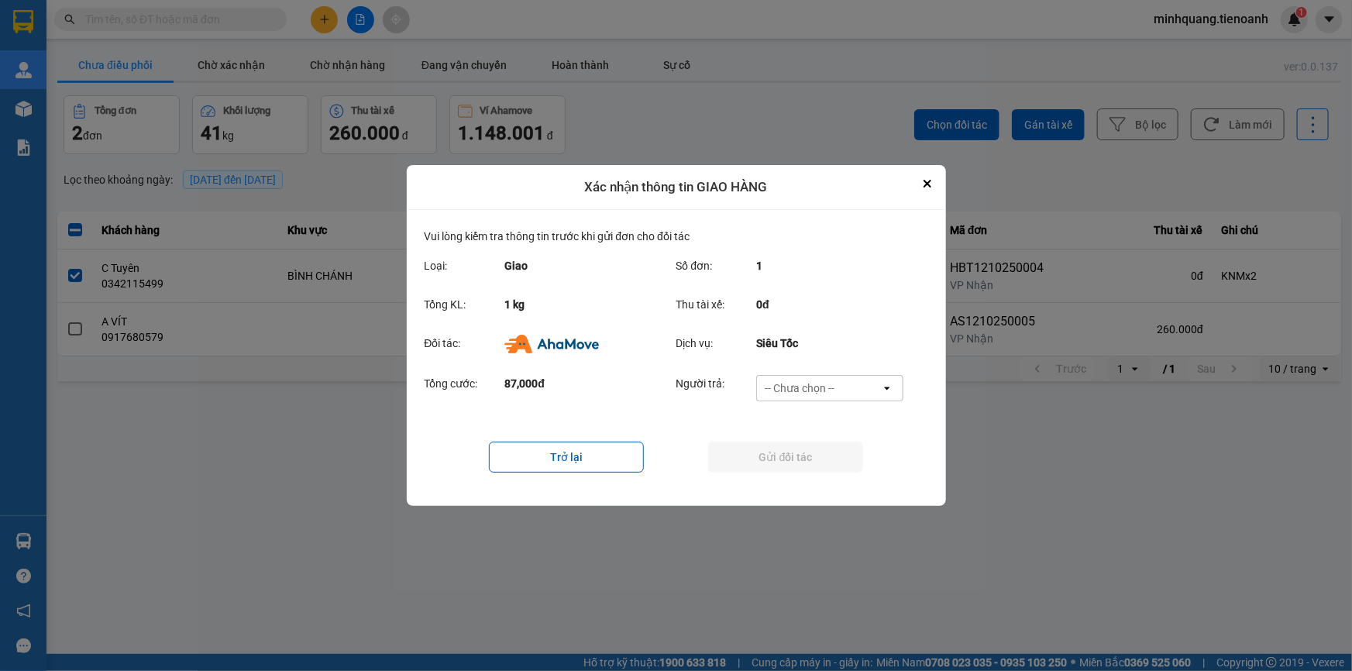
click at [792, 373] on div "Tổng cước: 87,000đ Người trả: -- Chưa chọn -- open" at bounding box center [675, 393] width 503 height 48
click at [802, 387] on div "-- Chưa chọn --" at bounding box center [799, 387] width 70 height 15
click at [808, 474] on span "Ví Ahamove" at bounding box center [799, 476] width 63 height 15
click at [783, 455] on button "Gửi đối tác" at bounding box center [785, 456] width 155 height 31
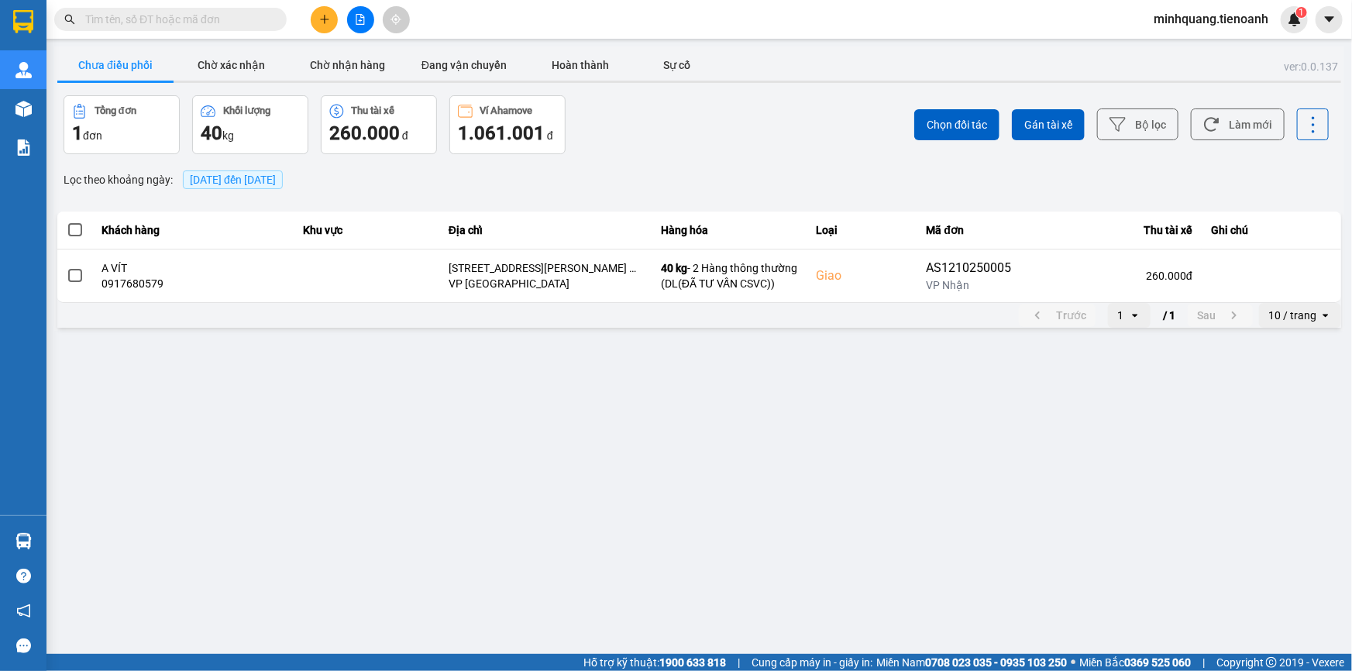
click at [229, 12] on input "text" at bounding box center [176, 19] width 183 height 17
click at [195, 24] on input "text" at bounding box center [176, 19] width 183 height 17
click at [332, 16] on button at bounding box center [324, 19] width 27 height 27
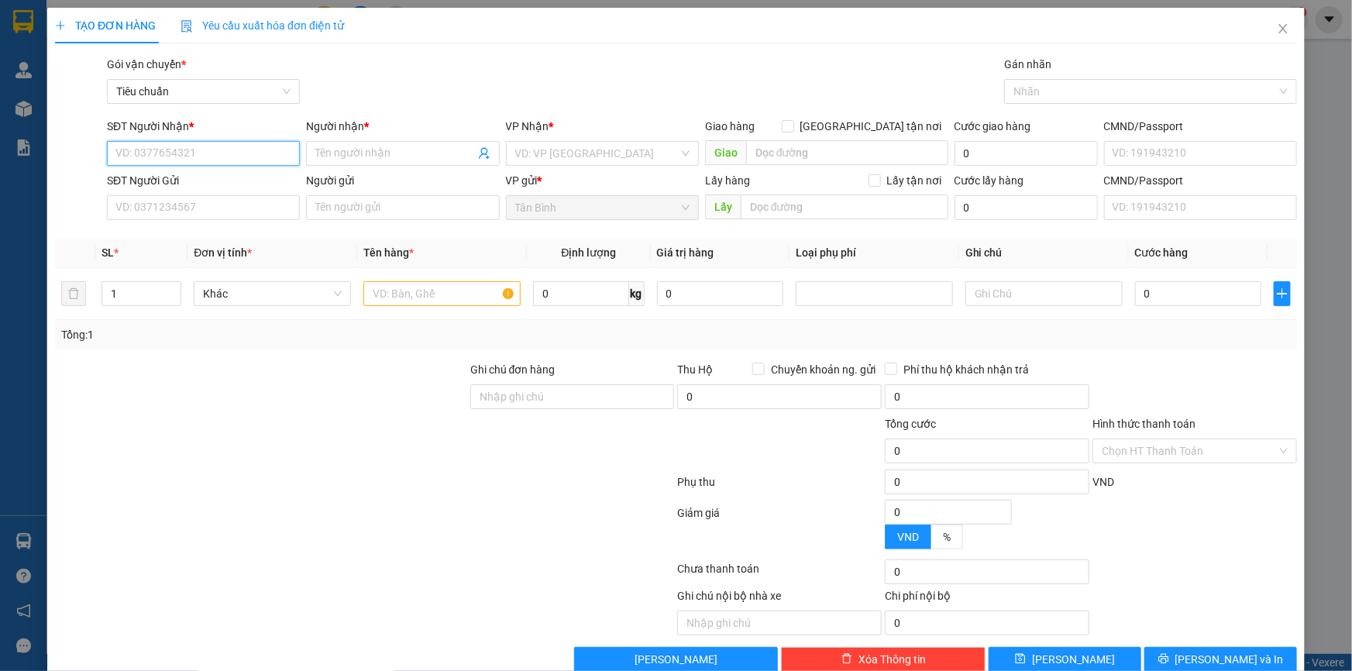
click at [177, 151] on input "SĐT Người Nhận *" at bounding box center [203, 153] width 193 height 25
paste input "0909984972"
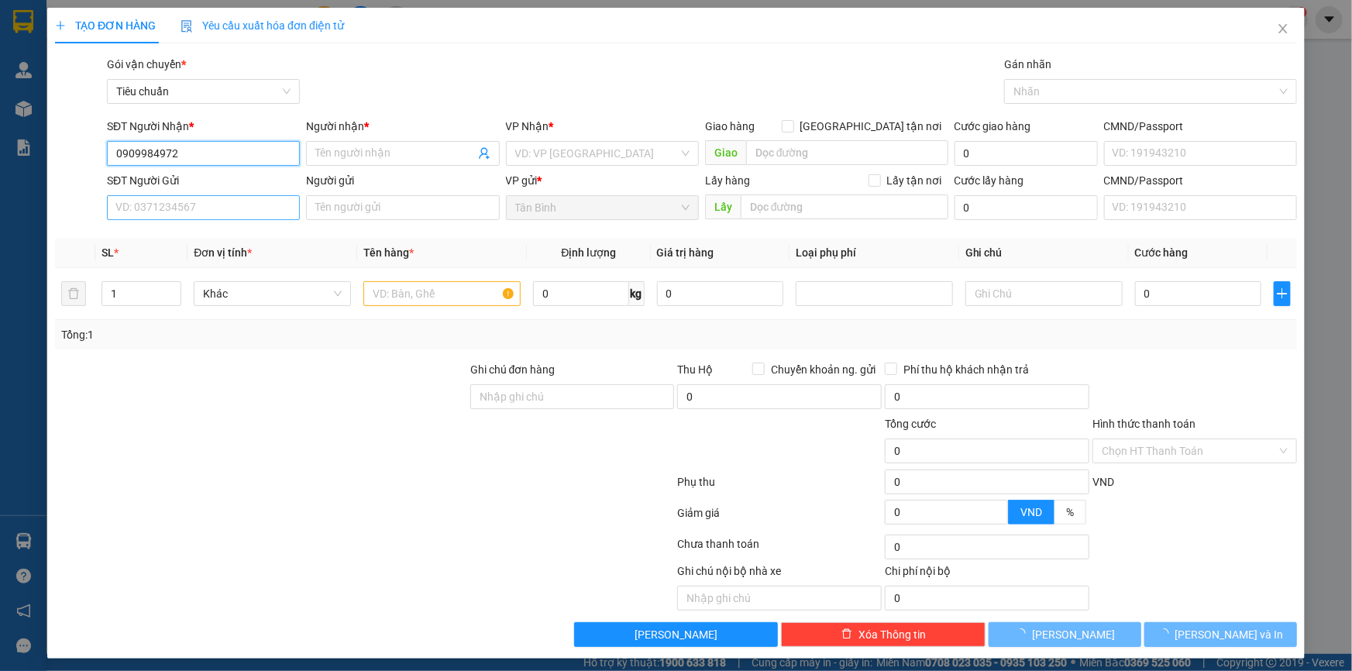
type input "0909984972"
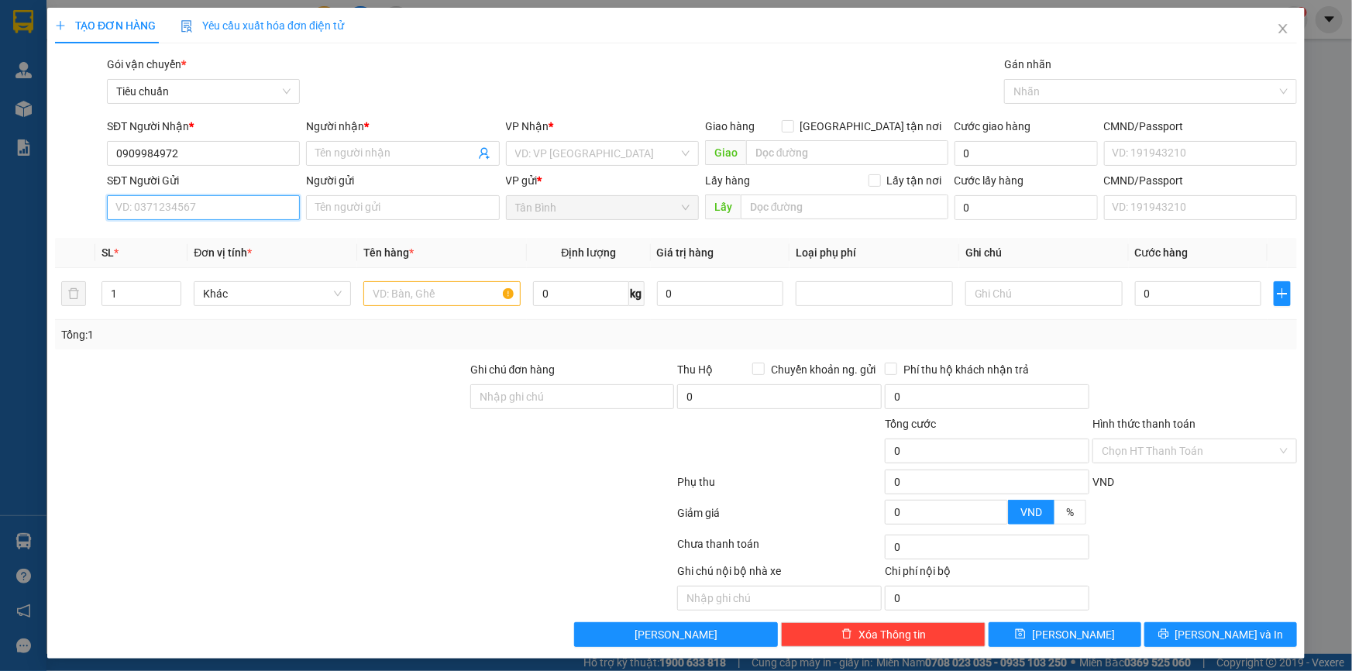
click at [178, 215] on input "SĐT Người Gửi" at bounding box center [203, 207] width 193 height 25
paste input "0909984972"
type input "0909984972"
click at [187, 239] on div "0909984972 - A Lực" at bounding box center [201, 238] width 173 height 17
type input "A Lực"
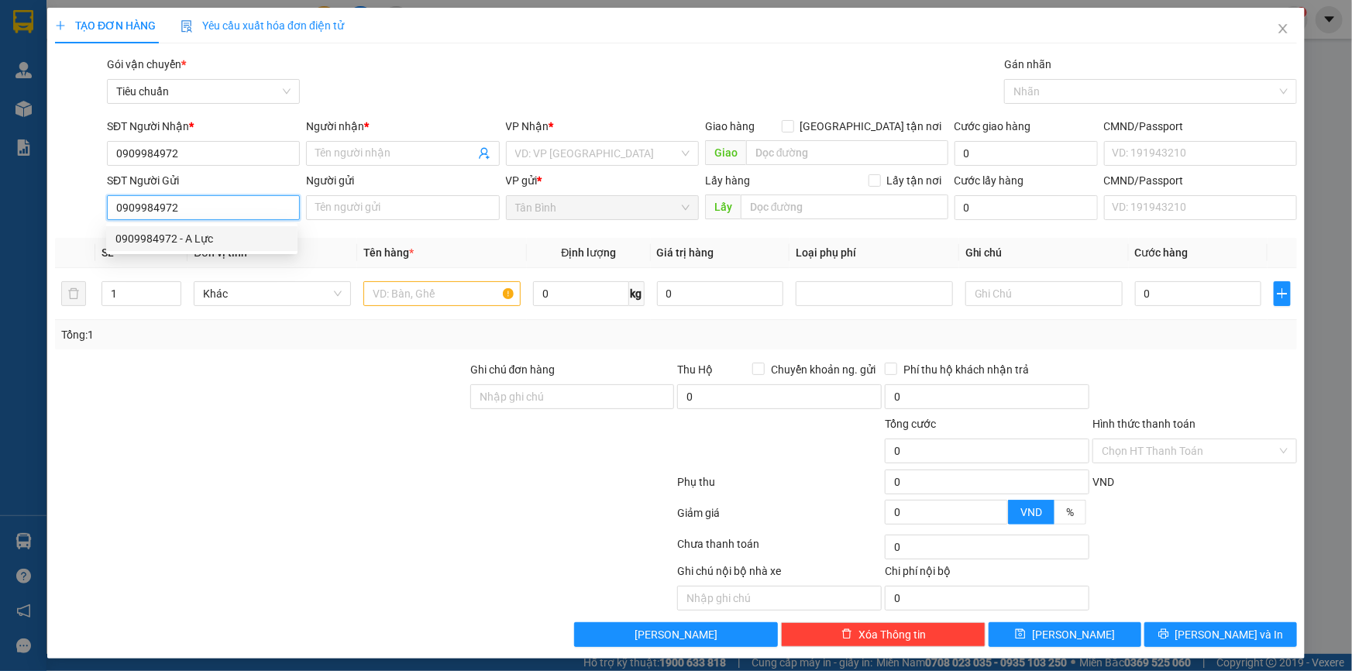
type input "079091000357"
type input "1.200.000"
type input "0909984972"
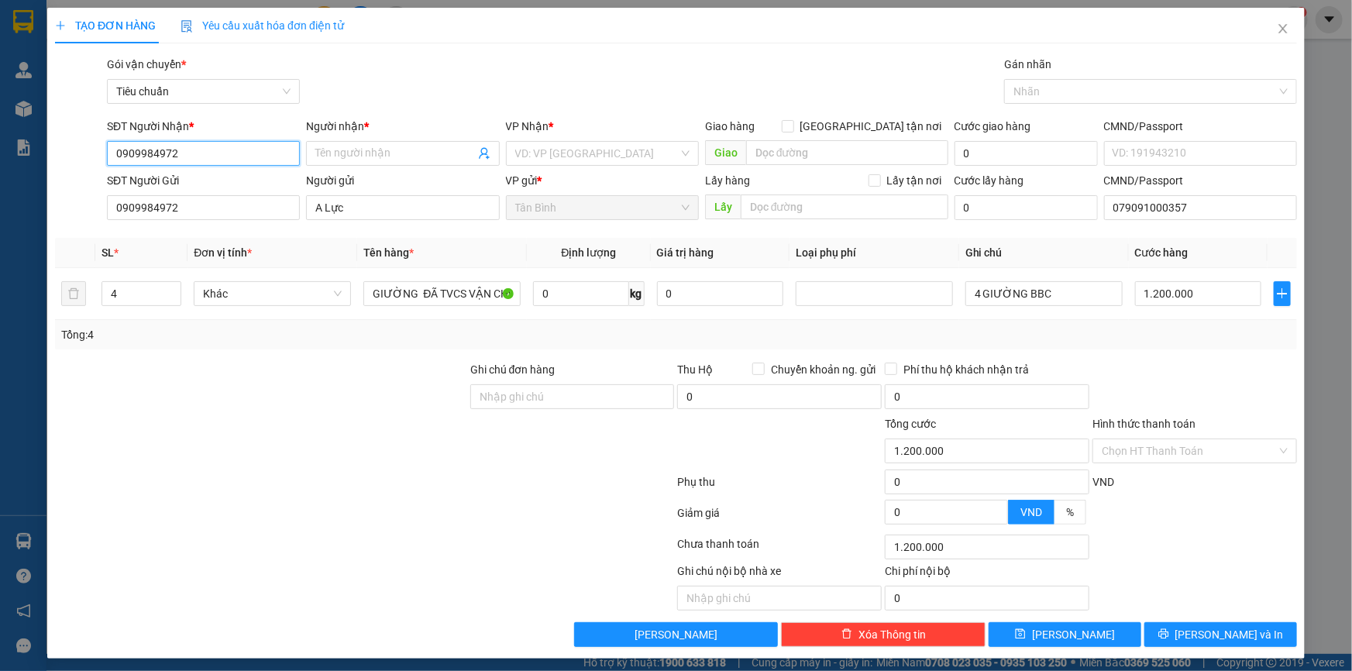
click at [204, 146] on input "0909984972" at bounding box center [203, 153] width 193 height 25
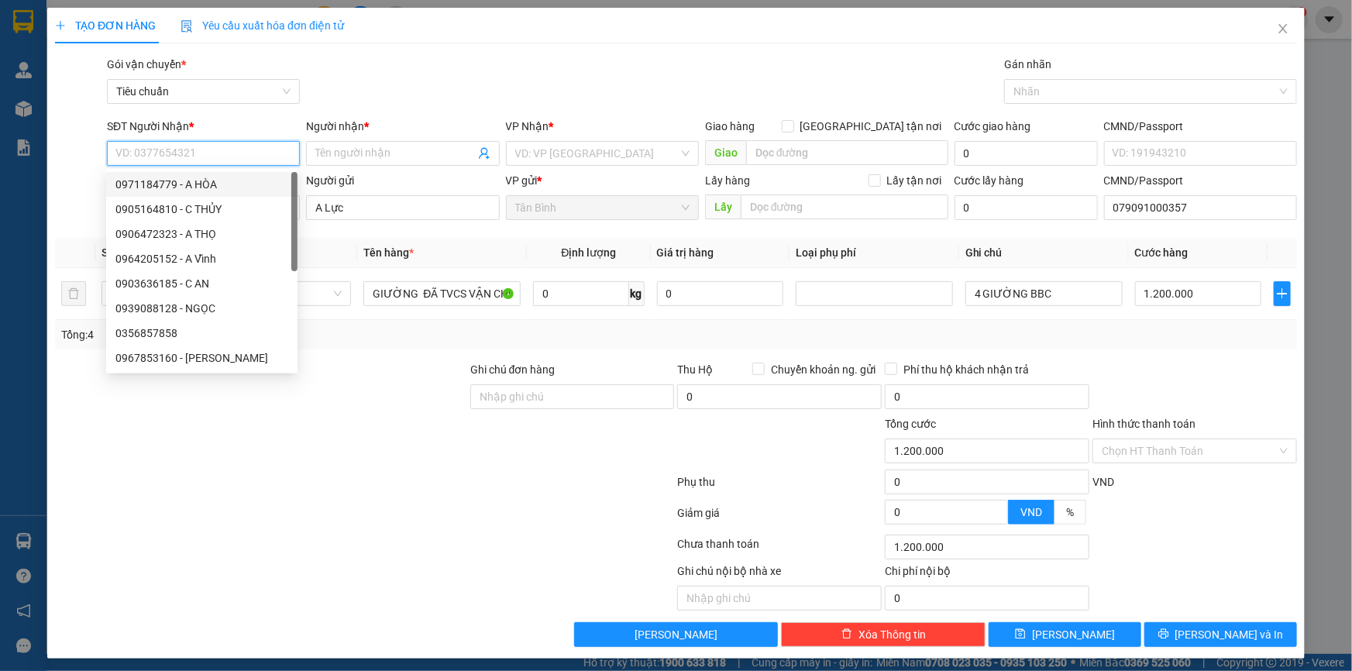
drag, startPoint x: 202, startPoint y: 177, endPoint x: 325, endPoint y: 235, distance: 135.5
click at [202, 178] on div "0971184779 - A HÒA" at bounding box center [201, 184] width 173 height 17
type input "0971184779"
type input "A HÒA"
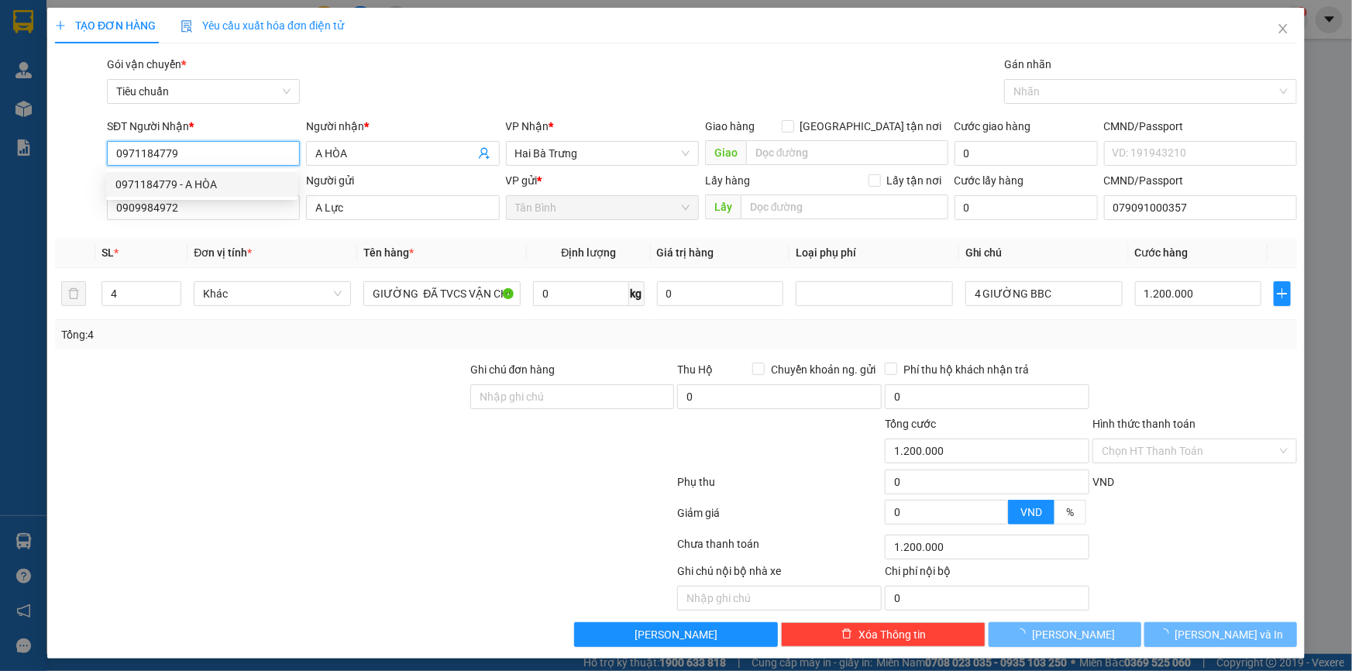
type input "0971184779"
click at [371, 348] on div "Tổng: 4" at bounding box center [676, 334] width 1242 height 29
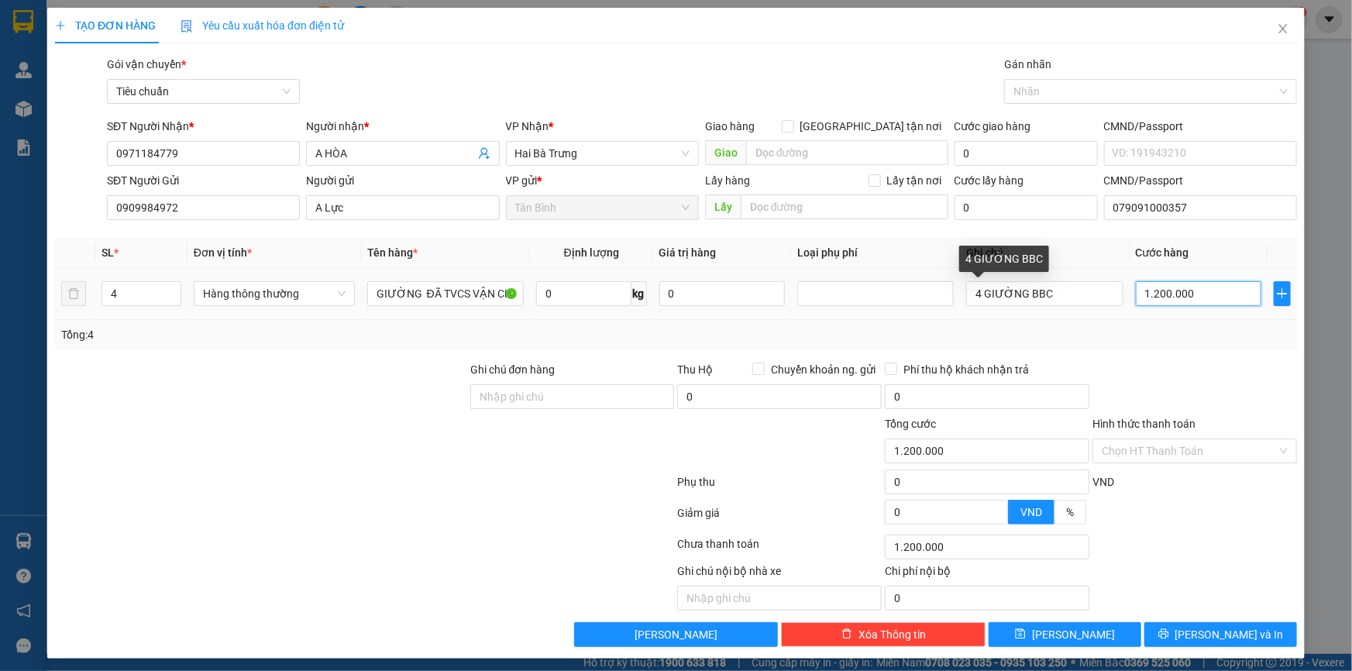
click at [1161, 302] on input "1.200.000" at bounding box center [1198, 293] width 126 height 25
type input "2"
type input "25"
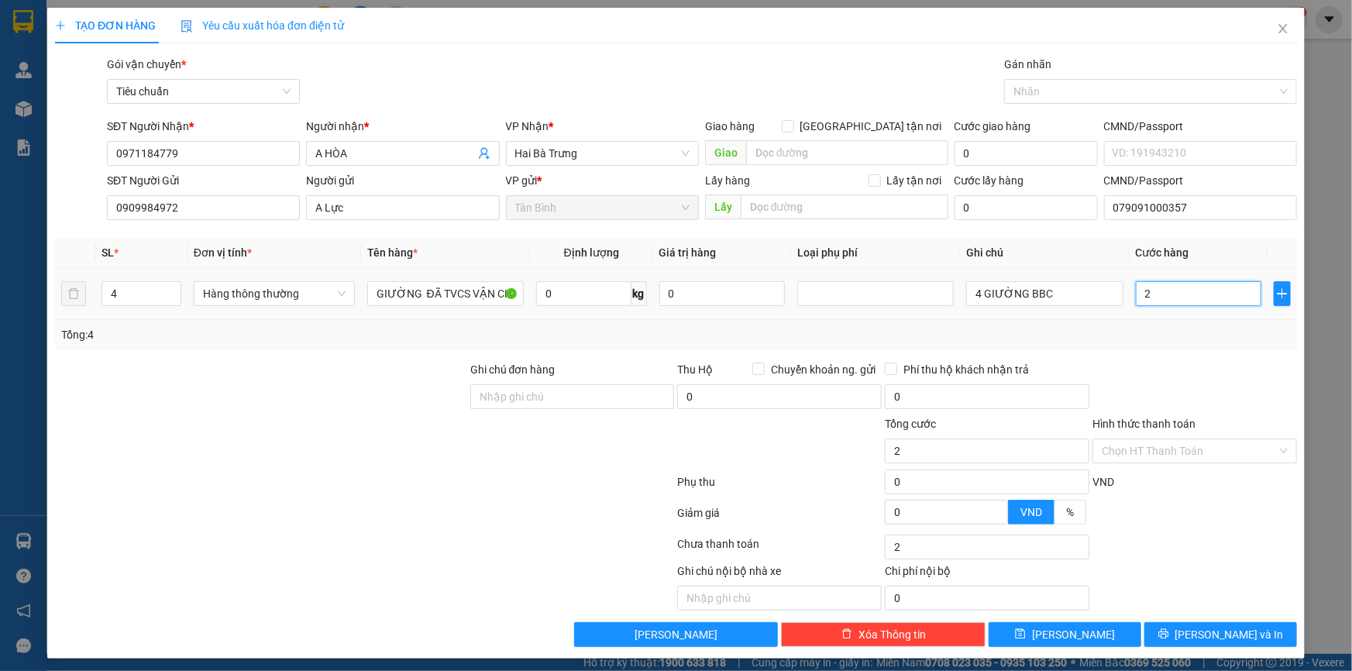
type input "25"
type input "250"
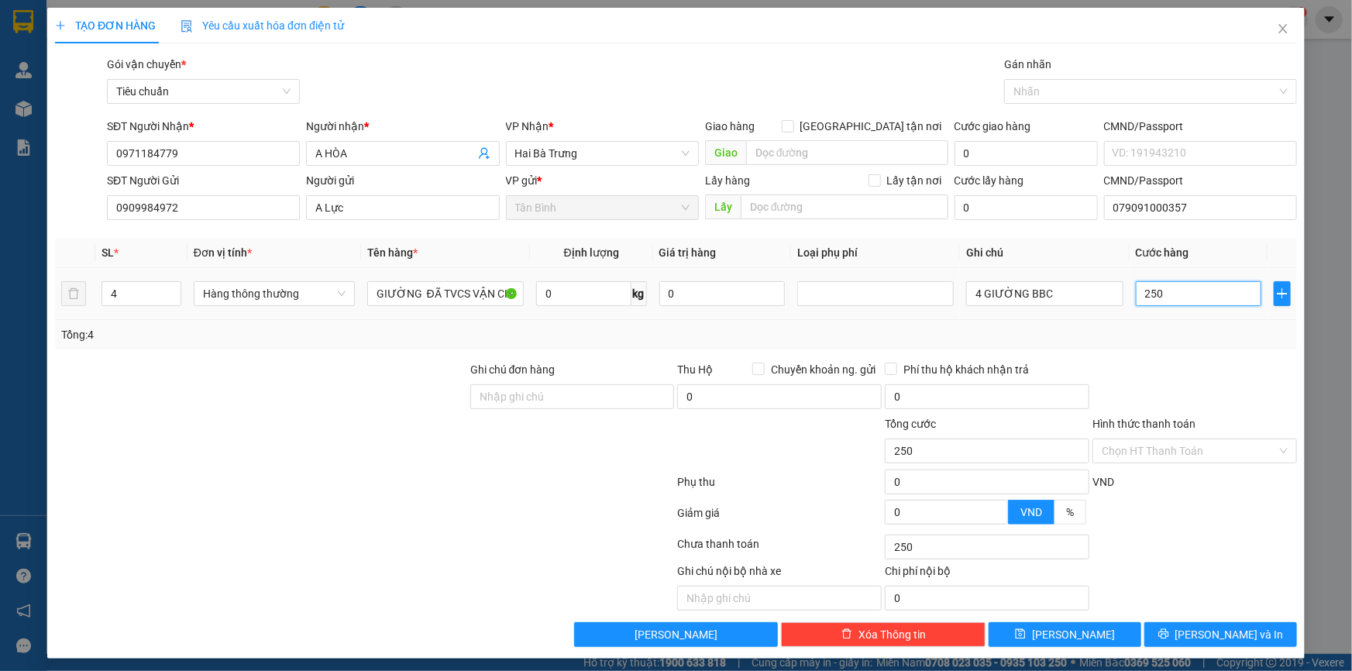
type input "0"
type input "1.000.000"
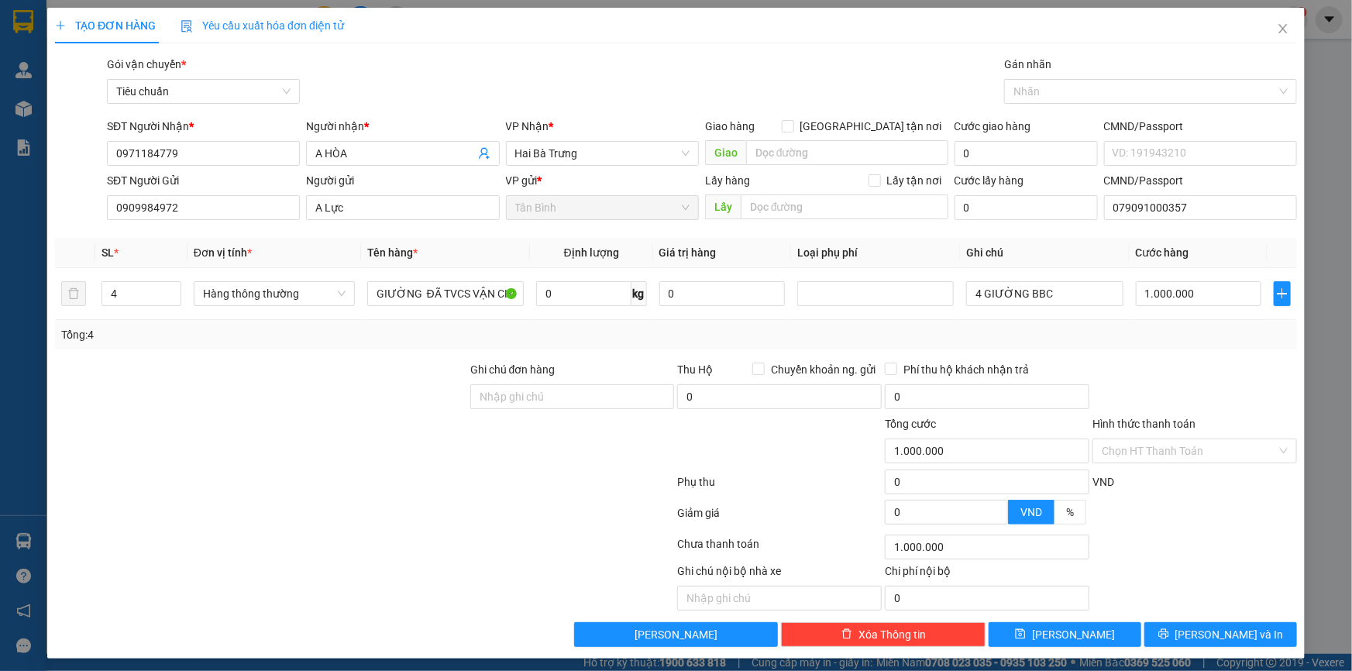
click at [1113, 386] on div at bounding box center [1195, 388] width 208 height 54
click at [1169, 635] on icon "printer" at bounding box center [1163, 633] width 11 height 11
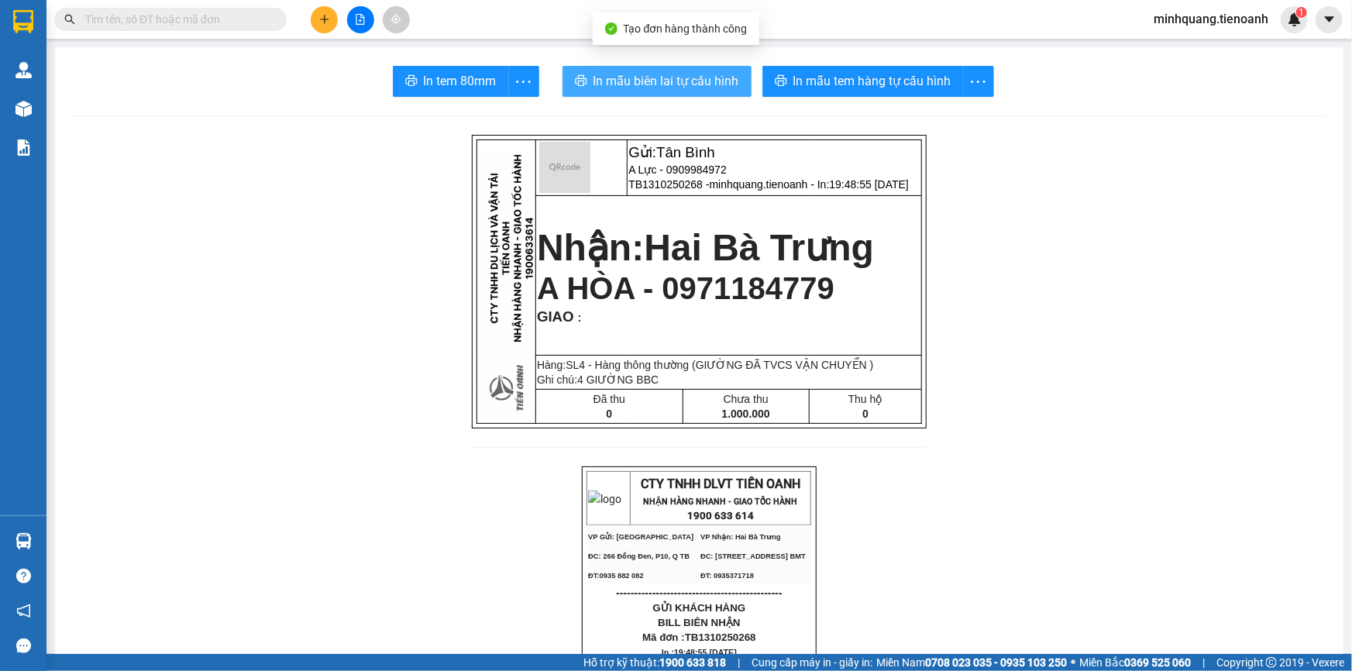
click at [697, 75] on span "In mẫu biên lai tự cấu hình" at bounding box center [666, 80] width 146 height 19
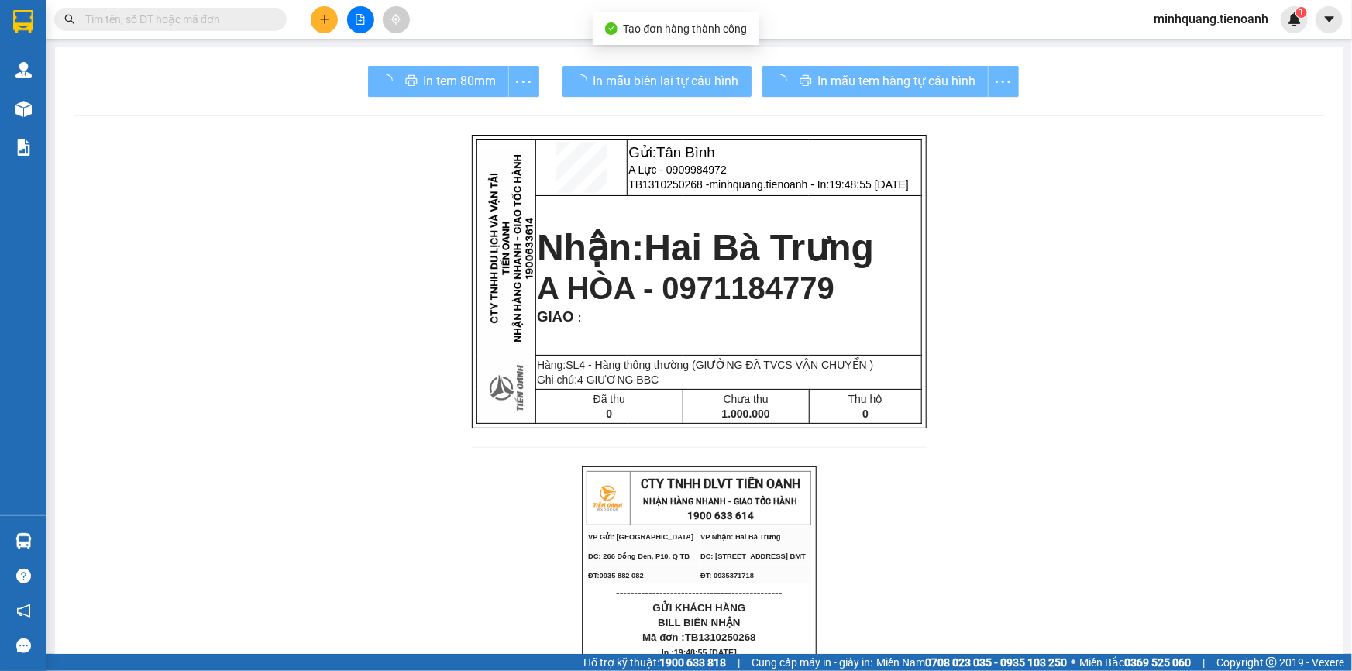
click at [818, 78] on div "In mẫu tem hàng tự cấu hình" at bounding box center [890, 81] width 256 height 31
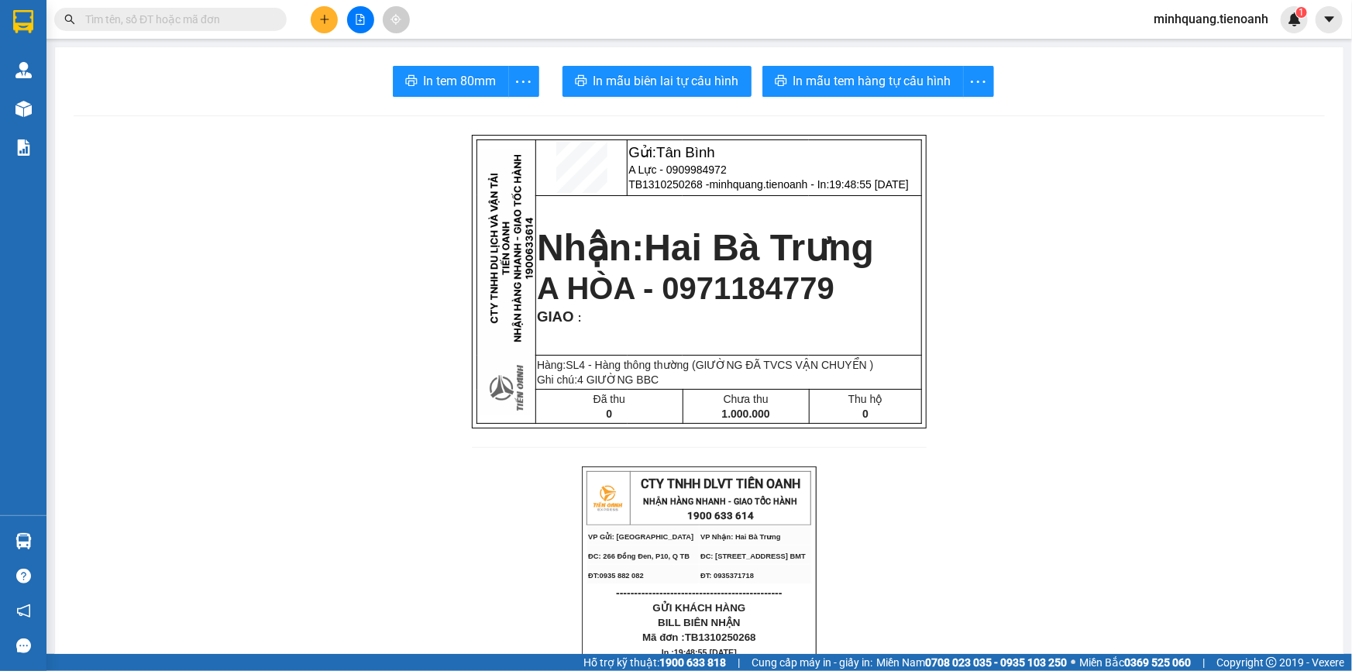
click at [265, 15] on input "text" at bounding box center [176, 19] width 183 height 17
click at [232, 16] on input "text" at bounding box center [176, 19] width 183 height 17
click at [841, 89] on span "In mẫu tem hàng tự cấu hình" at bounding box center [872, 80] width 158 height 19
click at [334, 15] on button at bounding box center [324, 19] width 27 height 27
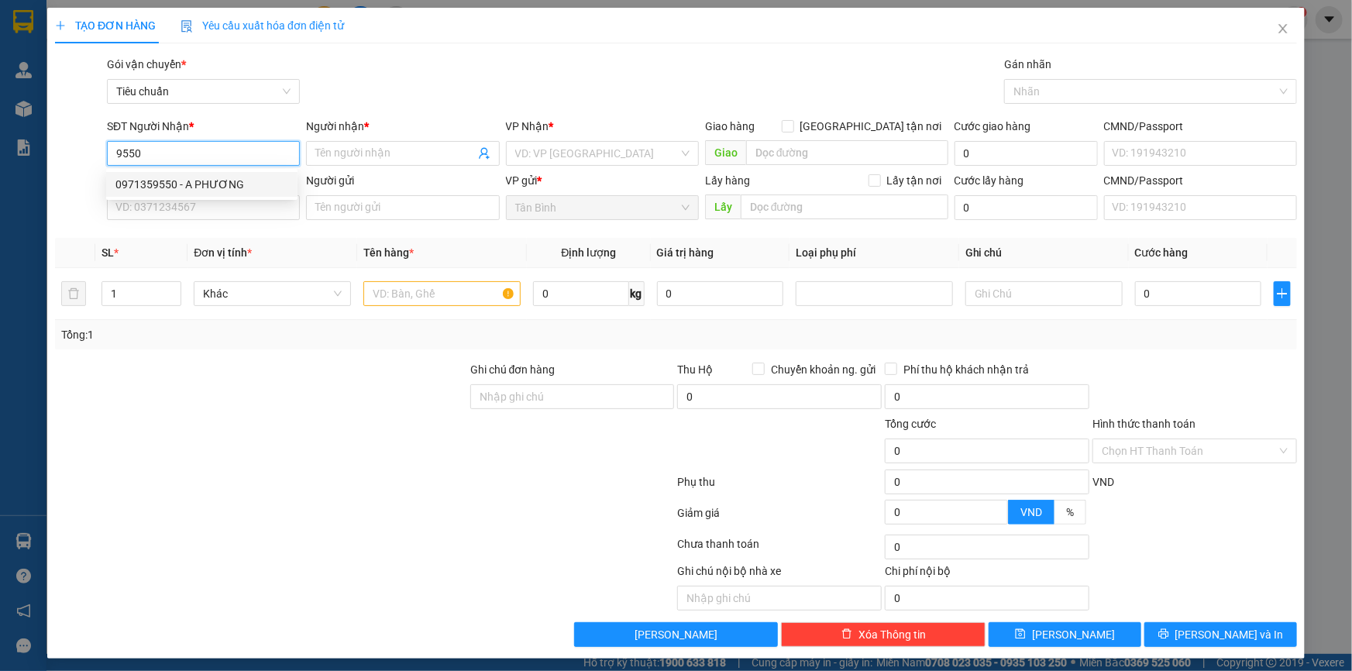
drag, startPoint x: 237, startPoint y: 173, endPoint x: 205, endPoint y: 193, distance: 37.6
click at [225, 180] on div "0971359550 - A PHƯƠNG" at bounding box center [201, 184] width 191 height 25
type input "0971359550"
type input "A PHƯƠNG"
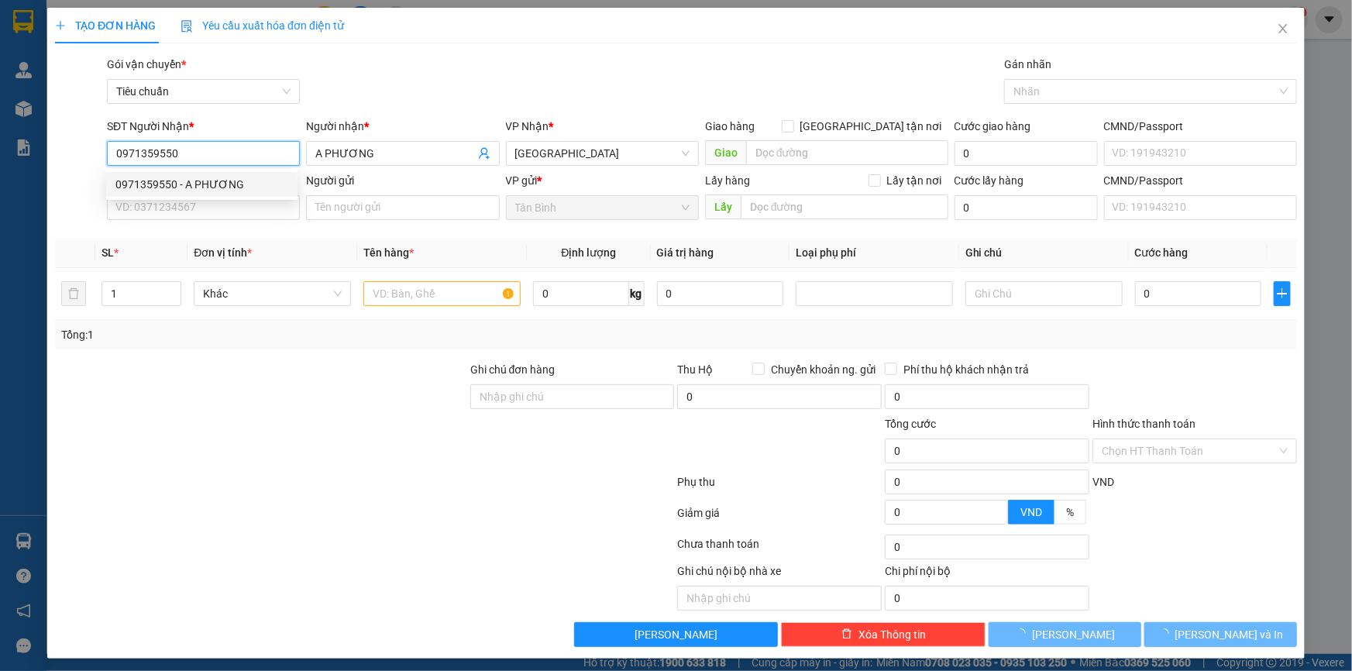
type input "60.000"
type input "0971359550"
click at [207, 201] on input "SĐT Người Gửi" at bounding box center [203, 207] width 193 height 25
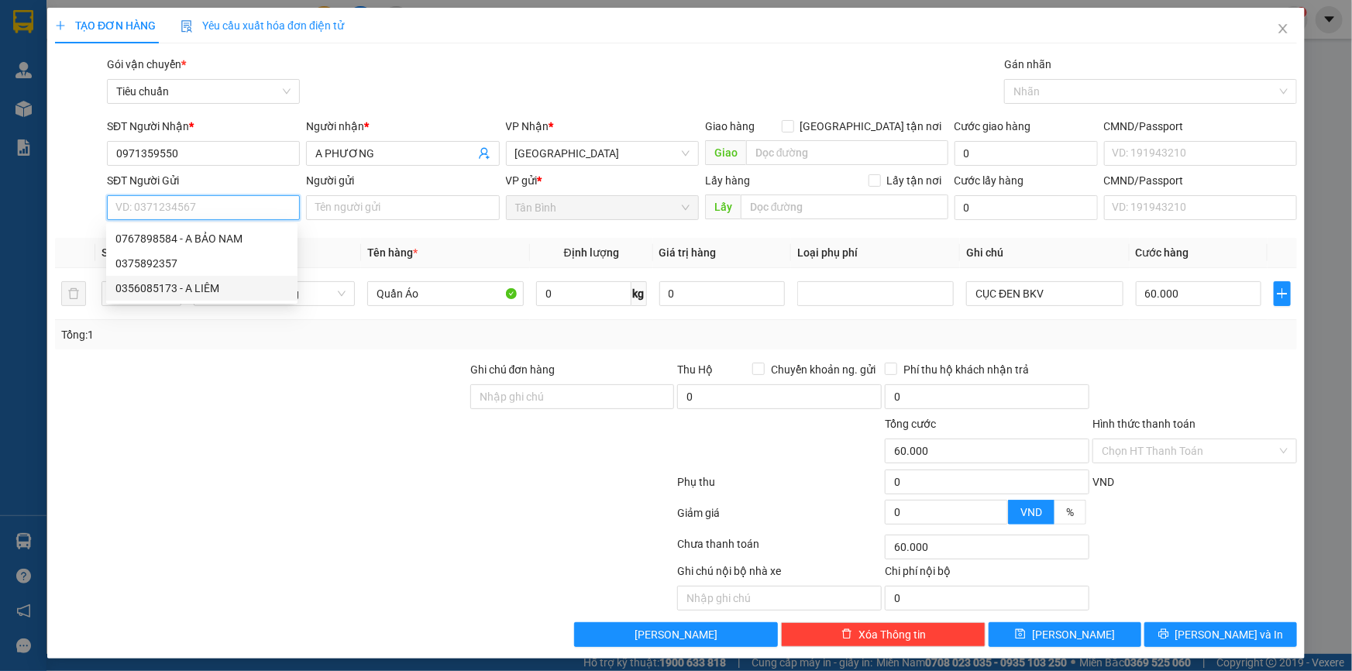
click at [211, 290] on div "0356085173 - A LIÊM" at bounding box center [201, 288] width 173 height 17
type input "0356085173"
type input "A LIÊM"
type input "079080029896"
type input "40.000"
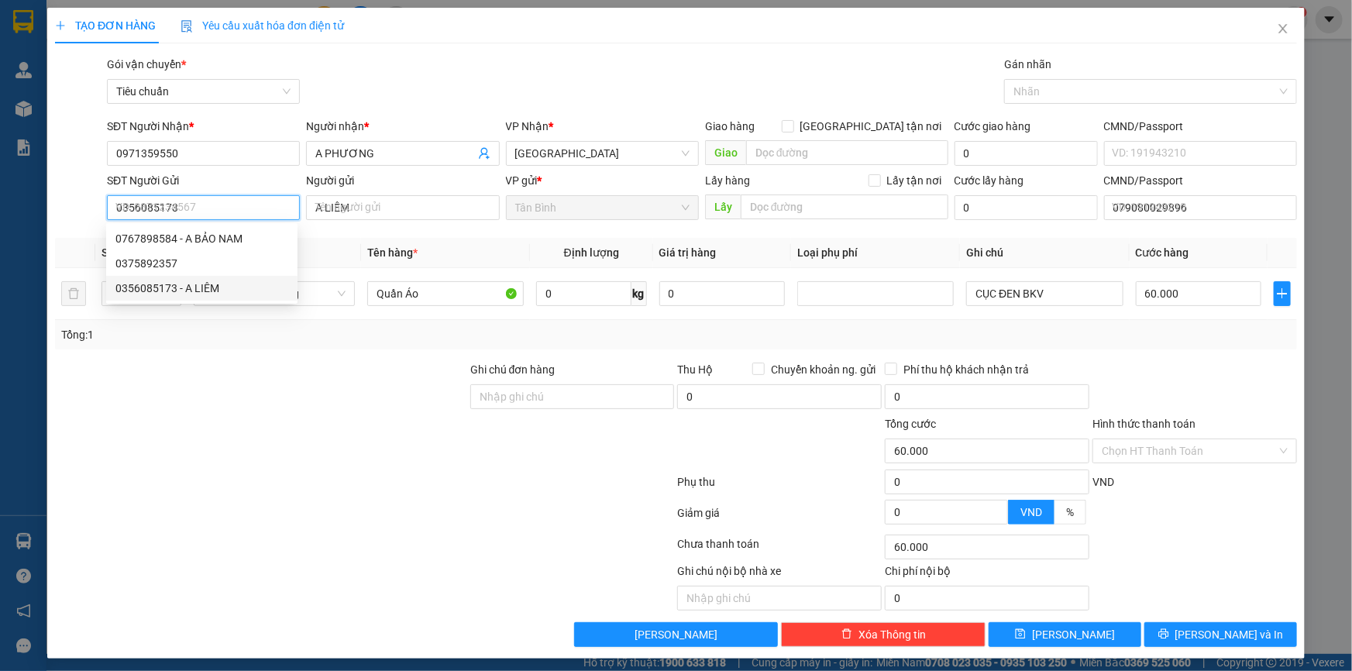
type input "40.000"
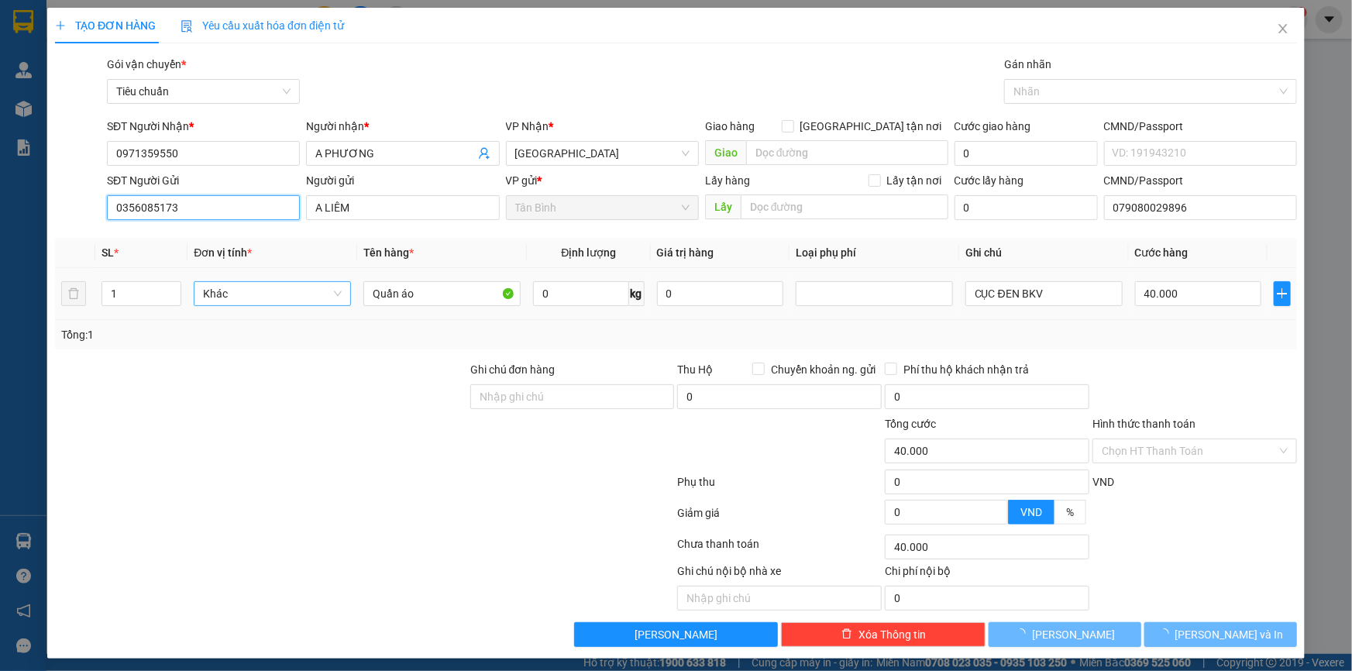
drag, startPoint x: 213, startPoint y: 302, endPoint x: 218, endPoint y: 283, distance: 19.2
click at [213, 302] on span "Khác" at bounding box center [272, 293] width 139 height 23
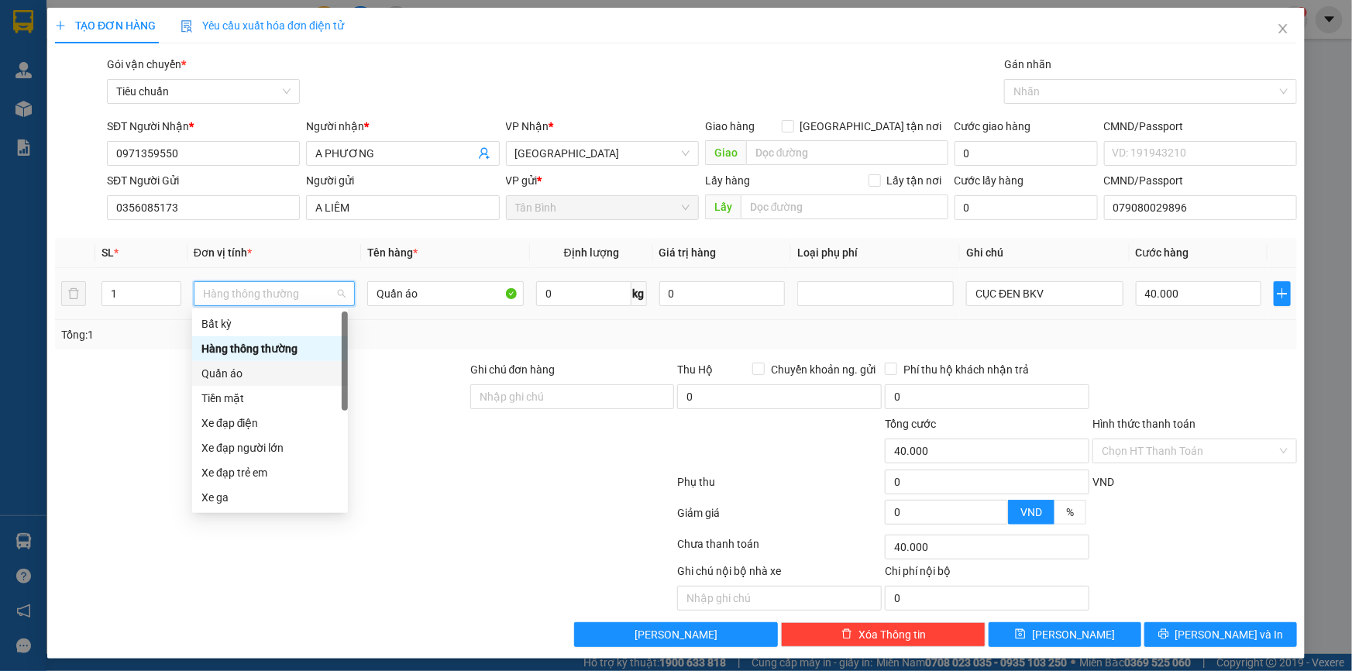
click at [242, 371] on div "Quần áo" at bounding box center [269, 373] width 137 height 17
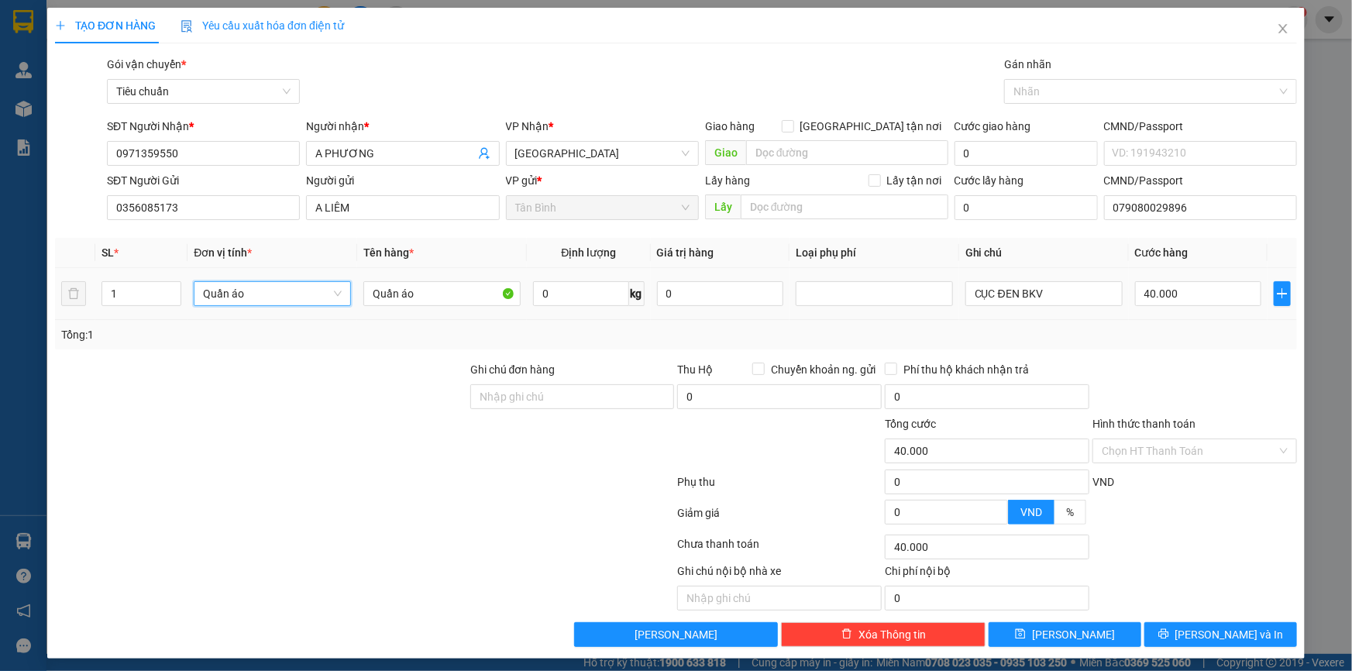
click at [134, 371] on div at bounding box center [260, 388] width 415 height 54
type input "0"
click at [520, 294] on td "Quần áo" at bounding box center [442, 294] width 170 height 52
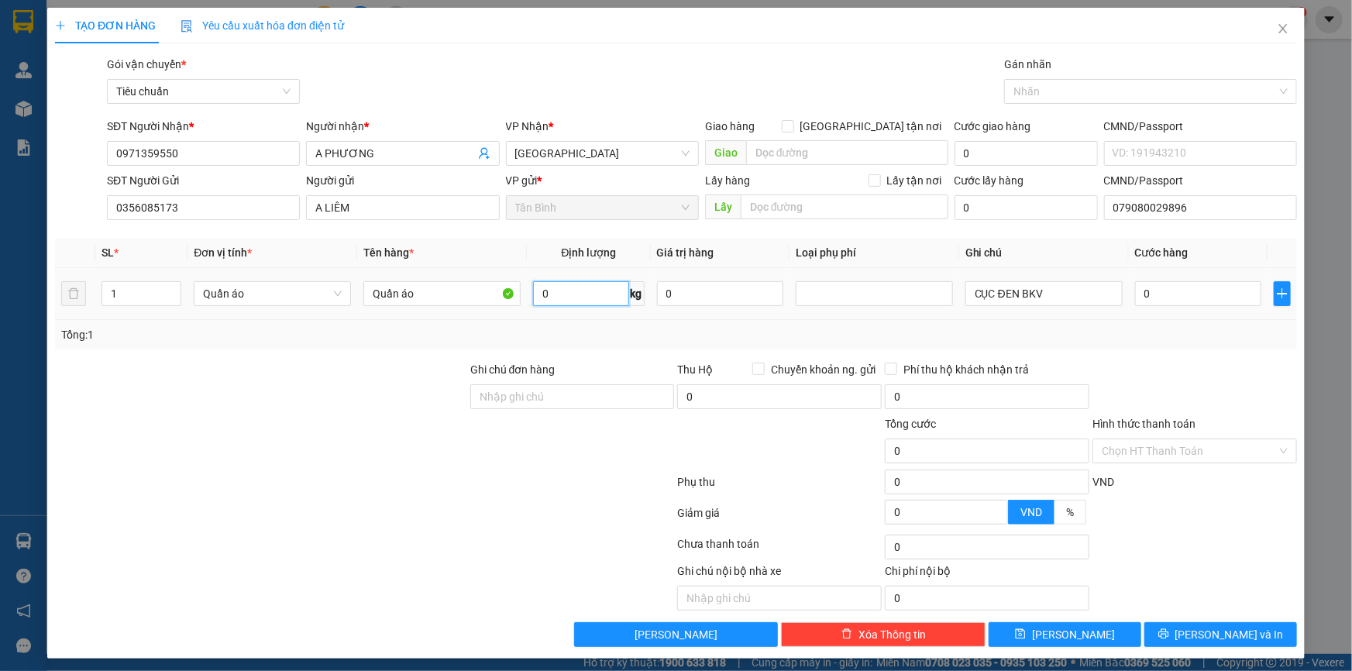
click at [549, 294] on input "0" at bounding box center [580, 293] width 95 height 25
type input "13"
click at [390, 376] on div at bounding box center [260, 388] width 415 height 54
type input "50.000"
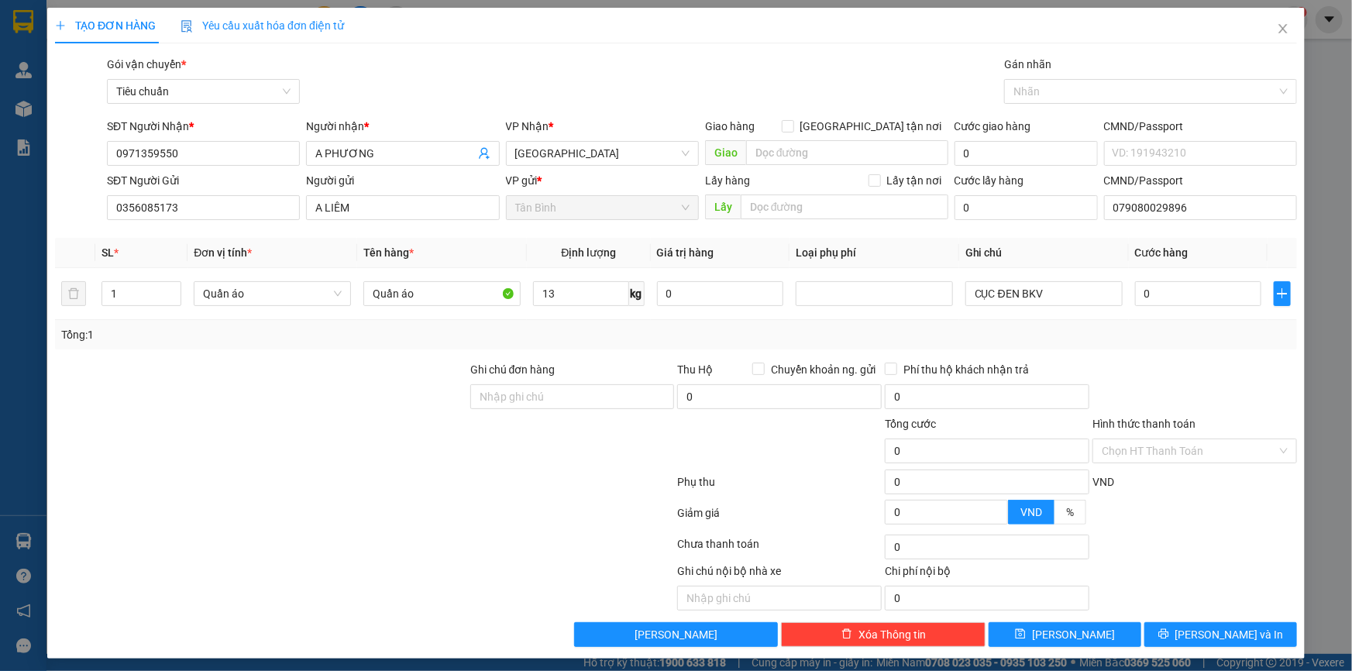
type input "50.000"
click at [1169, 641] on button "Lưu và In" at bounding box center [1220, 634] width 153 height 25
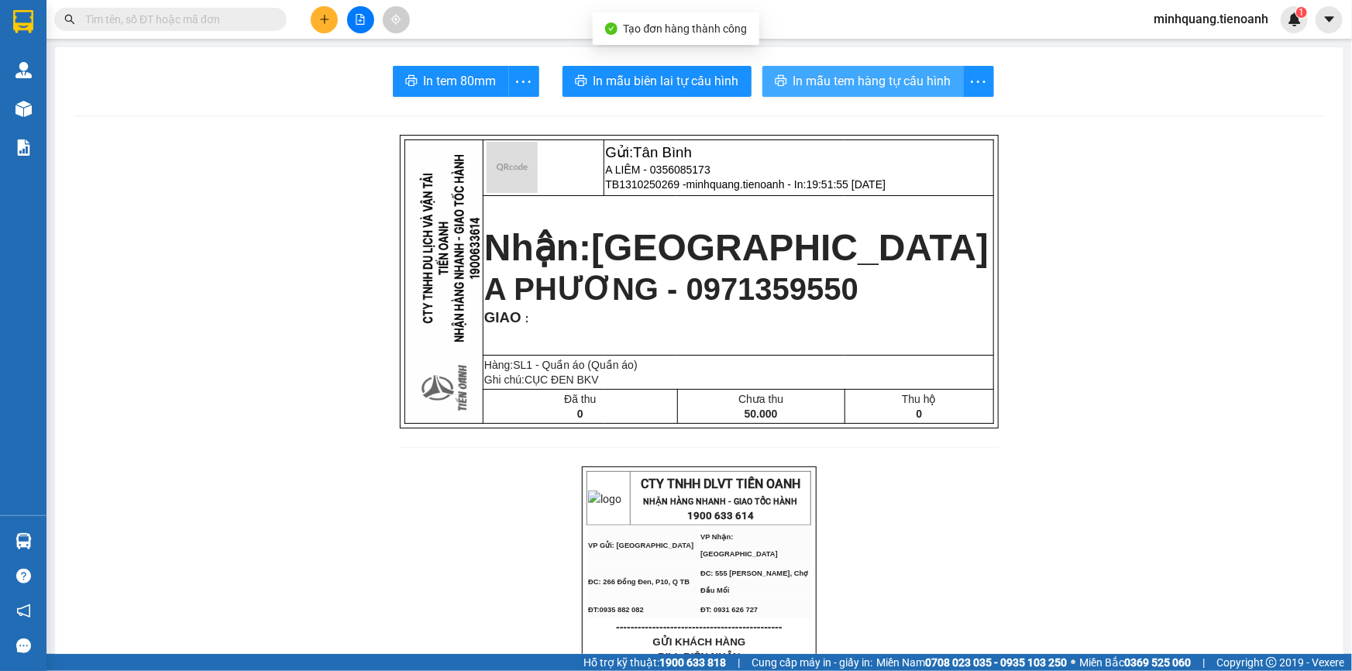
click at [844, 77] on span "In mẫu tem hàng tự cấu hình" at bounding box center [872, 80] width 158 height 19
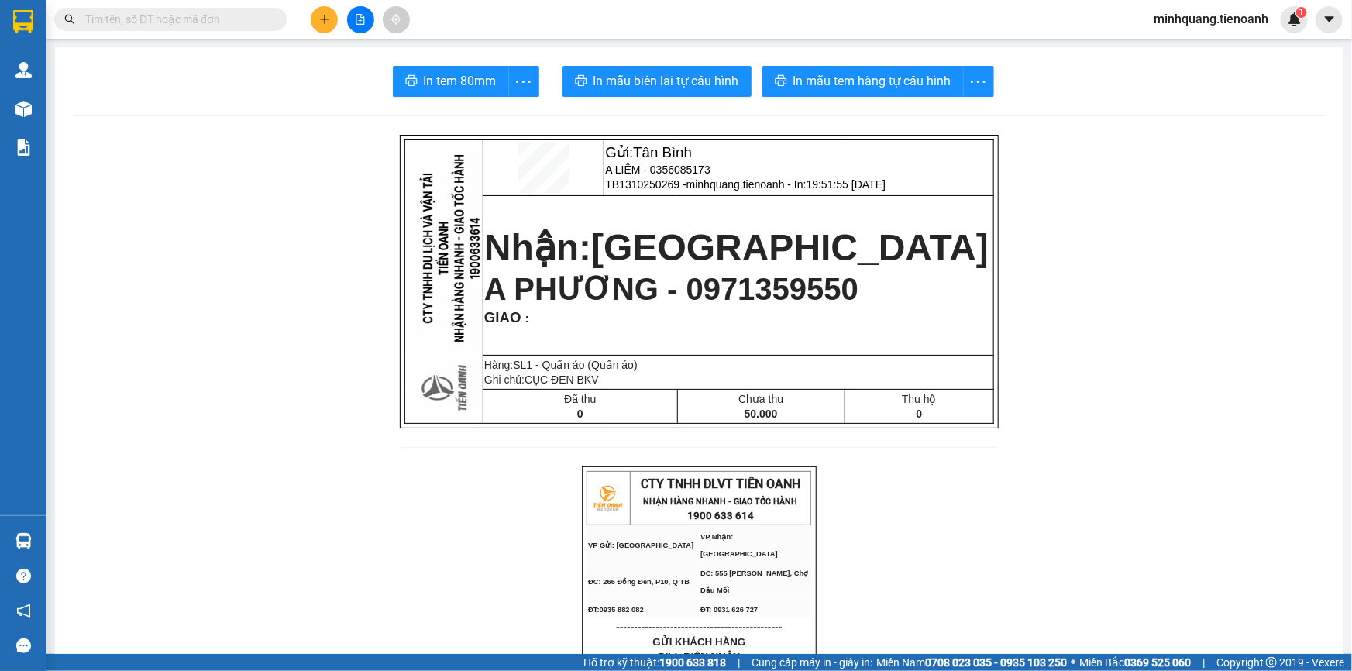
click at [631, 74] on span "In mẫu biên lai tự cấu hình" at bounding box center [666, 80] width 146 height 19
click at [319, 15] on icon "plus" at bounding box center [324, 19] width 11 height 11
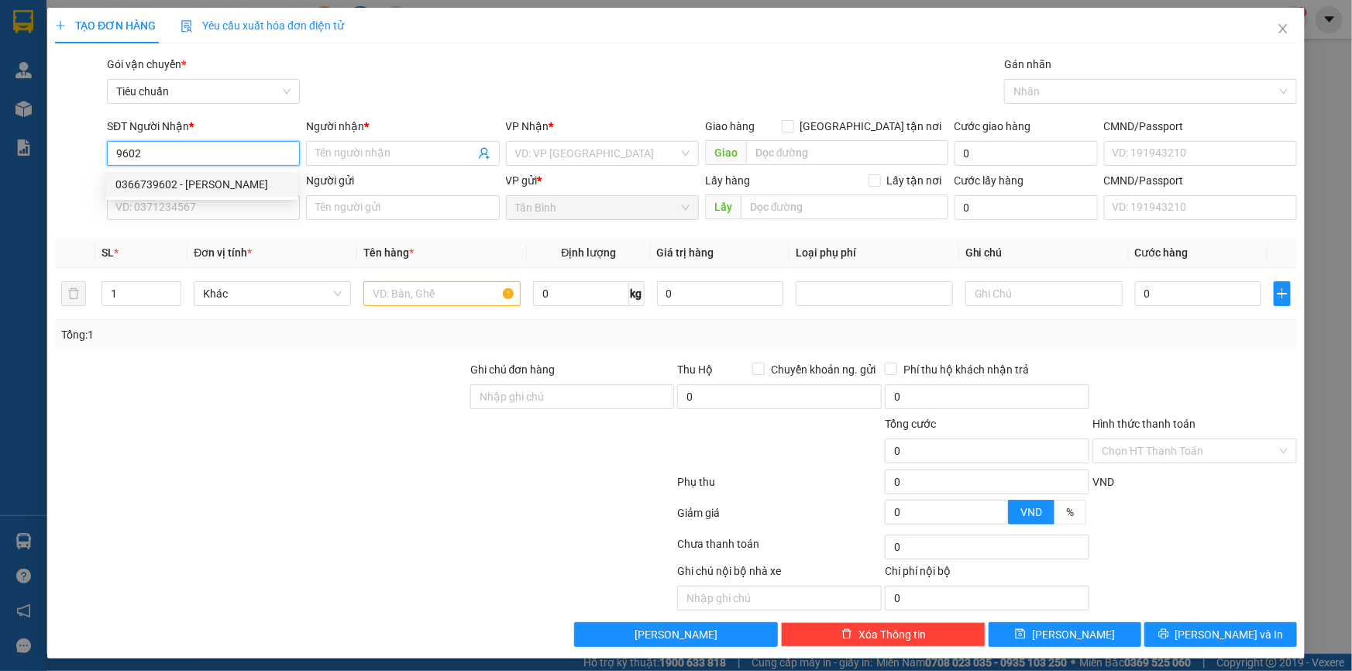
click at [191, 187] on div "0366739602 - NGỌC THƯƠNG" at bounding box center [201, 184] width 173 height 17
type input "0366739602"
type input "NGỌC THƯƠNG"
type input "XHĐ Đã nhập"
type input "0366739602"
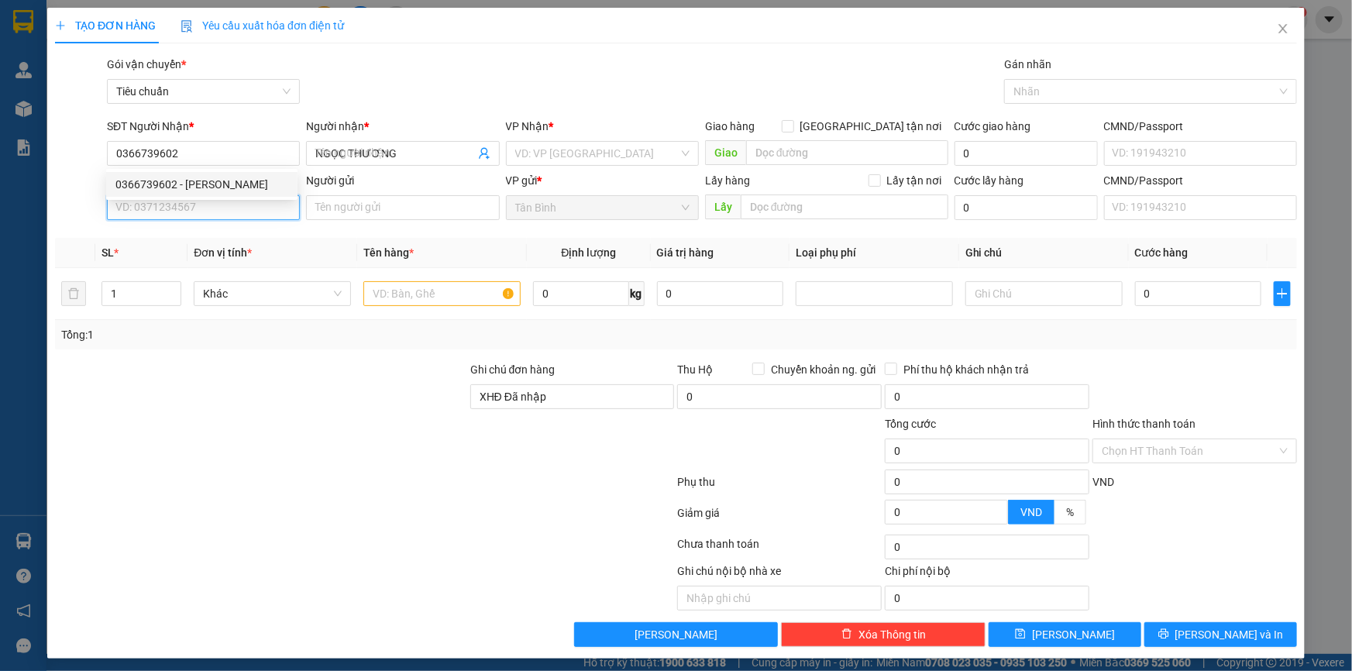
type input "50.000"
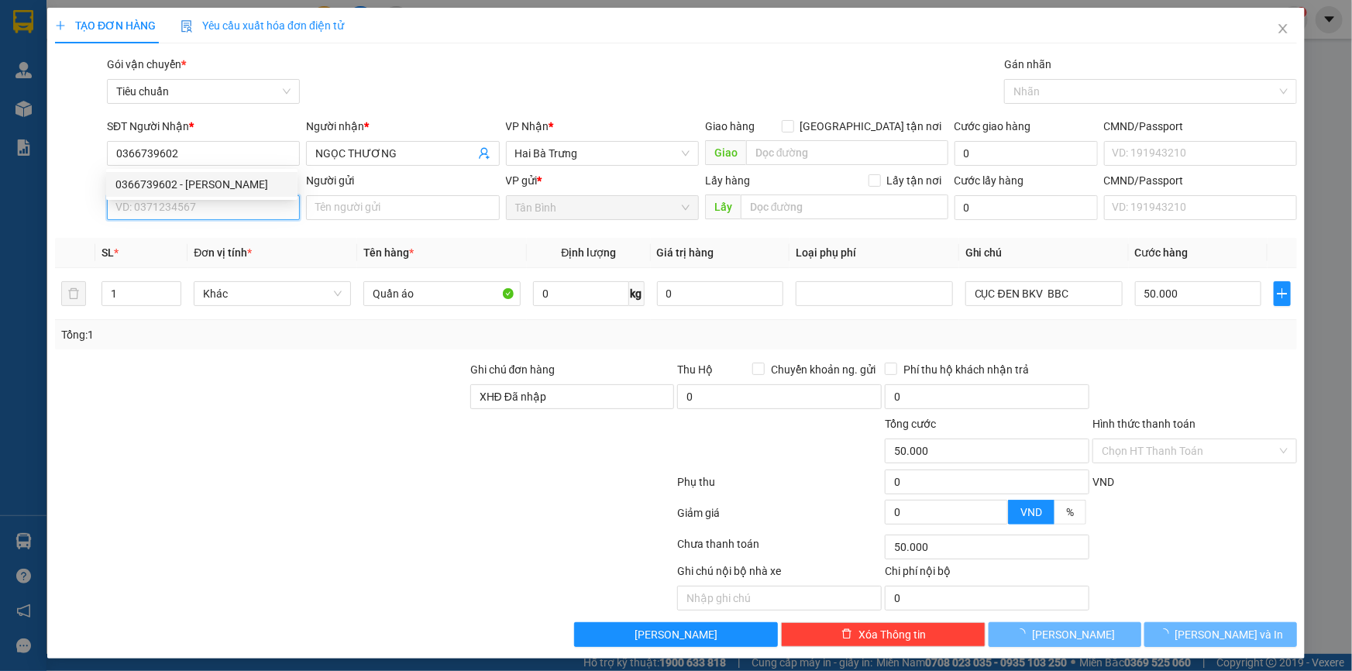
click at [193, 209] on input "SĐT Người Gửi" at bounding box center [203, 207] width 193 height 25
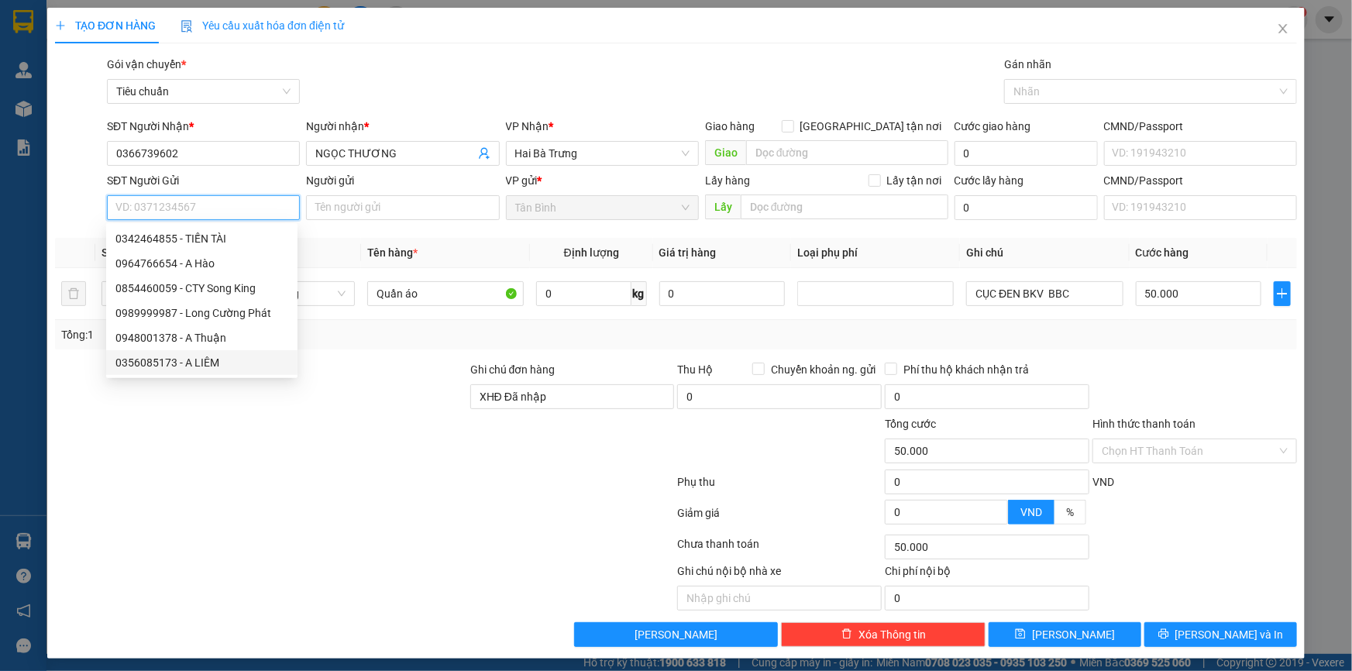
click at [204, 362] on div "0356085173 - A LIÊM" at bounding box center [201, 362] width 173 height 17
type input "0356085173"
type input "A LIÊM"
type input "079080029896"
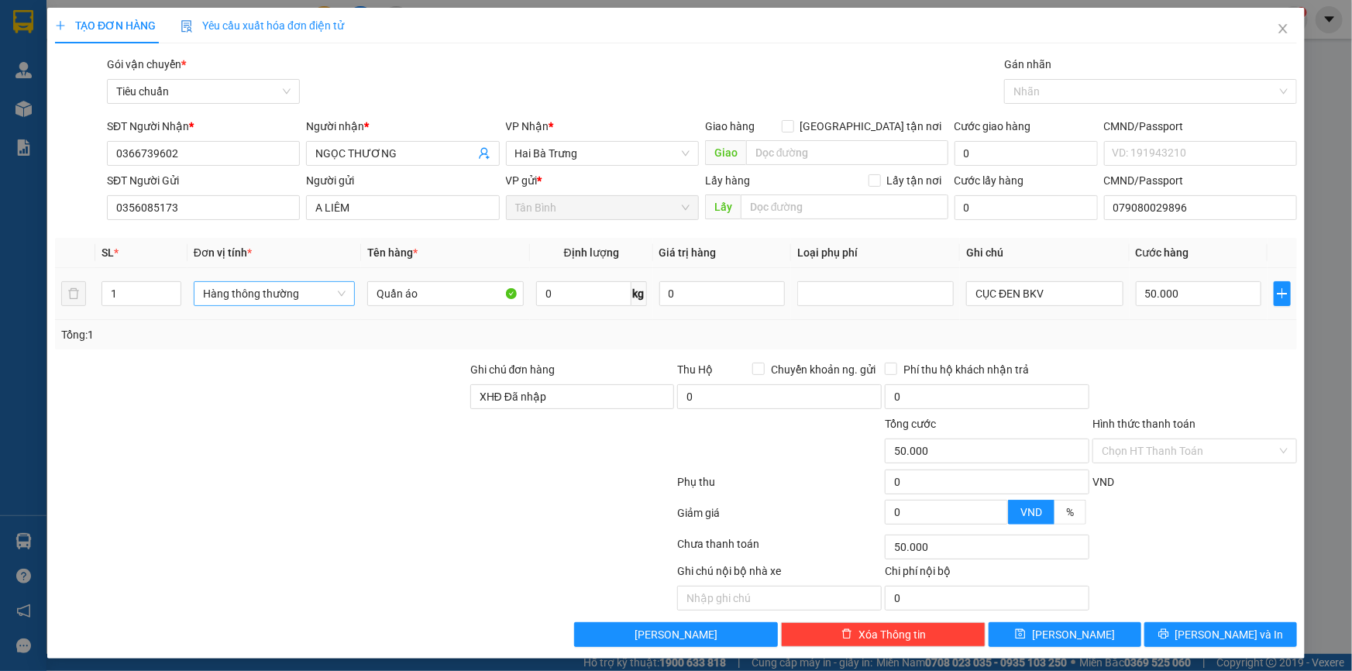
click at [256, 304] on div "Hàng thông thường" at bounding box center [274, 293] width 161 height 25
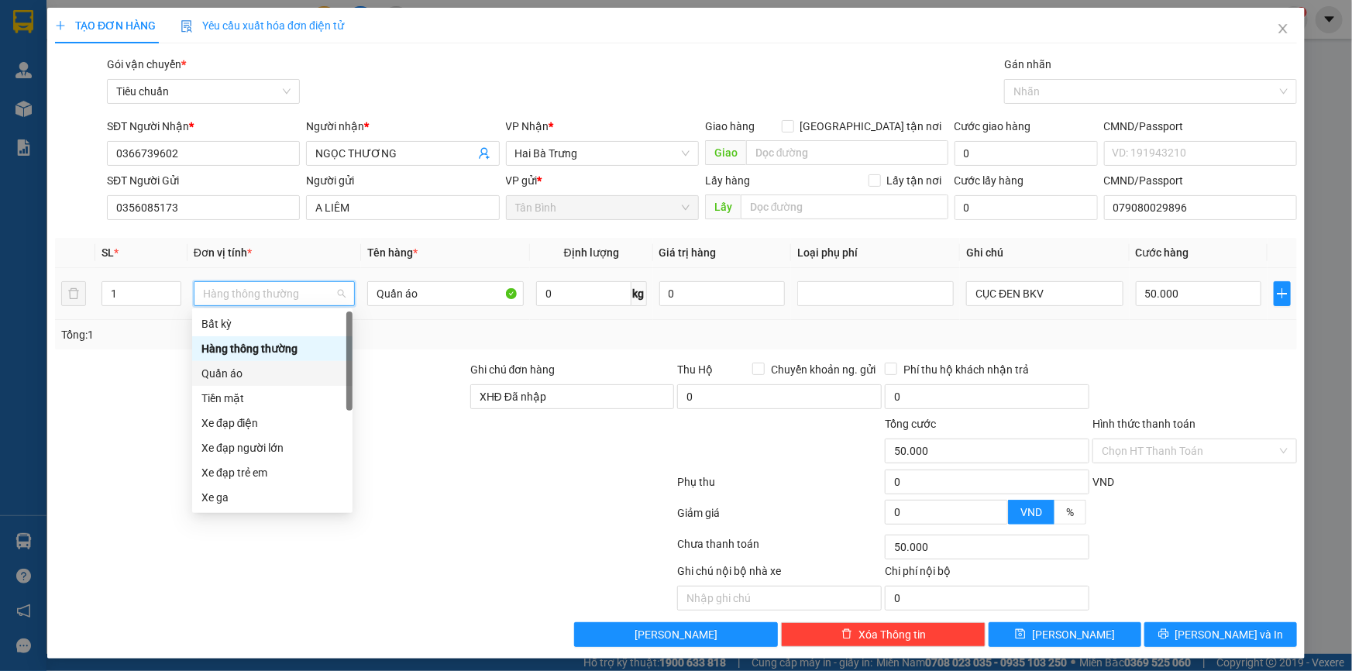
click at [250, 369] on div "Quần áo" at bounding box center [272, 373] width 142 height 17
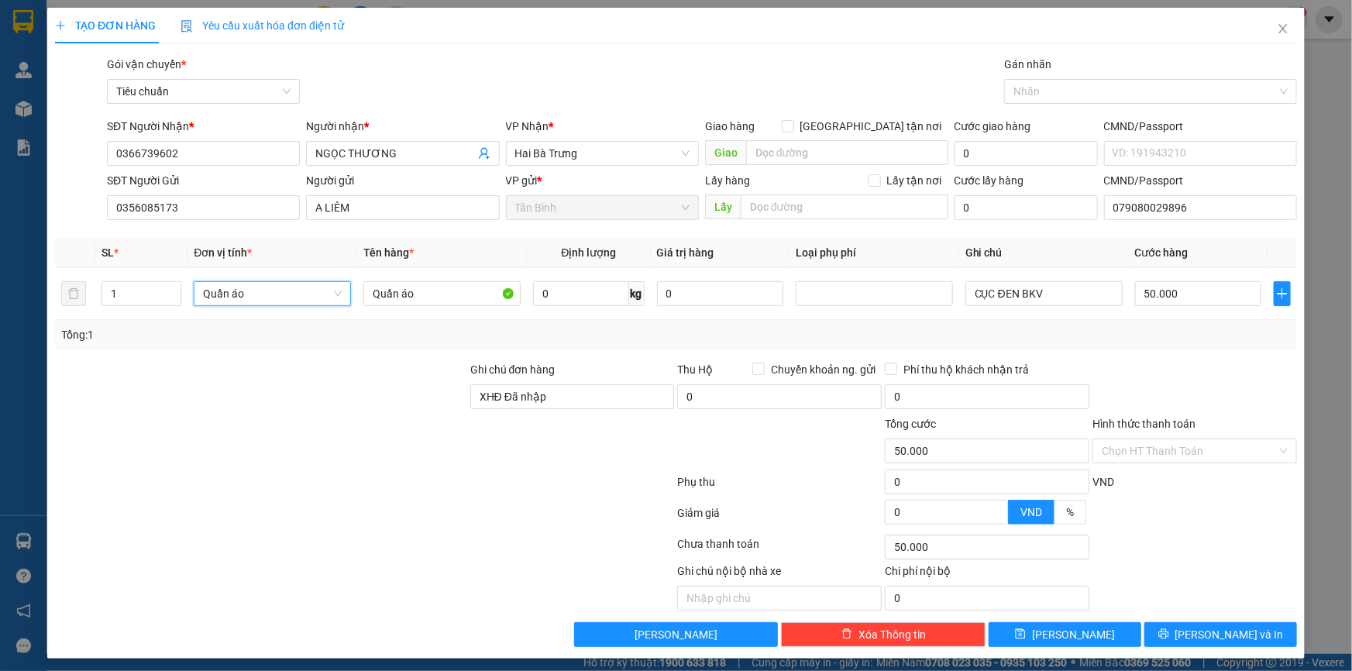
drag, startPoint x: 135, startPoint y: 374, endPoint x: 352, endPoint y: 325, distance: 223.0
click at [144, 372] on div at bounding box center [260, 388] width 415 height 54
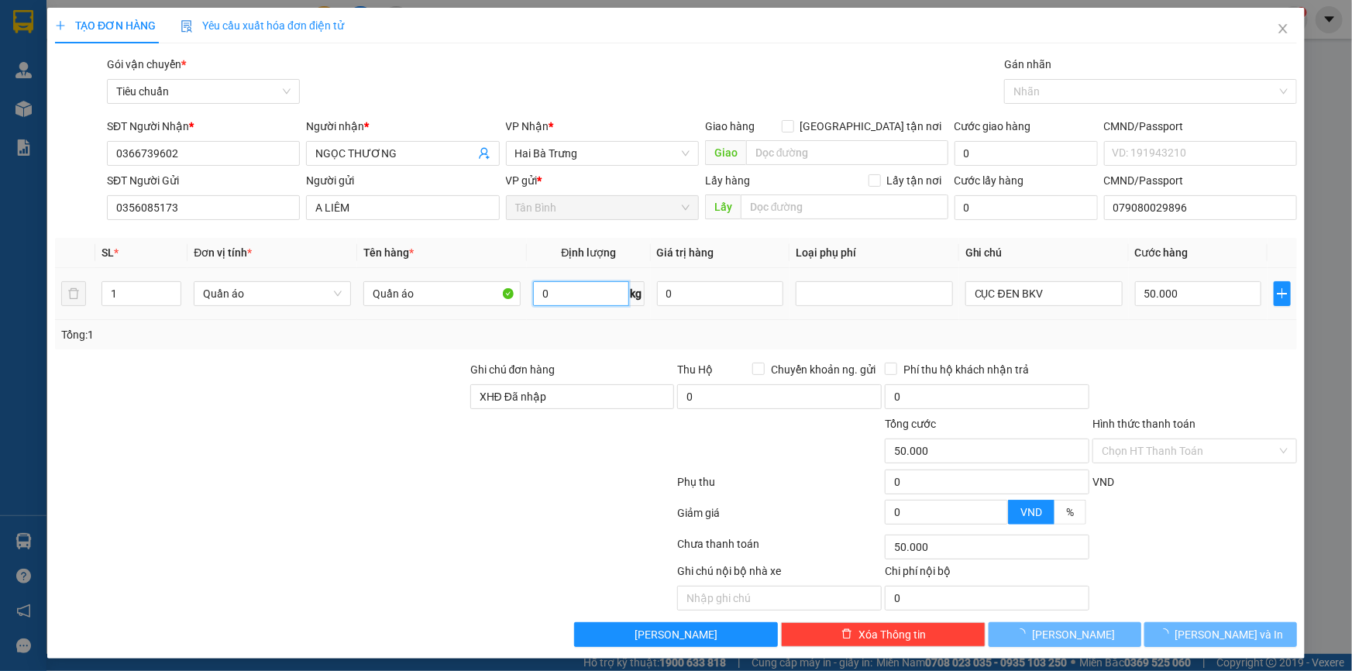
click at [549, 294] on input "0" at bounding box center [580, 293] width 95 height 25
type input "0"
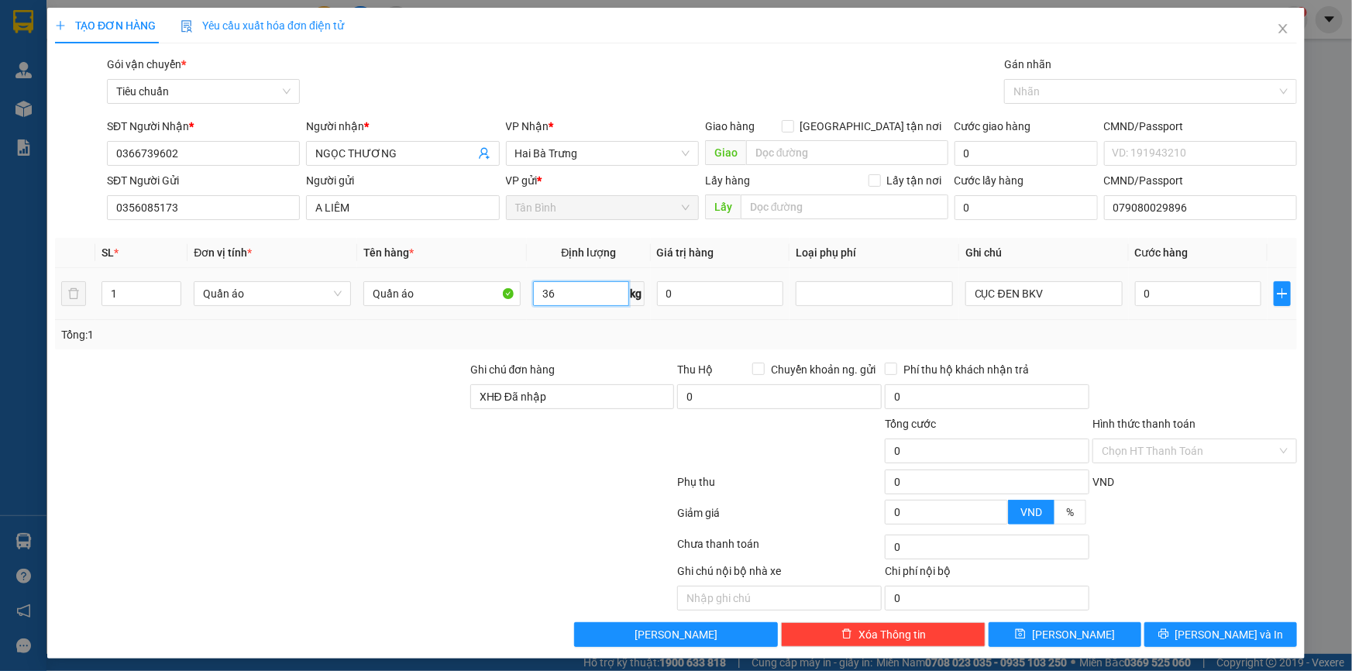
type input "36"
click at [386, 416] on div at bounding box center [260, 442] width 415 height 54
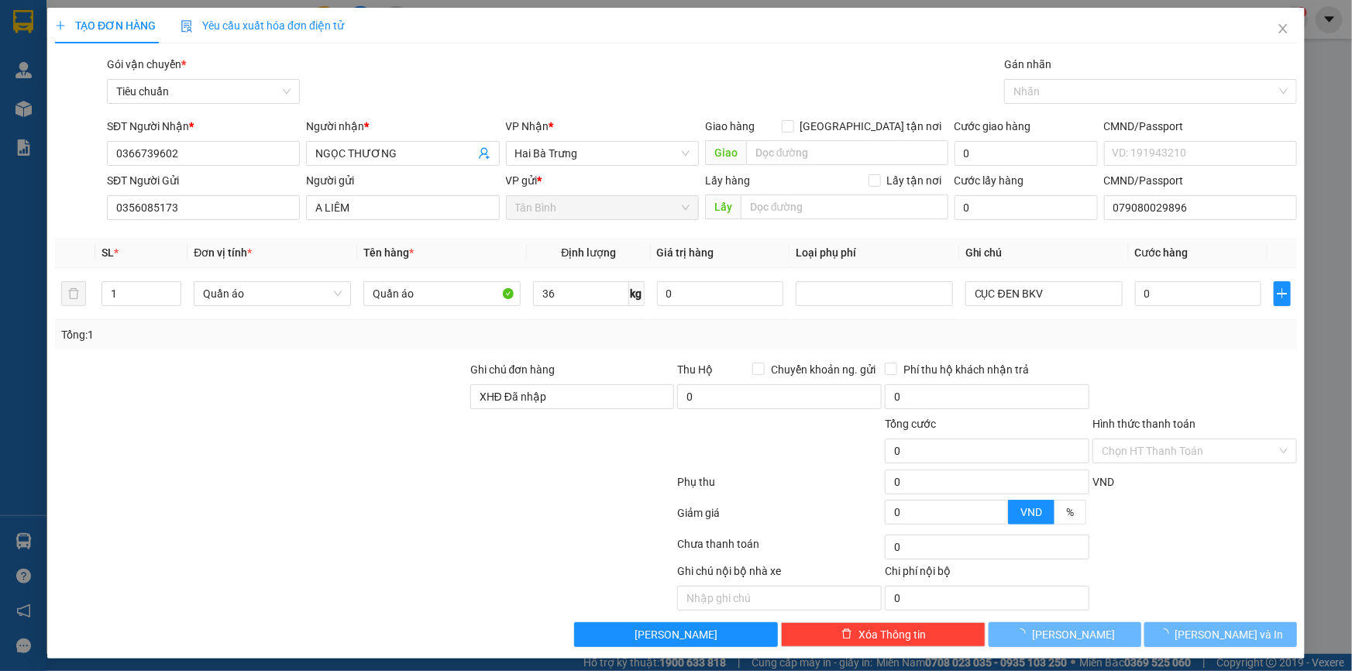
type input "75.000"
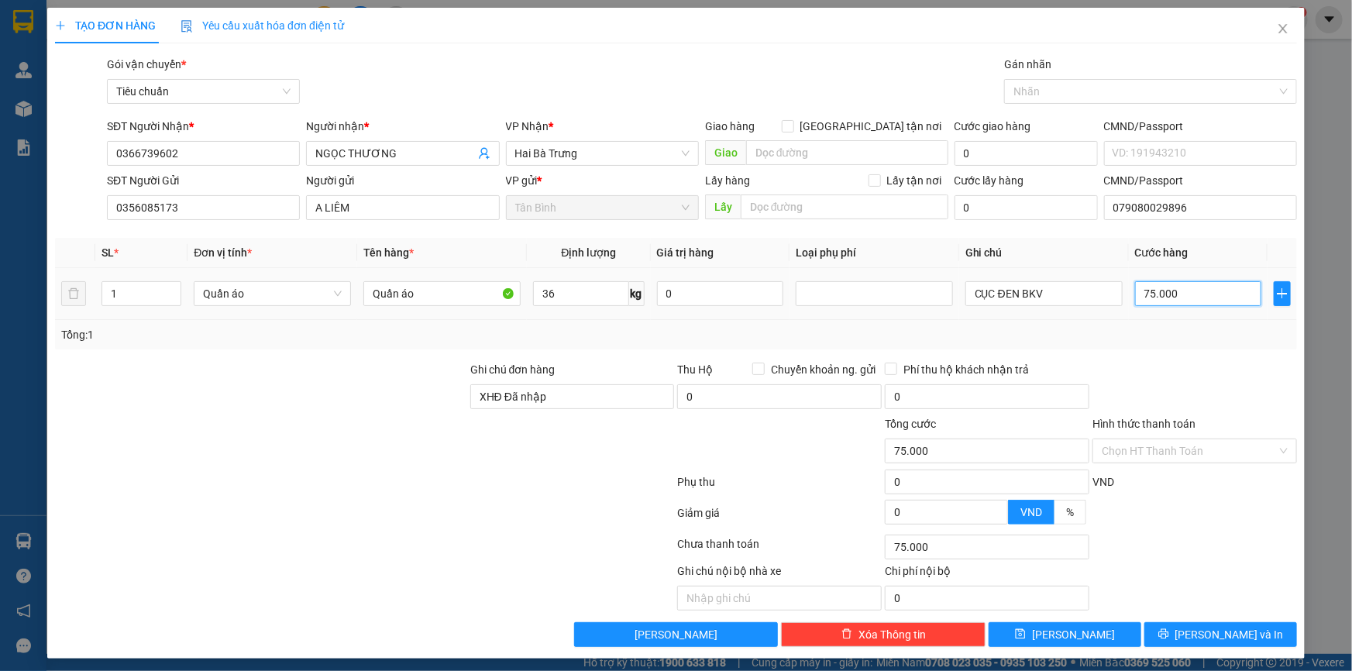
click at [1162, 294] on input "75.000" at bounding box center [1198, 293] width 126 height 25
type input "8"
type input "80"
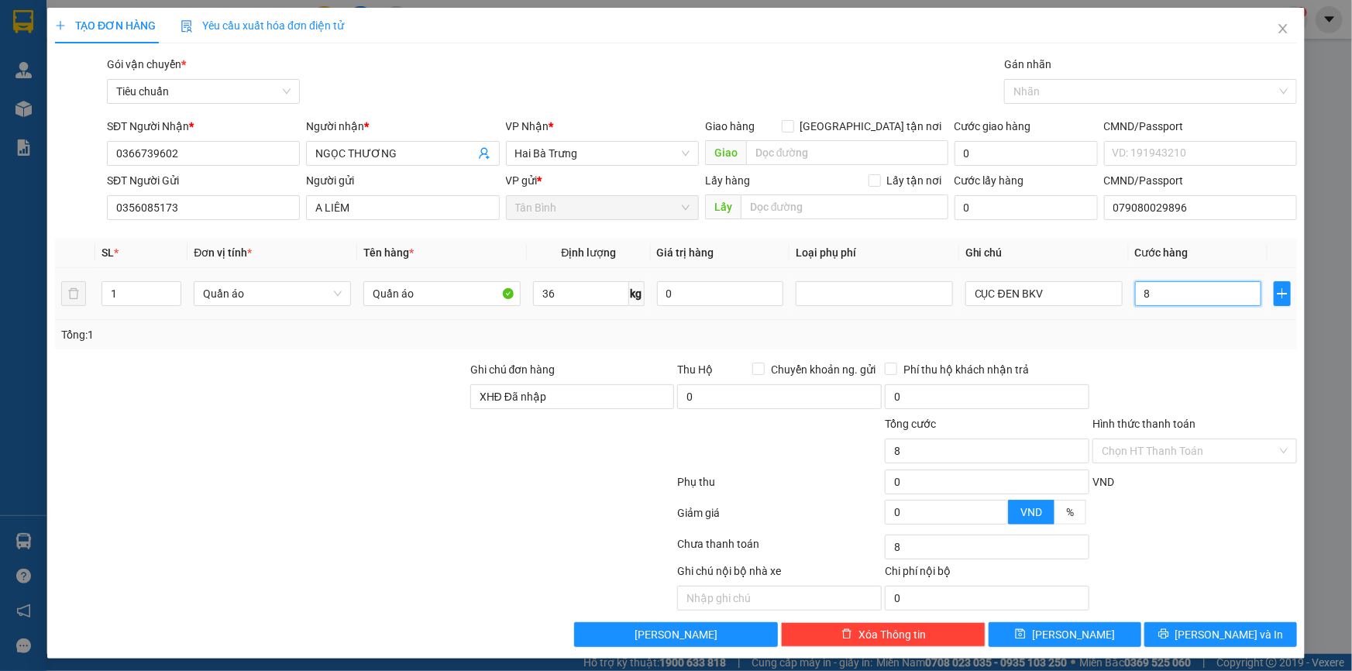
type input "80"
type input "80.000"
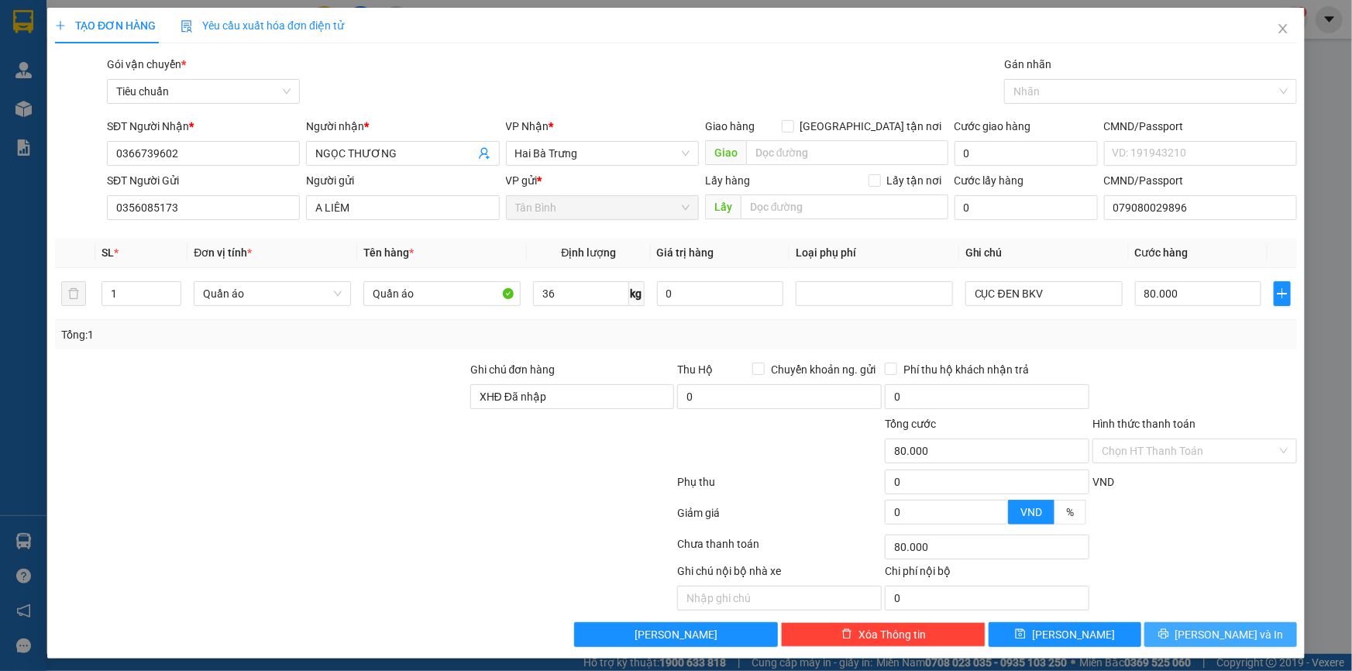
click at [1207, 637] on span "Lưu và In" at bounding box center [1229, 634] width 108 height 17
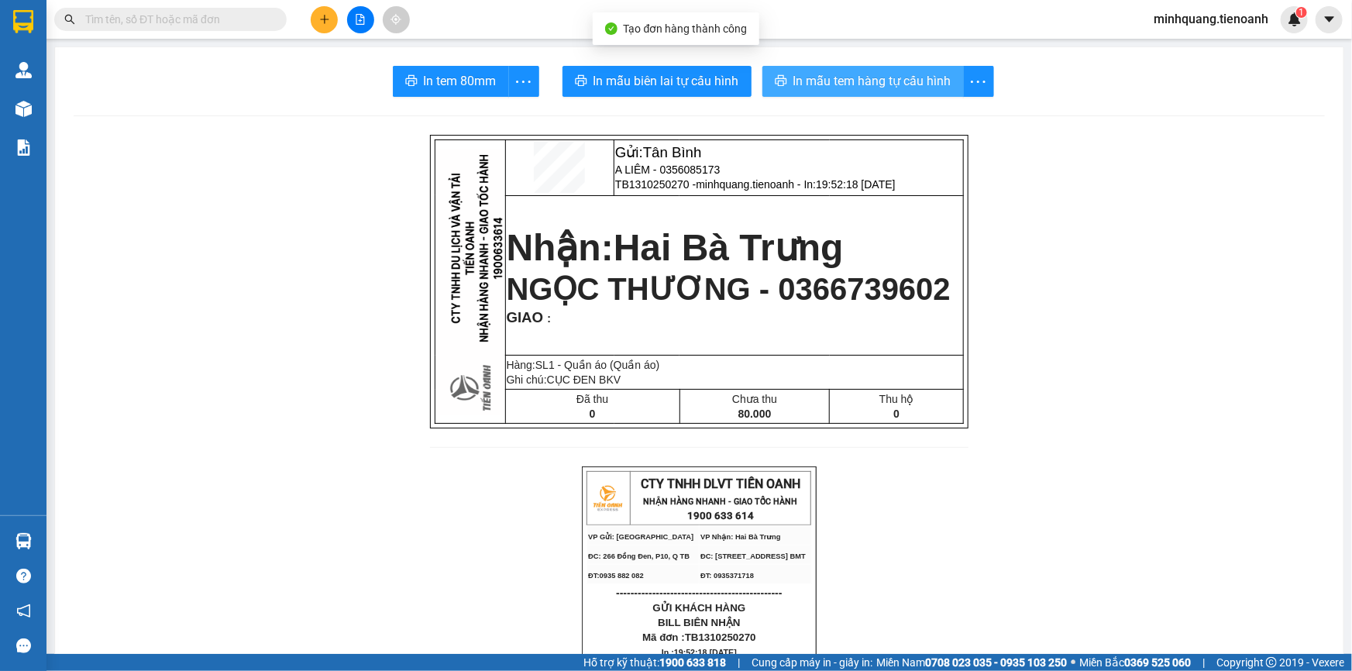
click at [777, 87] on icon "printer" at bounding box center [781, 80] width 12 height 12
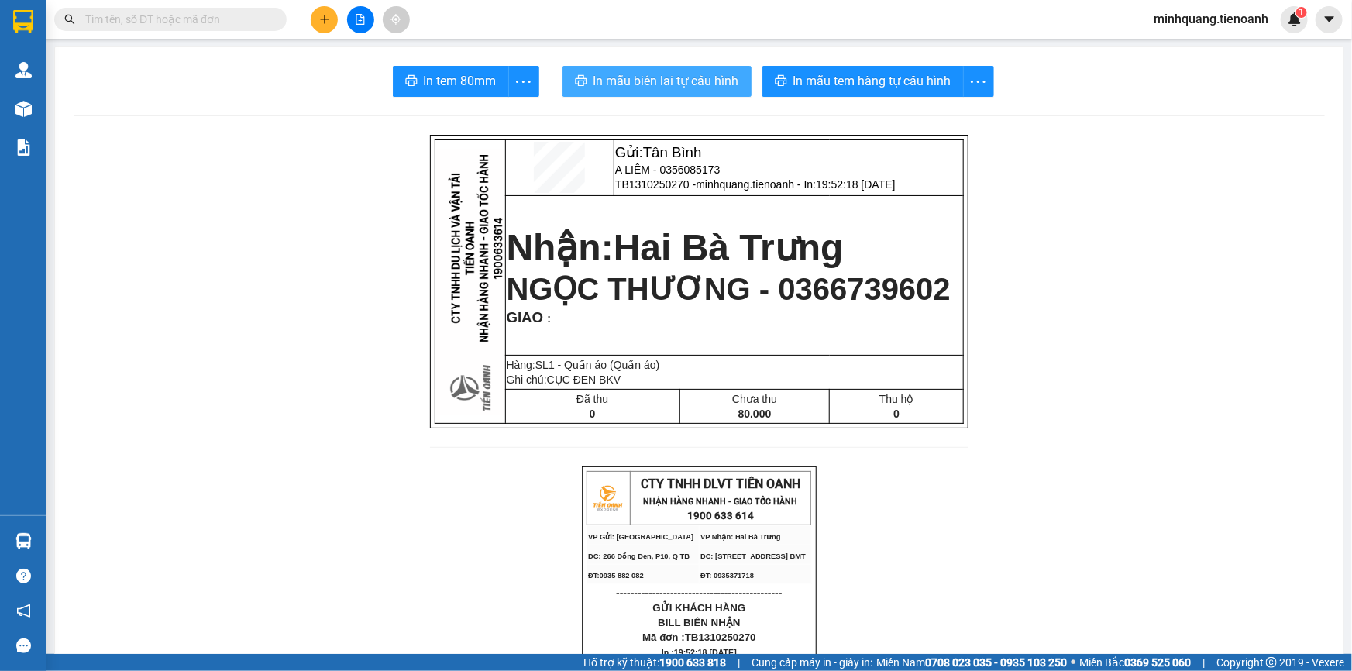
click at [649, 86] on span "In mẫu biên lai tự cấu hình" at bounding box center [666, 80] width 146 height 19
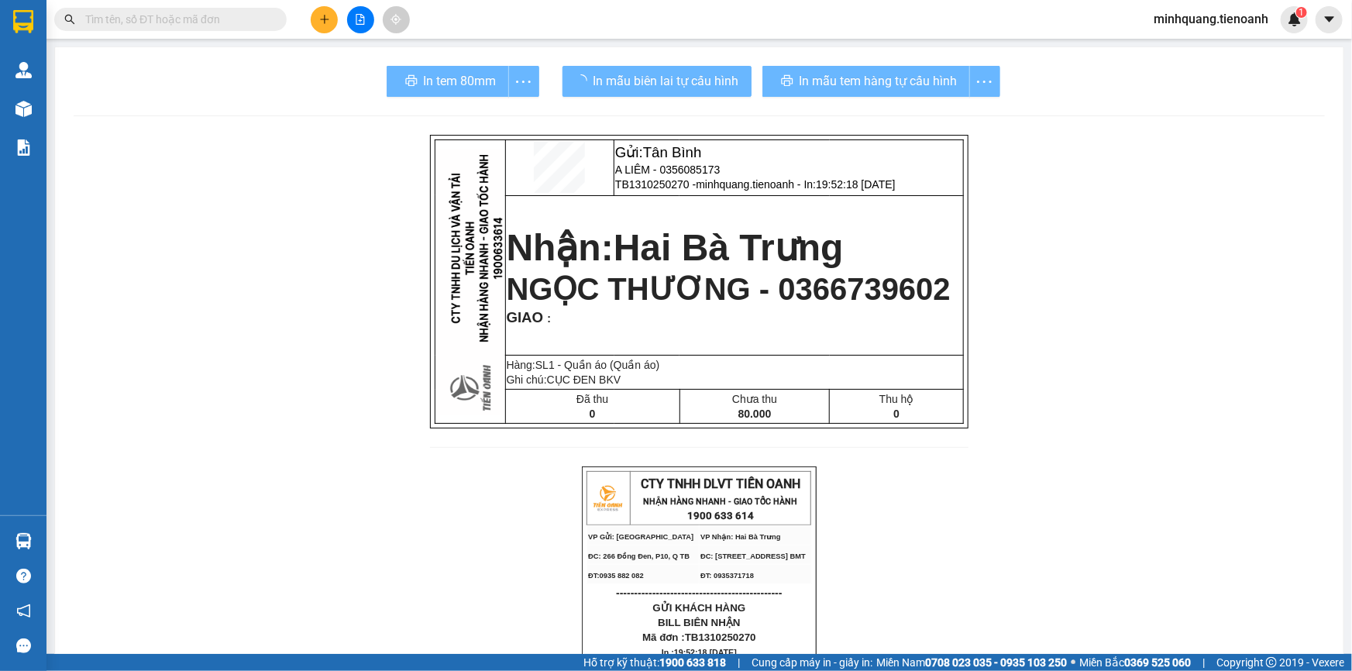
drag, startPoint x: 852, startPoint y: 45, endPoint x: 850, endPoint y: 57, distance: 12.5
click at [850, 57] on section "Kết quả tìm kiếm ( 0 ) Bộ lọc No Data minhquang.tienoanh 1 Quản Lý Quản lý giao…" at bounding box center [676, 335] width 1352 height 671
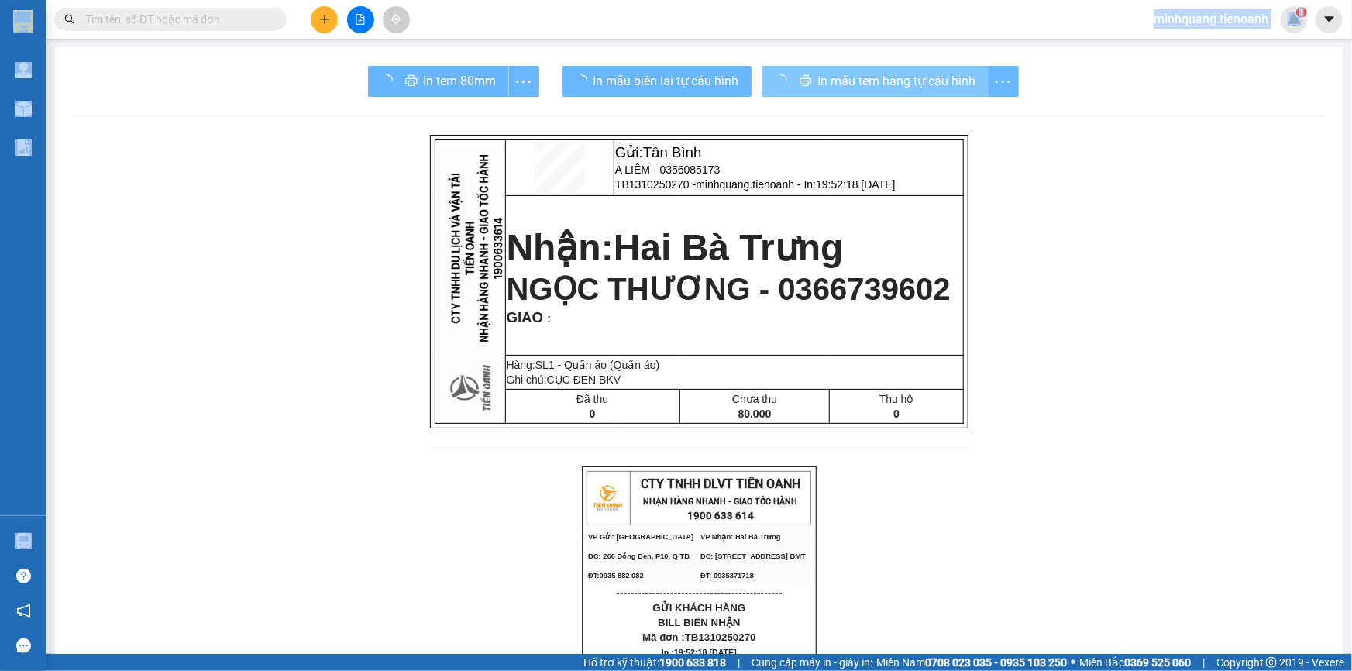
click at [848, 71] on span "In mẫu tem hàng tự cấu hình" at bounding box center [897, 80] width 158 height 19
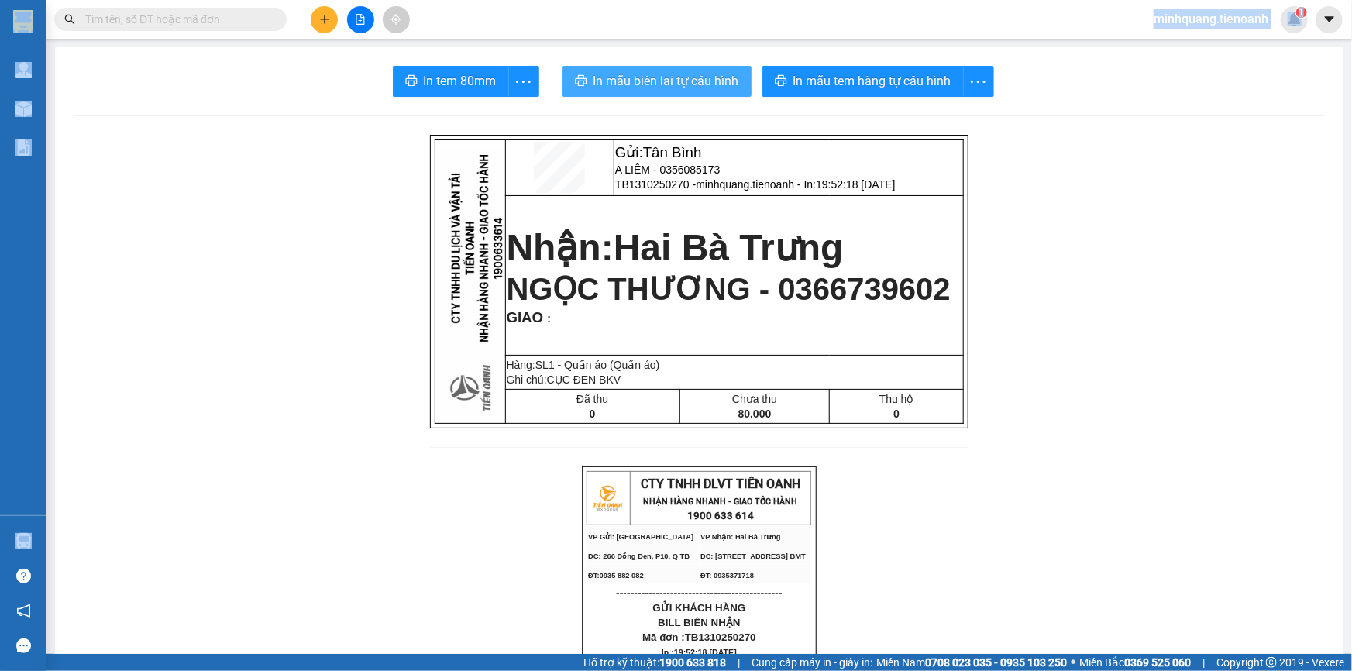
click at [601, 73] on span "In mẫu biên lai tự cấu hình" at bounding box center [666, 80] width 146 height 19
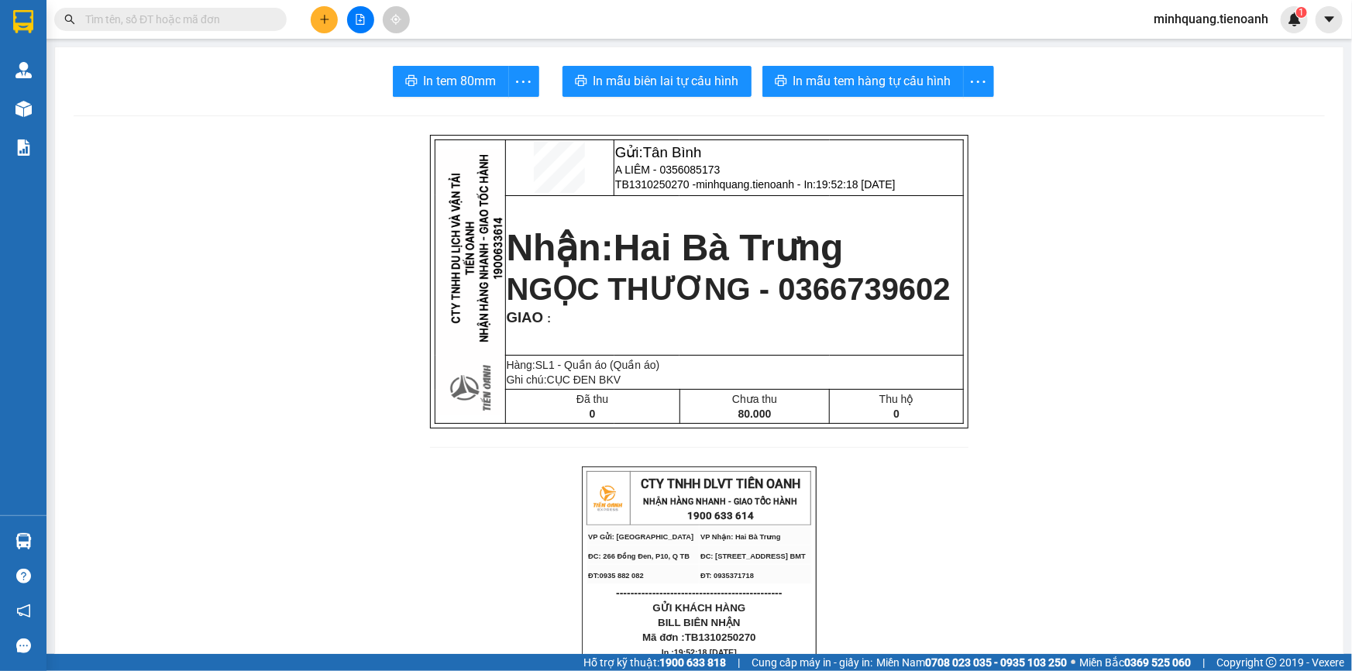
click at [200, 15] on input "text" at bounding box center [176, 19] width 183 height 17
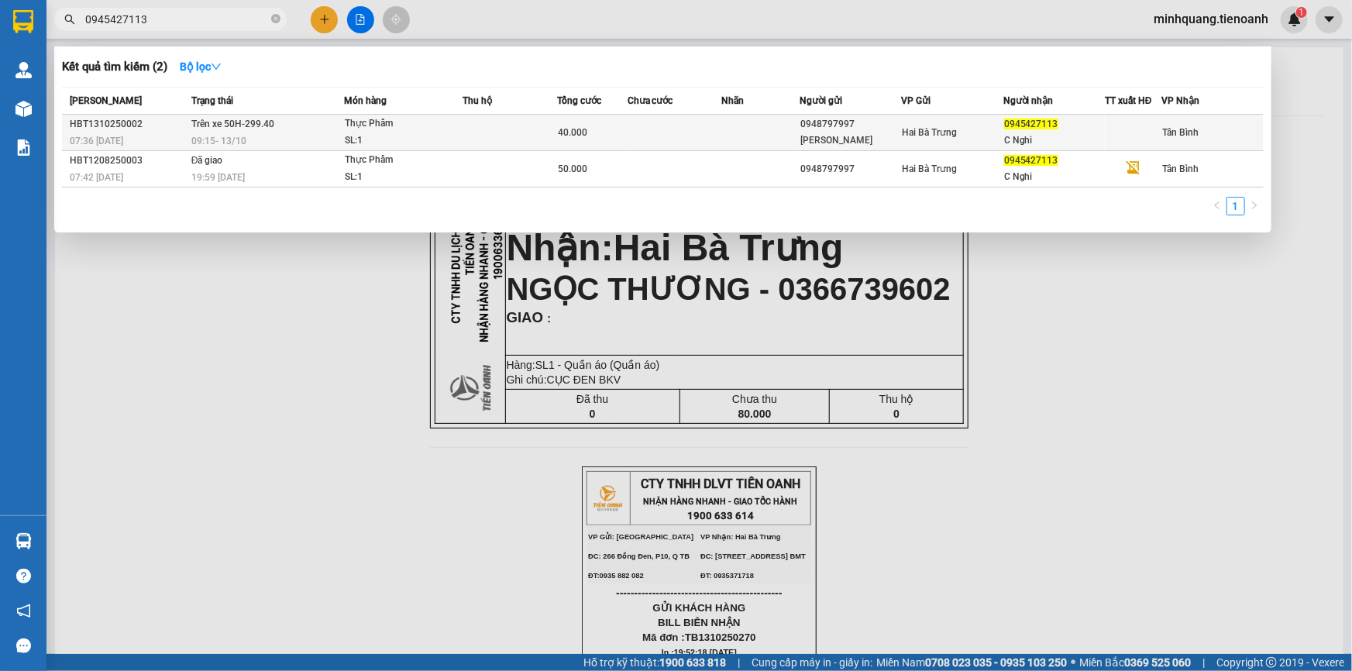
type input "0945427113"
click at [352, 123] on div "Thực Phẩm" at bounding box center [403, 123] width 116 height 17
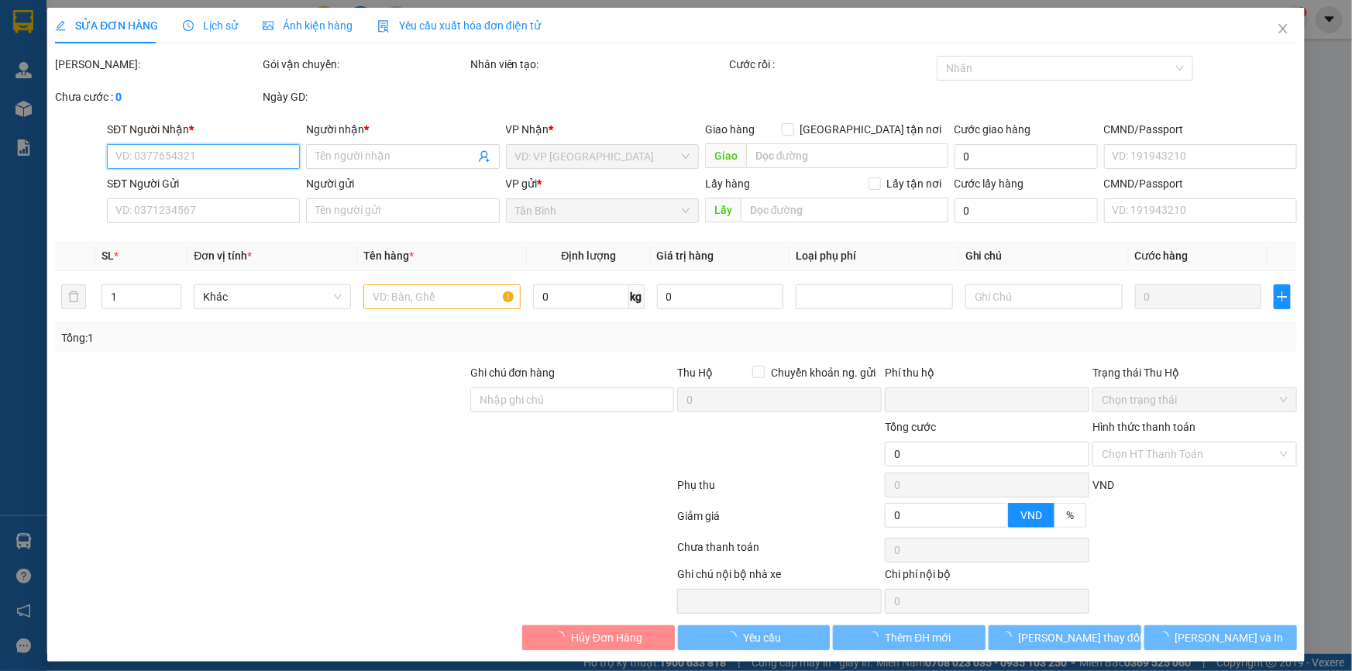
type input "0945427113"
type input "C Nghi"
type input "0948797997"
type input "[PERSON_NAME]"
type input "0"
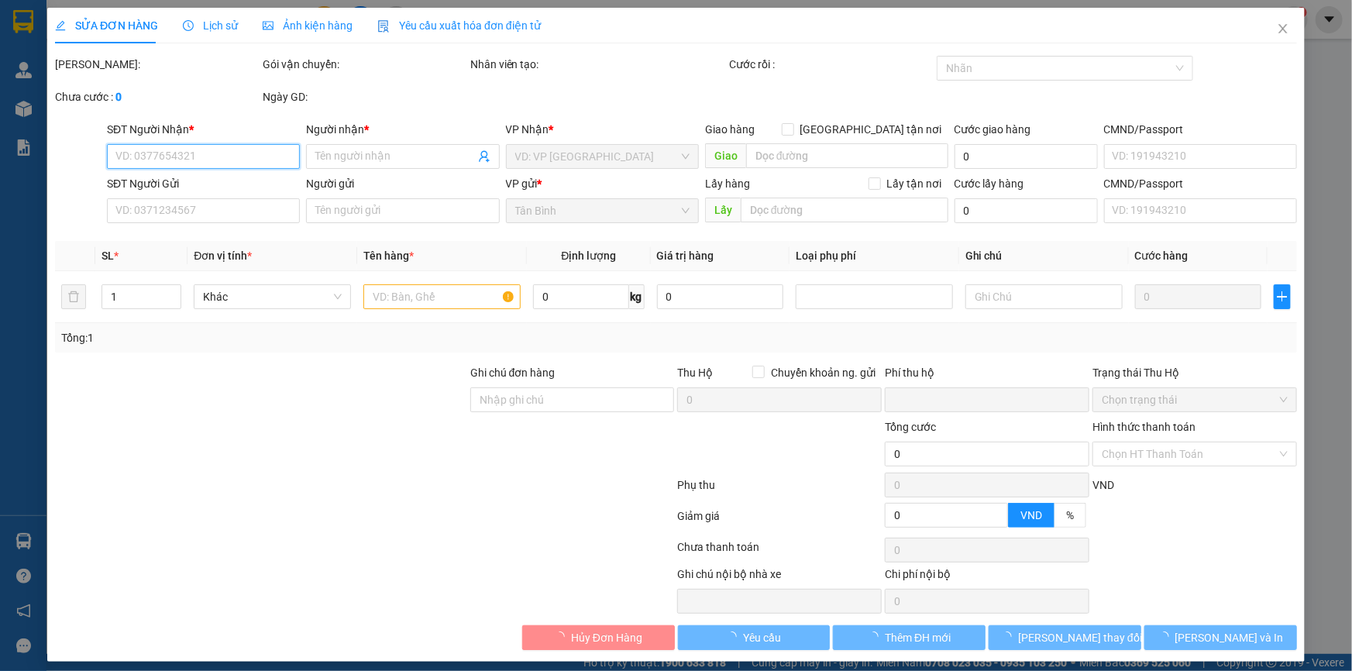
type input "40.000"
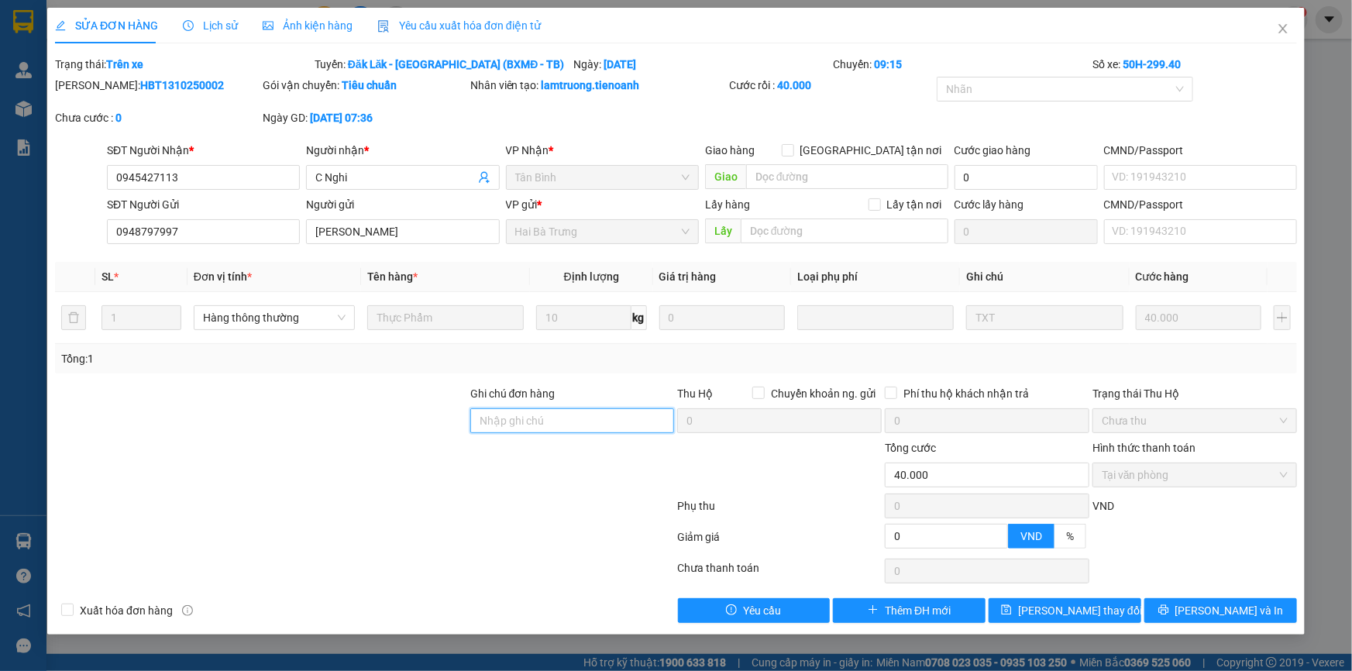
click at [494, 419] on input "Ghi chú đơn hàng" at bounding box center [572, 420] width 204 height 25
click at [259, 394] on div at bounding box center [260, 412] width 415 height 54
drag, startPoint x: 1294, startPoint y: 27, endPoint x: 1276, endPoint y: 26, distance: 18.7
click at [1293, 27] on span "Close" at bounding box center [1282, 29] width 43 height 43
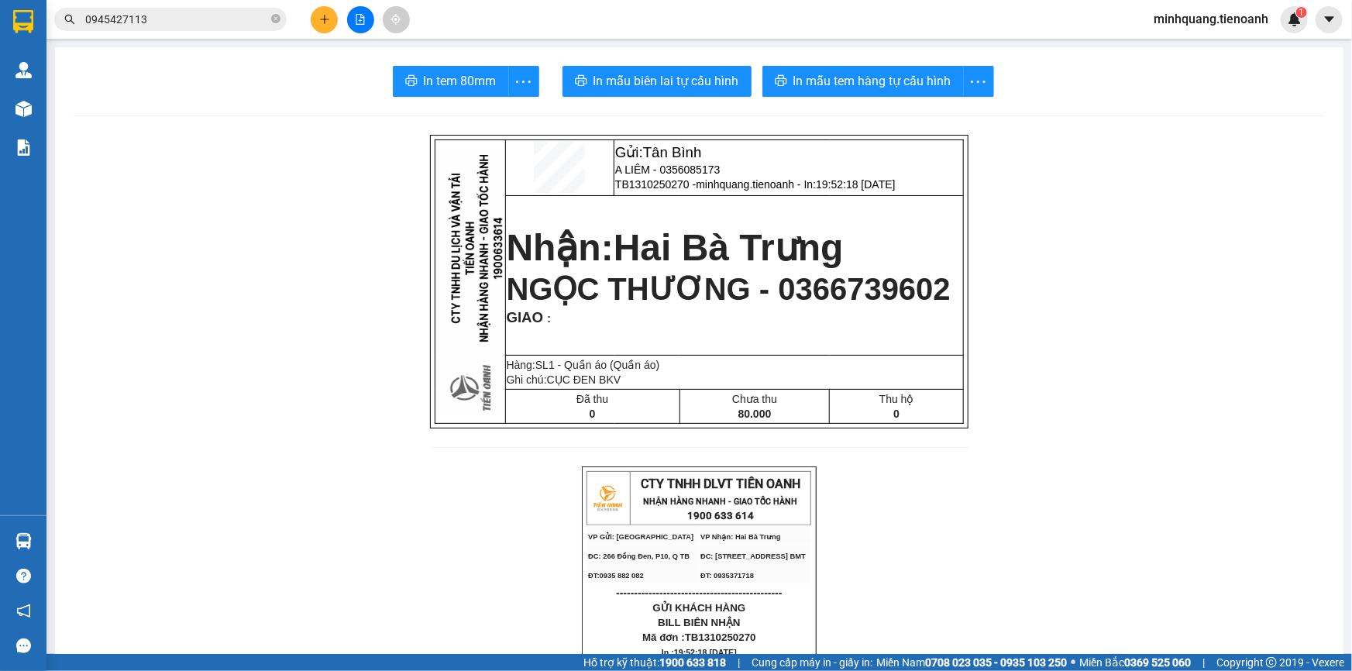
click at [175, 15] on input "0945427113" at bounding box center [176, 19] width 183 height 17
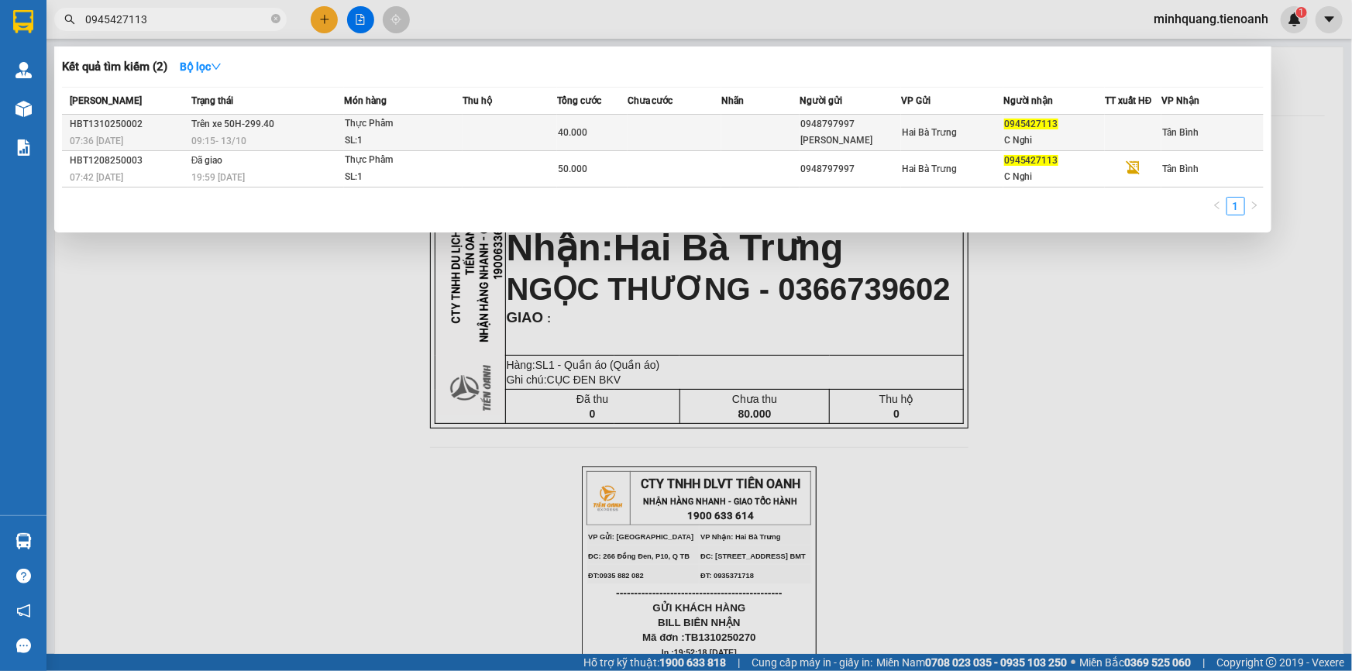
click at [579, 129] on span "40.000" at bounding box center [572, 132] width 29 height 11
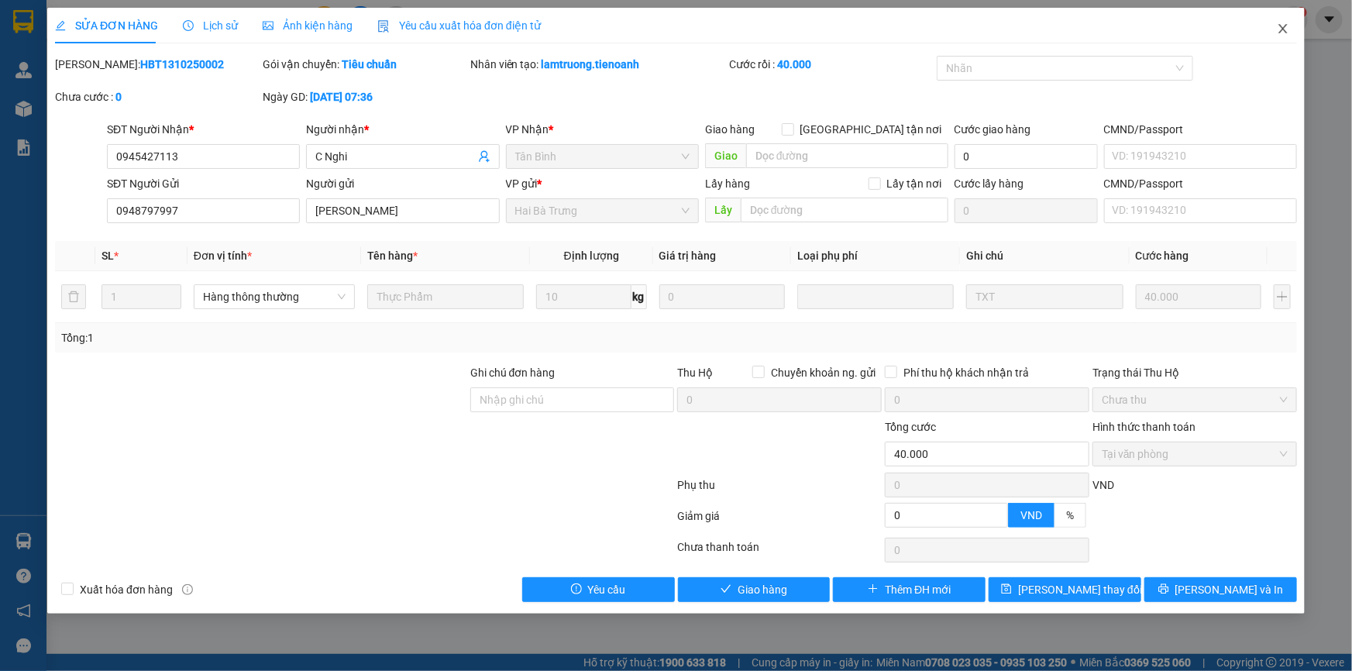
click at [1270, 36] on span "Close" at bounding box center [1282, 29] width 43 height 43
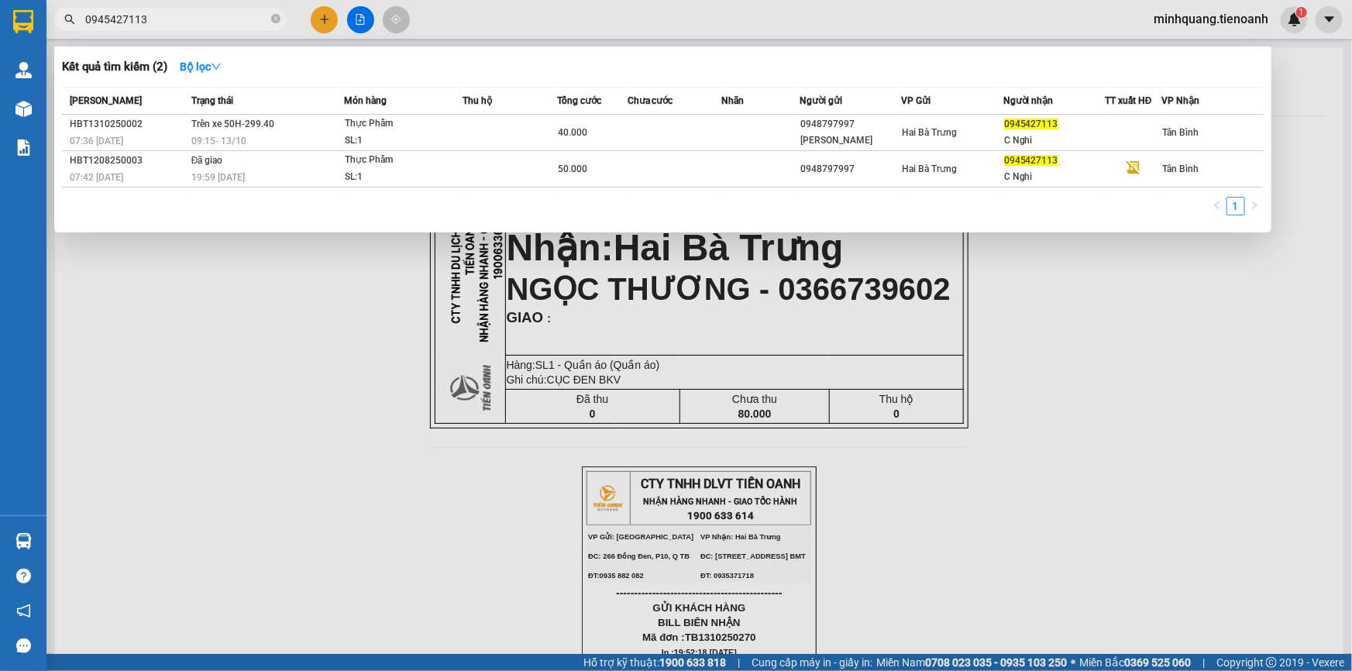
click at [202, 12] on input "0945427113" at bounding box center [176, 19] width 183 height 17
click at [271, 16] on icon "close-circle" at bounding box center [275, 18] width 9 height 9
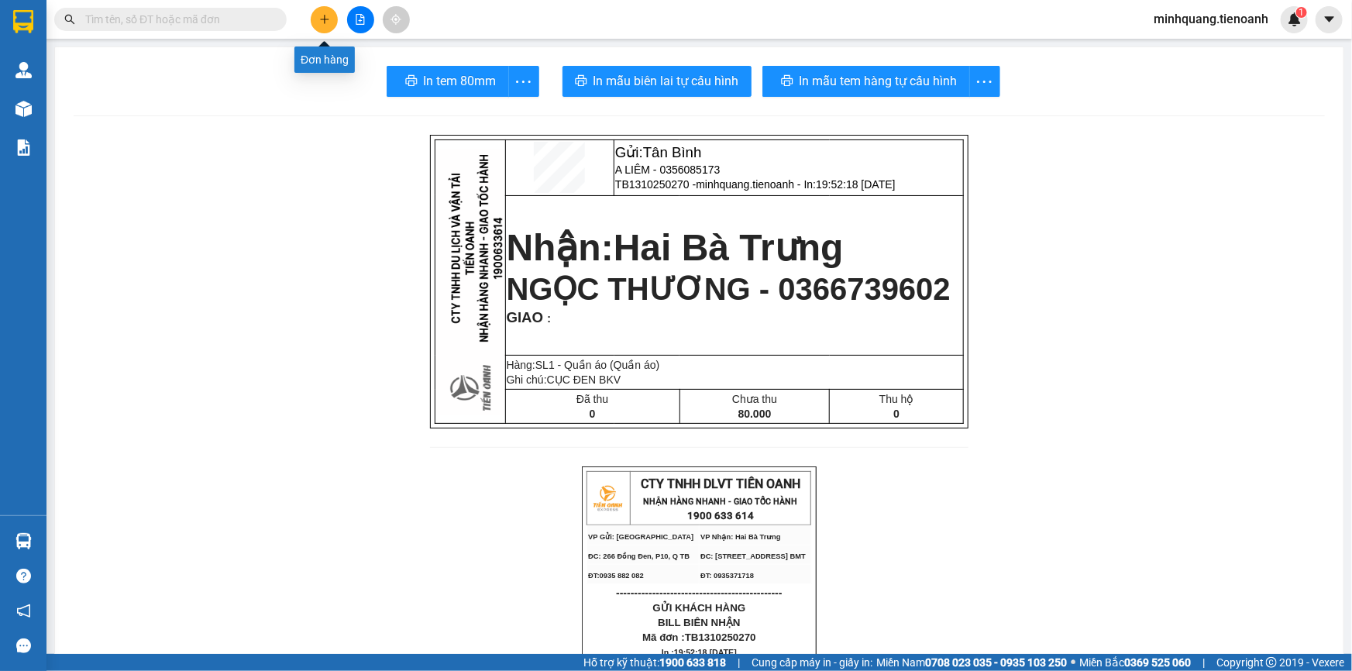
click at [322, 22] on icon "plus" at bounding box center [324, 19] width 11 height 11
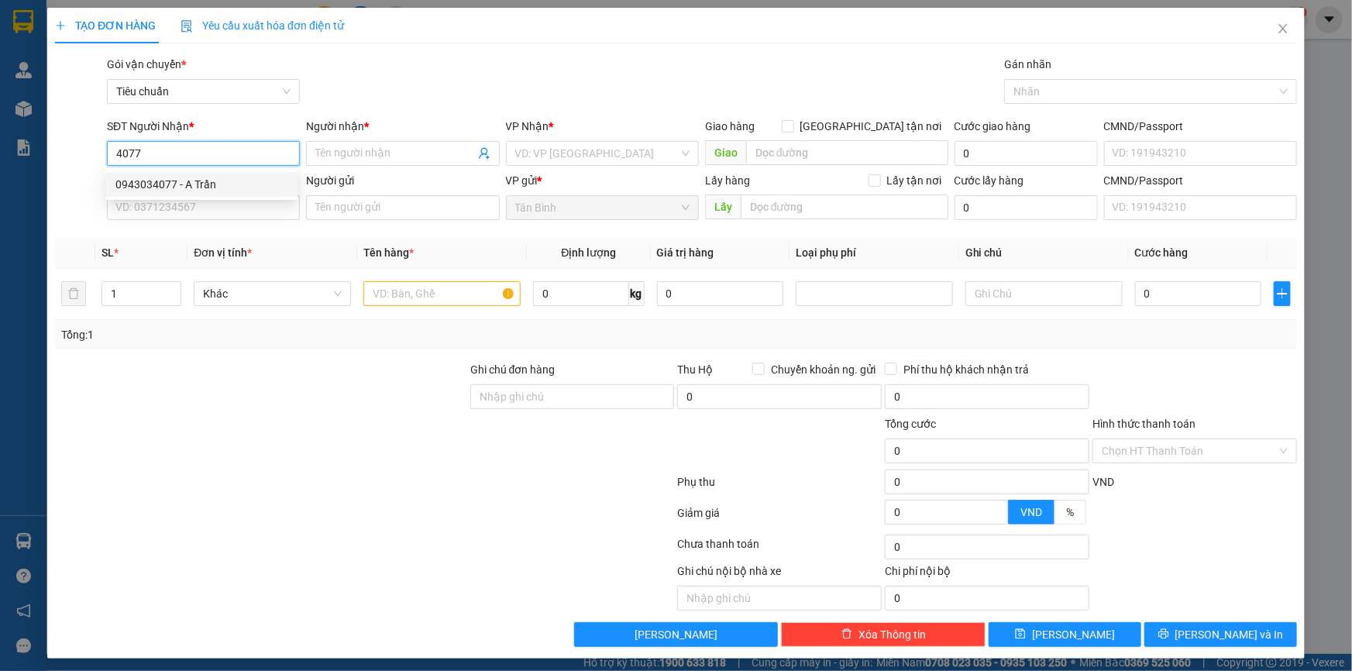
click at [214, 182] on div "0943034077 - A Trần" at bounding box center [201, 184] width 173 height 17
type input "0943034077"
type input "A Trần"
type input "241355730"
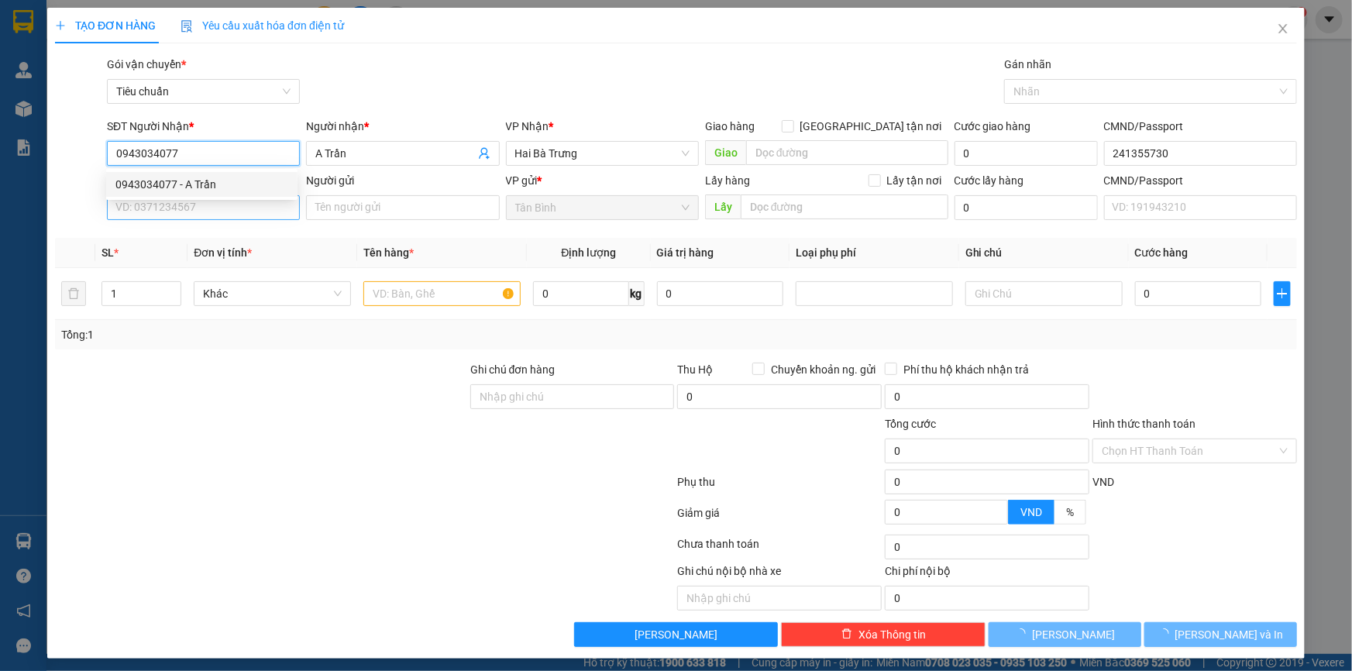
type input "0943034077"
type input "70.000"
click at [201, 214] on input "SĐT Người Gửi" at bounding box center [203, 207] width 193 height 25
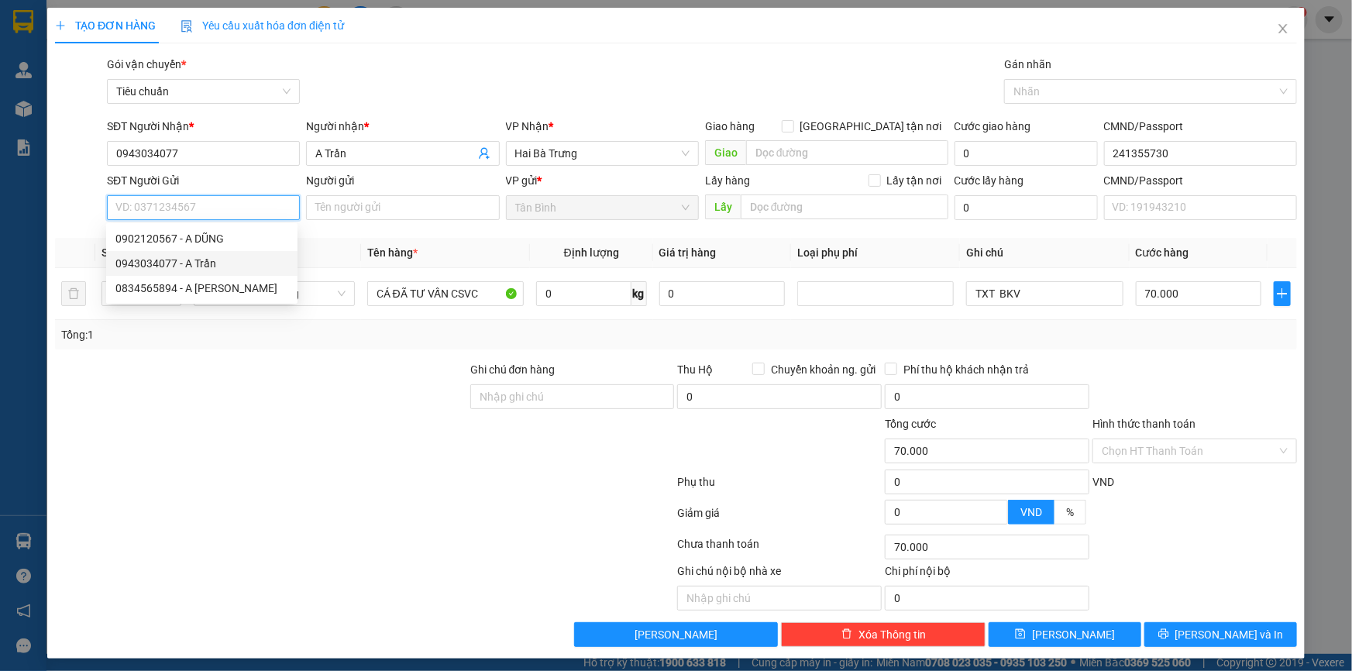
click at [219, 264] on div "0943034077 - A Trần" at bounding box center [201, 263] width 173 height 17
type input "0943034077"
type input "A Trần"
type input "60.000"
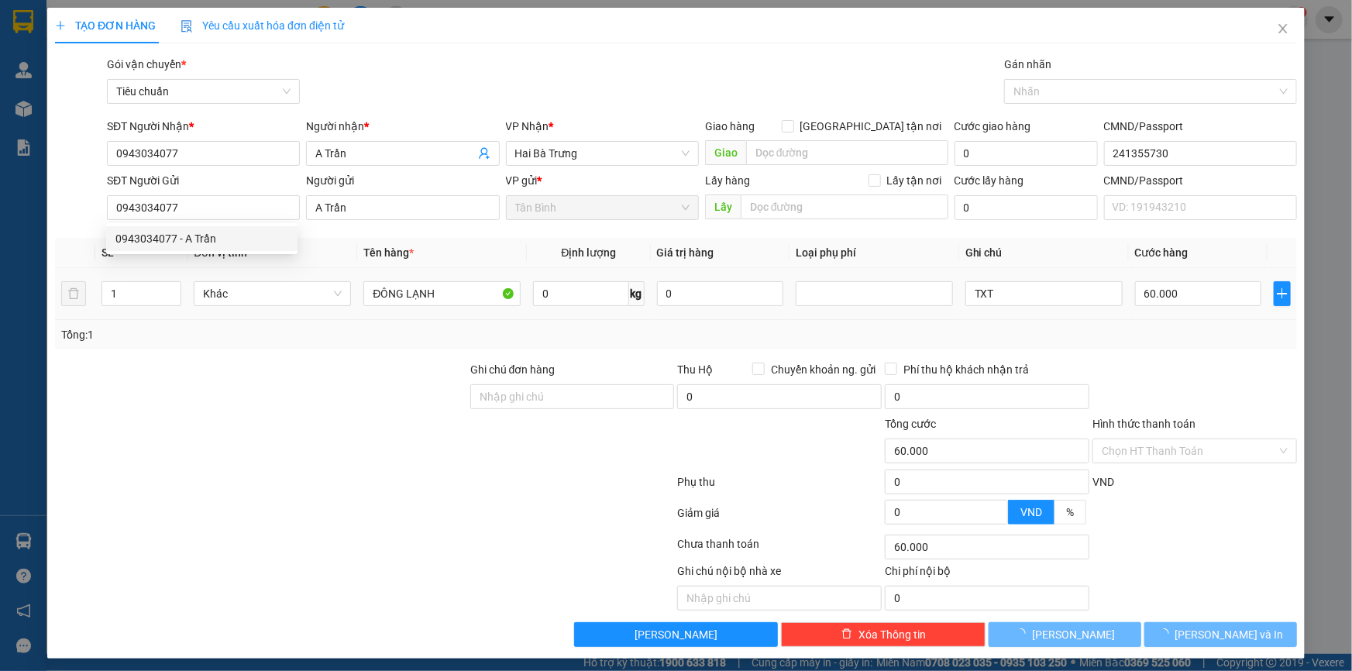
click at [274, 352] on div "Transit Pickup Surcharge Ids Transit Deliver Surcharge Ids Transit Deliver Surc…" at bounding box center [676, 351] width 1242 height 591
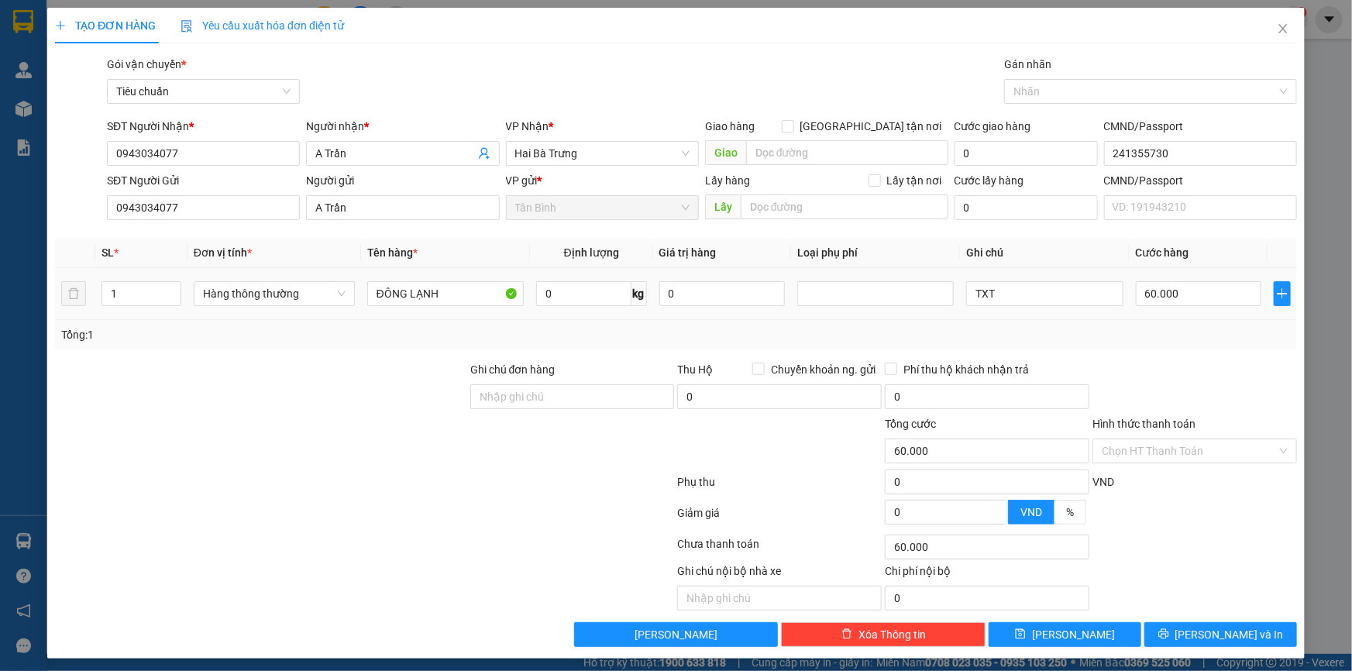
drag, startPoint x: 116, startPoint y: 295, endPoint x: 22, endPoint y: 296, distance: 93.7
click at [22, 296] on div "TẠO ĐƠN HÀNG Yêu cầu xuất hóa đơn điện tử Transit Pickup Surcharge Ids Transit …" at bounding box center [676, 335] width 1352 height 671
type input "2"
click at [218, 353] on div "Transit Pickup Surcharge Ids Transit Deliver Surcharge Ids Transit Deliver Surc…" at bounding box center [676, 351] width 1242 height 591
type input "0"
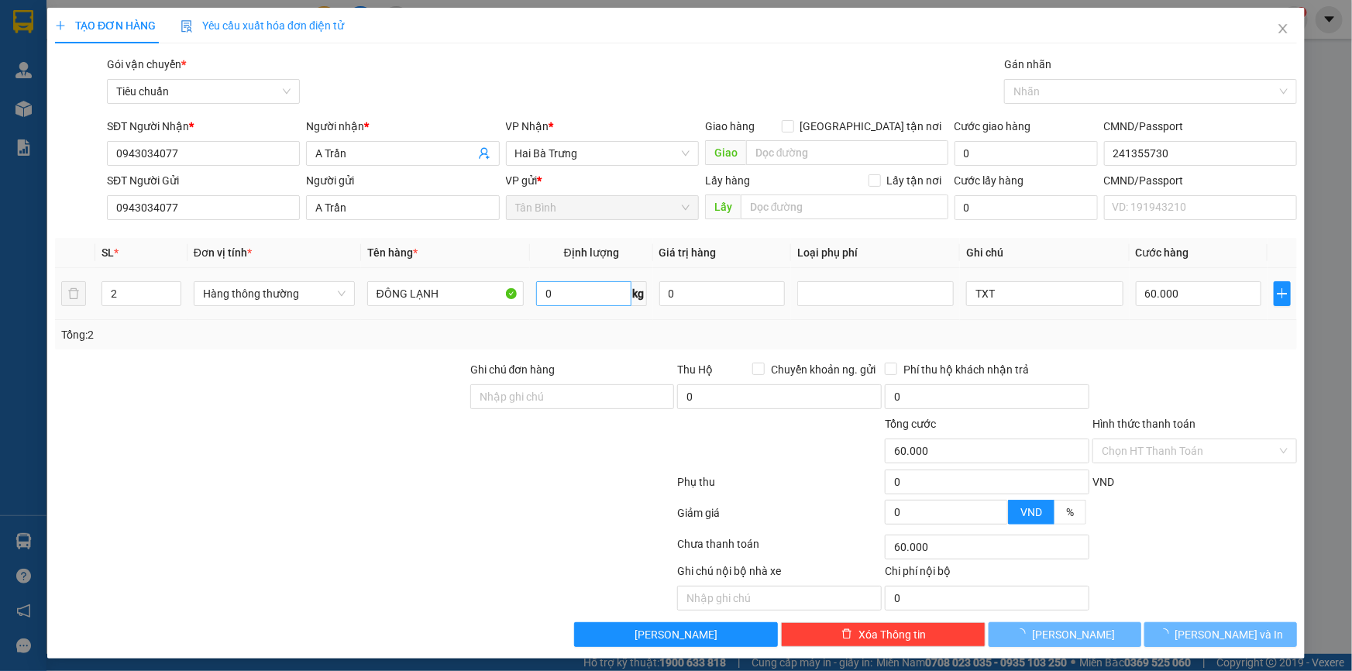
type input "0"
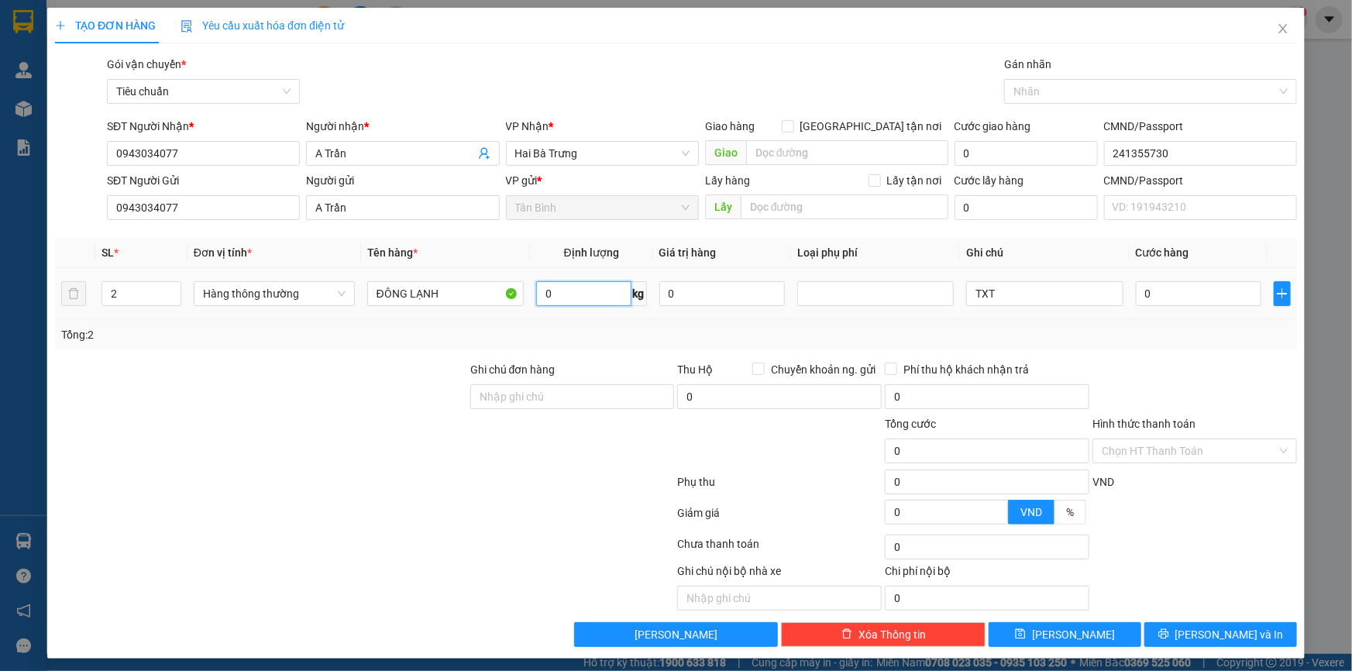
click at [571, 301] on input "0" at bounding box center [583, 293] width 95 height 25
click at [586, 296] on input "0" at bounding box center [583, 293] width 95 height 25
type input "20"
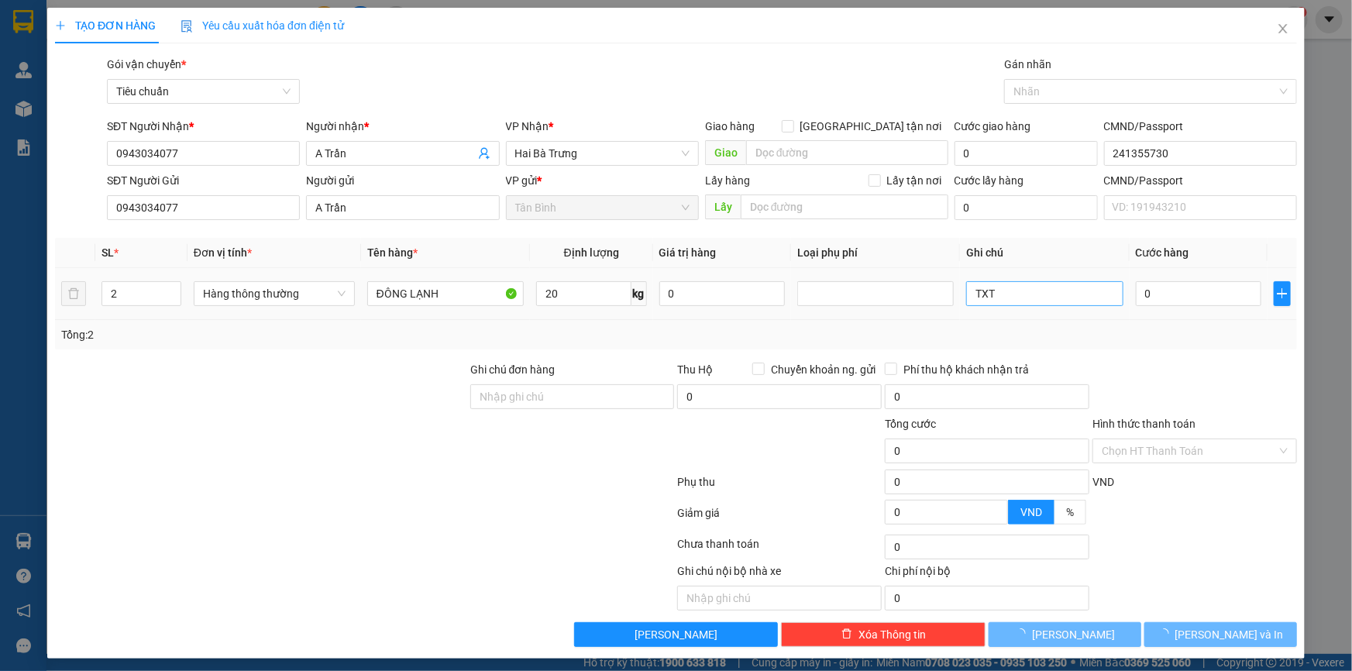
drag, startPoint x: 341, startPoint y: 435, endPoint x: 1041, endPoint y: 287, distance: 715.5
click at [346, 435] on div at bounding box center [260, 442] width 415 height 54
type input "55.000"
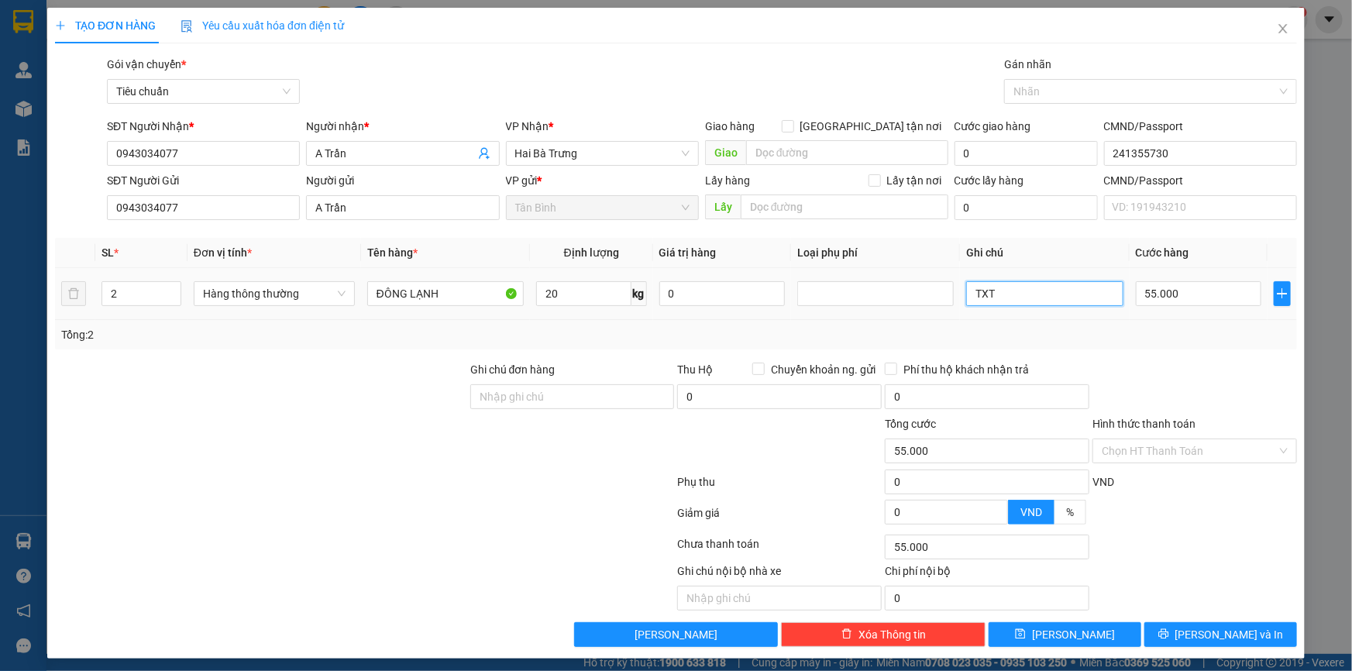
drag, startPoint x: 1019, startPoint y: 287, endPoint x: 999, endPoint y: 291, distance: 20.7
click at [1017, 287] on input "TXT" at bounding box center [1044, 293] width 156 height 25
type input "TXV + T CHỮ ĐEN"
click at [1211, 291] on input "55.000" at bounding box center [1198, 293] width 126 height 25
type input "1"
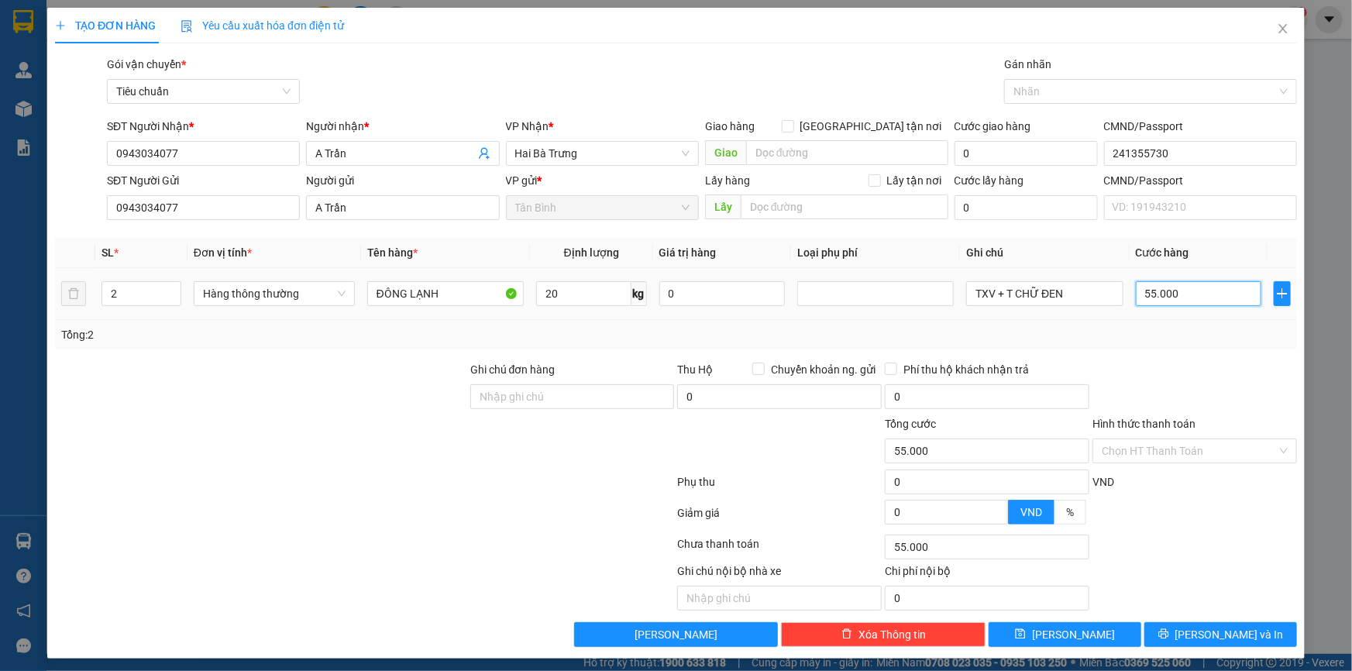
type input "1"
type input "12"
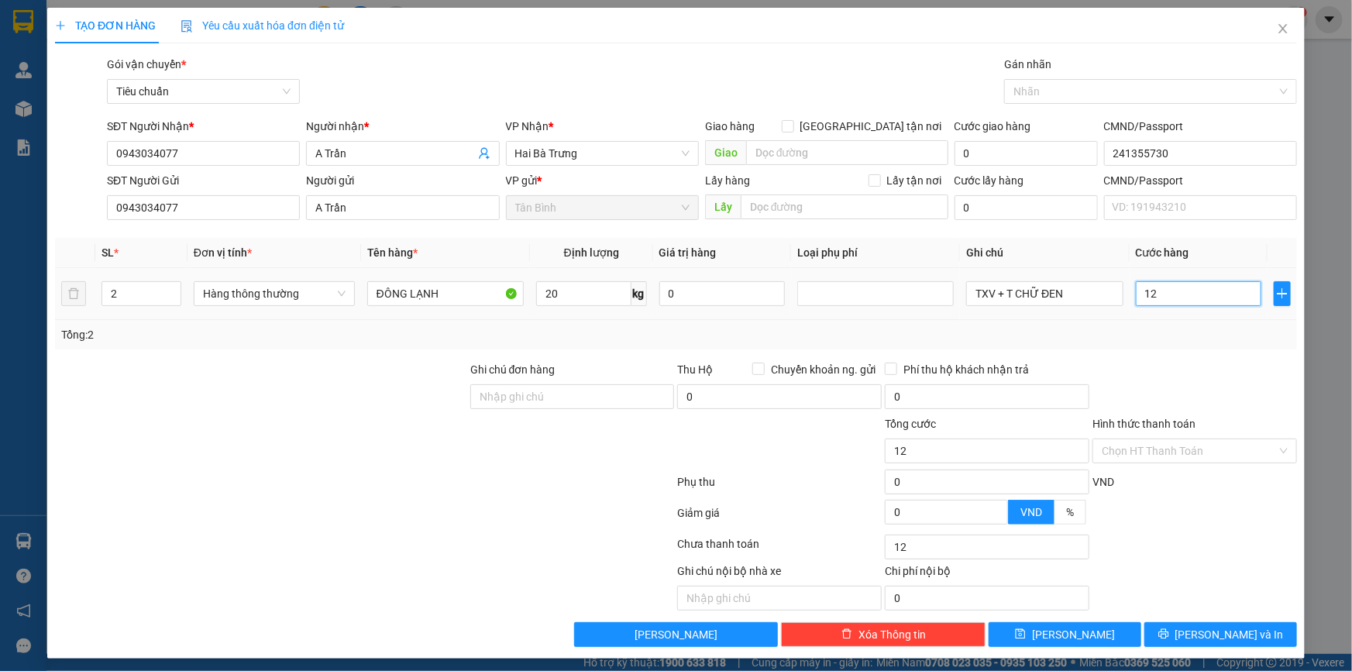
type input "120"
type input "120.000"
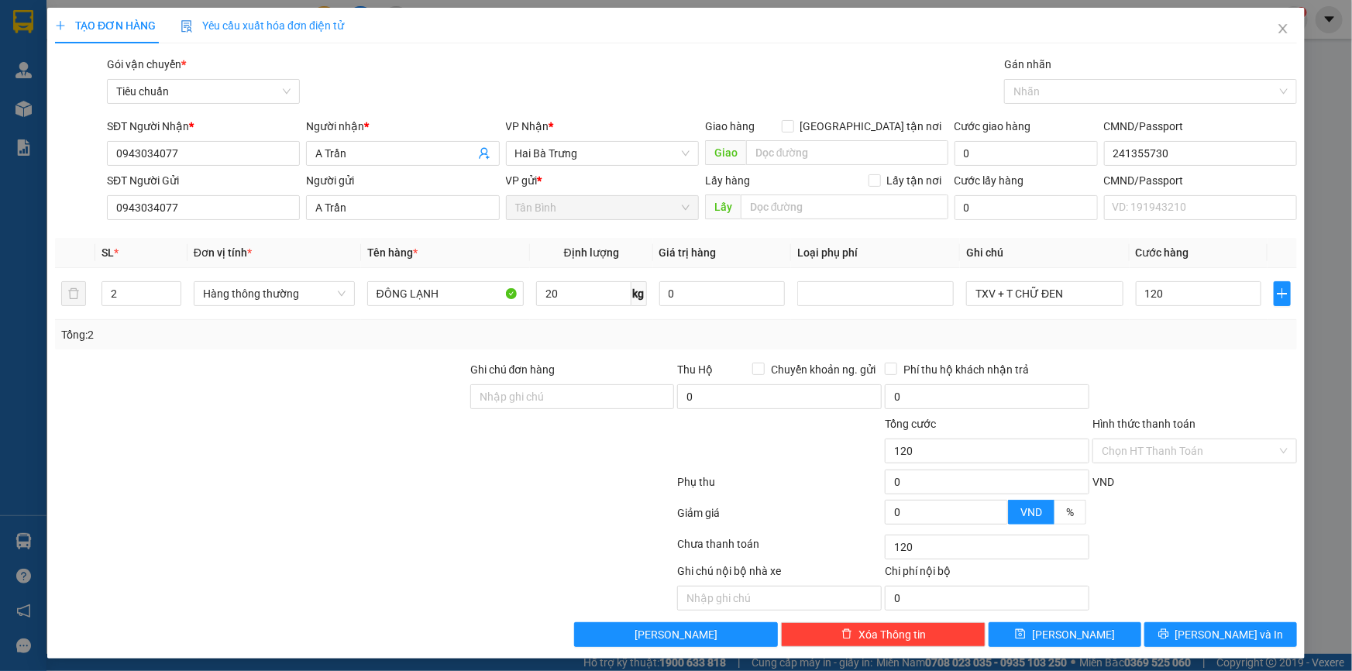
type input "120.000"
click at [1206, 357] on div "Transit Pickup Surcharge Ids Transit Deliver Surcharge Ids Transit Deliver Surc…" at bounding box center [676, 351] width 1242 height 591
click at [1217, 637] on span "Lưu và In" at bounding box center [1229, 634] width 108 height 17
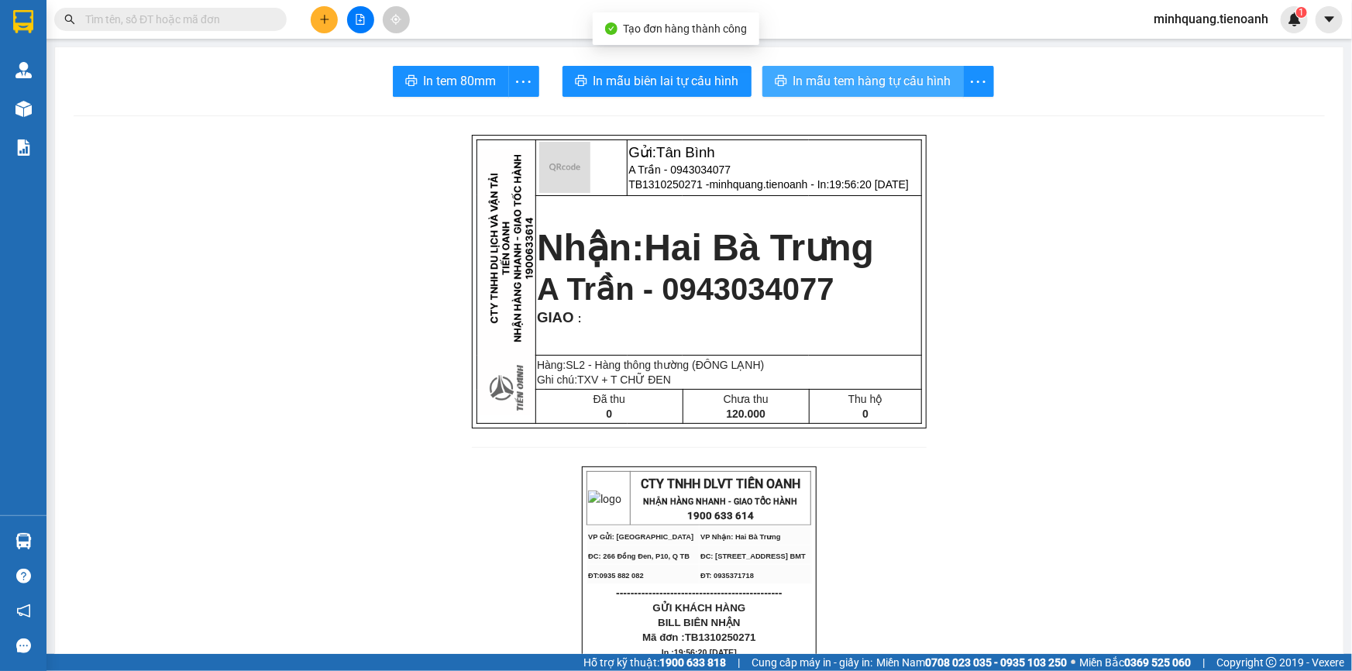
click at [836, 95] on button "In mẫu tem hàng tự cấu hình" at bounding box center [862, 81] width 201 height 31
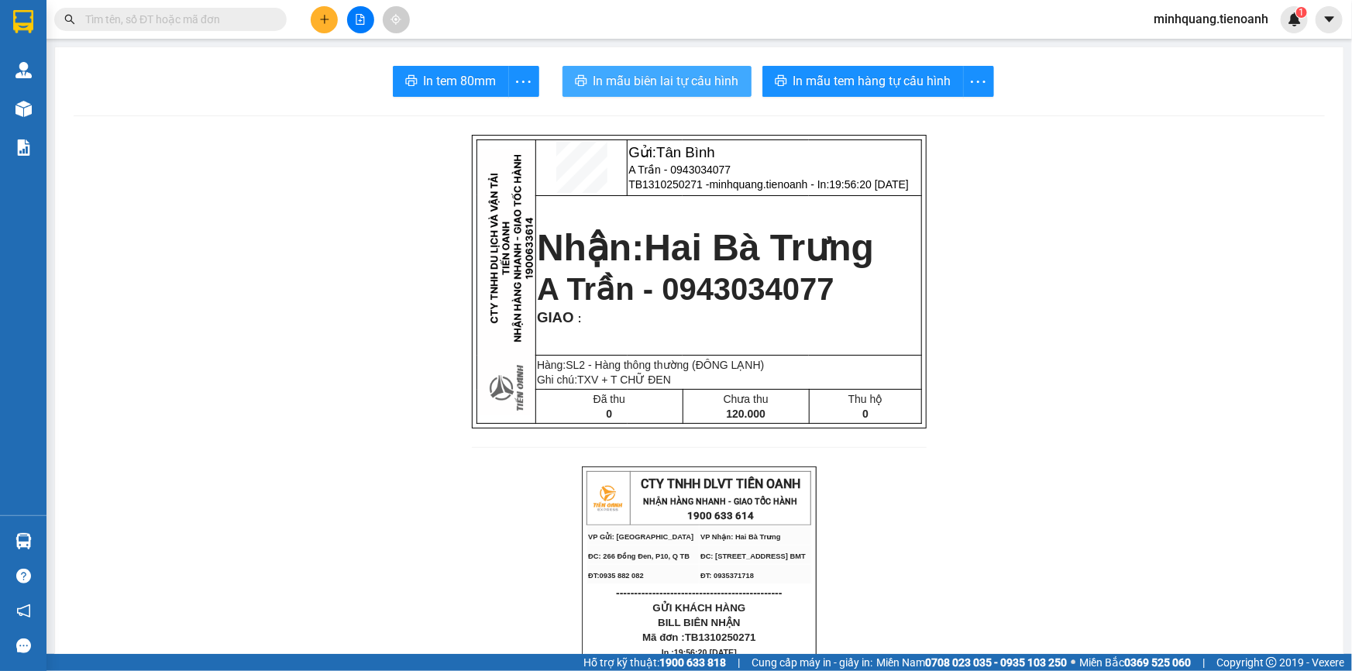
click at [664, 74] on span "In mẫu biên lai tự cấu hình" at bounding box center [666, 80] width 146 height 19
click at [879, 77] on span "In mẫu tem hàng tự cấu hình" at bounding box center [872, 80] width 158 height 19
click at [339, 26] on div at bounding box center [360, 19] width 116 height 27
click at [318, 15] on button at bounding box center [324, 19] width 27 height 27
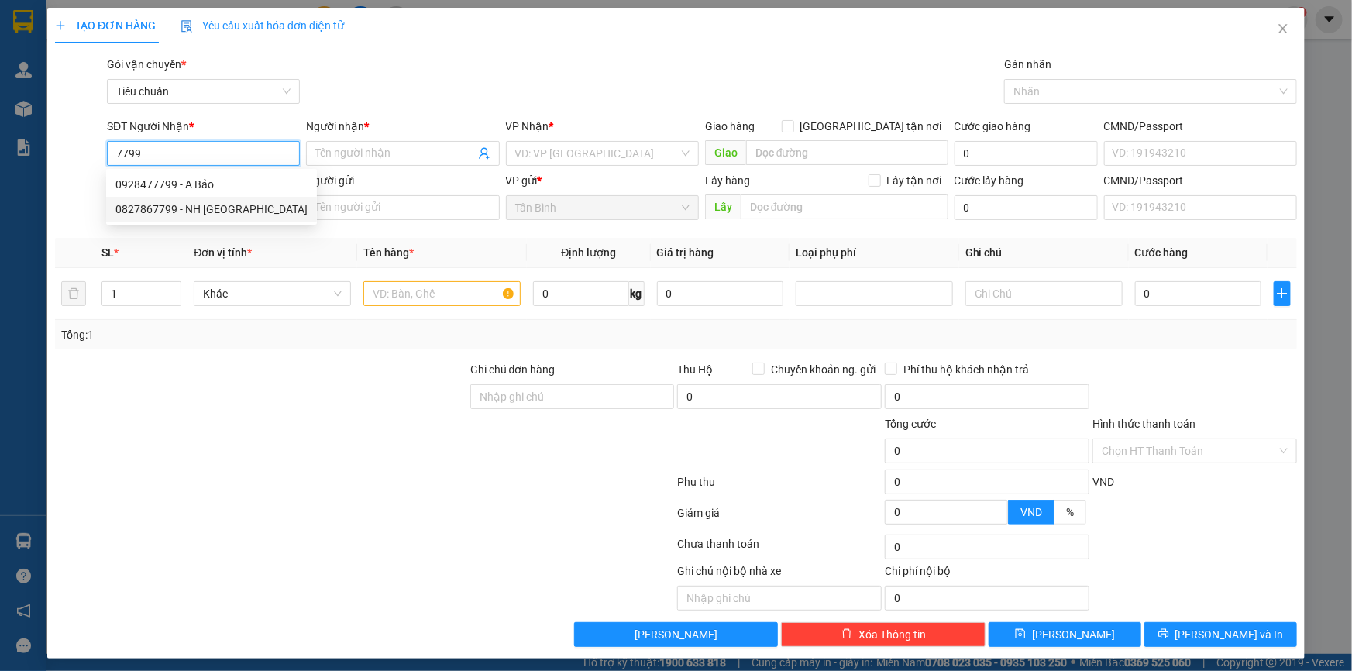
click at [198, 209] on div "0827867799 - NH TÂY BẮC" at bounding box center [211, 209] width 192 height 17
type input "0827867799"
type input "NH TÂY BẮC"
type input "0827867799"
type input "50.000"
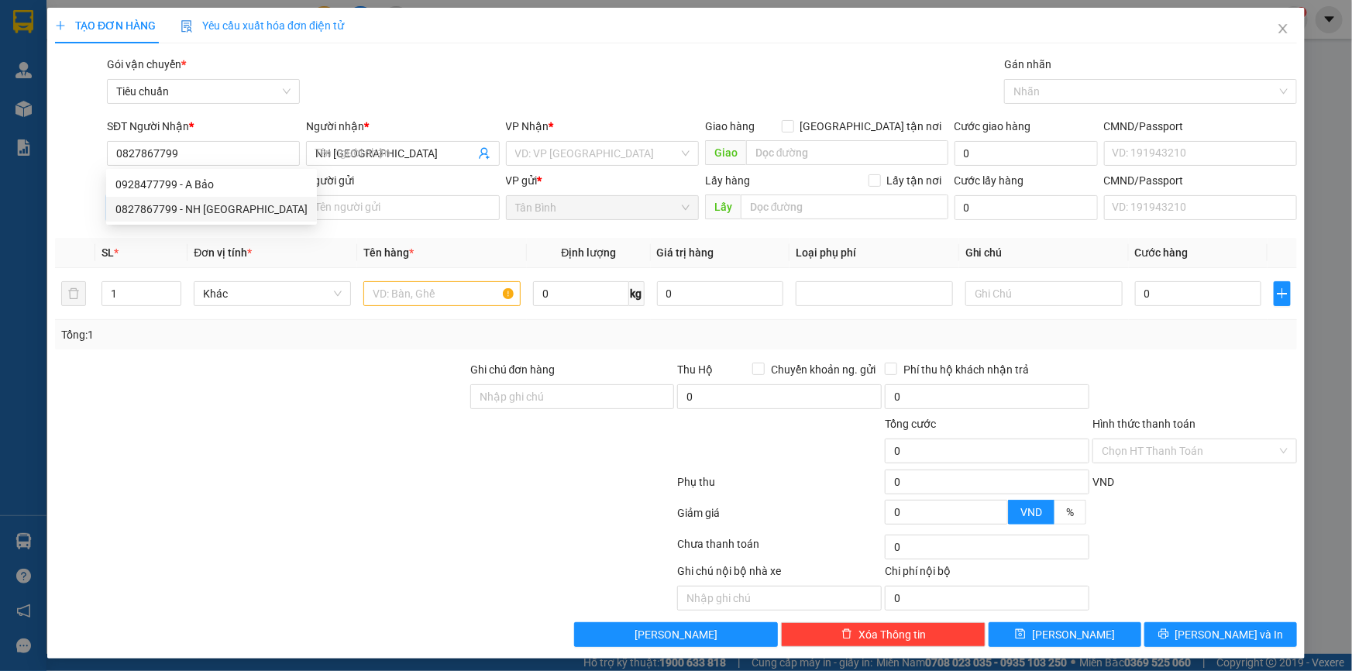
type input "50.000"
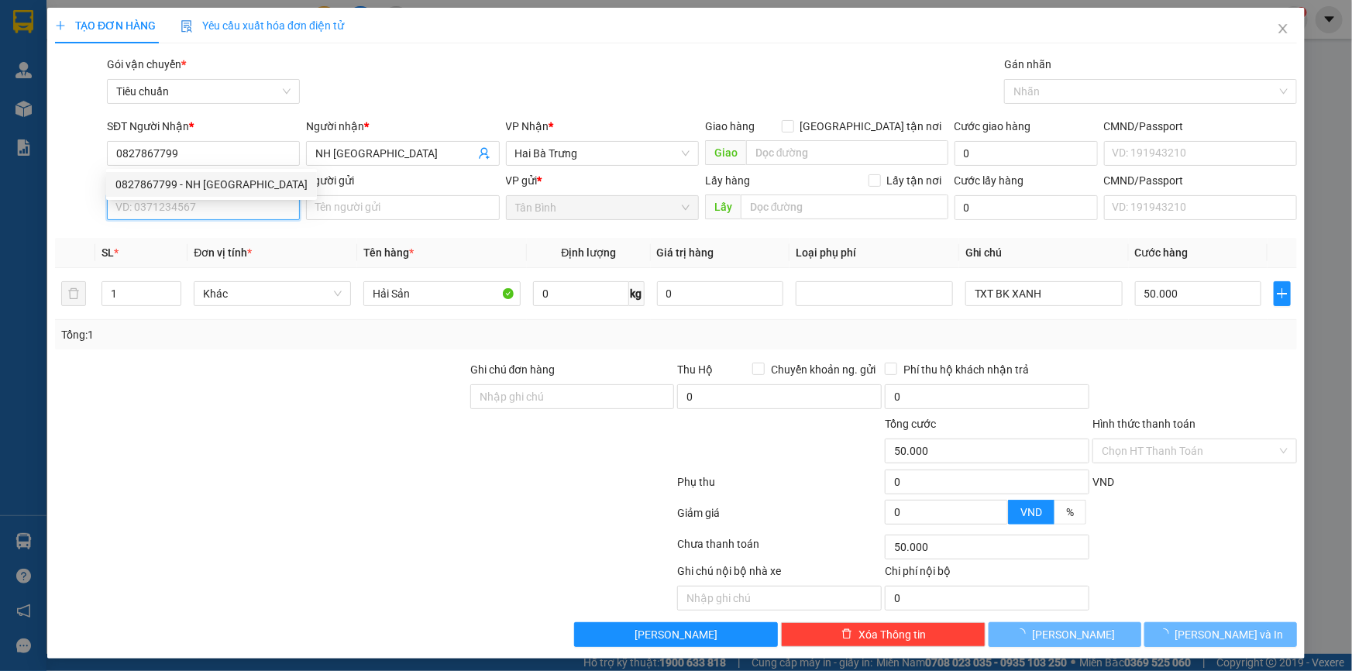
click at [198, 212] on input "SĐT Người Gửi" at bounding box center [203, 207] width 193 height 25
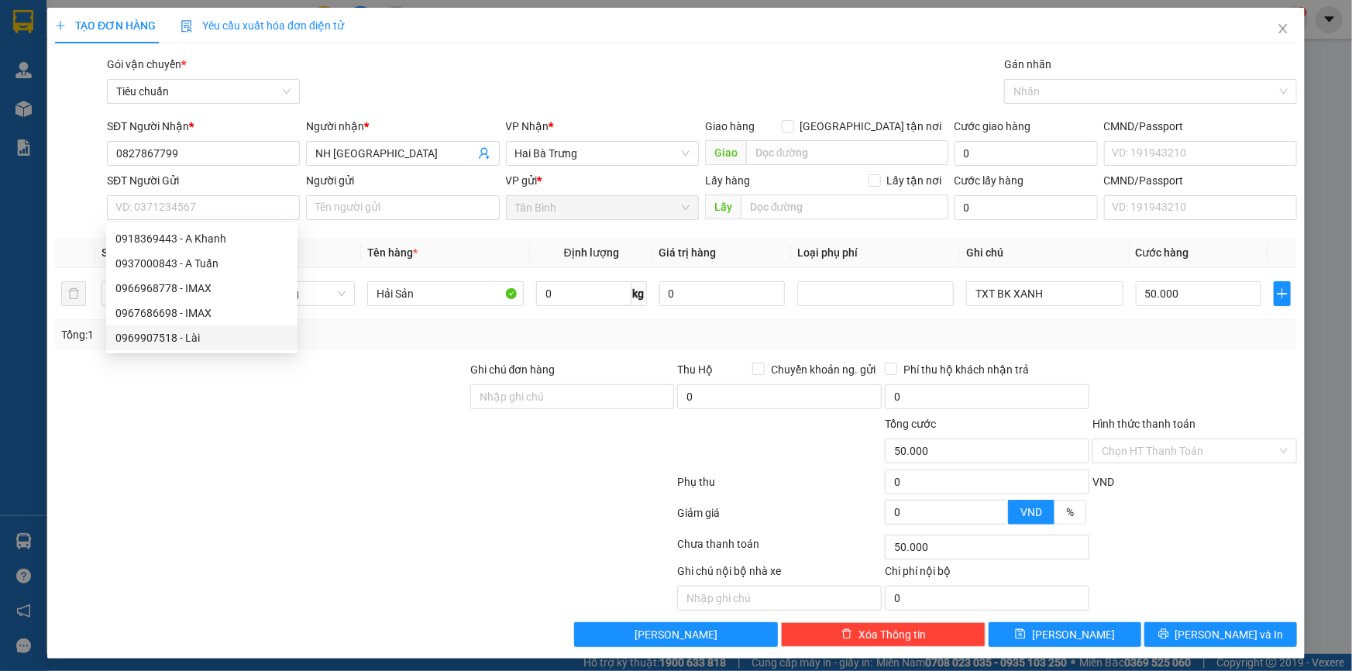
click at [390, 359] on div "Transit Pickup Surcharge Ids Transit Deliver Surcharge Ids Transit Deliver Surc…" at bounding box center [676, 351] width 1242 height 591
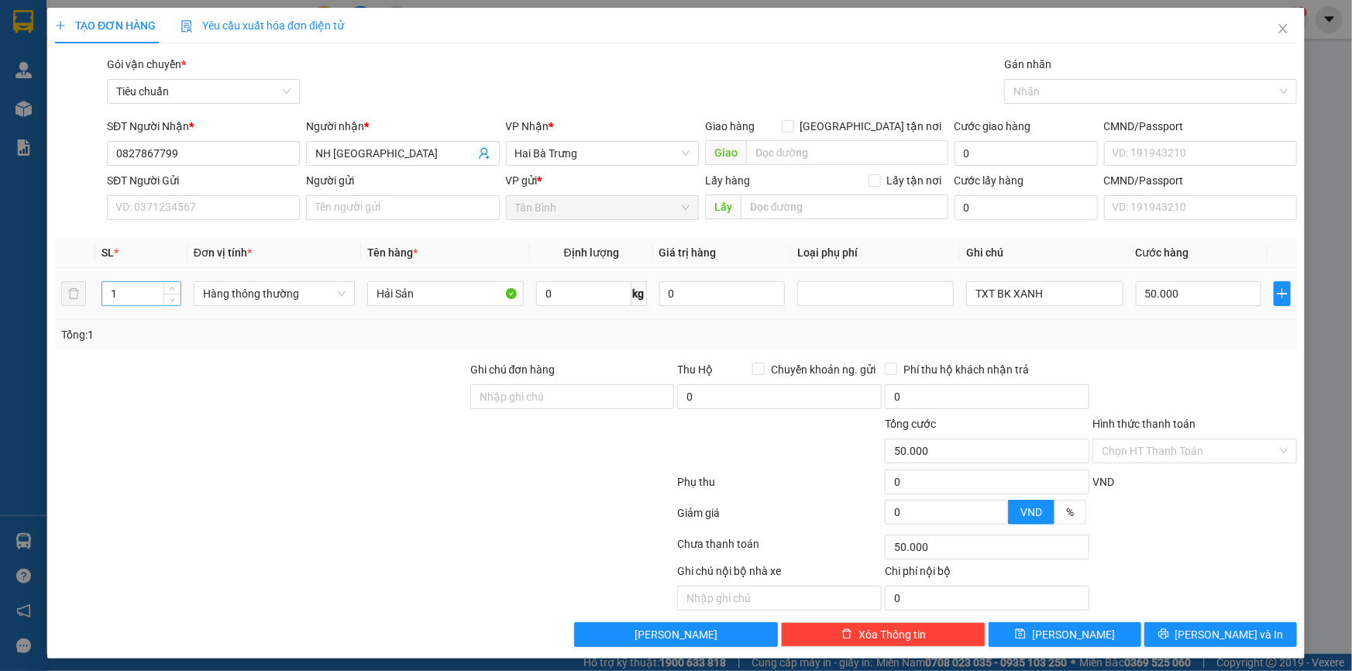
click at [148, 289] on input "1" at bounding box center [141, 293] width 78 height 23
click at [147, 289] on input "1" at bounding box center [141, 293] width 78 height 23
drag, startPoint x: 120, startPoint y: 295, endPoint x: 187, endPoint y: 332, distance: 77.0
click at [77, 307] on tr "1 Hàng thông thường Hải Sản 0 kg 0 TXT BK XANH 50.000" at bounding box center [676, 294] width 1242 height 52
type input "3"
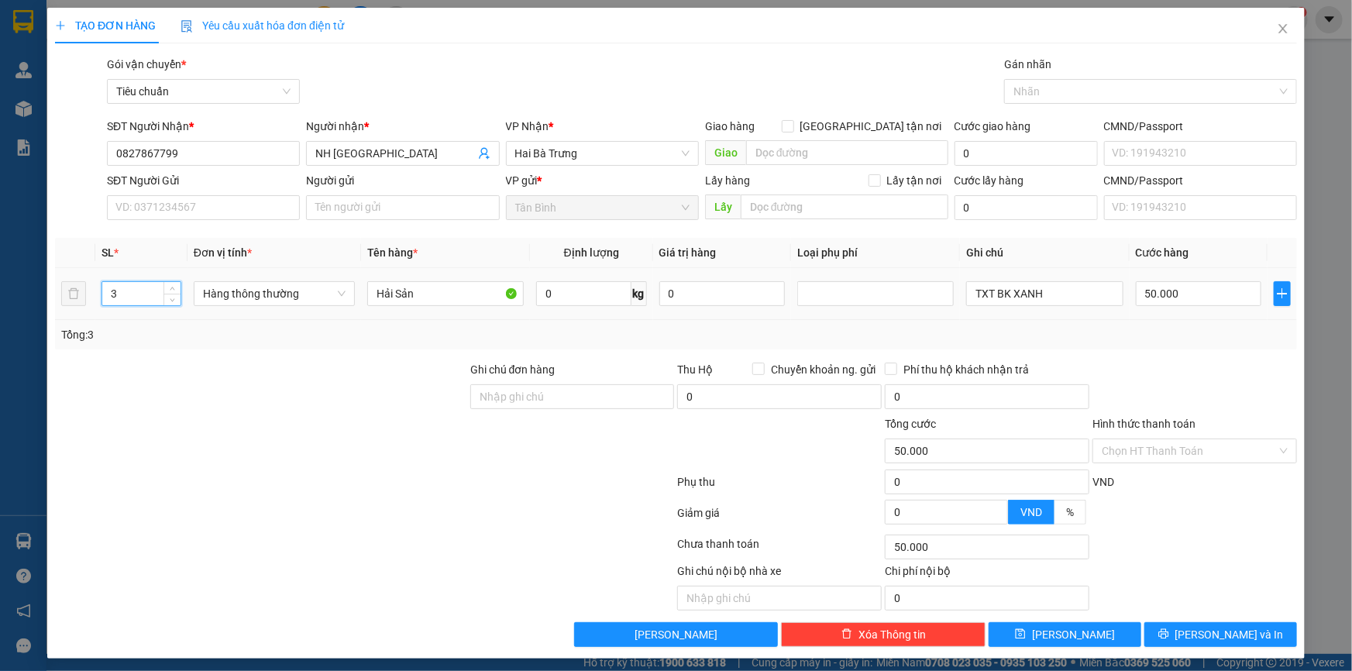
drag, startPoint x: 204, startPoint y: 335, endPoint x: 527, endPoint y: 299, distance: 325.0
click at [213, 336] on div "Tổng: 3" at bounding box center [291, 334] width 461 height 17
type input "0"
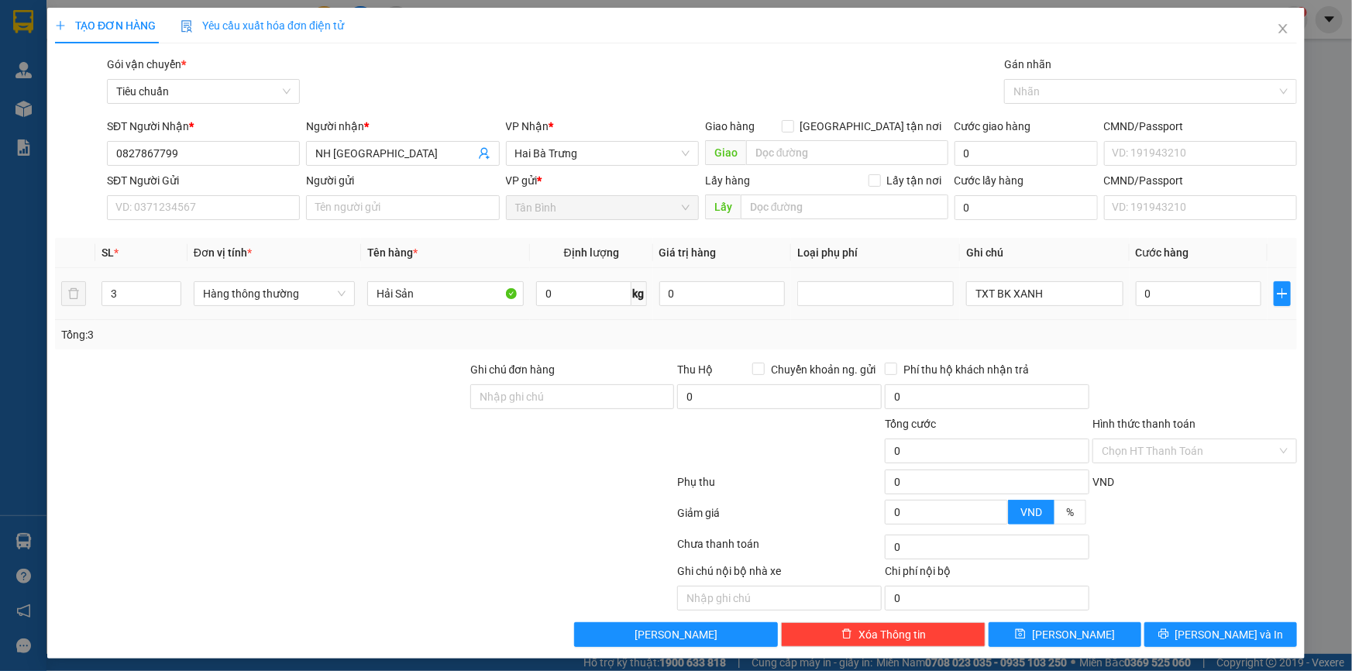
drag, startPoint x: 124, startPoint y: 296, endPoint x: 79, endPoint y: 316, distance: 49.2
click at [32, 310] on div "TẠO ĐƠN HÀNG Yêu cầu xuất hóa đơn điện tử Transit Pickup Surcharge Ids Transit …" at bounding box center [676, 335] width 1352 height 671
type input "2"
drag, startPoint x: 287, startPoint y: 358, endPoint x: 581, endPoint y: 304, distance: 299.1
click at [287, 358] on div "Transit Pickup Surcharge Ids Transit Deliver Surcharge Ids Transit Deliver Surc…" at bounding box center [676, 351] width 1242 height 591
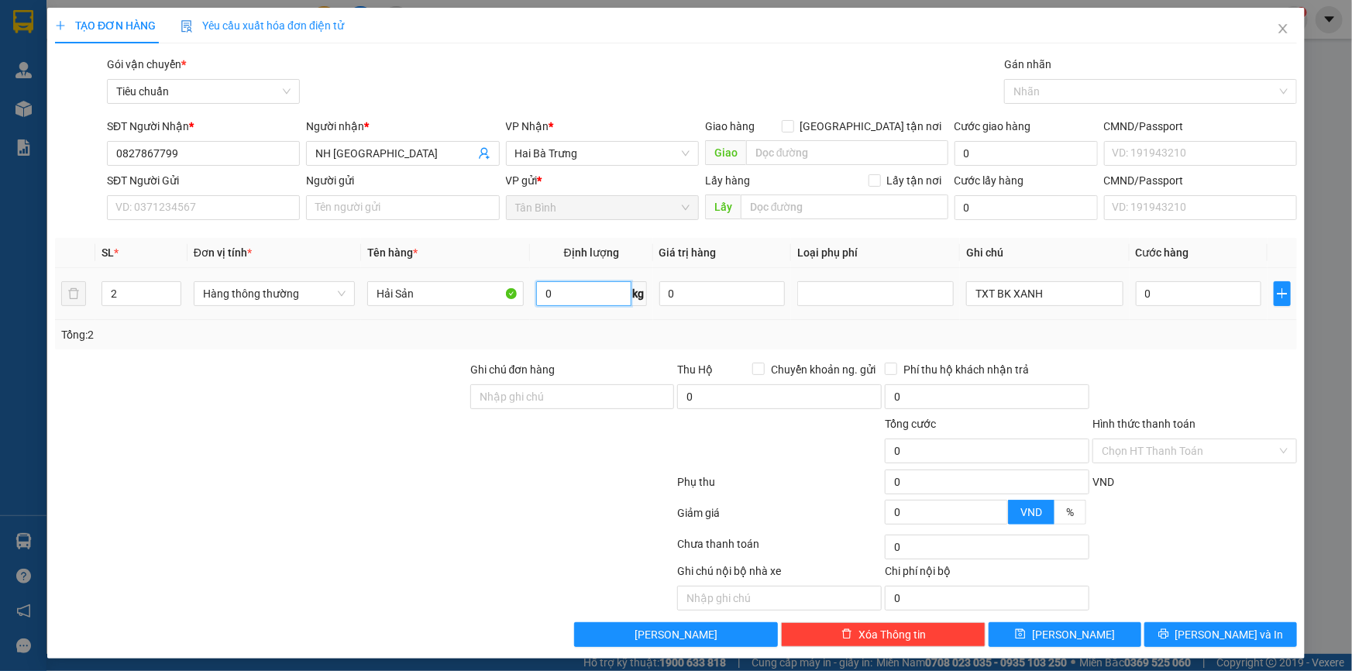
click at [563, 290] on input "0" at bounding box center [583, 293] width 95 height 25
type input "16"
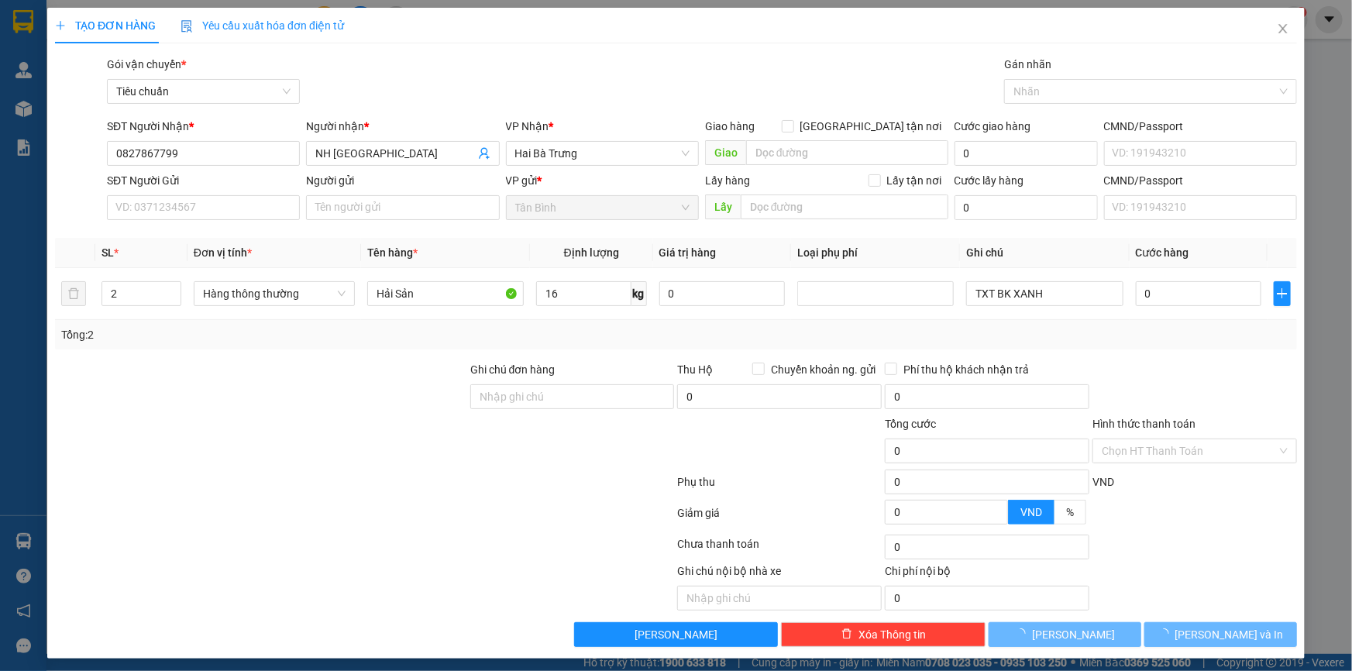
drag, startPoint x: 440, startPoint y: 324, endPoint x: 1167, endPoint y: 245, distance: 731.6
click at [440, 325] on div "Tổng: 2" at bounding box center [676, 334] width 1242 height 29
type input "55.000"
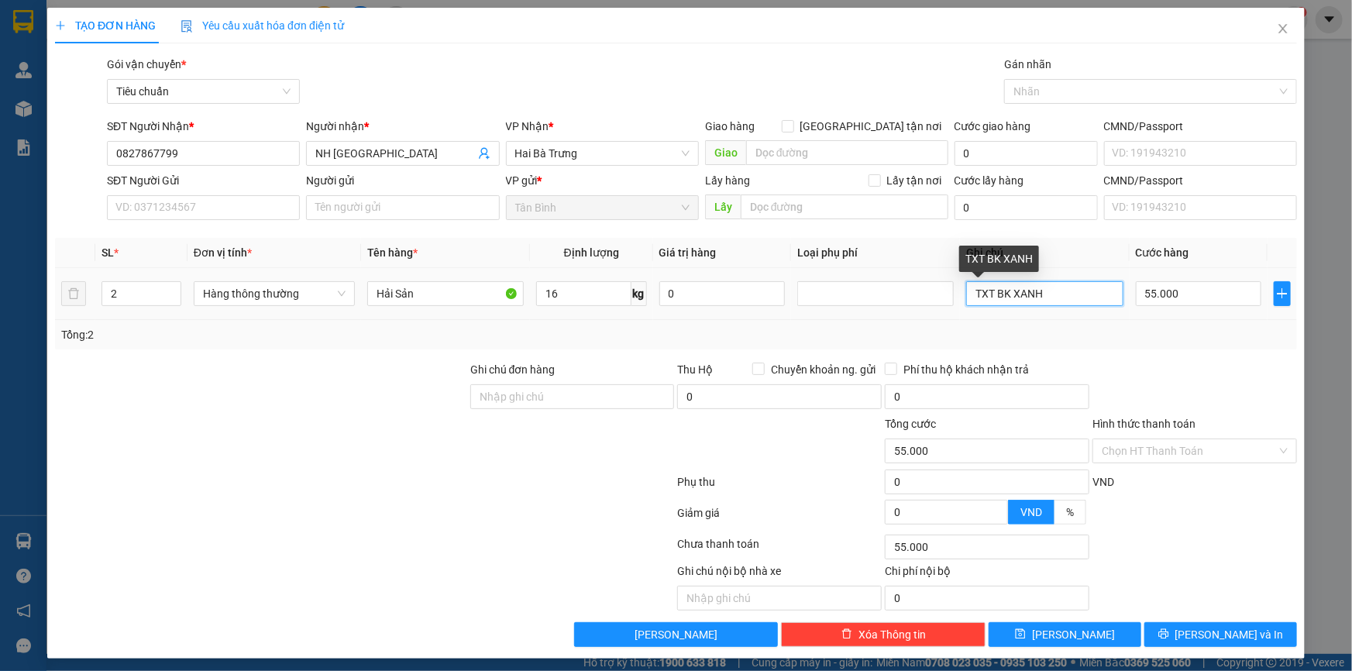
drag, startPoint x: 1064, startPoint y: 290, endPoint x: 771, endPoint y: 308, distance: 293.4
click at [772, 308] on tr "2 Hàng thông thường Hải Sản 16 kg 0 TXT BK XANH 55.000" at bounding box center [676, 294] width 1242 height 52
click at [997, 297] on input "TXV = TXT" at bounding box center [1044, 293] width 156 height 25
click at [987, 298] on input "TXV+ TXT" at bounding box center [1044, 293] width 156 height 25
type input "TXV + TXT"
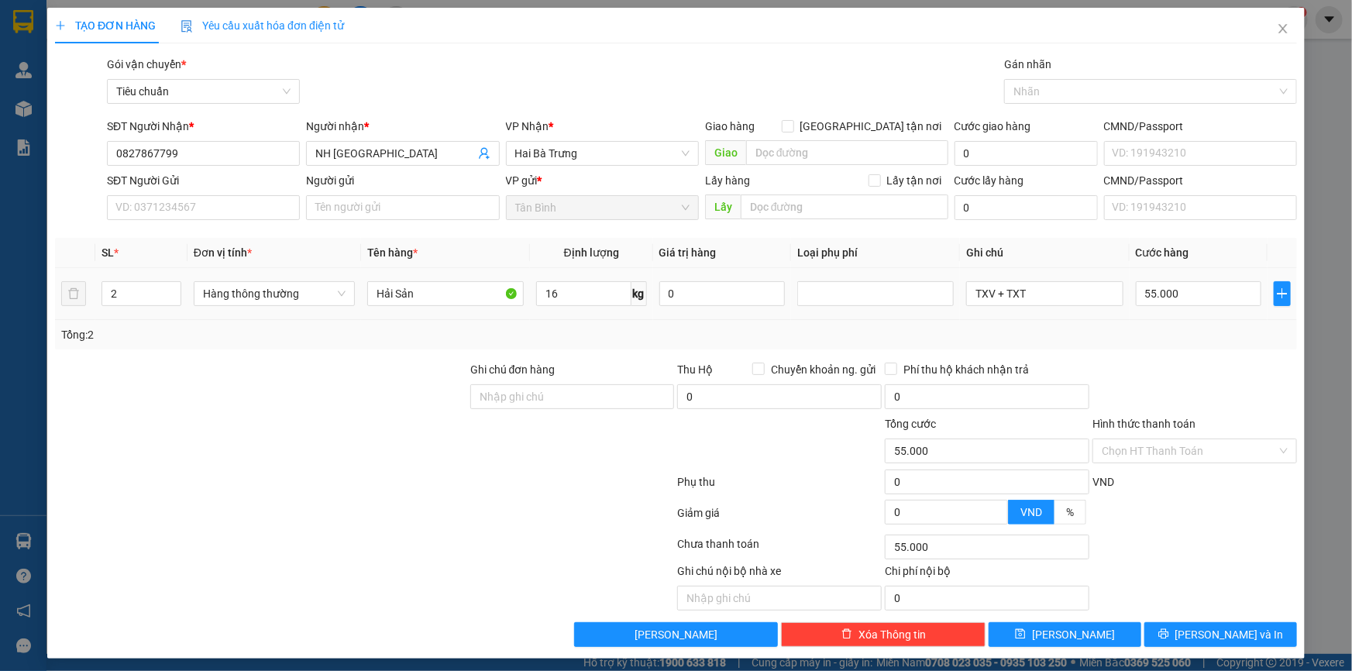
click at [1025, 324] on div "Tổng: 2" at bounding box center [676, 334] width 1242 height 29
click at [1177, 294] on input "55.000" at bounding box center [1198, 293] width 126 height 25
type input "1"
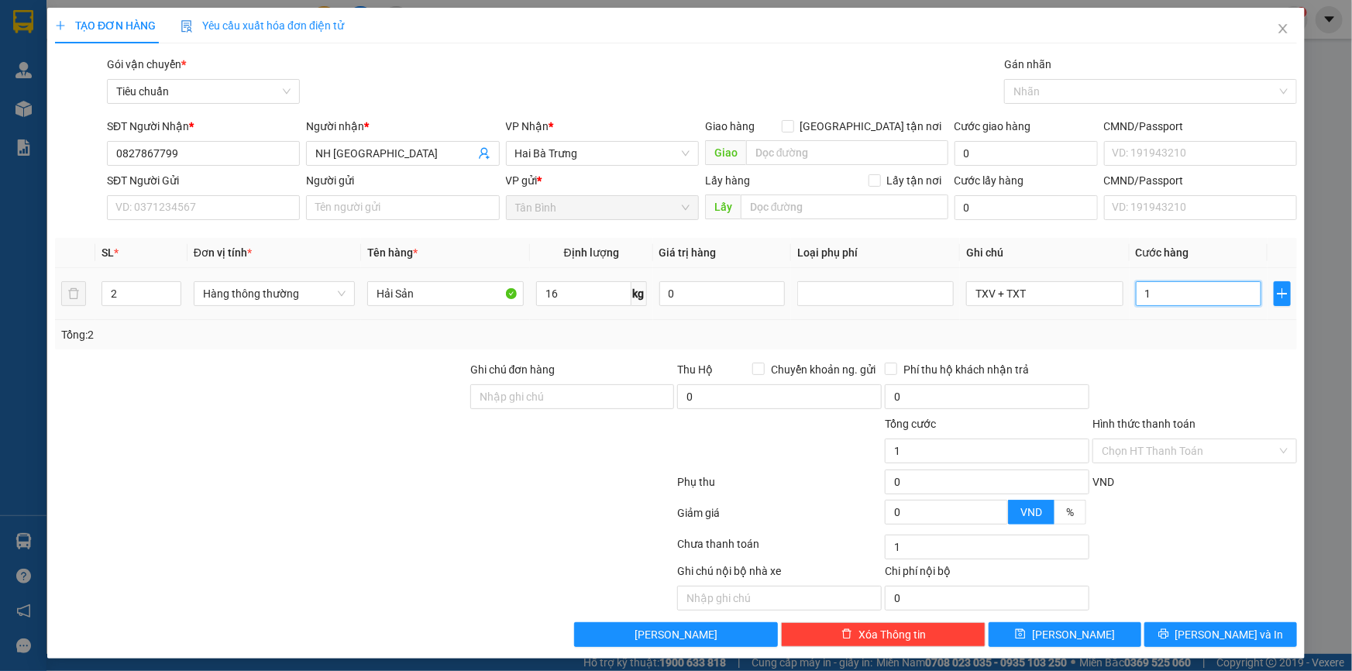
type input "12"
type input "120"
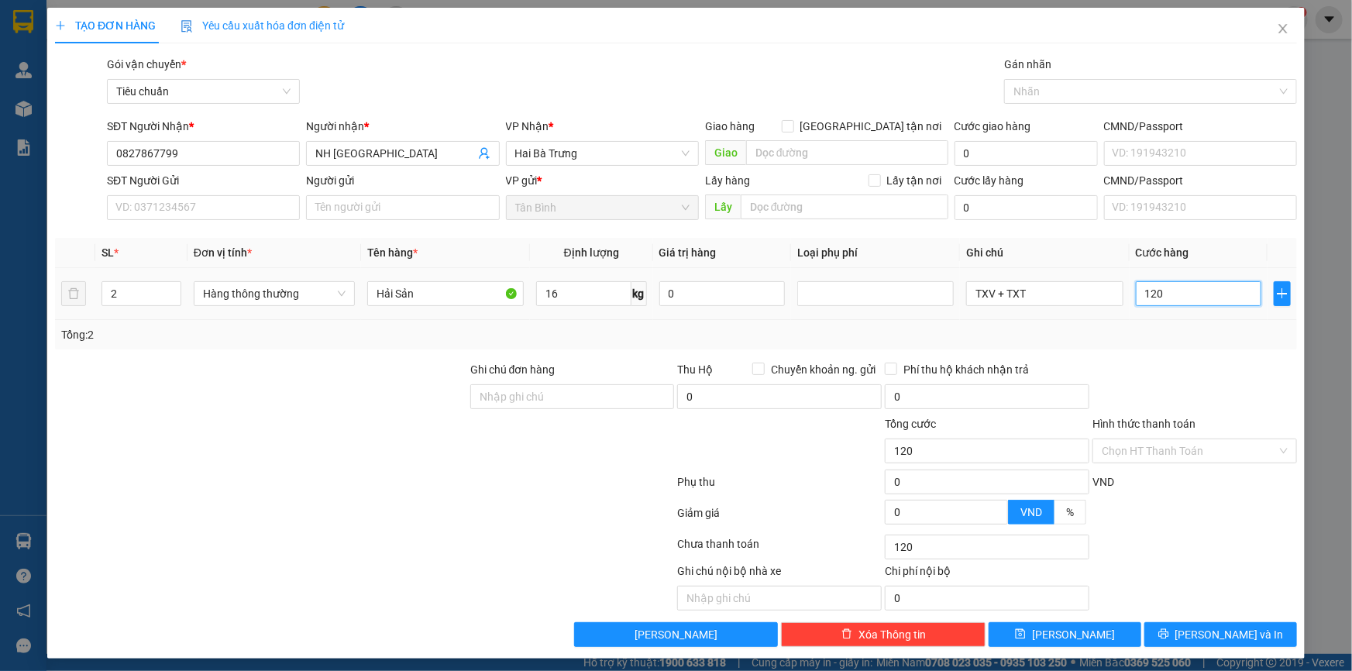
type input "120"
type input "120.000"
click at [1135, 345] on div "Tổng: 2" at bounding box center [676, 334] width 1242 height 29
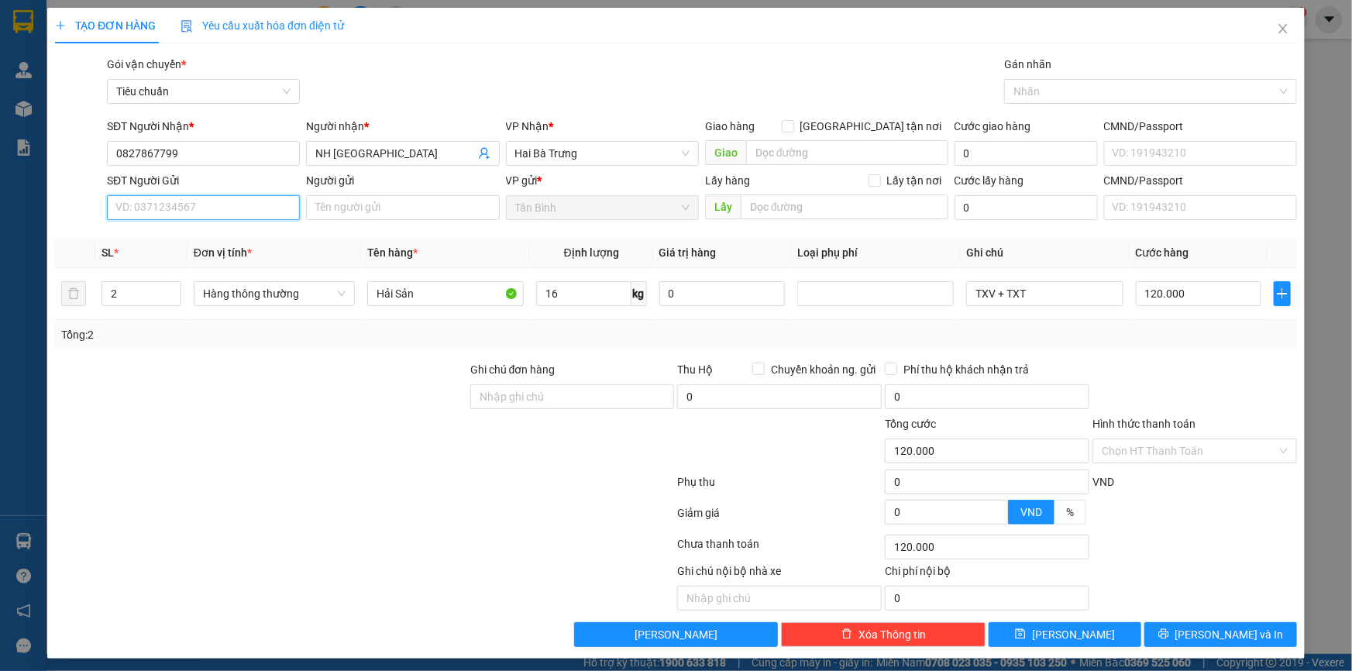
click at [257, 208] on input "SĐT Người Gửi" at bounding box center [203, 207] width 193 height 25
type input "5"
click at [240, 338] on div "Tổng: 2" at bounding box center [291, 334] width 461 height 17
click at [180, 194] on div "SĐT Người Gửi VD: 0371234567" at bounding box center [203, 199] width 193 height 54
click at [177, 209] on input "SĐT Người Gửi" at bounding box center [203, 207] width 193 height 25
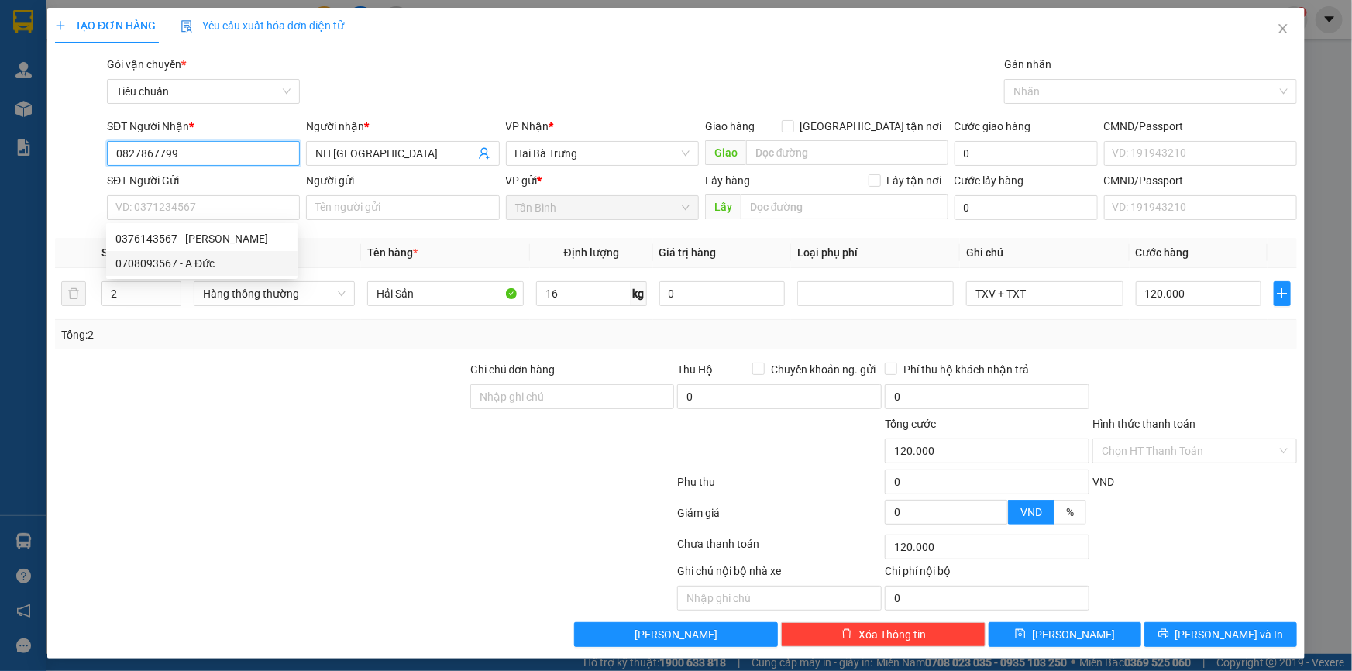
drag, startPoint x: 199, startPoint y: 152, endPoint x: 0, endPoint y: 185, distance: 201.8
click at [0, 185] on div "TẠO ĐƠN HÀNG Yêu cầu xuất hóa đơn điện tử Transit Pickup Surcharge Ids Transit …" at bounding box center [676, 335] width 1352 height 671
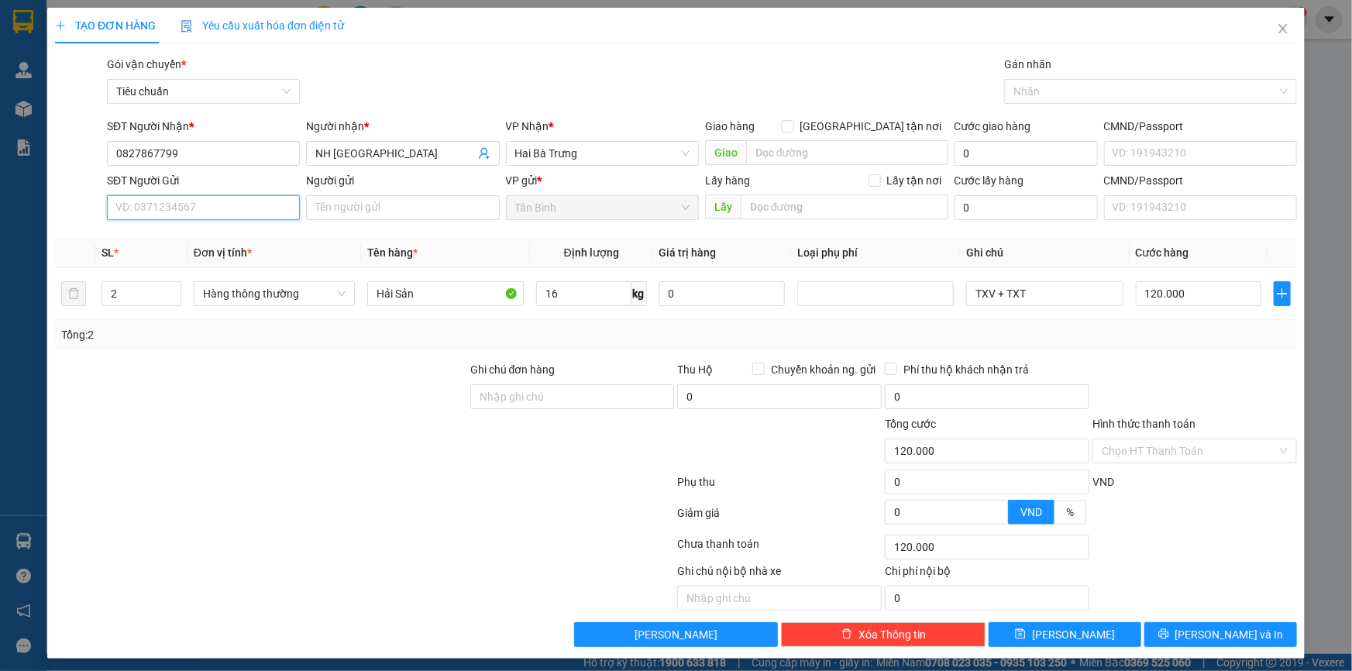
click at [179, 201] on input "SĐT Người Gửi" at bounding box center [203, 207] width 193 height 25
click at [374, 421] on div at bounding box center [260, 442] width 415 height 54
click at [1204, 630] on span "Lưu và In" at bounding box center [1229, 634] width 108 height 17
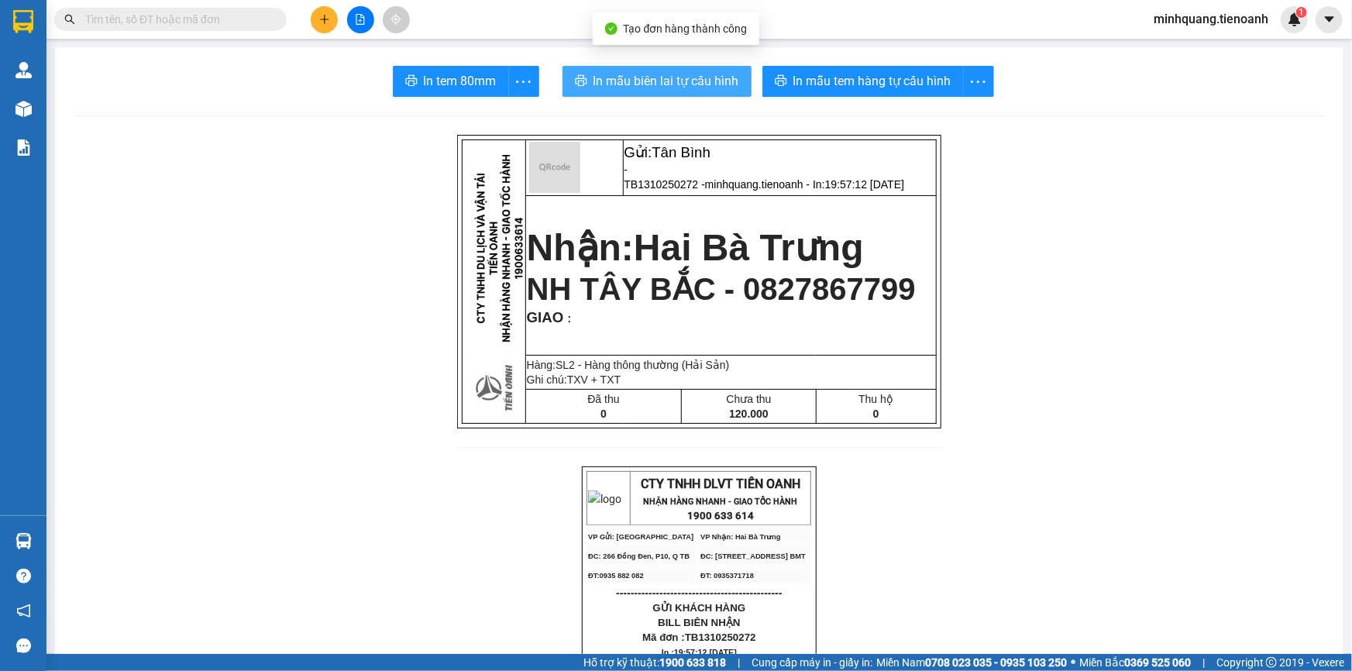
click at [674, 77] on span "In mẫu biên lai tự cấu hình" at bounding box center [666, 80] width 146 height 19
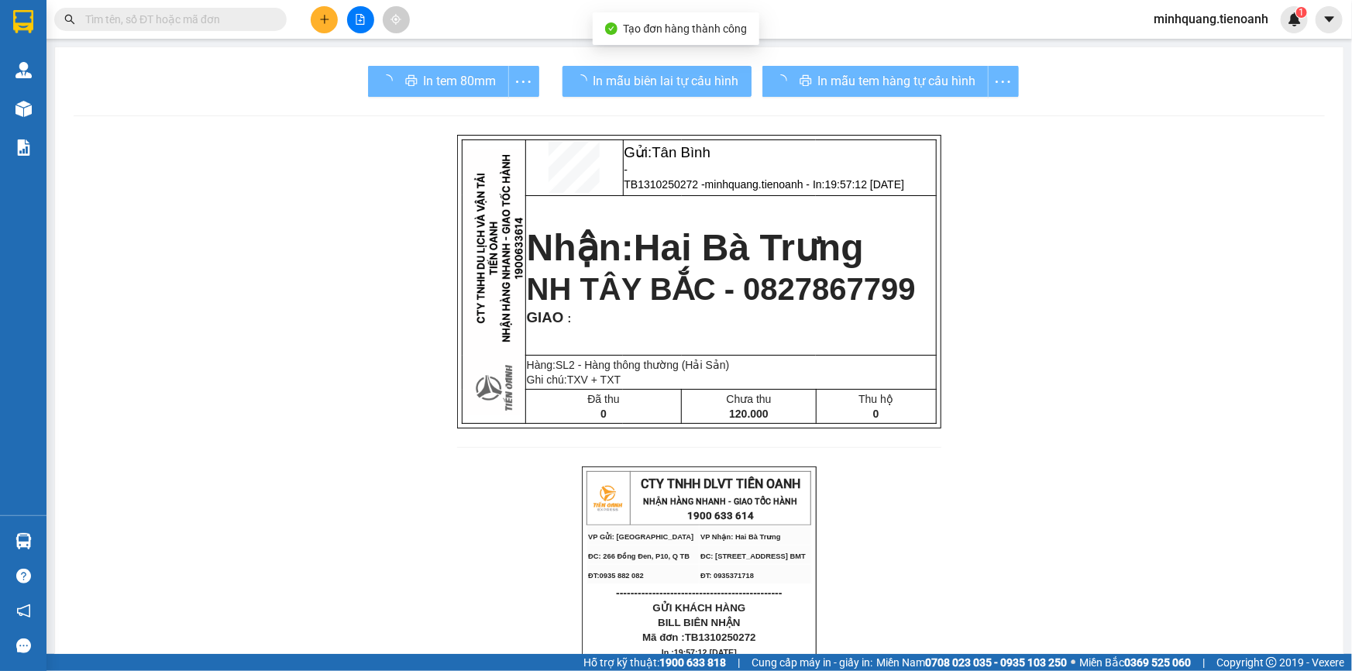
click at [827, 88] on div "In mẫu tem hàng tự cấu hình" at bounding box center [890, 81] width 256 height 31
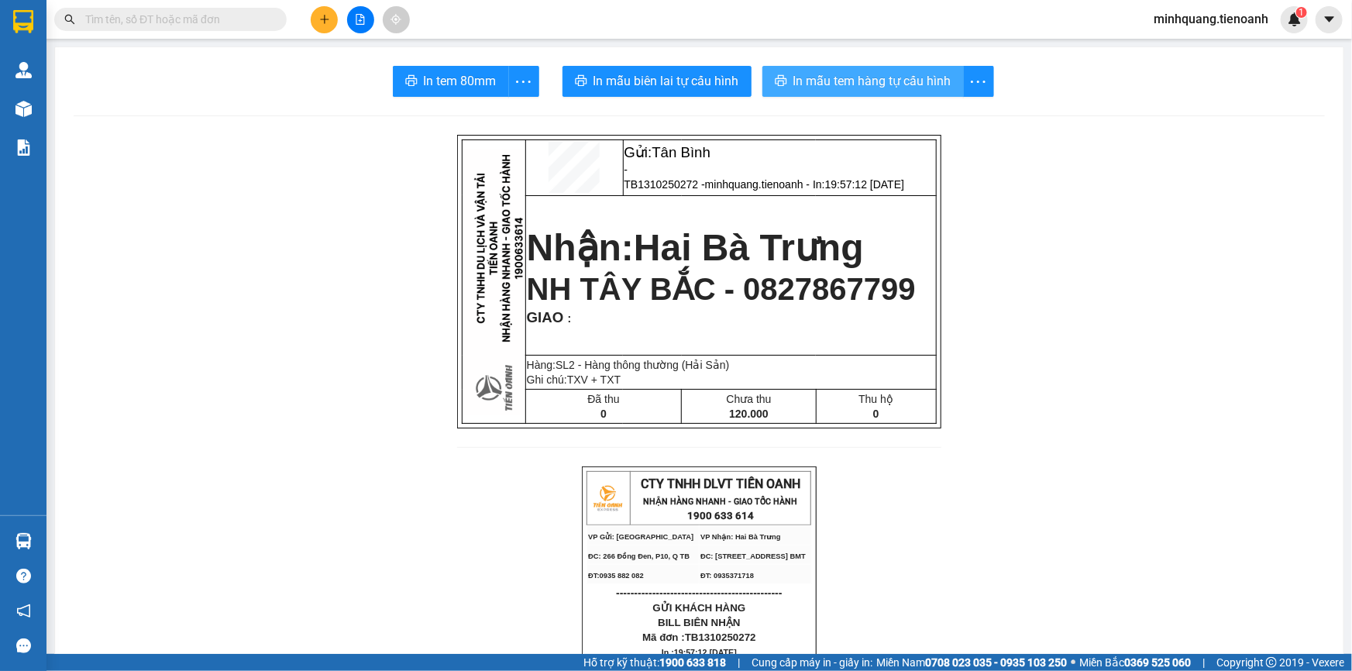
click at [826, 84] on span "In mẫu tem hàng tự cấu hình" at bounding box center [872, 80] width 158 height 19
click at [873, 76] on span "In mẫu tem hàng tự cấu hình" at bounding box center [872, 80] width 158 height 19
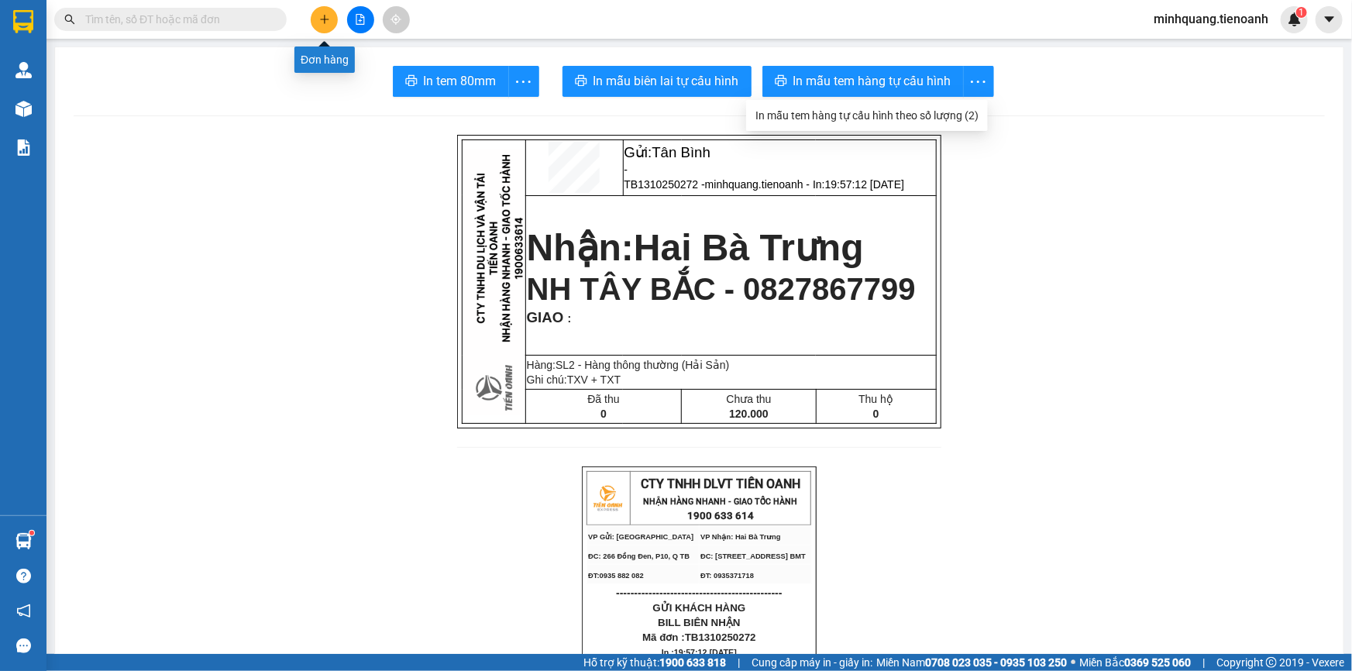
click at [328, 15] on icon "plus" at bounding box center [324, 19] width 11 height 11
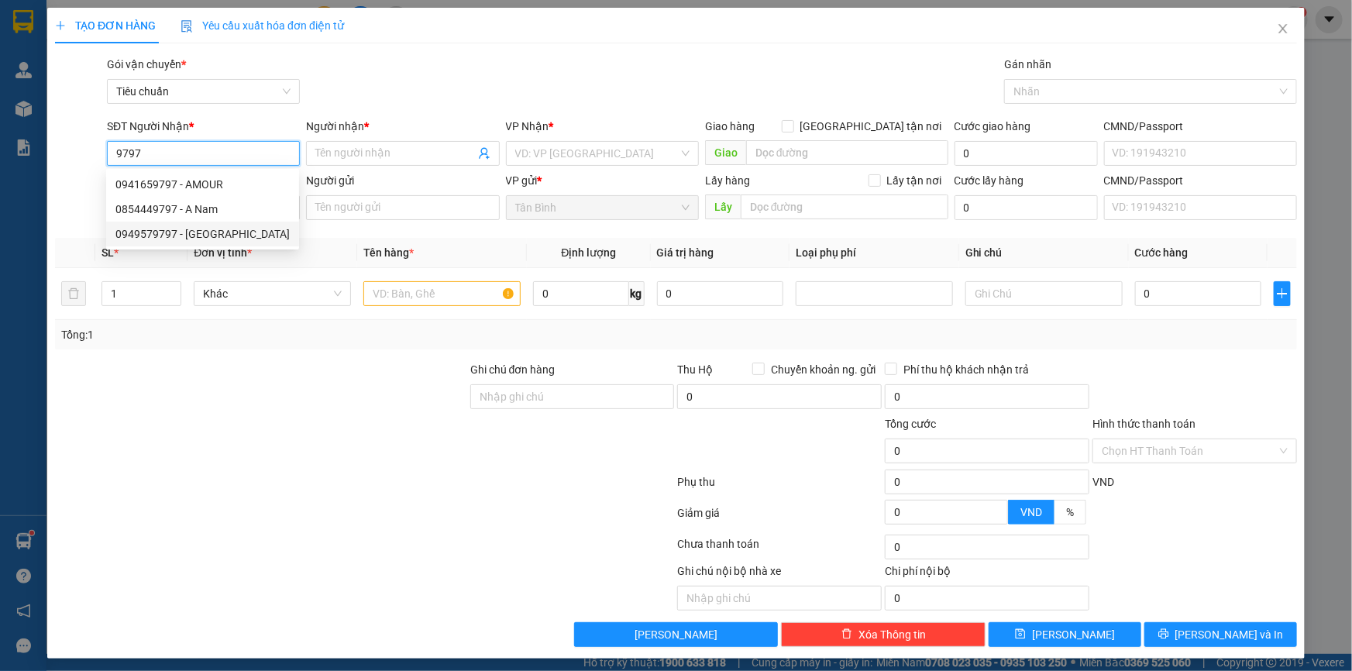
click at [223, 228] on div "0949579797 - Anh Nghĩa" at bounding box center [202, 233] width 174 height 17
type input "0949579797"
type input "Anh Nghĩa"
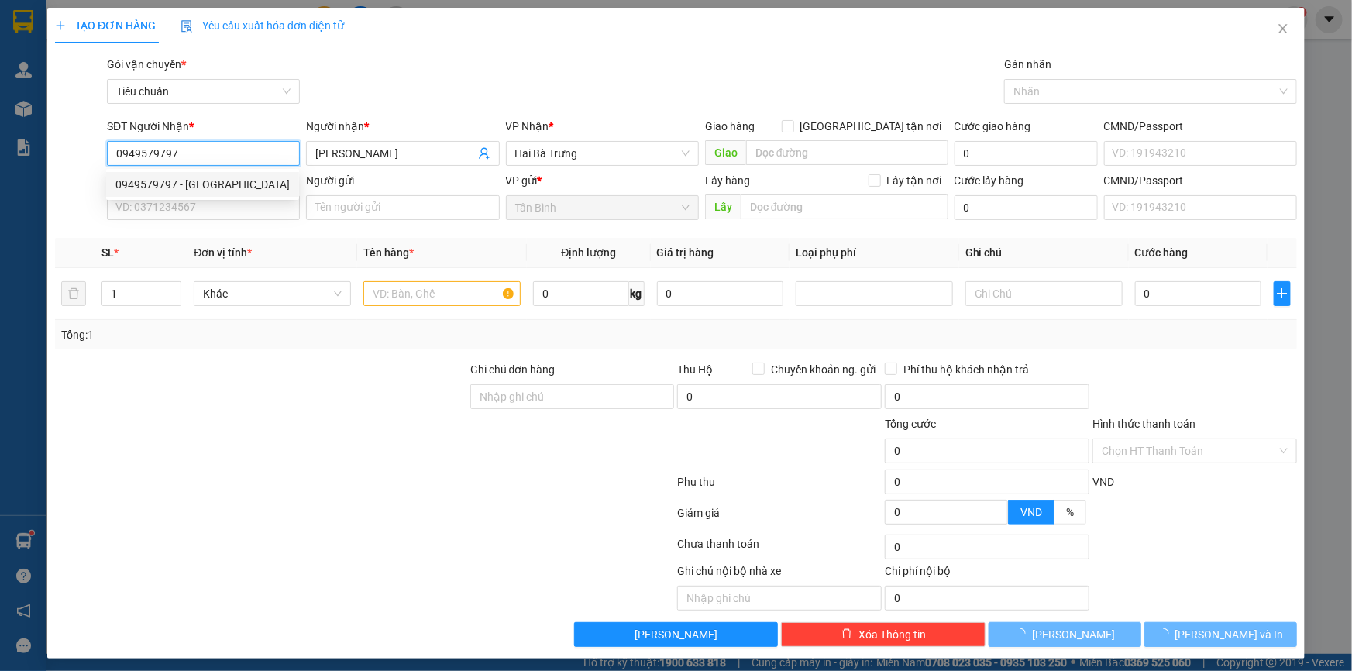
type input "60.000"
type input "0949579797"
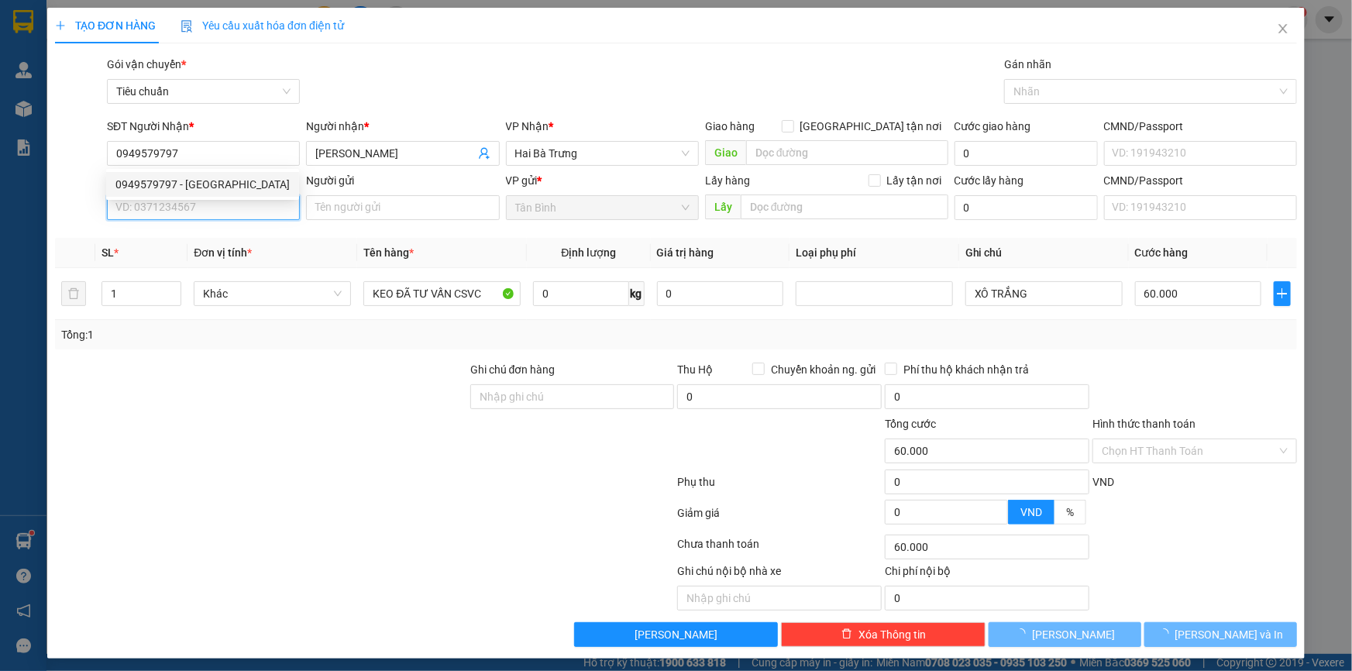
click at [207, 219] on input "SĐT Người Gửi" at bounding box center [203, 207] width 193 height 25
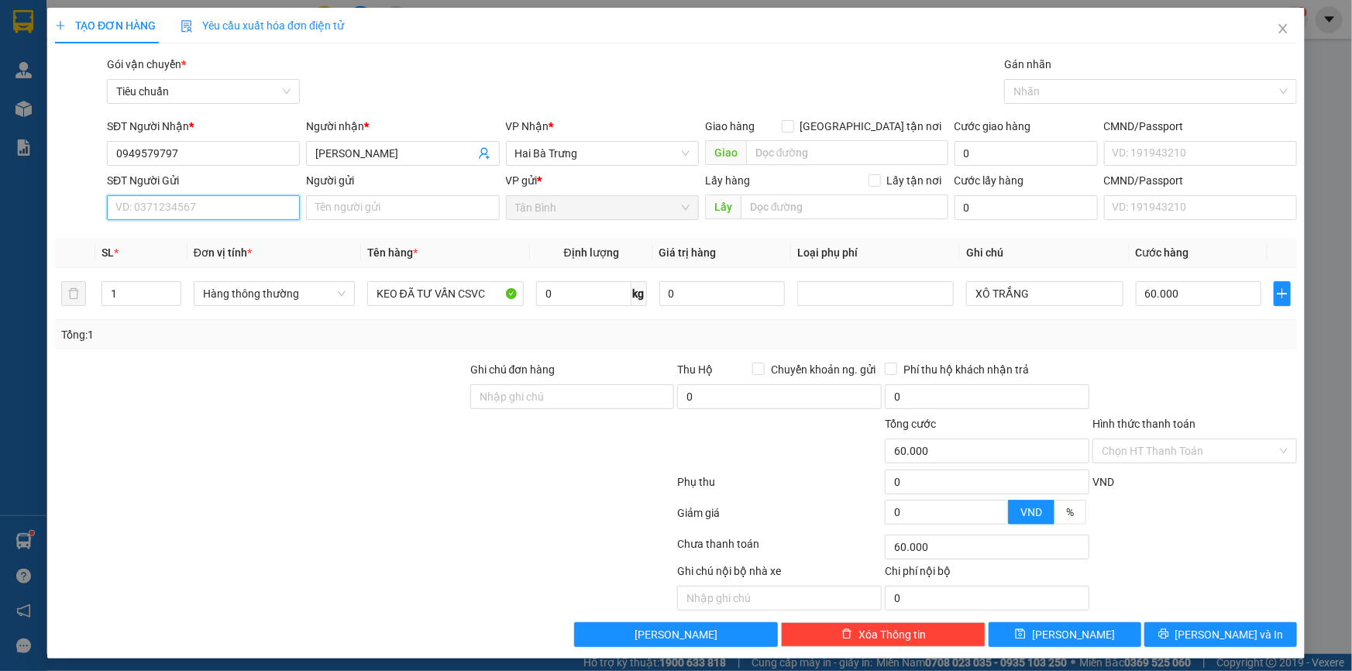
click at [207, 204] on input "SĐT Người Gửi" at bounding box center [203, 207] width 193 height 25
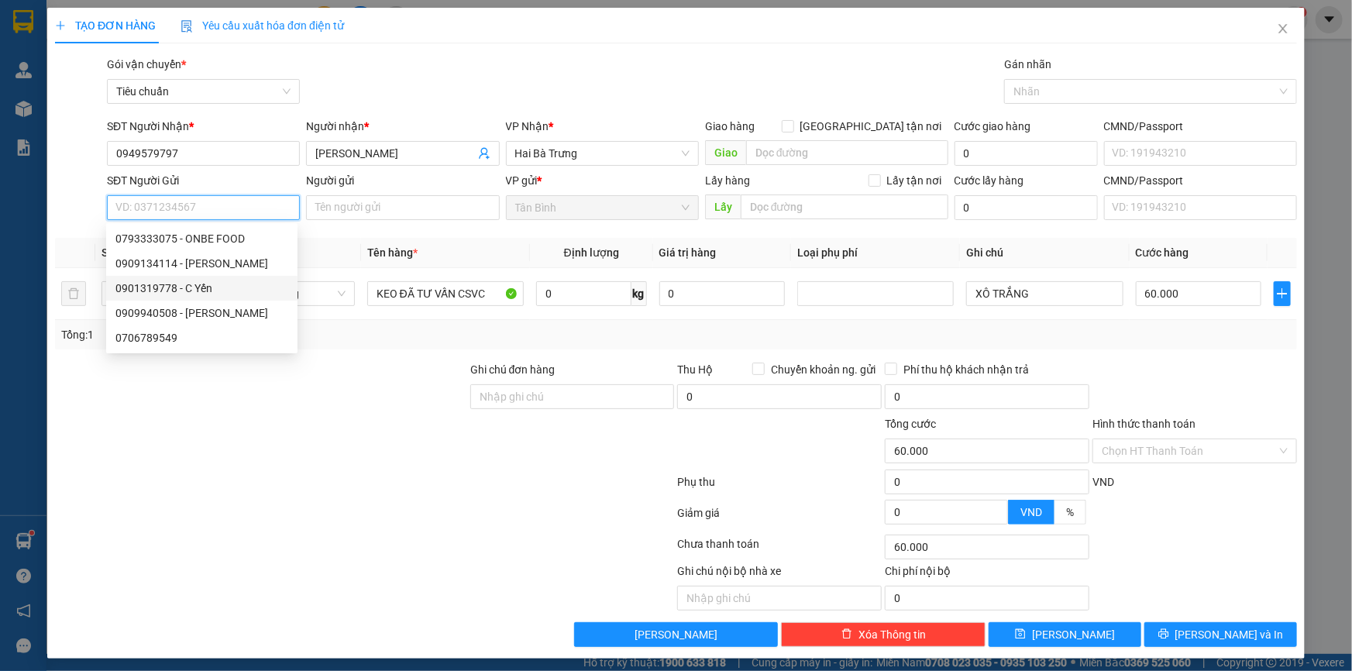
click at [207, 286] on div "0901319778 - C Yến" at bounding box center [201, 288] width 173 height 17
type input "0901319778"
type input "C Yến"
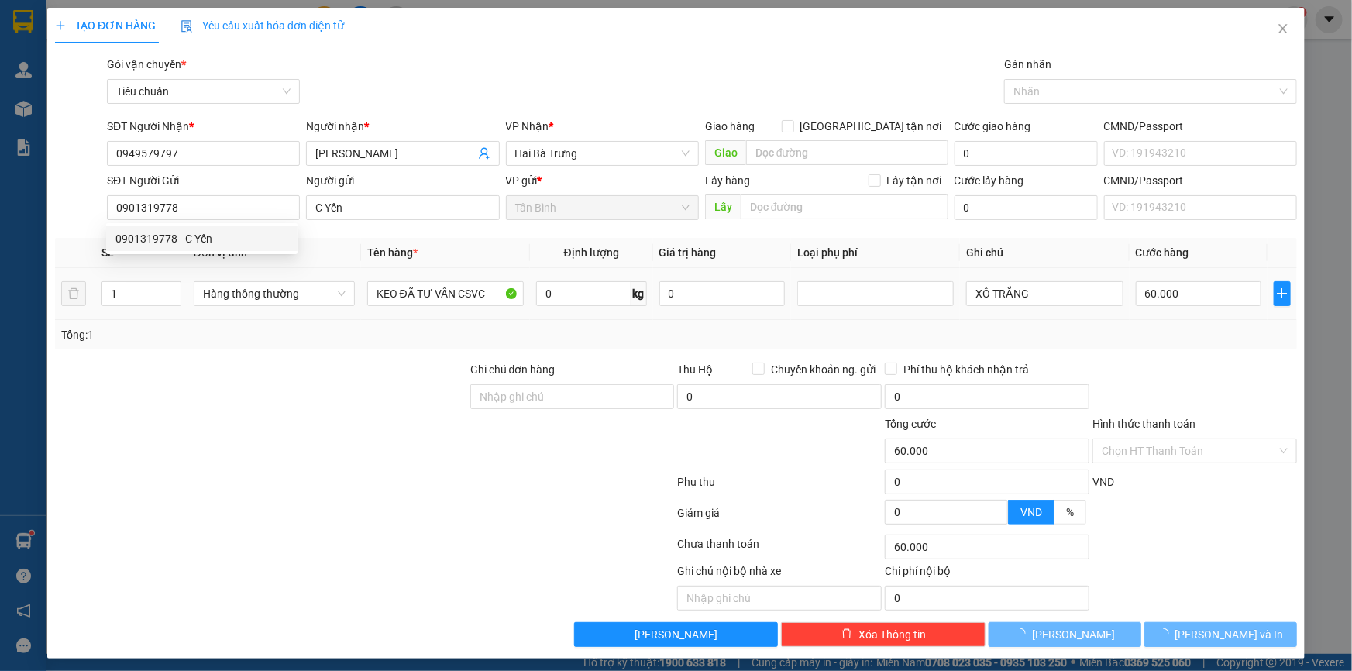
click at [411, 394] on div at bounding box center [260, 388] width 415 height 54
type input "30.000"
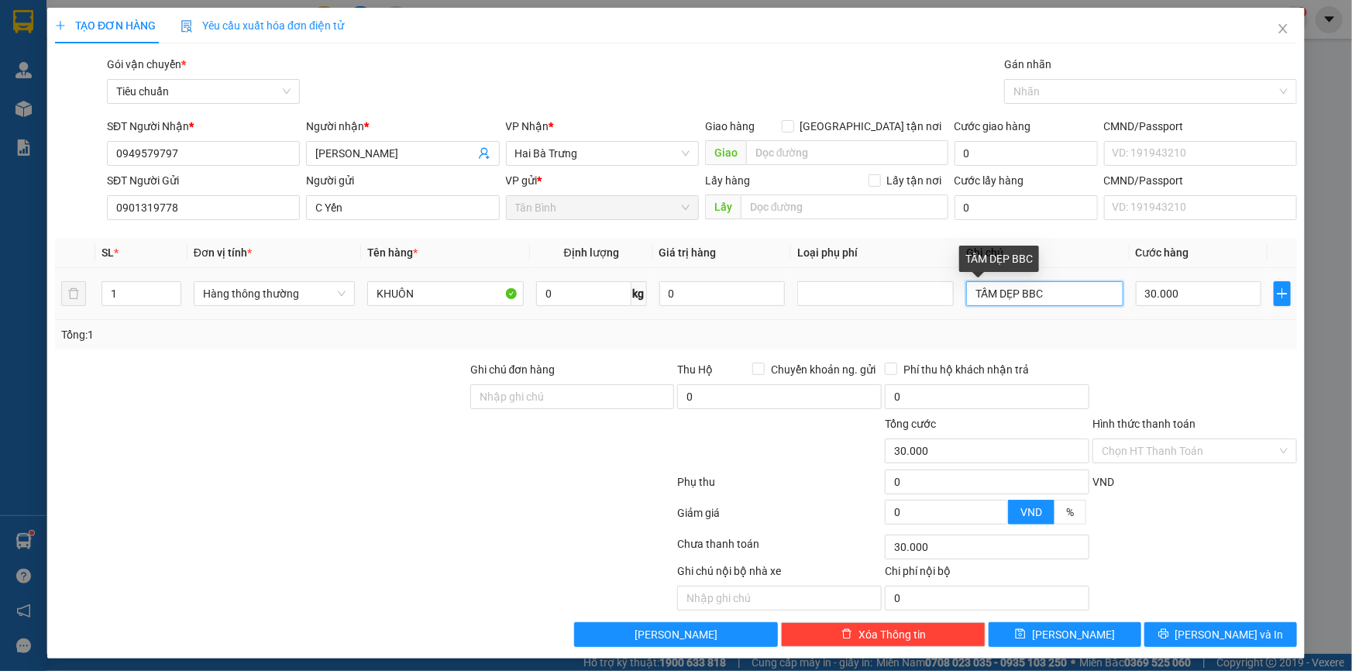
drag, startPoint x: 1010, startPoint y: 301, endPoint x: 1250, endPoint y: 318, distance: 240.8
click at [1250, 318] on tr "1 Hàng thông thường KHUÔN 0 kg 0 TẤM DẸP BBC 30.000" at bounding box center [676, 294] width 1242 height 52
type input "TẤM DẸP TRẮNG"
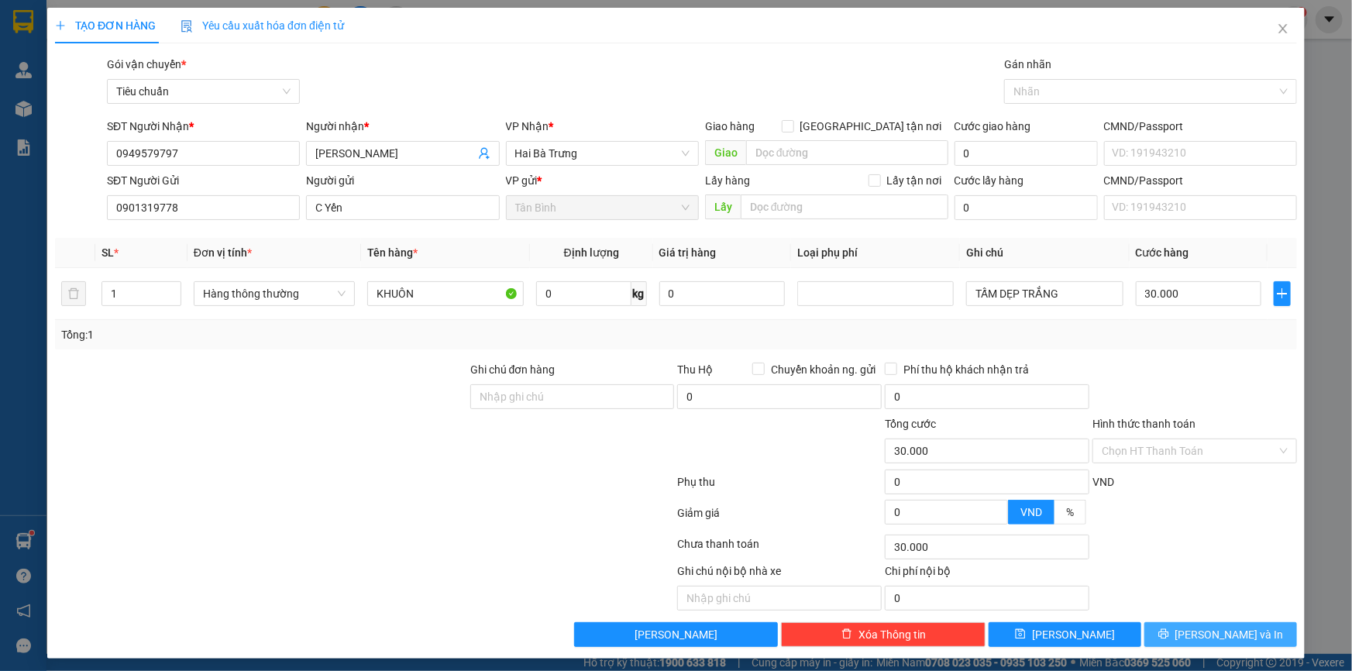
click at [1177, 635] on button "Lưu và In" at bounding box center [1220, 634] width 153 height 25
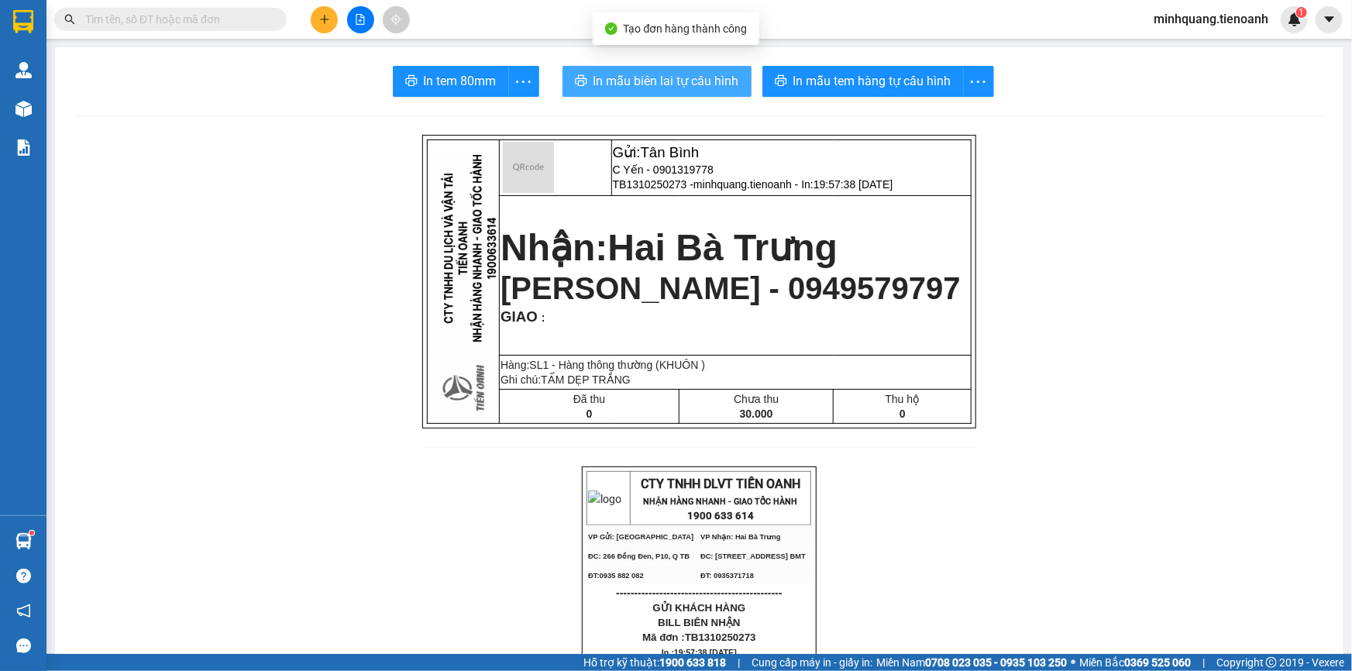
click at [677, 81] on span "In mẫu biên lai tự cấu hình" at bounding box center [666, 80] width 146 height 19
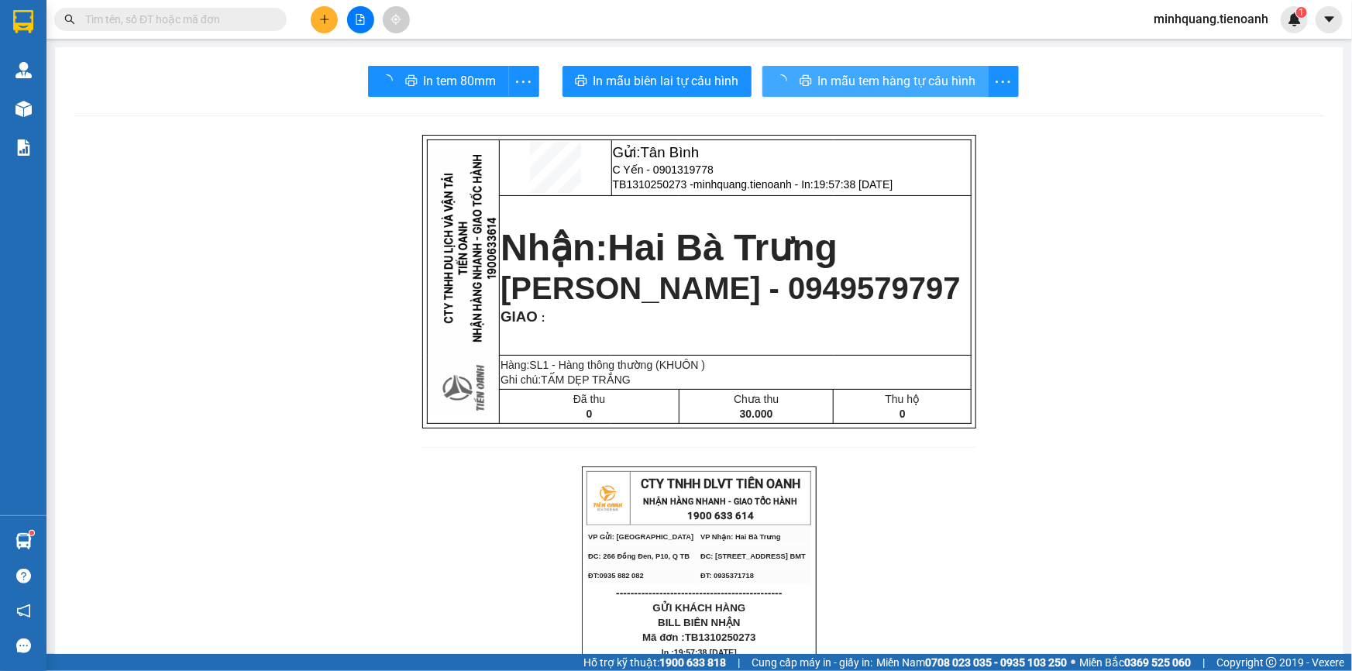
click at [812, 67] on button "In mẫu tem hàng tự cấu hình" at bounding box center [875, 81] width 226 height 31
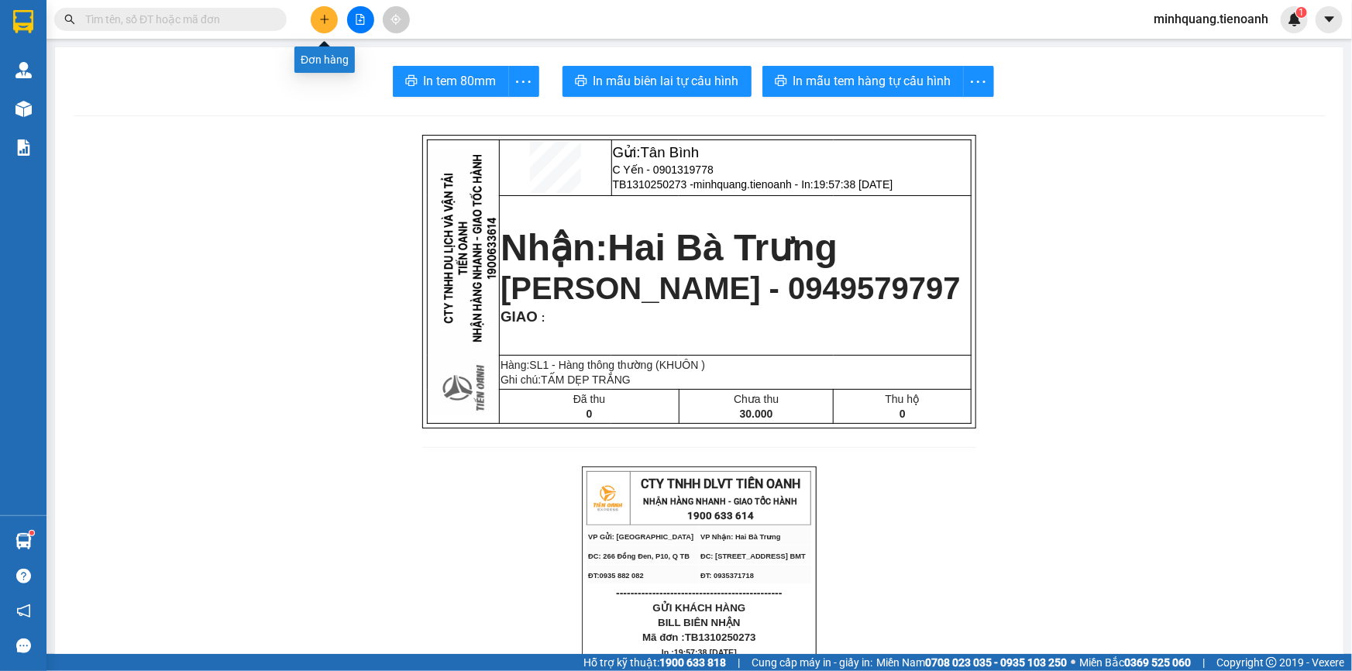
click at [328, 18] on icon "plus" at bounding box center [324, 19] width 11 height 11
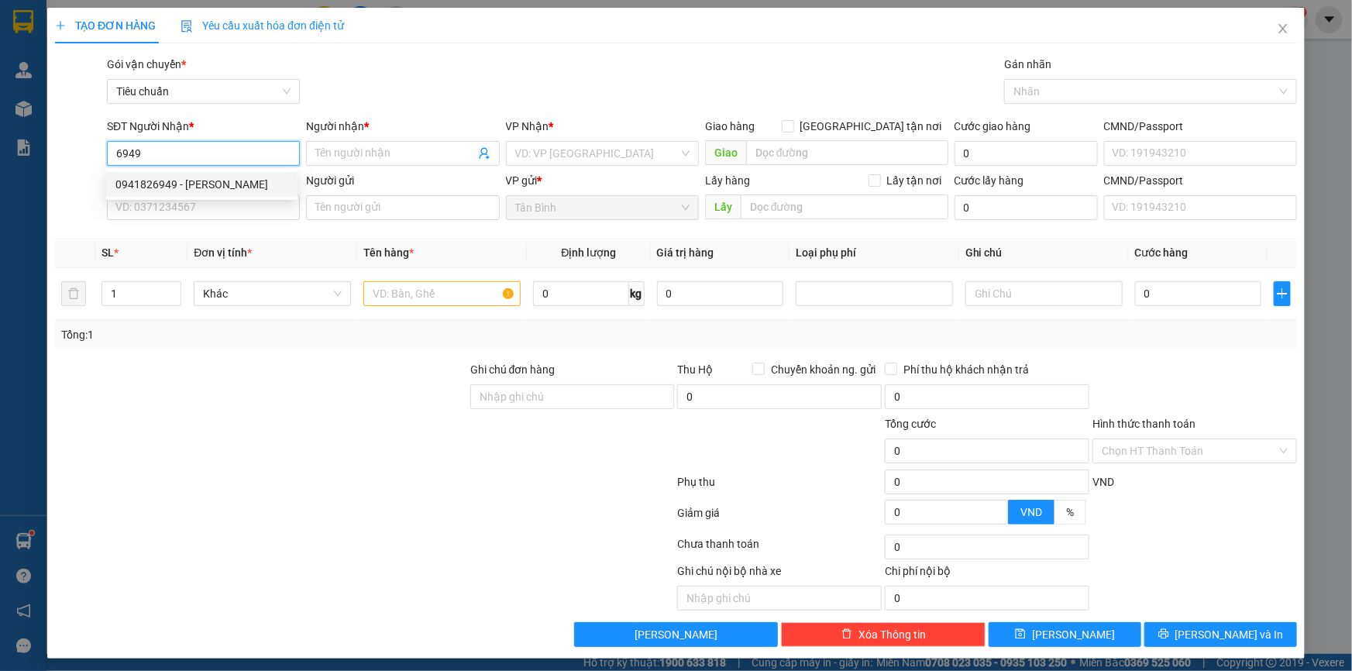
click at [193, 191] on div "0941826949 - C HƯƠNG" at bounding box center [201, 184] width 173 height 17
type input "0941826949"
type input "C HƯƠNG"
type input "051194007709"
type input "0941826949"
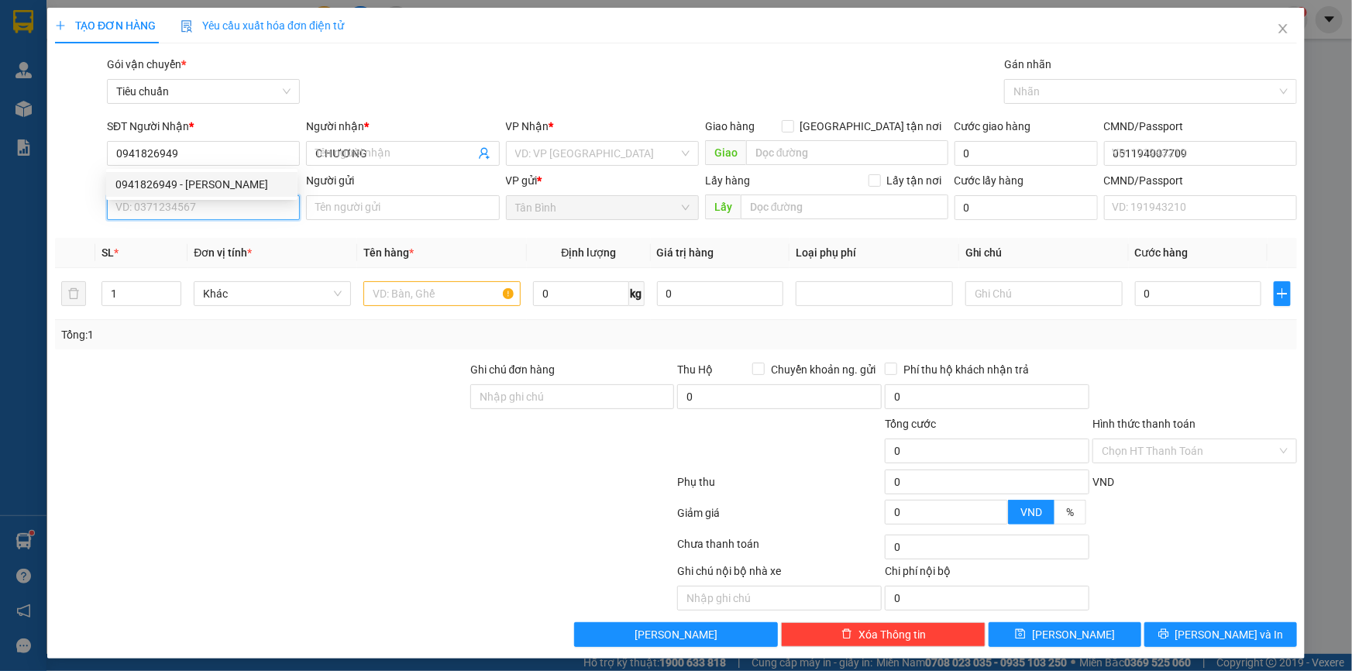
type input "60.000"
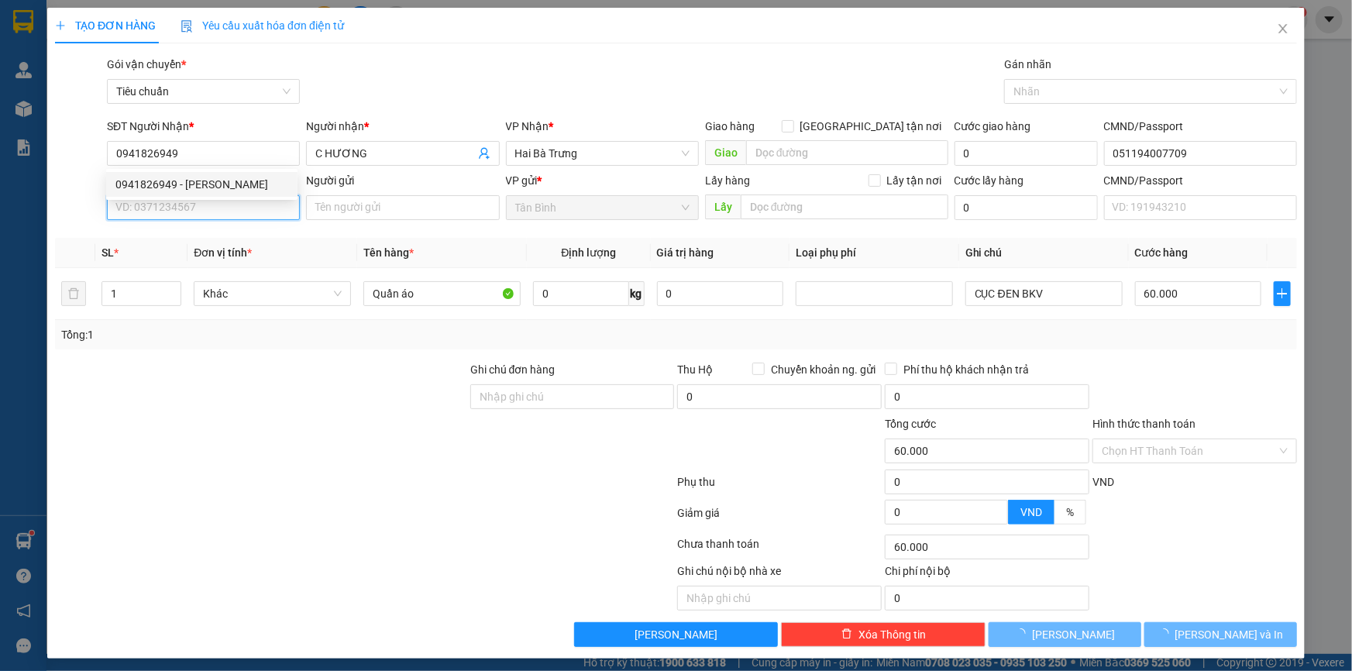
click at [190, 203] on input "SĐT Người Gửi" at bounding box center [203, 207] width 193 height 25
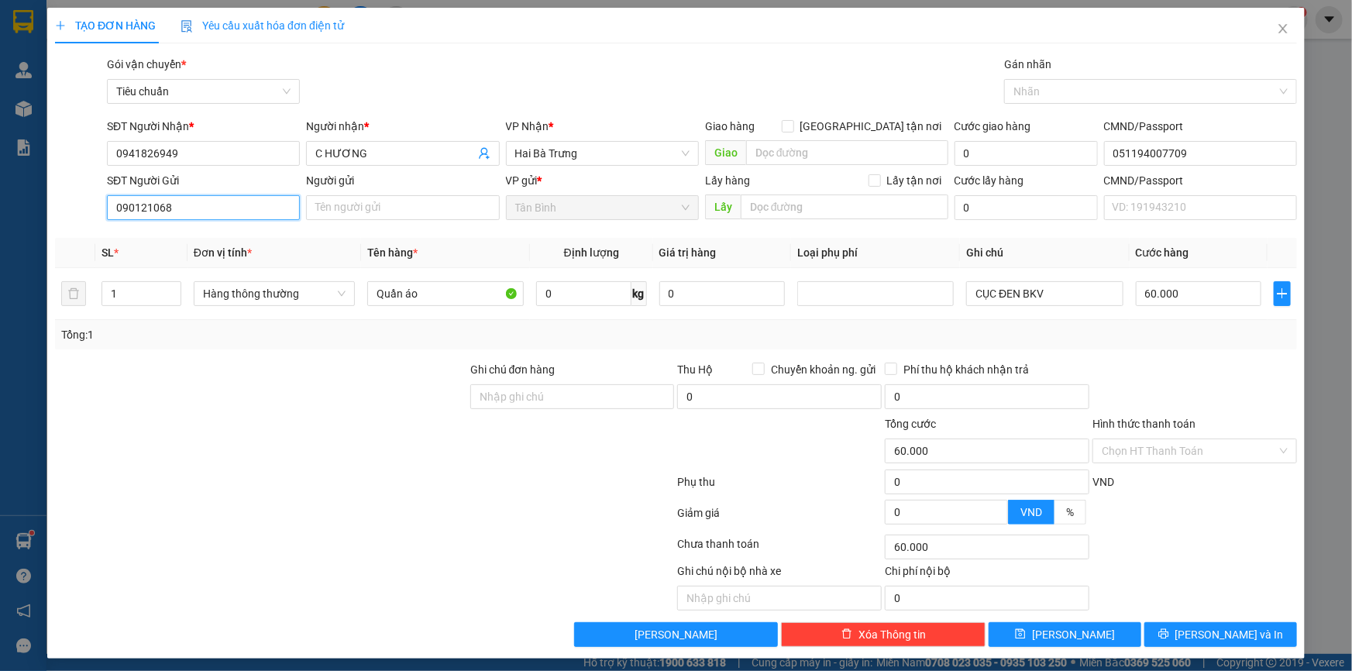
type input "0901210688"
click at [206, 238] on div "0901210688 - Thiên Kim" at bounding box center [201, 238] width 173 height 17
type input "Thiên Kim"
type input "40.000"
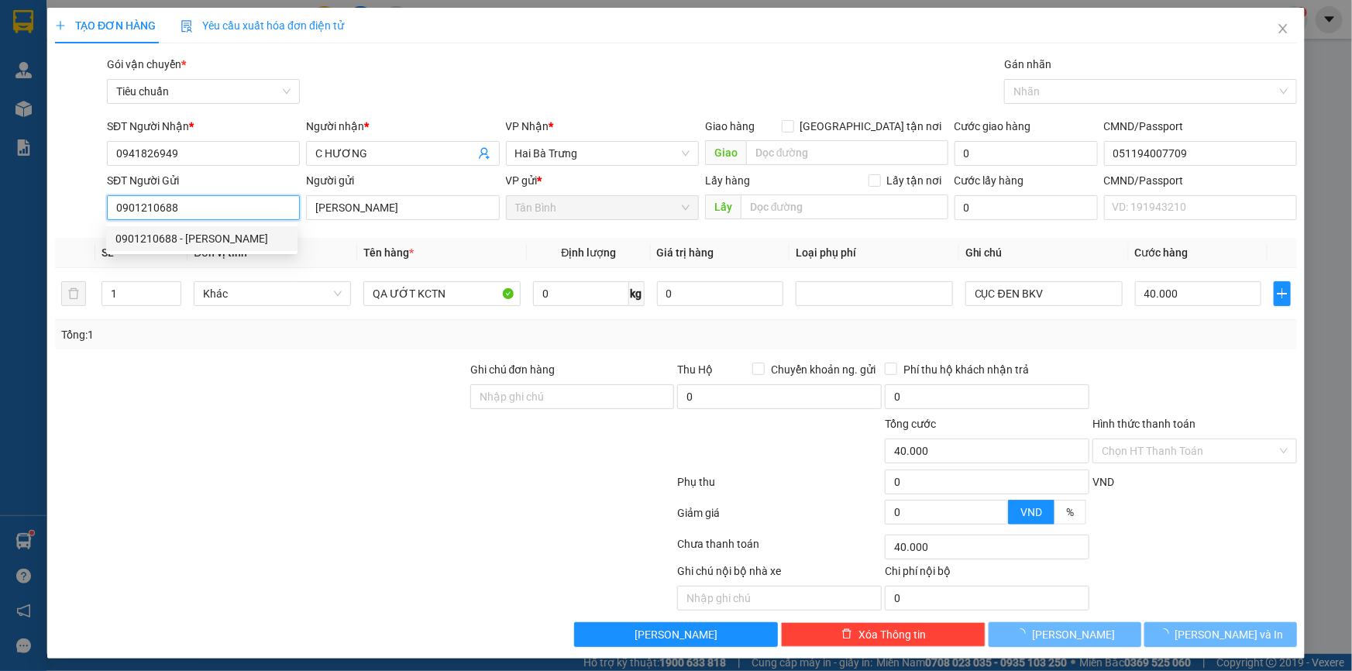
type input "0901210688"
click at [252, 340] on div "Tổng: 1" at bounding box center [291, 334] width 461 height 17
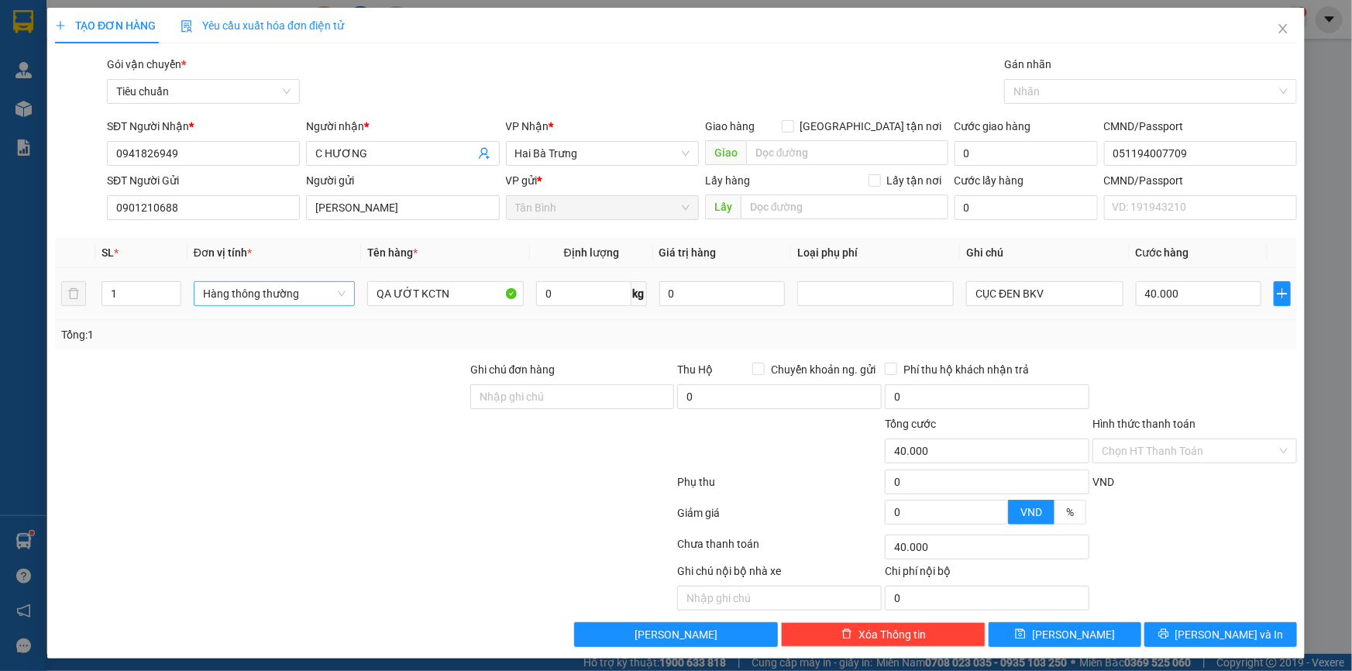
click at [261, 293] on span "Hàng thông thường" at bounding box center [274, 293] width 143 height 23
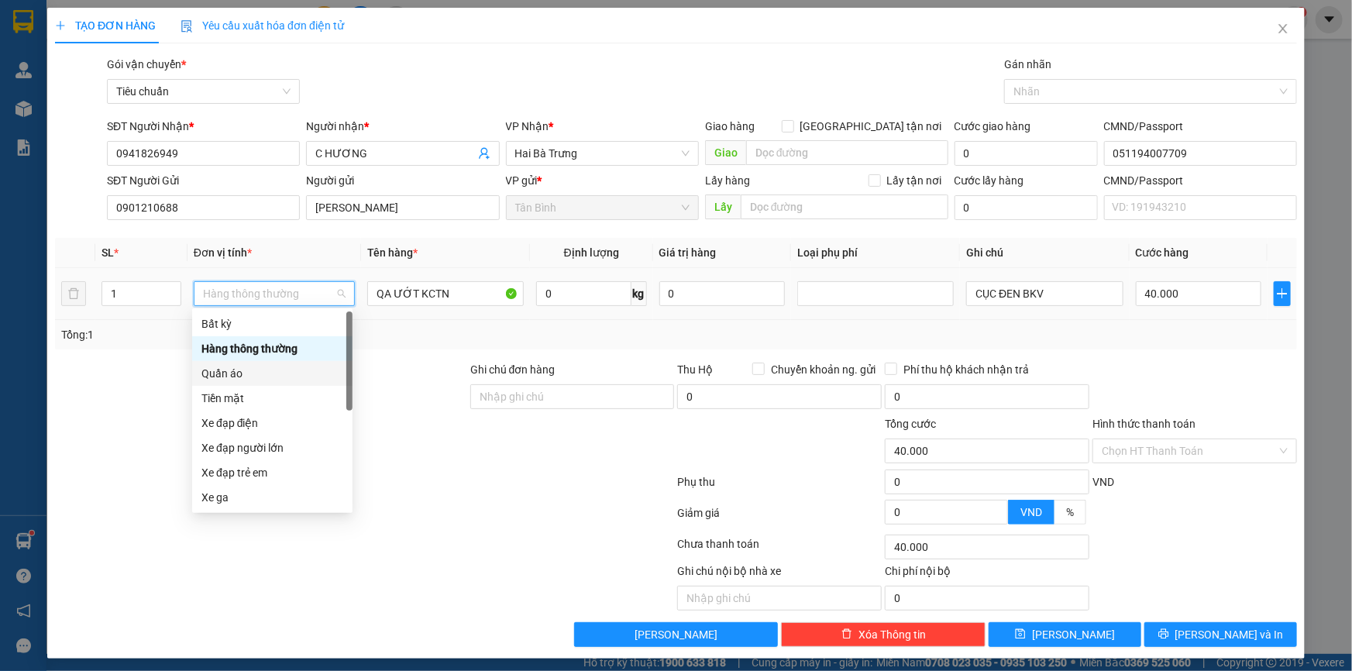
click at [229, 371] on div "Quần áo" at bounding box center [272, 373] width 142 height 17
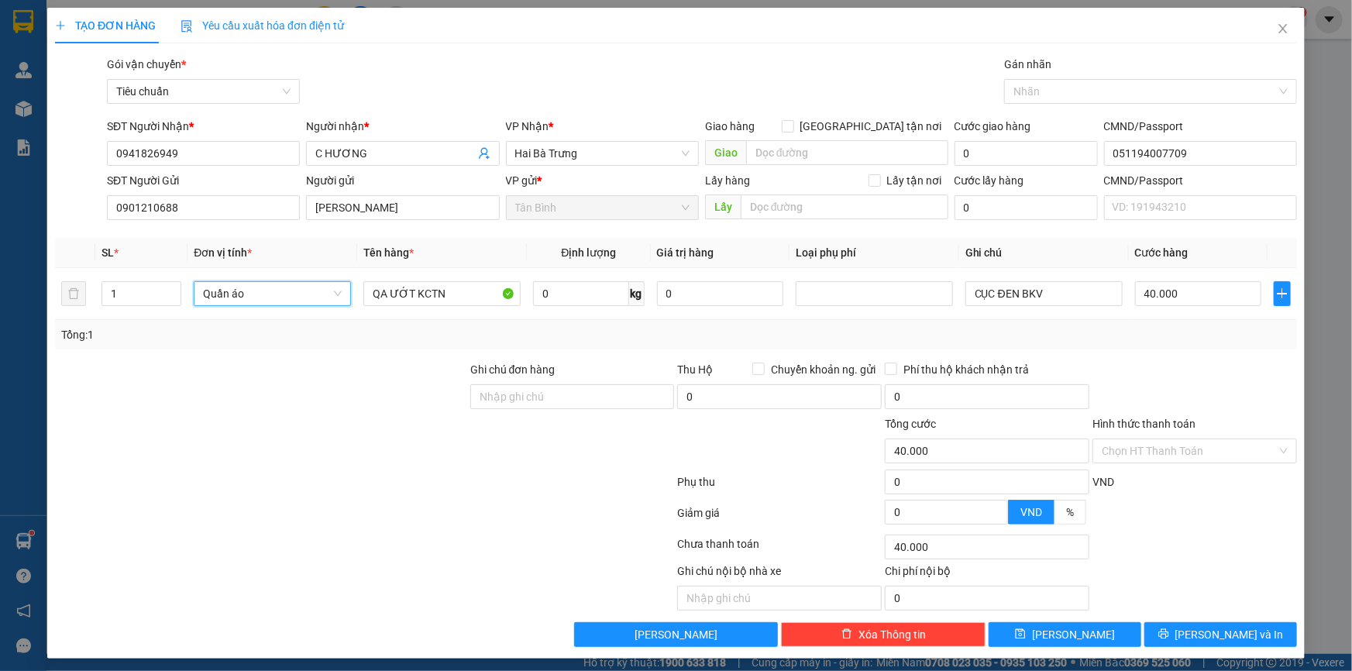
drag, startPoint x: 143, startPoint y: 372, endPoint x: 438, endPoint y: 279, distance: 310.1
click at [166, 372] on div at bounding box center [260, 388] width 415 height 54
type input "0"
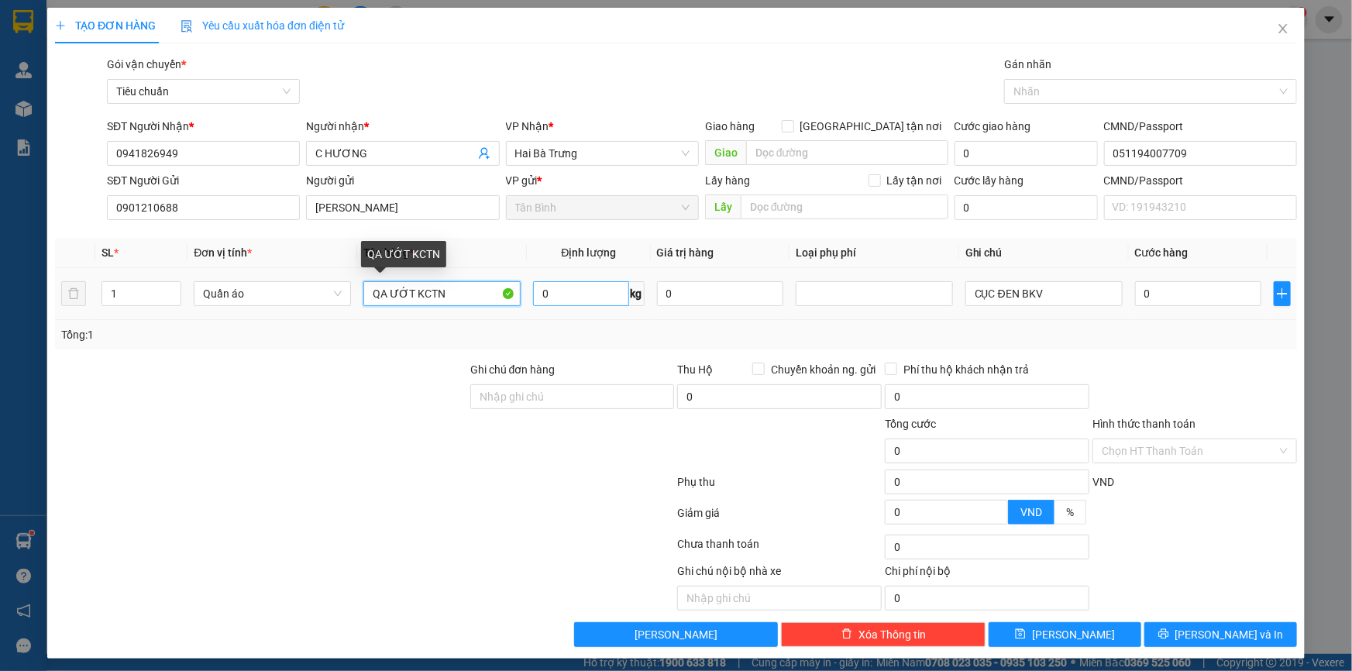
drag, startPoint x: 386, startPoint y: 294, endPoint x: 575, endPoint y: 296, distance: 188.2
click at [575, 296] on tr "1 Quần áo QA ƯỚT KCTN 0 kg 0 CỤC ĐEN BKV 0" at bounding box center [676, 294] width 1242 height 52
type input "QA ĐÃ TƯ VÁN VẬN CHUYỂN"
click at [597, 290] on input "0" at bounding box center [580, 293] width 95 height 25
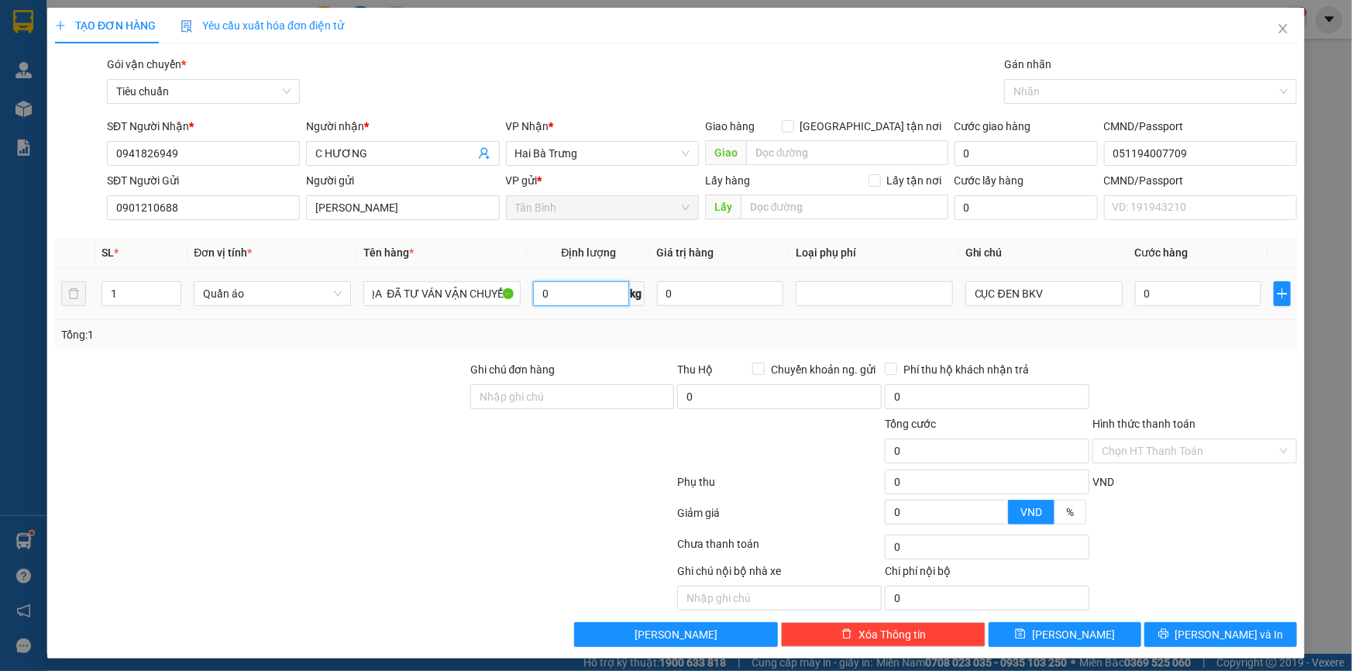
scroll to position [0, 0]
type input "7"
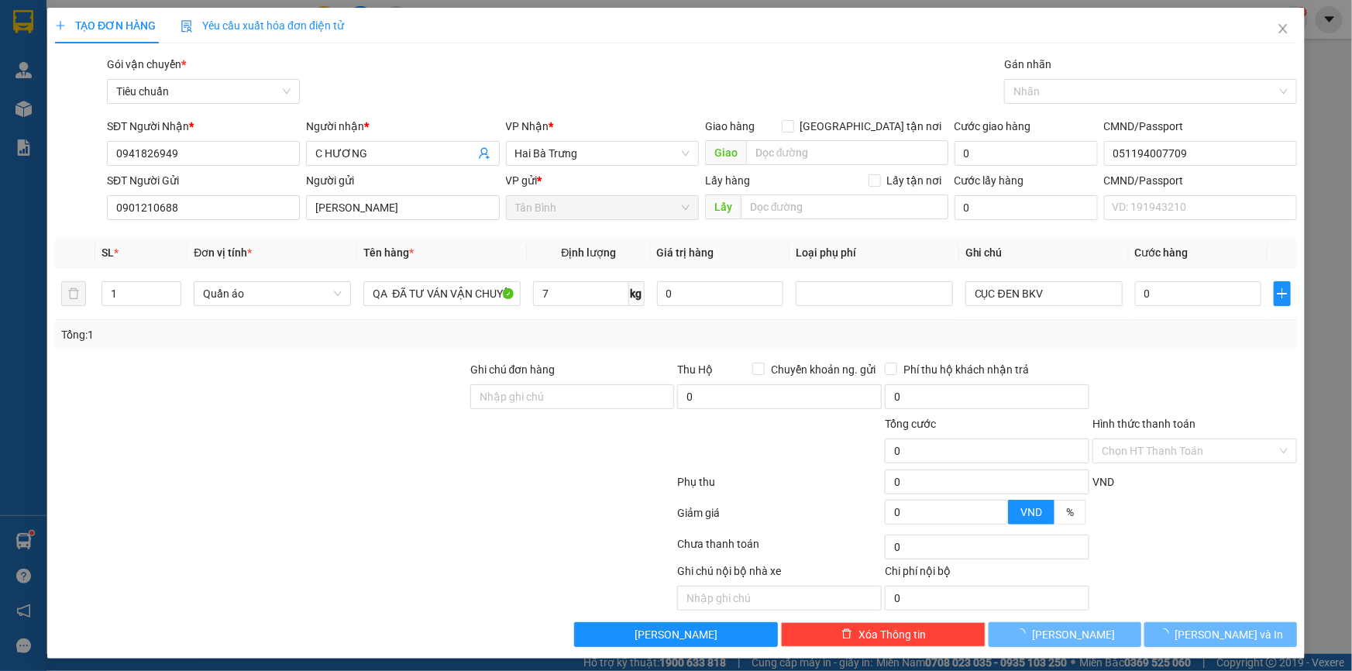
drag, startPoint x: 411, startPoint y: 346, endPoint x: 444, endPoint y: 346, distance: 32.5
click at [423, 346] on div "Tổng: 1" at bounding box center [676, 334] width 1242 height 29
type input "40.000"
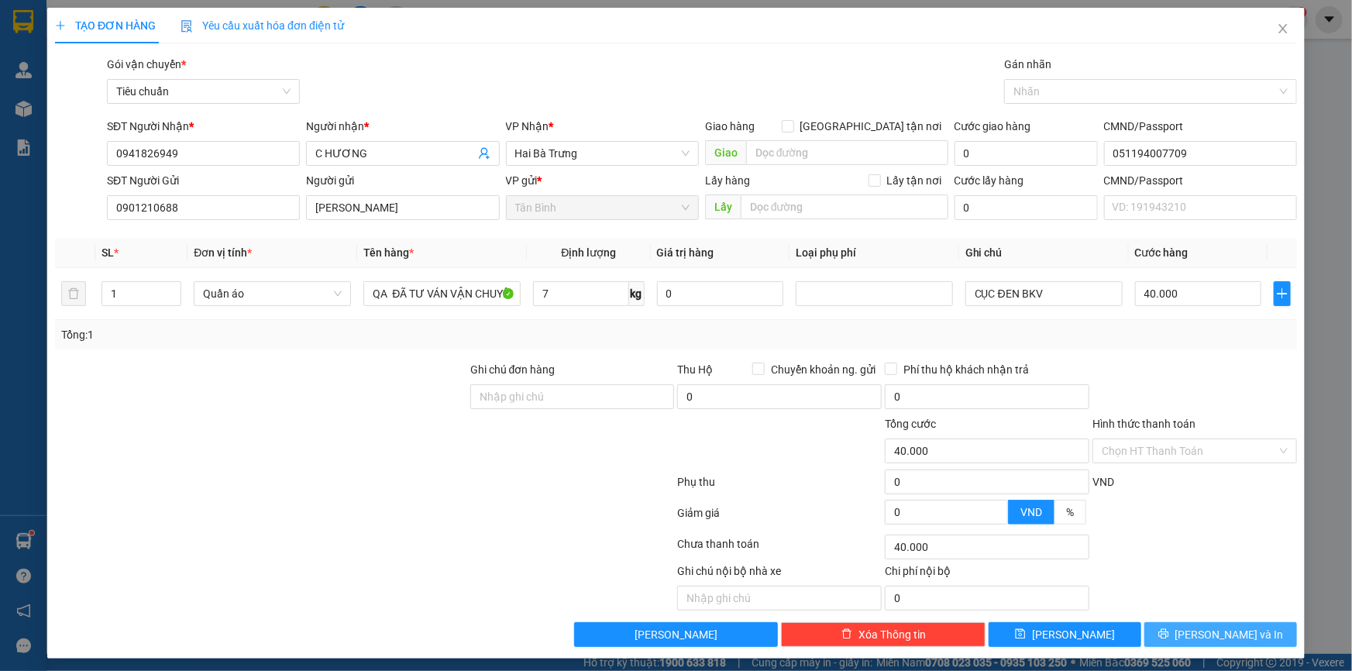
click at [1202, 628] on div "Transit Pickup Surcharge Ids Transit Deliver Surcharge Ids Transit Deliver Surc…" at bounding box center [676, 351] width 1242 height 591
click at [1206, 637] on span "Lưu và In" at bounding box center [1229, 634] width 108 height 17
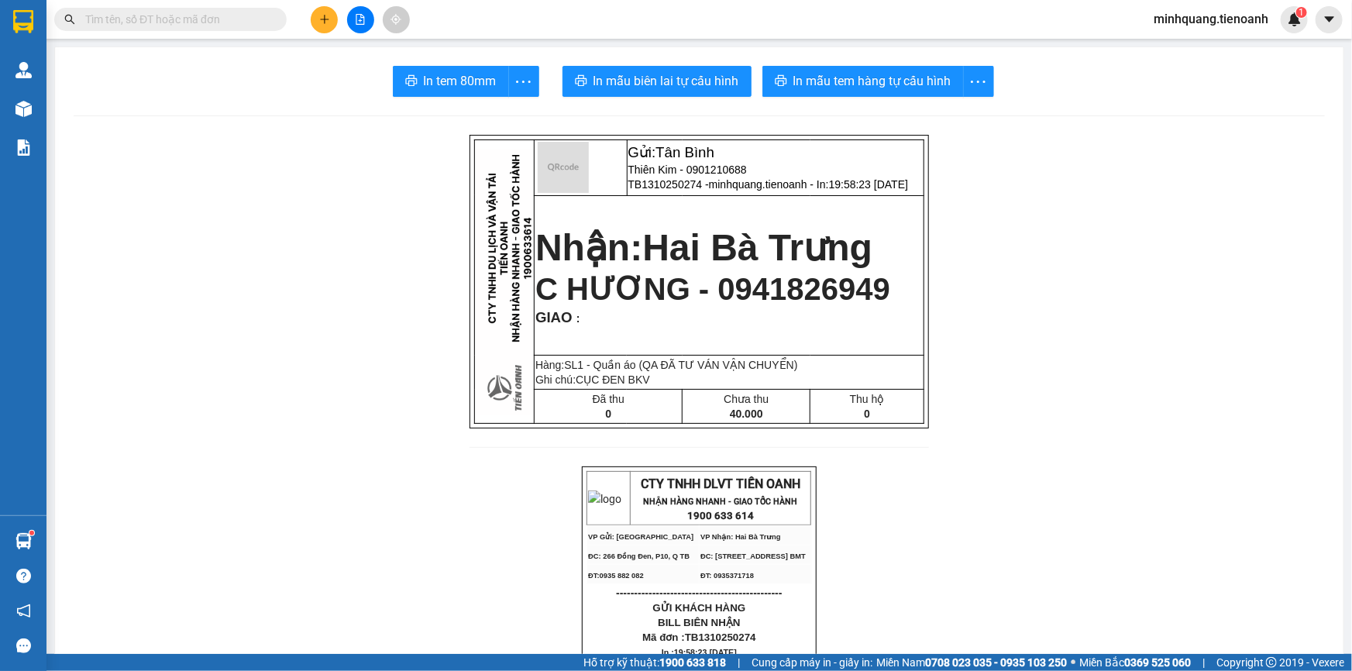
click at [802, 88] on span "In mẫu tem hàng tự cấu hình" at bounding box center [872, 80] width 158 height 19
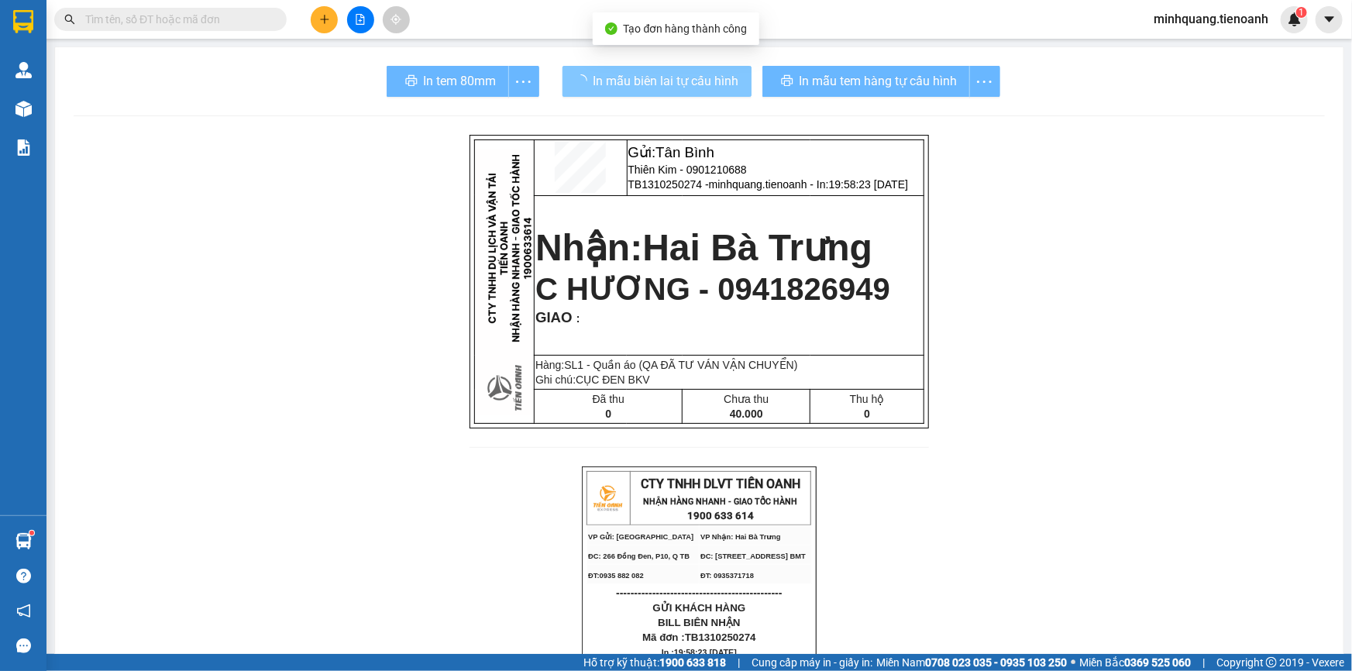
click at [620, 81] on span "In mẫu biên lai tự cấu hình" at bounding box center [666, 80] width 146 height 19
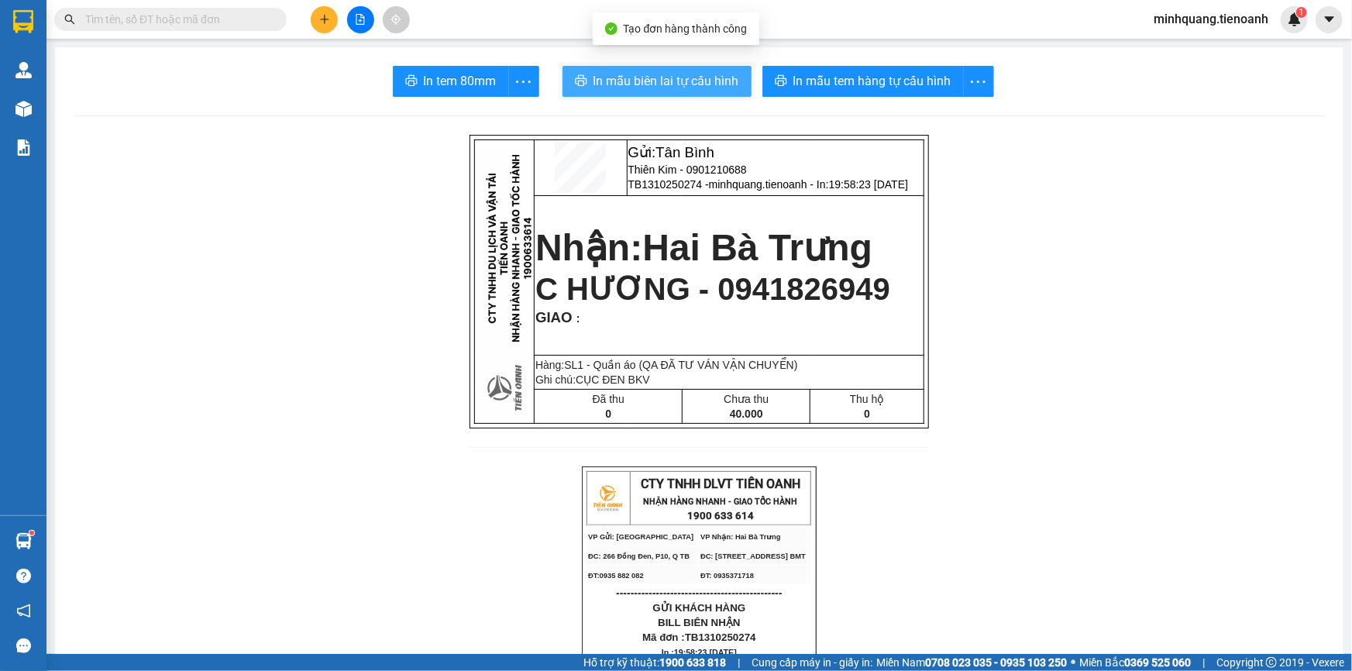
click at [620, 81] on span "In mẫu biên lai tự cấu hình" at bounding box center [666, 80] width 146 height 19
click at [321, 20] on icon "plus" at bounding box center [324, 19] width 11 height 11
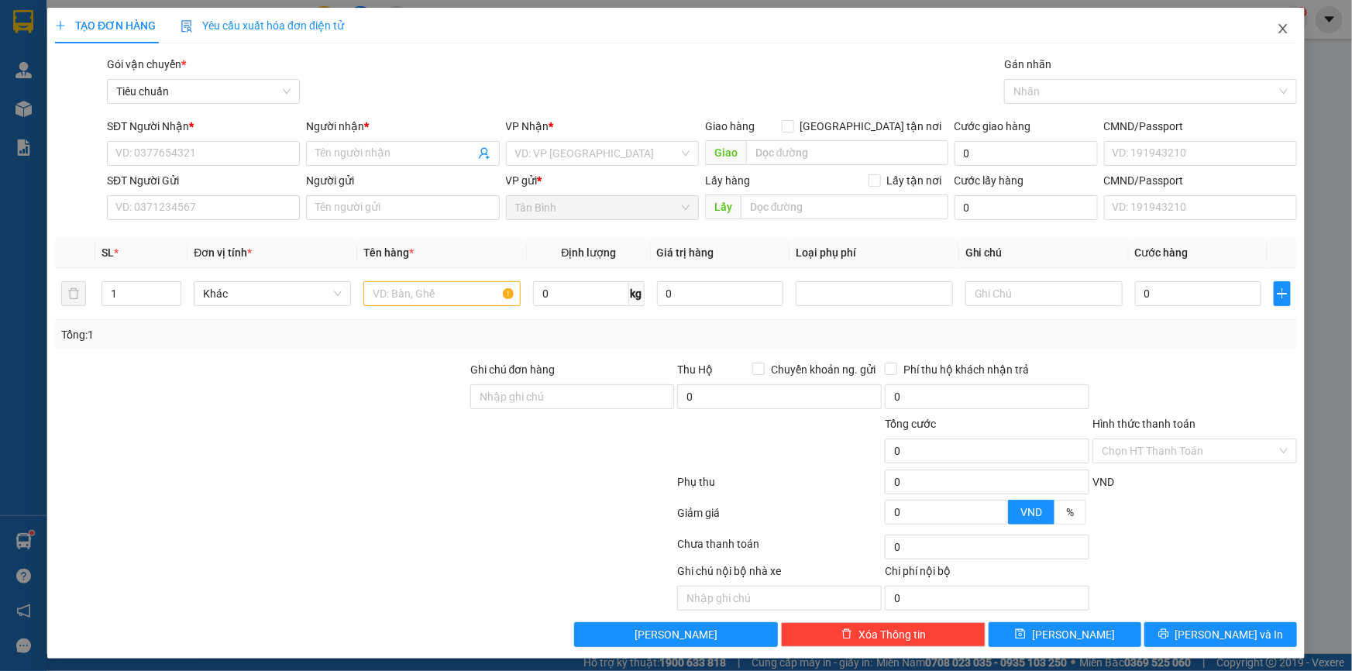
click at [1276, 35] on icon "close" at bounding box center [1282, 28] width 12 height 12
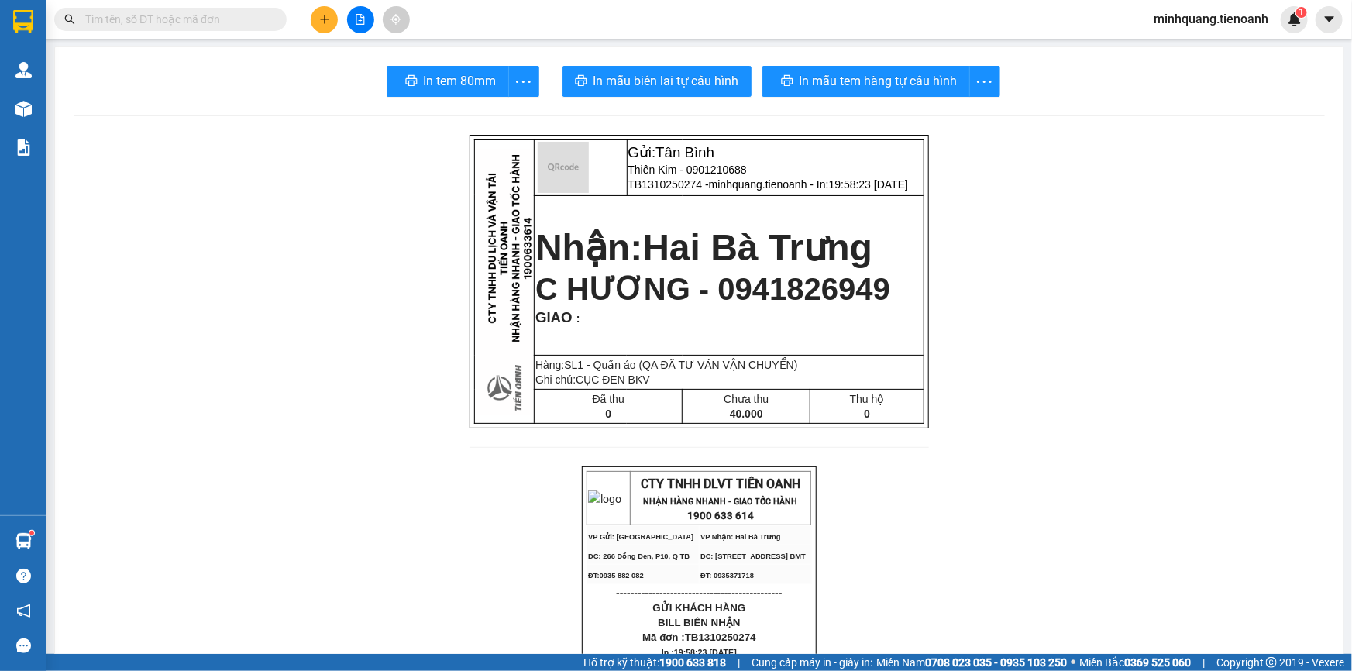
click at [160, 28] on span at bounding box center [170, 19] width 232 height 23
click at [163, 19] on input "text" at bounding box center [176, 19] width 183 height 17
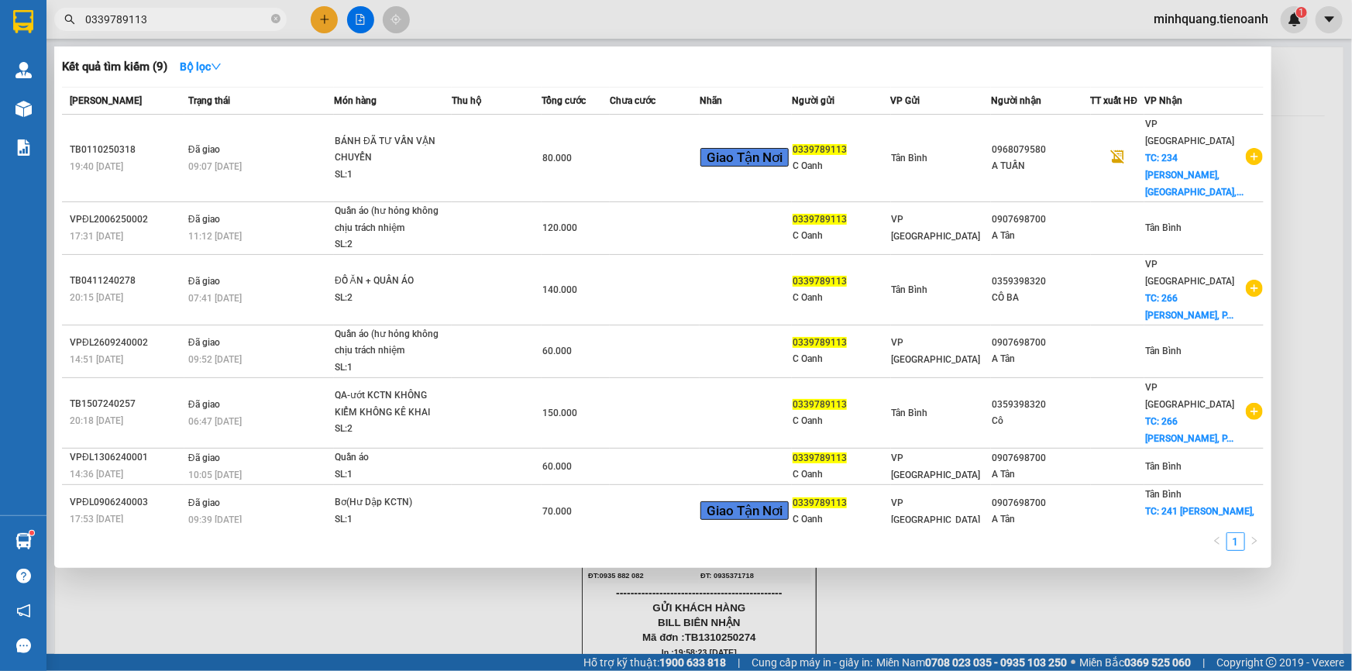
click at [182, 21] on input "0339789113" at bounding box center [176, 19] width 183 height 17
paste input "862940224"
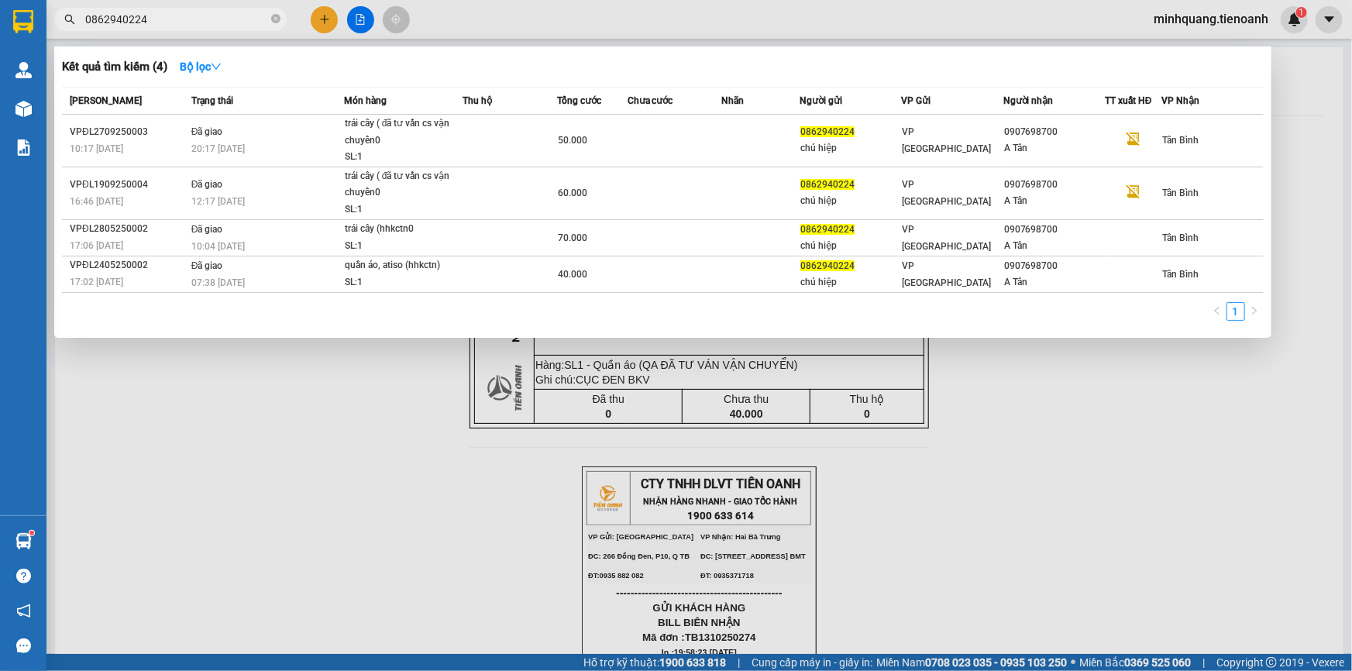
type input "0862940224"
click at [318, 20] on div at bounding box center [676, 335] width 1352 height 671
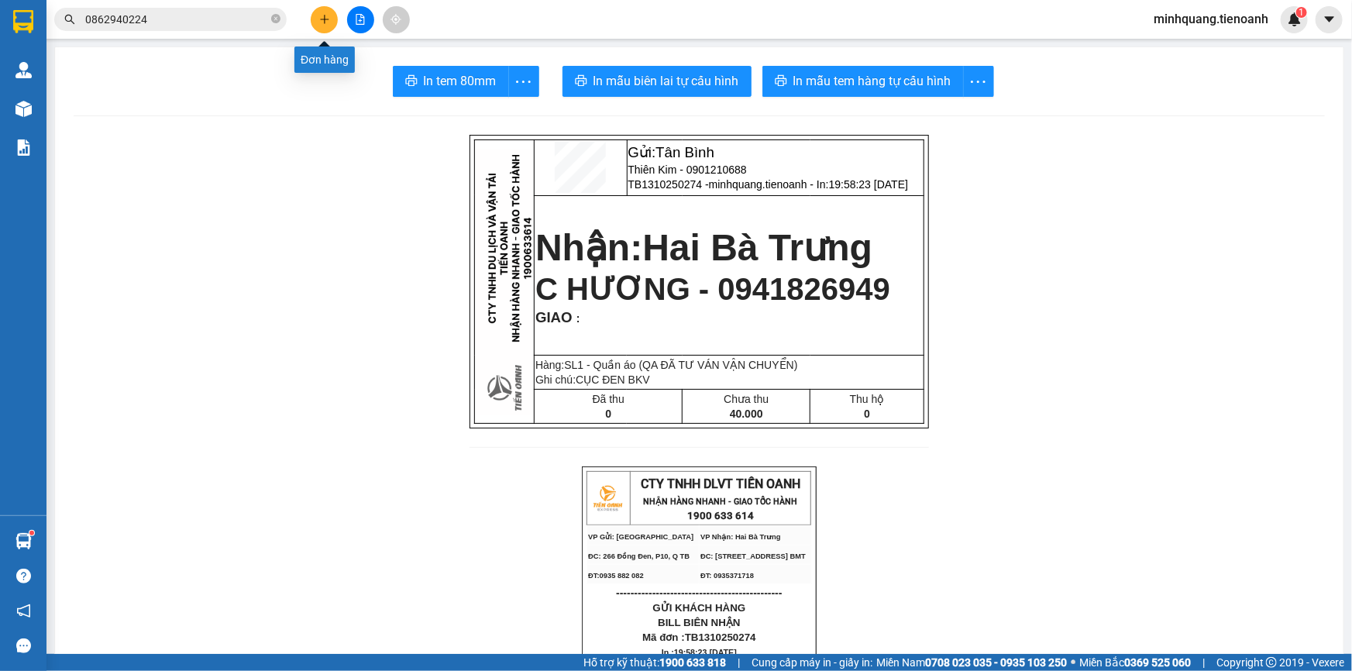
click at [321, 19] on icon "plus" at bounding box center [324, 19] width 9 height 1
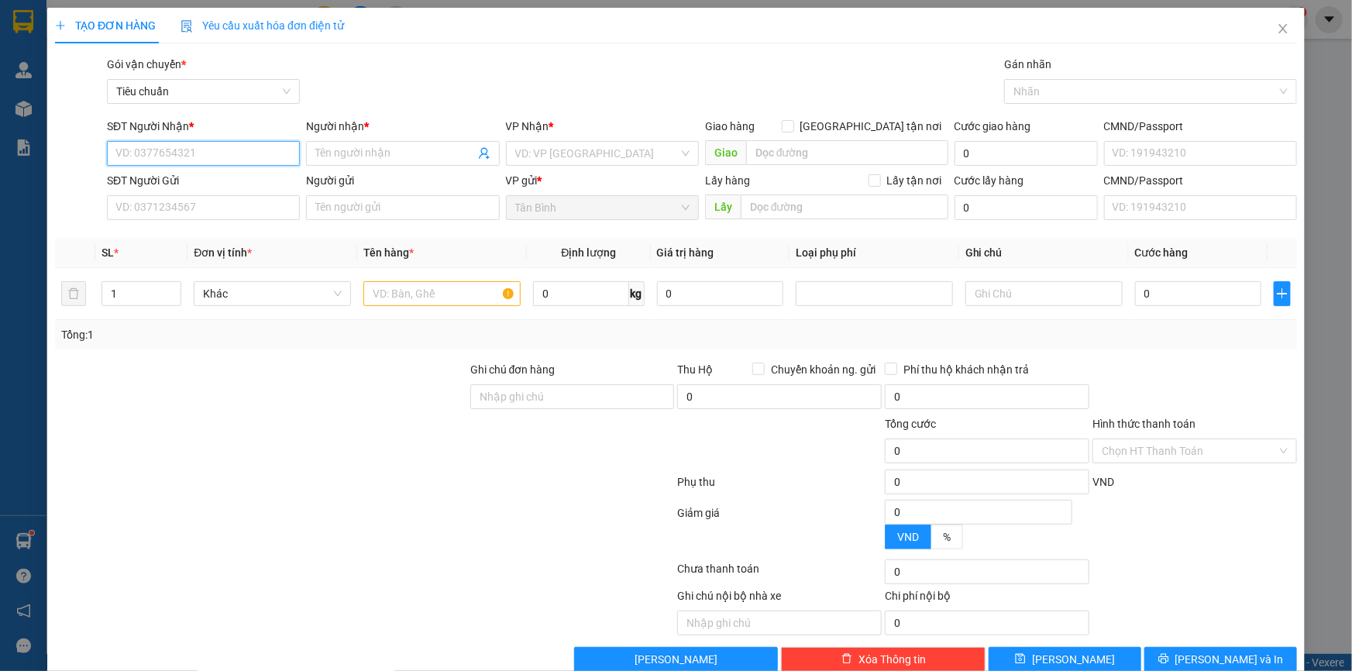
click at [225, 149] on input "SĐT Người Nhận *" at bounding box center [203, 153] width 193 height 25
click at [225, 151] on input "SĐT Người Nhận *" at bounding box center [203, 153] width 193 height 25
paste input "0862940224"
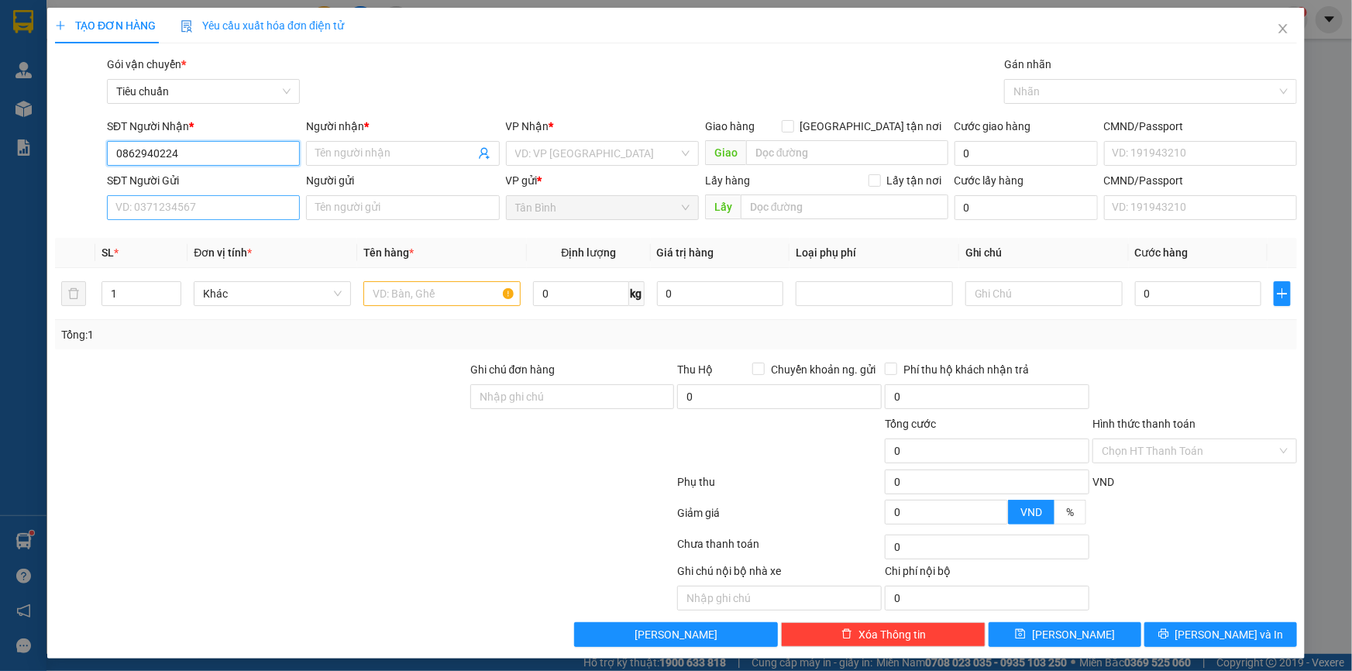
type input "0862940224"
click at [178, 208] on input "SĐT Người Gửi" at bounding box center [203, 207] width 193 height 25
paste input "0862940224"
type input "0862940224"
click at [193, 166] on div "SĐT Người Nhận * 0862940224" at bounding box center [203, 145] width 193 height 54
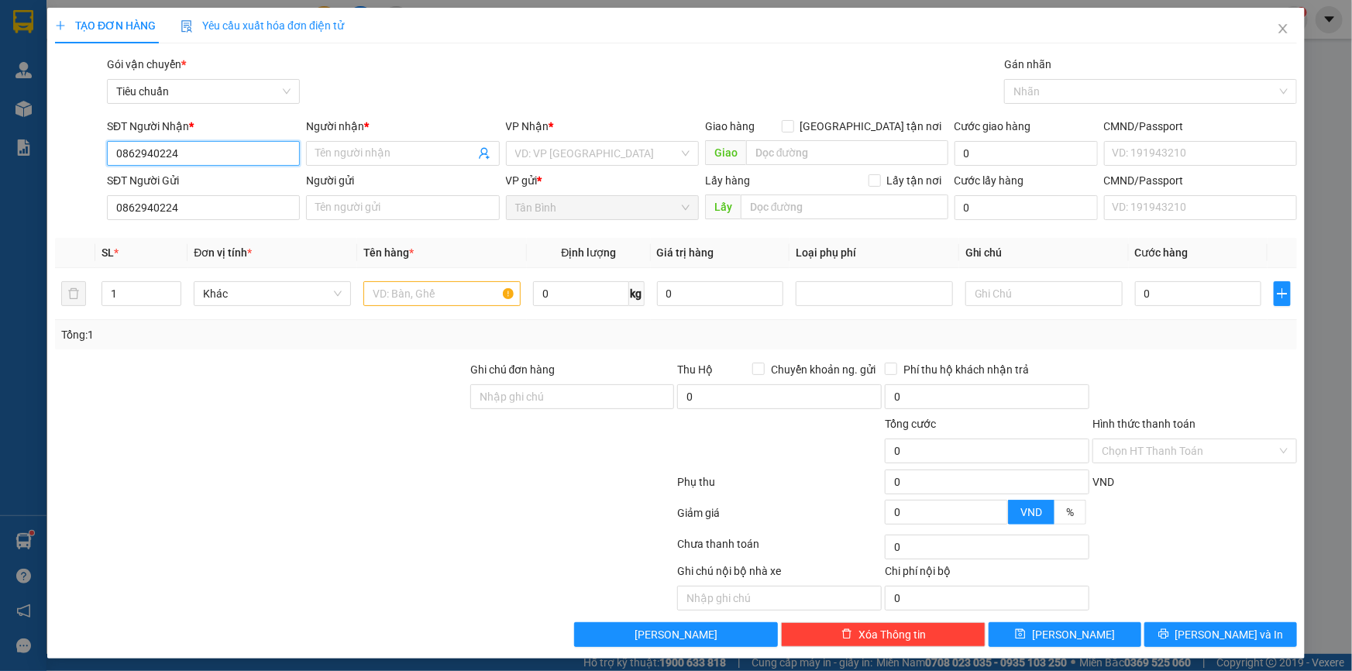
click at [196, 156] on input "0862940224" at bounding box center [203, 153] width 193 height 25
click at [194, 158] on input "0862940224" at bounding box center [203, 153] width 193 height 25
paste input "907698700"
type input "0907698700"
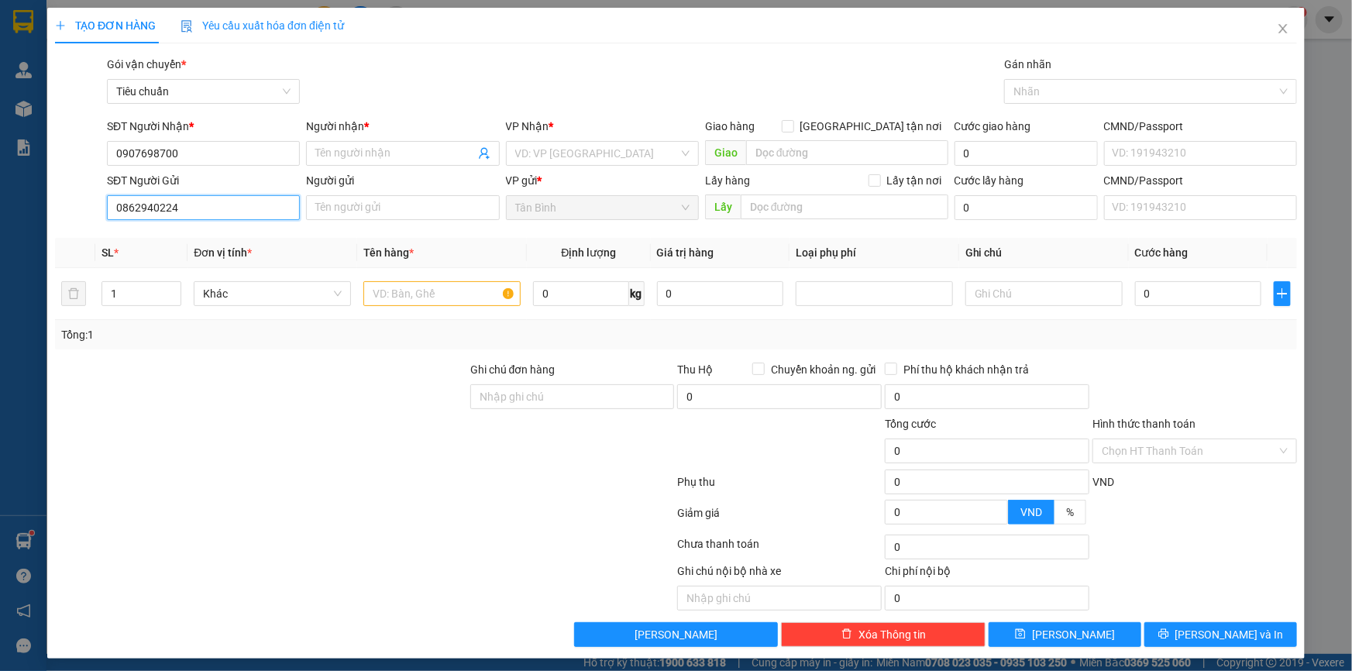
drag, startPoint x: 187, startPoint y: 204, endPoint x: 52, endPoint y: 217, distance: 135.3
click at [43, 215] on div "TẠO ĐƠN HÀNG Yêu cầu xuất hóa đơn điện tử Transit Pickup Surcharge Ids Transit …" at bounding box center [676, 335] width 1352 height 671
paste input "0862940224"
click at [379, 153] on input "Người nhận *" at bounding box center [394, 153] width 159 height 17
type input "0862940224"
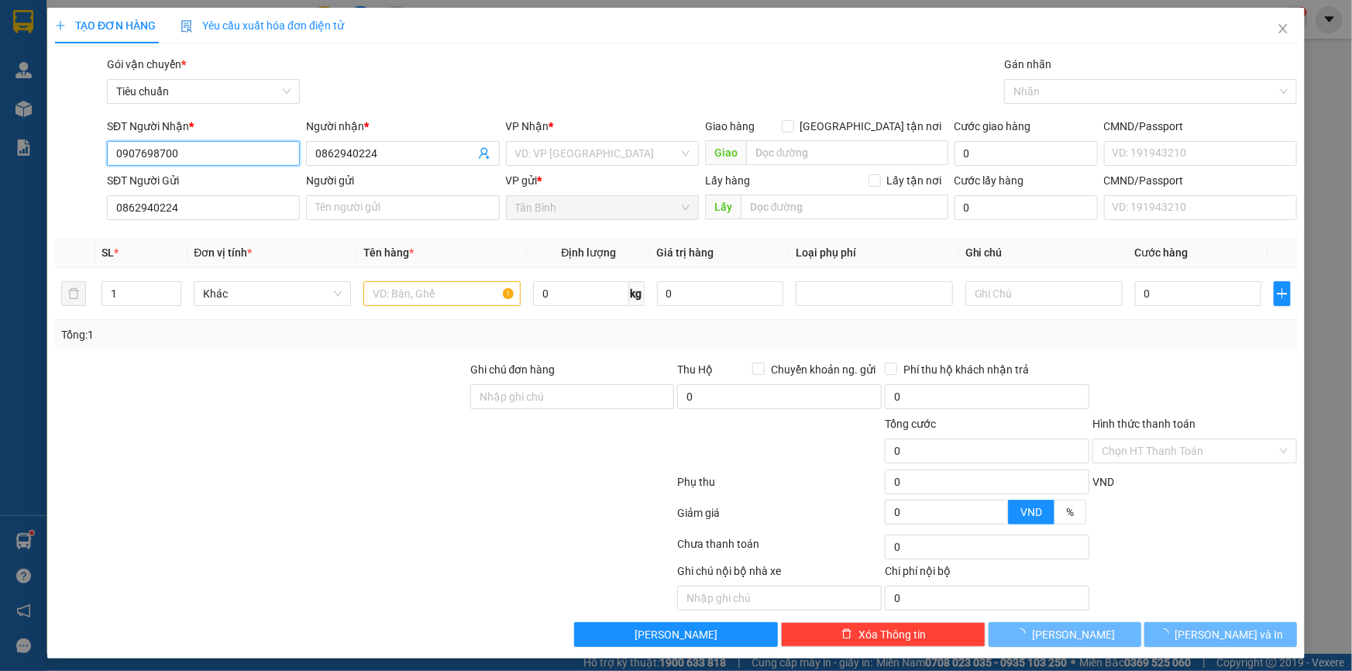
drag, startPoint x: 203, startPoint y: 153, endPoint x: 111, endPoint y: 168, distance: 93.3
click at [36, 170] on div "TẠO ĐƠN HÀNG Yêu cầu xuất hóa đơn điện tử Transit Pickup Surcharge Ids Transit …" at bounding box center [676, 335] width 1352 height 671
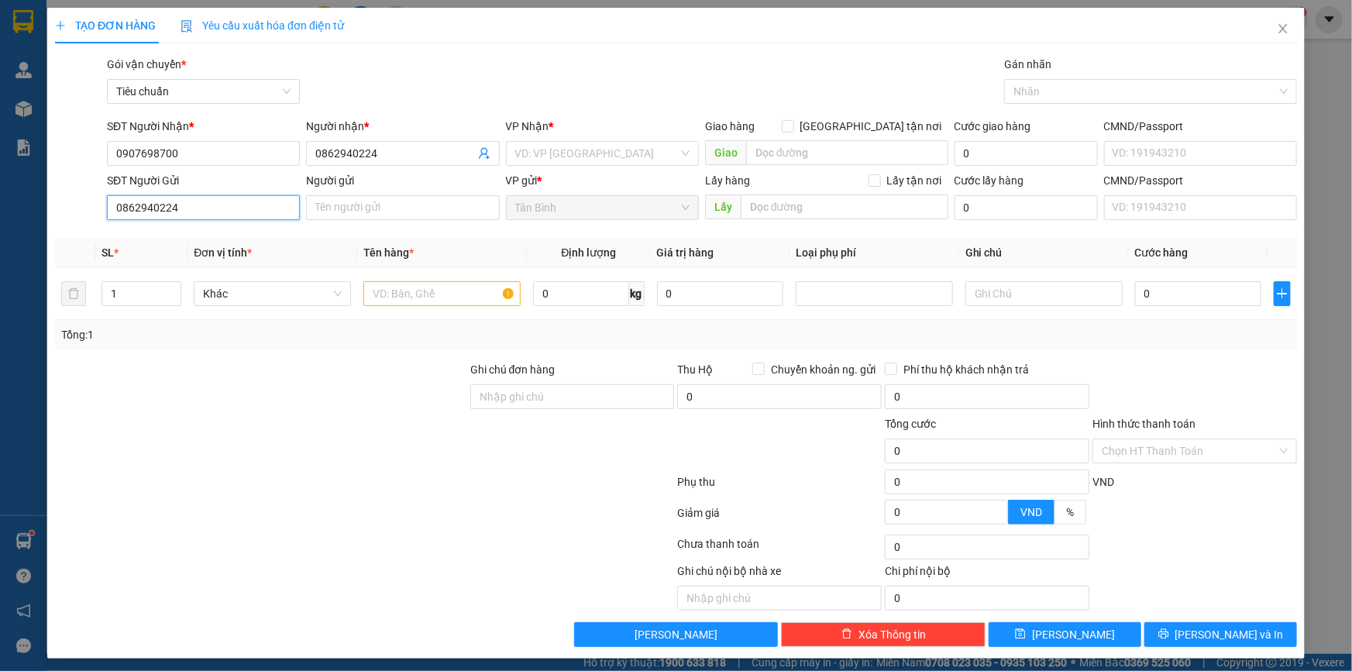
click at [191, 211] on input "0862940224" at bounding box center [203, 207] width 193 height 25
paste input "907698700"
type input "0907698700"
click at [194, 235] on div "0907698700 - A Tân" at bounding box center [201, 238] width 173 height 17
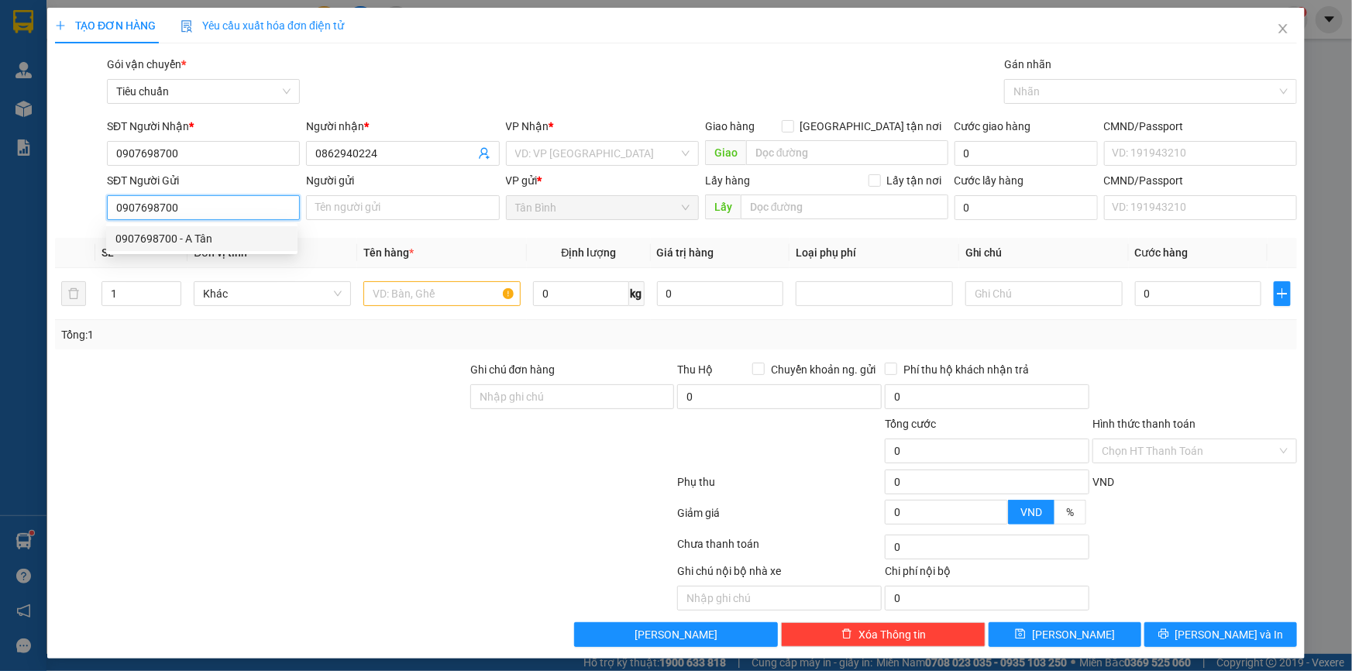
type input "A Tân"
type input "70.000"
type input "0907698700"
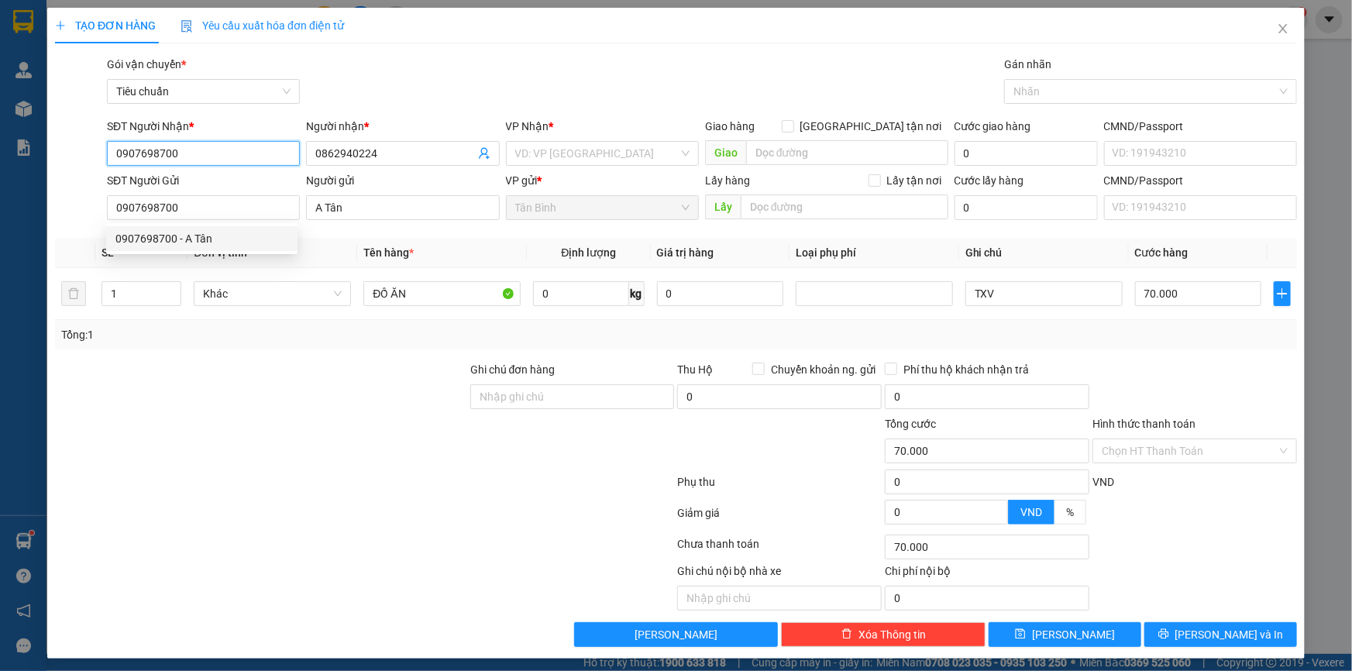
click at [204, 163] on input "0907698700" at bounding box center [203, 153] width 193 height 25
click at [202, 160] on input "0907698700" at bounding box center [203, 153] width 193 height 25
drag, startPoint x: 390, startPoint y: 156, endPoint x: 236, endPoint y: 156, distance: 154.1
click at [254, 156] on div "SĐT Người Nhận * VD: 0377654321 Người nhận * 0862940224 0862940224 VP Nhận * VD…" at bounding box center [702, 145] width 1196 height 54
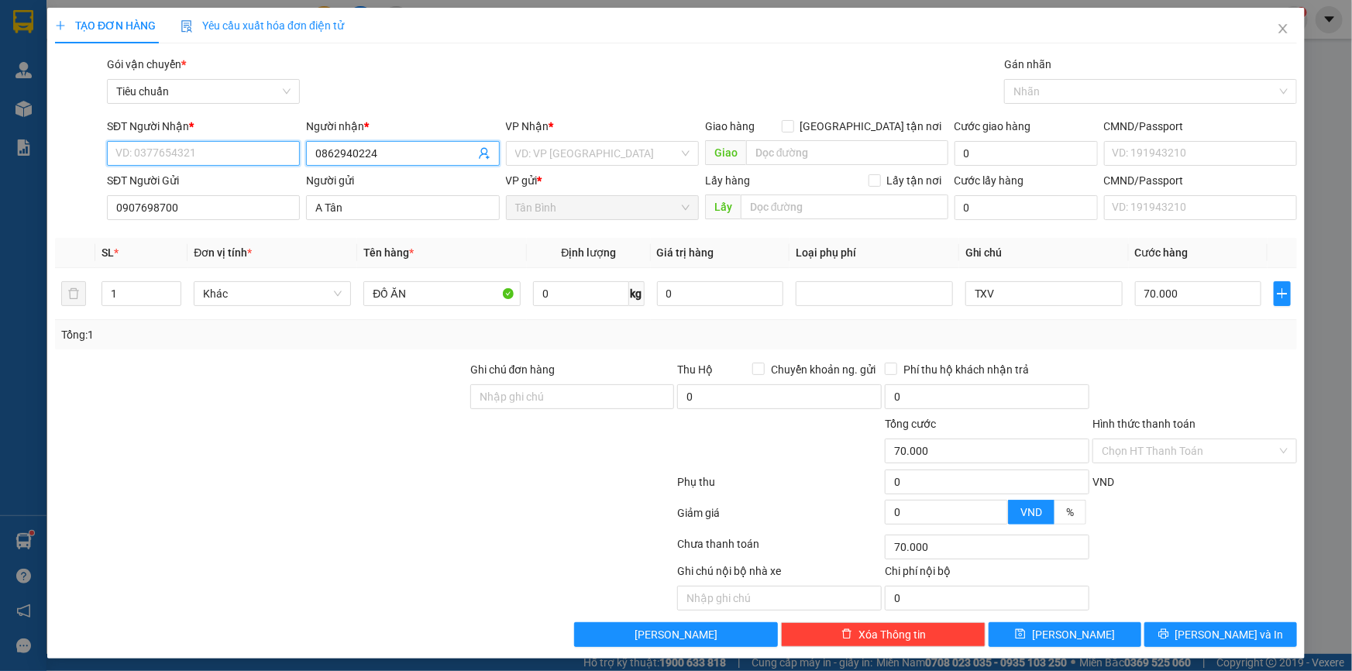
click at [196, 159] on input "SĐT Người Nhận *" at bounding box center [203, 153] width 193 height 25
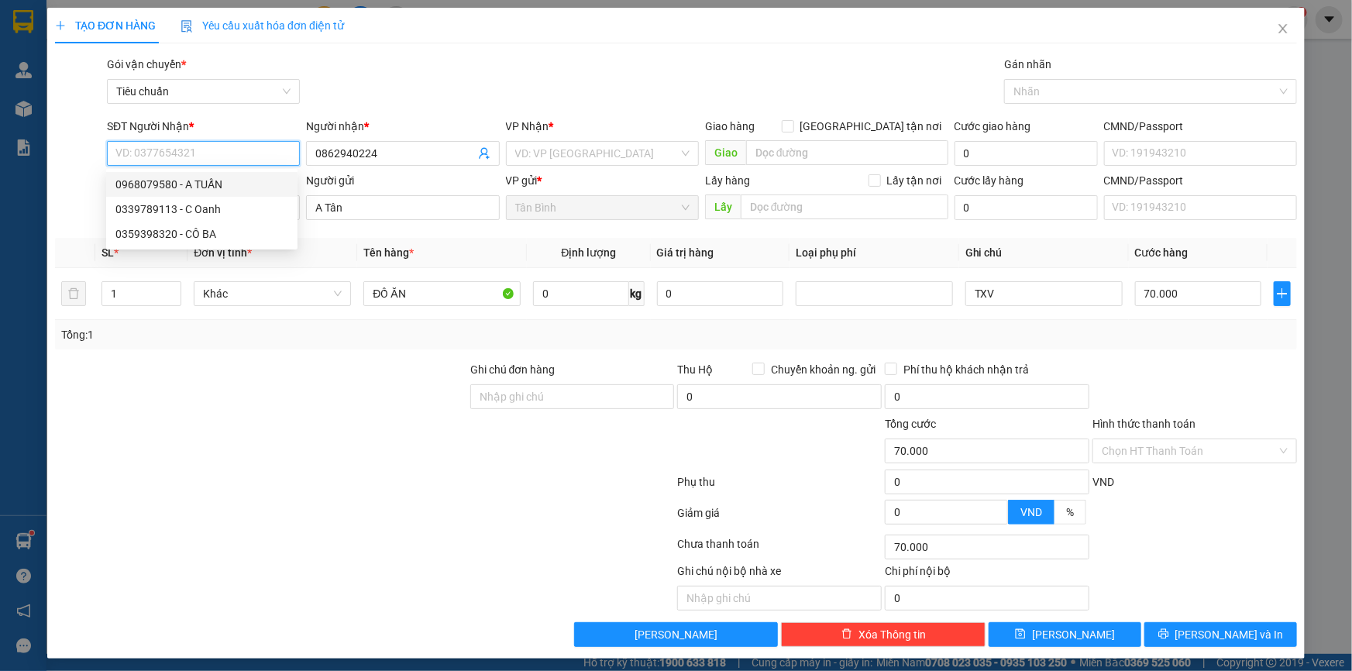
click at [214, 184] on div "0968079580 - A TUẤN" at bounding box center [201, 184] width 173 height 17
type input "0968079580"
type input "A TUẤN"
checkbox input "true"
type input "266 Nguyên Tử Lực, Đà Lạt, Lâm Đồng"
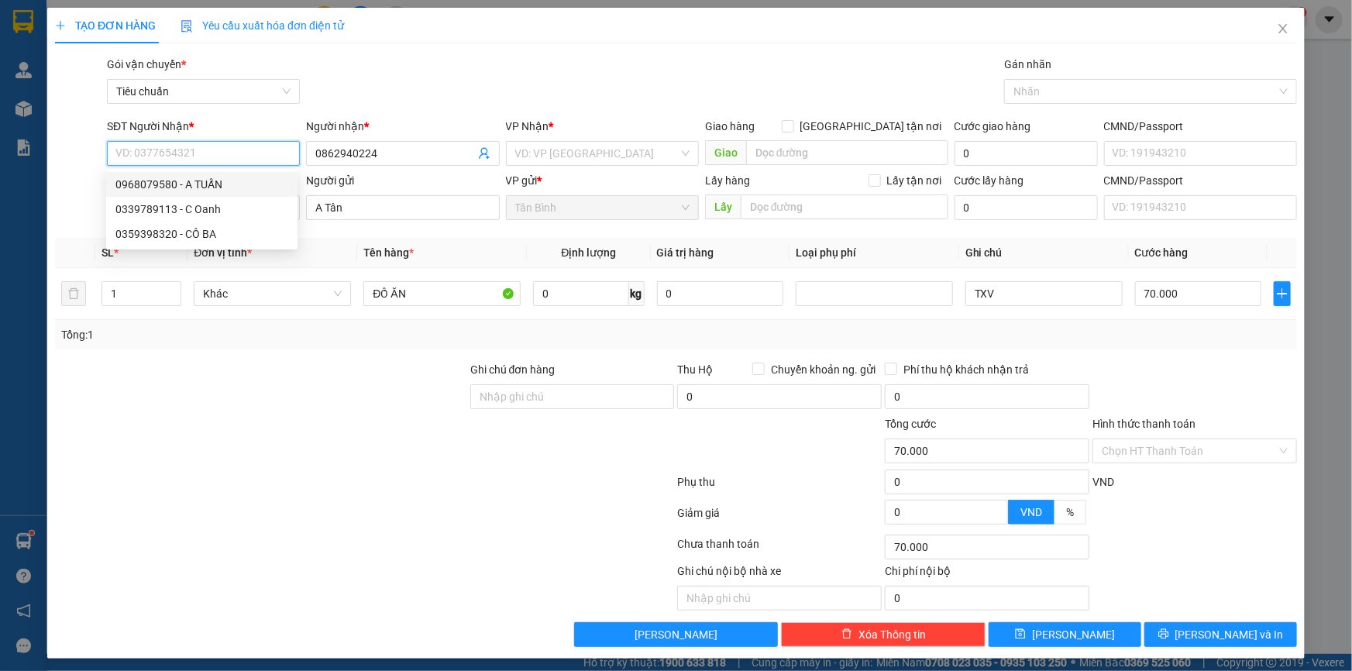
type input "130.000"
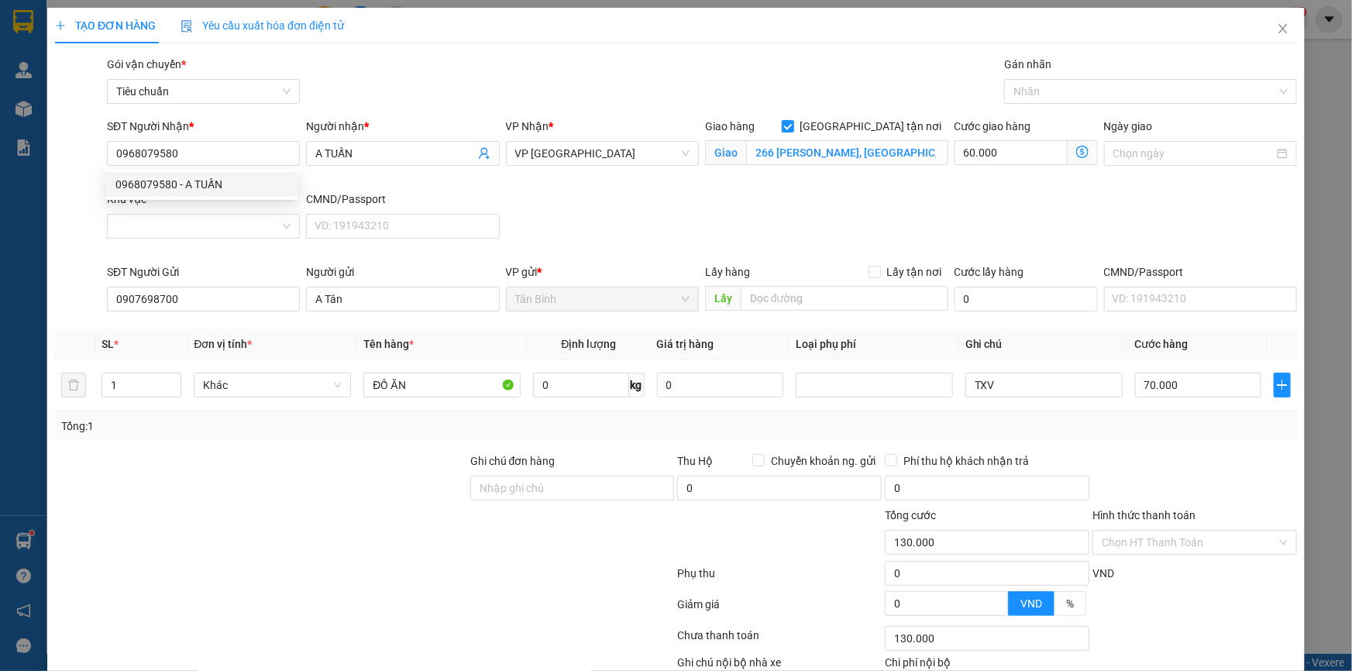
click at [239, 317] on div "SĐT Người Gửi 0907698700" at bounding box center [203, 290] width 193 height 54
click at [221, 225] on input "Khu vực" at bounding box center [197, 226] width 163 height 23
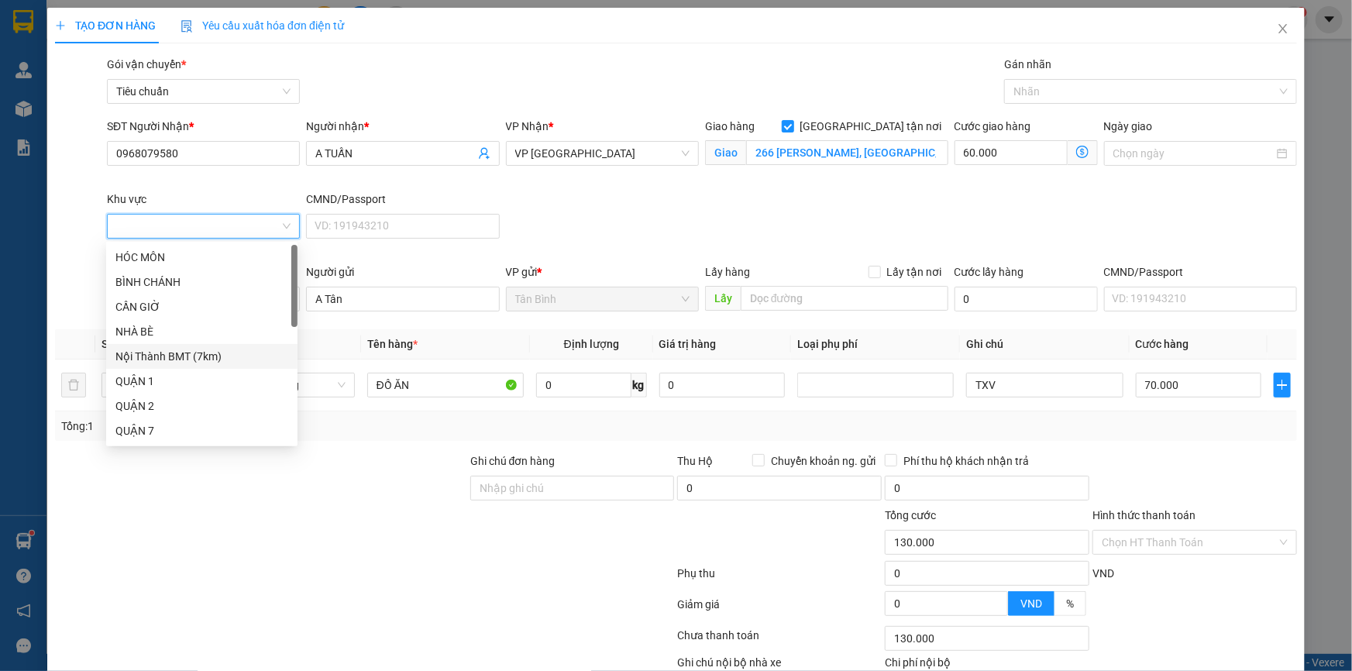
click at [208, 361] on div "Nội Thành BMT (7km)" at bounding box center [201, 356] width 173 height 17
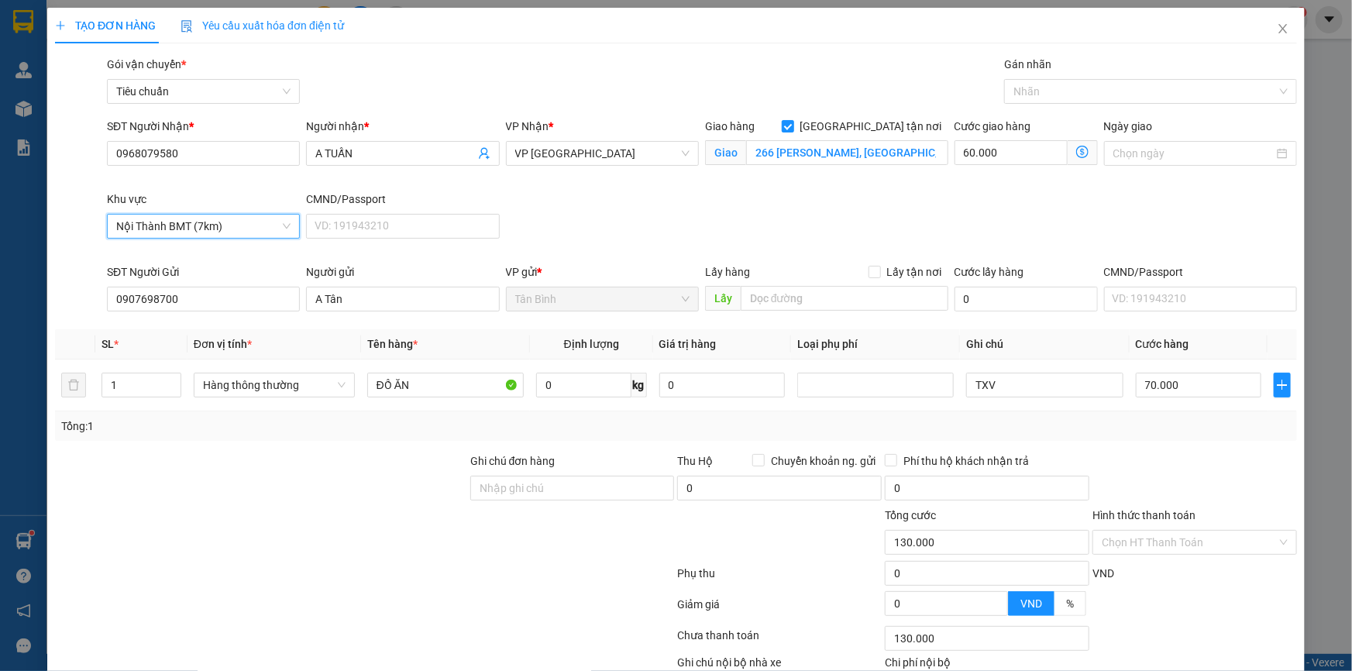
click at [286, 465] on div at bounding box center [260, 479] width 415 height 54
type input "120.000"
type input "50.000"
click at [565, 380] on input "0" at bounding box center [583, 385] width 95 height 25
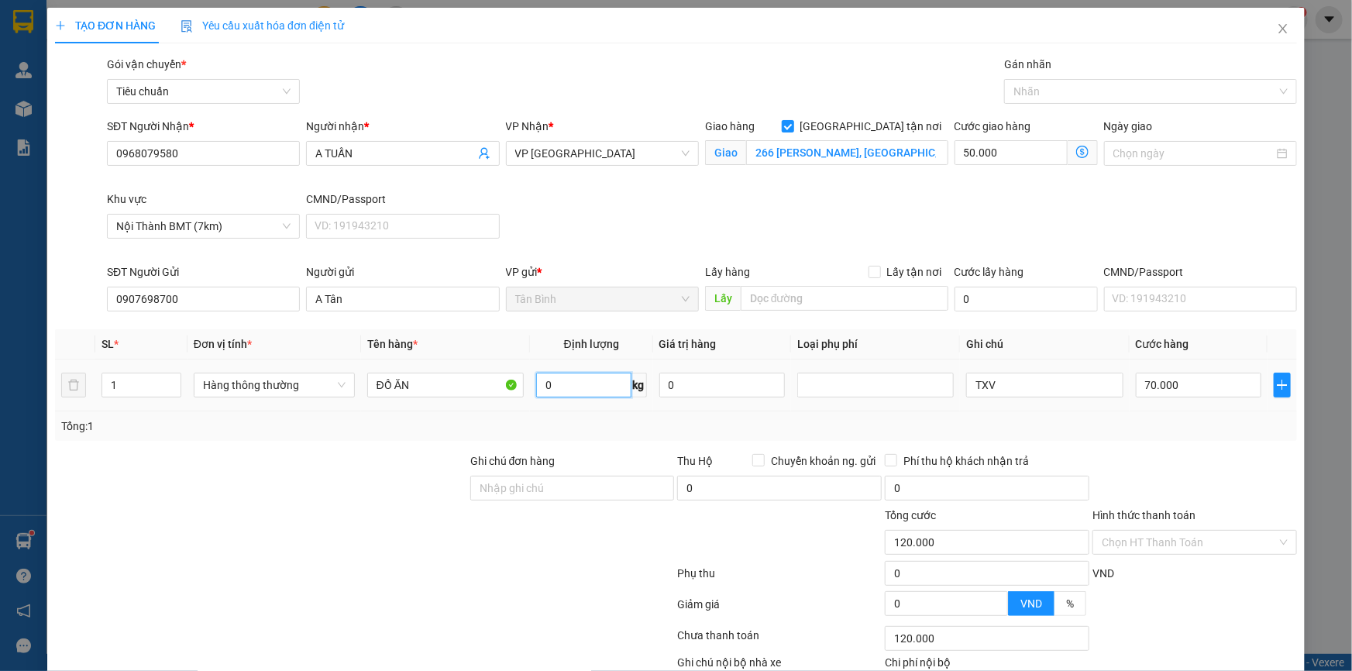
click at [565, 380] on input "0" at bounding box center [583, 385] width 95 height 25
type input "5"
click at [342, 459] on div at bounding box center [260, 479] width 415 height 54
type input "80.000"
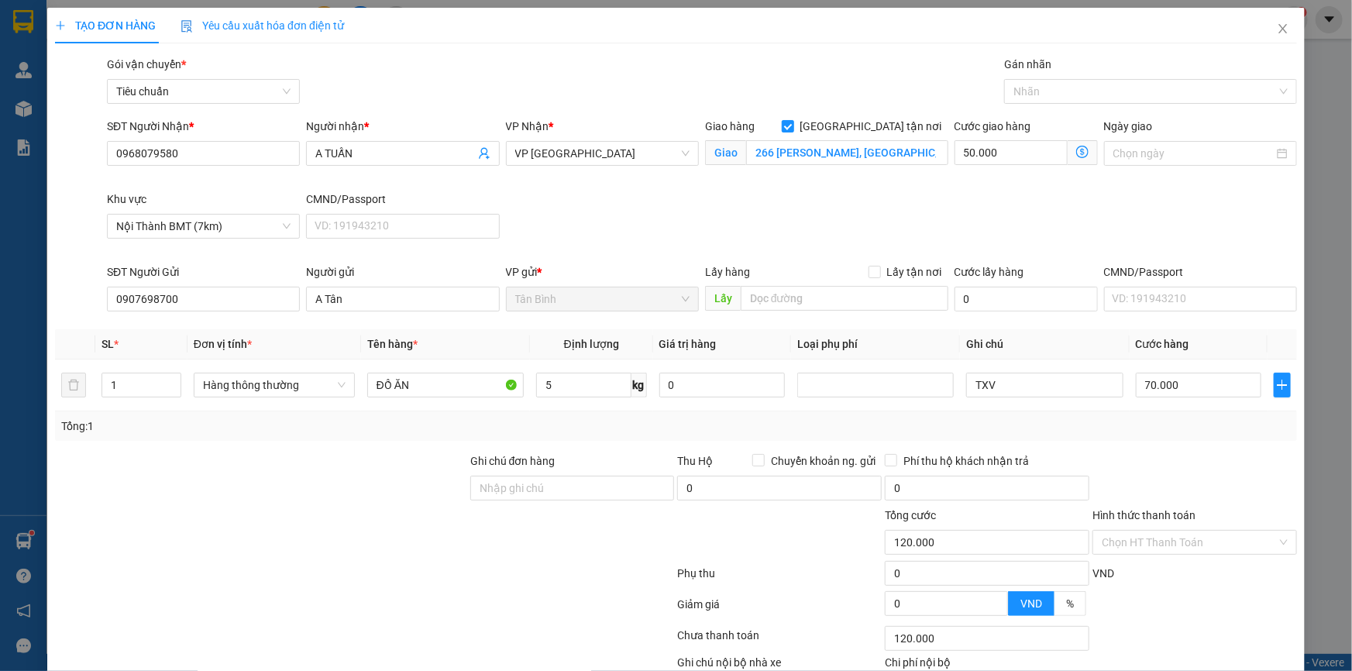
type input "30.000"
click at [1012, 382] on input "TXV" at bounding box center [1044, 385] width 156 height 25
type input "TXT BKV"
click at [1133, 420] on div "Tổng: 1" at bounding box center [675, 425] width 1229 height 17
drag, startPoint x: 919, startPoint y: 152, endPoint x: 1014, endPoint y: 153, distance: 95.3
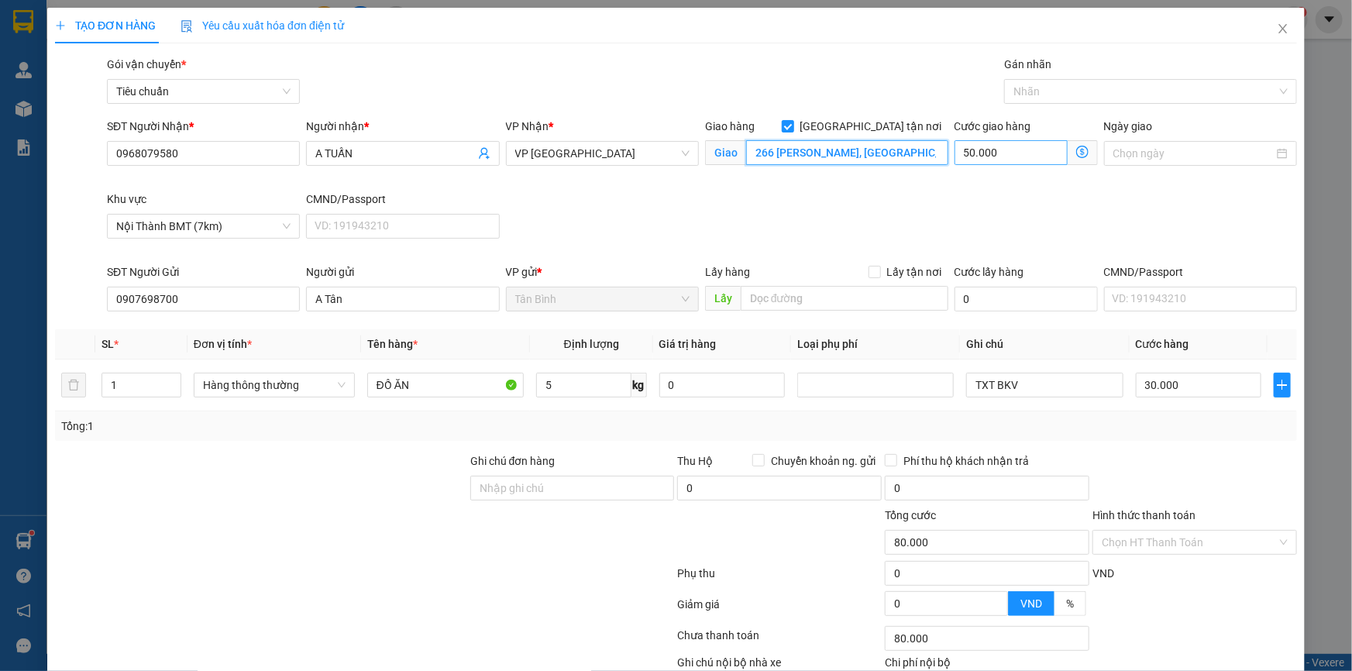
click at [918, 152] on input "266 Nguyên Tử Lực, Đà Lạt, Lâm Đồng" at bounding box center [847, 152] width 202 height 25
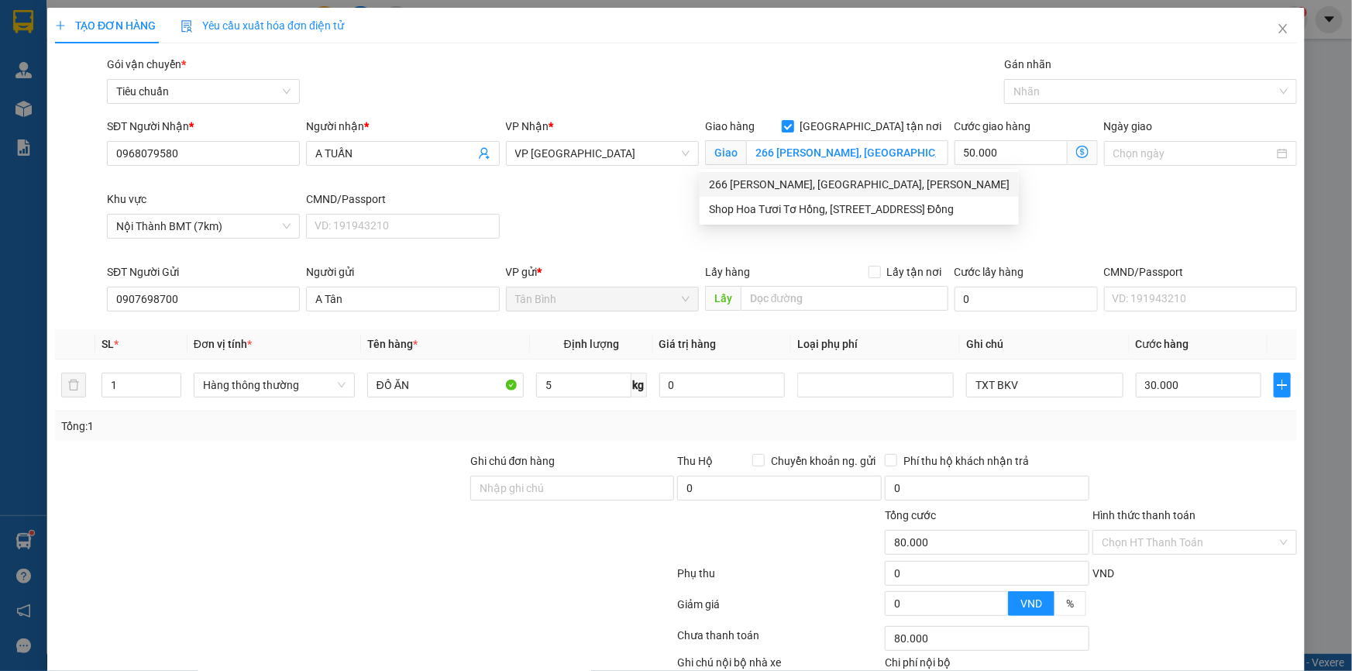
click at [896, 84] on div "Gói vận chuyển * Tiêu chuẩn Gán nhãn Nhãn" at bounding box center [702, 83] width 1196 height 54
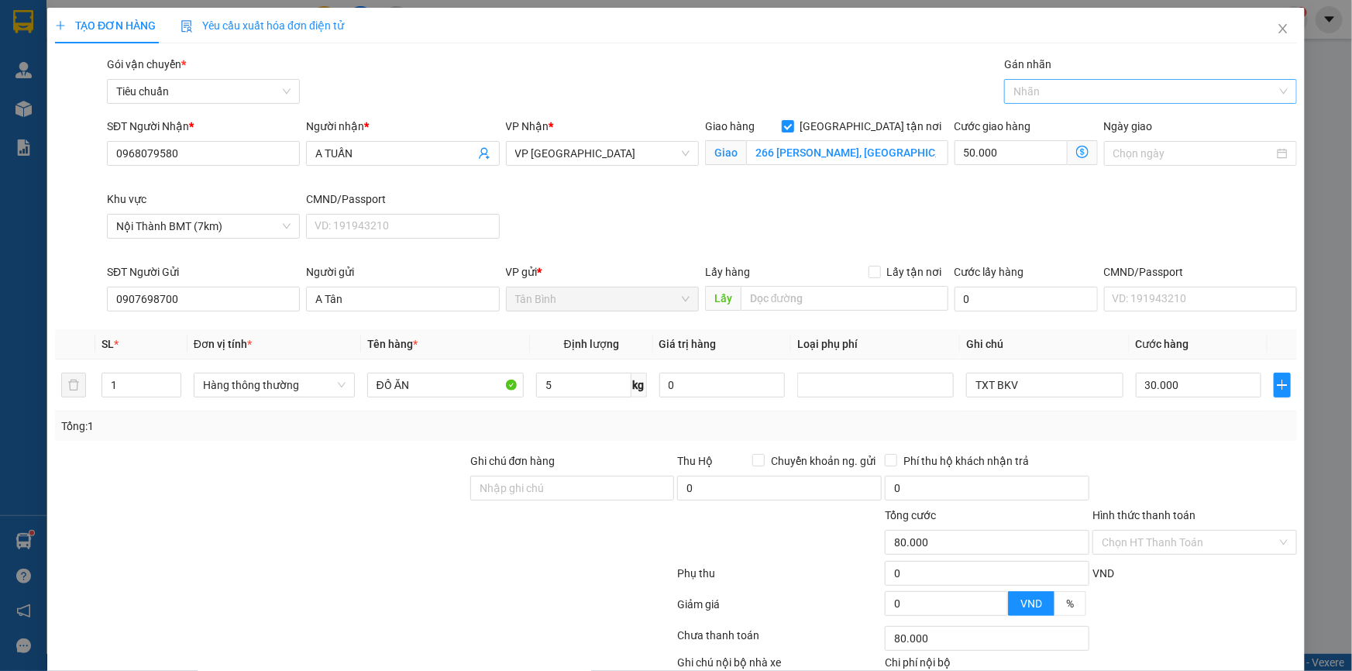
click at [1035, 88] on div at bounding box center [1143, 91] width 270 height 19
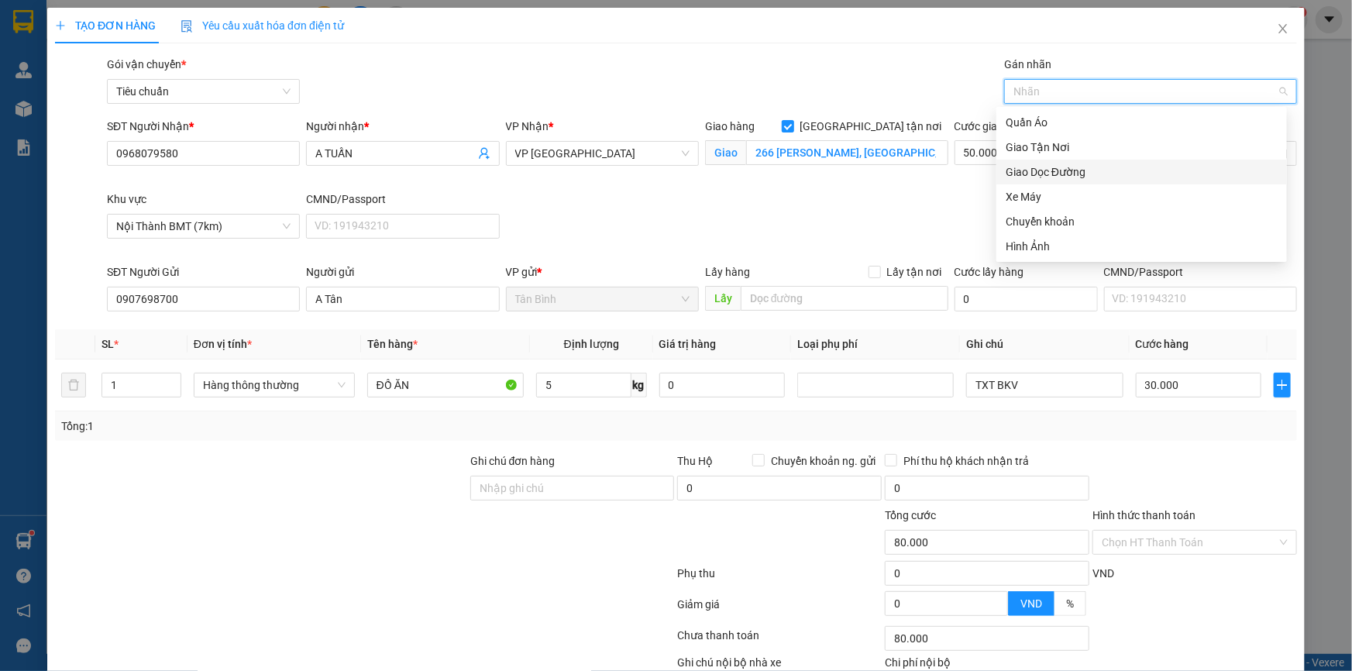
click at [1046, 169] on div "Giao Dọc Đường" at bounding box center [1141, 171] width 272 height 17
click at [809, 193] on div "SĐT Người Nhận * 0968079580 Người nhận * A TUẤN VP Nhận * VP Đà Lạt Giao hàng G…" at bounding box center [702, 191] width 1196 height 146
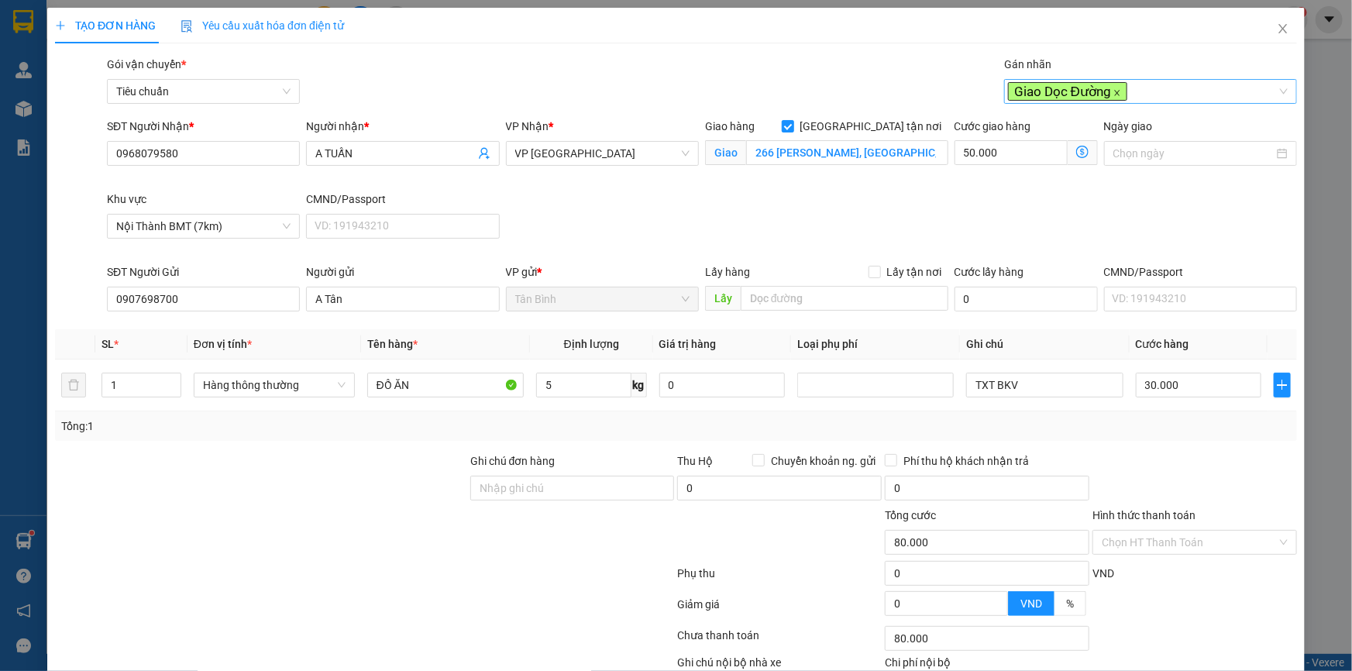
click at [1113, 92] on icon "close" at bounding box center [1117, 93] width 8 height 8
click at [1101, 88] on div at bounding box center [1143, 91] width 270 height 19
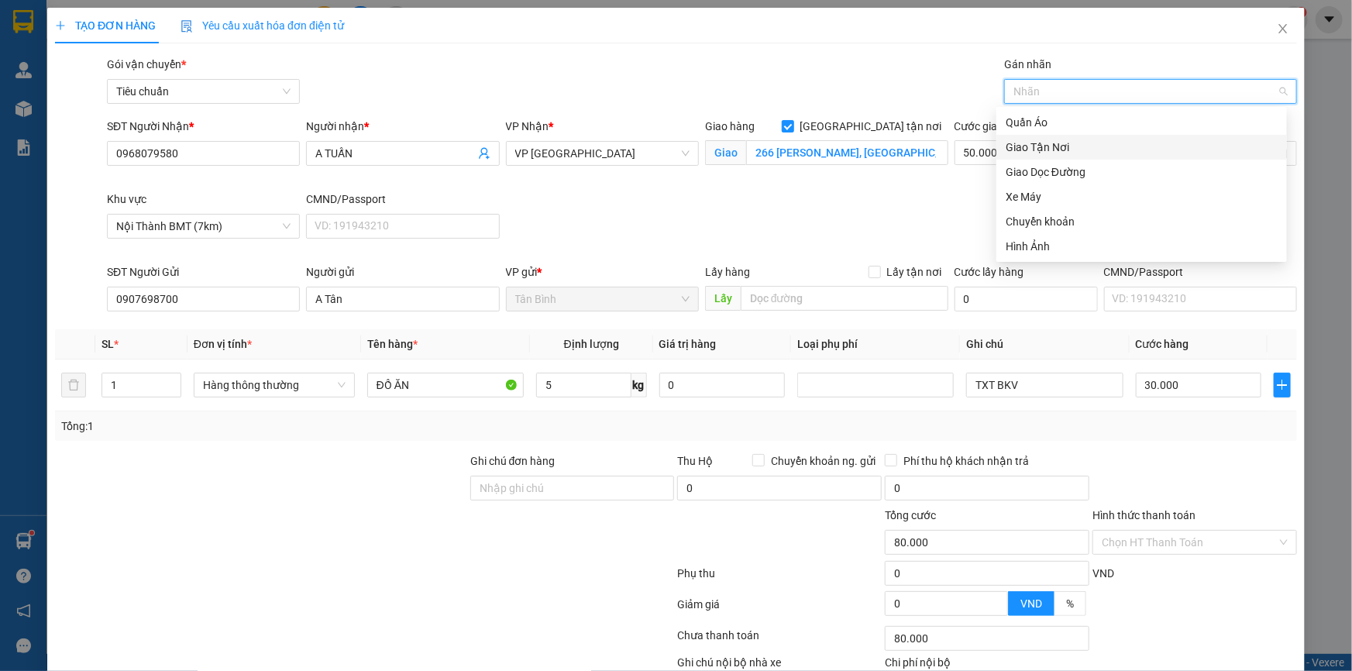
click at [1061, 147] on div "Giao Tận Nơi" at bounding box center [1141, 147] width 272 height 17
click at [806, 225] on div "SĐT Người Nhận * 0968079580 Người nhận * A TUẤN VP Nhận * VP Đà Lạt Giao hàng G…" at bounding box center [702, 191] width 1196 height 146
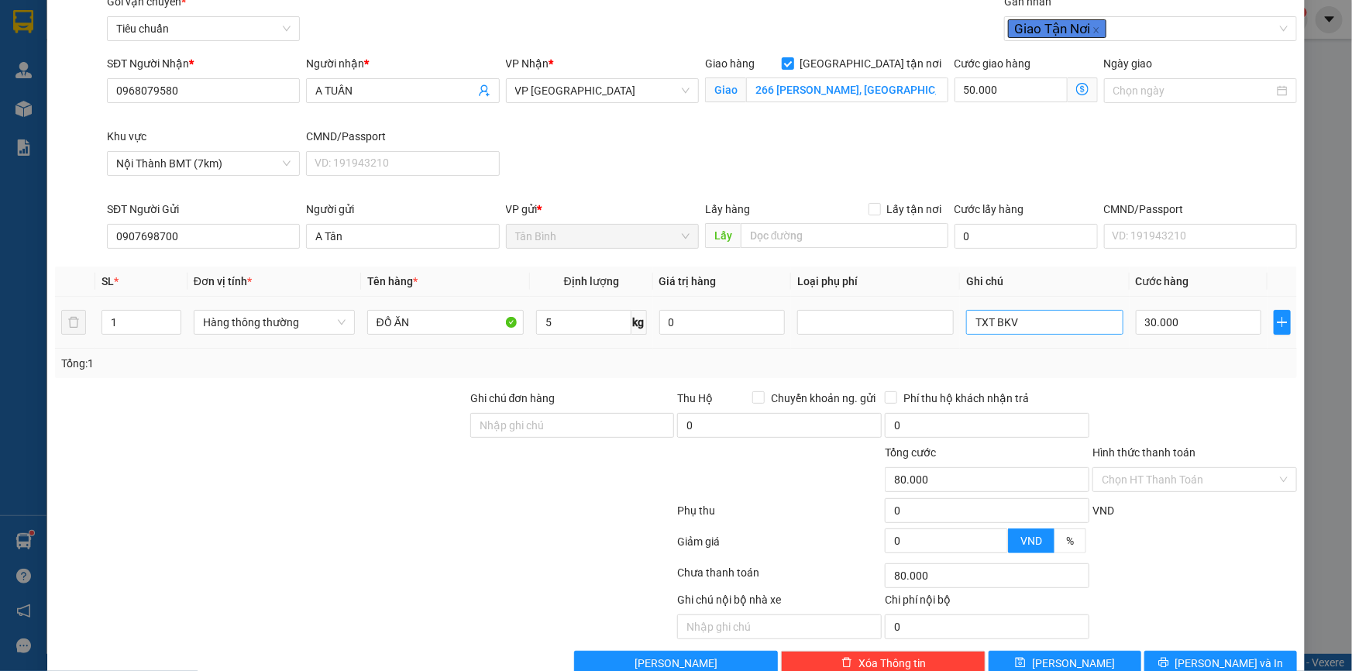
scroll to position [95, 0]
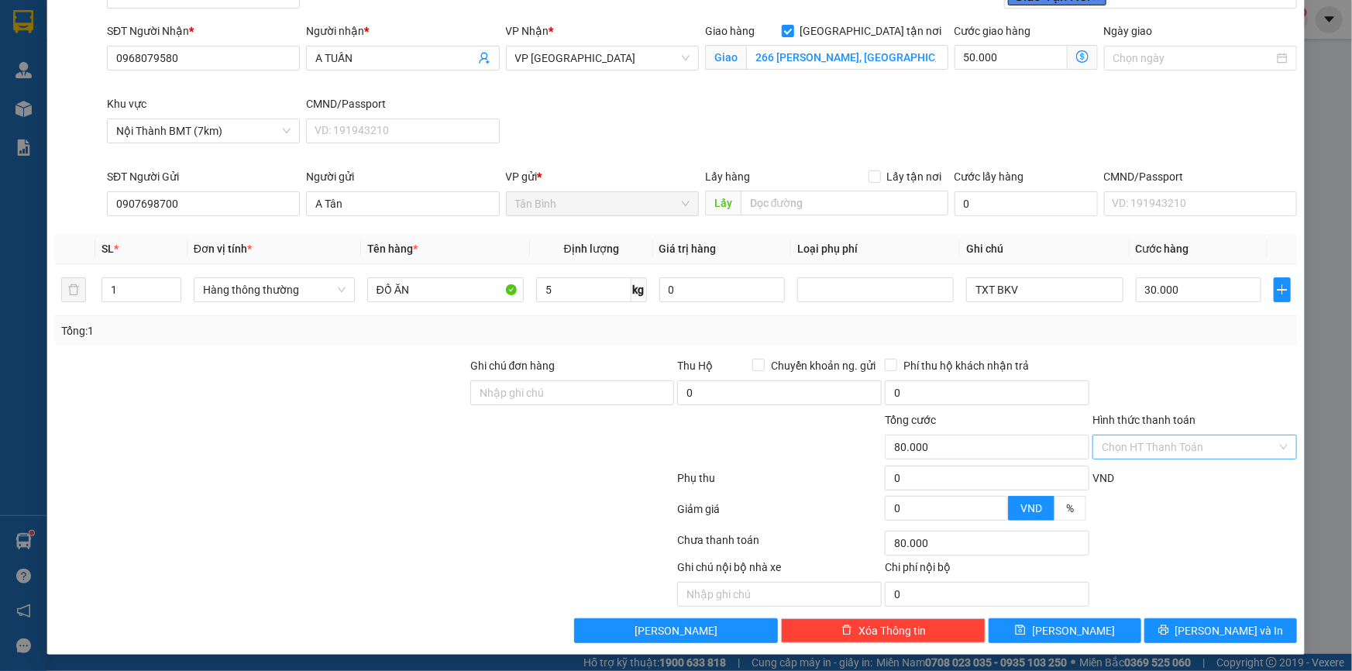
click at [1120, 438] on input "Hình thức thanh toán" at bounding box center [1188, 446] width 175 height 23
click at [1124, 471] on div "Tại văn phòng" at bounding box center [1185, 477] width 184 height 17
type input "0"
click at [1169, 635] on span "printer" at bounding box center [1163, 630] width 11 height 12
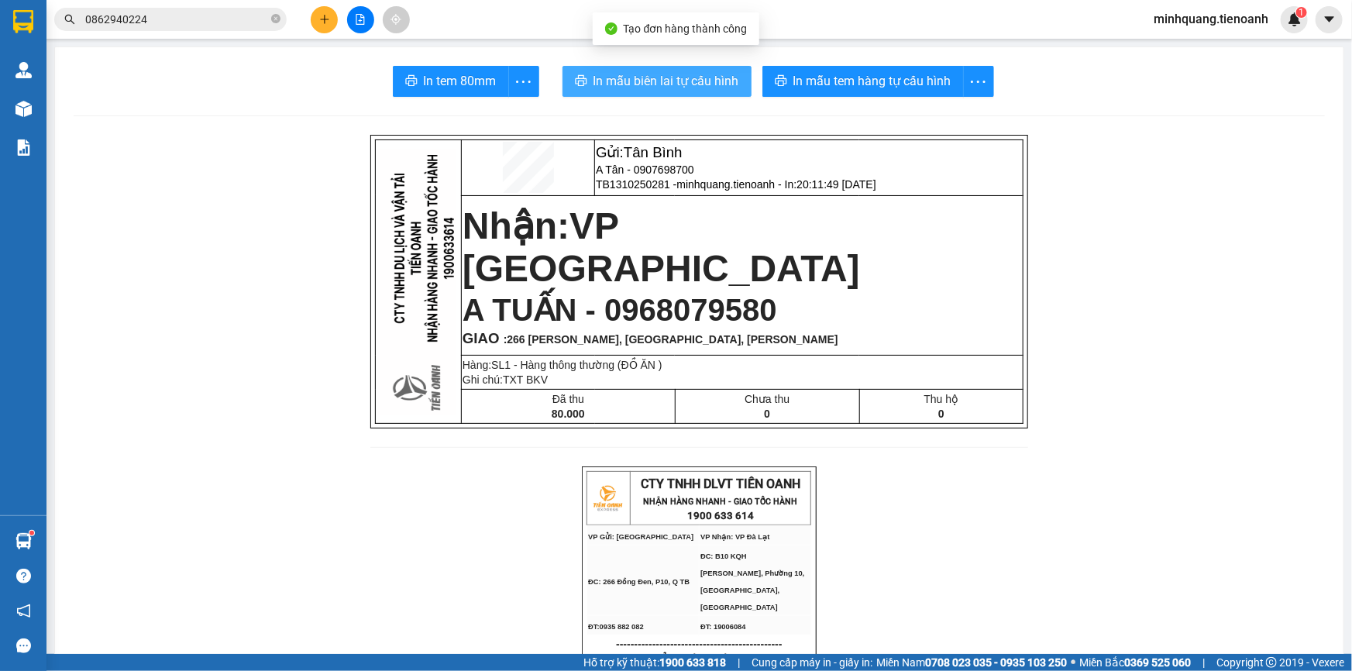
click at [641, 86] on span "In mẫu biên lai tự cấu hình" at bounding box center [666, 80] width 146 height 19
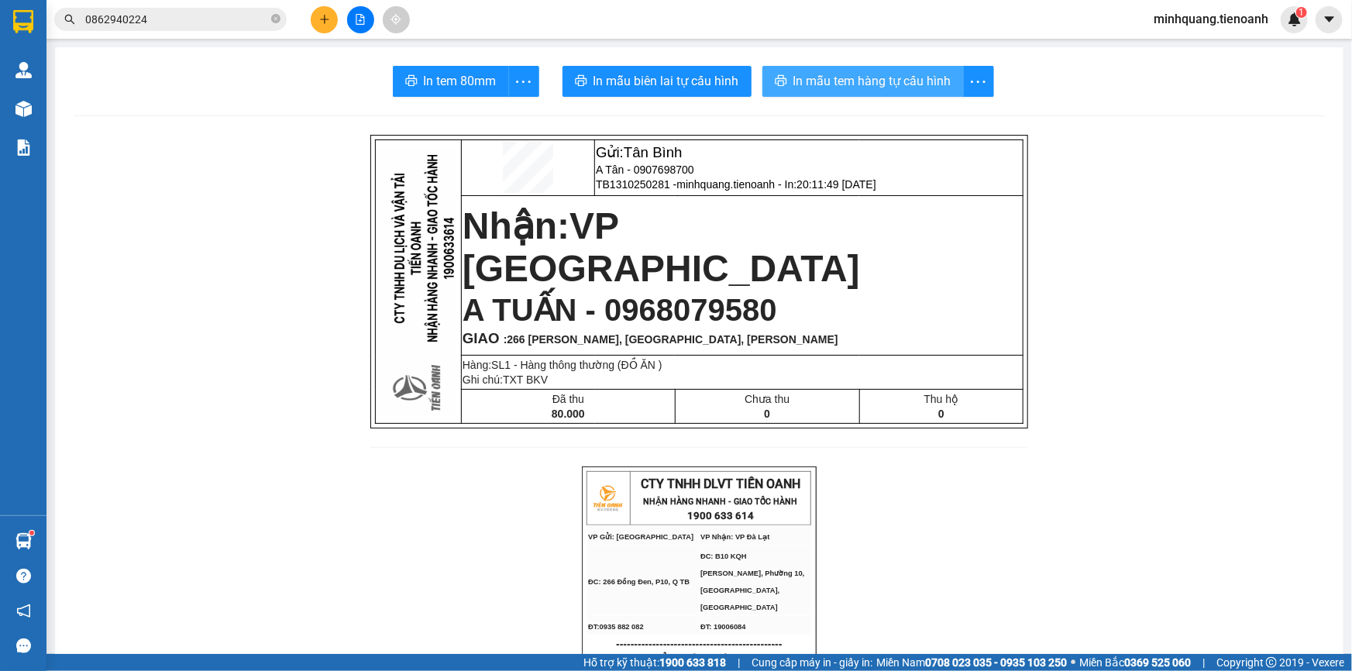
click at [826, 74] on span "In mẫu tem hàng tự cấu hình" at bounding box center [872, 80] width 158 height 19
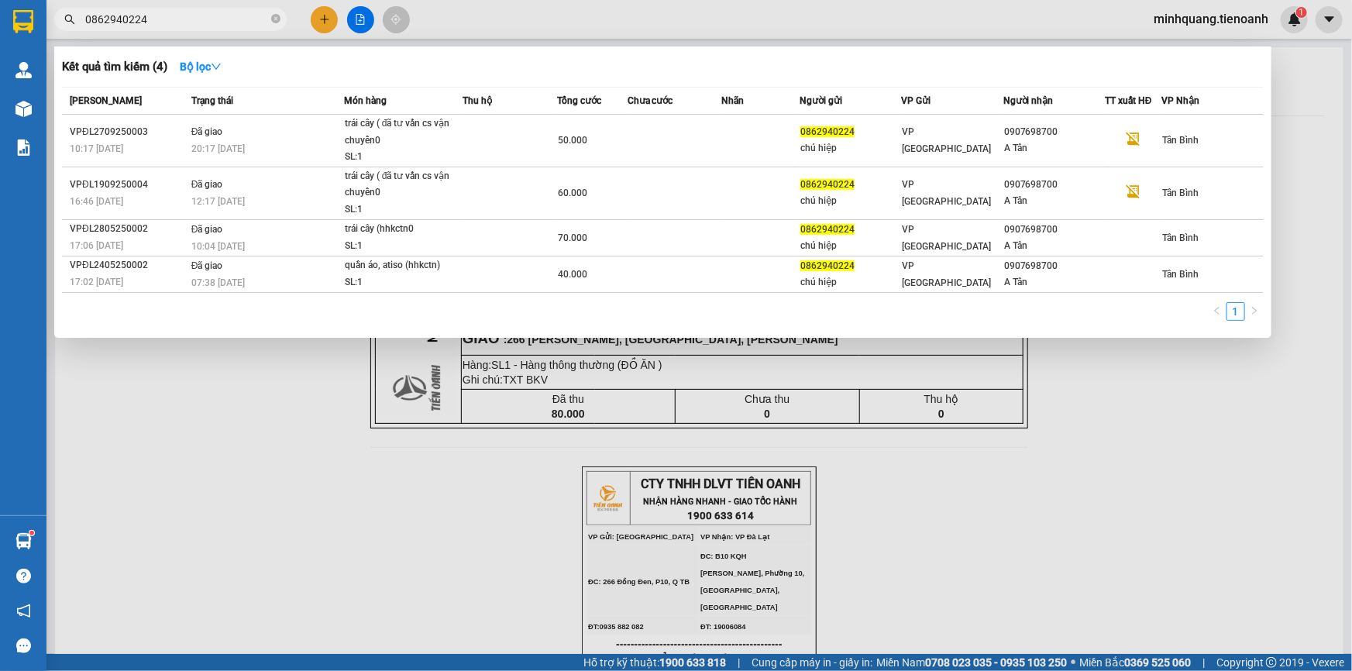
click at [168, 24] on input "0862940224" at bounding box center [176, 19] width 183 height 17
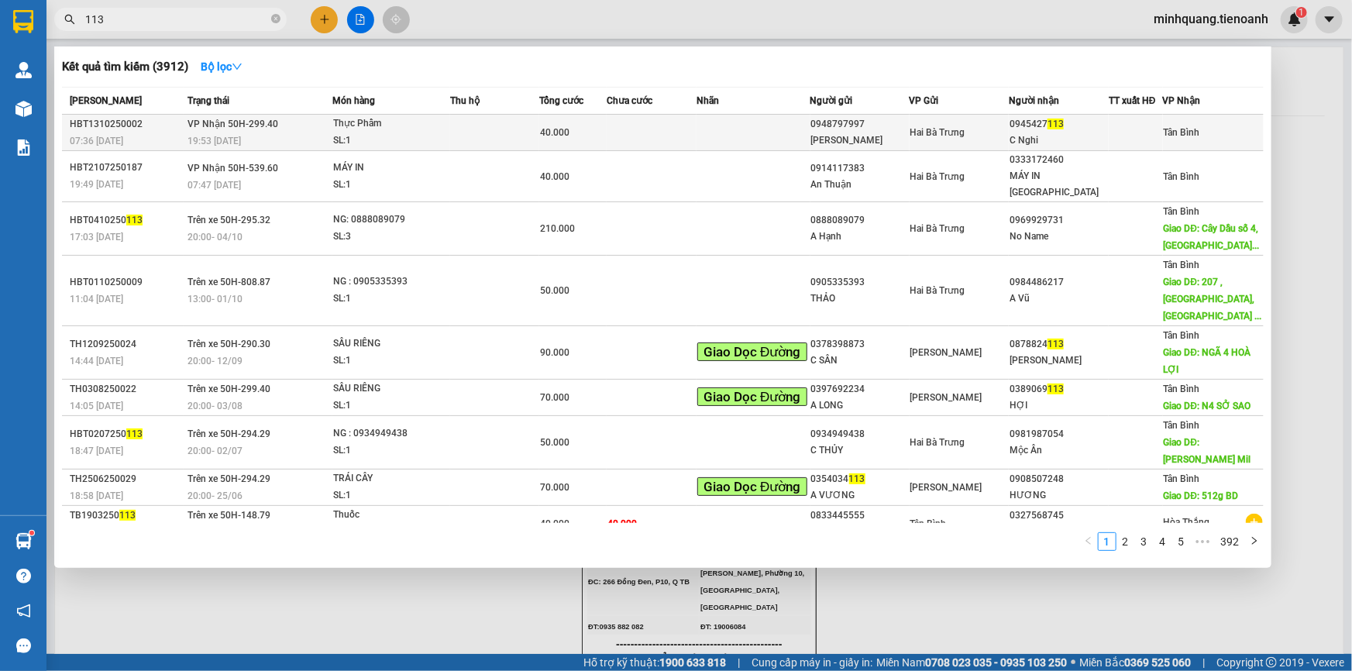
type input "113"
click at [483, 125] on td at bounding box center [494, 133] width 89 height 36
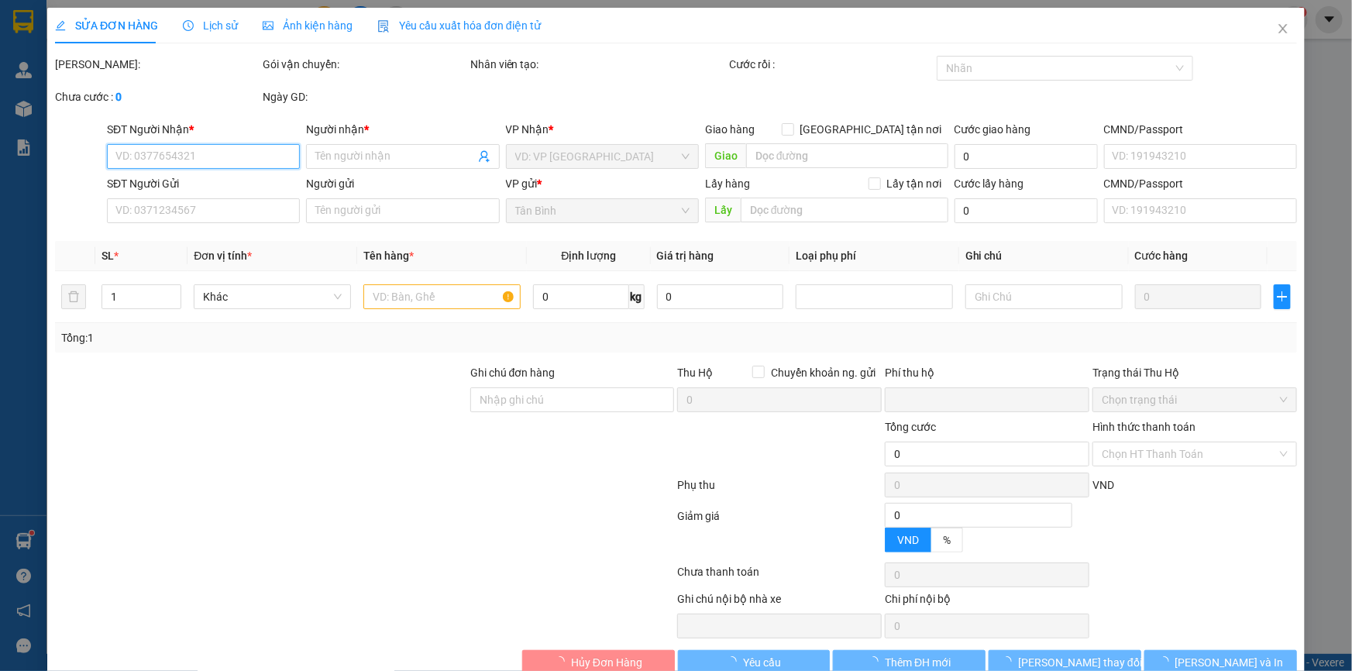
type input "0945427113"
type input "C Nghi"
type input "0948797997"
type input "[PERSON_NAME]"
type input "0"
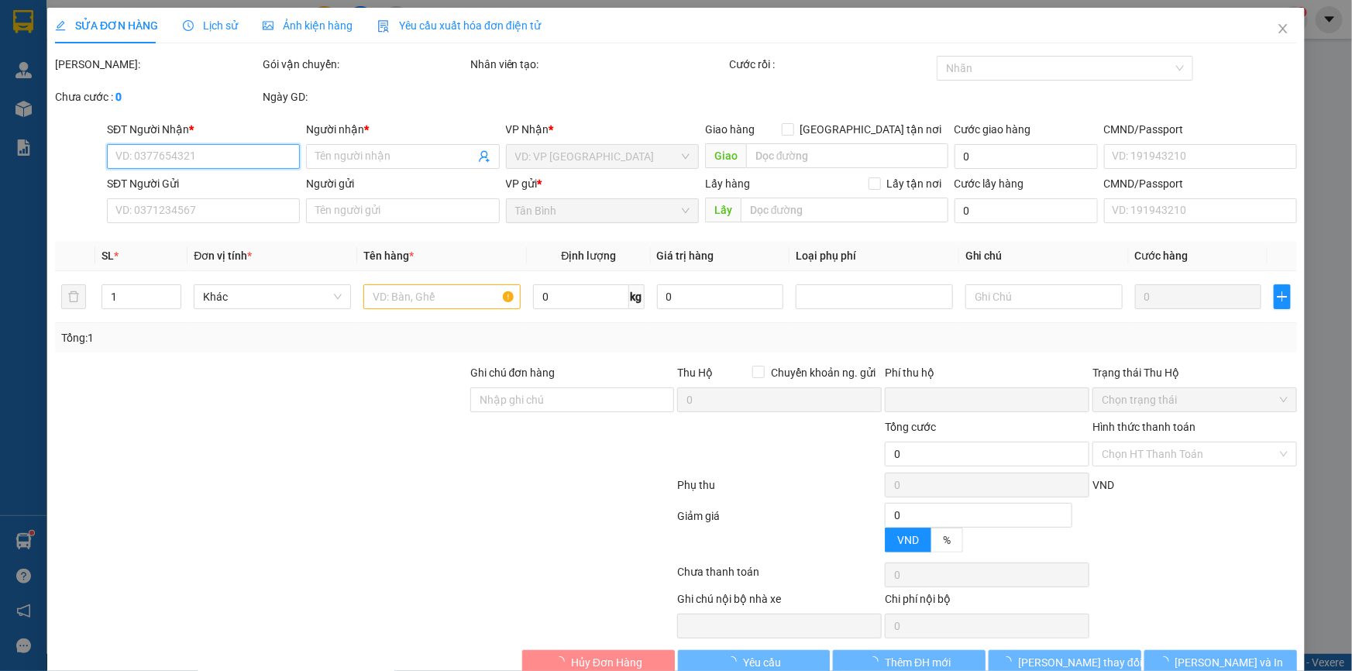
type input "40.000"
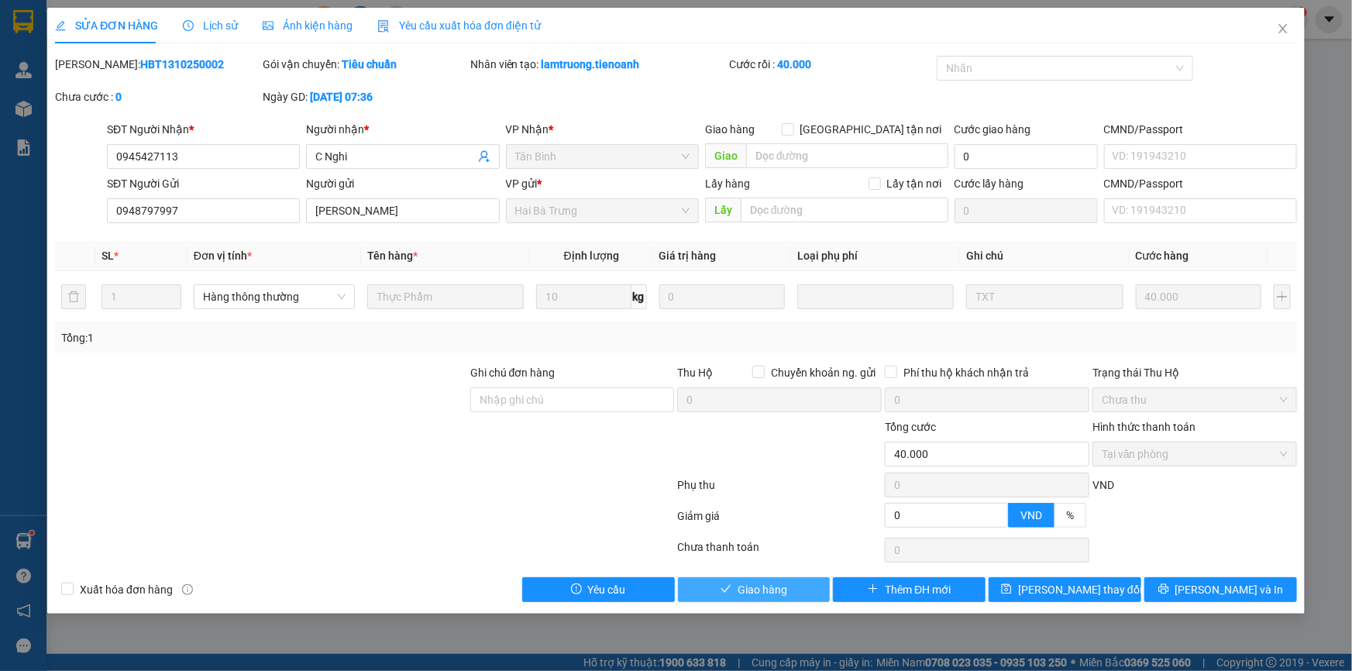
click at [784, 586] on span "Giao hàng" at bounding box center [762, 589] width 50 height 17
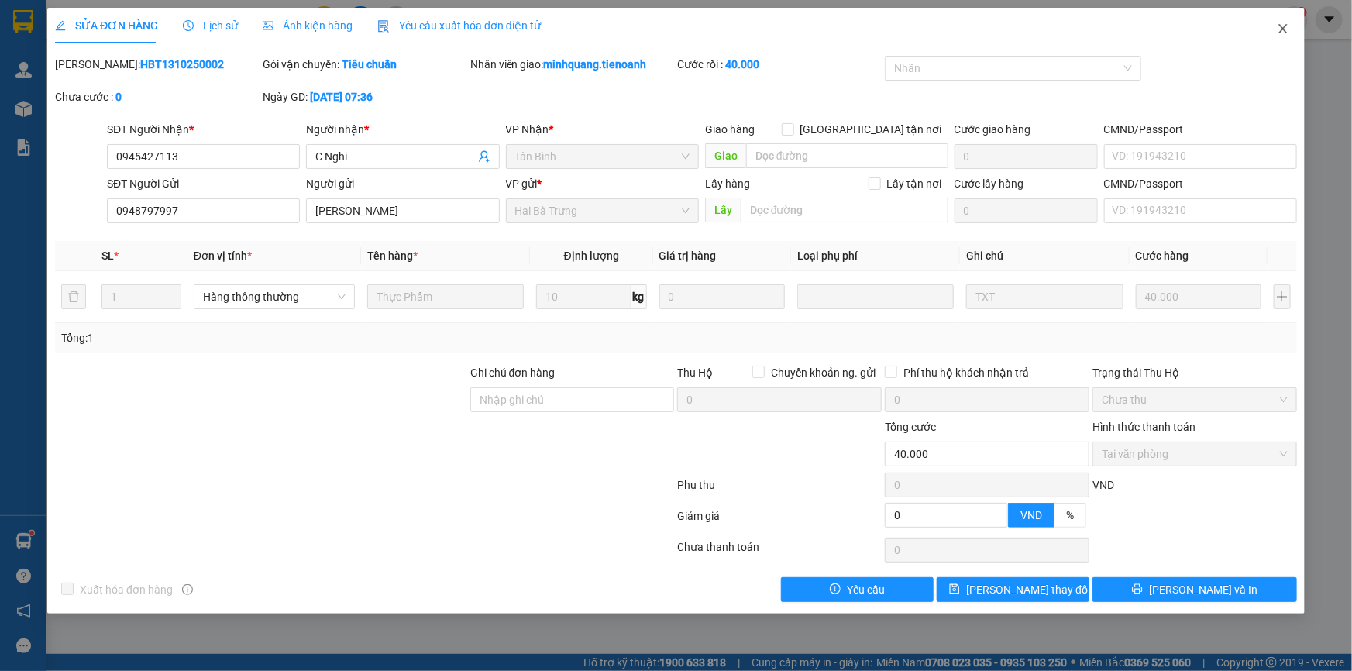
click at [1278, 23] on icon "close" at bounding box center [1282, 28] width 12 height 12
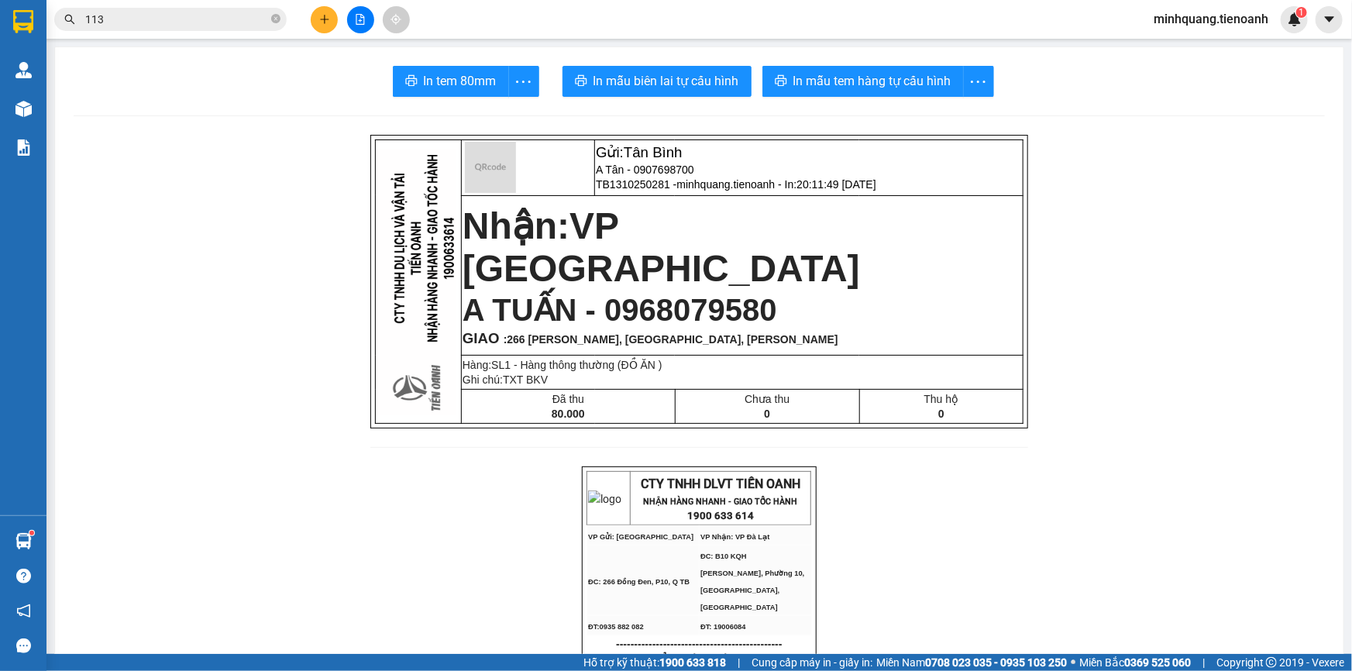
click at [192, 26] on input "113" at bounding box center [176, 19] width 183 height 17
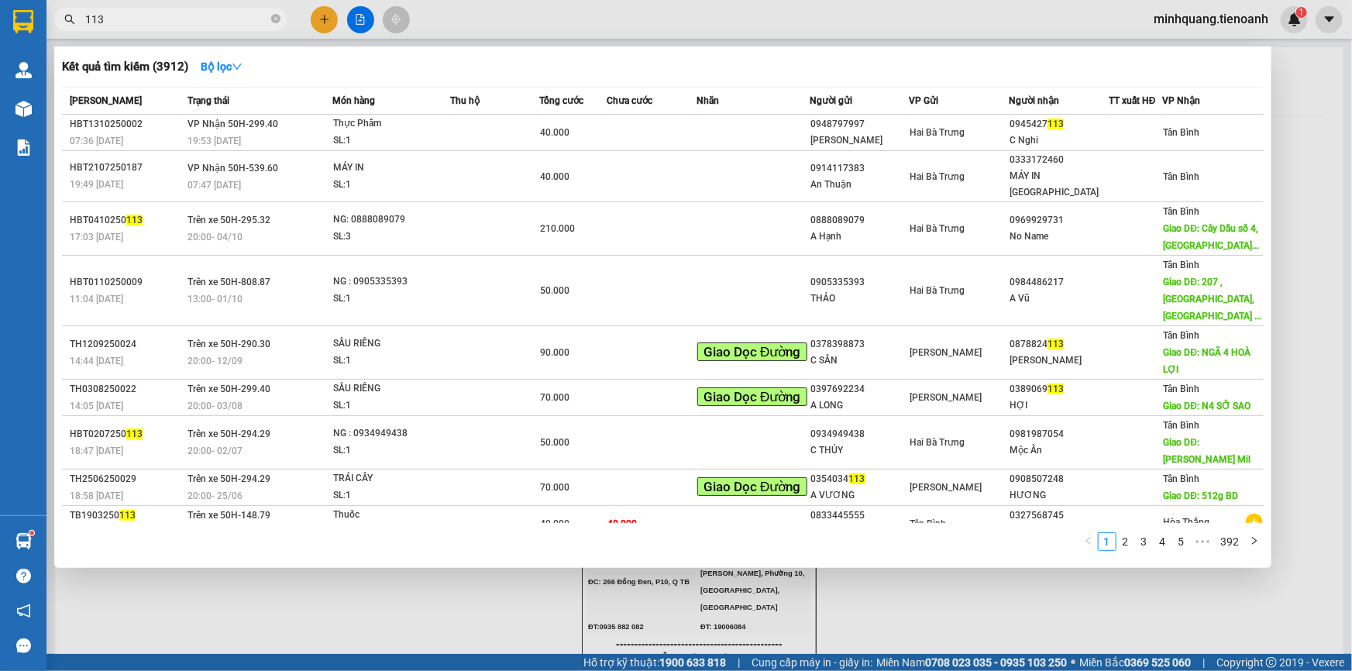
click at [195, 20] on input "113" at bounding box center [176, 19] width 183 height 17
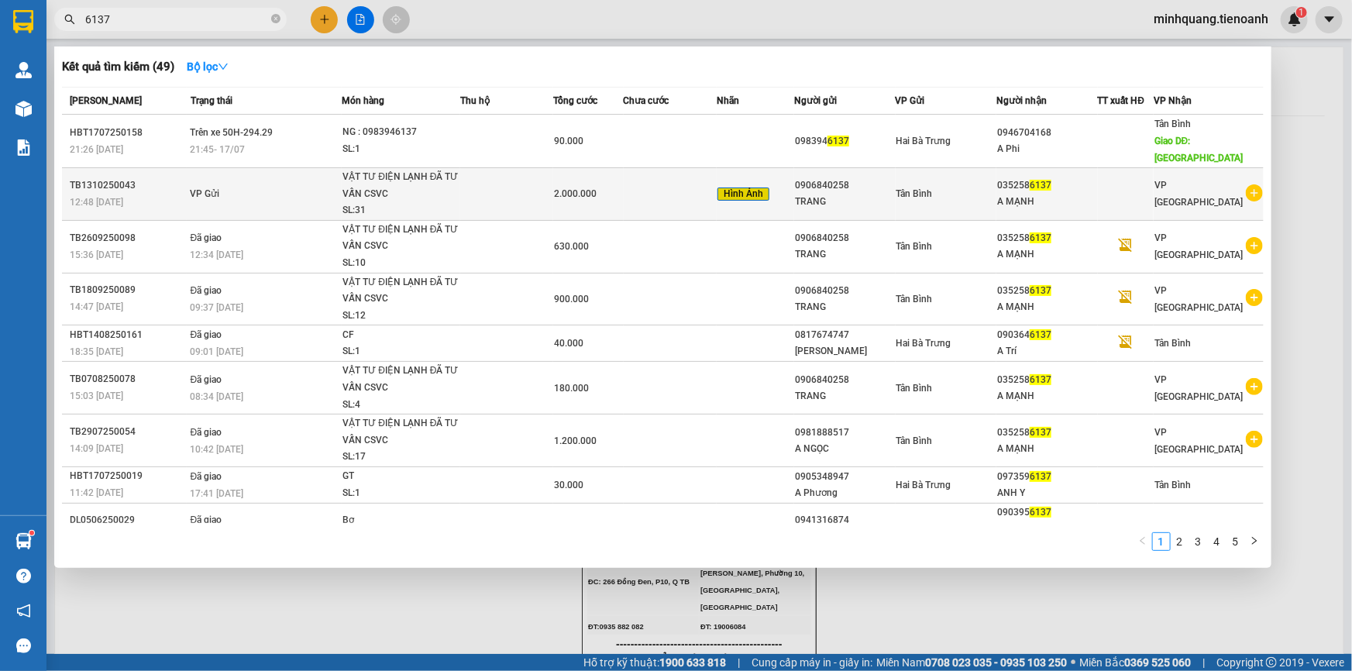
type input "6137"
click at [602, 168] on td "2.000.000" at bounding box center [588, 194] width 70 height 53
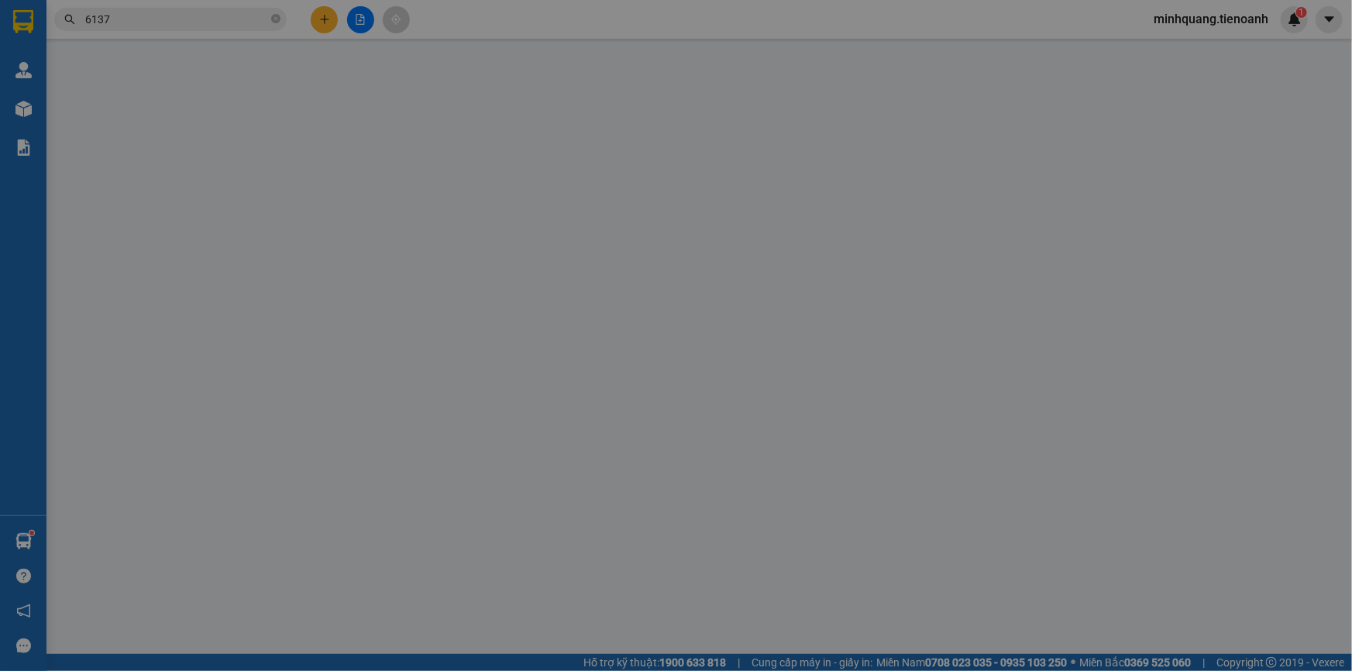
type input "0352586137"
type input "A MẠNH"
type input "0906840258"
type input "TRANG"
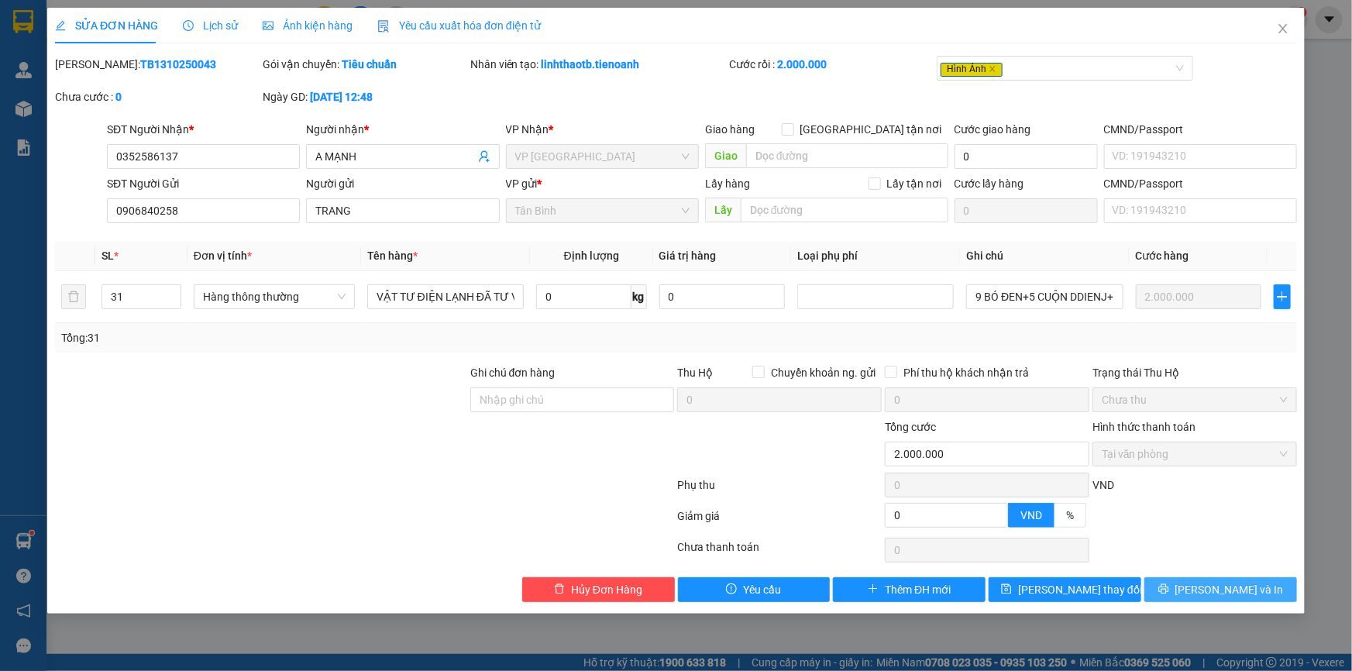
click at [1234, 596] on span "Lưu và In" at bounding box center [1229, 589] width 108 height 17
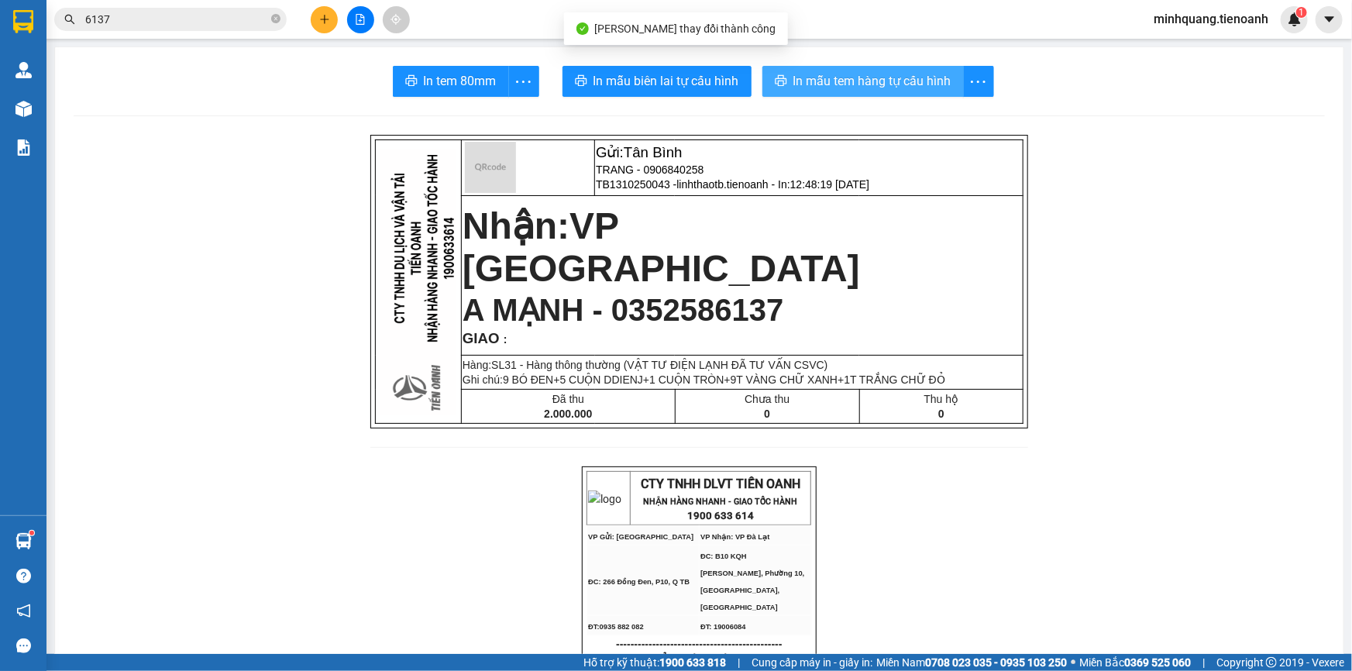
click at [852, 94] on button "In mẫu tem hàng tự cấu hình" at bounding box center [862, 81] width 201 height 31
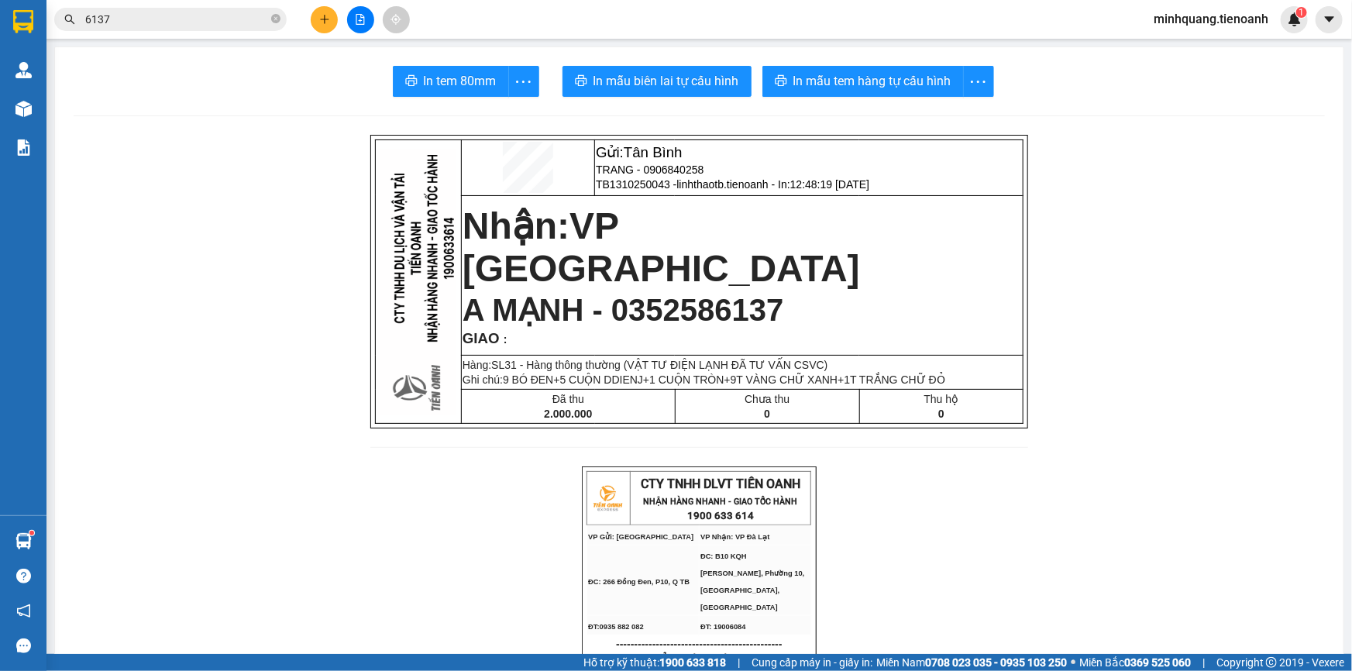
click at [233, 12] on input "6137" at bounding box center [176, 19] width 183 height 17
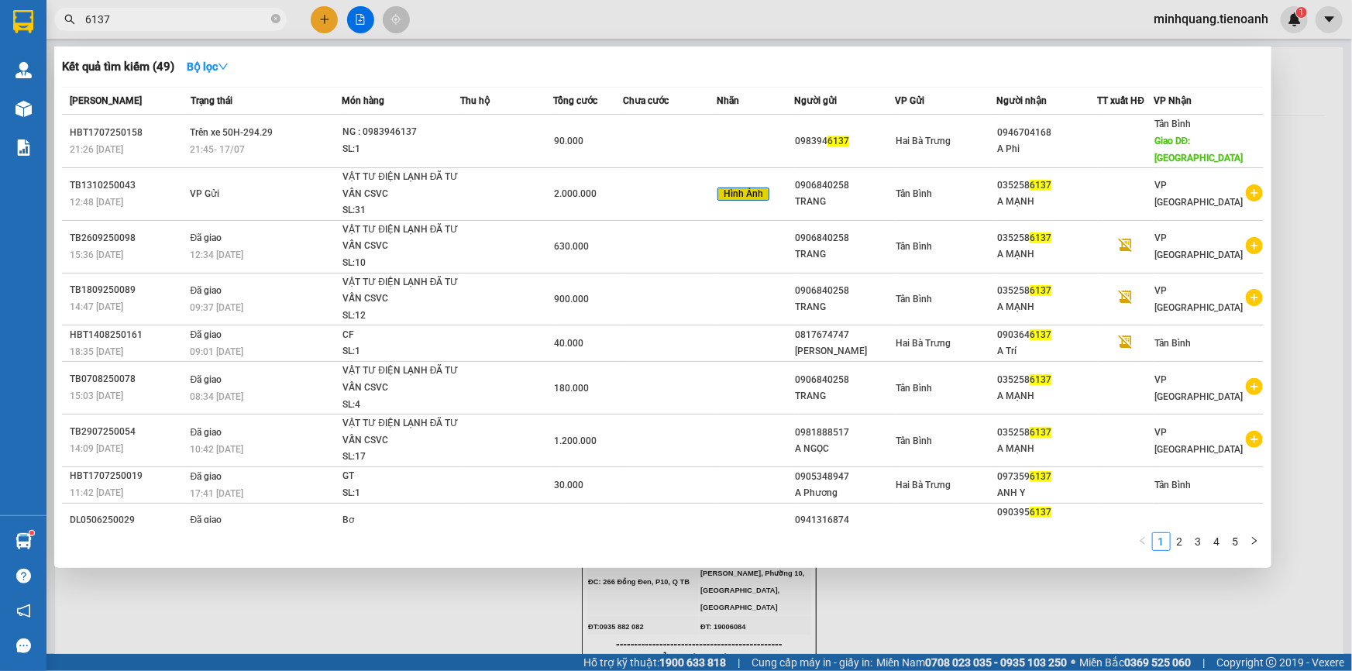
click at [237, 22] on input "6137" at bounding box center [176, 19] width 183 height 17
click at [266, 21] on input "6137" at bounding box center [176, 19] width 183 height 17
click at [277, 21] on icon "close-circle" at bounding box center [275, 18] width 9 height 9
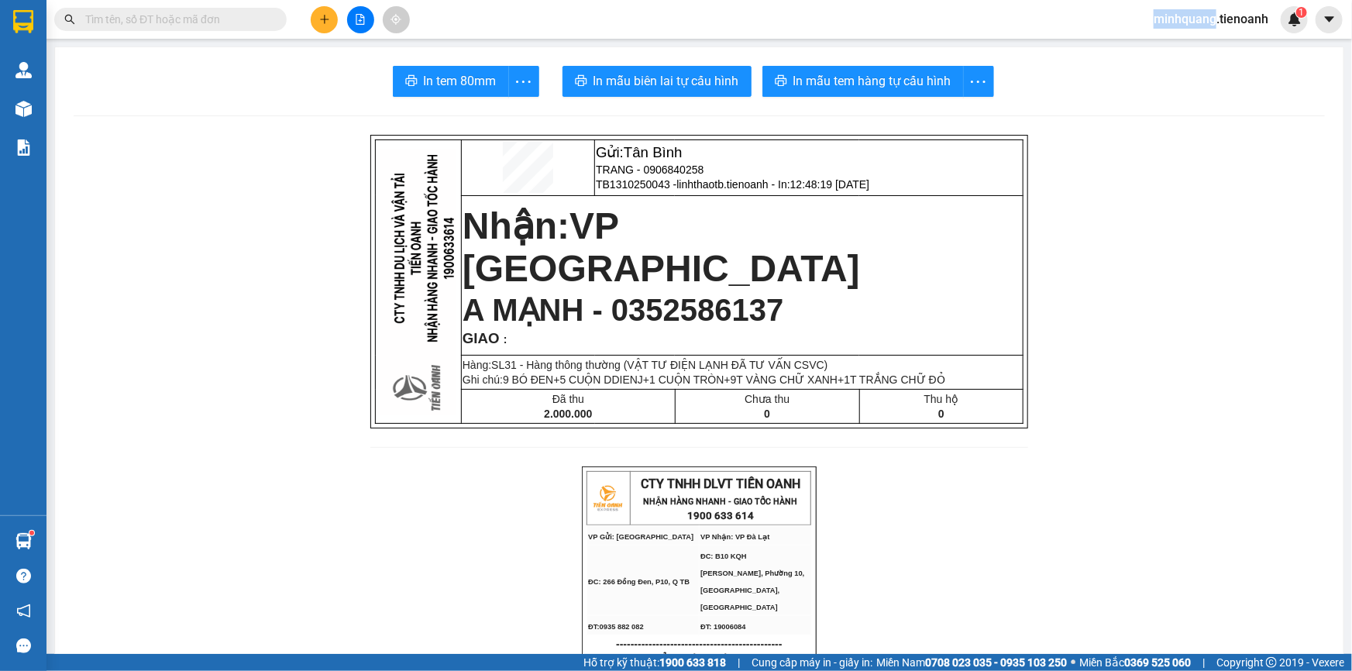
click at [277, 21] on span at bounding box center [275, 19] width 9 height 17
click at [218, 18] on input "text" at bounding box center [176, 19] width 183 height 17
click at [328, 15] on icon "plus" at bounding box center [324, 19] width 11 height 11
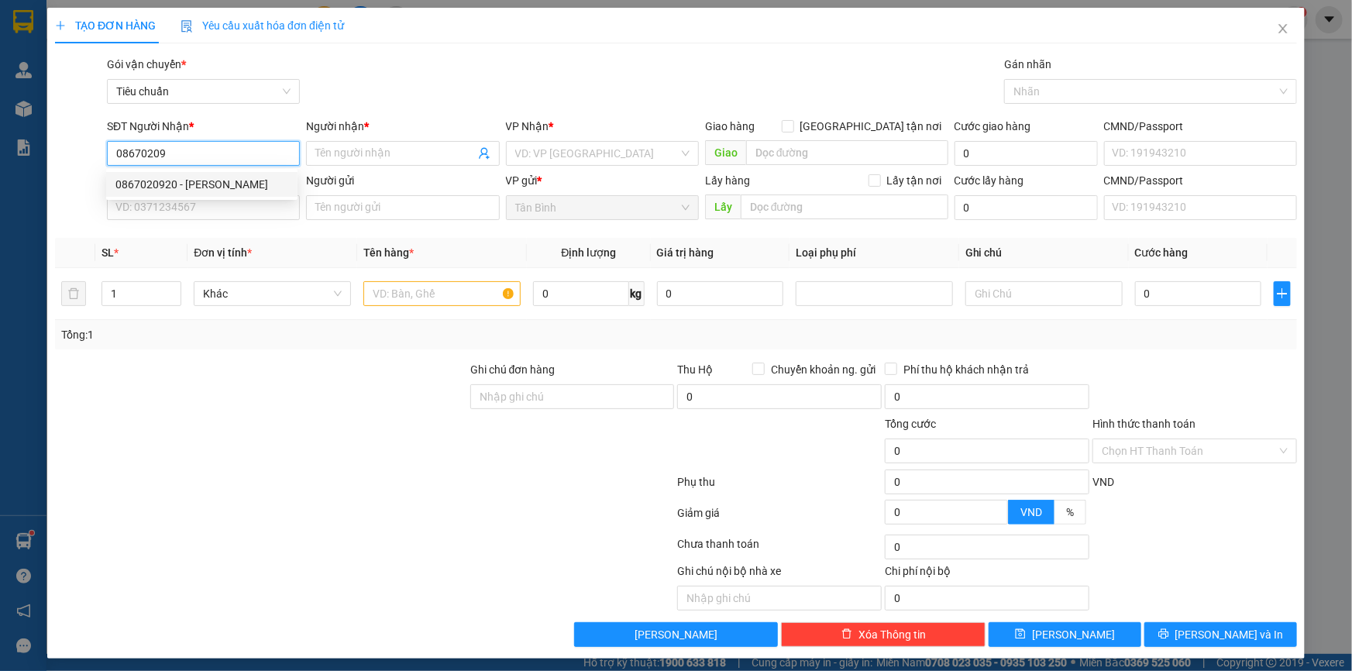
click at [193, 191] on div "0867020920 - Ngọc Huyền" at bounding box center [201, 184] width 173 height 17
click at [185, 214] on input "SĐT Người Gửi" at bounding box center [203, 207] width 193 height 25
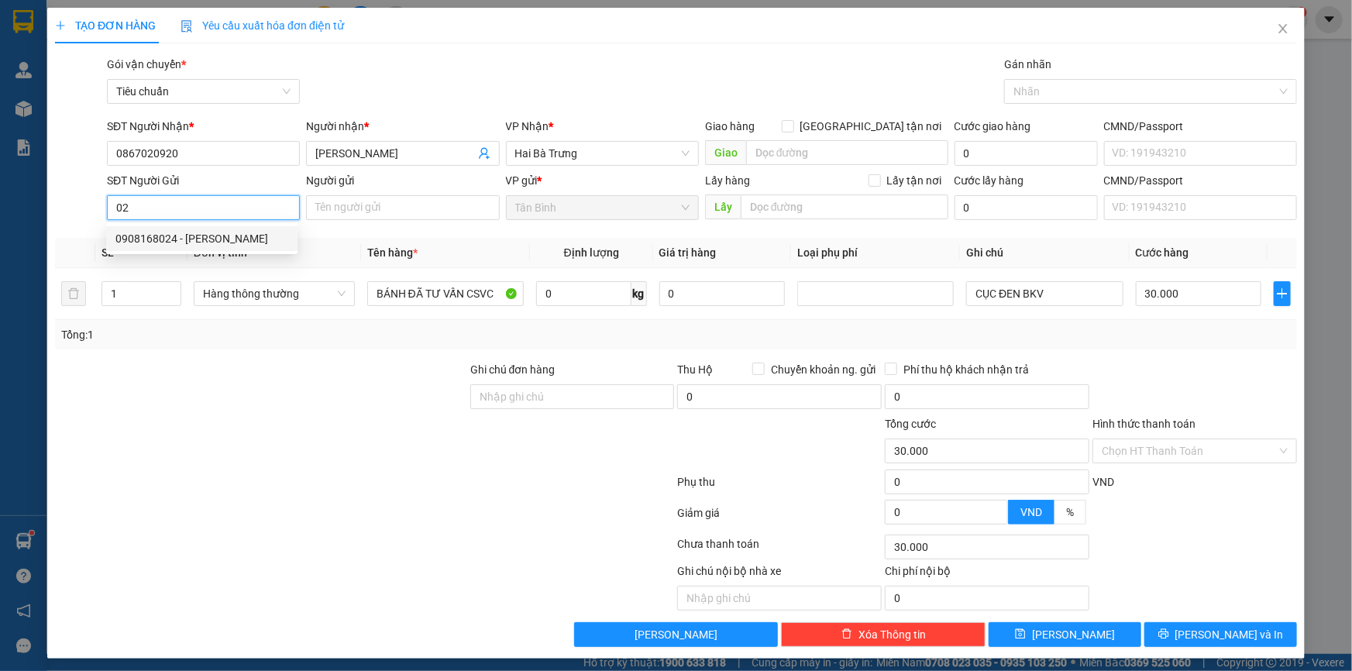
click at [191, 231] on div "0908168024 - C Vân" at bounding box center [201, 238] width 173 height 17
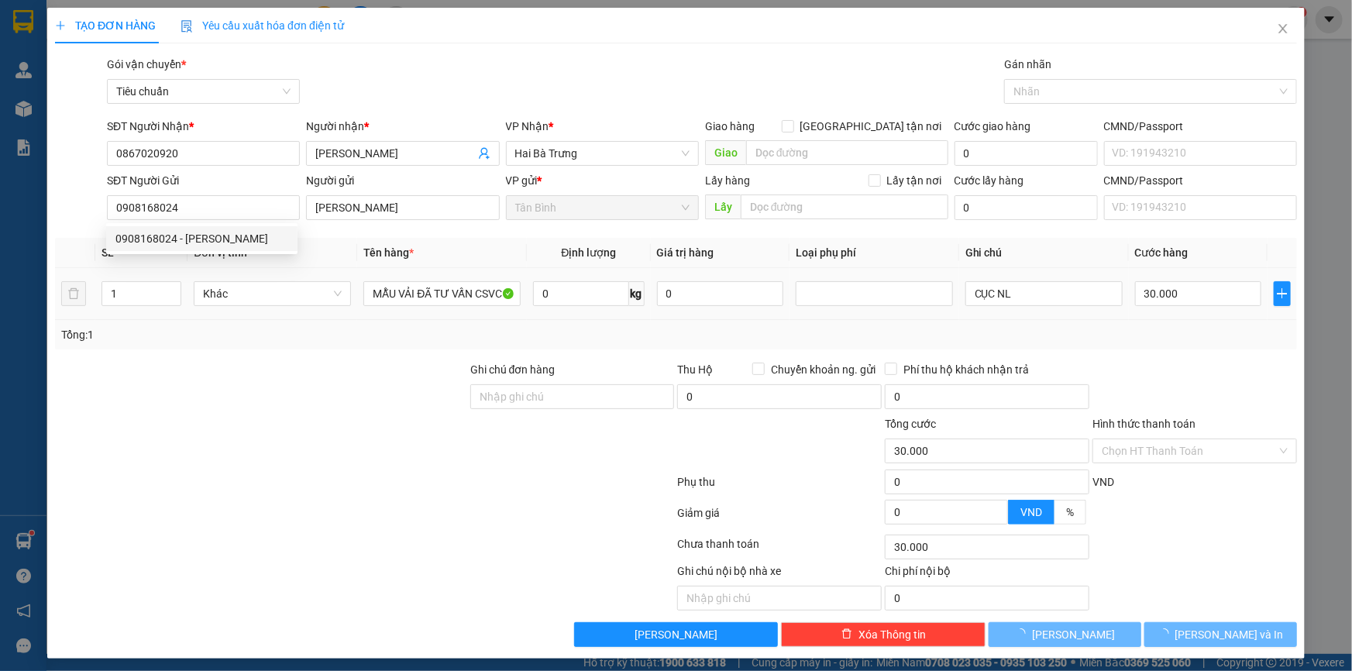
click at [258, 362] on div at bounding box center [260, 388] width 415 height 54
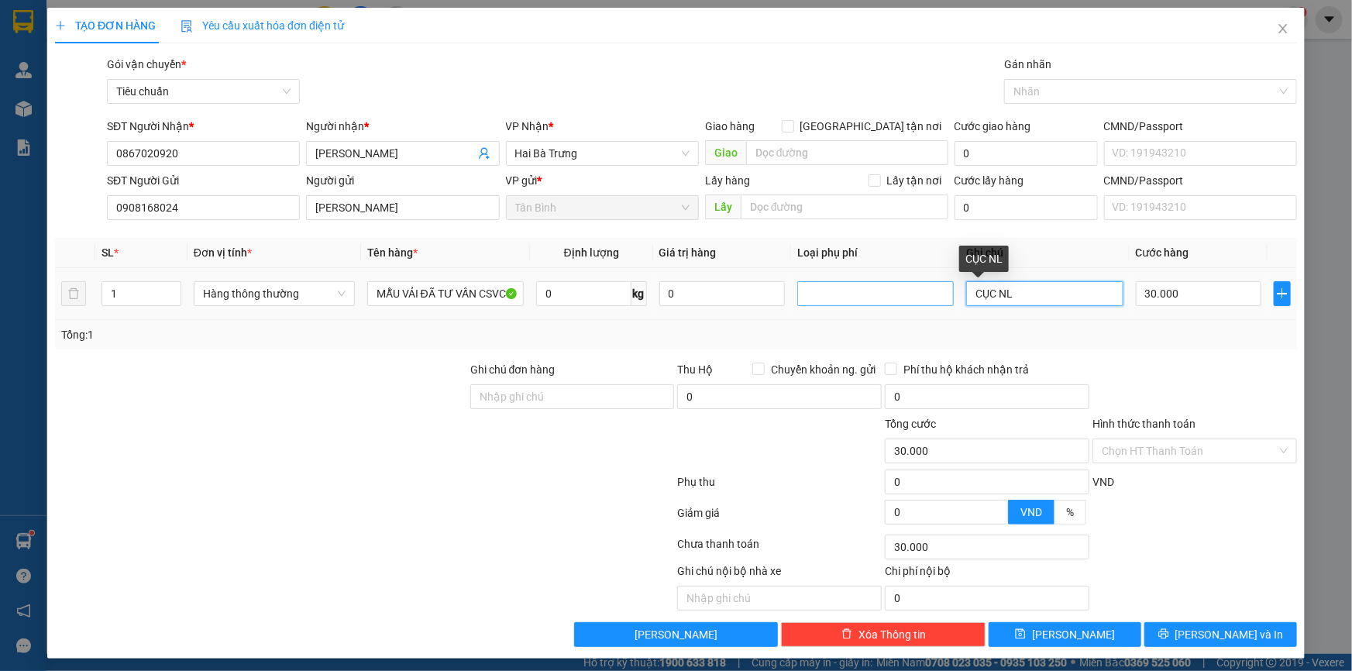
drag, startPoint x: 1026, startPoint y: 294, endPoint x: 909, endPoint y: 283, distance: 118.3
click at [909, 285] on tr "1 Hàng thông thường MẪU VẢI ĐÃ TƯ VẤN CSVC 0 kg 0 CỤC NL 30.000" at bounding box center [676, 294] width 1242 height 52
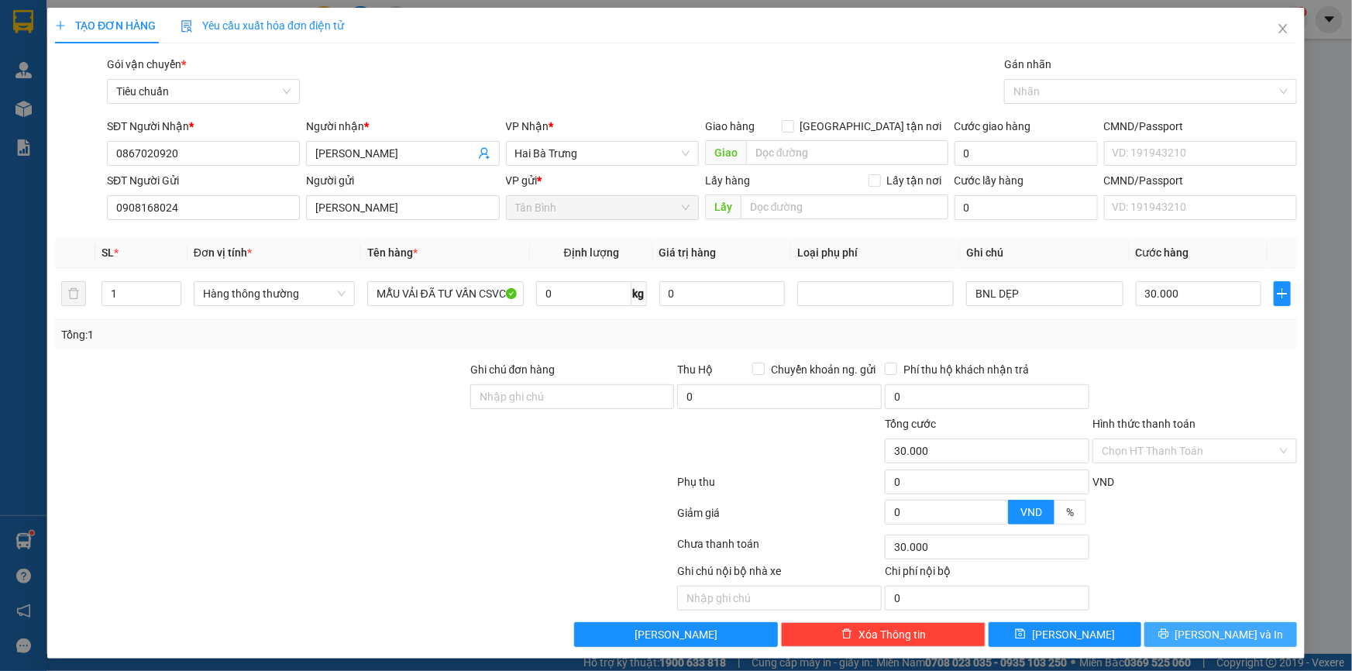
click at [1176, 635] on button "Lưu và In" at bounding box center [1220, 634] width 153 height 25
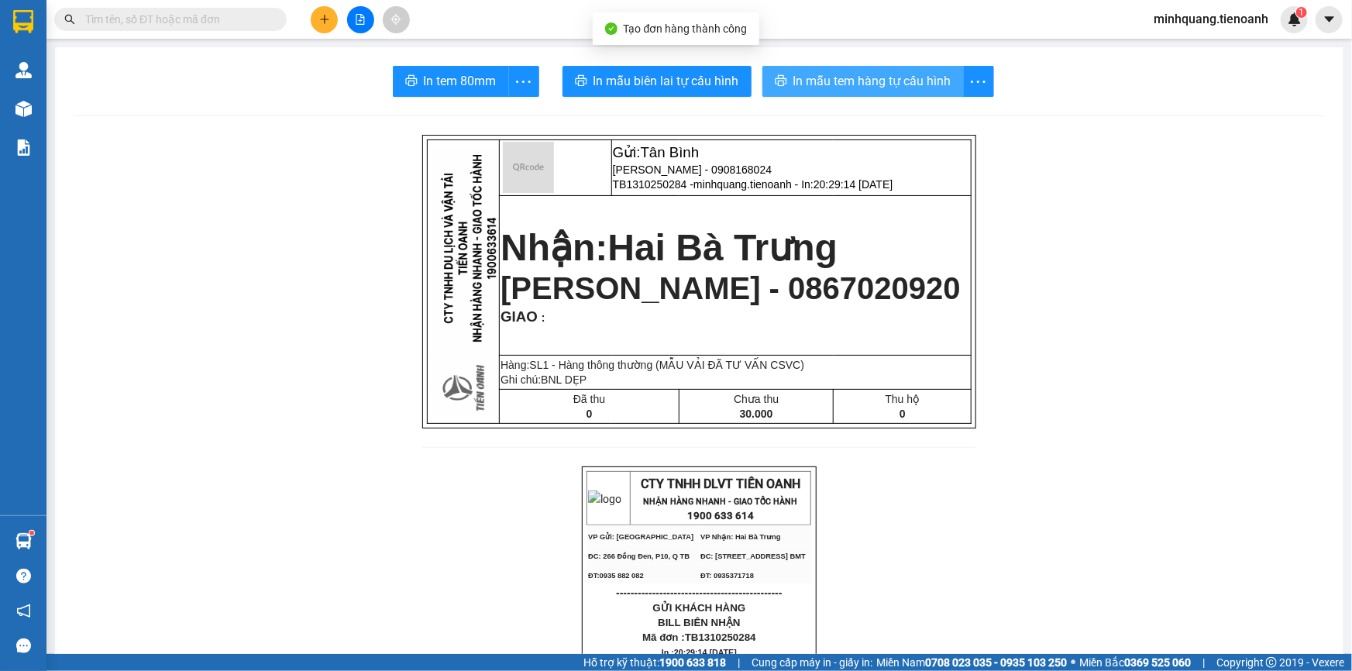
click at [843, 68] on button "In mẫu tem hàng tự cấu hình" at bounding box center [862, 81] width 201 height 31
click at [652, 77] on span "In mẫu biên lai tự cấu hình" at bounding box center [666, 80] width 146 height 19
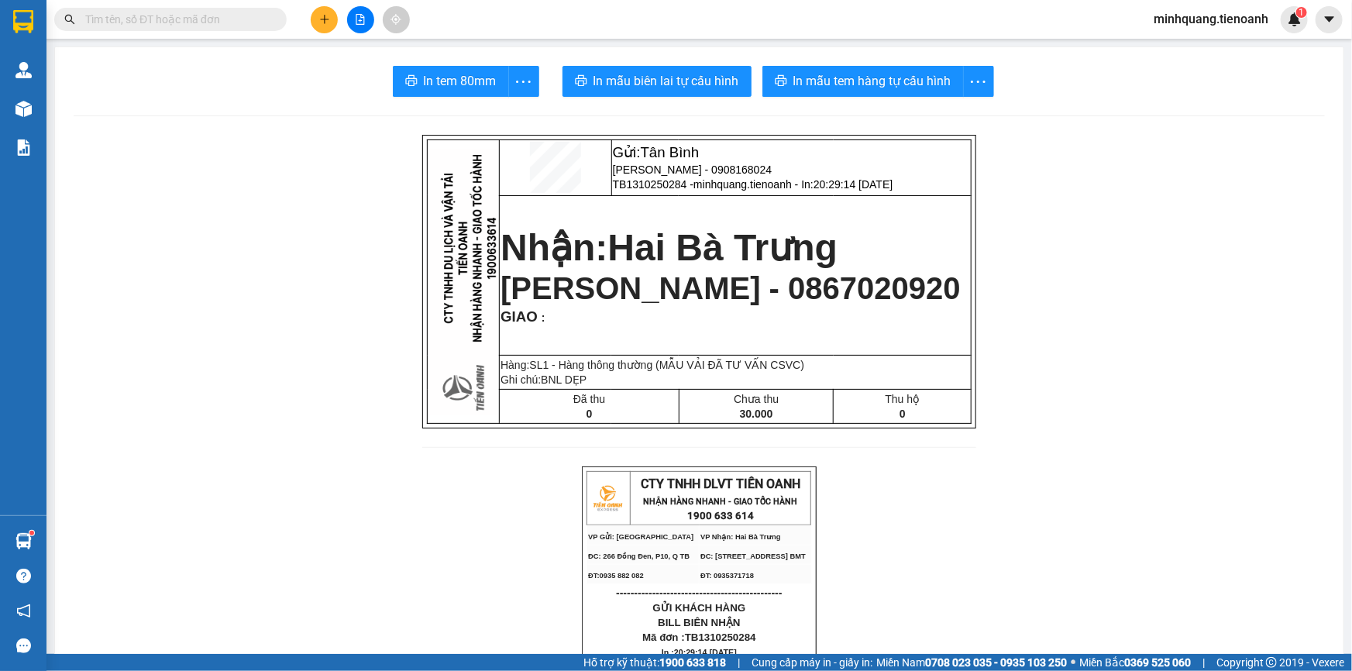
click at [257, 19] on input "text" at bounding box center [176, 19] width 183 height 17
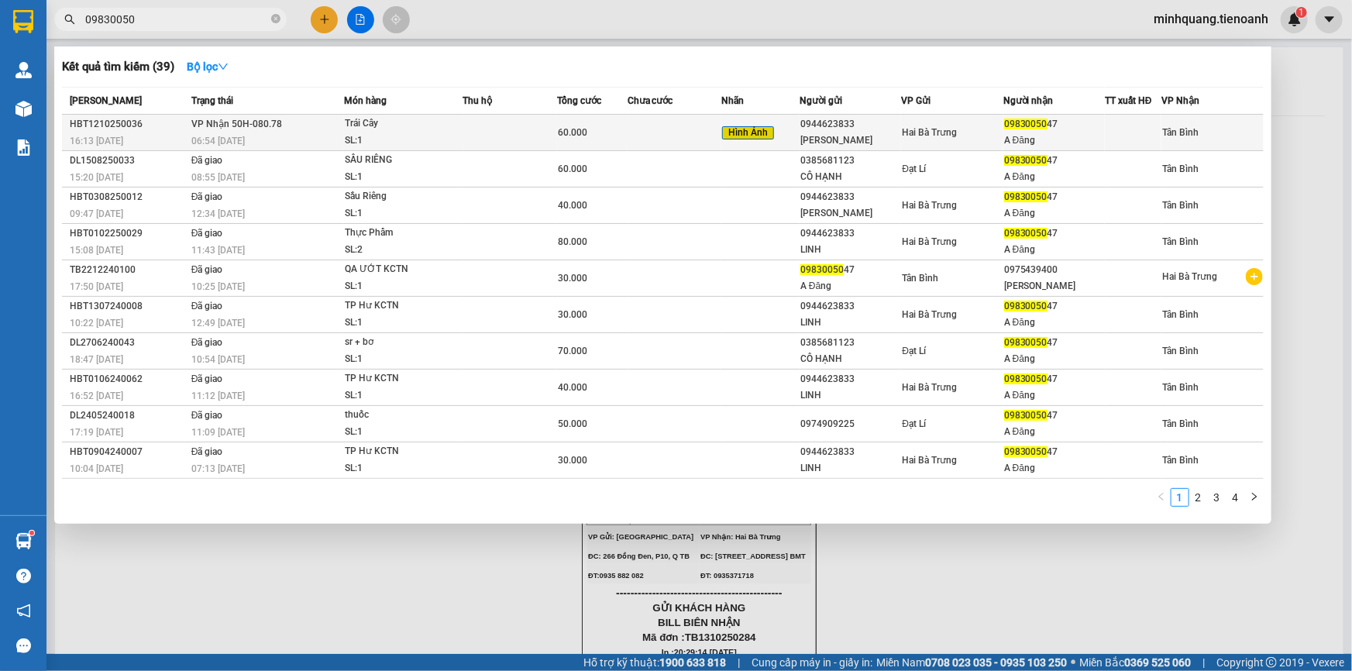
click at [631, 135] on td at bounding box center [674, 133] width 94 height 36
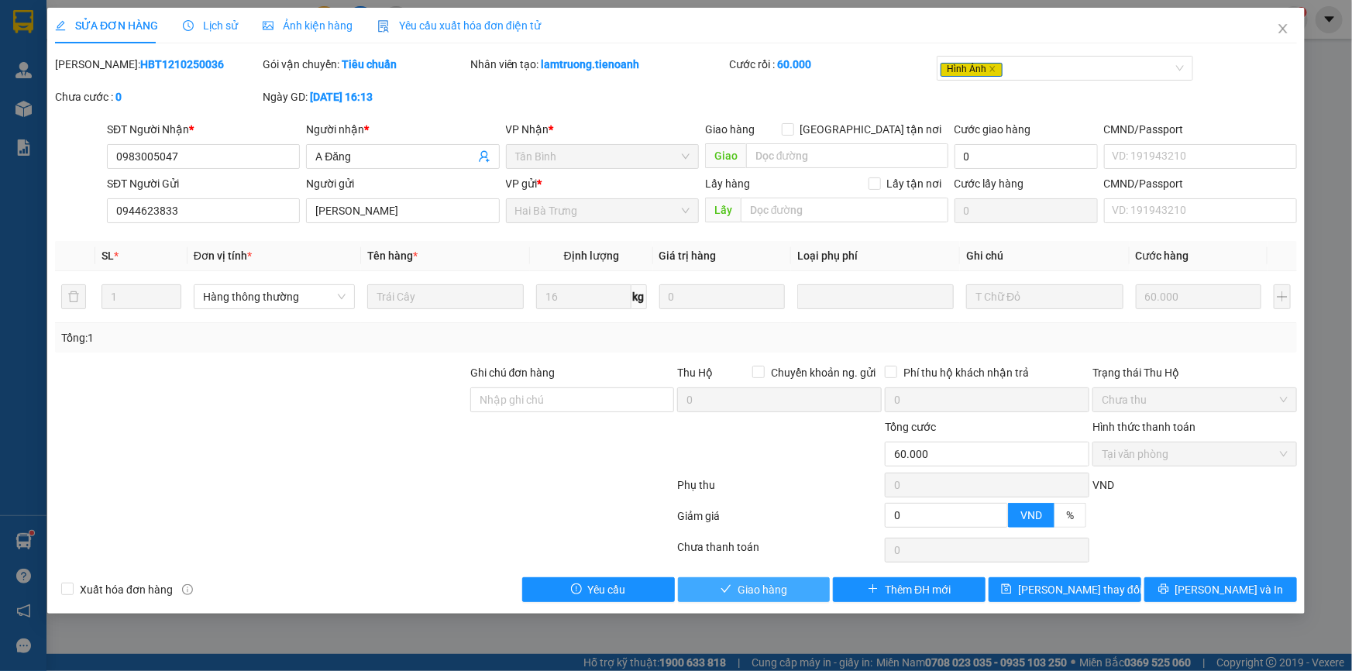
click at [746, 592] on span "Giao hàng" at bounding box center [762, 589] width 50 height 17
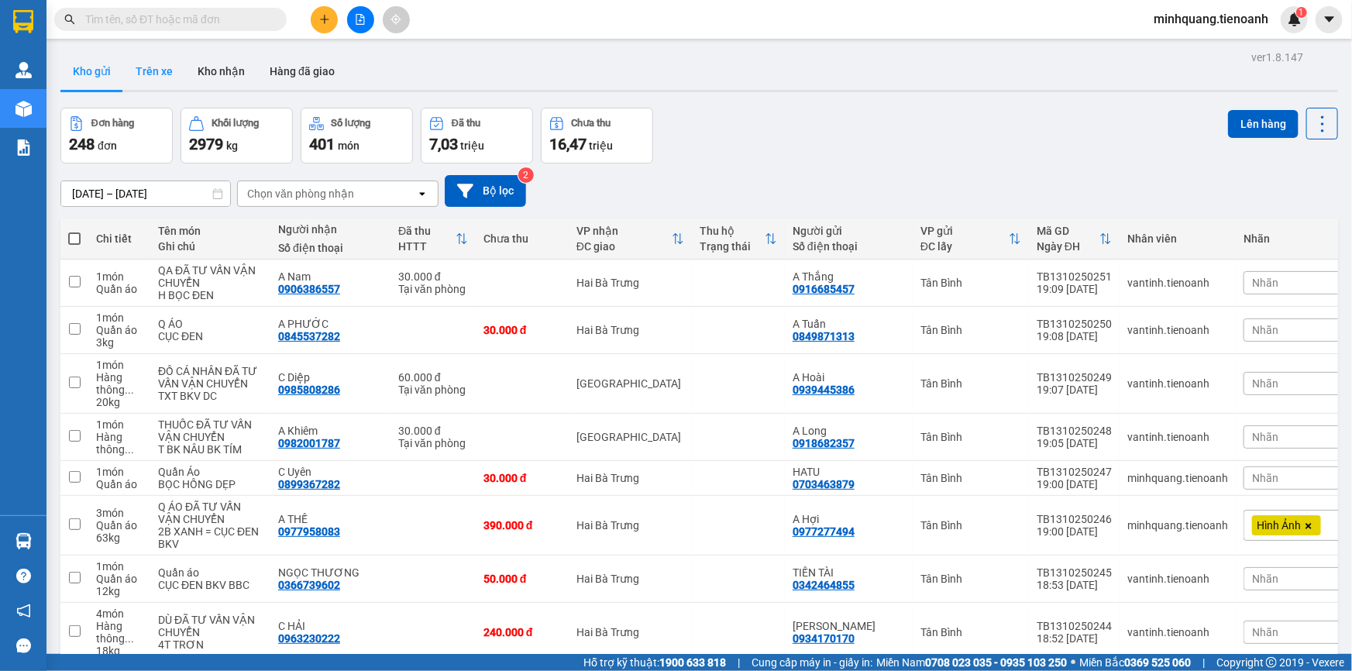
click at [170, 84] on button "Trên xe" at bounding box center [154, 71] width 62 height 37
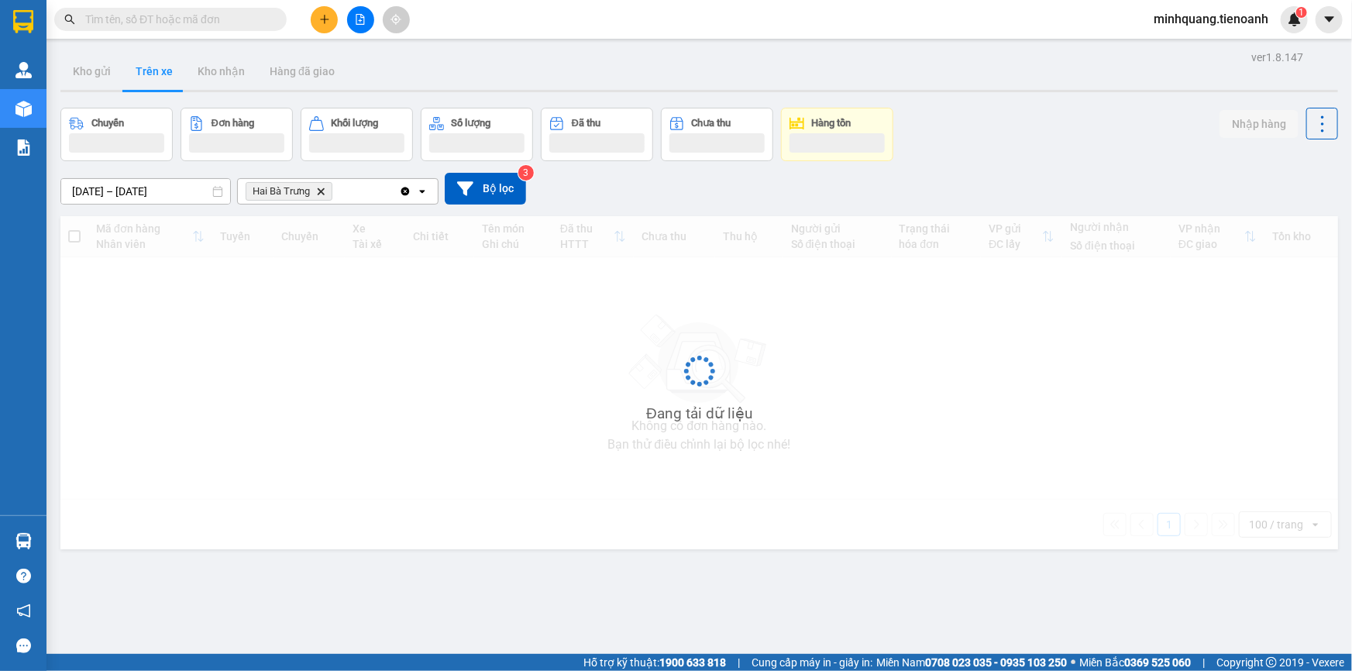
click at [321, 191] on icon "Hai Bà Trưng , close by backspace" at bounding box center [321, 190] width 7 height 7
click at [316, 191] on div "Chọn văn phòng nhận" at bounding box center [300, 191] width 107 height 15
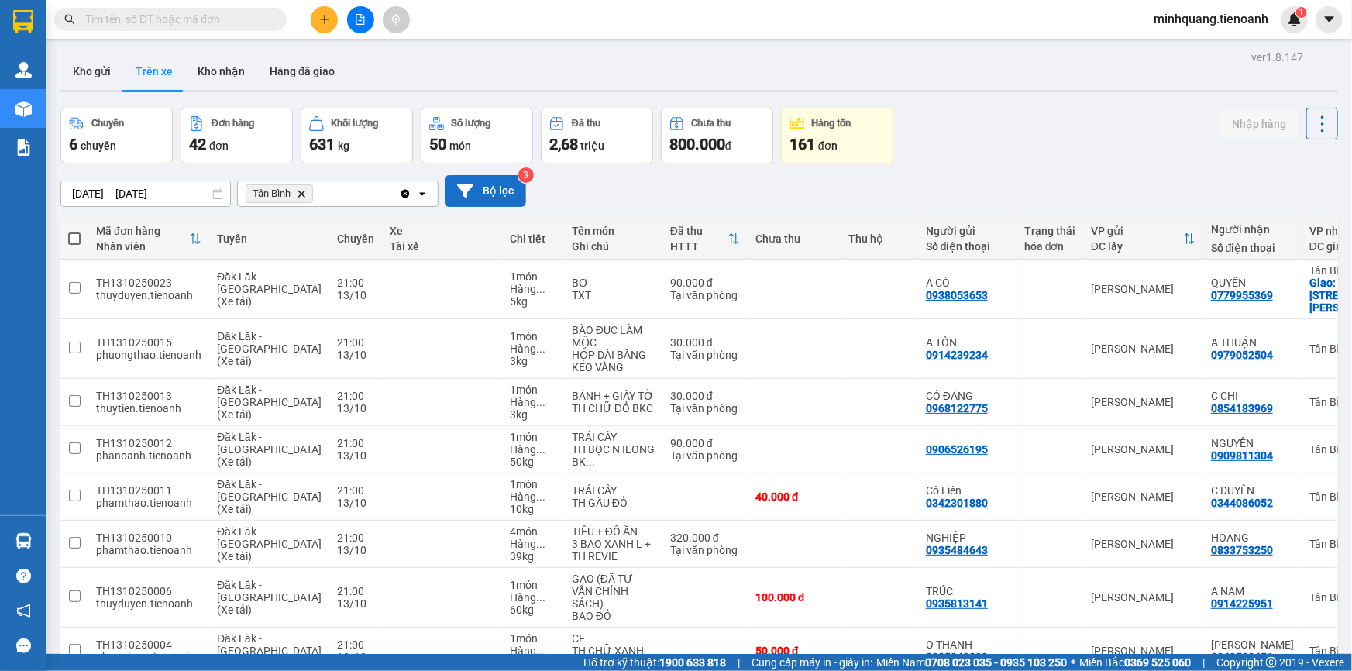
click at [468, 186] on icon at bounding box center [465, 191] width 16 height 14
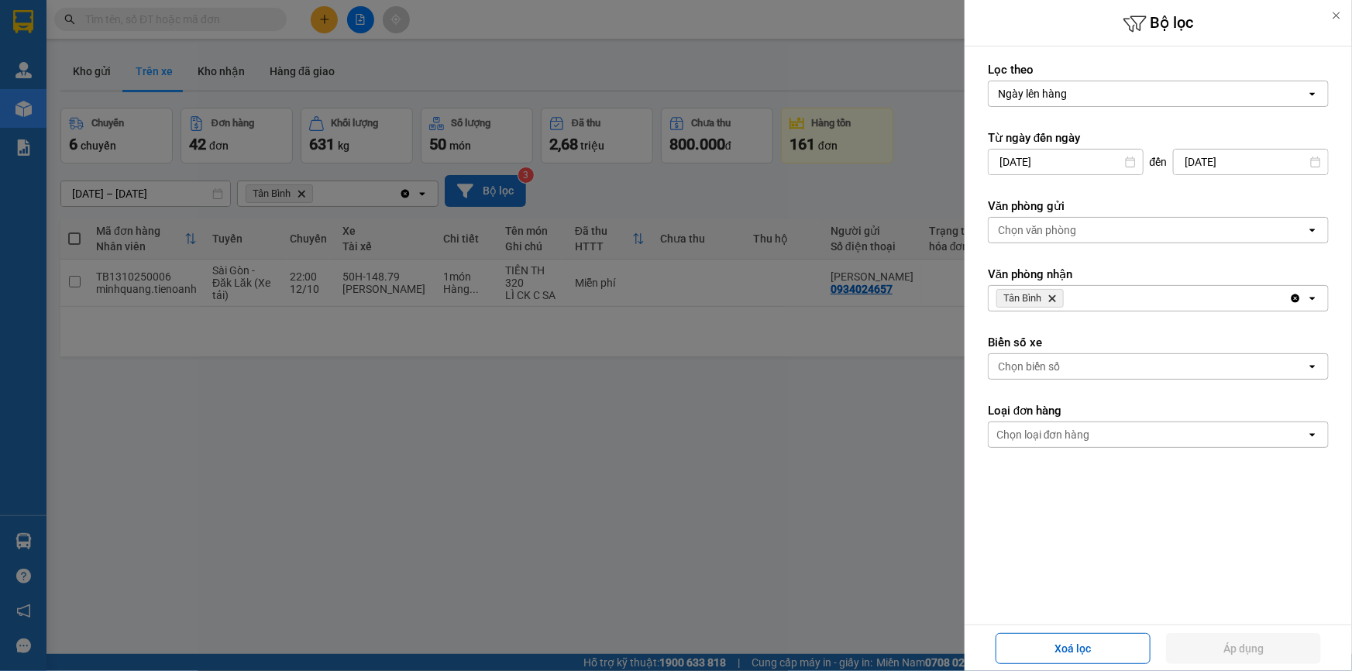
click at [1066, 363] on div "Chọn biển số" at bounding box center [1147, 366] width 318 height 25
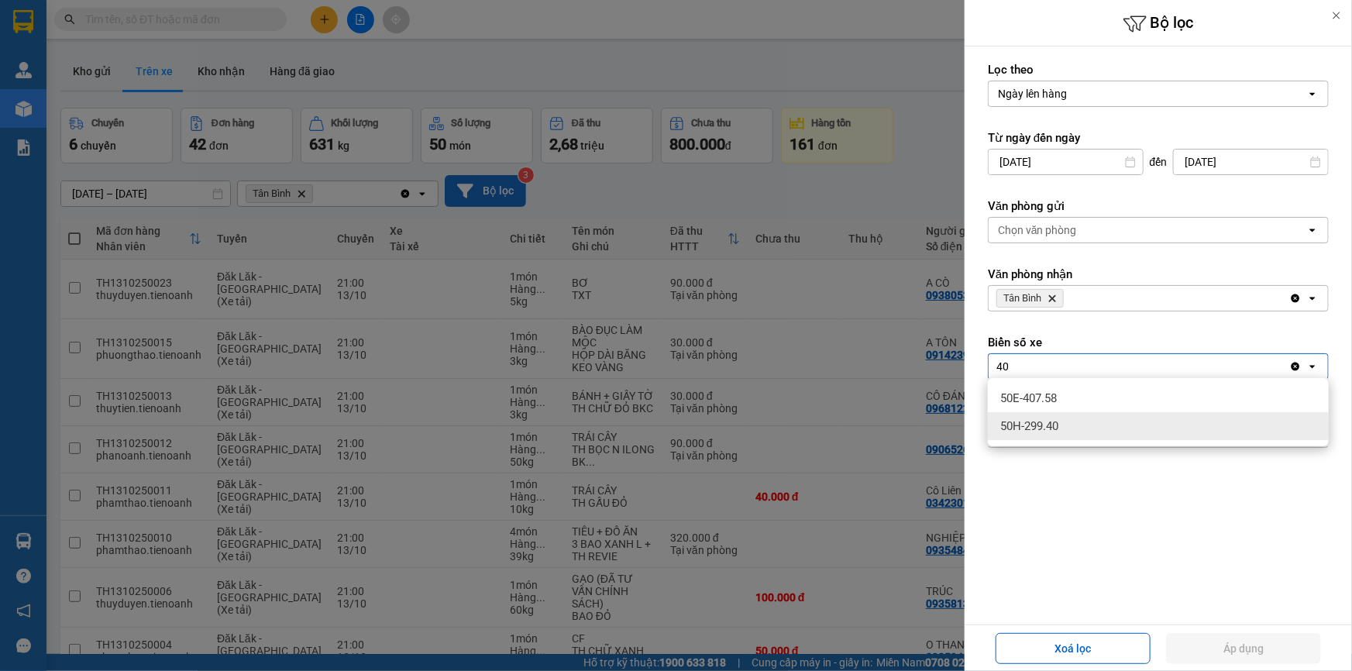
type input "40"
click at [1051, 431] on span "50H-299.40" at bounding box center [1029, 425] width 58 height 15
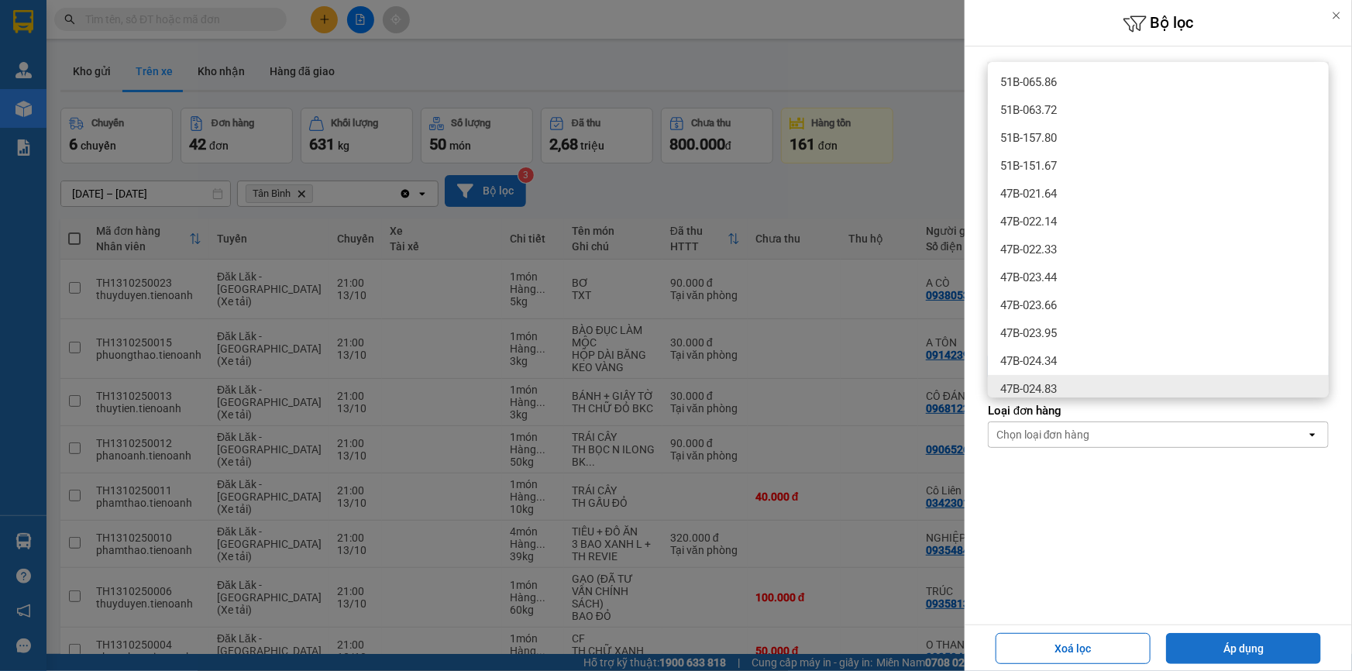
click at [1259, 642] on button "Áp dụng" at bounding box center [1243, 648] width 155 height 31
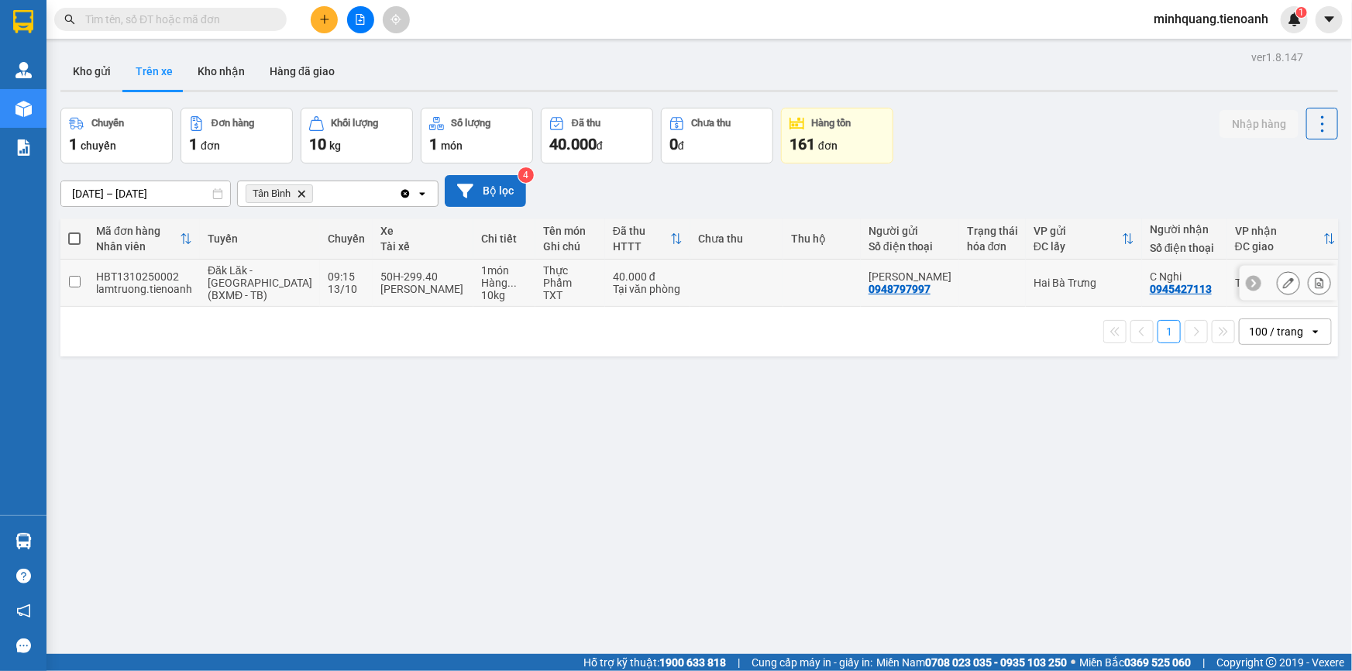
click at [713, 289] on td at bounding box center [736, 282] width 93 height 47
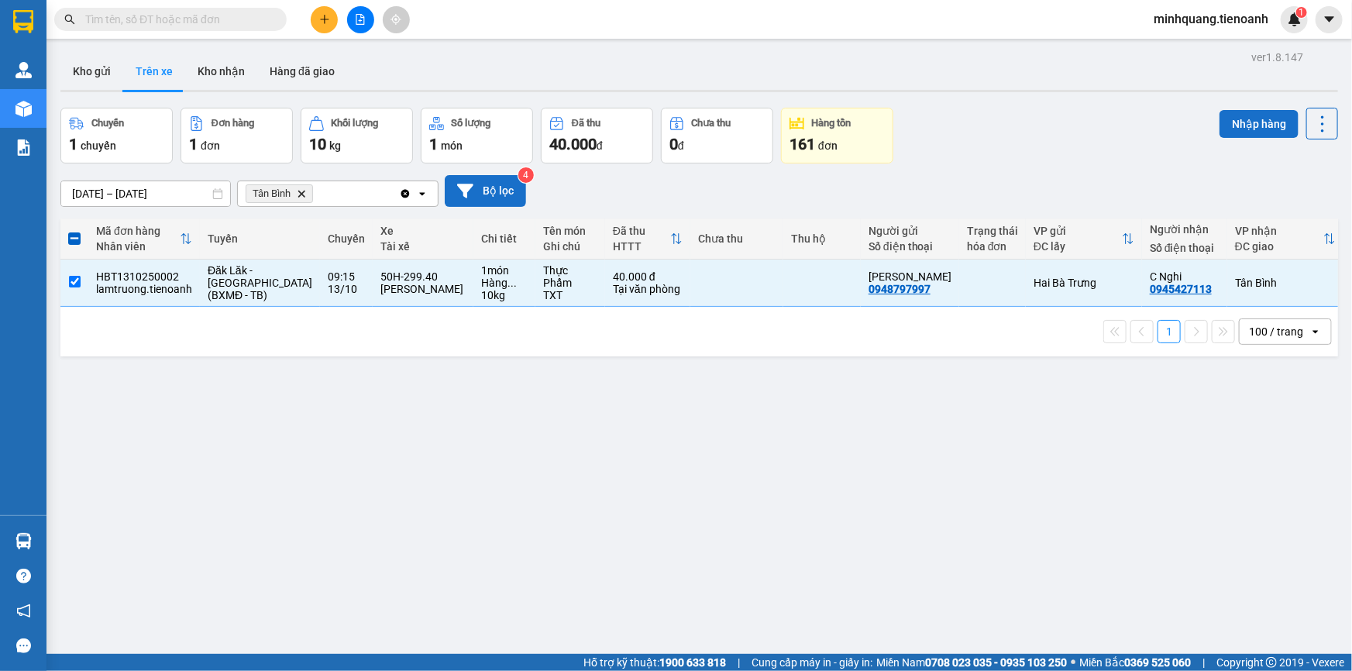
click at [1238, 122] on button "Nhập hàng" at bounding box center [1258, 124] width 79 height 28
checkbox input "false"
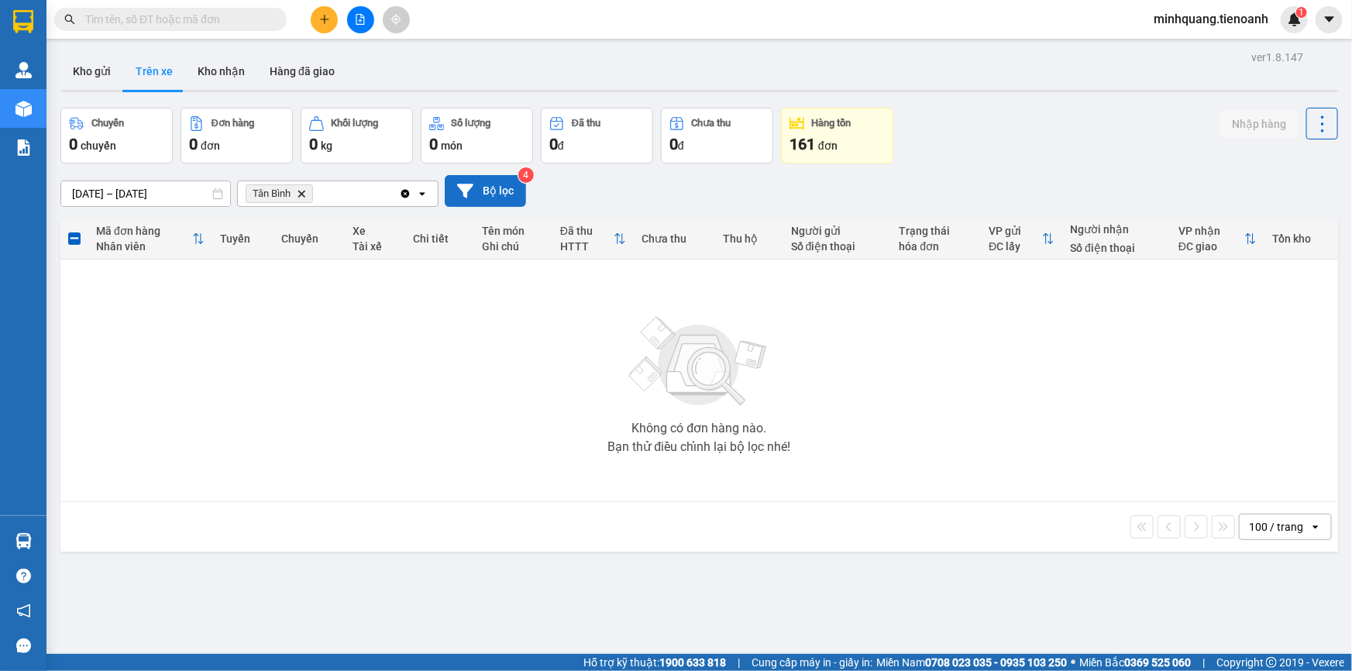
click at [303, 193] on icon "Tân Bình, close by backspace" at bounding box center [301, 193] width 7 height 7
